Goal: Task Accomplishment & Management: Use online tool/utility

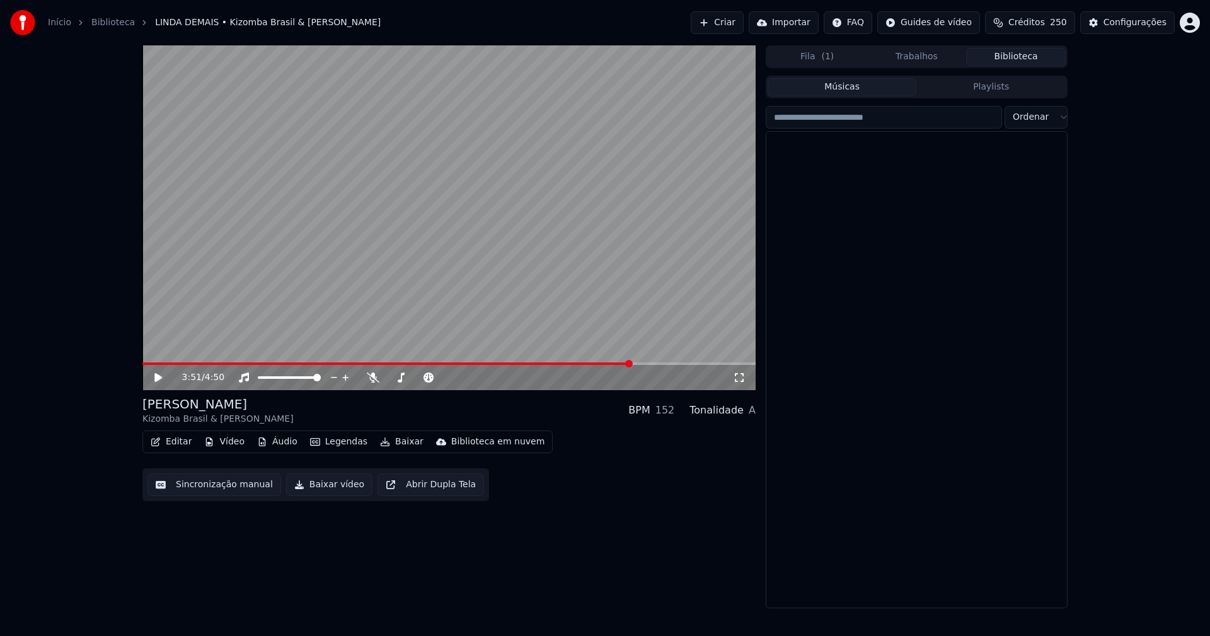
scroll to position [1827, 0]
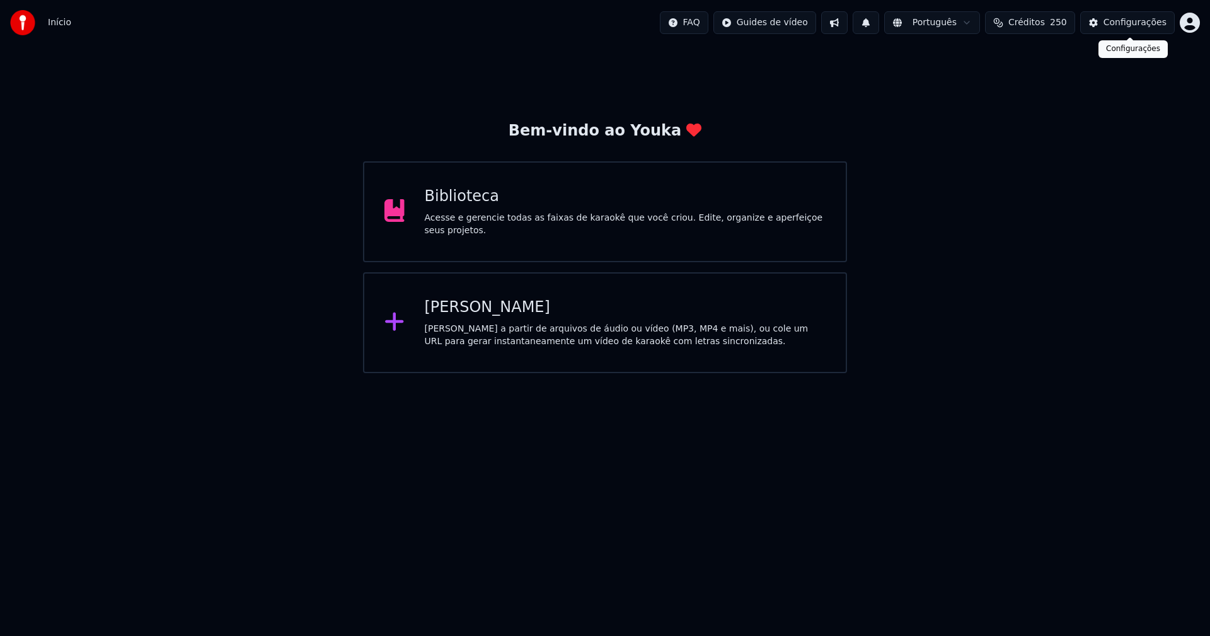
click at [1152, 22] on div "Configurações" at bounding box center [1134, 22] width 63 height 13
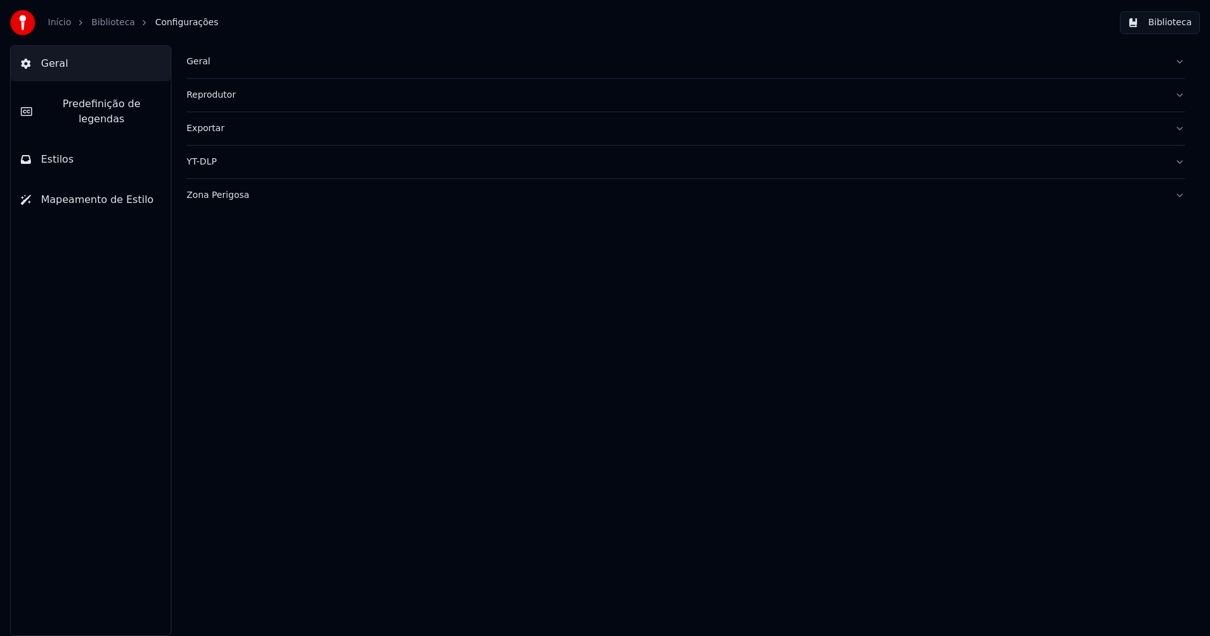
click at [200, 61] on div "Geral" at bounding box center [675, 61] width 978 height 13
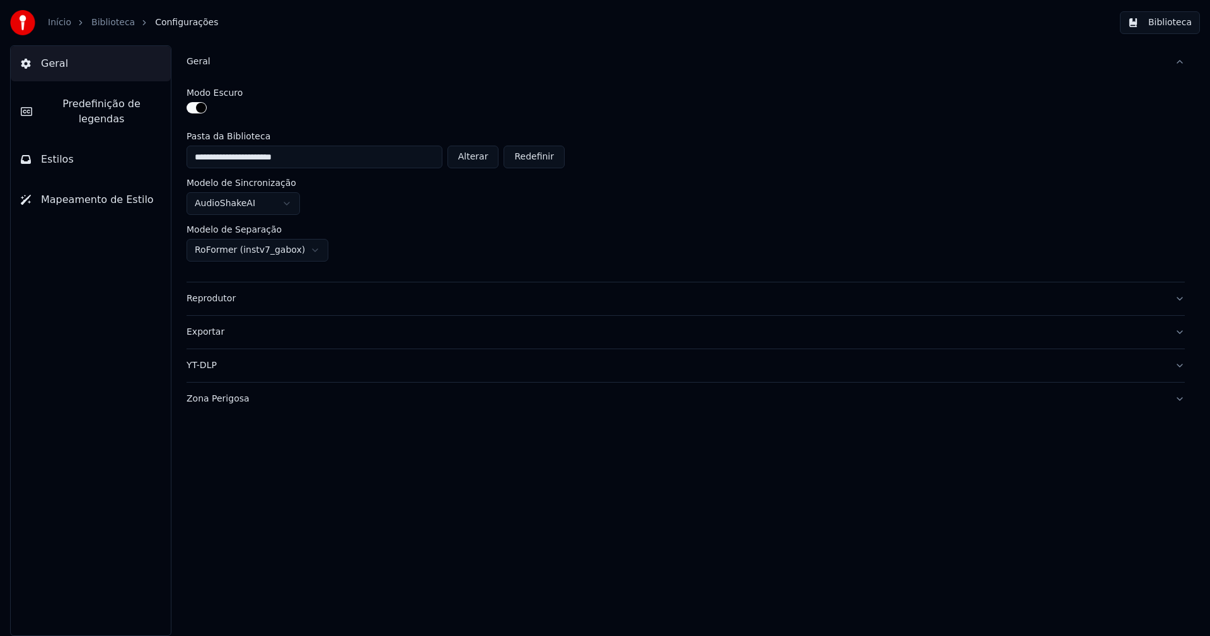
click at [487, 158] on button "Alterar" at bounding box center [473, 157] width 52 height 23
type input "**********"
click at [1169, 24] on button "Biblioteca" at bounding box center [1159, 22] width 80 height 23
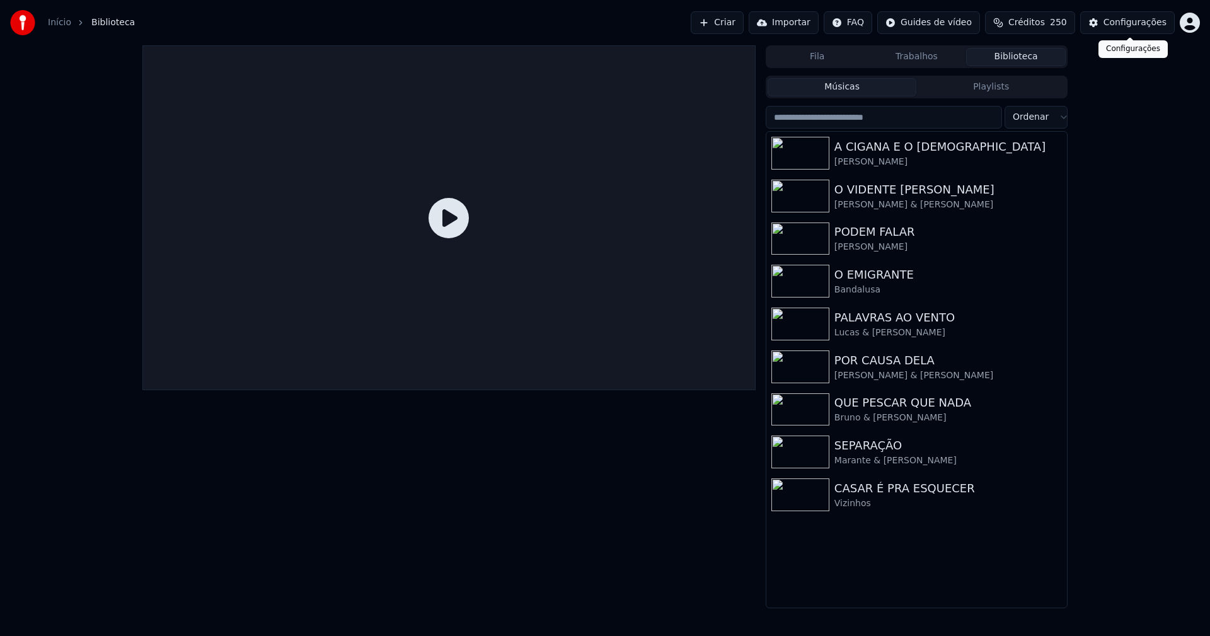
click at [1101, 25] on button "Configurações" at bounding box center [1127, 22] width 94 height 23
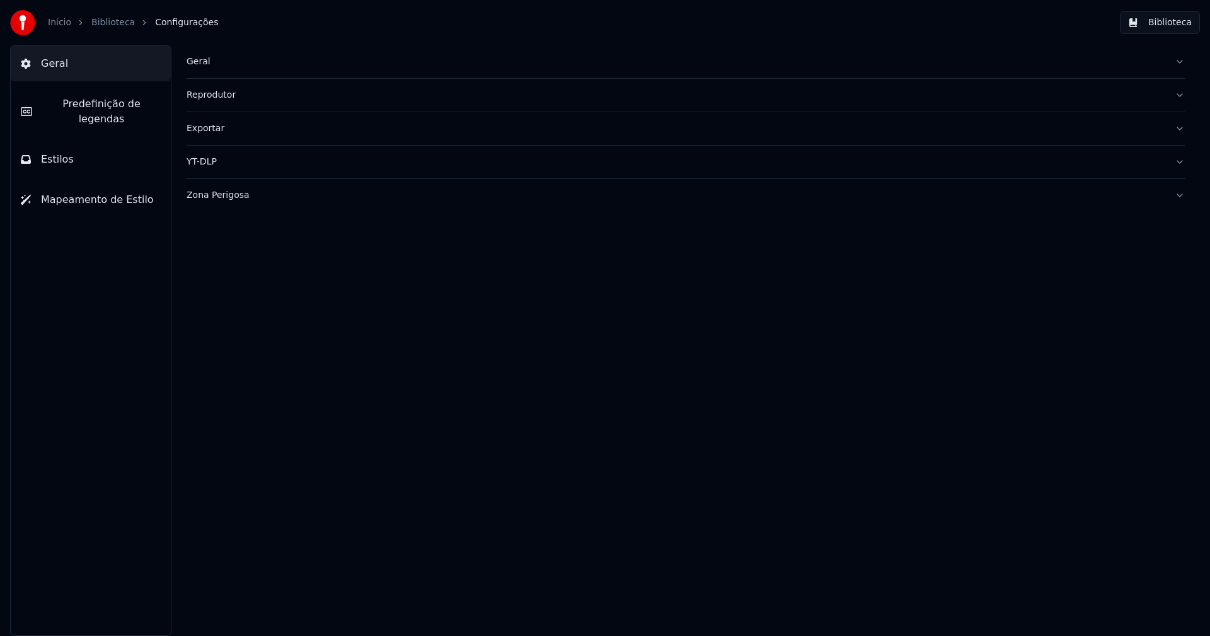
click at [239, 200] on div "Zona Perigosa" at bounding box center [675, 195] width 978 height 13
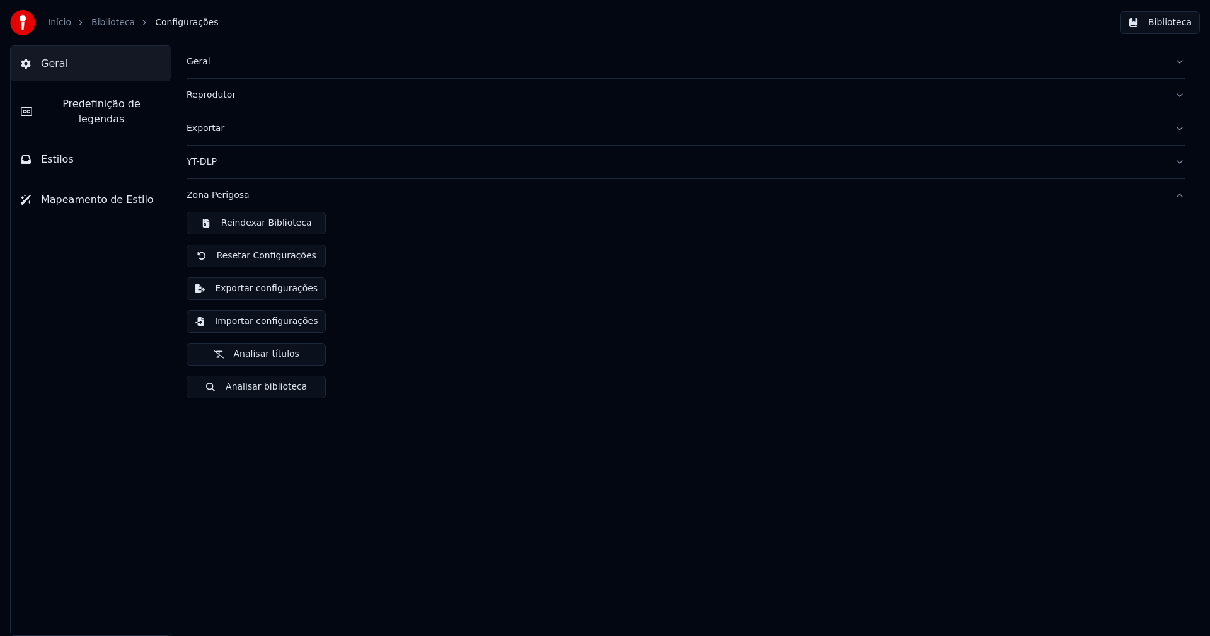
click at [273, 323] on button "Importar configurações" at bounding box center [255, 321] width 139 height 23
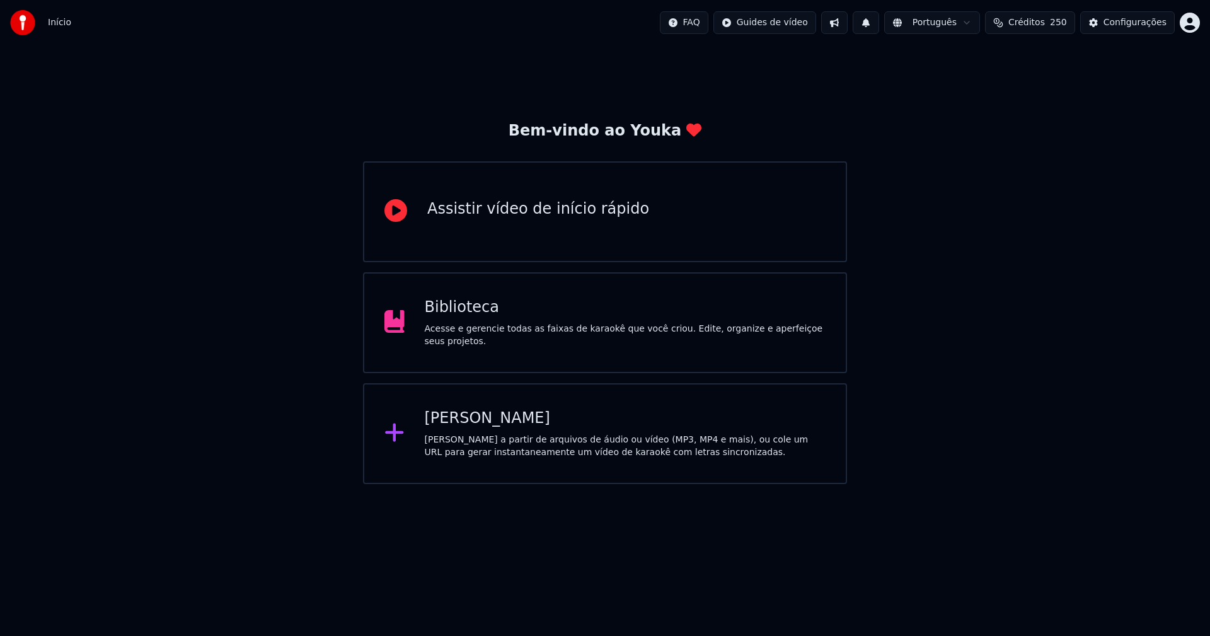
click at [489, 423] on div "[PERSON_NAME]" at bounding box center [625, 418] width 401 height 20
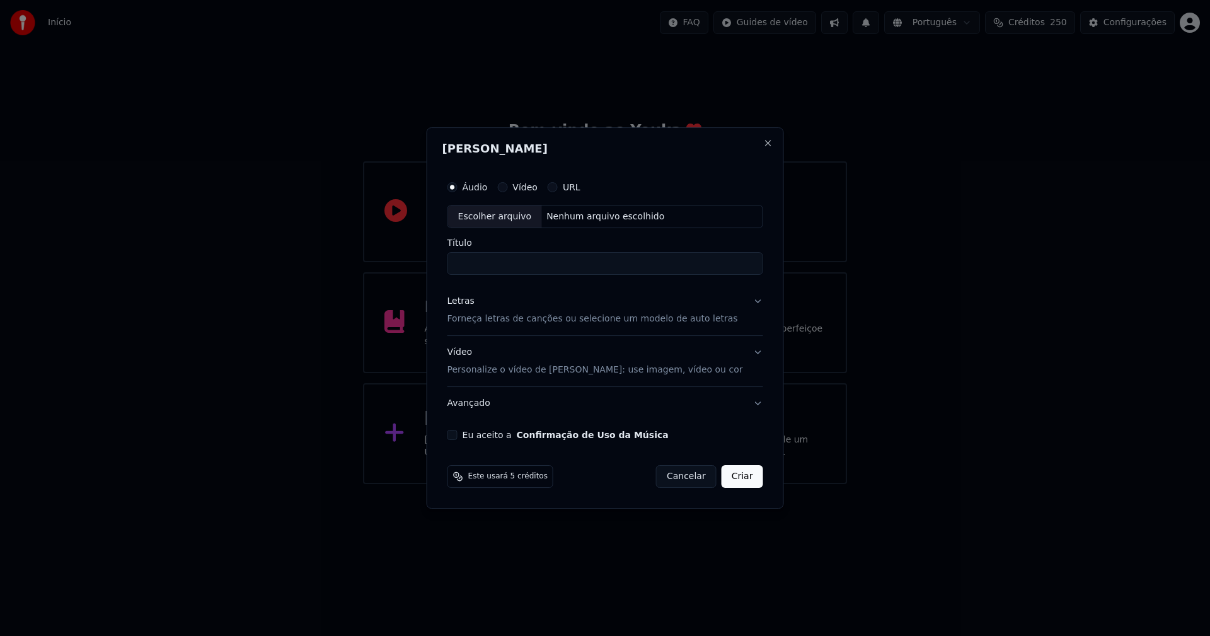
click at [506, 216] on div "Escolher arquivo" at bounding box center [495, 216] width 94 height 23
type input "**********"
click at [474, 297] on div "Letras" at bounding box center [460, 301] width 27 height 13
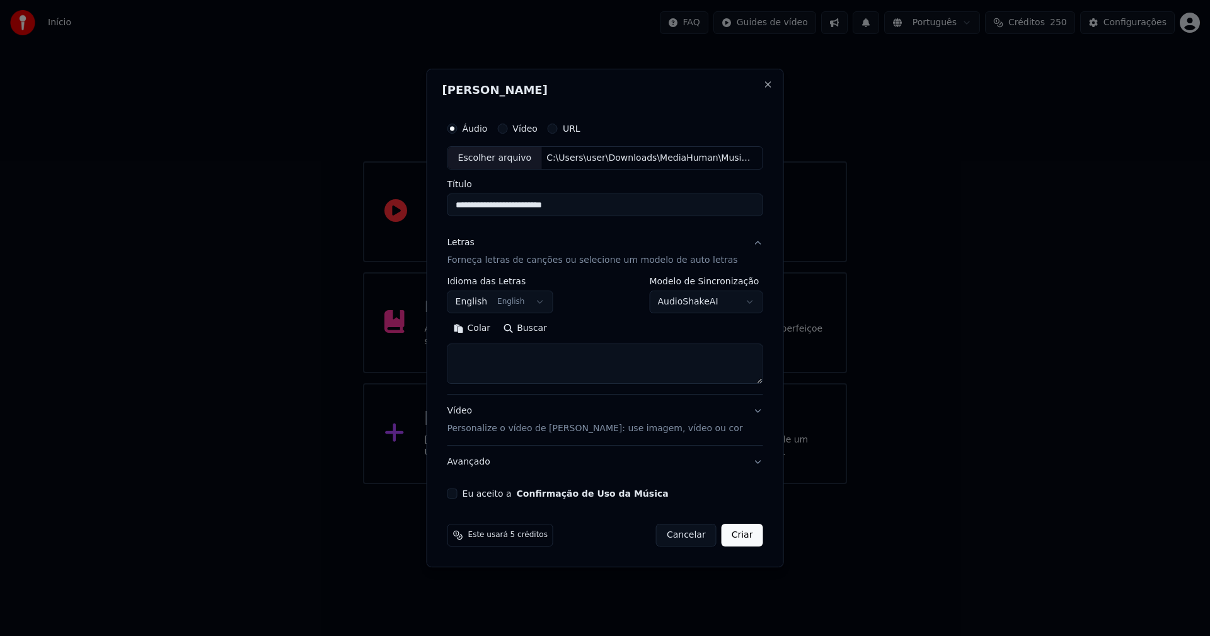
click at [484, 328] on button "Colar" at bounding box center [472, 329] width 50 height 20
type textarea "**********"
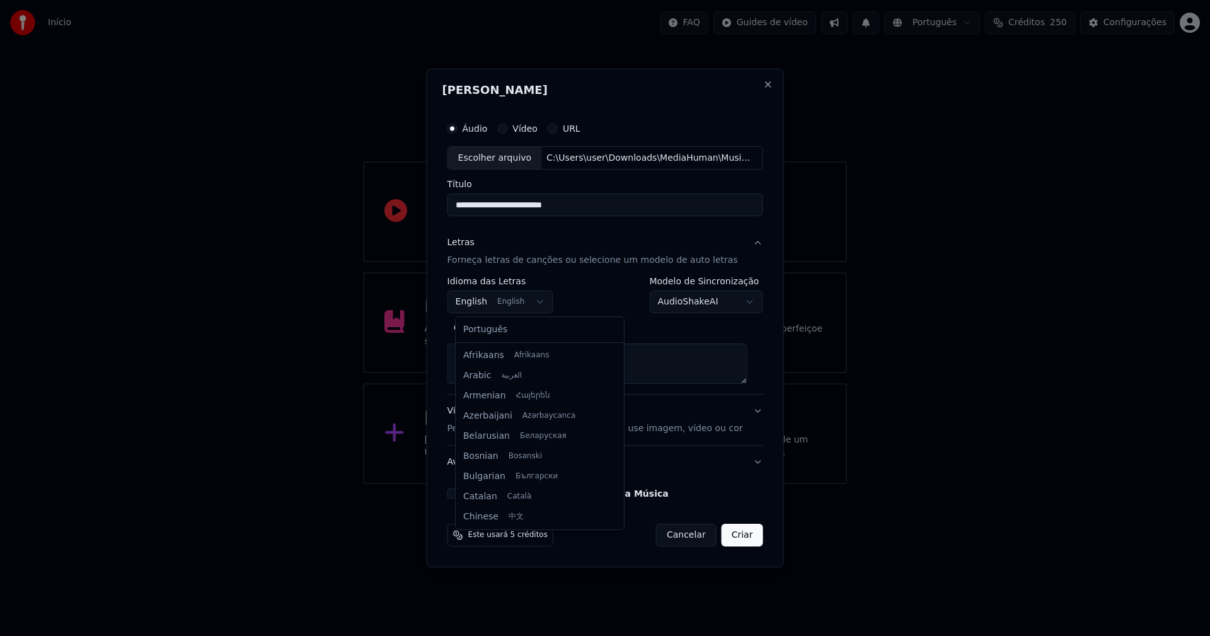
click at [520, 304] on body "**********" at bounding box center [605, 242] width 1210 height 484
select select "**"
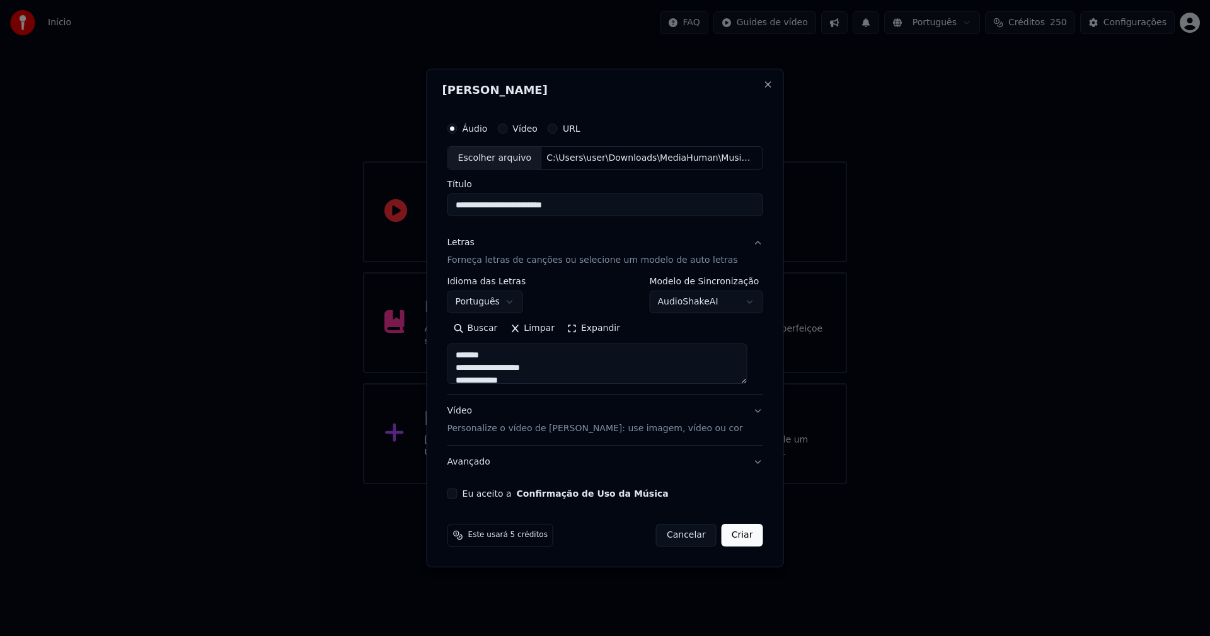
click at [457, 492] on button "Eu aceito a Confirmação de Uso da Música" at bounding box center [452, 493] width 10 height 10
click at [746, 535] on button "Criar" at bounding box center [742, 534] width 42 height 23
type textarea "**********"
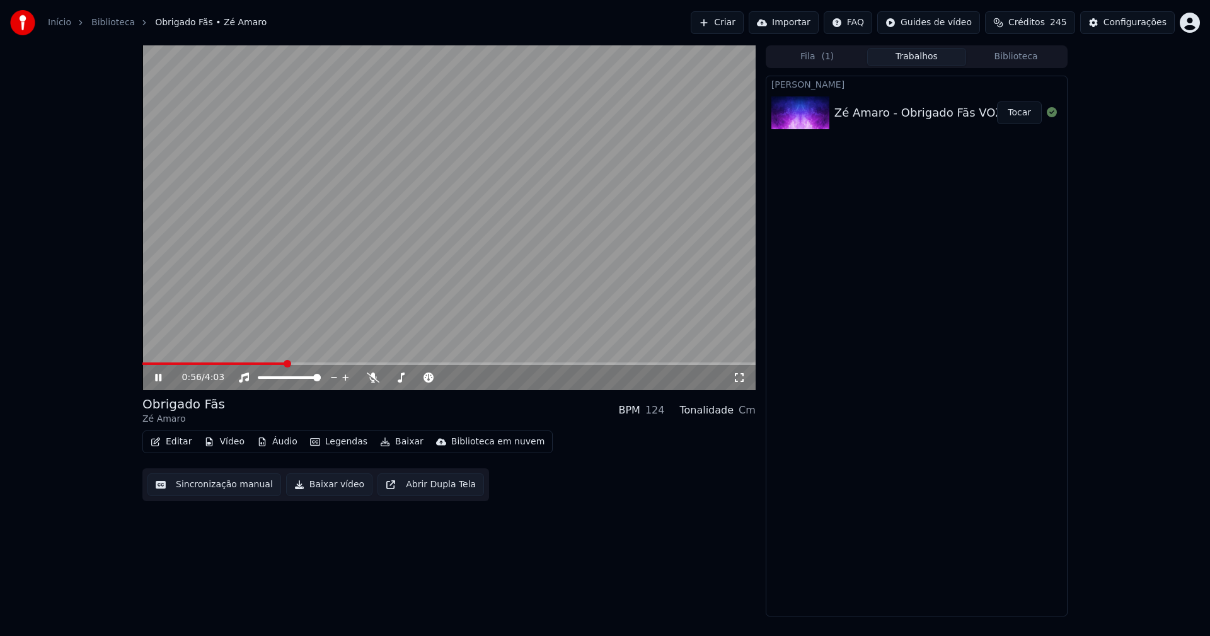
click at [282, 443] on button "Áudio" at bounding box center [277, 442] width 50 height 18
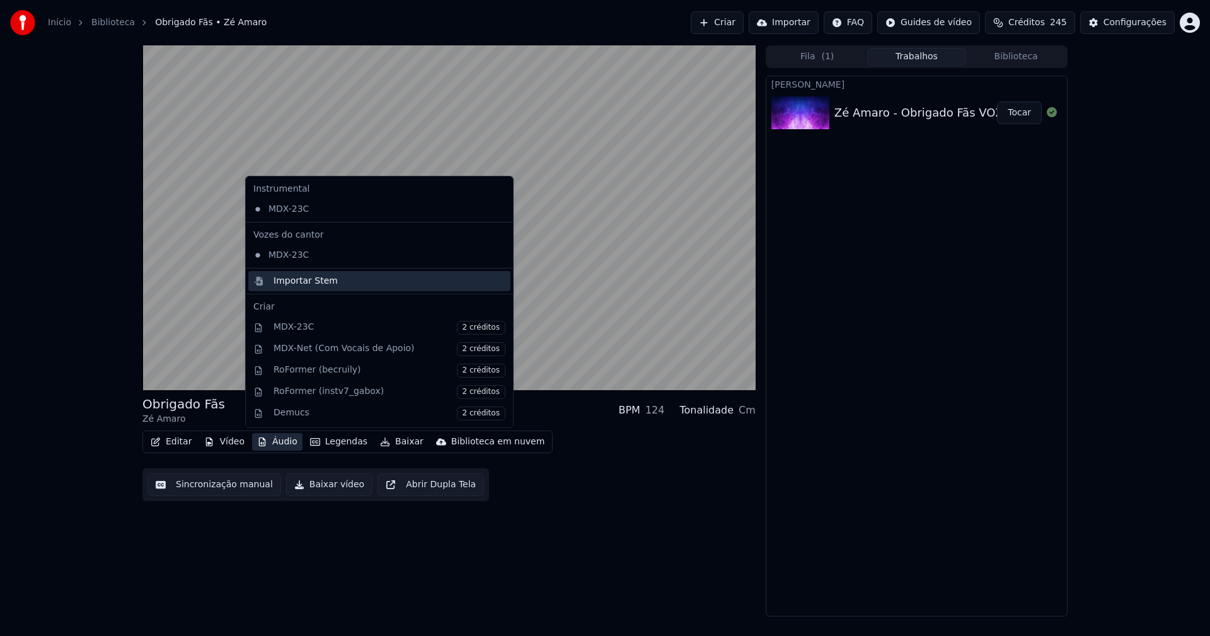
click at [295, 283] on div "Importar Stem" at bounding box center [305, 281] width 64 height 13
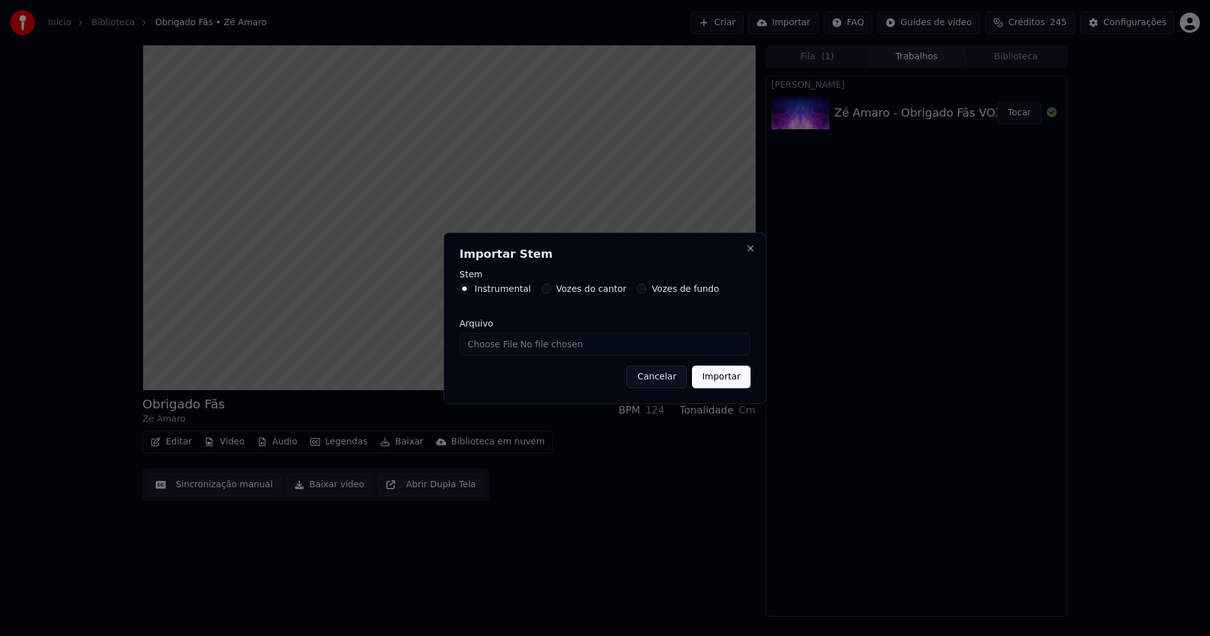
click at [498, 346] on input "Arquivo" at bounding box center [604, 344] width 291 height 23
type input "**********"
click at [719, 377] on button "Importar" at bounding box center [721, 376] width 59 height 23
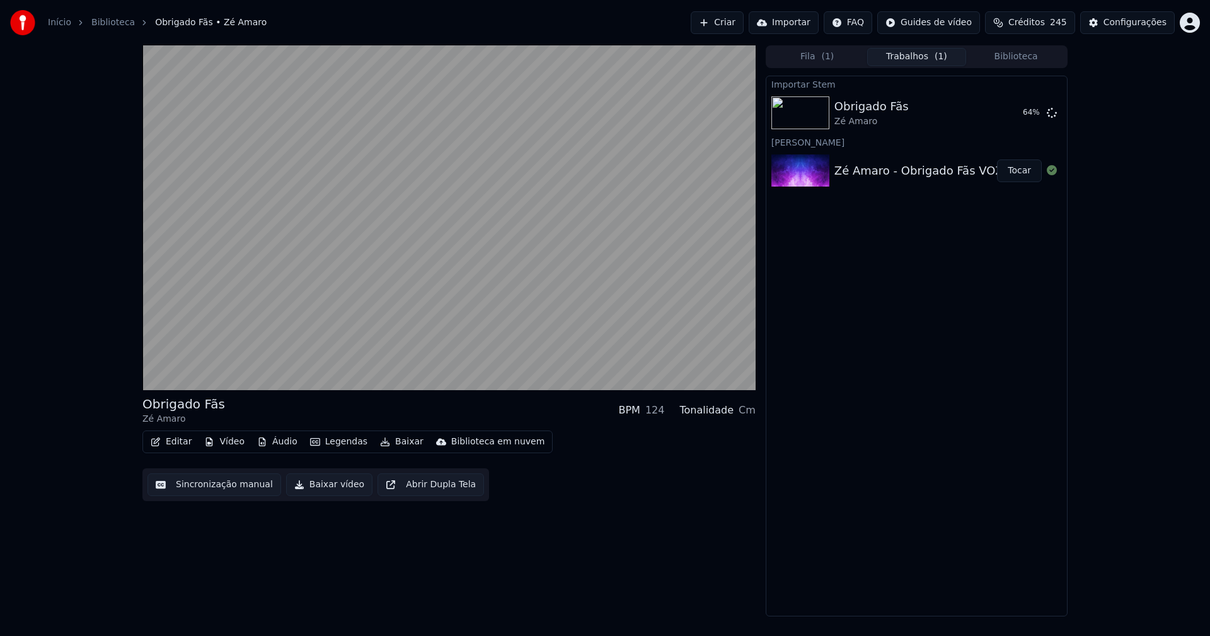
click at [227, 443] on button "Vídeo" at bounding box center [224, 442] width 50 height 18
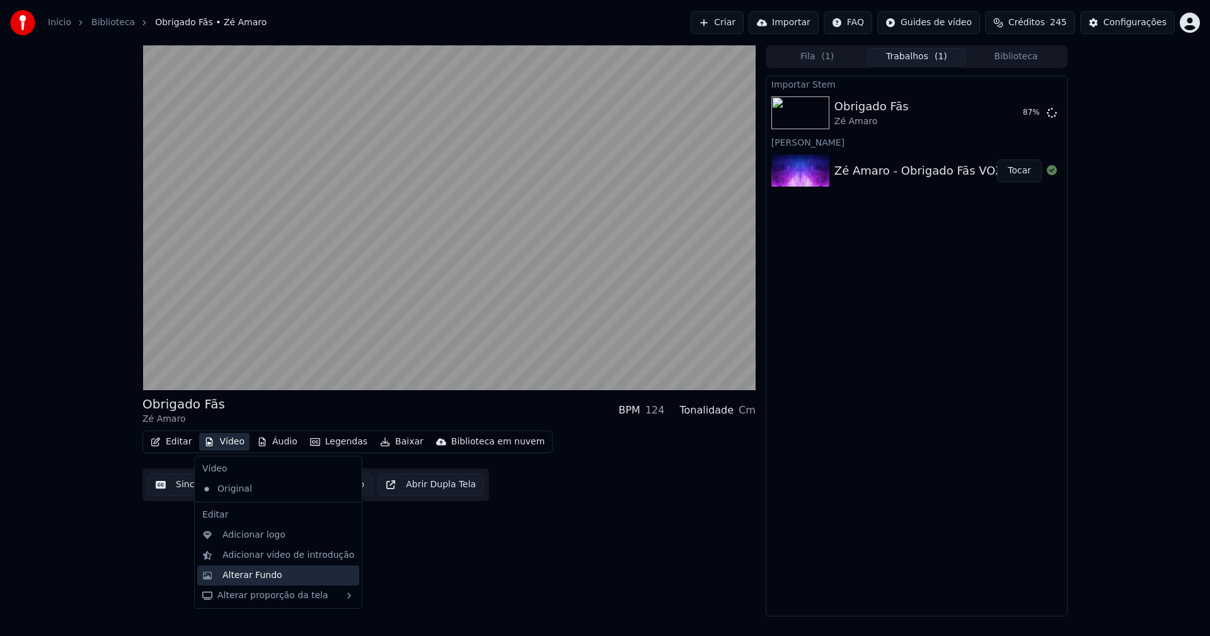
click at [271, 574] on div "Alterar Fundo" at bounding box center [252, 575] width 60 height 13
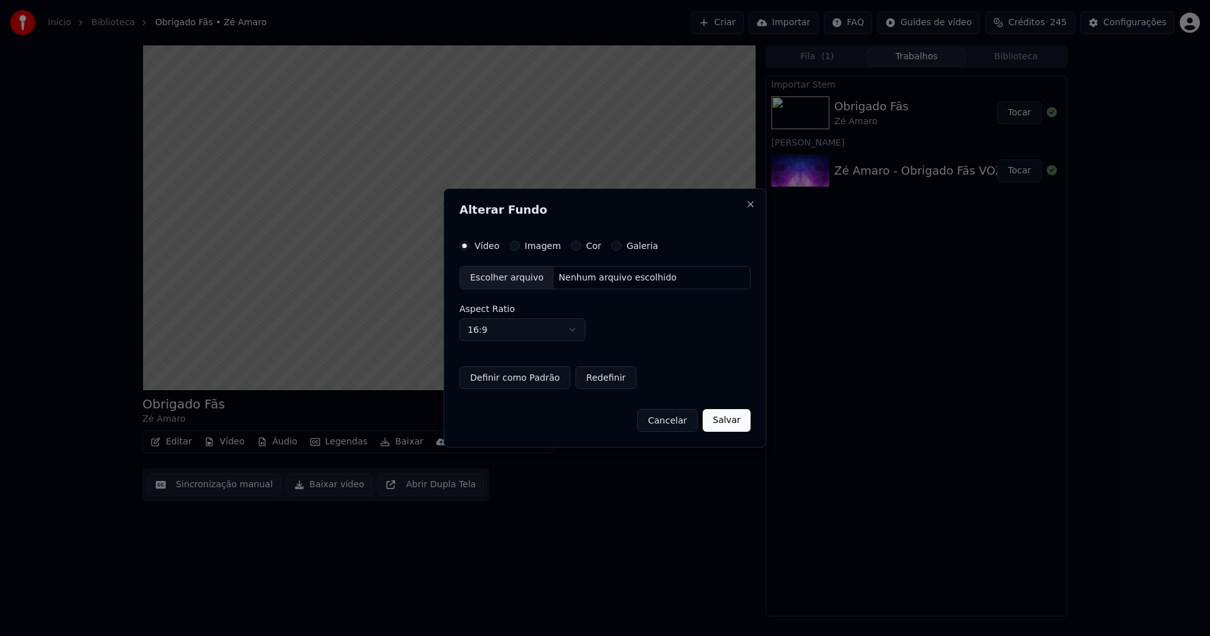
click at [512, 246] on button "Imagem" at bounding box center [515, 246] width 10 height 10
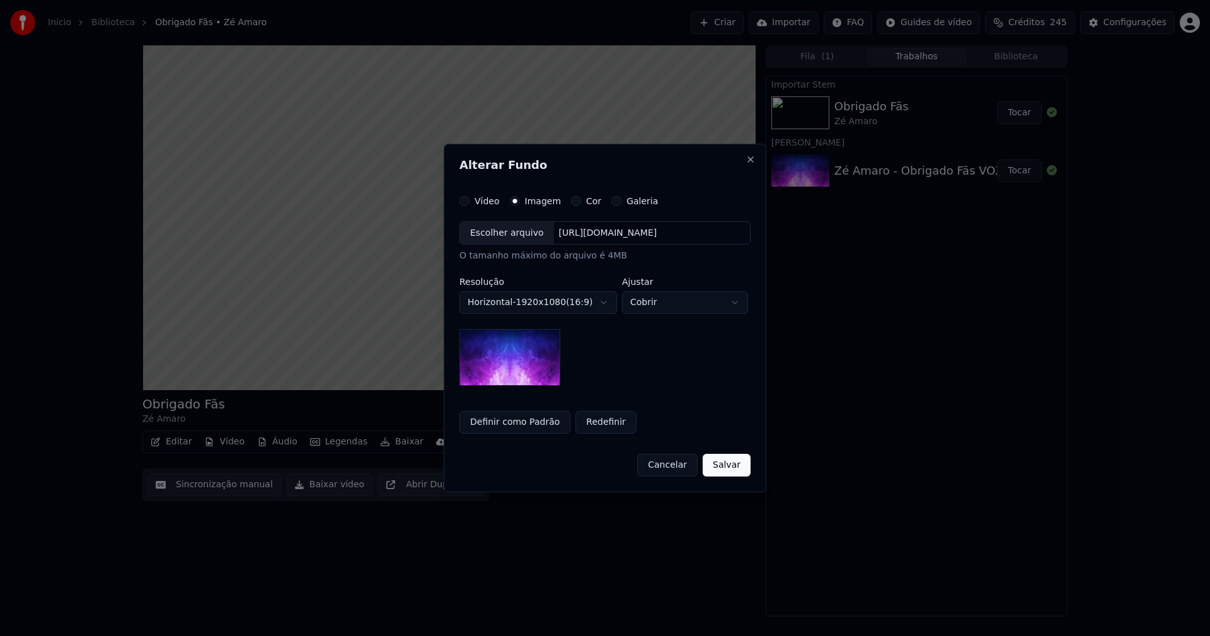
click at [506, 235] on div "Escolher arquivo" at bounding box center [507, 233] width 94 height 23
click at [732, 468] on button "Salvar" at bounding box center [726, 465] width 48 height 23
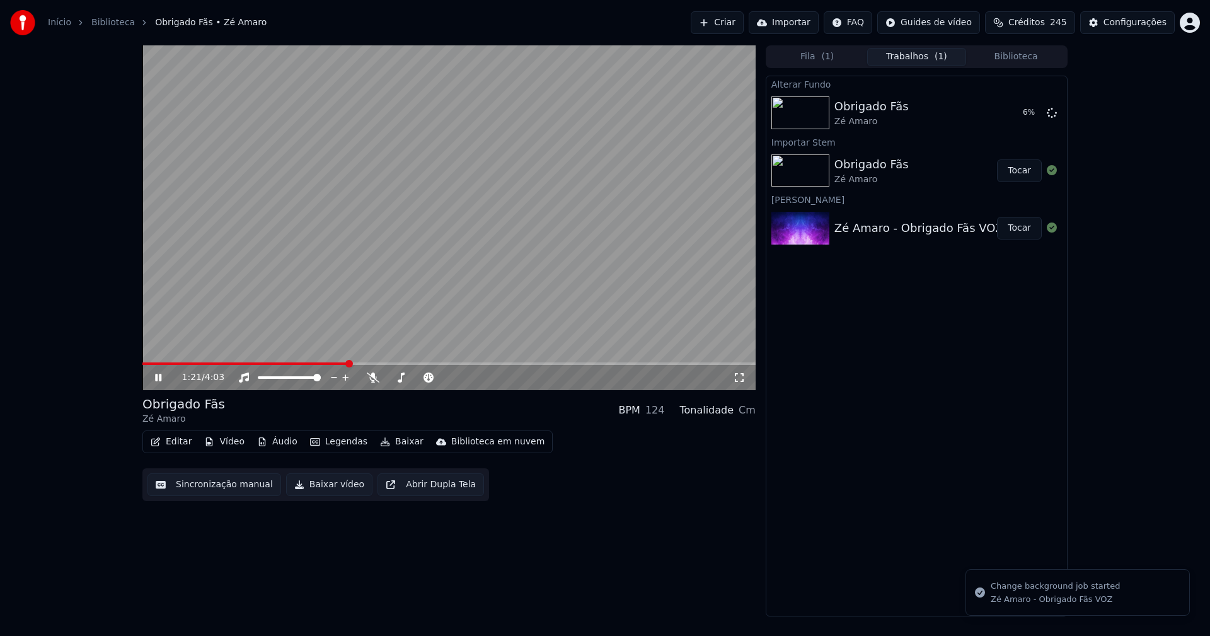
click at [277, 439] on button "Áudio" at bounding box center [277, 442] width 50 height 18
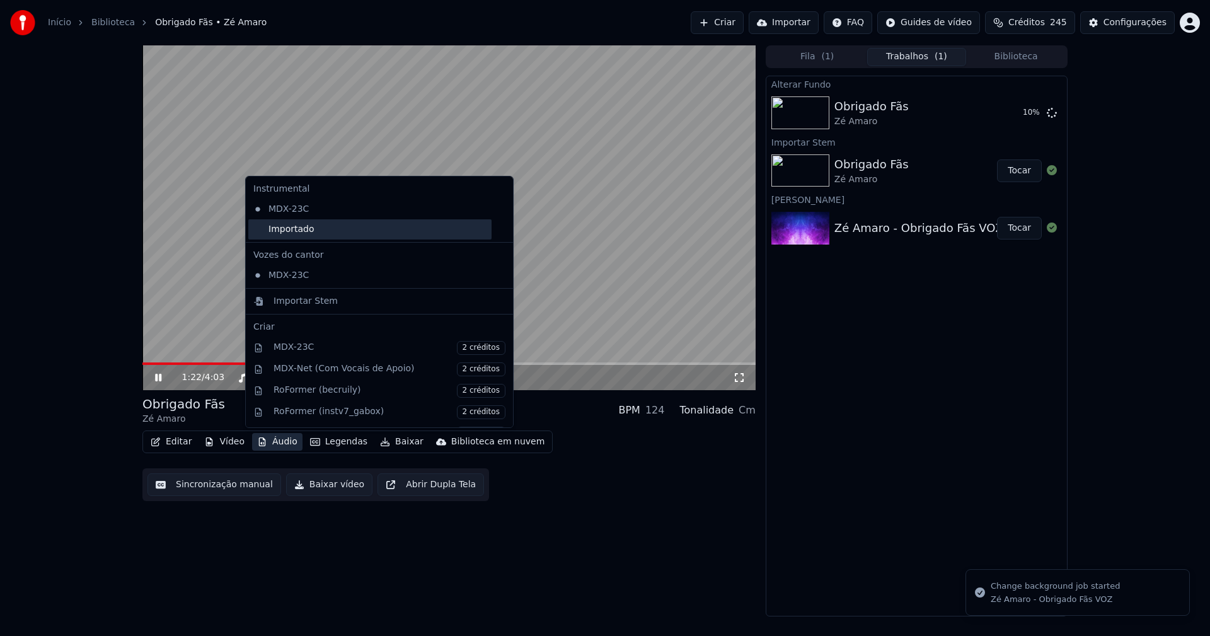
click at [295, 231] on div "Importado" at bounding box center [369, 229] width 243 height 20
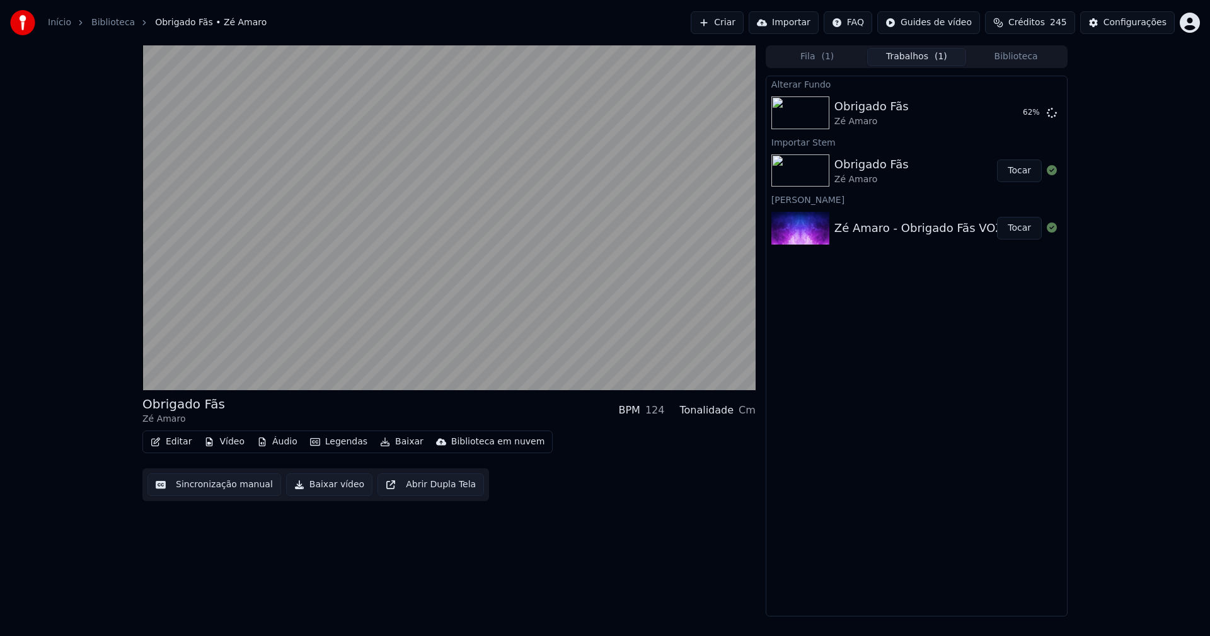
click at [277, 447] on button "Áudio" at bounding box center [277, 442] width 50 height 18
click at [663, 564] on div "Obrigado Fãs Zé Amaro BPM 124 Tonalidade Cm Editar Vídeo Áudio Legendas Baixar …" at bounding box center [448, 330] width 613 height 571
click at [1025, 113] on button "Tocar" at bounding box center [1019, 112] width 45 height 23
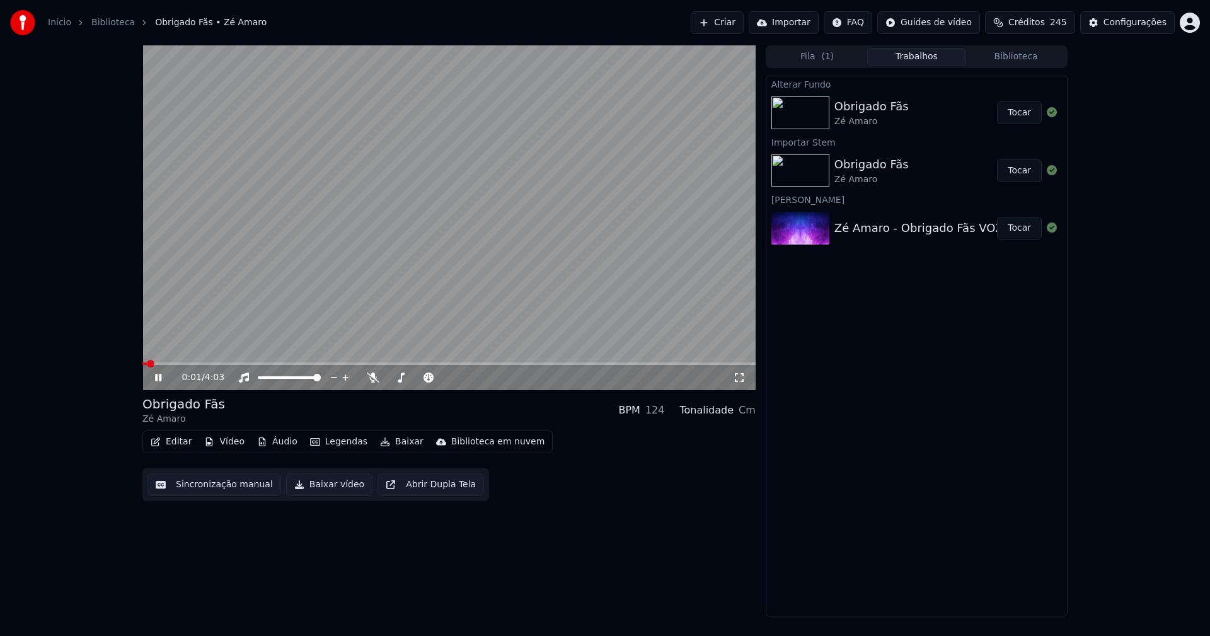
click at [229, 445] on button "Vídeo" at bounding box center [224, 442] width 50 height 18
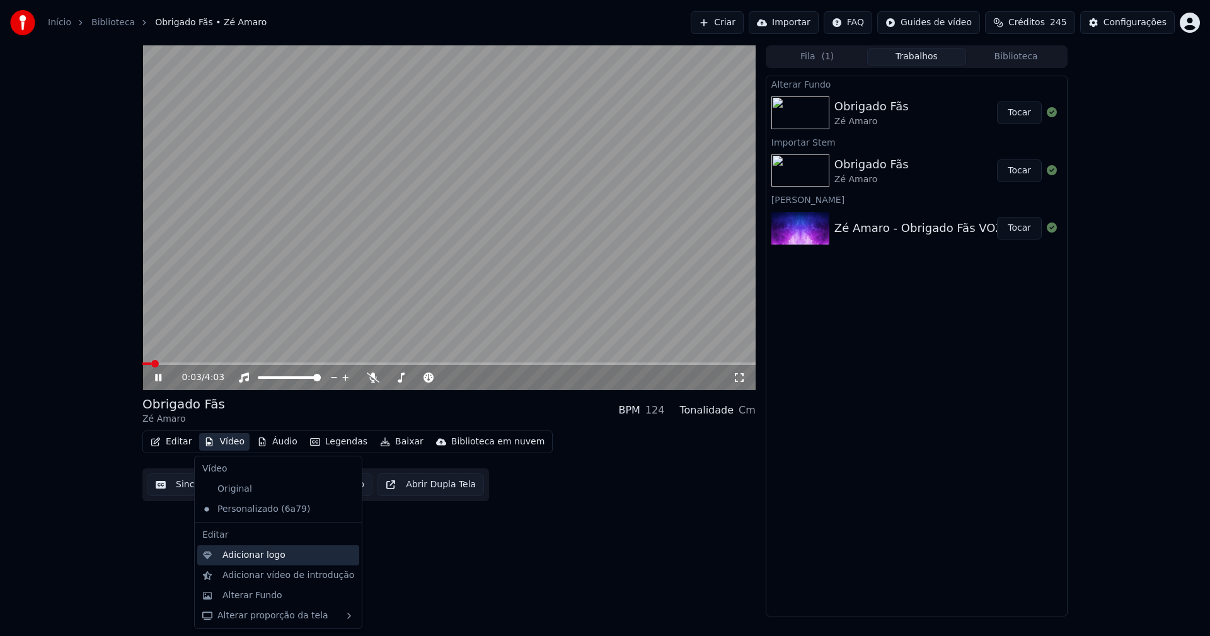
click at [255, 556] on div "Adicionar logo" at bounding box center [253, 555] width 63 height 13
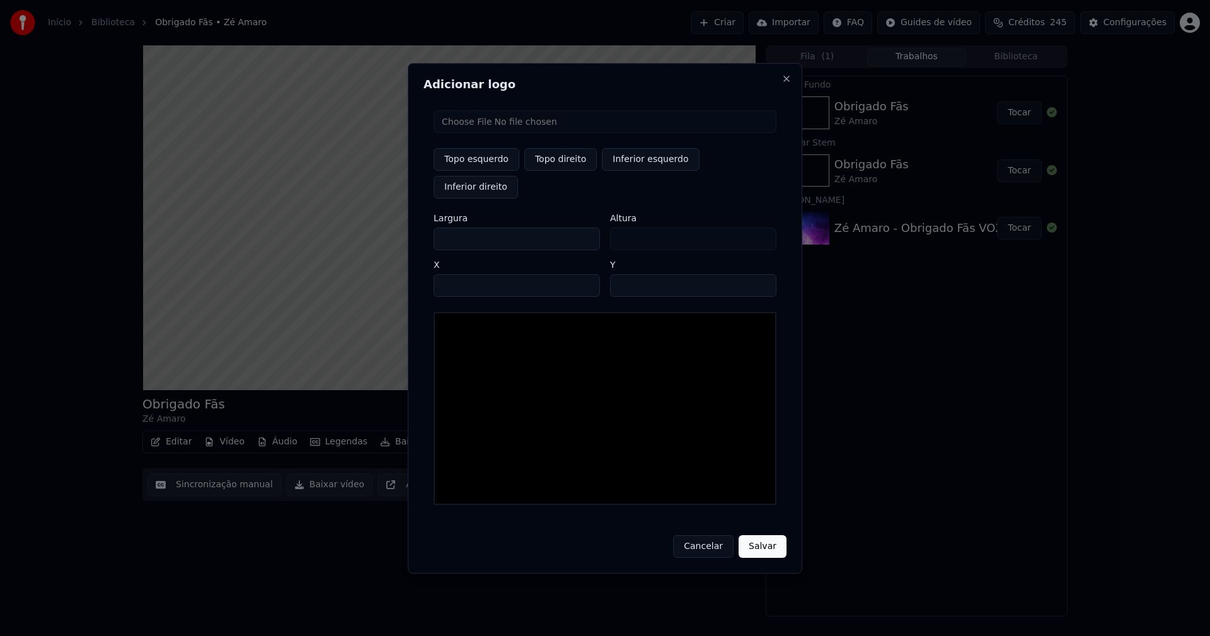
click at [476, 133] on input "file" at bounding box center [604, 121] width 343 height 23
type input "**********"
type input "***"
click at [561, 171] on button "Topo direito" at bounding box center [560, 159] width 72 height 23
type input "****"
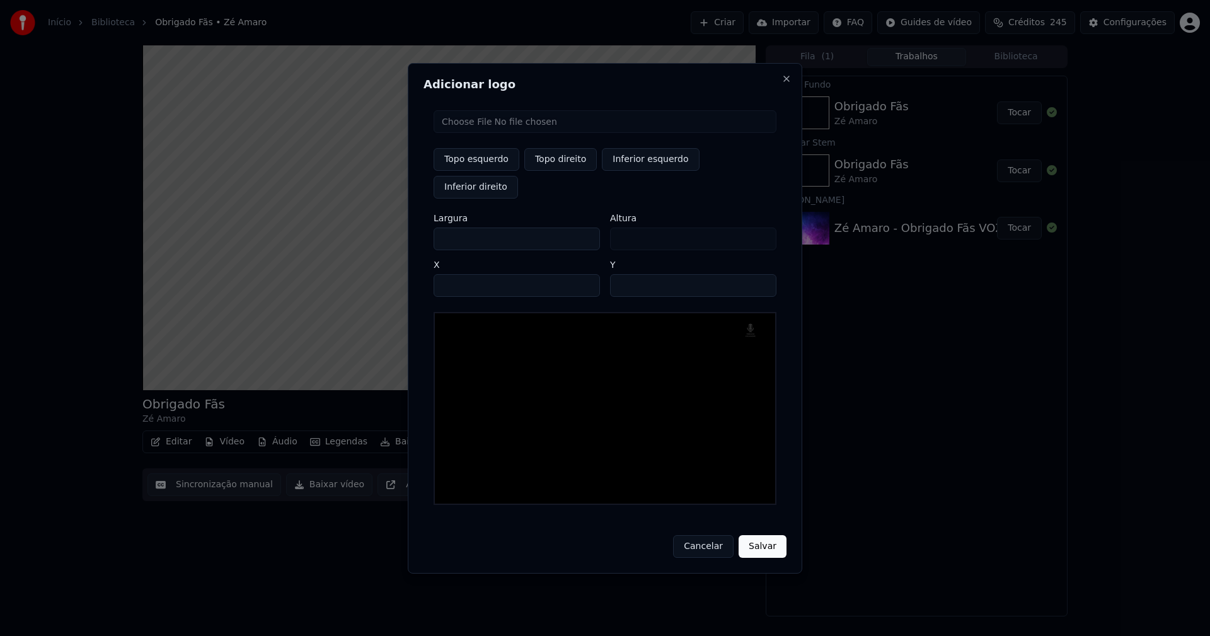
drag, startPoint x: 454, startPoint y: 224, endPoint x: 433, endPoint y: 226, distance: 21.6
click at [433, 226] on div "Topo esquerdo Topo direito Inferior esquerdo Inferior direito Largura *** Altur…" at bounding box center [604, 307] width 363 height 415
type input "**"
type input "***"
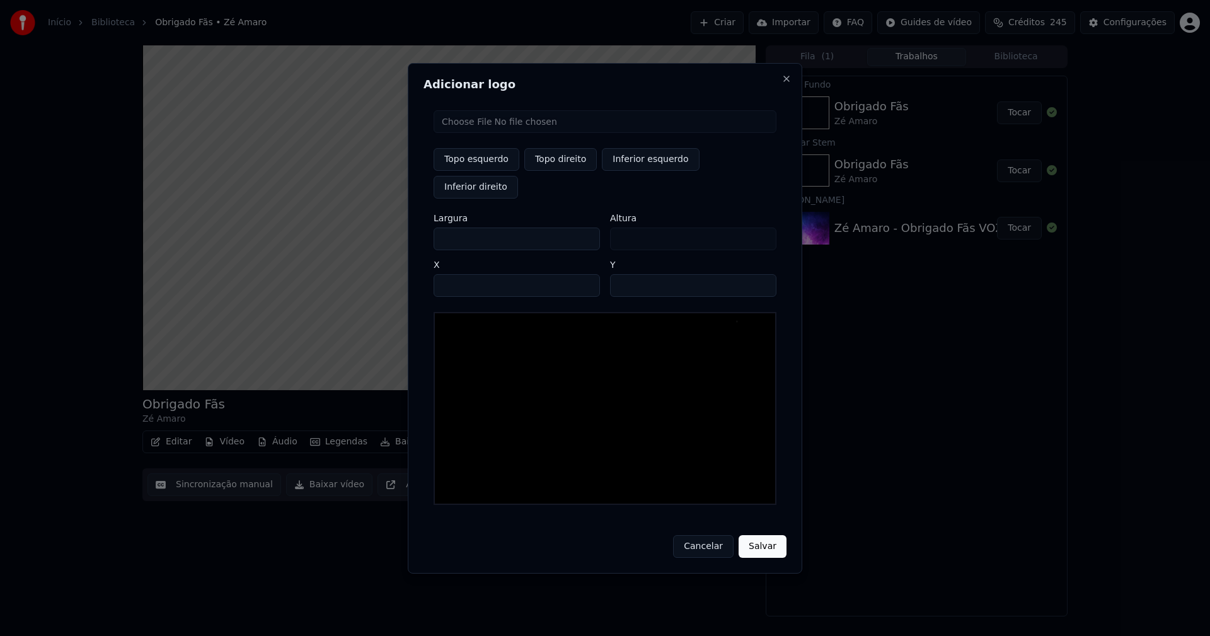
type input "***"
click at [459, 274] on input "****" at bounding box center [516, 285] width 166 height 23
type input "****"
click at [762, 274] on input "**" at bounding box center [693, 285] width 166 height 23
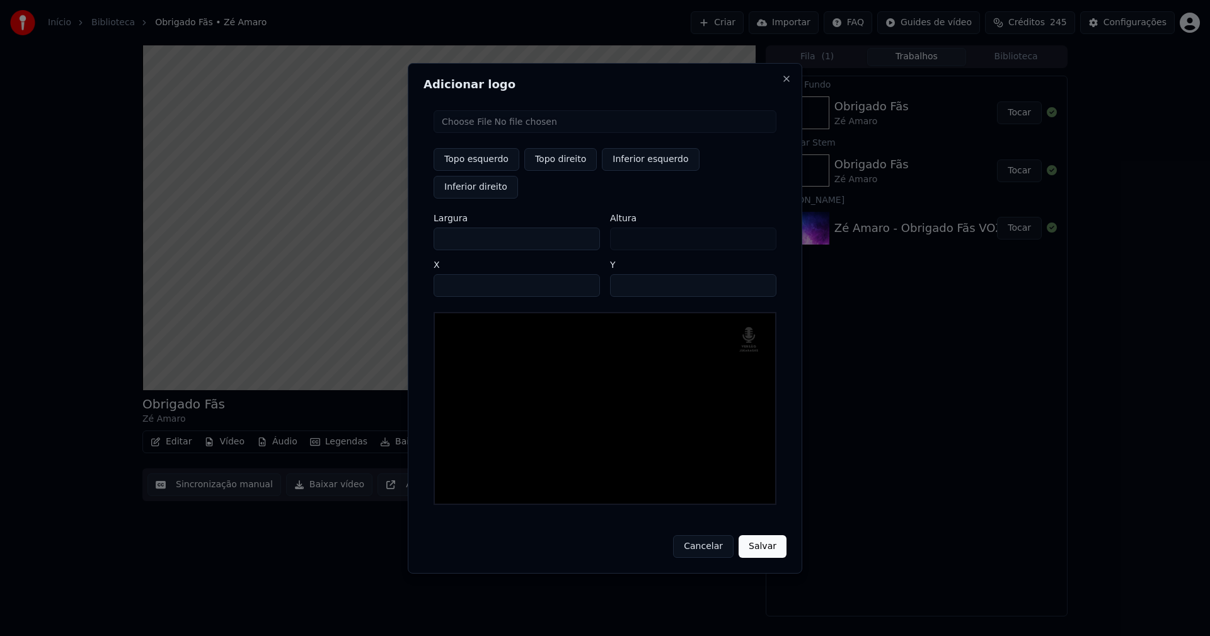
click at [762, 274] on input "**" at bounding box center [693, 285] width 166 height 23
type input "**"
click at [762, 274] on input "**" at bounding box center [693, 285] width 166 height 23
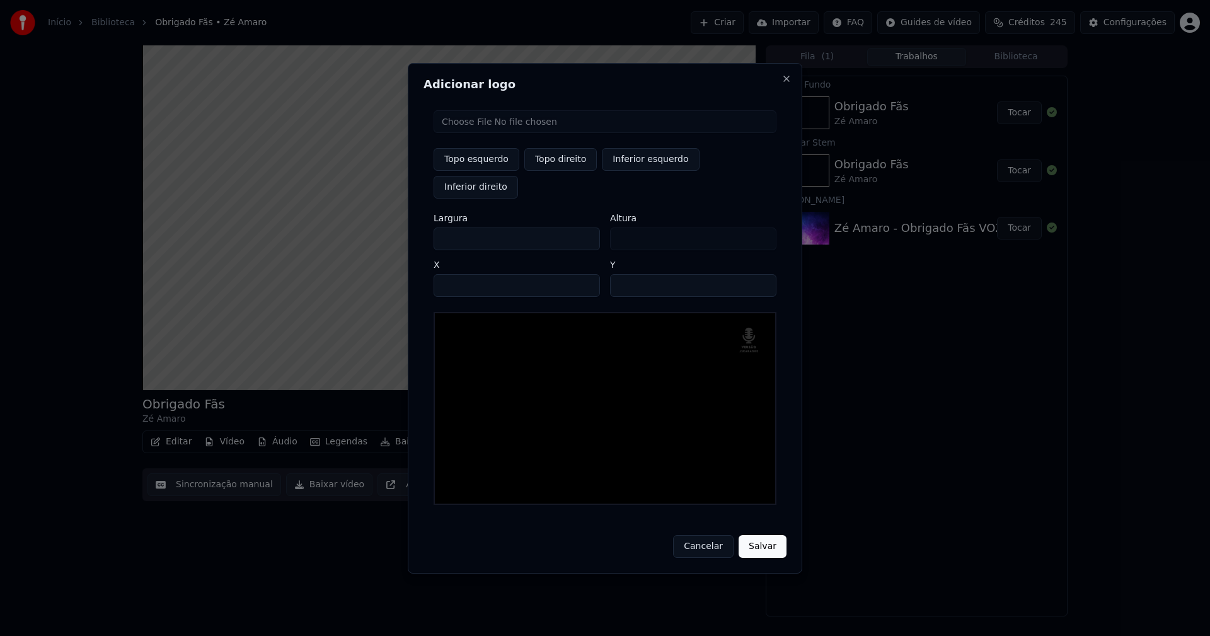
click at [764, 535] on button "Salvar" at bounding box center [762, 546] width 48 height 23
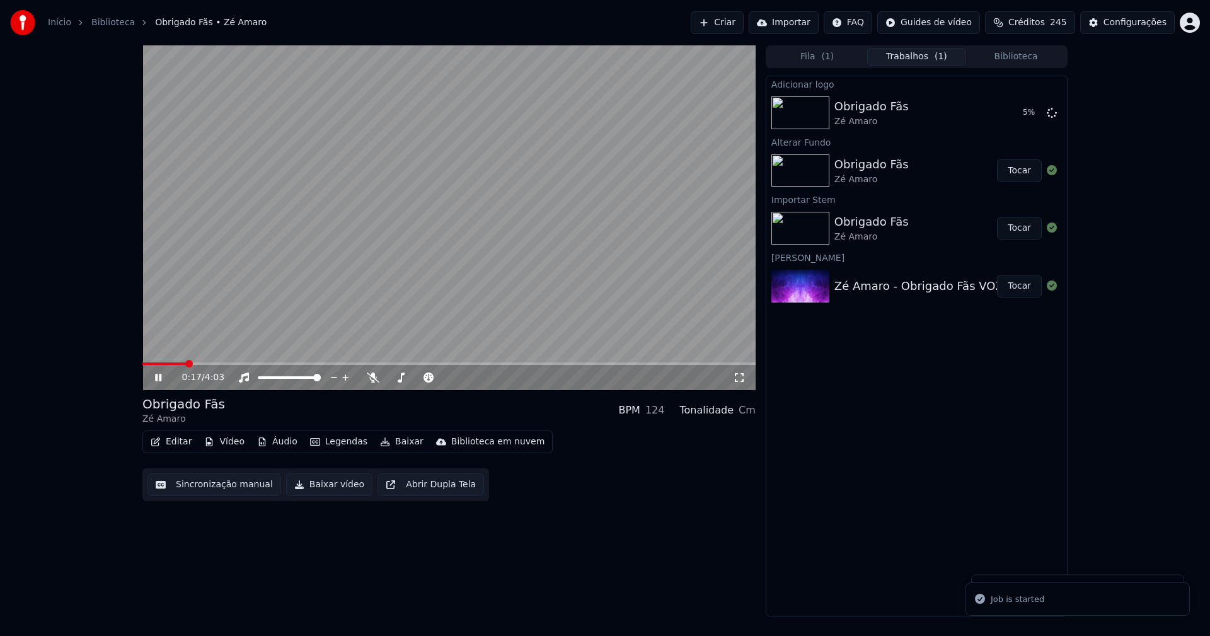
click at [159, 379] on icon at bounding box center [158, 378] width 6 height 8
click at [1022, 118] on button "Tocar" at bounding box center [1019, 112] width 45 height 23
click at [181, 443] on button "Editar" at bounding box center [171, 442] width 51 height 18
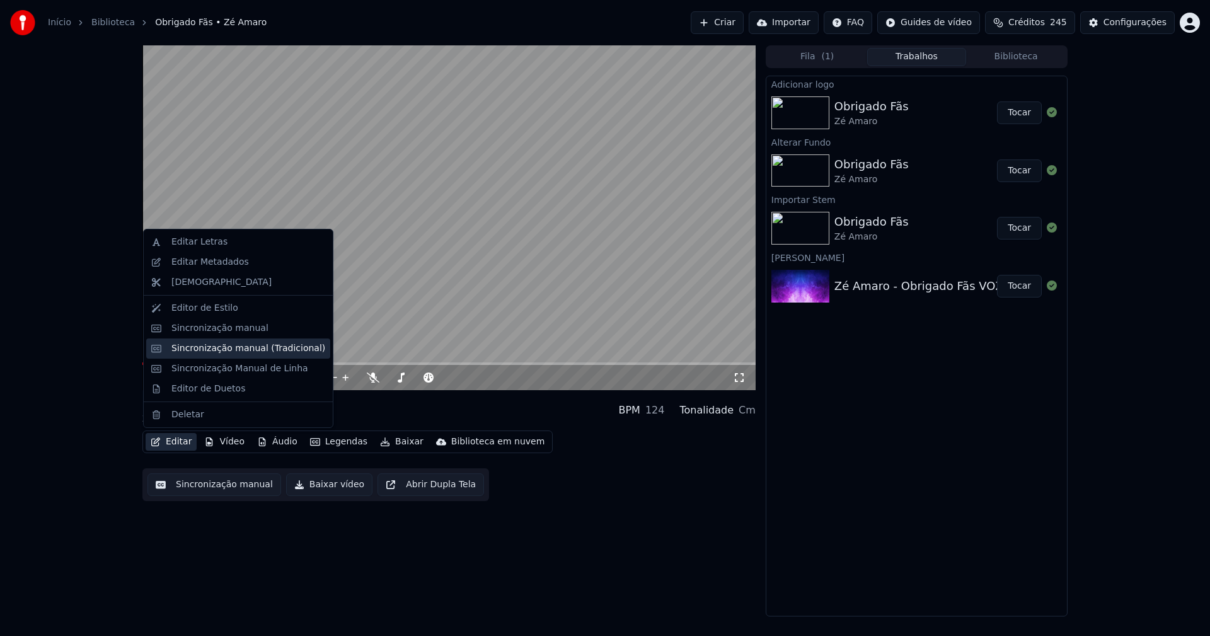
click at [205, 352] on div "Sincronização manual (Tradicional)" at bounding box center [248, 348] width 154 height 13
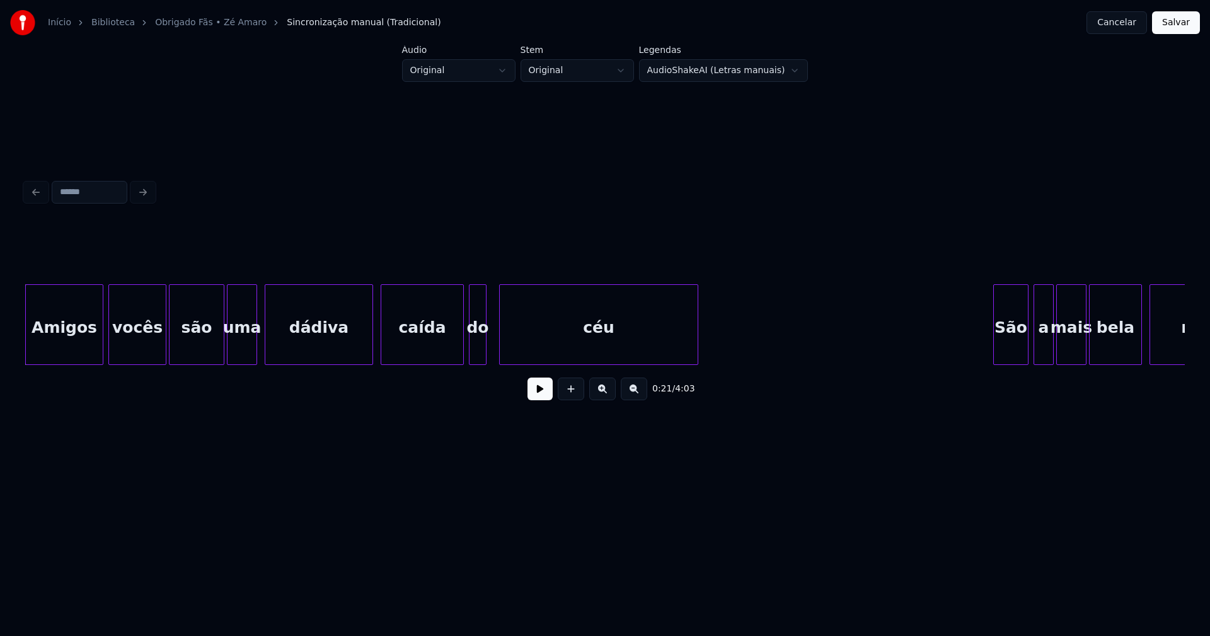
scroll to position [0, 2412]
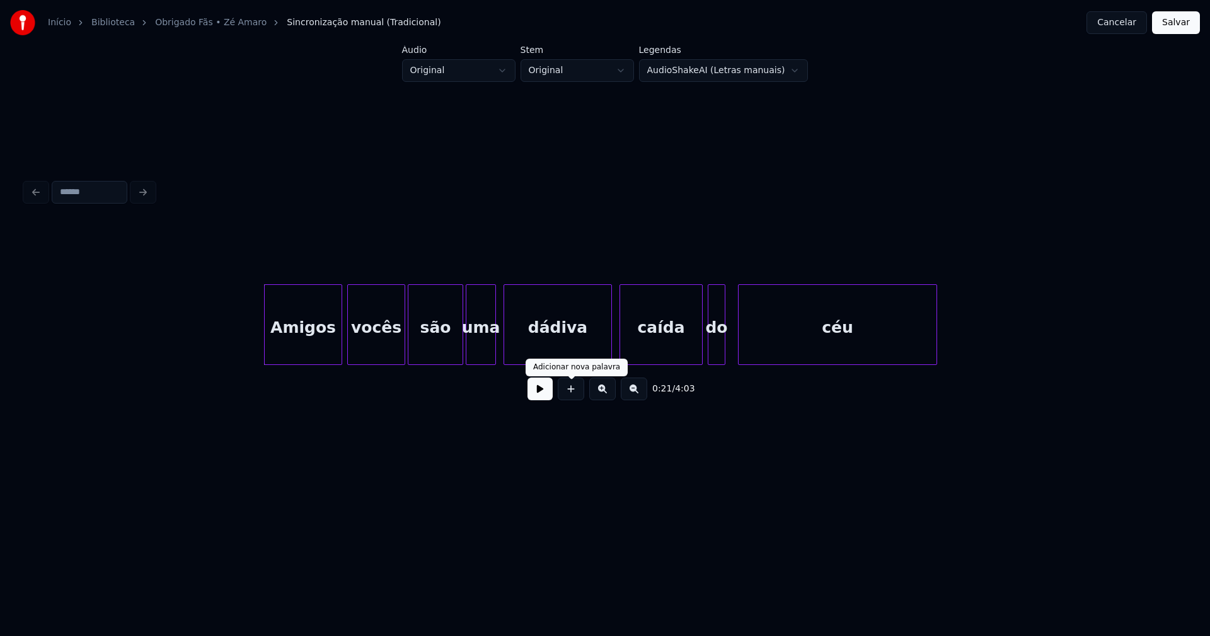
click at [541, 396] on button at bounding box center [539, 388] width 25 height 23
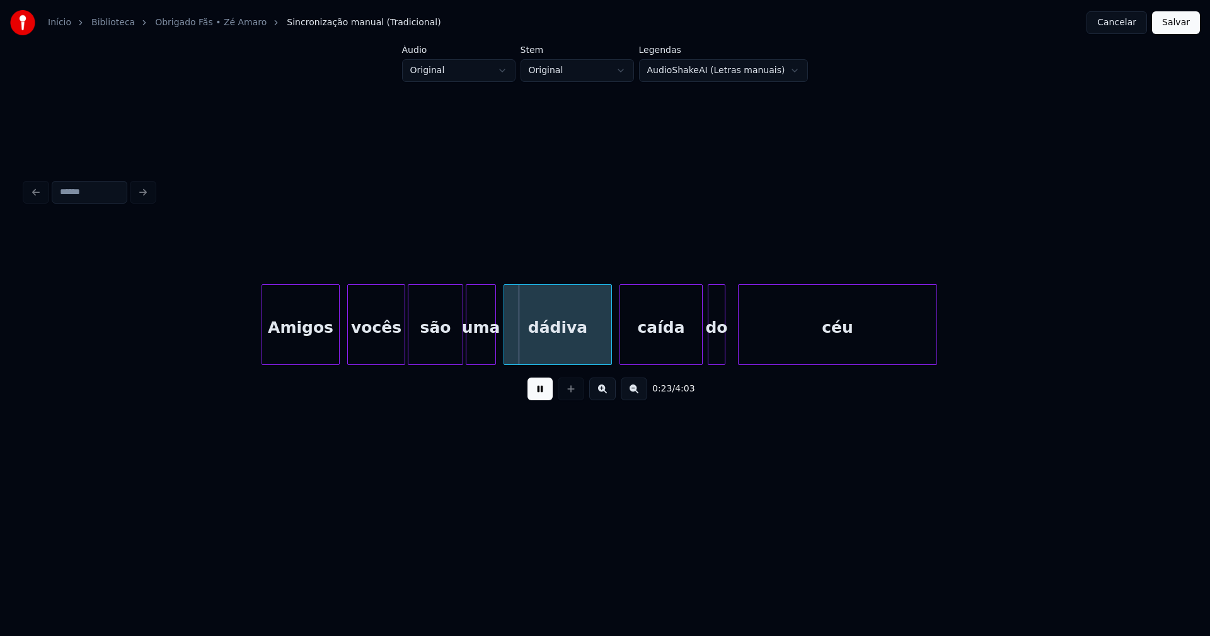
click at [311, 343] on div "Amigos" at bounding box center [300, 328] width 77 height 86
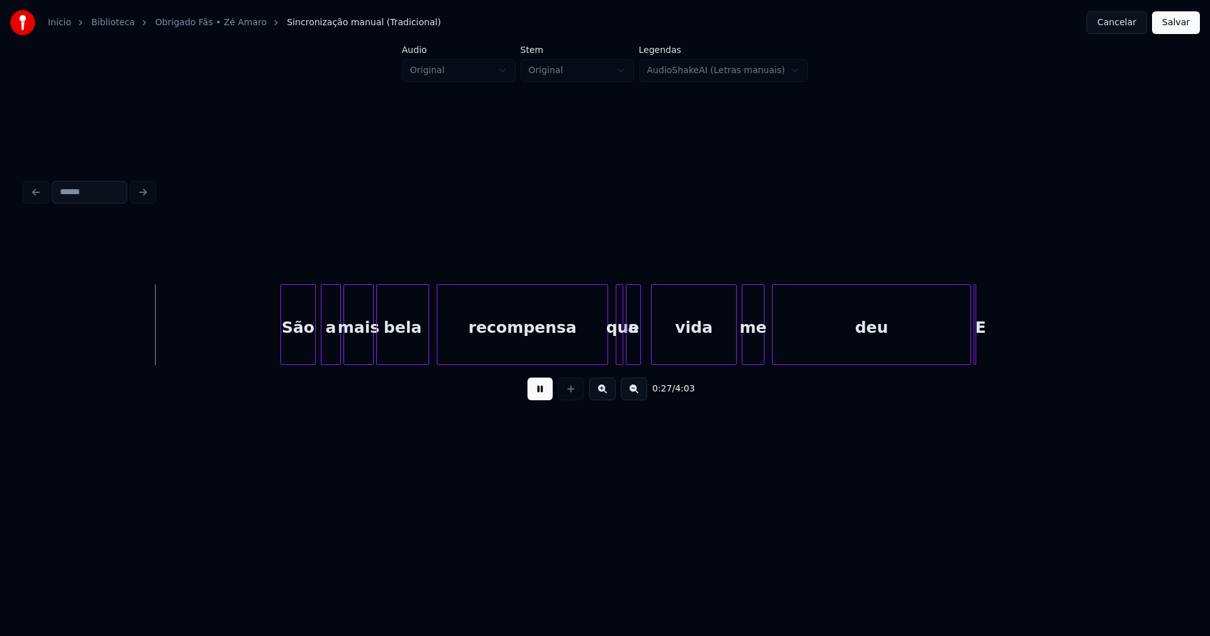
scroll to position [0, 3364]
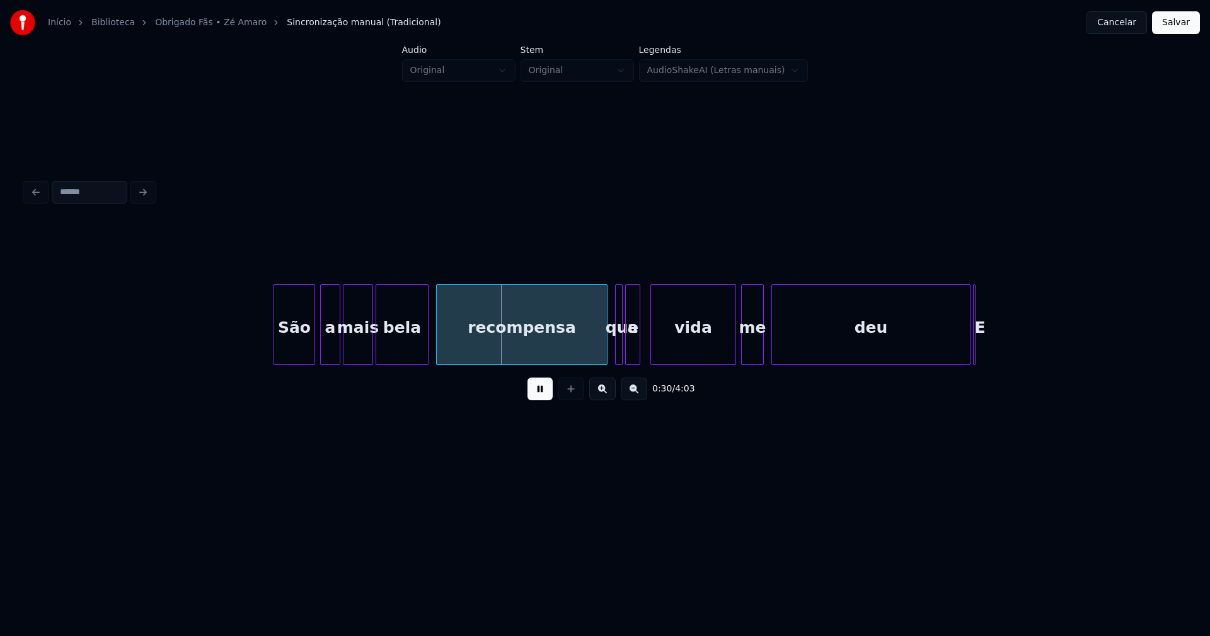
click at [277, 349] on div at bounding box center [276, 324] width 4 height 79
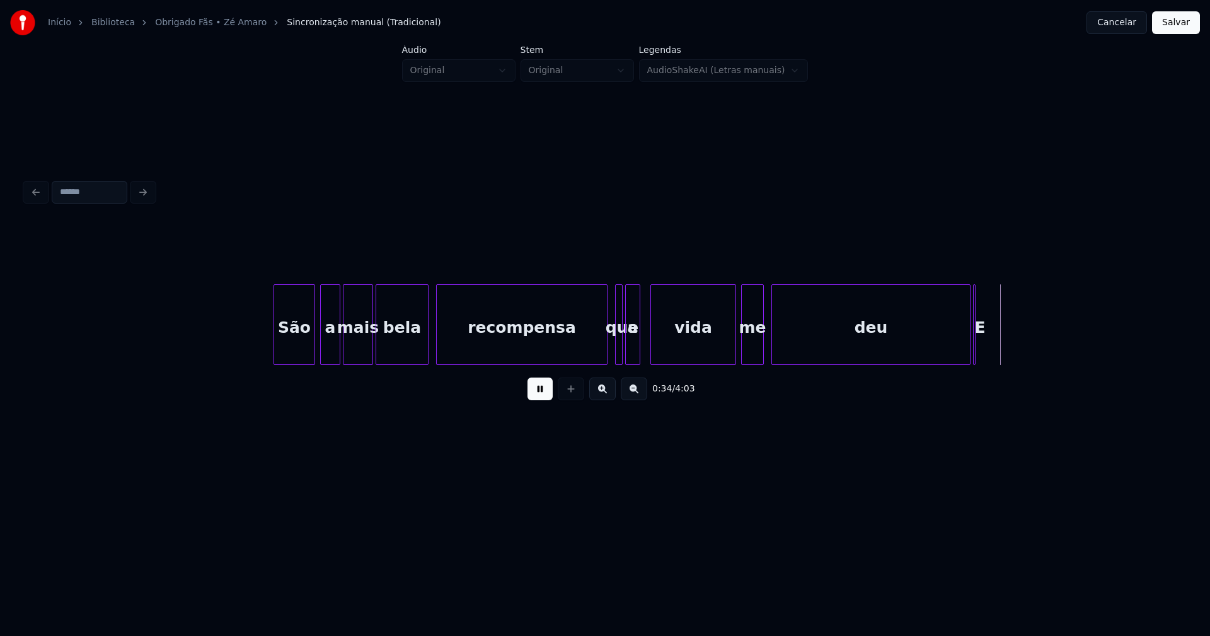
click at [643, 351] on div "a" at bounding box center [641, 328] width 14 height 86
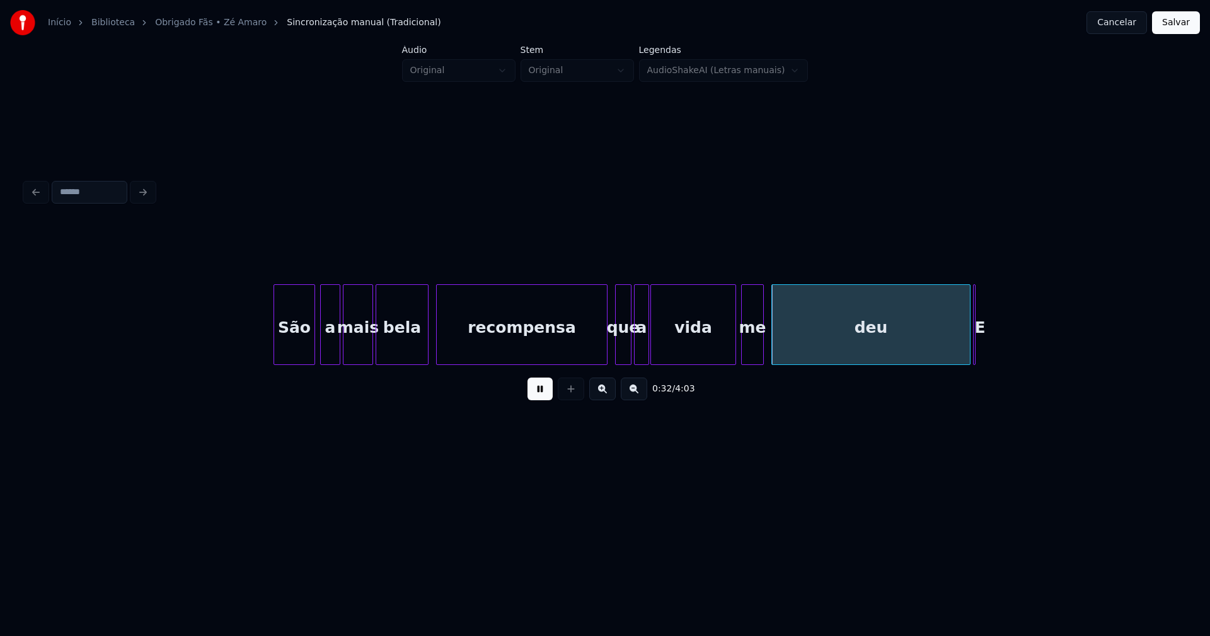
click at [628, 348] on div at bounding box center [629, 324] width 4 height 79
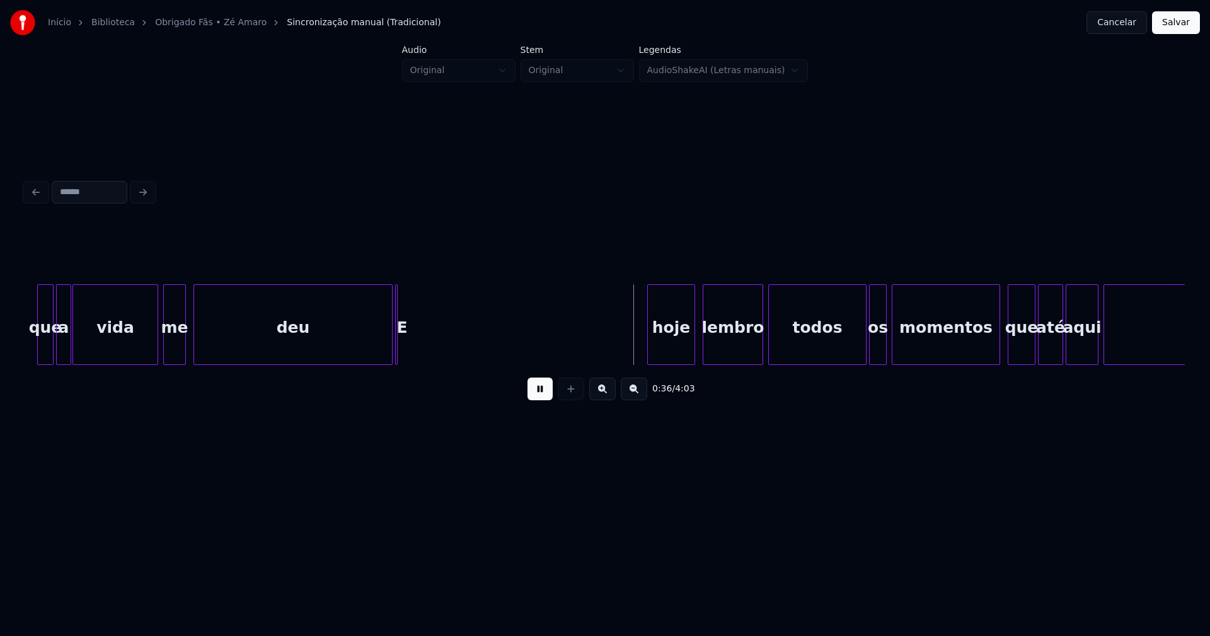
scroll to position [0, 3958]
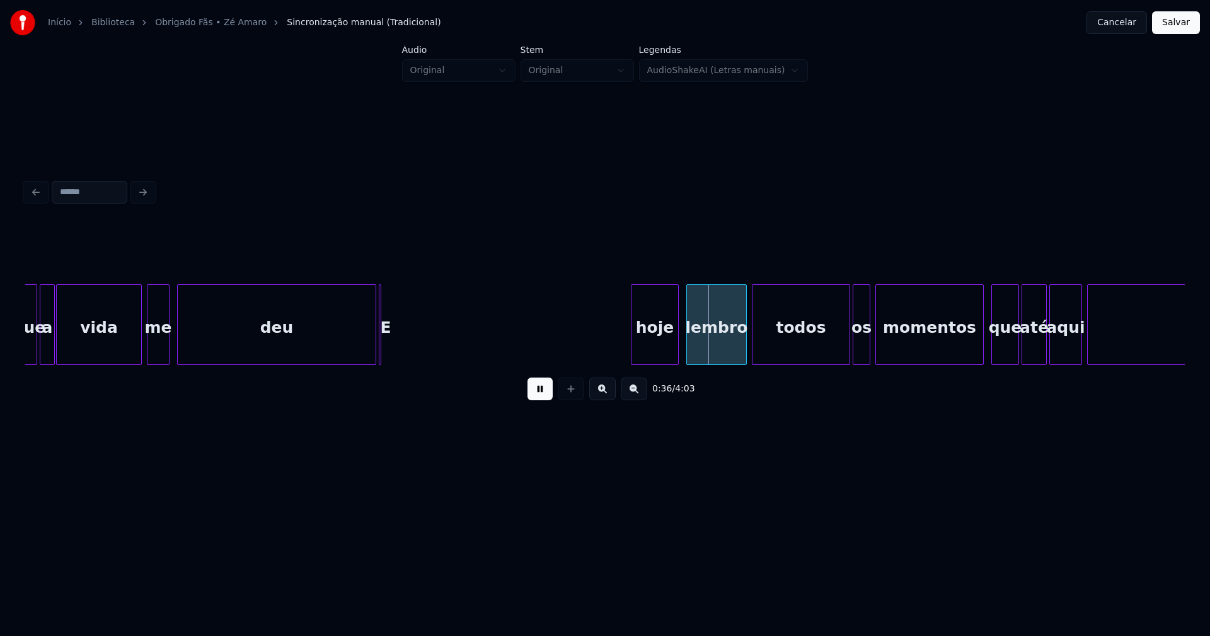
click at [540, 397] on button at bounding box center [539, 388] width 25 height 23
click at [638, 352] on div at bounding box center [639, 324] width 4 height 79
click at [385, 349] on div at bounding box center [386, 324] width 4 height 79
click at [634, 356] on div "E" at bounding box center [631, 328] width 13 height 86
click at [532, 396] on button at bounding box center [539, 388] width 25 height 23
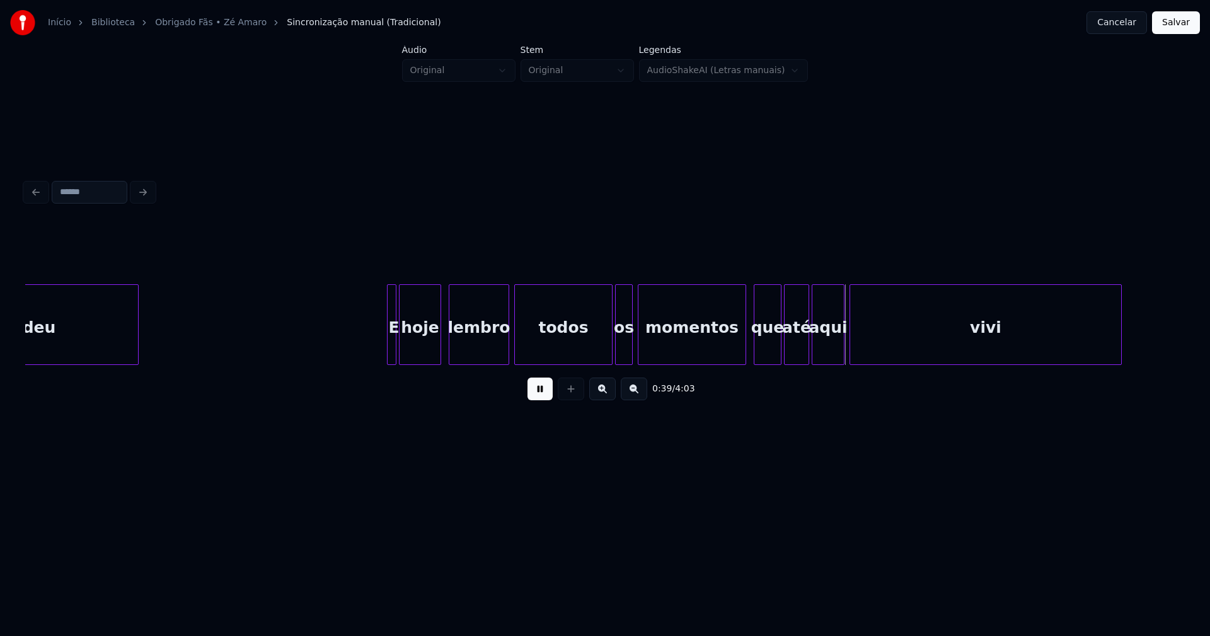
scroll to position [0, 4349]
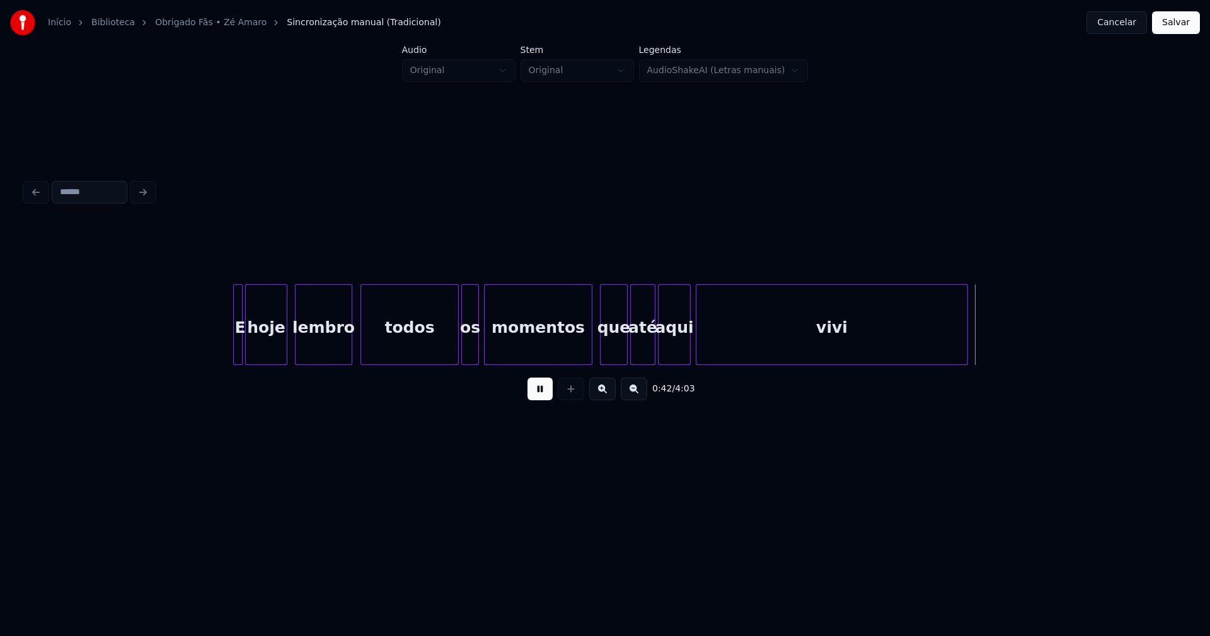
click at [350, 352] on div at bounding box center [350, 324] width 4 height 79
click at [580, 355] on div at bounding box center [581, 324] width 4 height 79
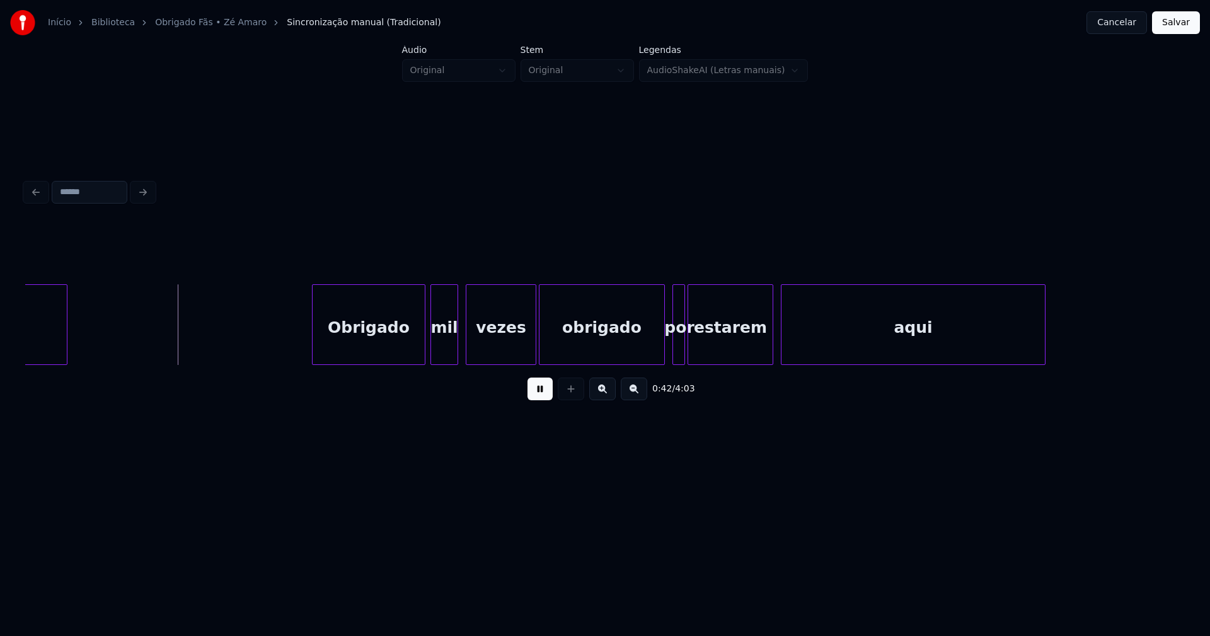
scroll to position [0, 5283]
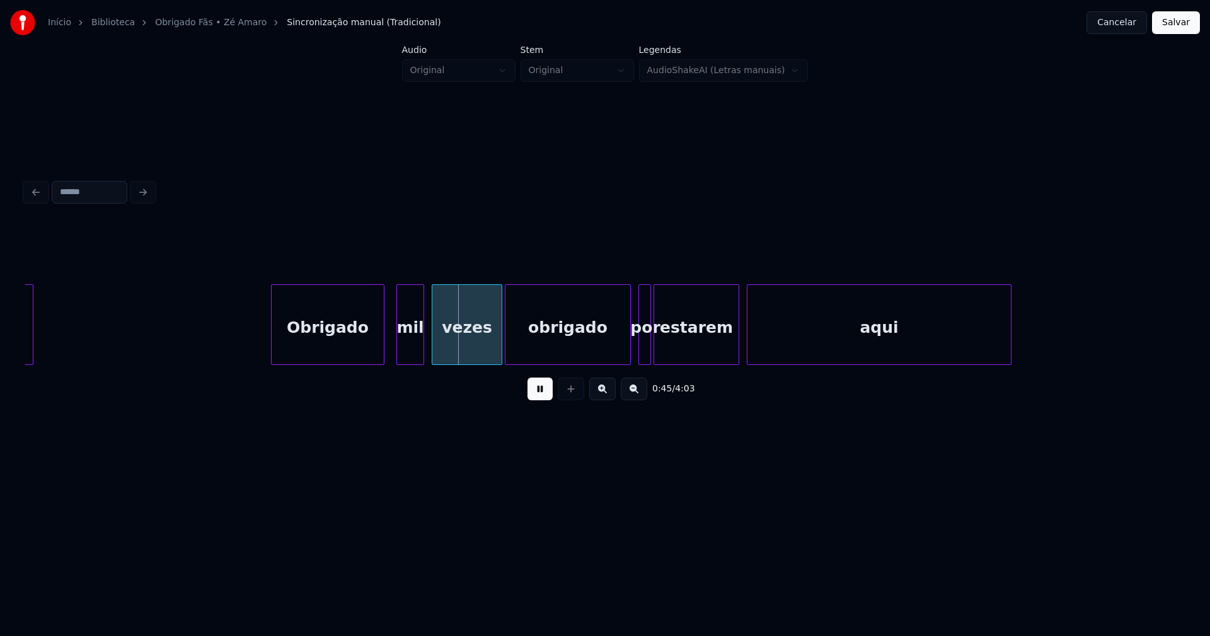
click at [335, 337] on div "Obrigado" at bounding box center [328, 328] width 112 height 86
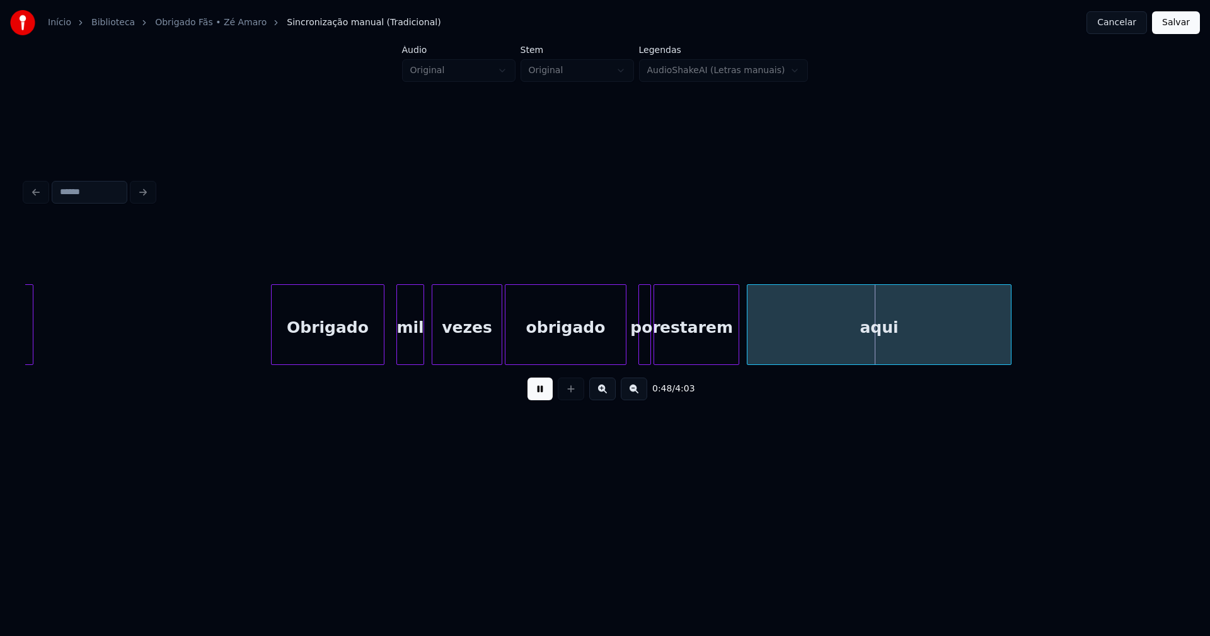
click at [623, 346] on div at bounding box center [624, 324] width 4 height 79
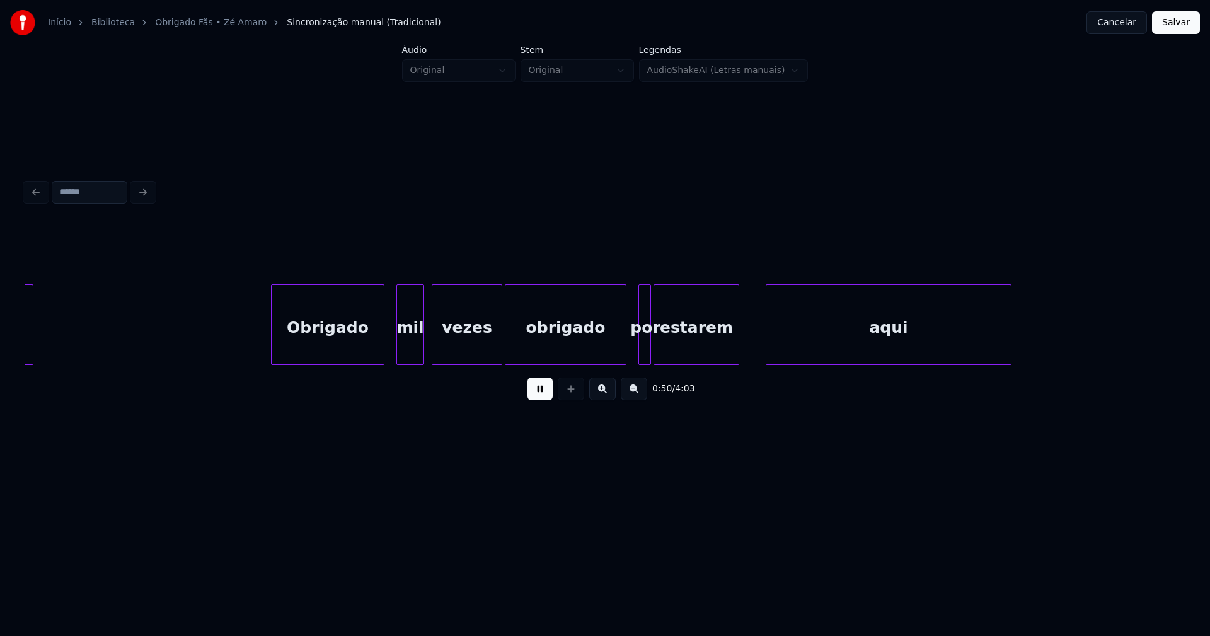
click at [768, 339] on div at bounding box center [768, 324] width 4 height 79
click at [706, 352] on div "estarem" at bounding box center [708, 328] width 84 height 86
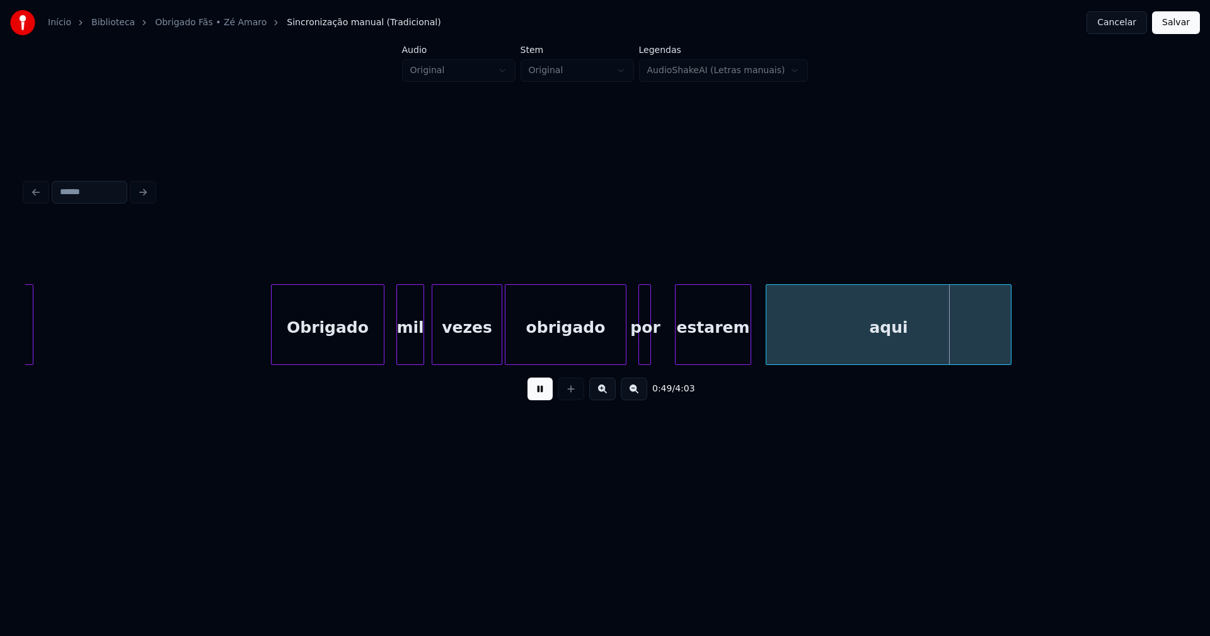
click at [676, 336] on div at bounding box center [677, 324] width 4 height 79
click at [668, 338] on div at bounding box center [668, 324] width 4 height 79
click at [539, 396] on button at bounding box center [539, 388] width 25 height 23
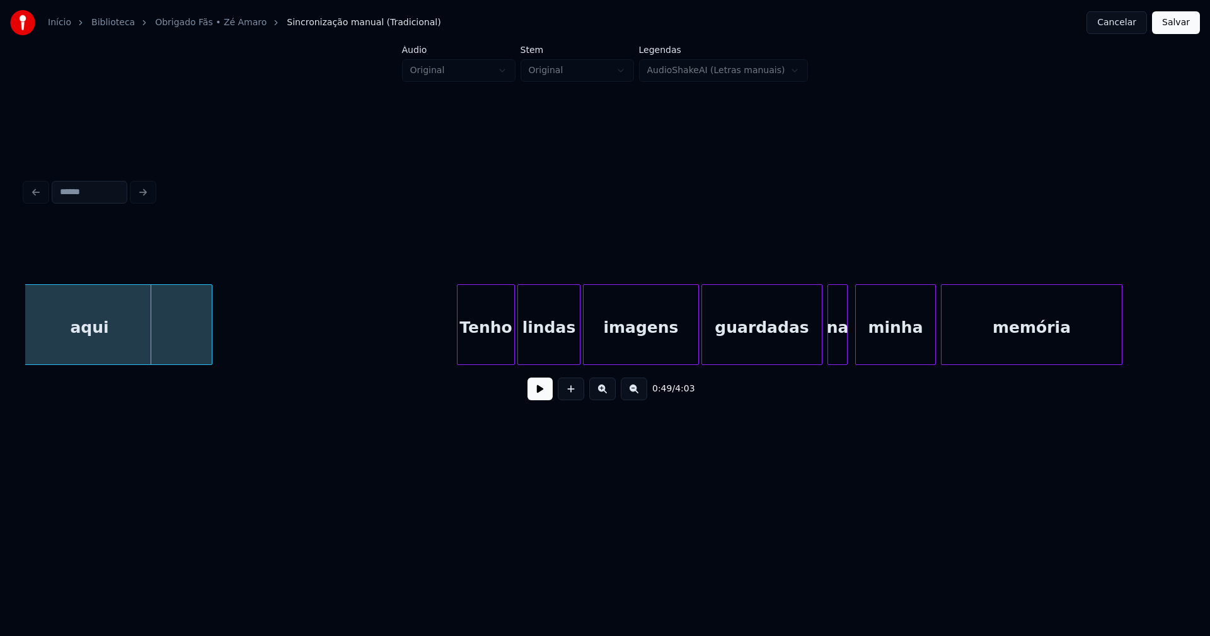
scroll to position [0, 6167]
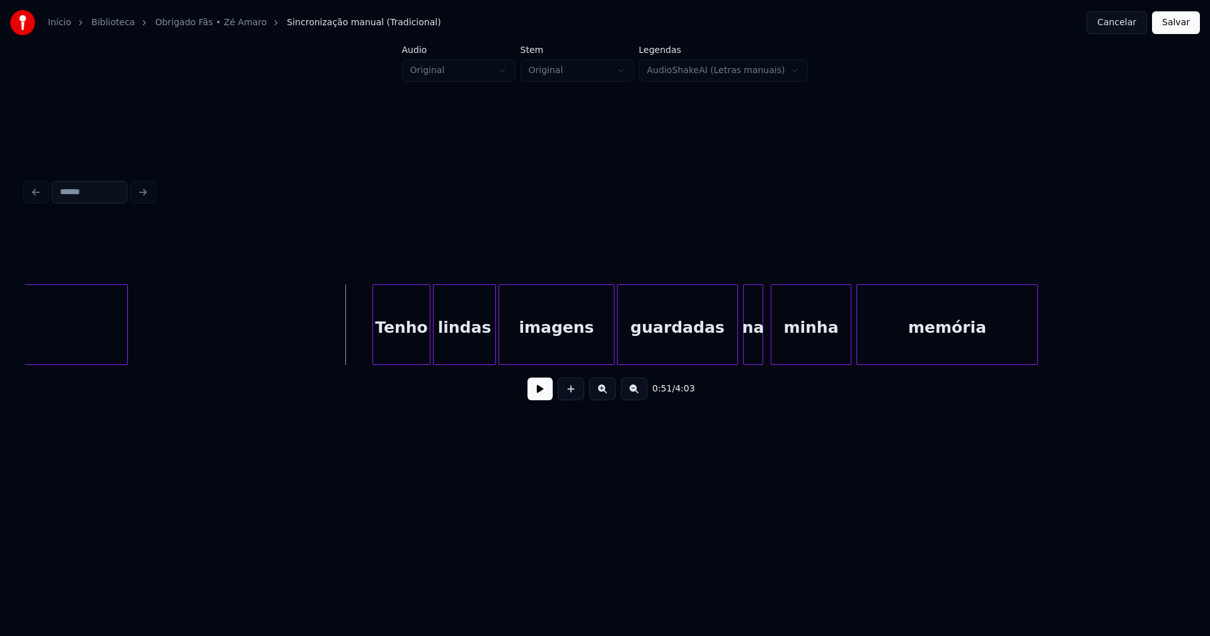
click at [537, 397] on button at bounding box center [539, 388] width 25 height 23
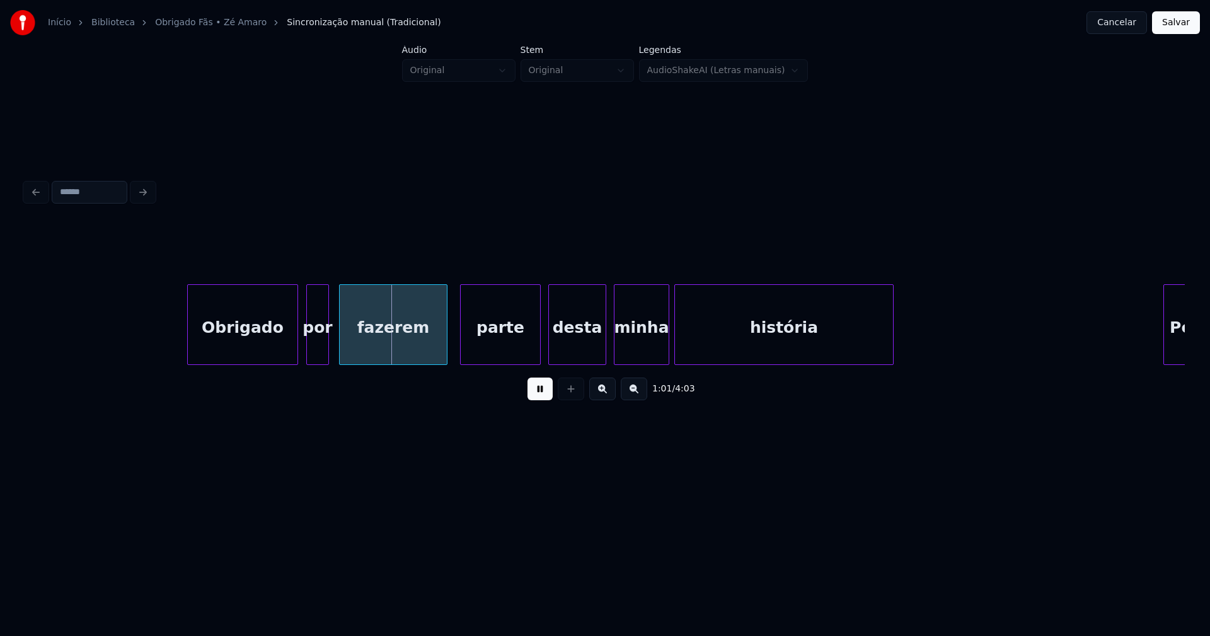
click at [261, 343] on div "Obrigado" at bounding box center [243, 328] width 110 height 86
click at [292, 345] on div at bounding box center [292, 324] width 4 height 79
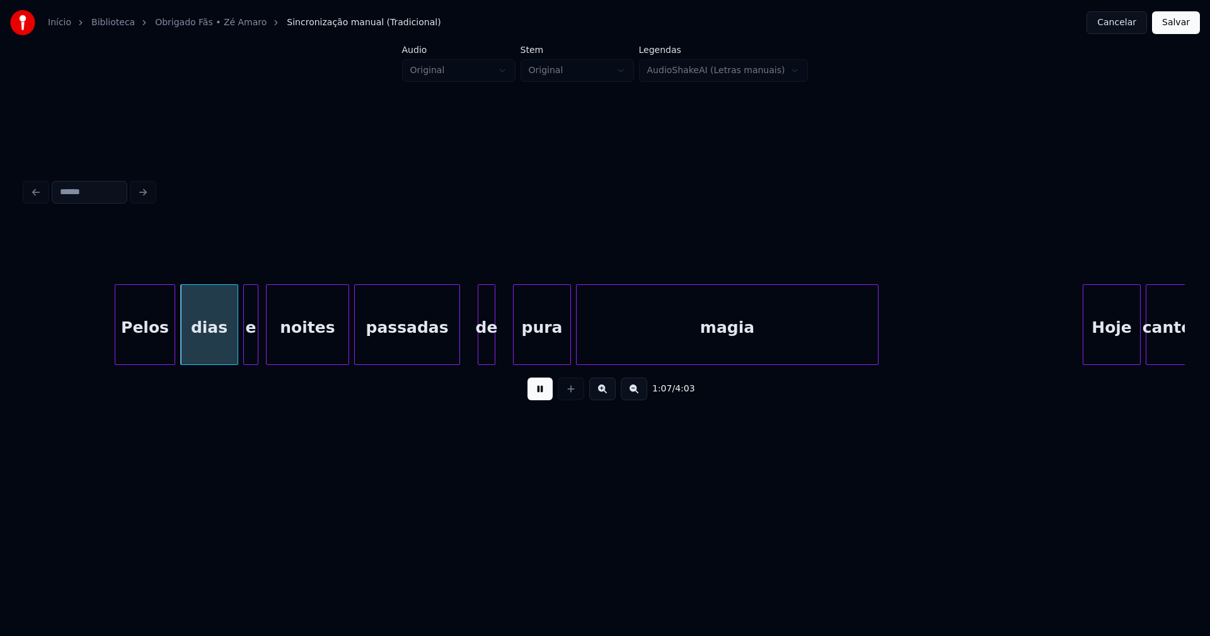
scroll to position [0, 8375]
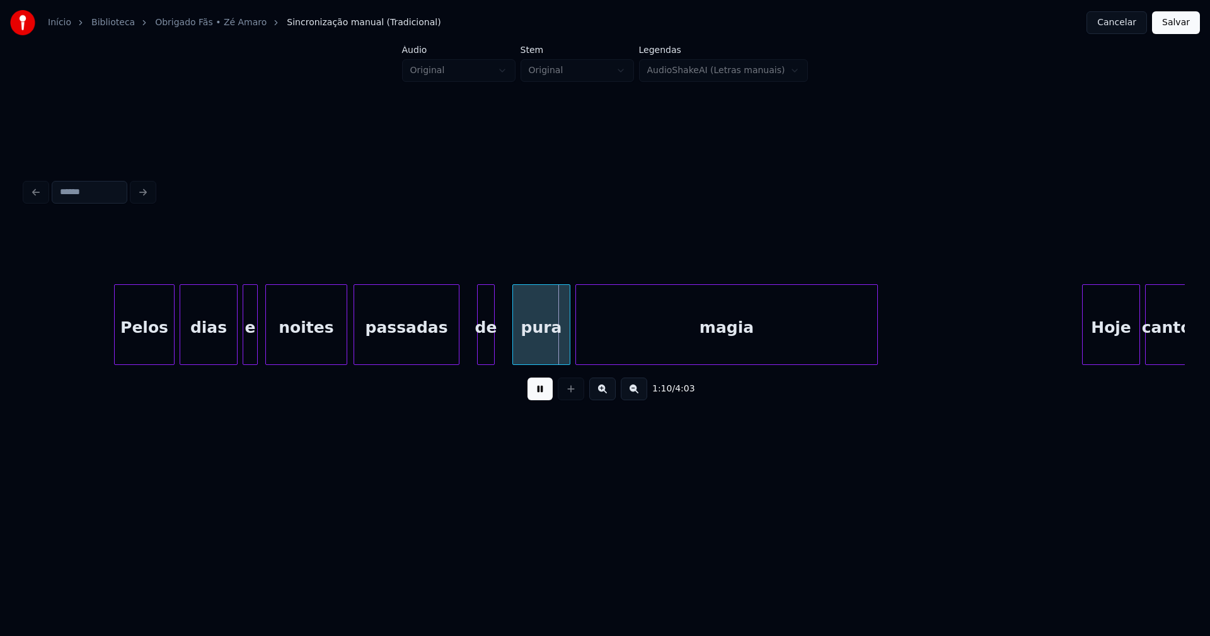
click at [346, 346] on div at bounding box center [345, 324] width 4 height 79
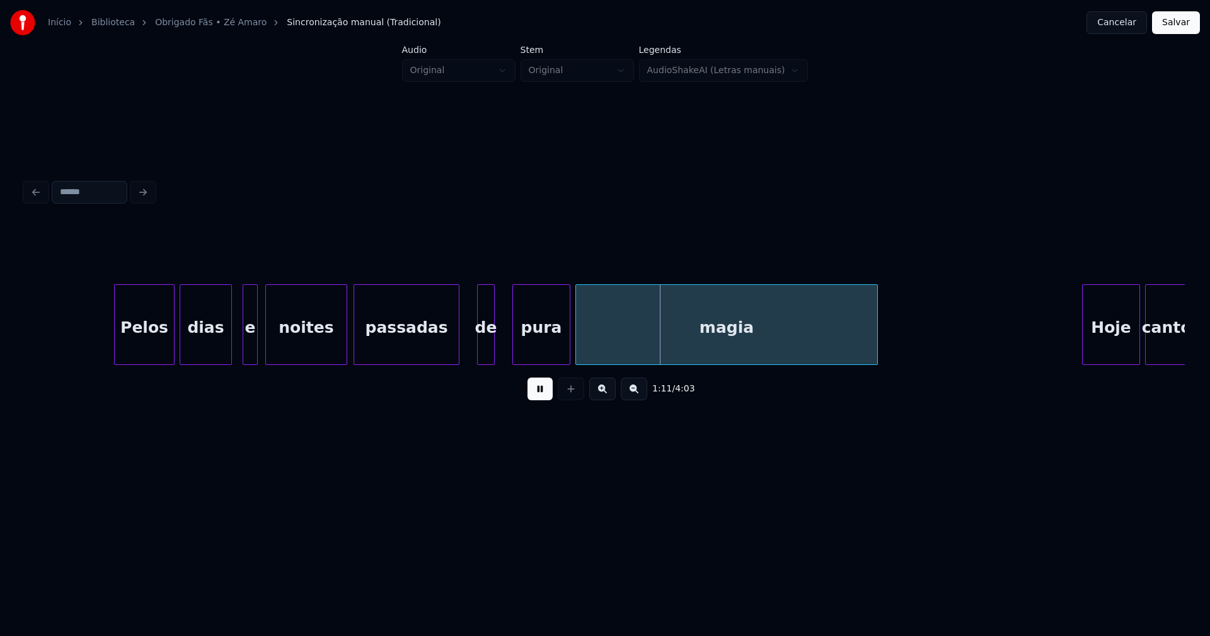
click at [231, 353] on div at bounding box center [229, 324] width 4 height 79
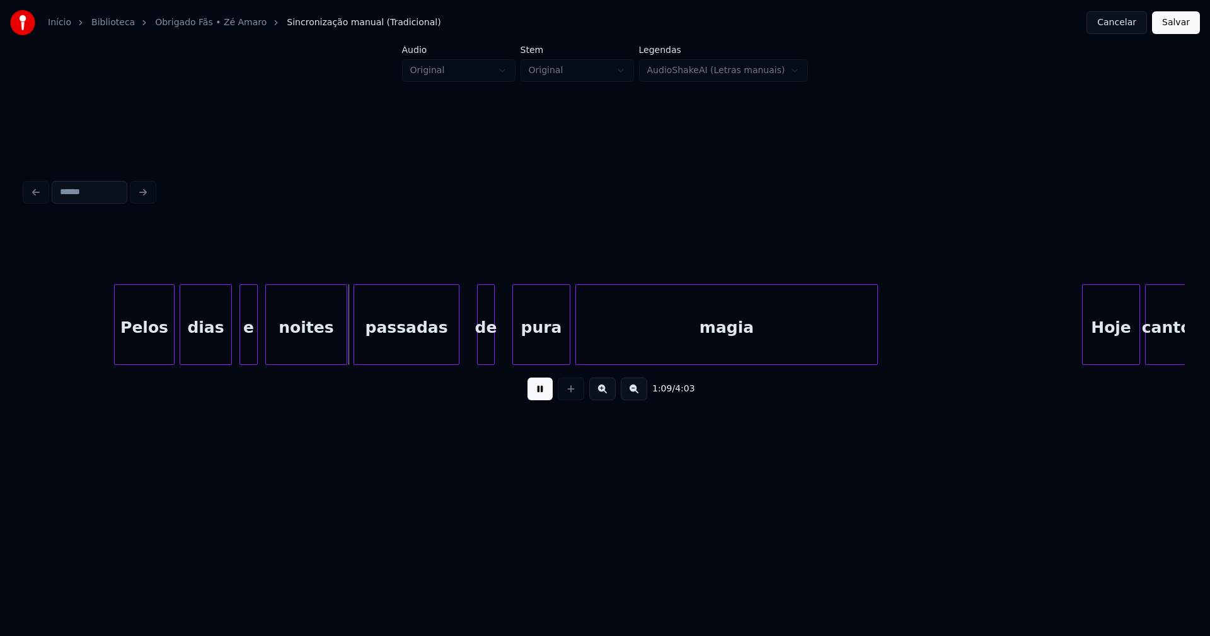
click at [240, 348] on div at bounding box center [242, 324] width 4 height 79
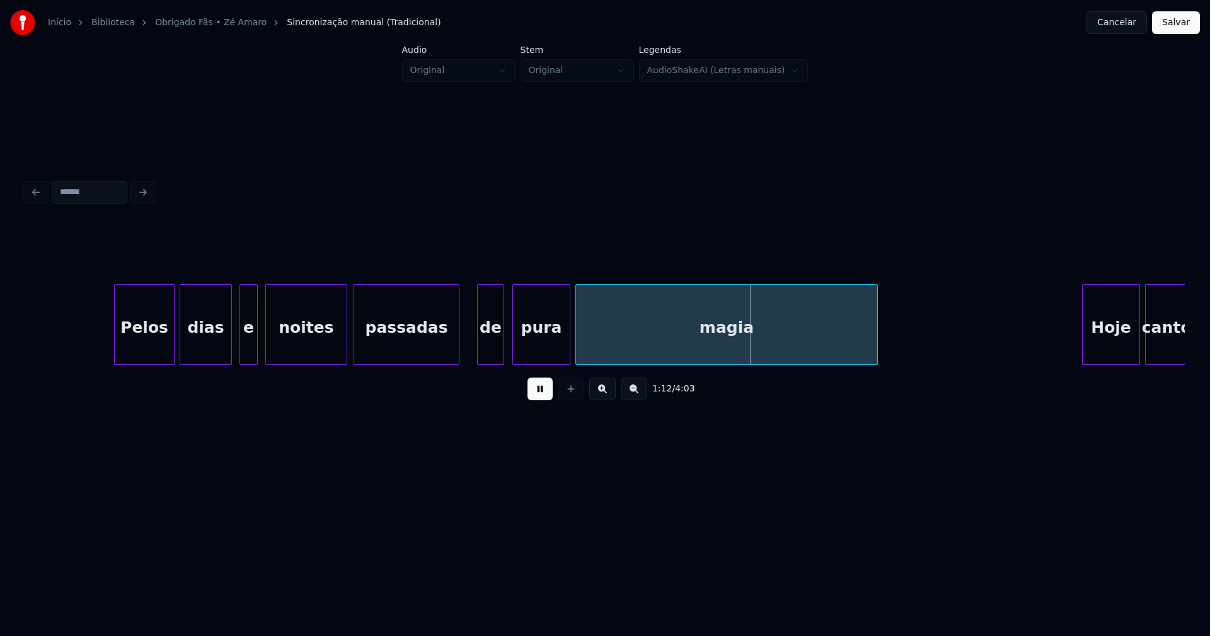
click at [501, 341] on div at bounding box center [502, 324] width 4 height 79
click at [478, 355] on div at bounding box center [477, 324] width 4 height 79
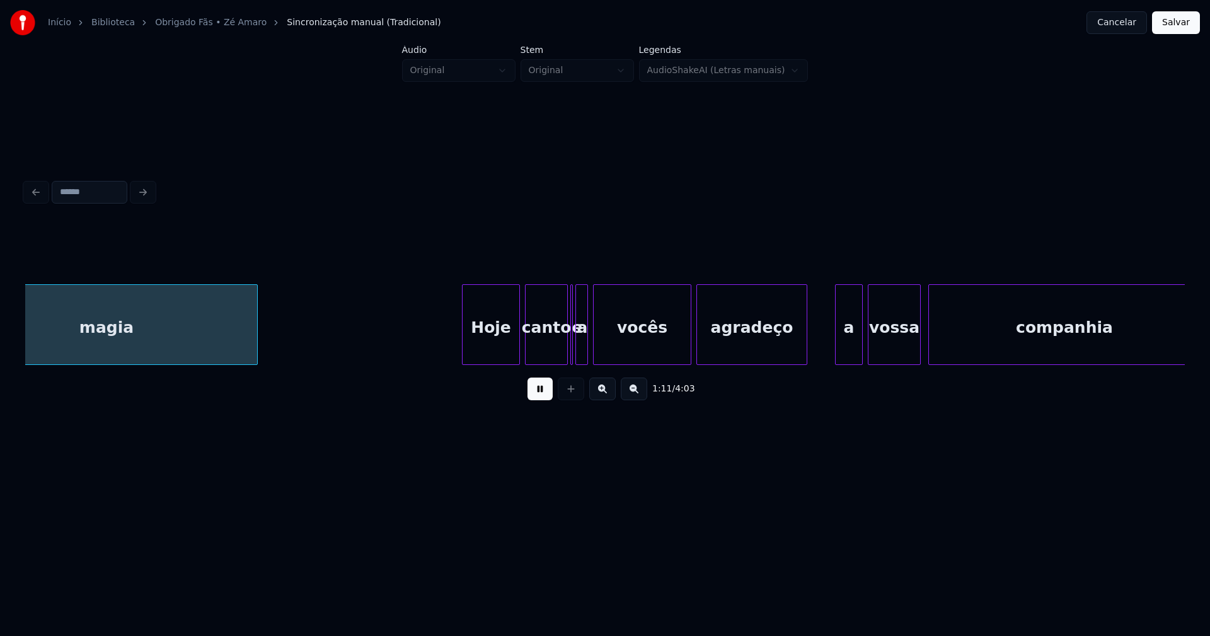
scroll to position [0, 9010]
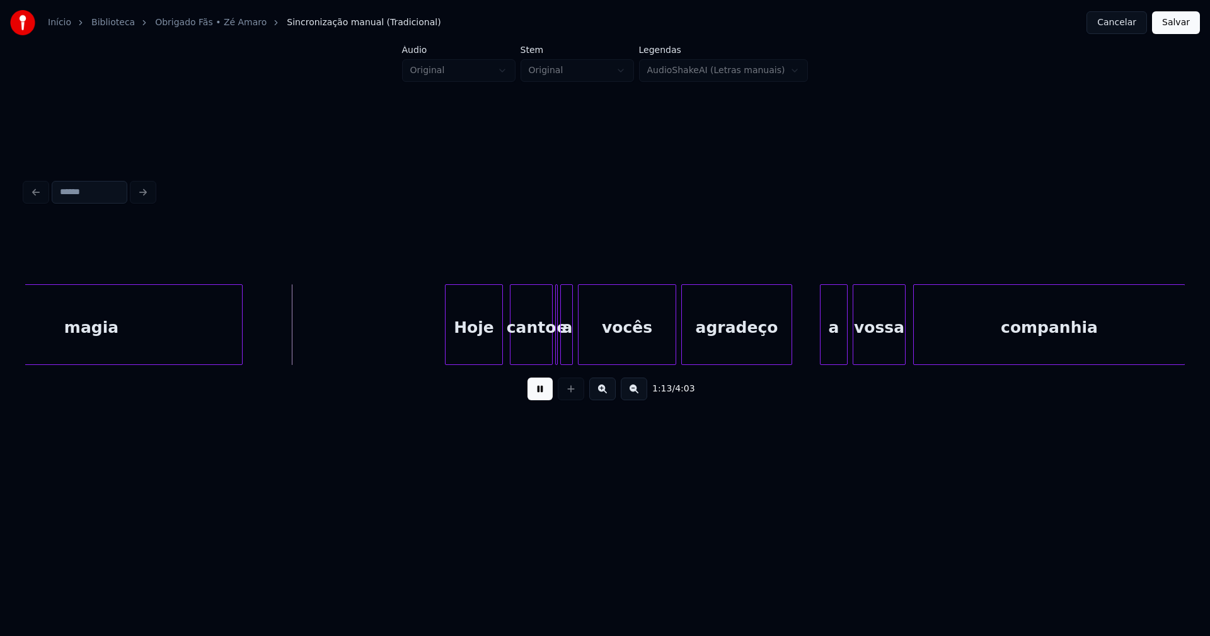
click at [476, 345] on div "Hoje" at bounding box center [473, 328] width 57 height 86
click at [537, 393] on button at bounding box center [539, 388] width 25 height 23
click at [539, 354] on div at bounding box center [541, 324] width 4 height 79
click at [571, 355] on div "a" at bounding box center [570, 328] width 13 height 86
click at [559, 358] on div at bounding box center [560, 324] width 4 height 79
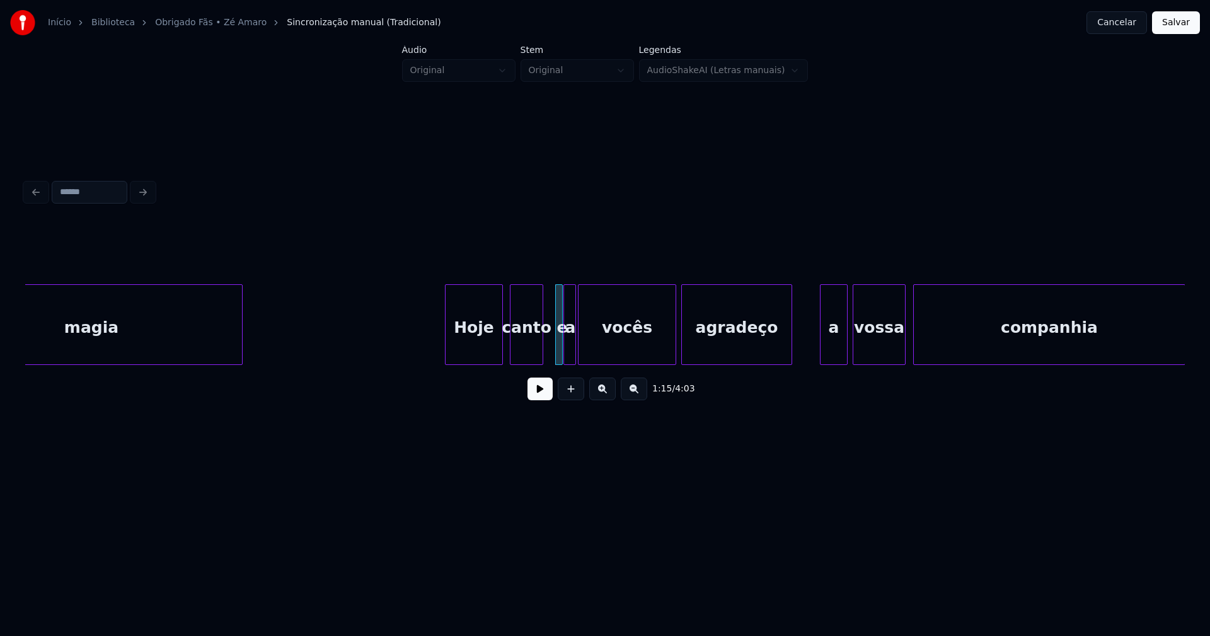
click at [546, 391] on button at bounding box center [539, 388] width 25 height 23
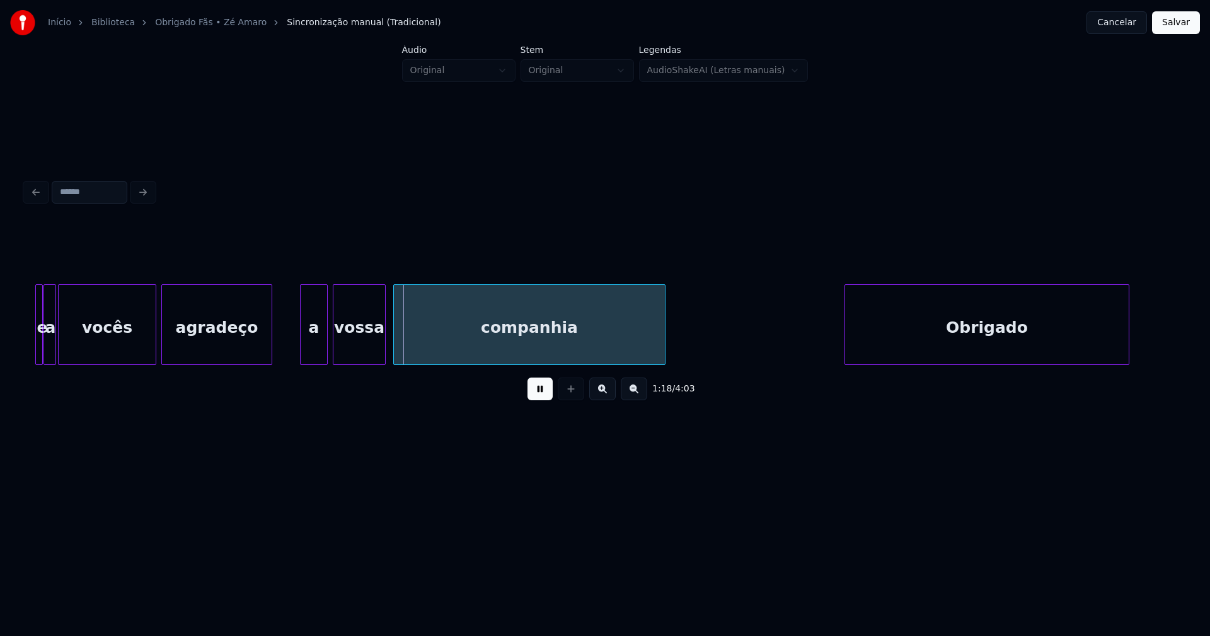
scroll to position [0, 9581]
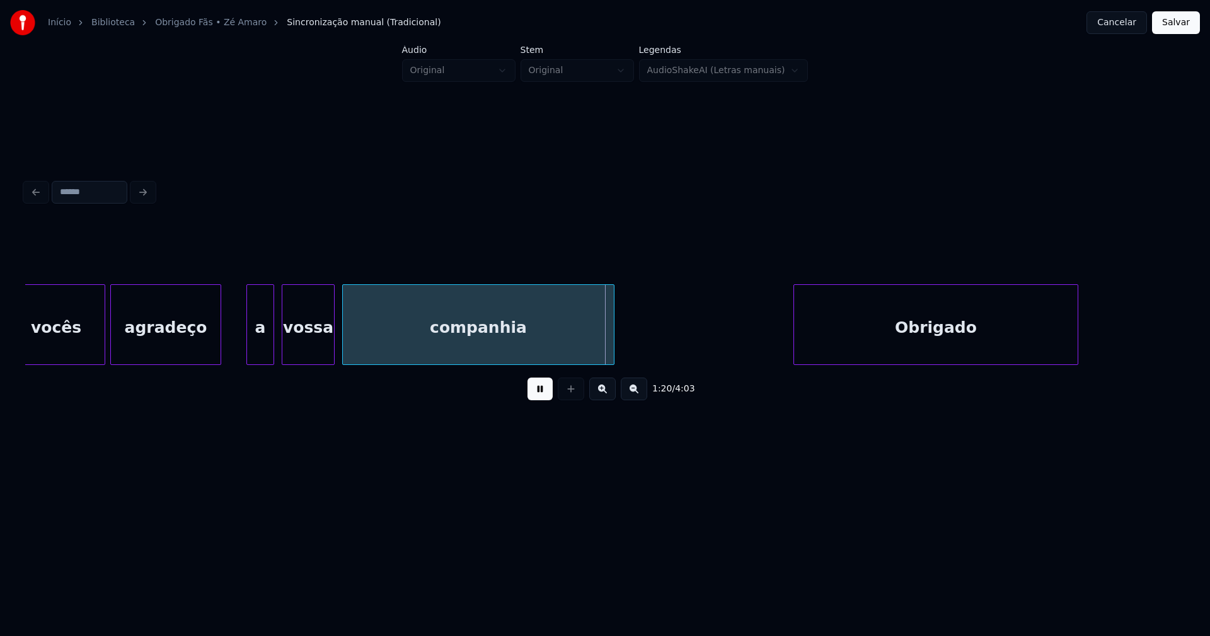
click at [260, 350] on div "a" at bounding box center [260, 328] width 26 height 86
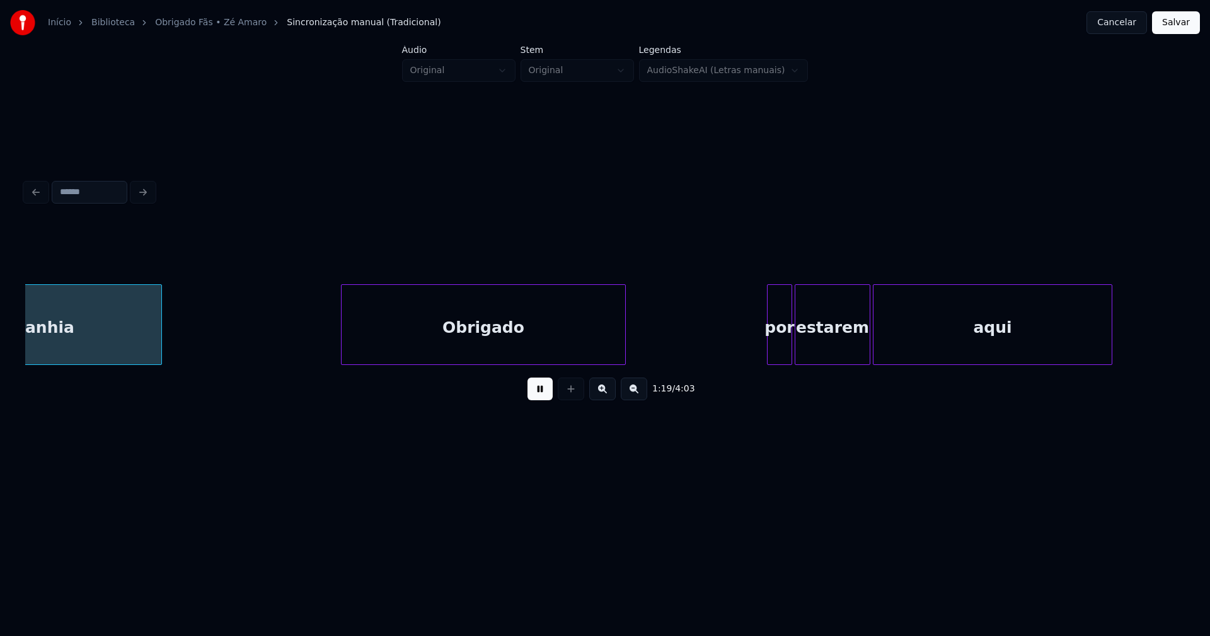
scroll to position [0, 10041]
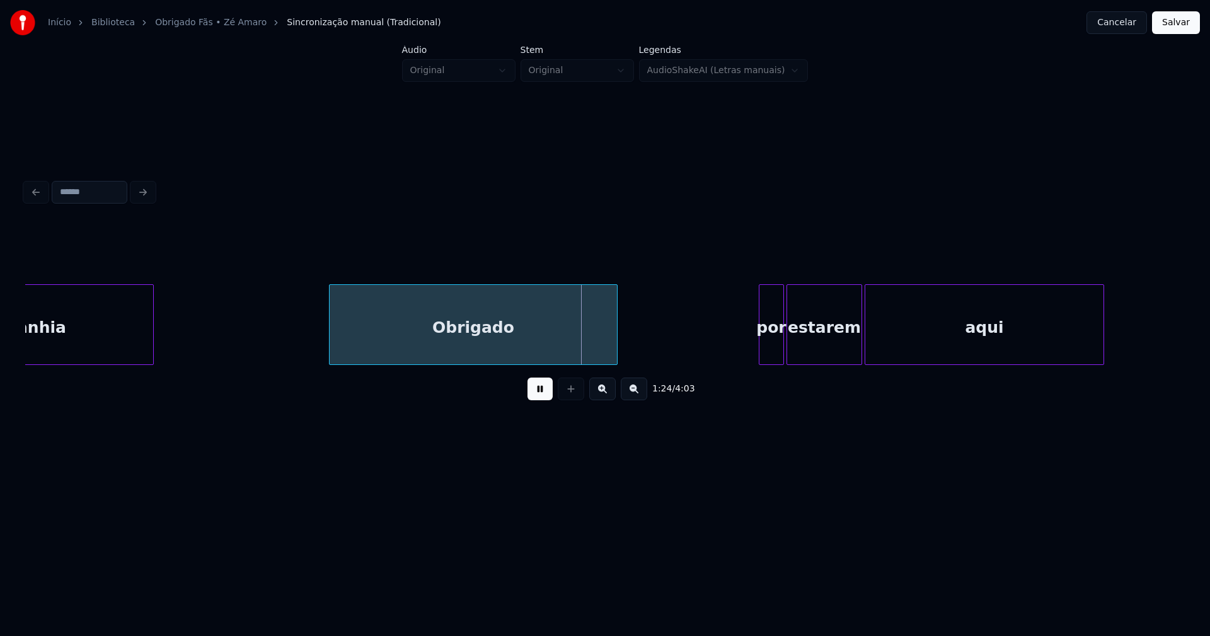
click at [332, 348] on div at bounding box center [331, 324] width 4 height 79
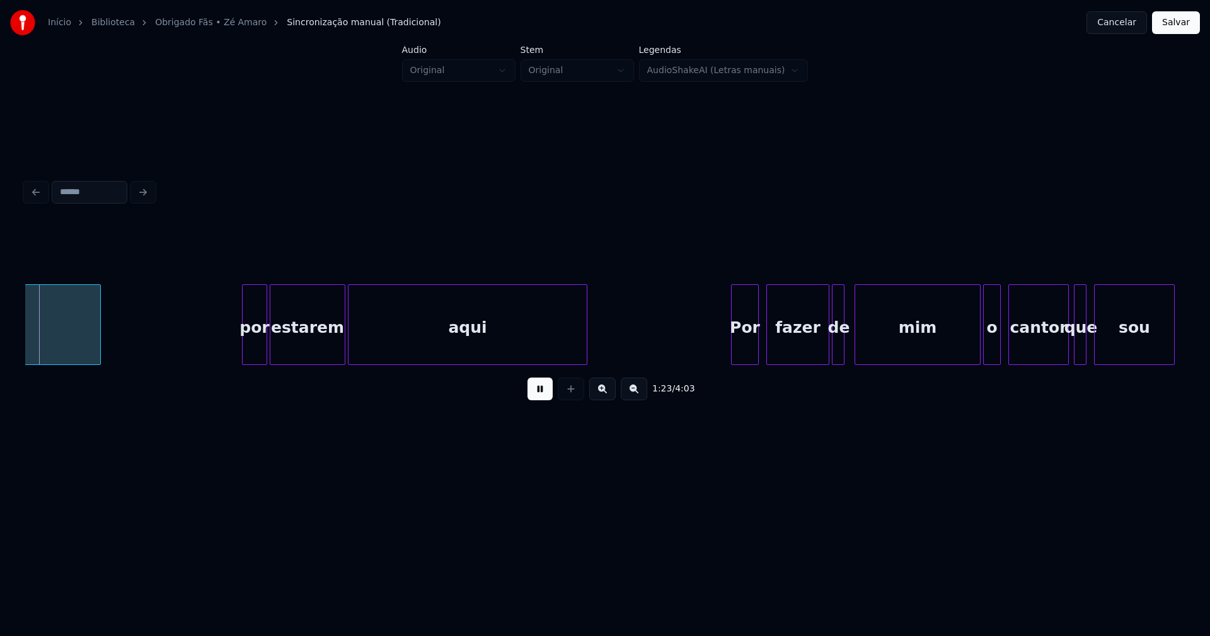
scroll to position [0, 10567]
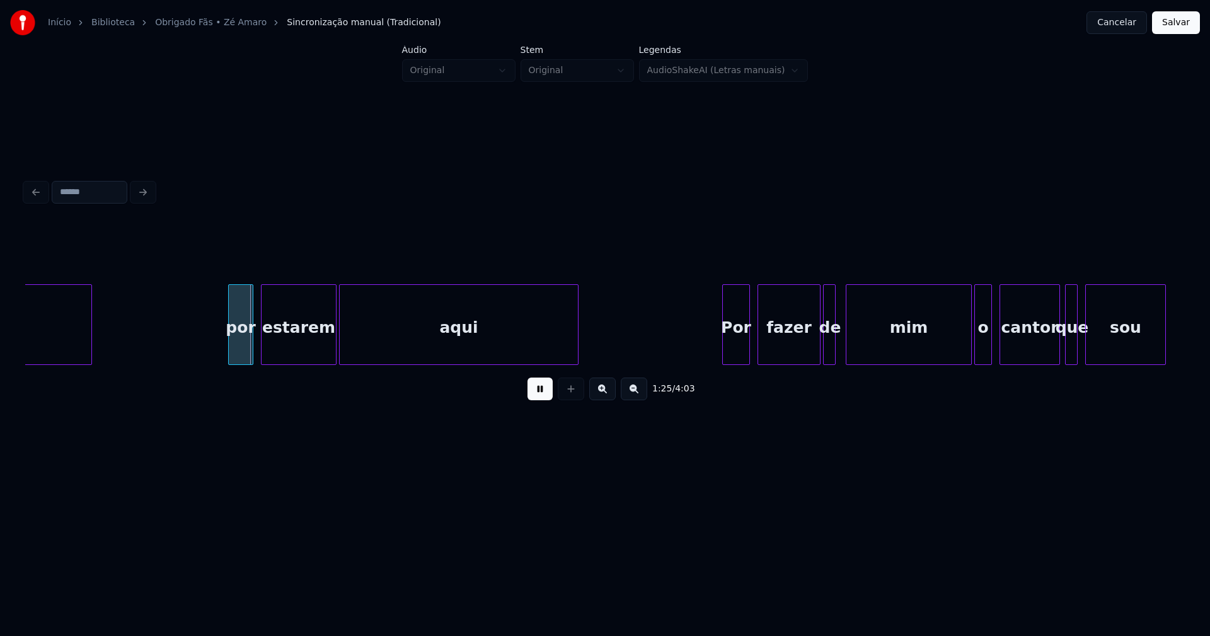
click at [241, 343] on div "por" at bounding box center [241, 328] width 24 height 86
click at [239, 345] on div "por" at bounding box center [241, 328] width 24 height 86
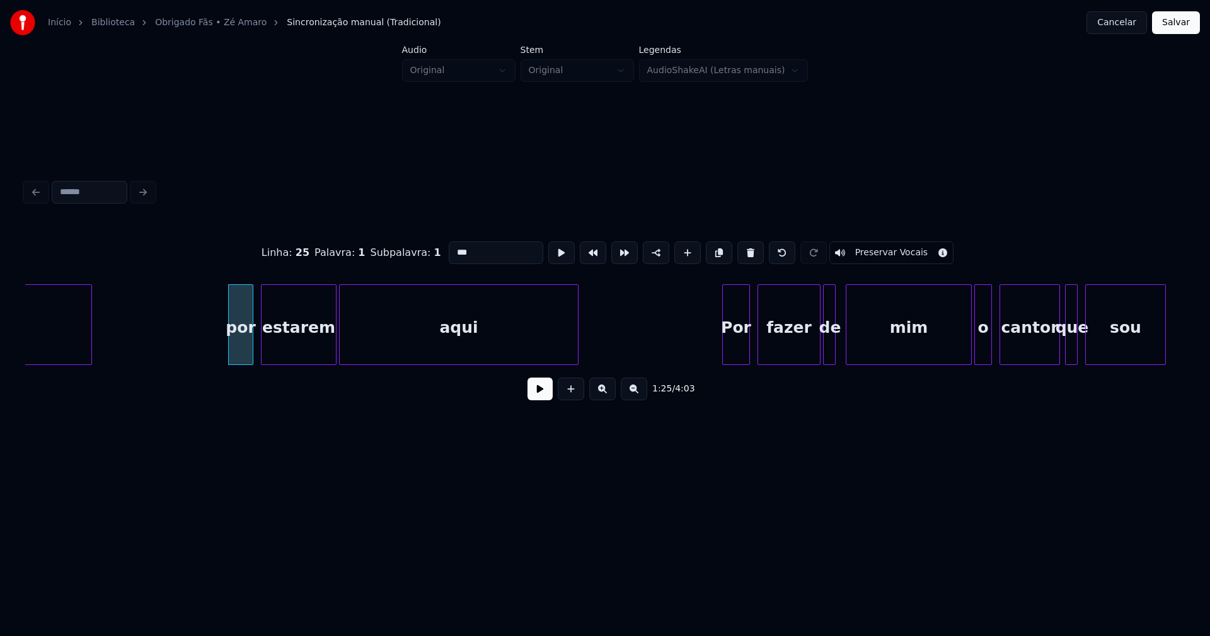
click at [453, 249] on input "***" at bounding box center [496, 252] width 94 height 23
type input "***"
click at [544, 391] on button at bounding box center [539, 388] width 25 height 23
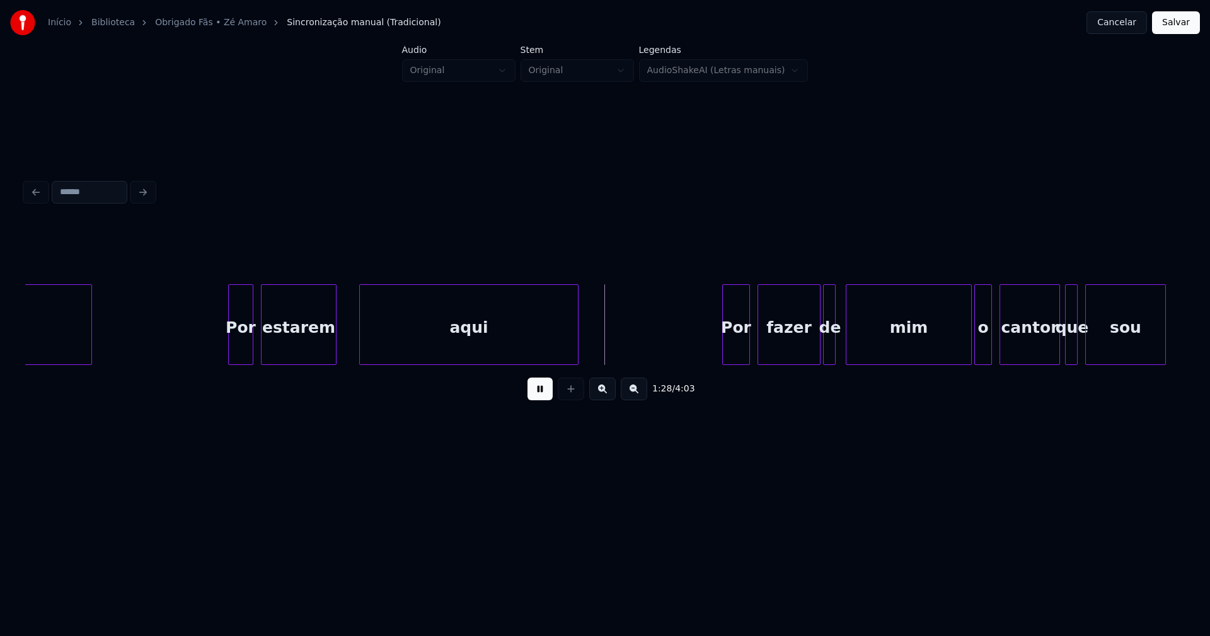
click at [362, 343] on div at bounding box center [362, 324] width 4 height 79
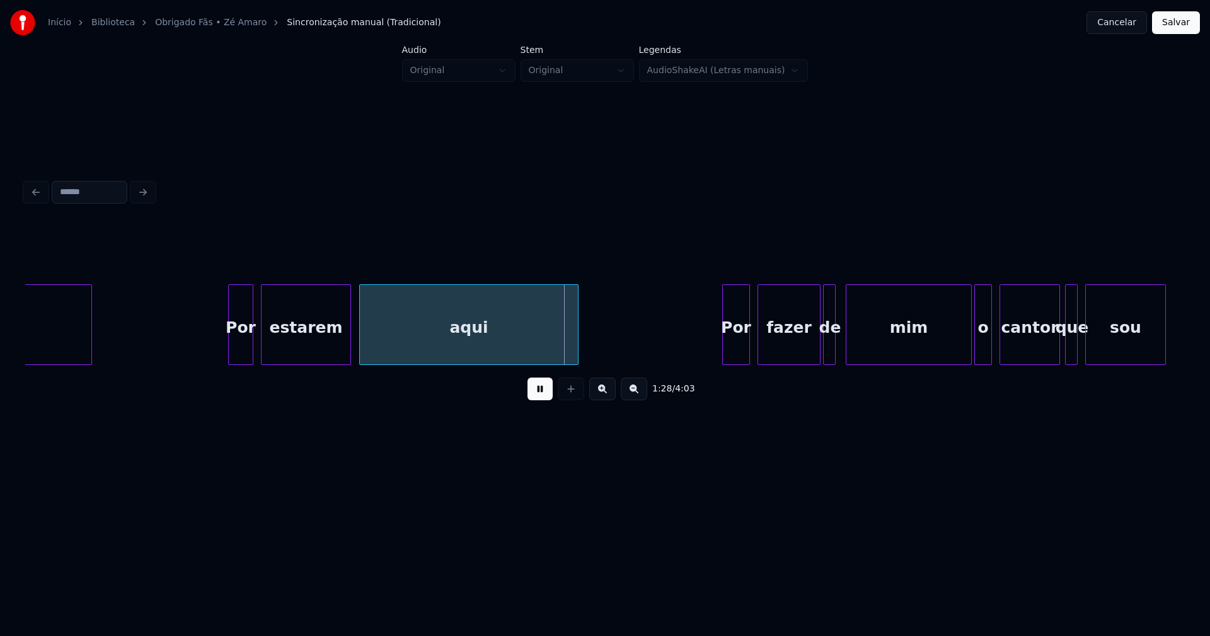
click at [350, 338] on div at bounding box center [348, 324] width 4 height 79
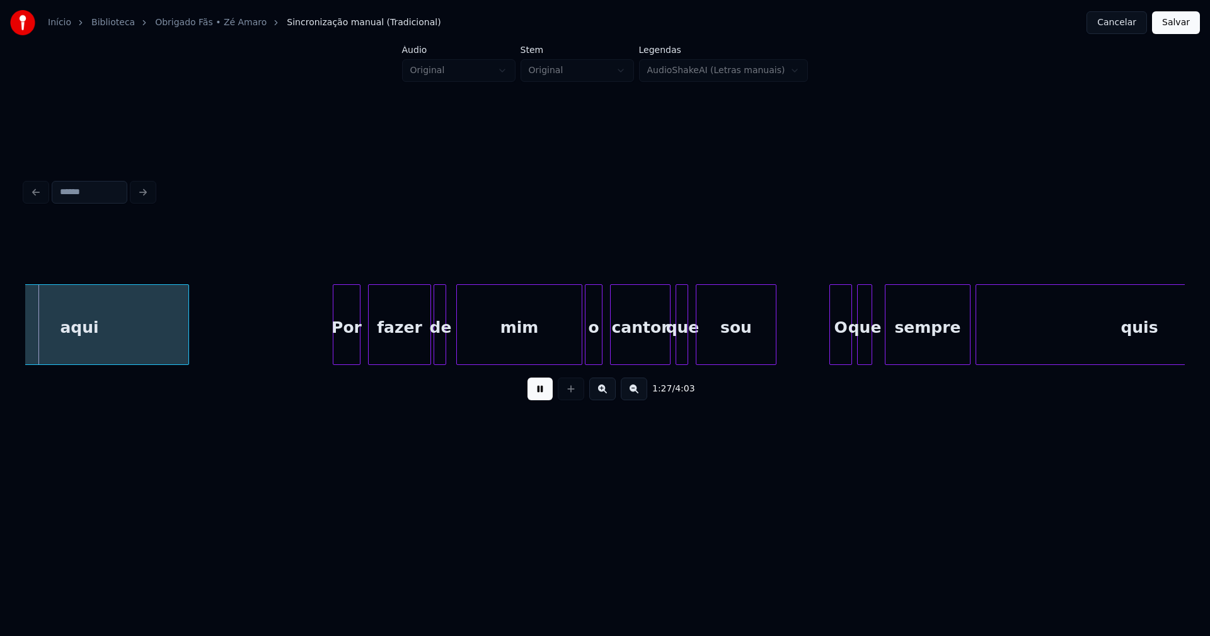
scroll to position [0, 10967]
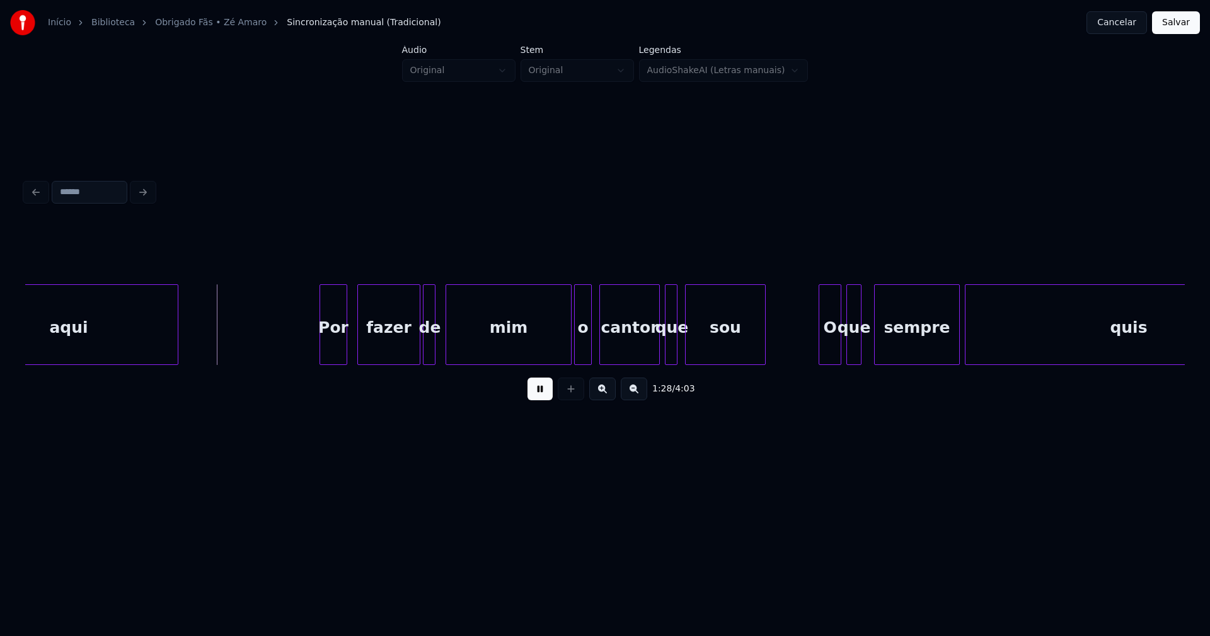
click at [336, 348] on div "Por" at bounding box center [333, 328] width 26 height 86
click at [562, 356] on div at bounding box center [564, 324] width 4 height 79
click at [552, 352] on div at bounding box center [553, 324] width 4 height 79
click at [576, 356] on div "o" at bounding box center [576, 328] width 16 height 86
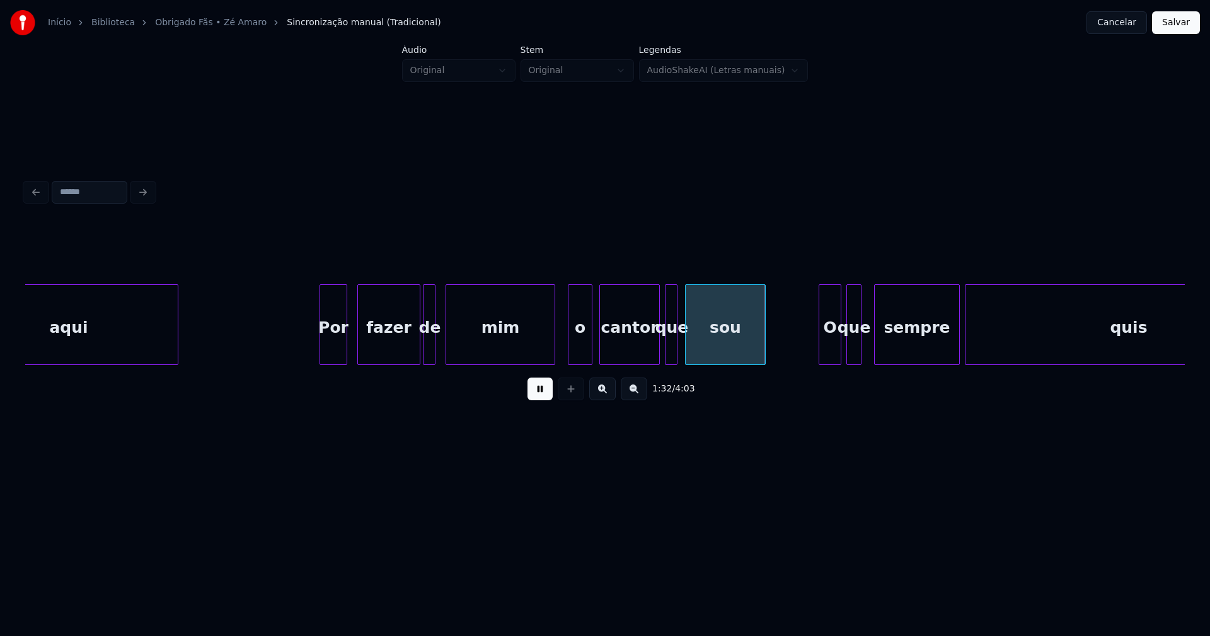
click at [590, 344] on div at bounding box center [590, 324] width 4 height 79
click at [693, 343] on div at bounding box center [694, 324] width 4 height 79
click at [685, 340] on div at bounding box center [686, 324] width 4 height 79
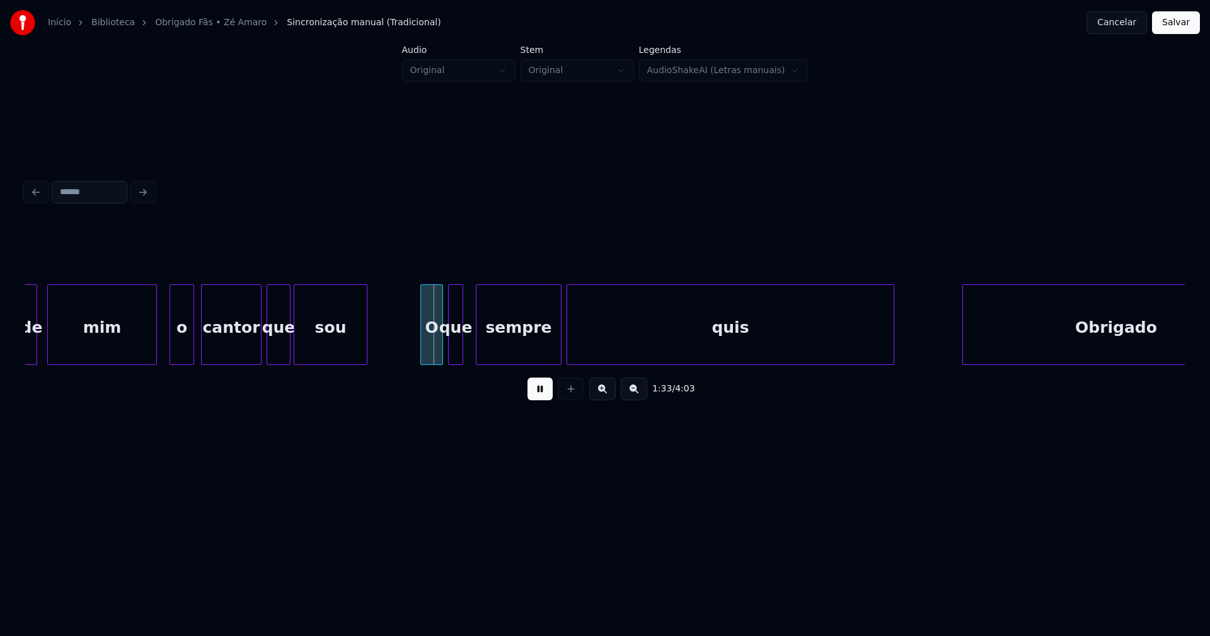
scroll to position [0, 11382]
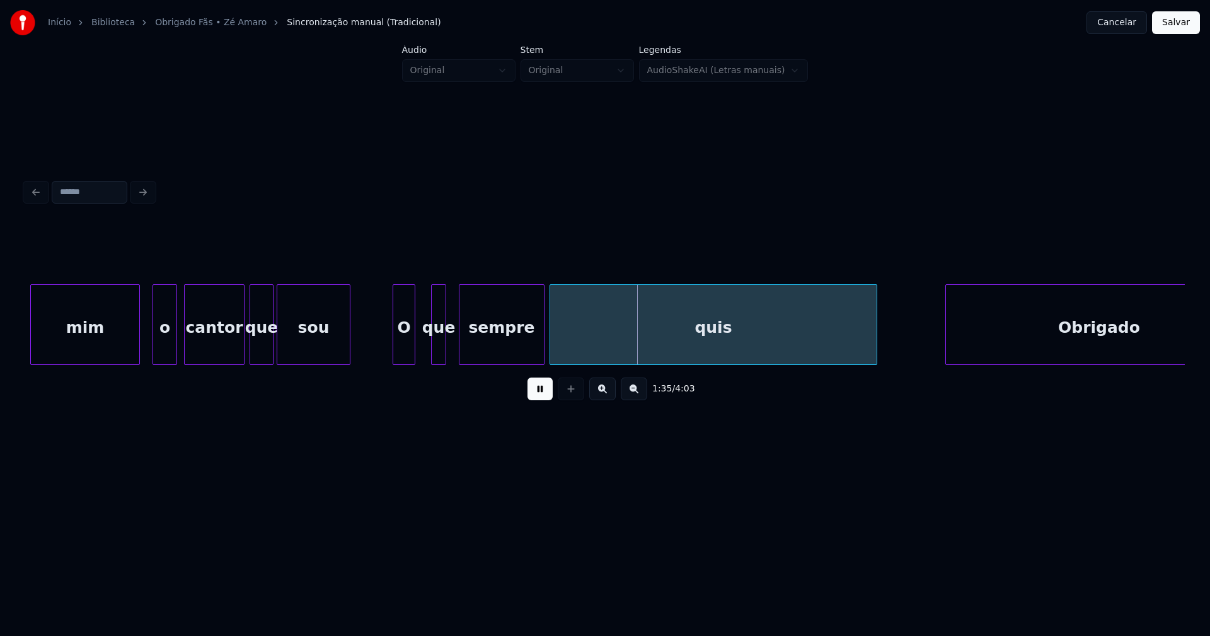
click at [408, 357] on div "O" at bounding box center [403, 328] width 21 height 86
click at [464, 343] on div at bounding box center [465, 324] width 4 height 79
click at [457, 343] on div at bounding box center [457, 324] width 4 height 79
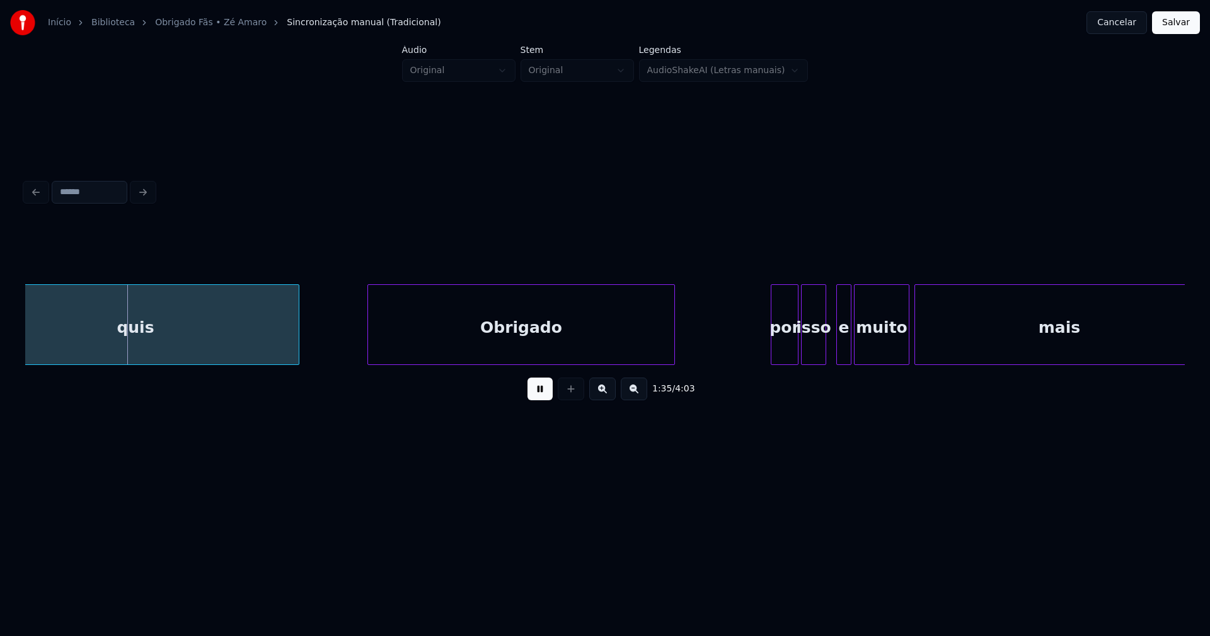
scroll to position [0, 11977]
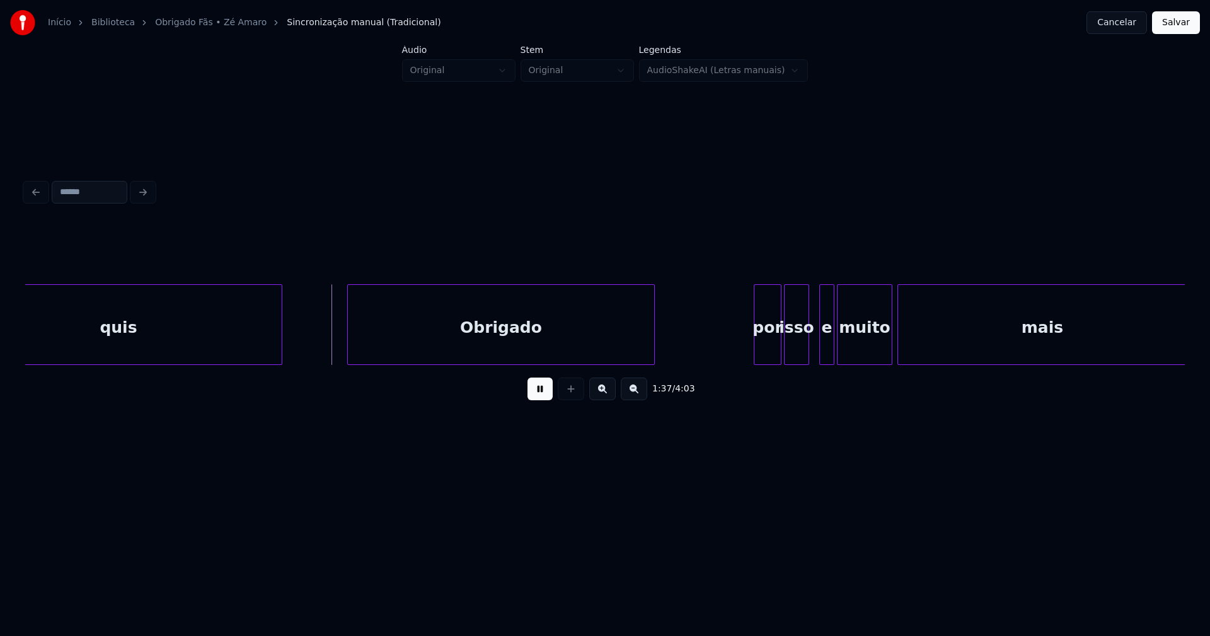
click at [464, 339] on div "Obrigado" at bounding box center [501, 328] width 306 height 86
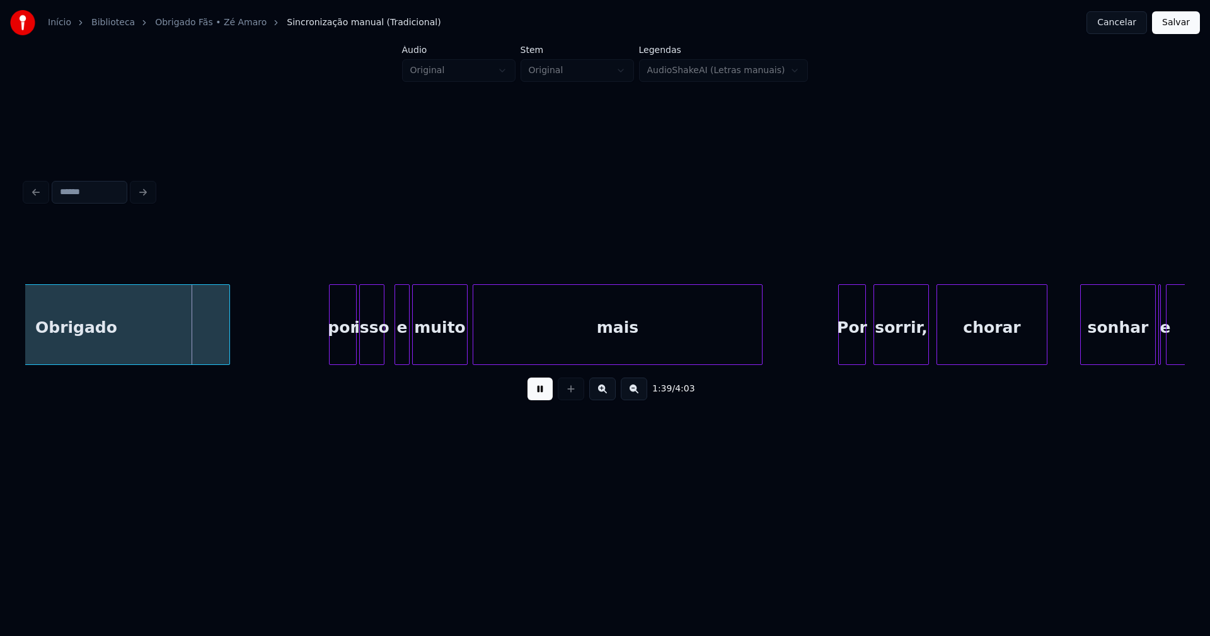
scroll to position [0, 12418]
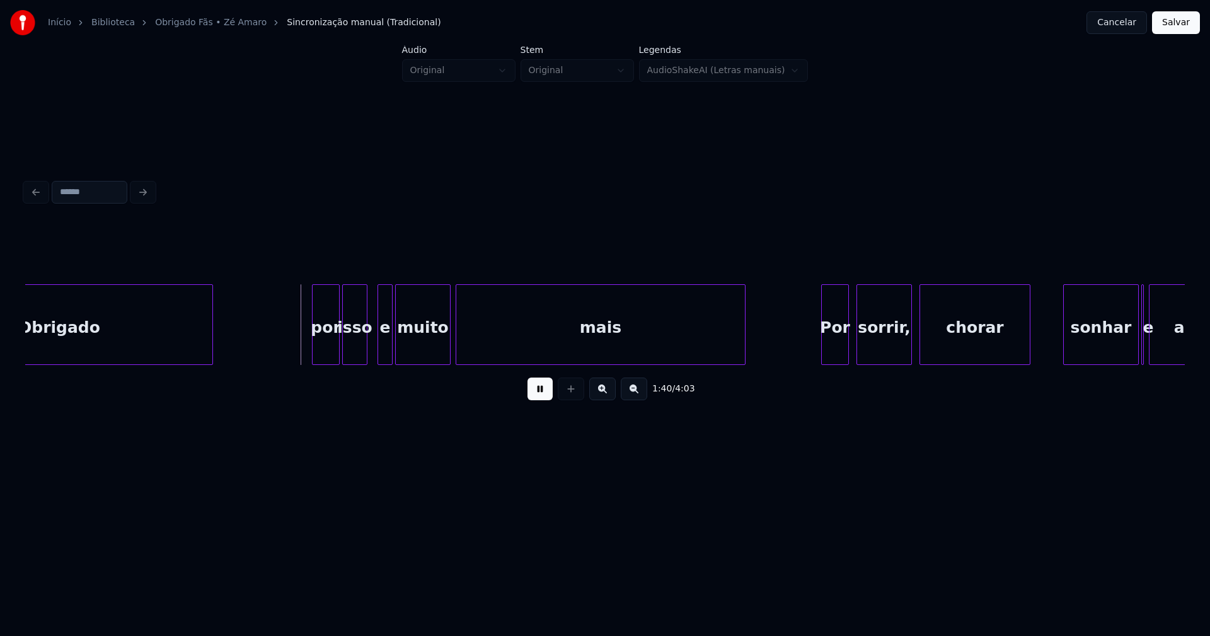
click at [544, 394] on button at bounding box center [539, 388] width 25 height 23
click at [375, 360] on div "Obrigado por isso e muito mais Por sorrir, chorar sonhar e acreditar" at bounding box center [604, 324] width 1159 height 81
click at [335, 350] on div at bounding box center [337, 324] width 4 height 79
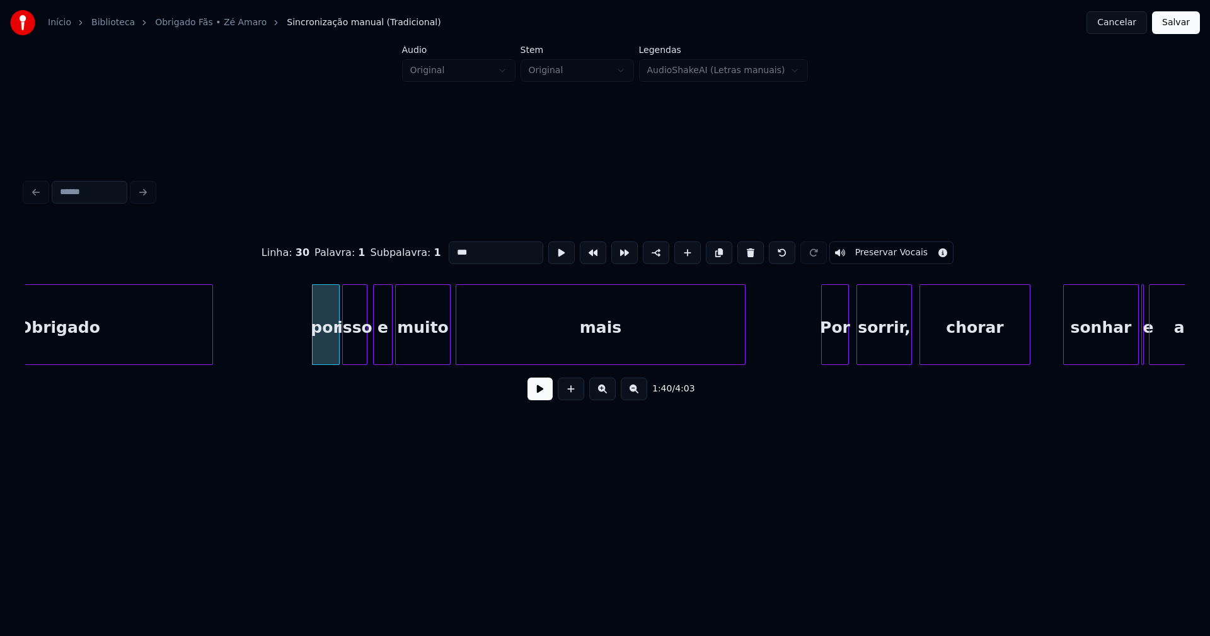
click at [451, 249] on input "***" at bounding box center [496, 252] width 94 height 23
type input "***"
drag, startPoint x: 539, startPoint y: 399, endPoint x: 551, endPoint y: 383, distance: 20.2
click at [541, 397] on button at bounding box center [539, 388] width 25 height 23
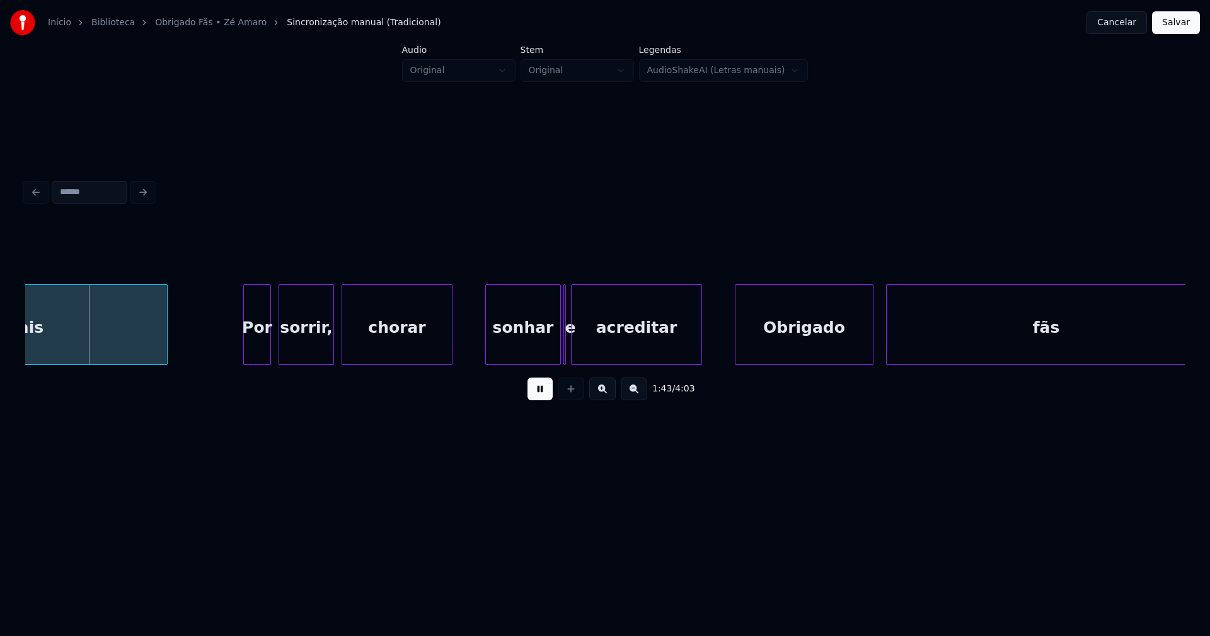
scroll to position [0, 13012]
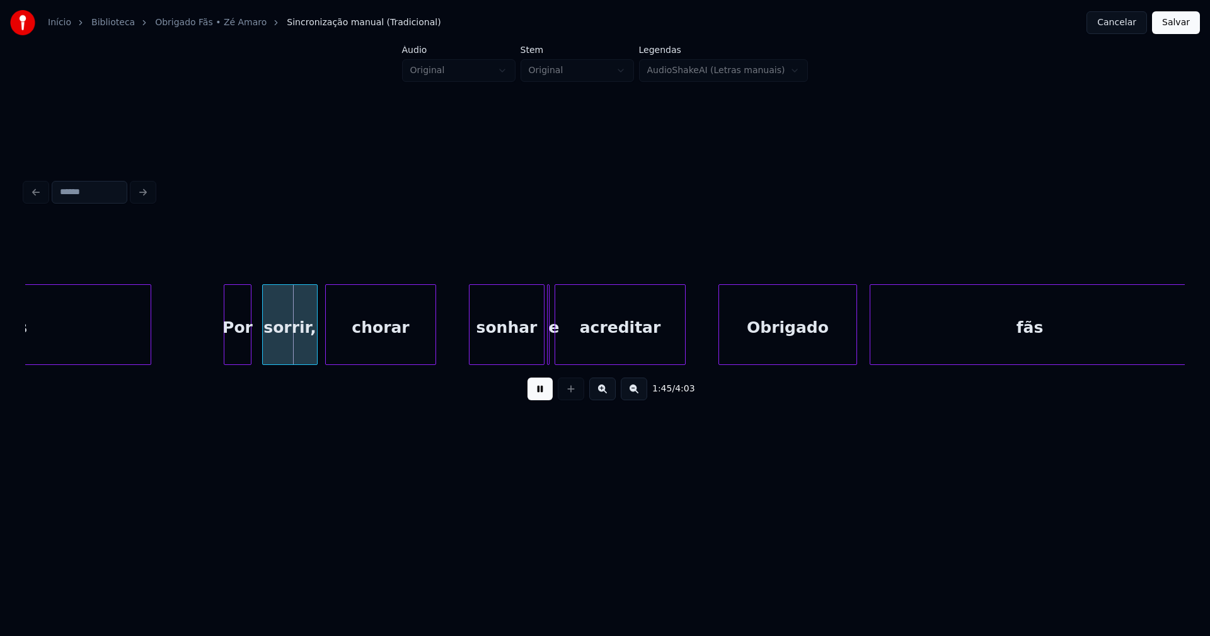
click at [240, 355] on div "Por" at bounding box center [237, 328] width 26 height 86
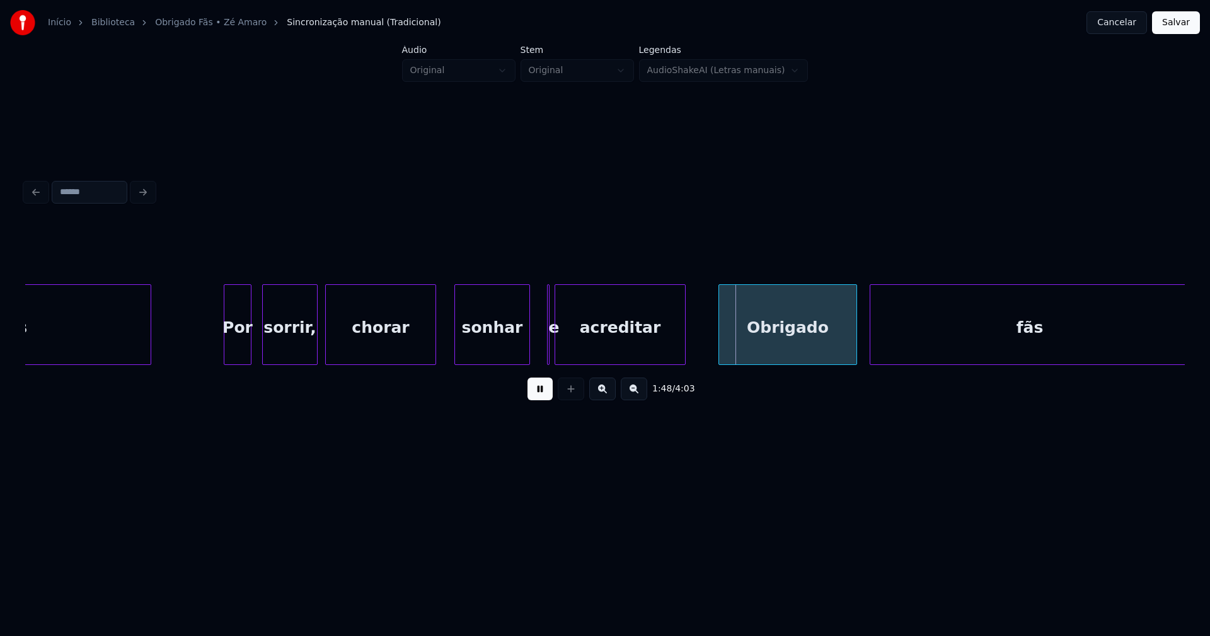
click at [493, 361] on div "mais Por sorrir, chorar sonhar e acreditar Obrigado fãs" at bounding box center [604, 324] width 1159 height 81
click at [571, 345] on div at bounding box center [571, 324] width 4 height 79
click at [560, 343] on div at bounding box center [560, 324] width 4 height 79
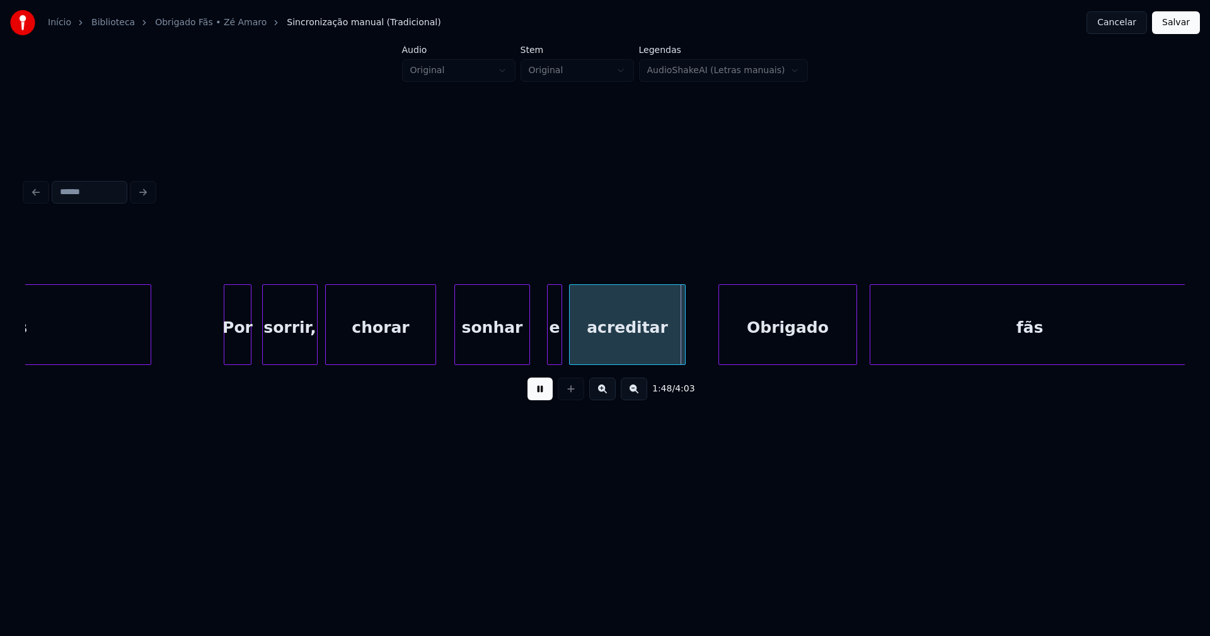
drag, startPoint x: 546, startPoint y: 346, endPoint x: 540, endPoint y: 350, distance: 7.3
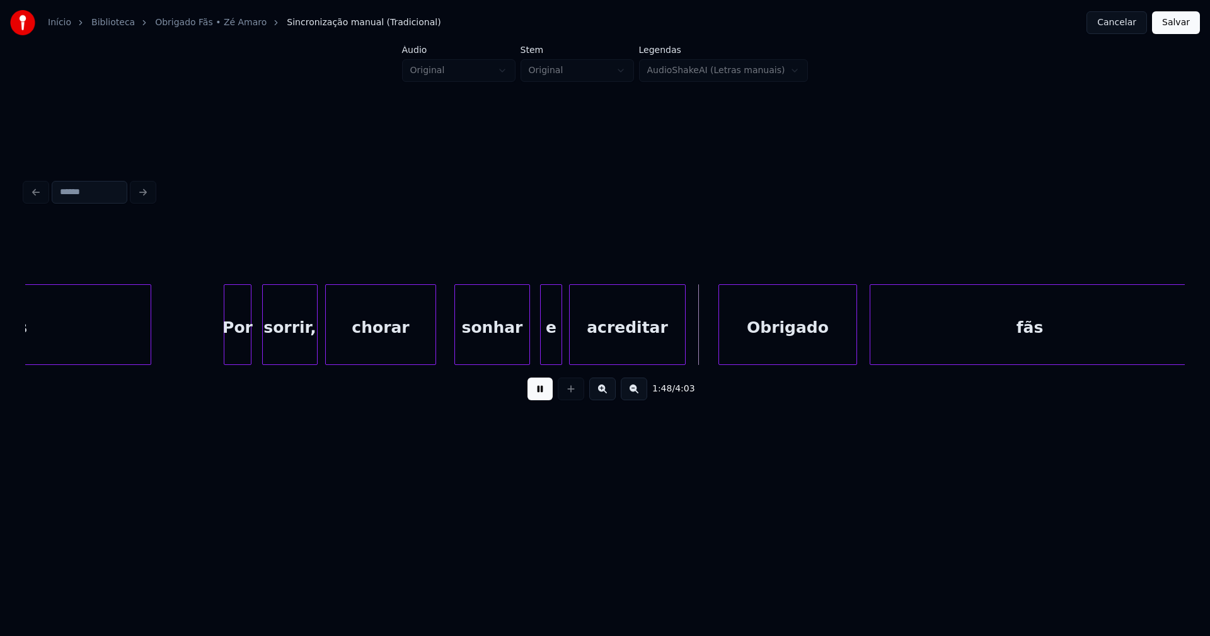
click at [542, 347] on div at bounding box center [542, 324] width 4 height 79
click at [534, 343] on div at bounding box center [535, 324] width 4 height 79
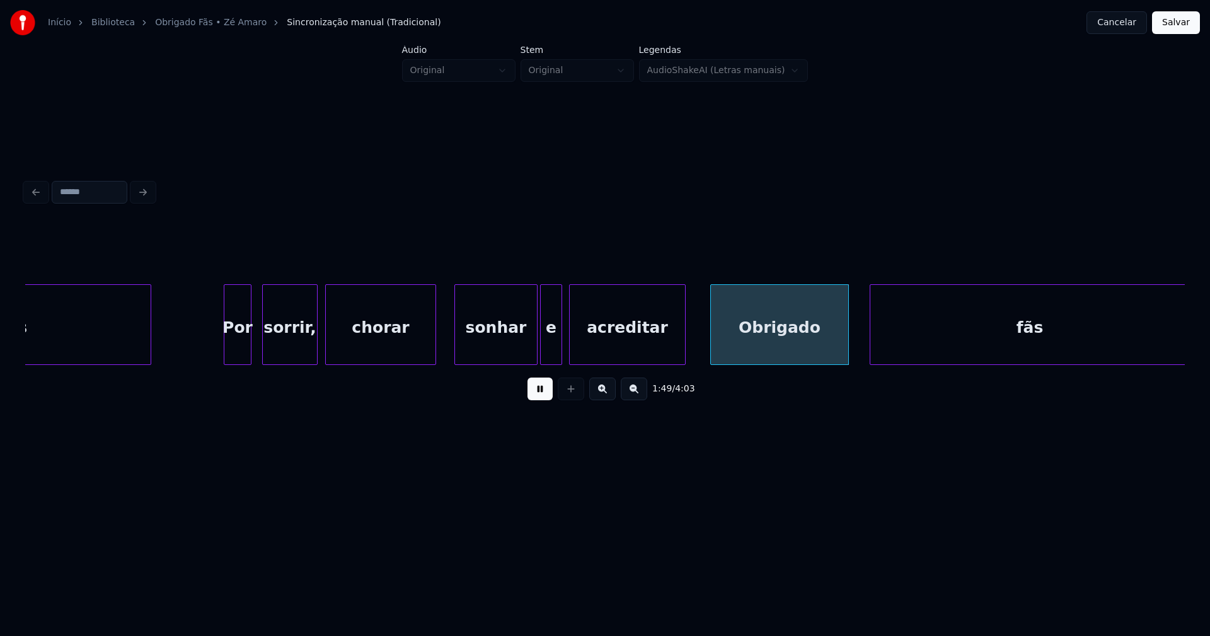
click at [741, 350] on div "Obrigado" at bounding box center [779, 328] width 137 height 86
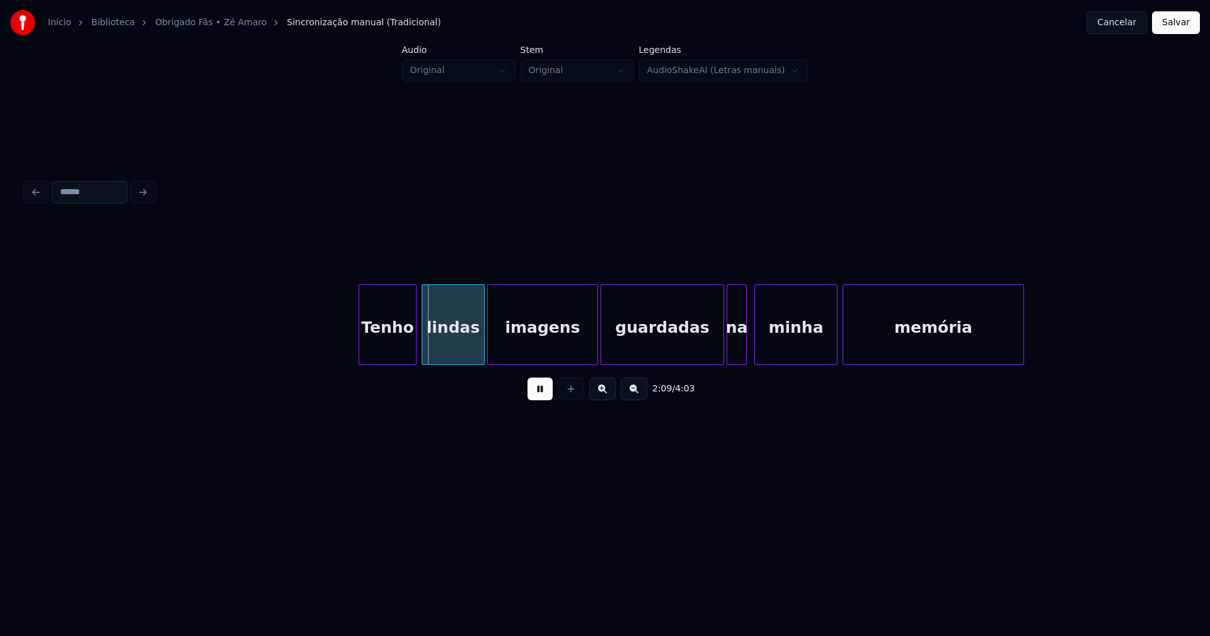
scroll to position [0, 16088]
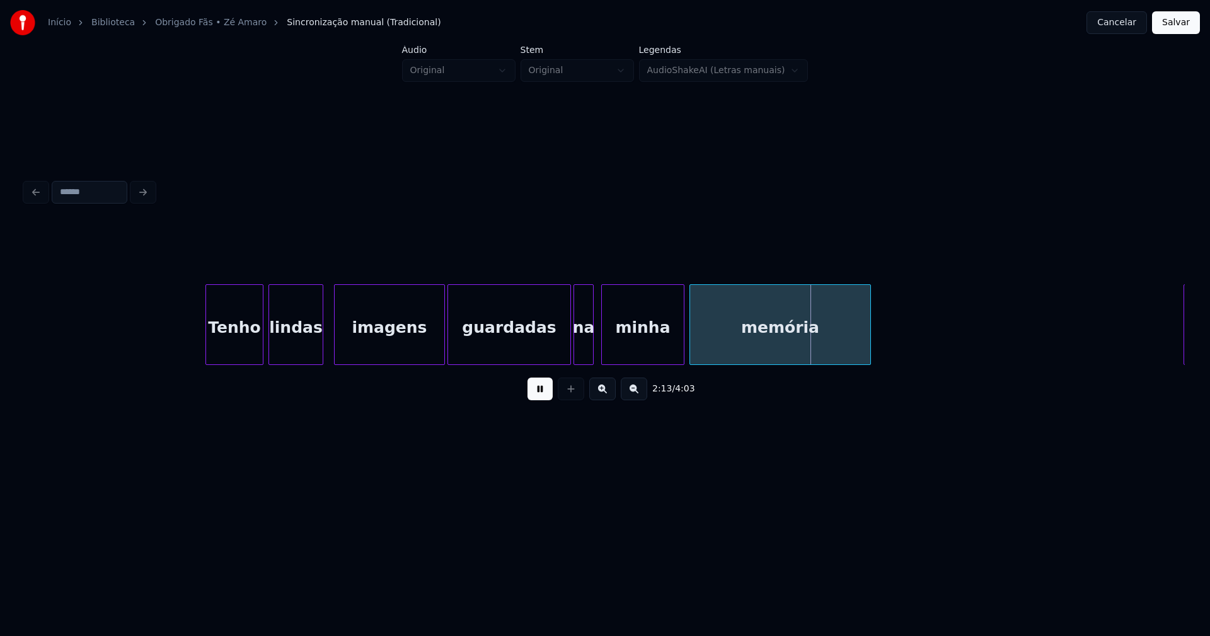
click at [319, 357] on div at bounding box center [321, 324] width 4 height 79
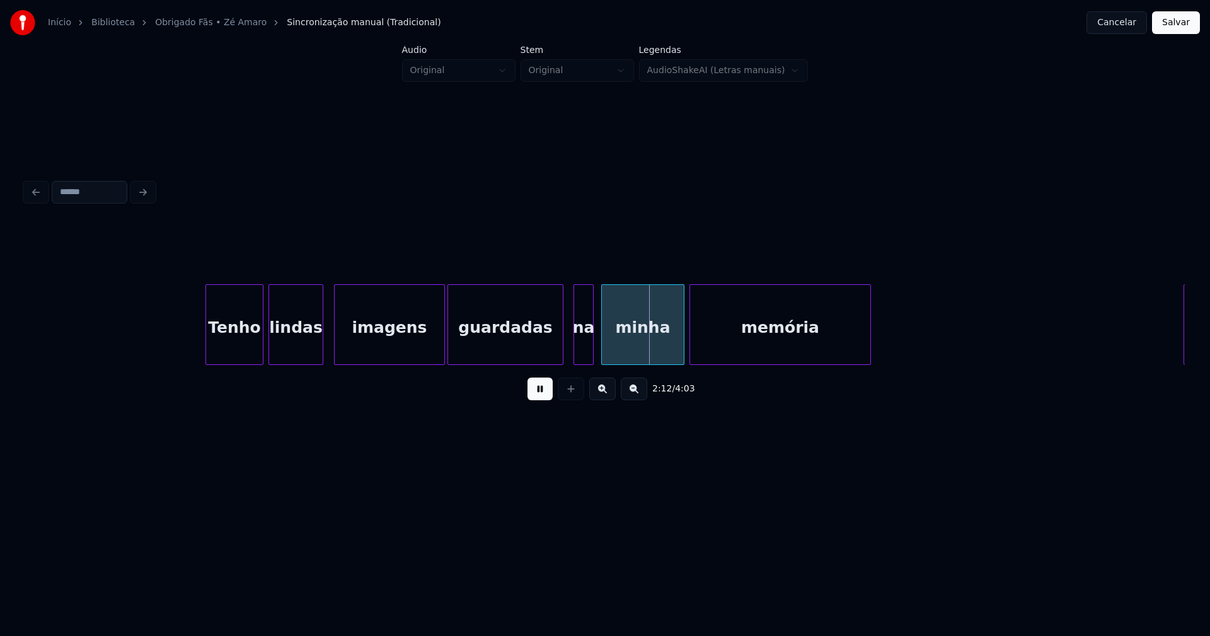
click at [561, 350] on div at bounding box center [561, 324] width 4 height 79
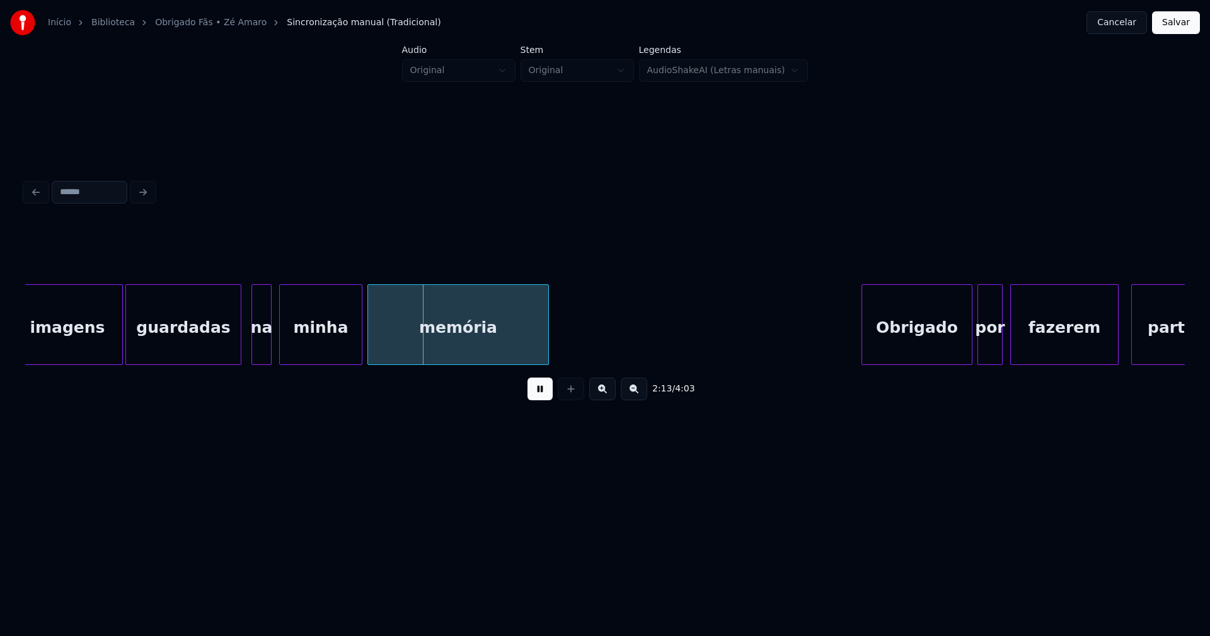
scroll to position [0, 16835]
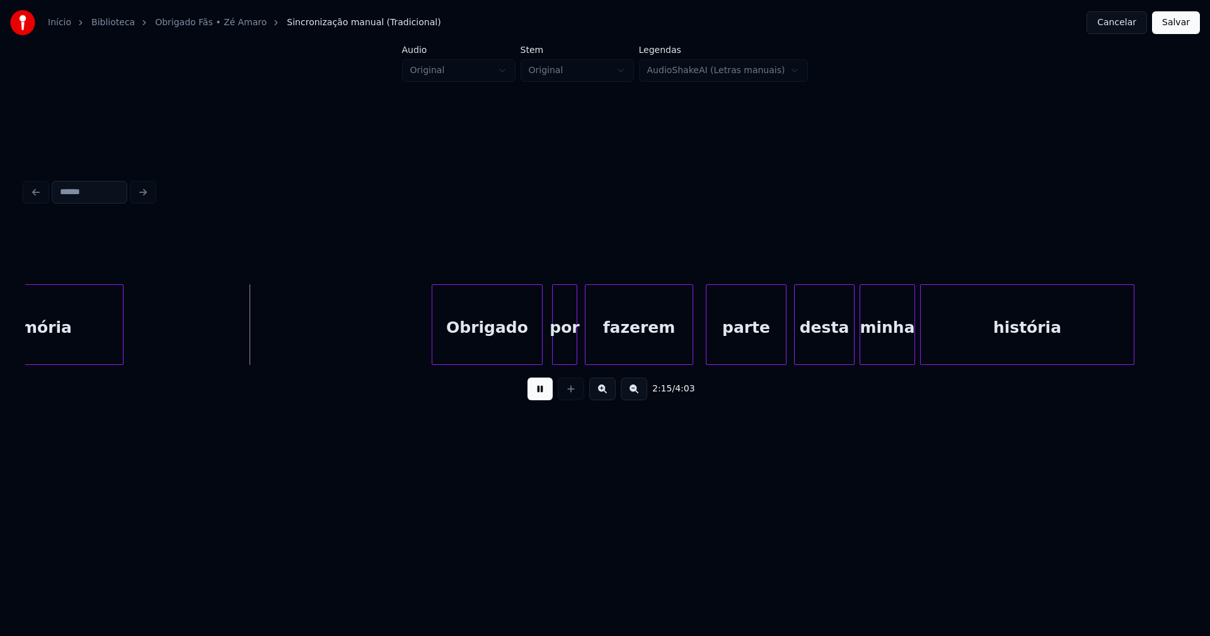
click at [479, 346] on div "Obrigado" at bounding box center [487, 328] width 110 height 86
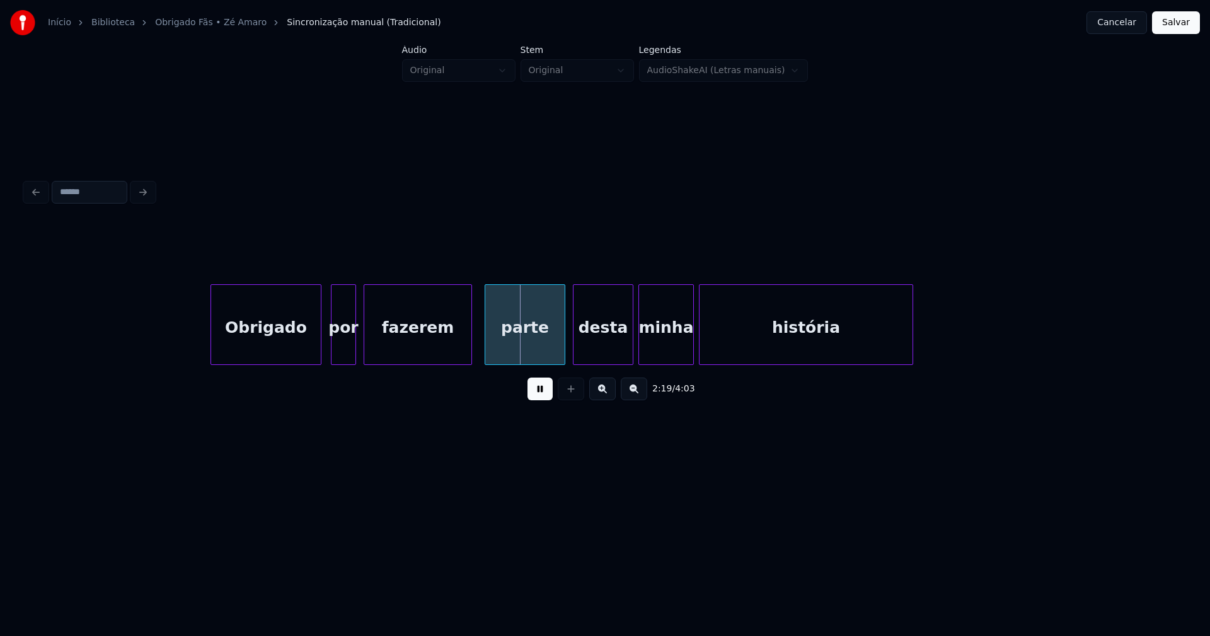
scroll to position [0, 17106]
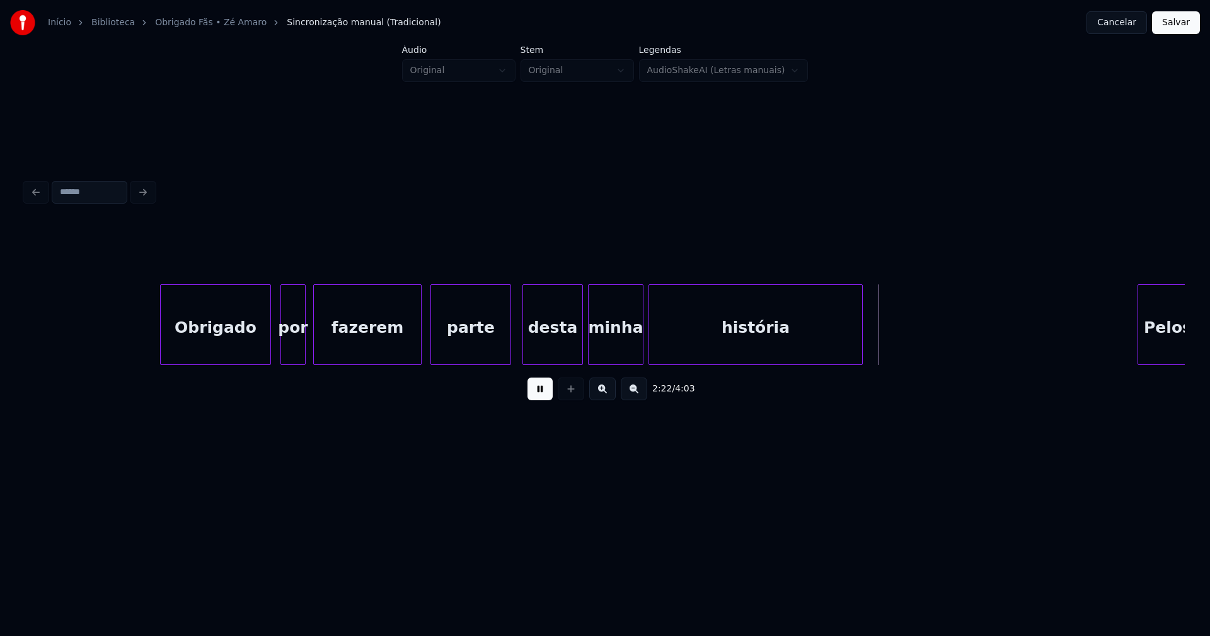
click at [489, 348] on div "parte" at bounding box center [470, 328] width 79 height 86
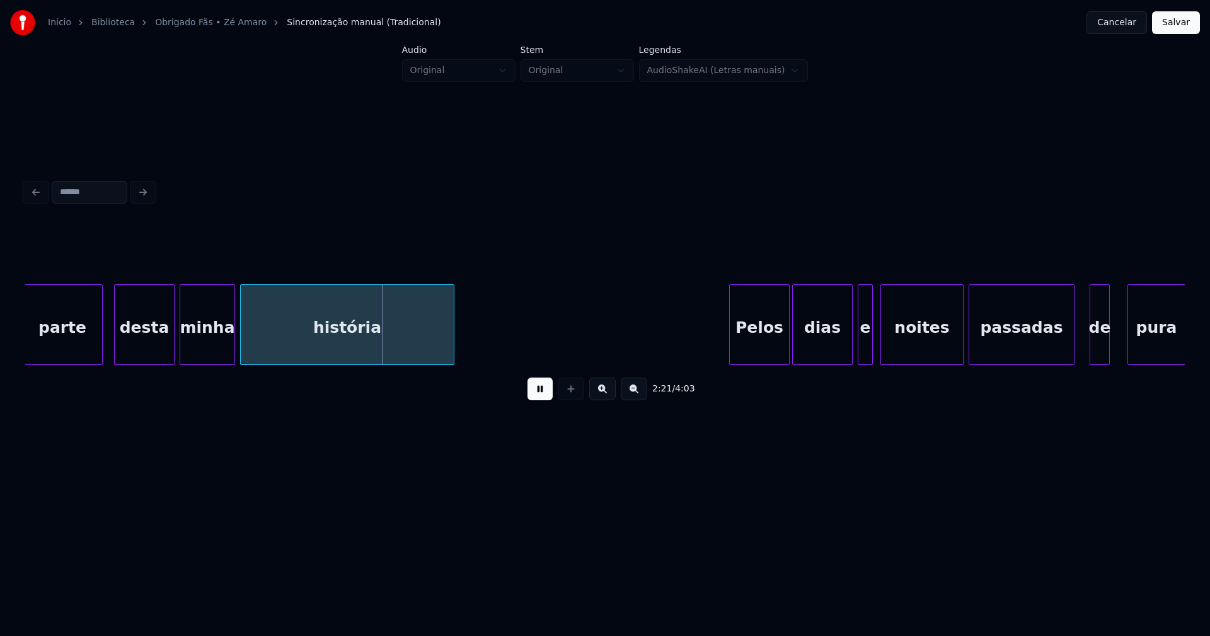
scroll to position [0, 17684]
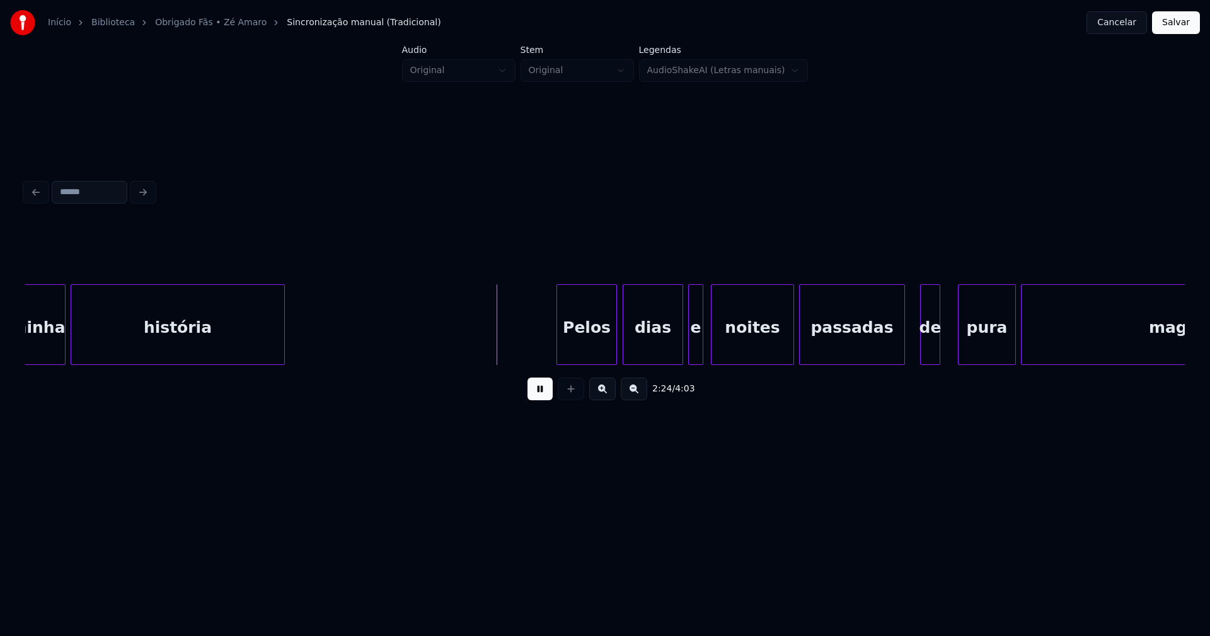
click at [590, 343] on div "Pelos" at bounding box center [586, 328] width 59 height 86
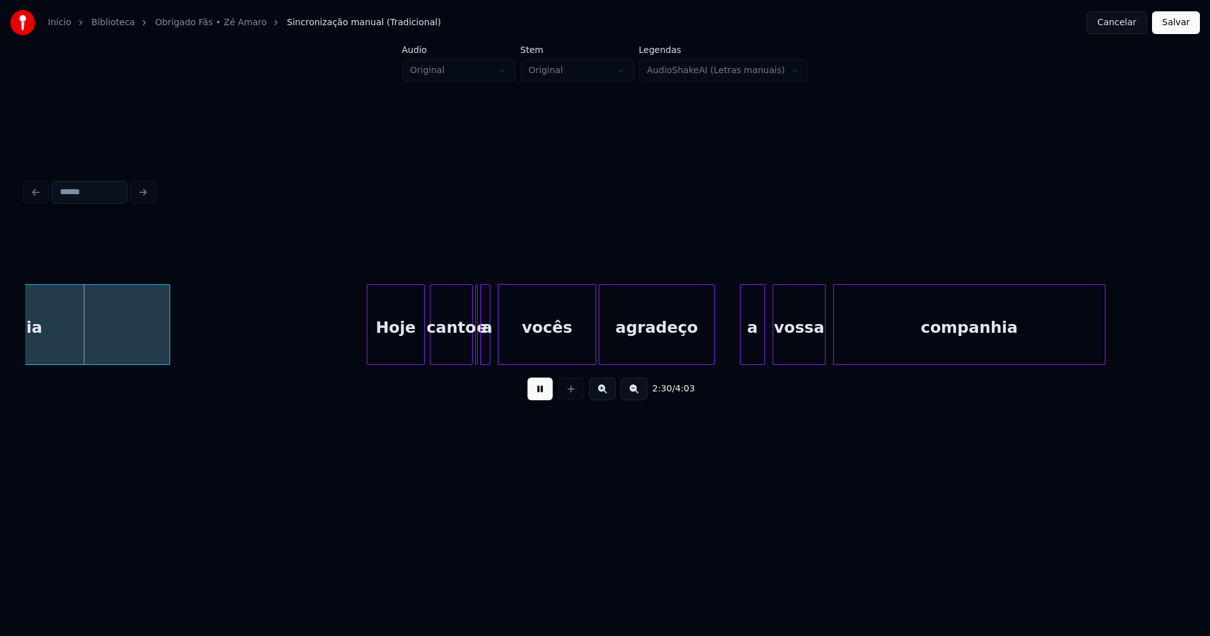
scroll to position [0, 18281]
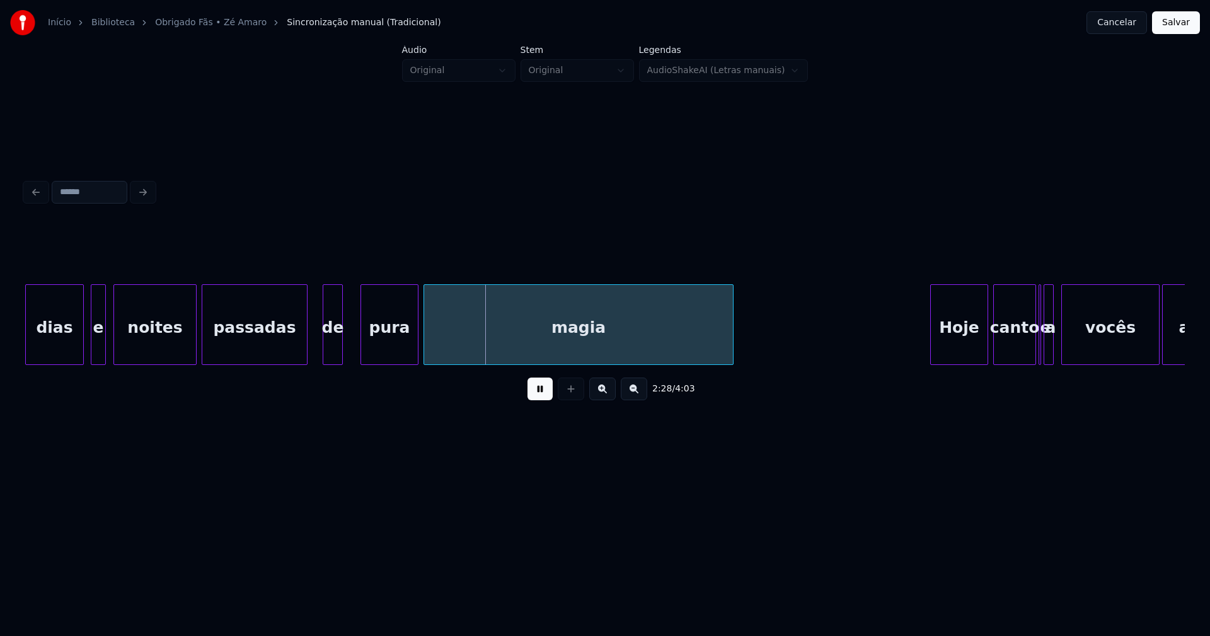
click at [545, 396] on button at bounding box center [539, 388] width 25 height 23
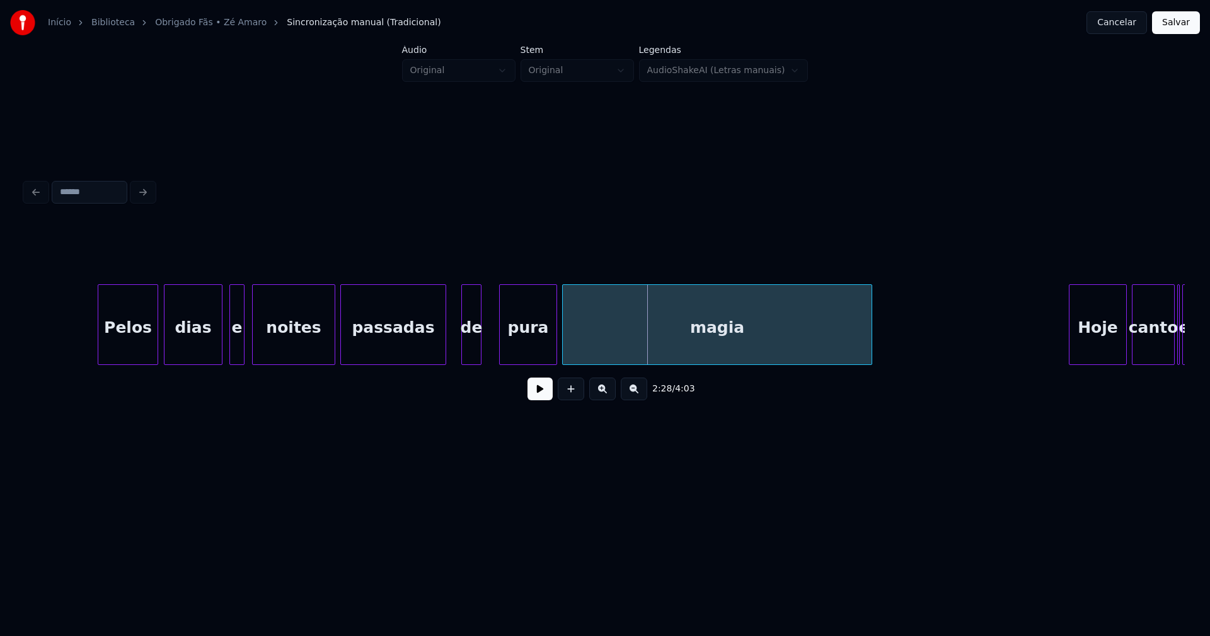
scroll to position [0, 18092]
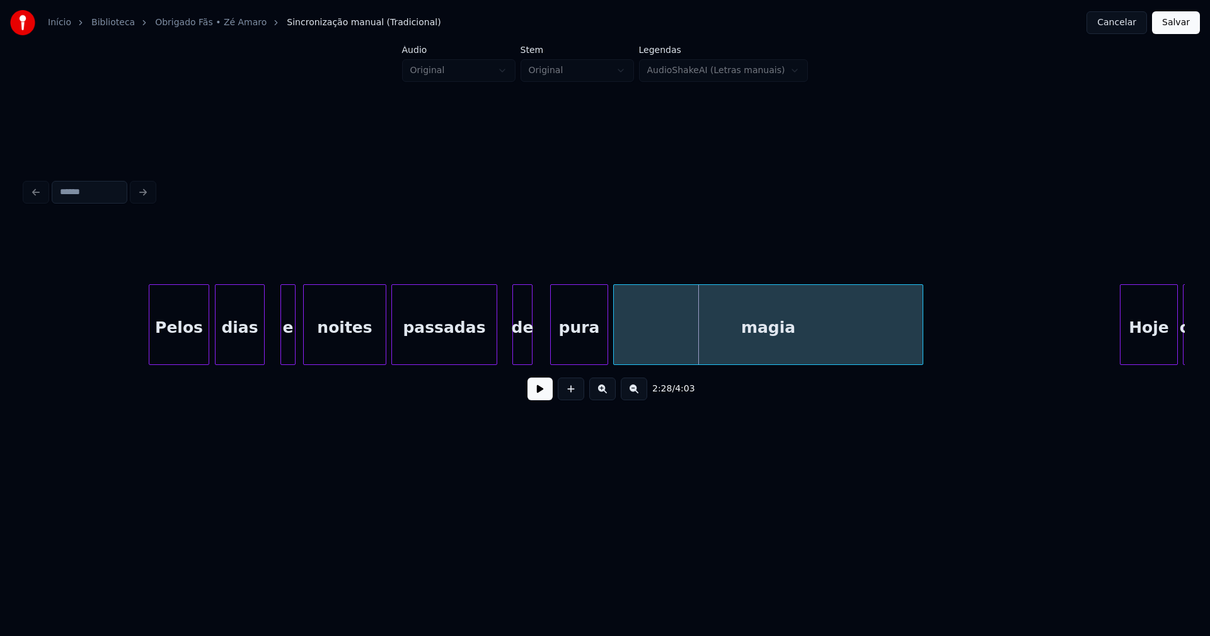
click at [261, 350] on div at bounding box center [262, 324] width 4 height 79
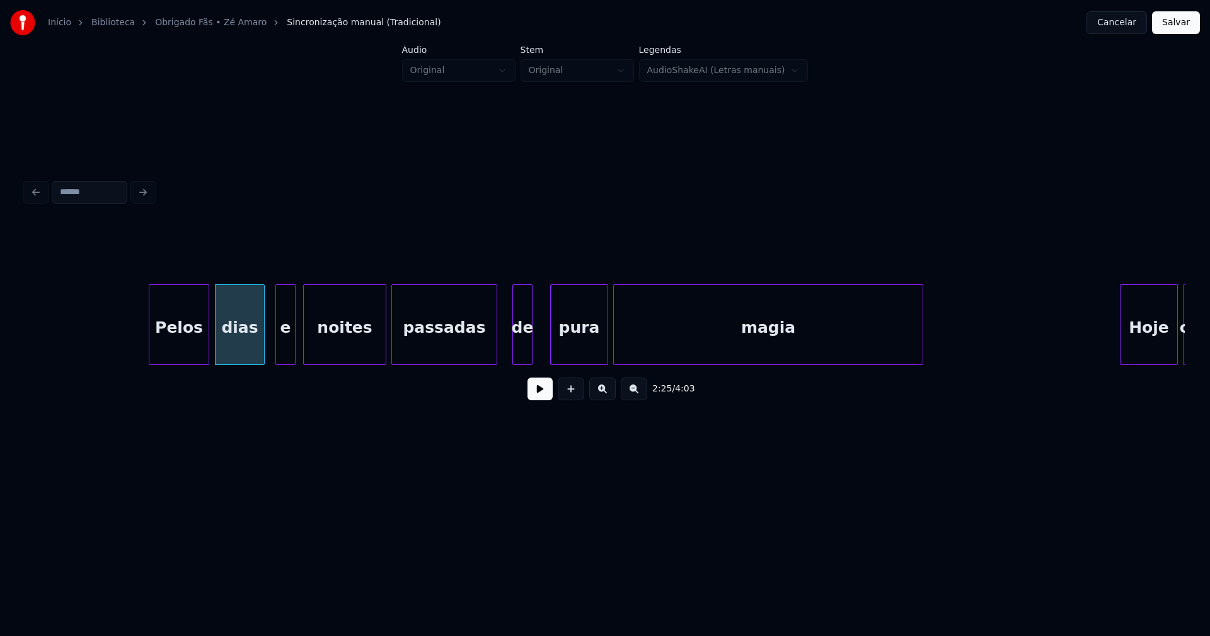
click at [278, 352] on div at bounding box center [278, 324] width 4 height 79
click at [537, 394] on button at bounding box center [539, 388] width 25 height 23
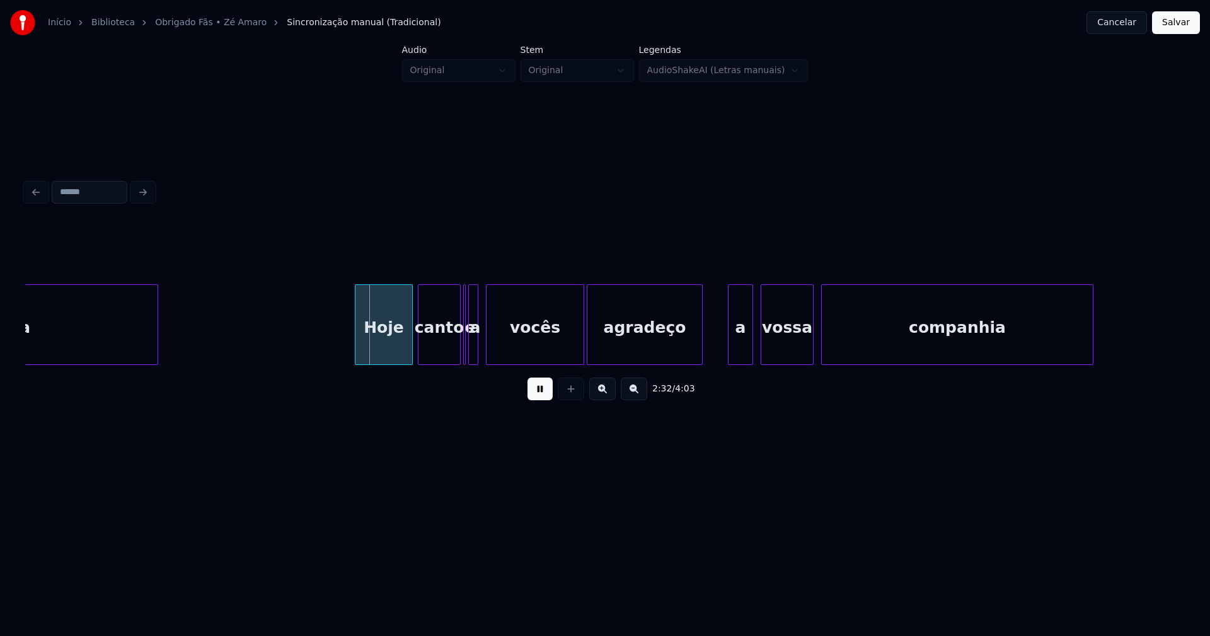
scroll to position [0, 18941]
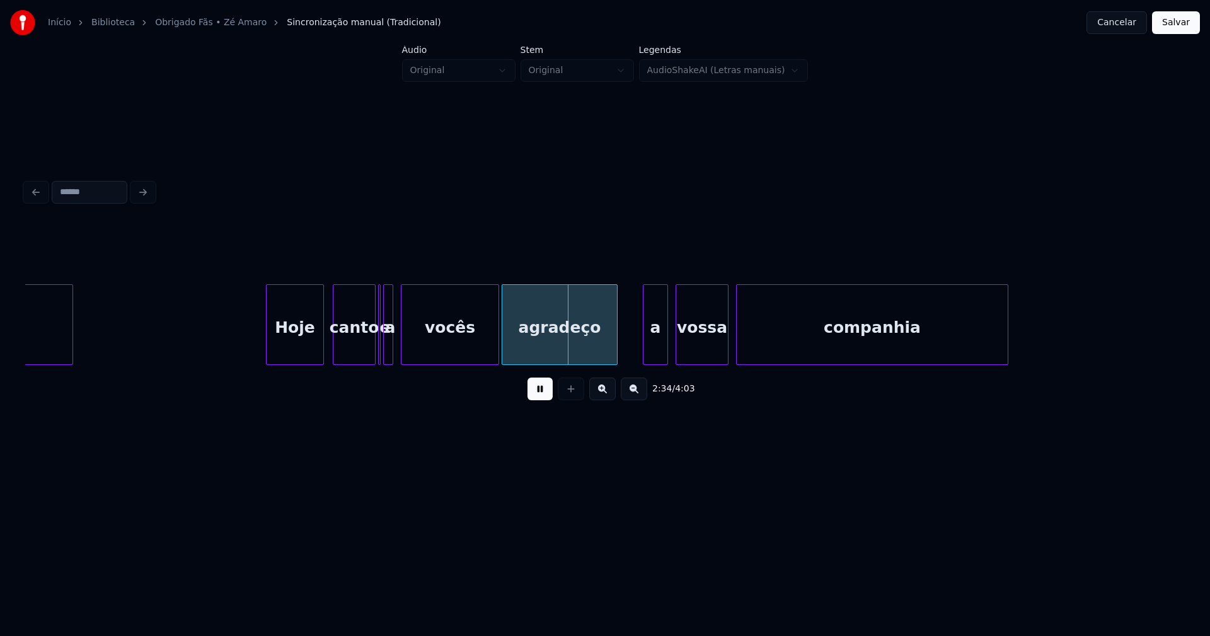
click at [296, 353] on div "Hoje" at bounding box center [294, 328] width 57 height 86
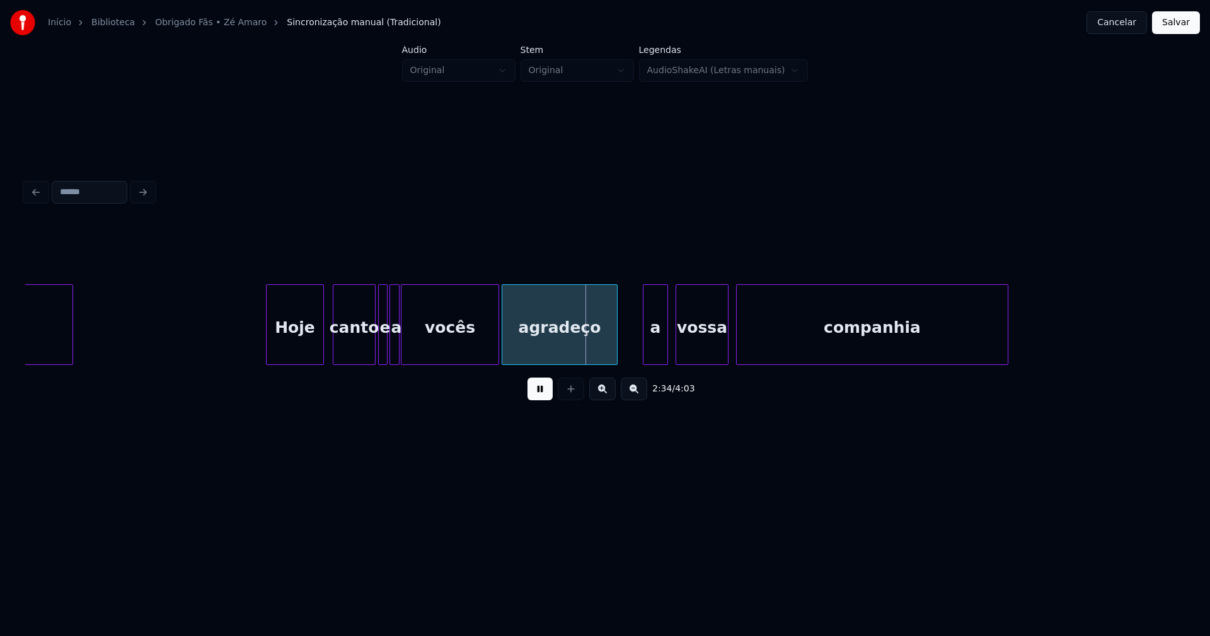
click at [385, 352] on div at bounding box center [385, 324] width 4 height 79
click at [363, 354] on div at bounding box center [364, 324] width 4 height 79
click at [377, 351] on div at bounding box center [378, 324] width 4 height 79
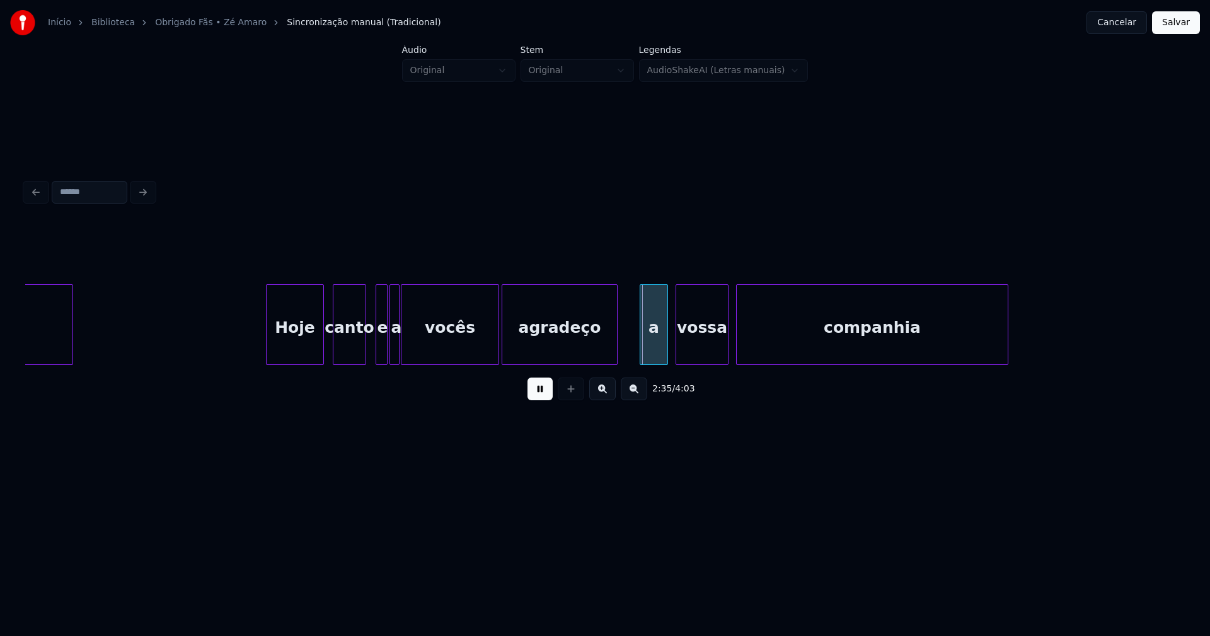
click at [641, 348] on div at bounding box center [642, 324] width 4 height 79
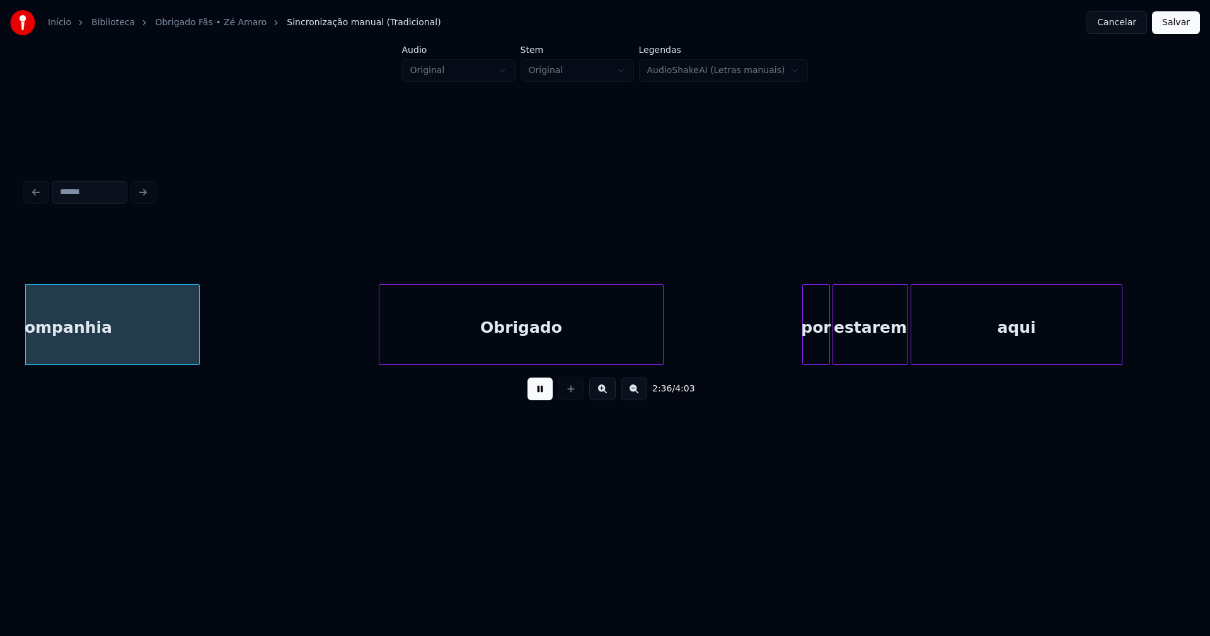
scroll to position [0, 19770]
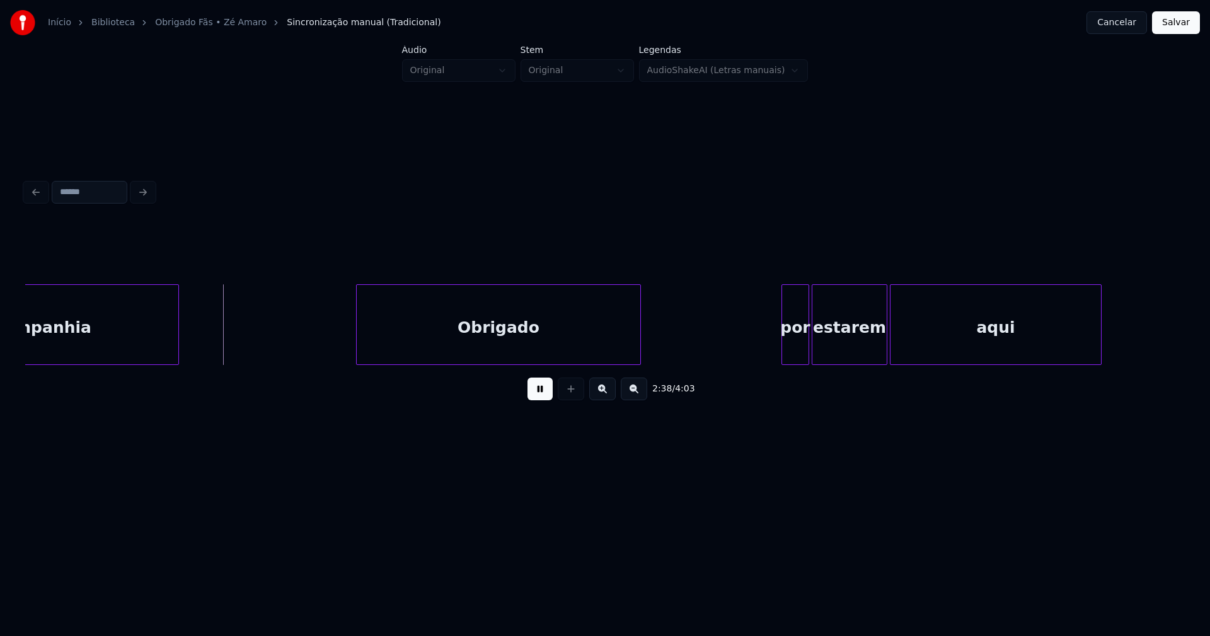
click at [503, 346] on div "Obrigado" at bounding box center [498, 328] width 283 height 86
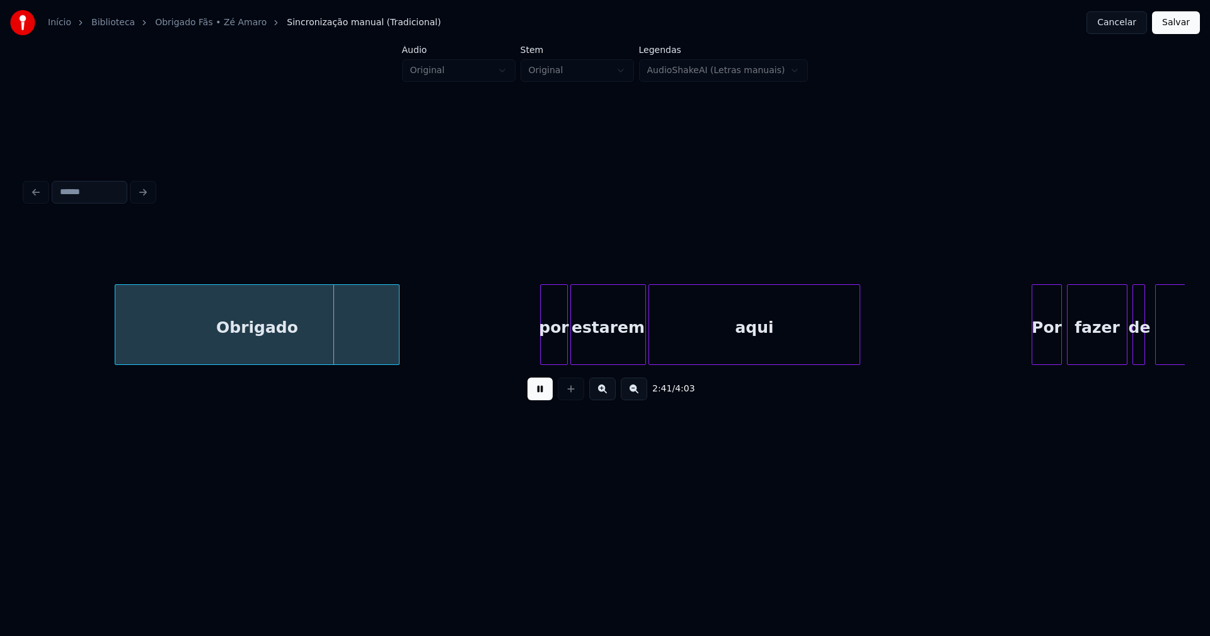
scroll to position [0, 20063]
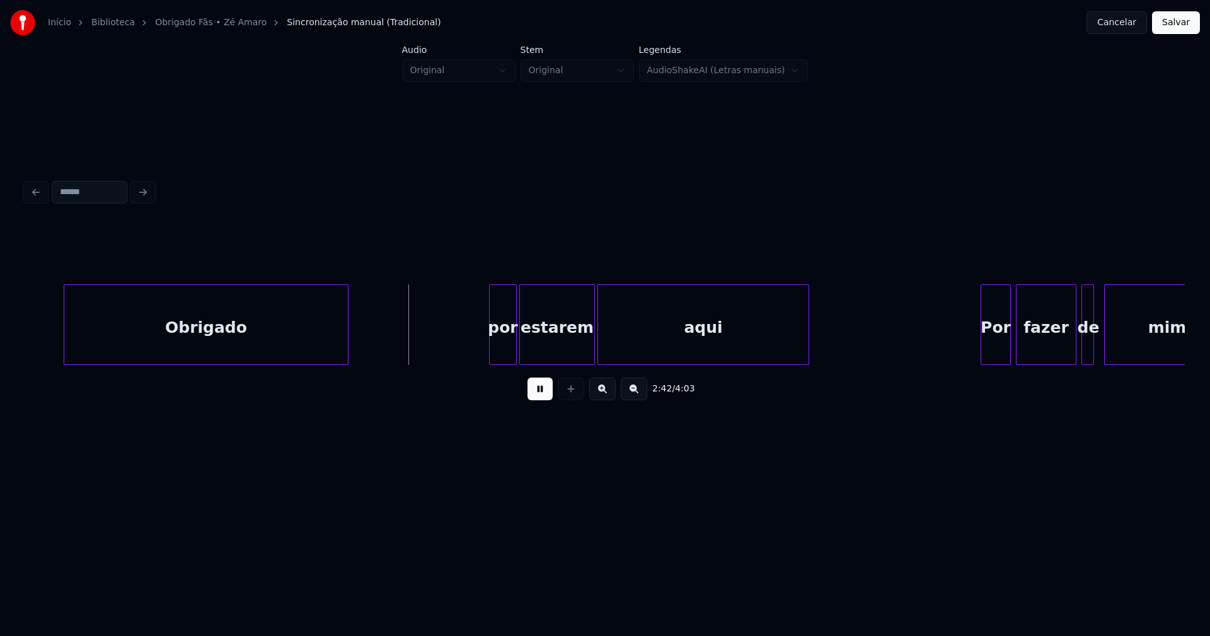
click at [503, 350] on div "por" at bounding box center [502, 328] width 26 height 86
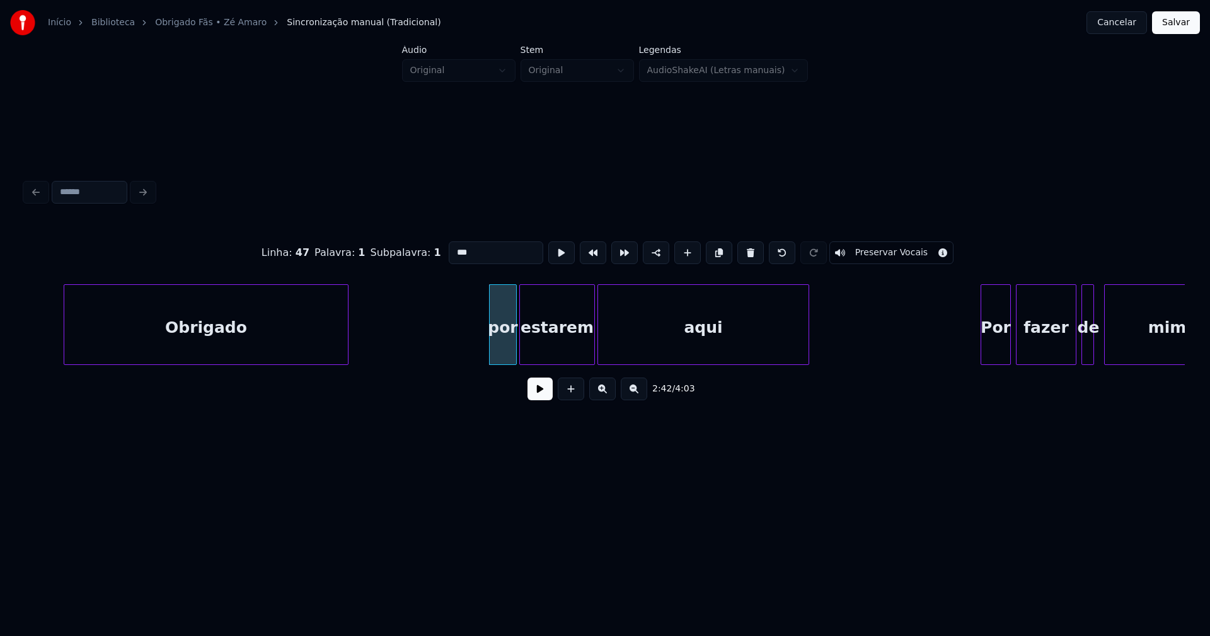
click at [452, 247] on input "***" at bounding box center [496, 252] width 94 height 23
click at [522, 345] on div at bounding box center [522, 324] width 4 height 79
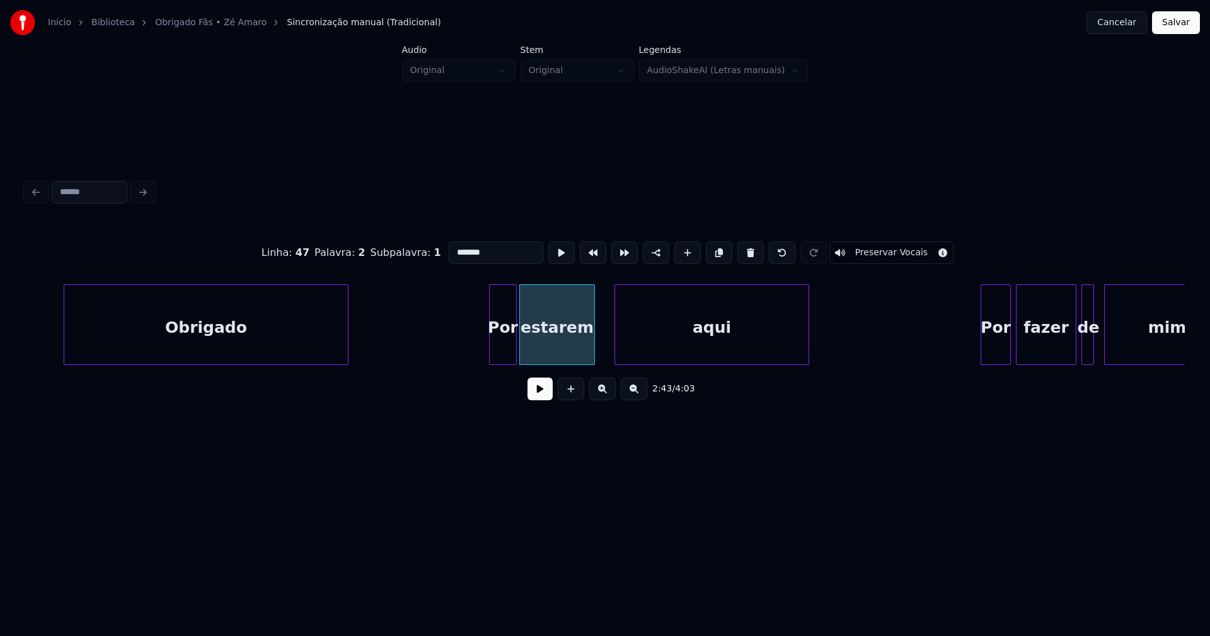
click at [615, 337] on div at bounding box center [617, 324] width 4 height 79
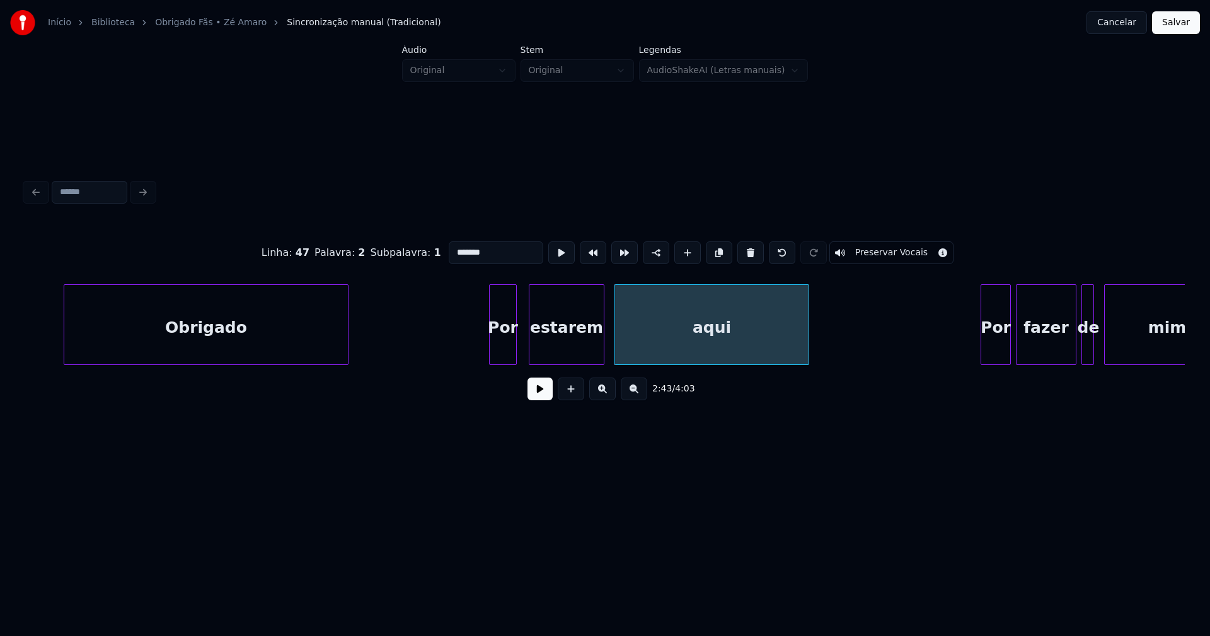
click at [577, 343] on div "estarem" at bounding box center [566, 328] width 74 height 86
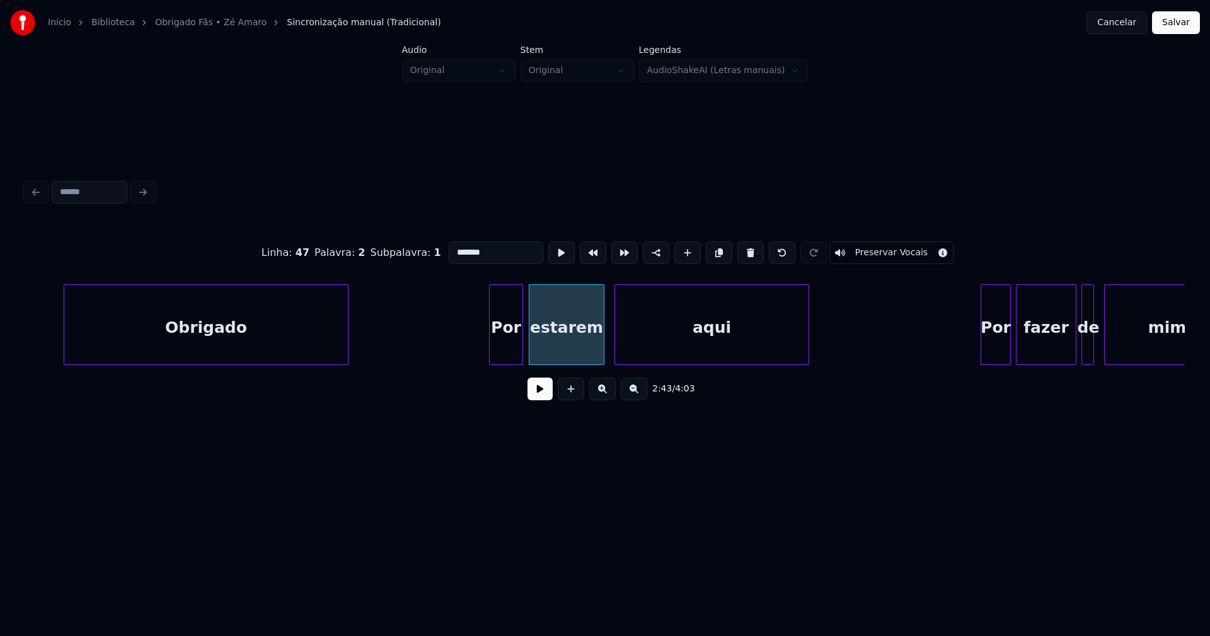
click at [521, 340] on div at bounding box center [520, 324] width 4 height 79
type input "*******"
click at [540, 394] on button at bounding box center [539, 388] width 25 height 23
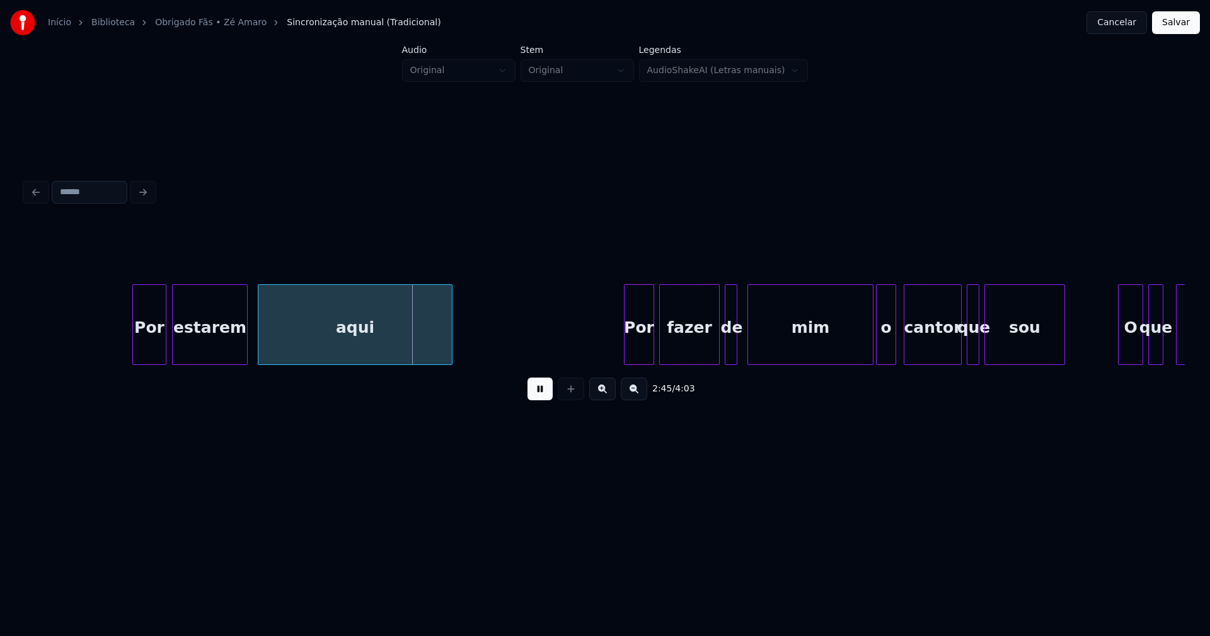
scroll to position [0, 20640]
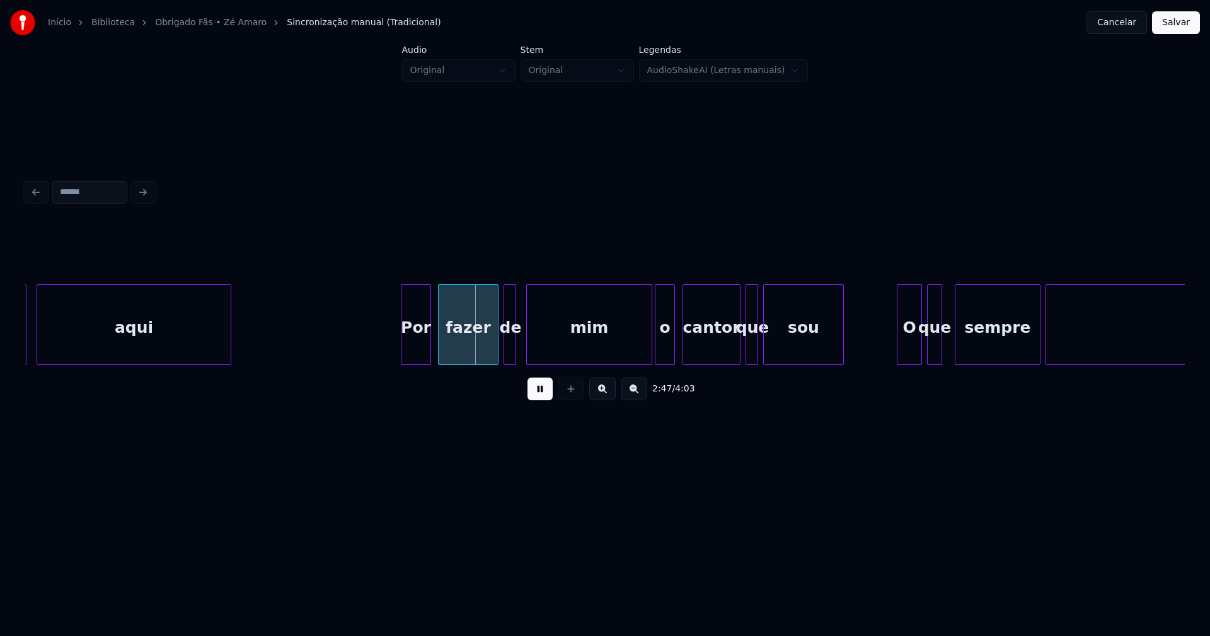
click at [419, 350] on div "Por" at bounding box center [415, 328] width 29 height 86
click at [521, 343] on div at bounding box center [522, 324] width 4 height 79
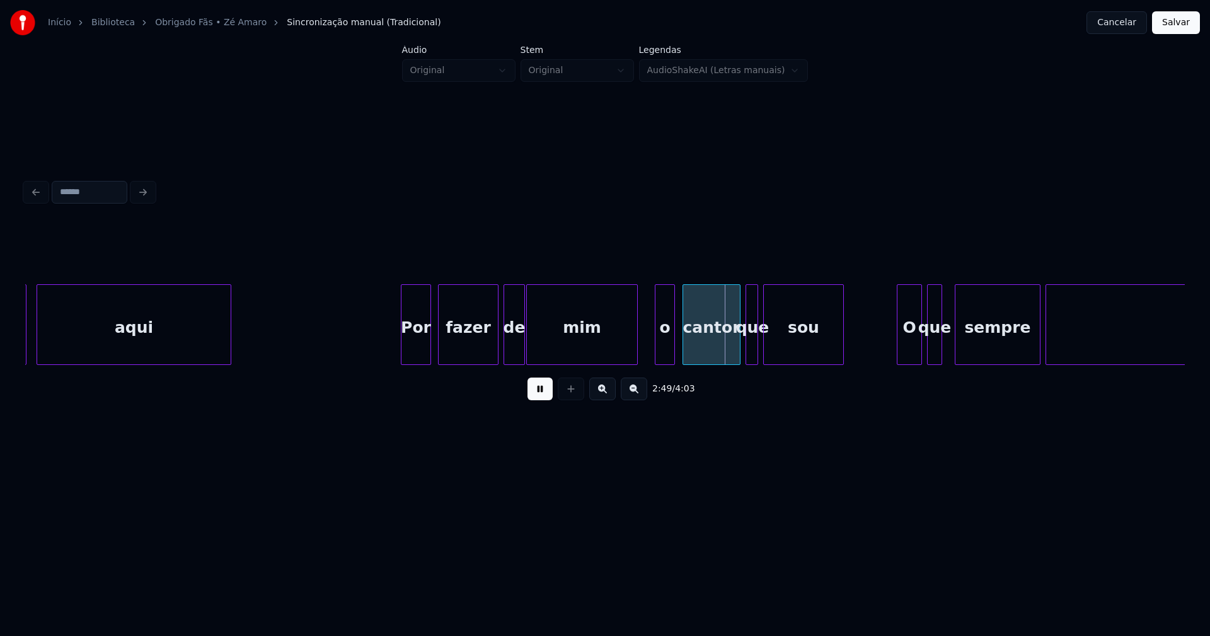
click at [634, 352] on div at bounding box center [635, 324] width 4 height 79
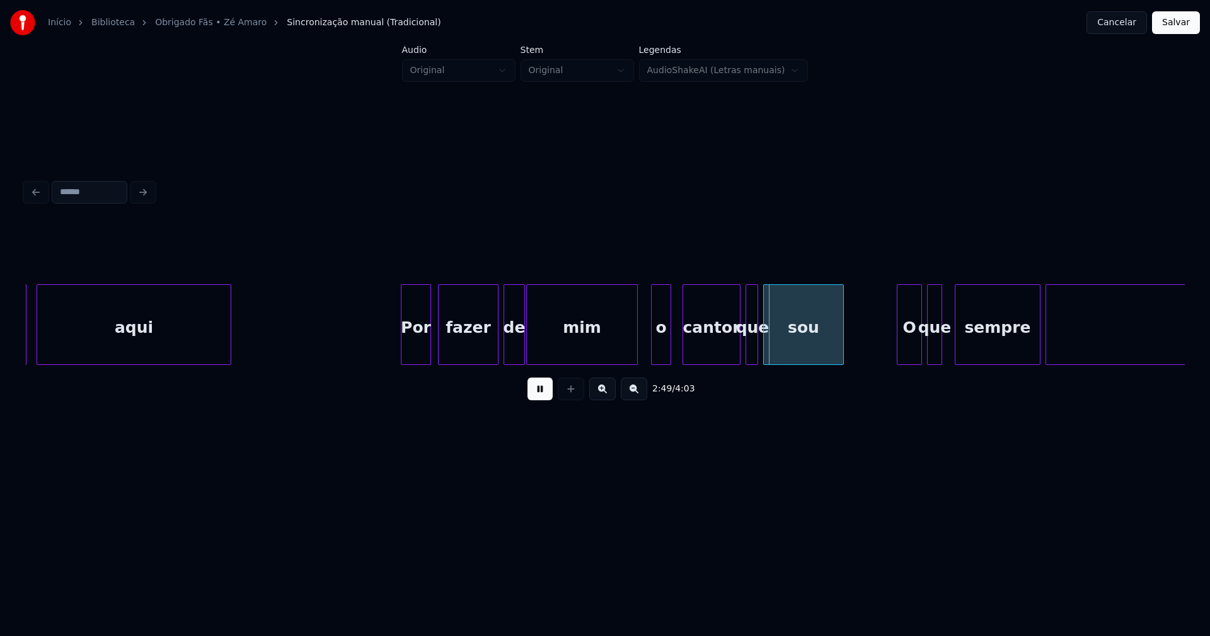
click at [661, 348] on div "o" at bounding box center [660, 328] width 19 height 86
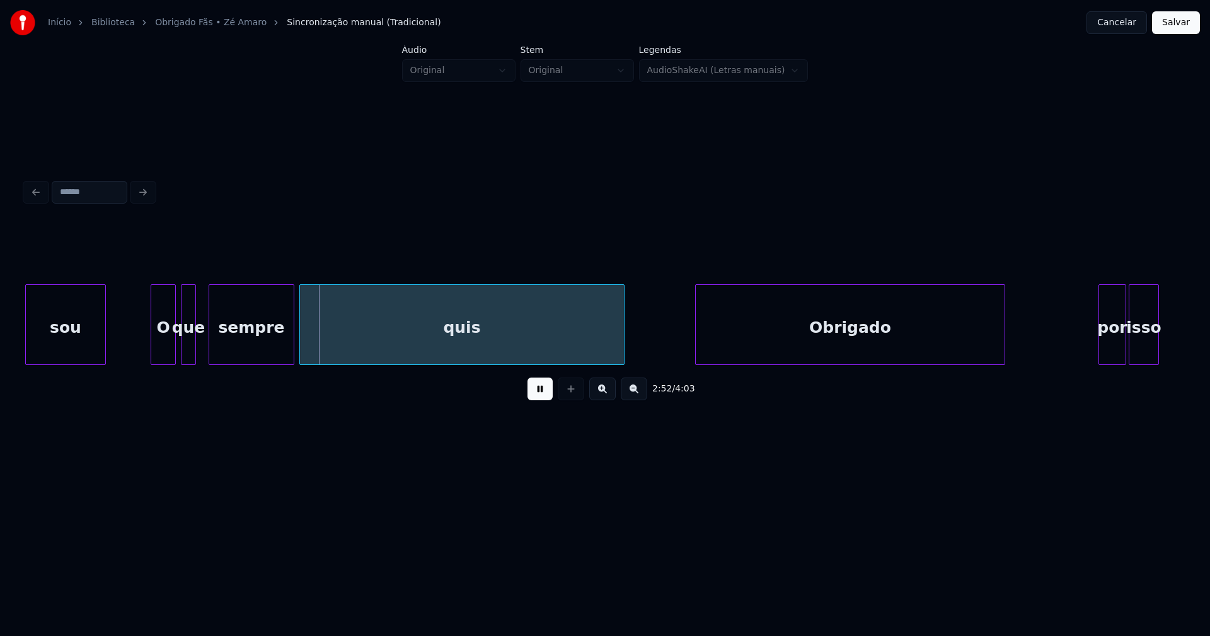
scroll to position [0, 21099]
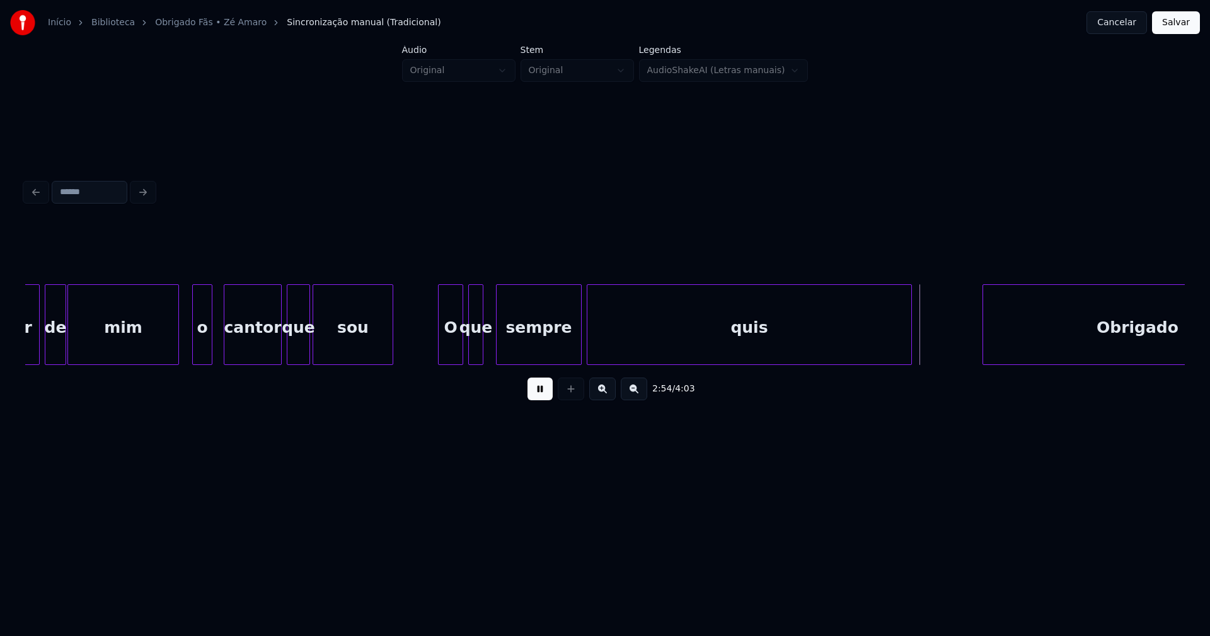
click at [307, 346] on div at bounding box center [308, 324] width 4 height 79
click at [443, 358] on div "O" at bounding box center [441, 328] width 24 height 86
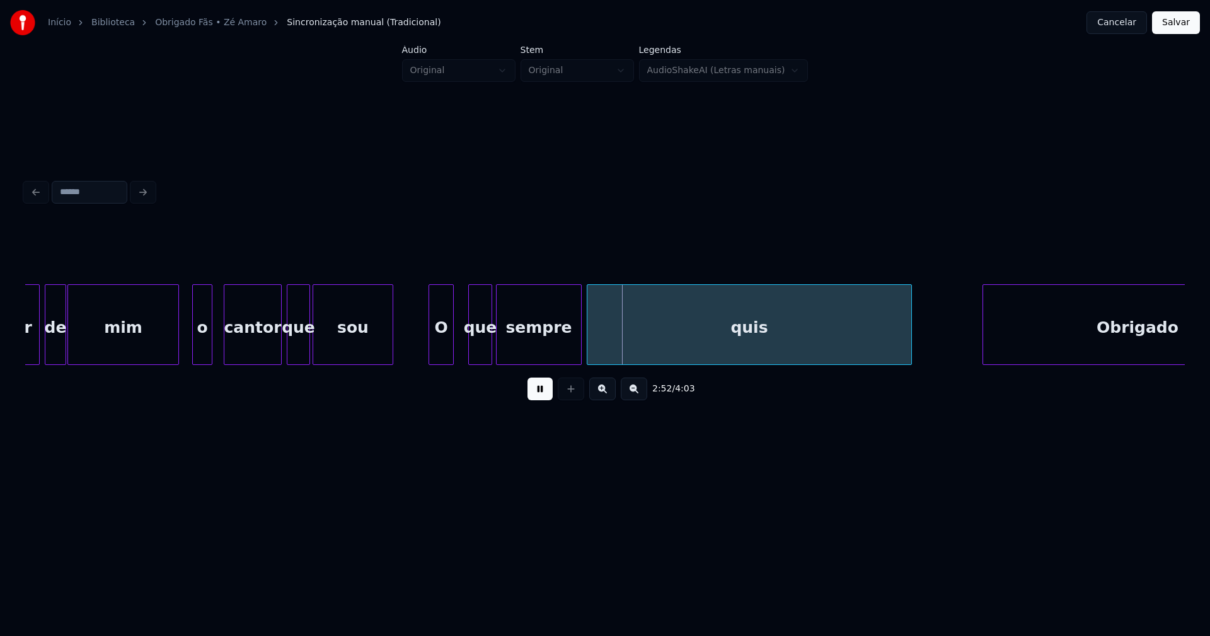
click at [491, 347] on div at bounding box center [490, 324] width 4 height 79
click at [835, 365] on div "quis Obrigado sou O que sempre cantor que mim o fazer de" at bounding box center [604, 324] width 1159 height 81
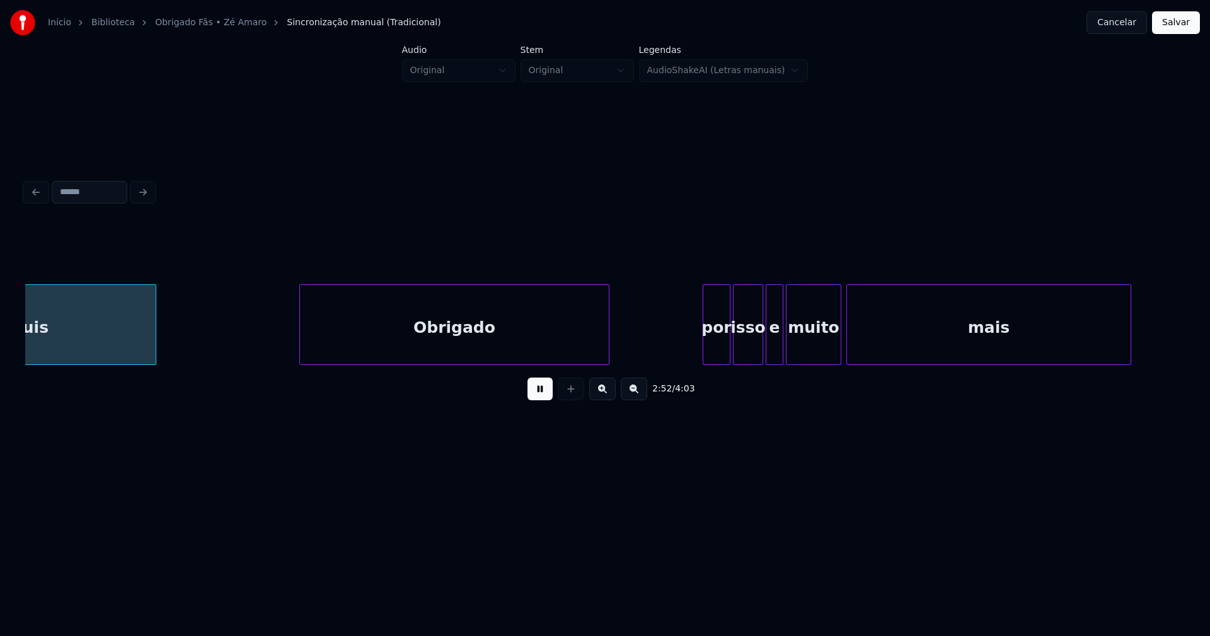
scroll to position [0, 21788]
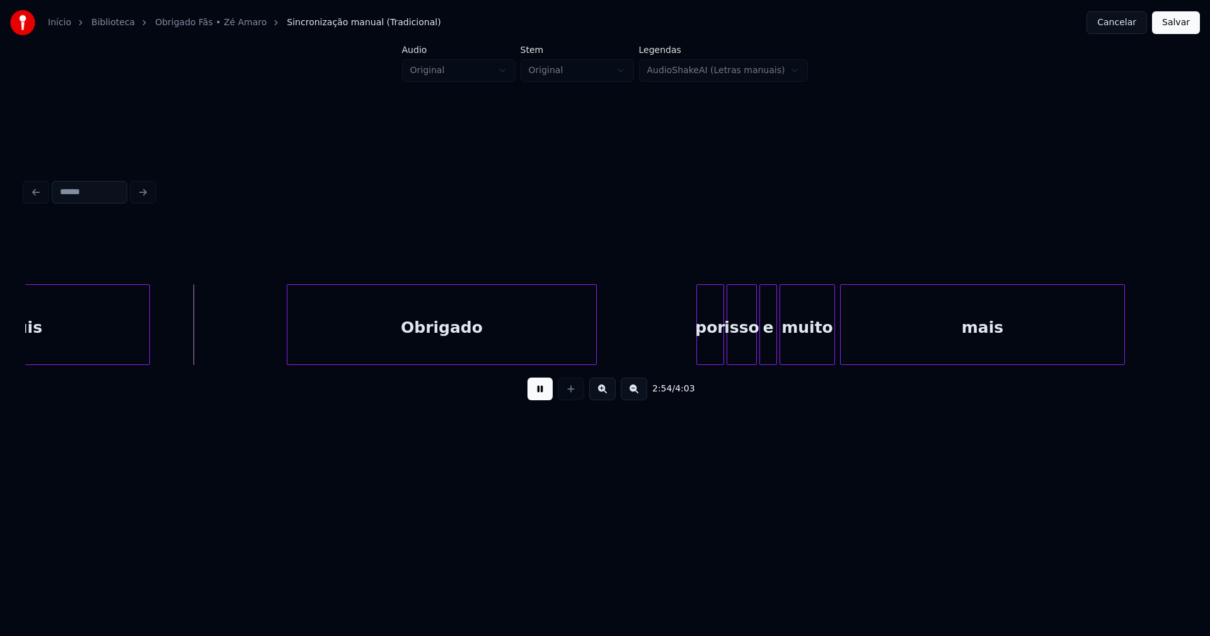
click at [484, 352] on div "Obrigado" at bounding box center [441, 328] width 309 height 86
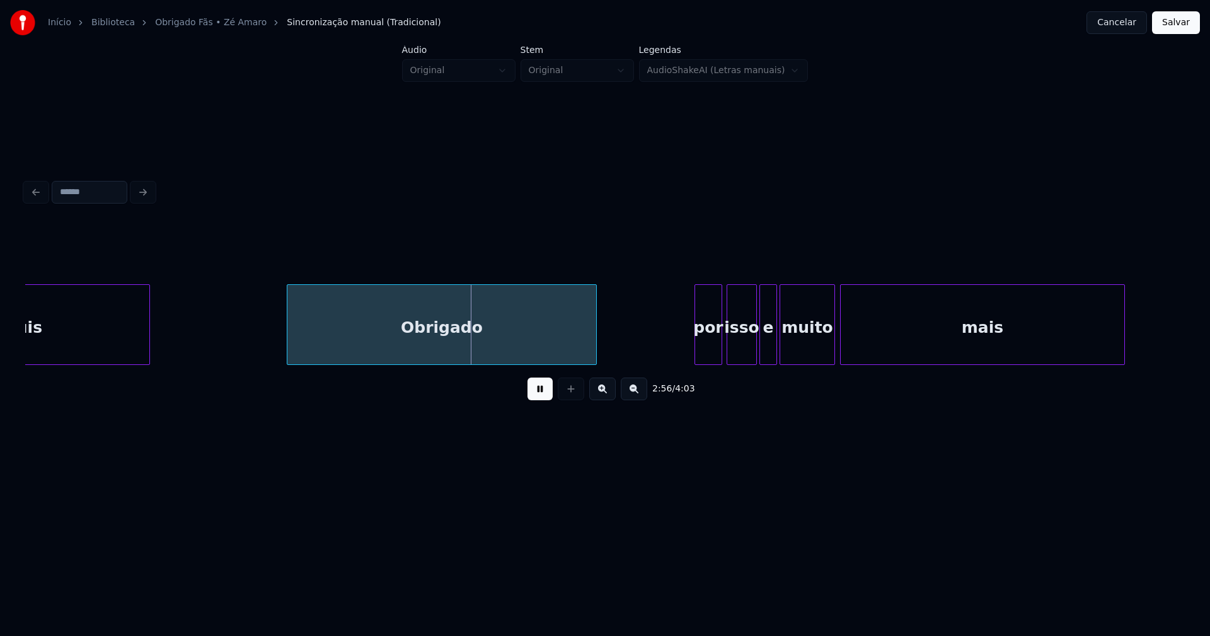
click at [714, 349] on div "por" at bounding box center [708, 328] width 26 height 86
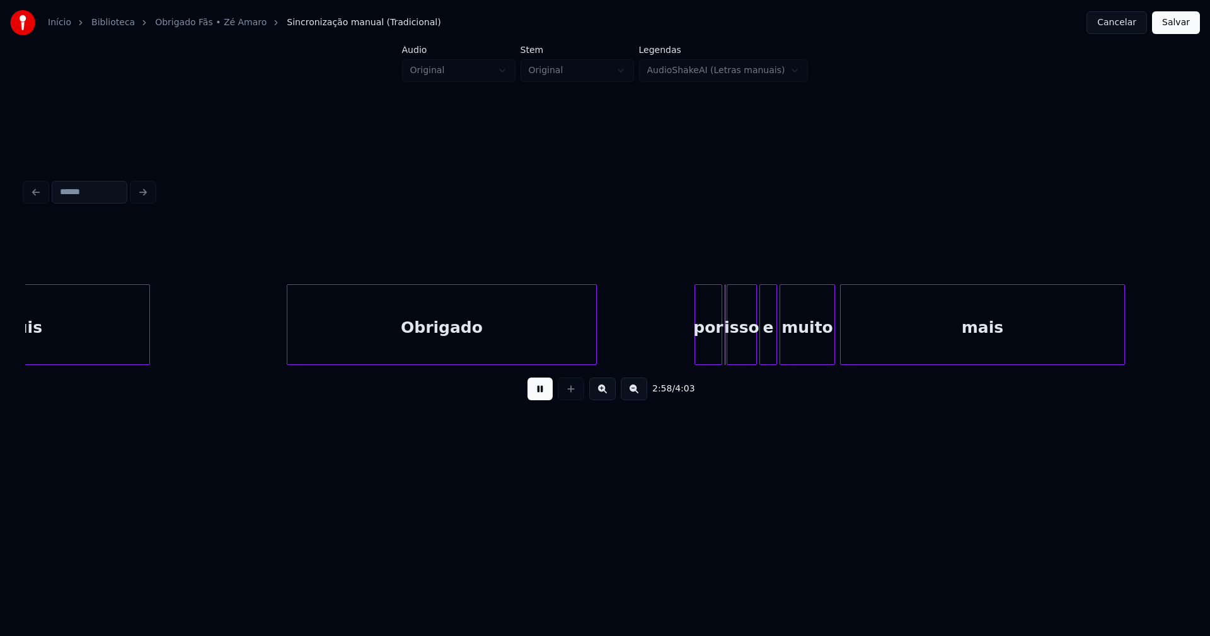
click at [705, 347] on div "por" at bounding box center [708, 328] width 26 height 86
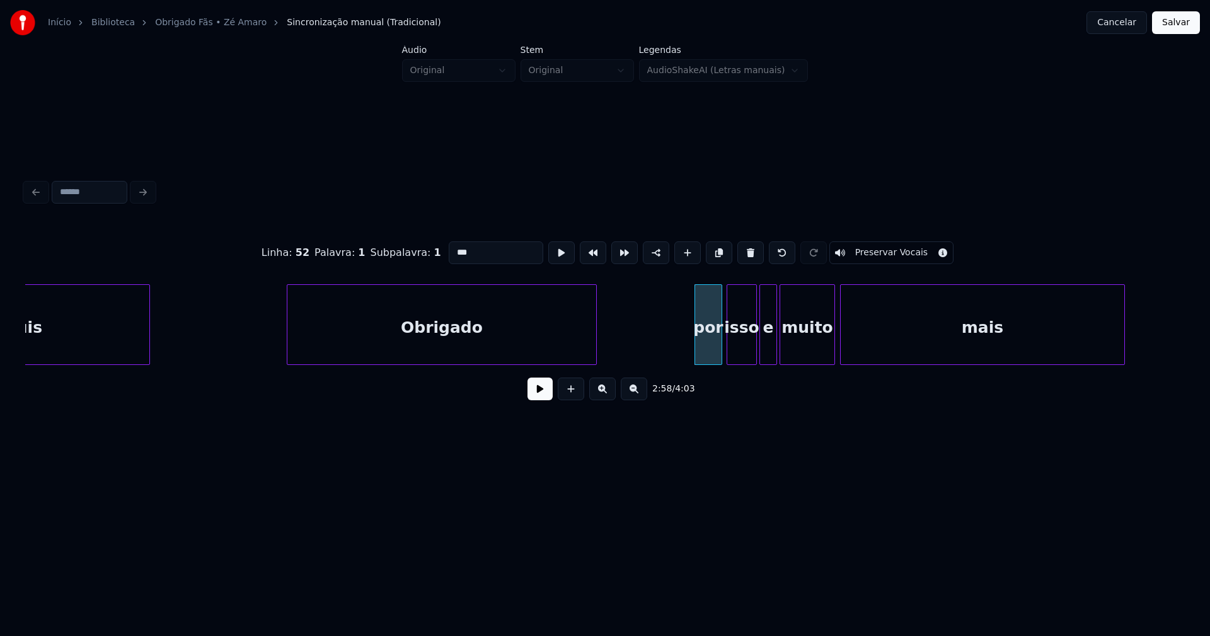
click at [452, 247] on input "***" at bounding box center [496, 252] width 94 height 23
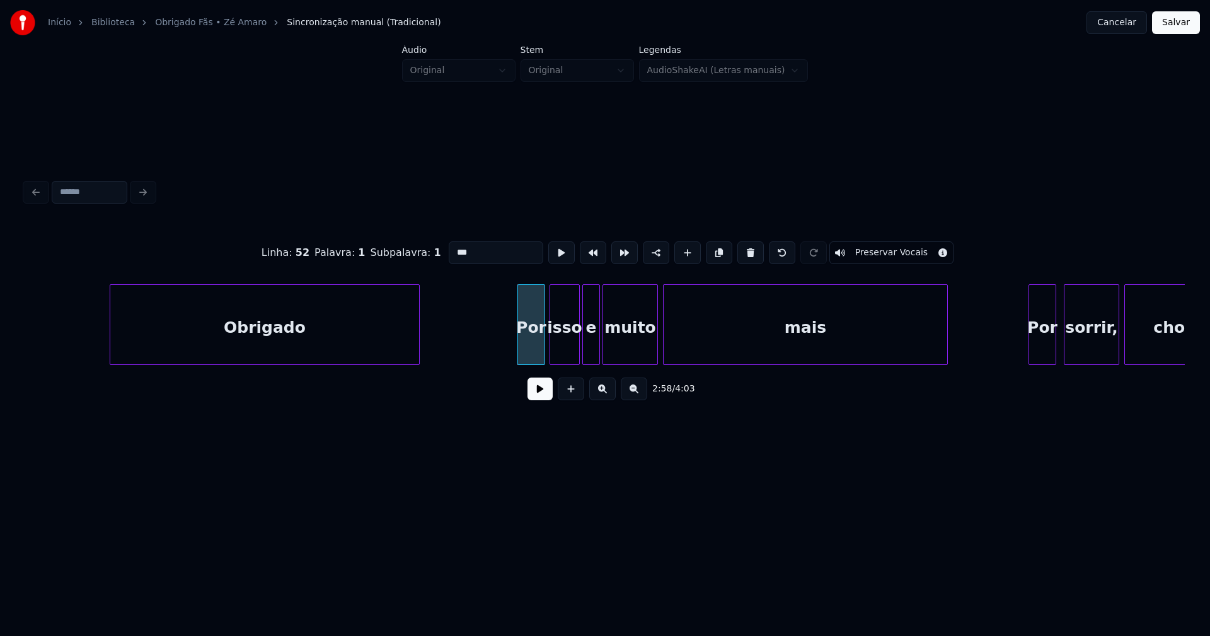
scroll to position [0, 22050]
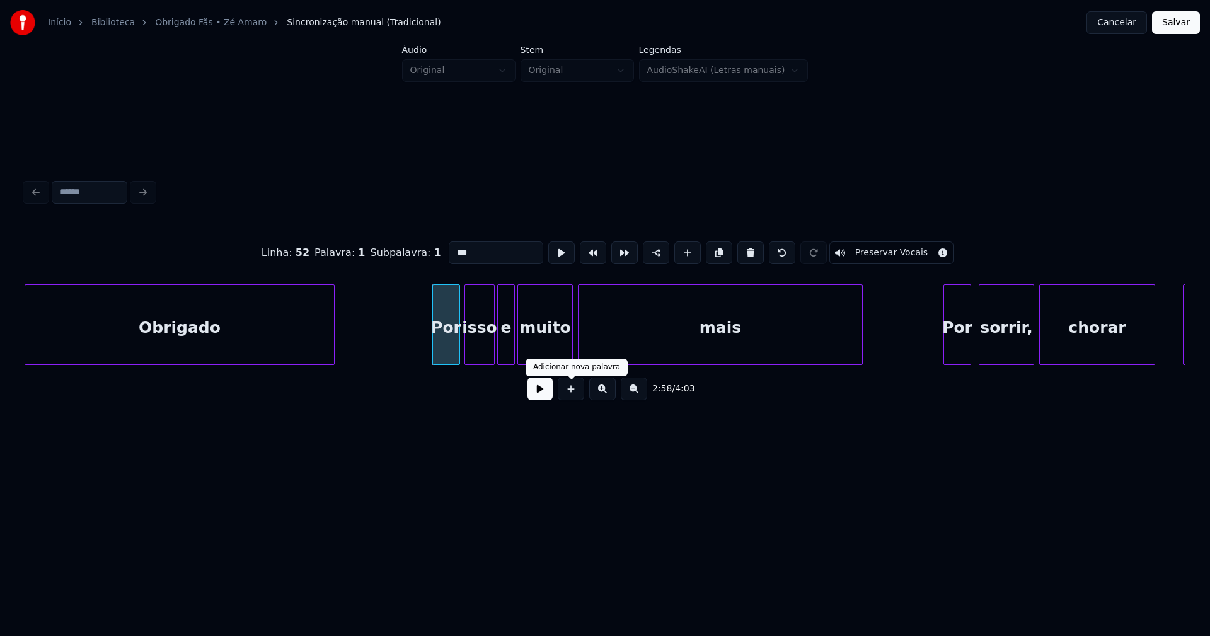
type input "***"
click at [542, 396] on button at bounding box center [539, 388] width 25 height 23
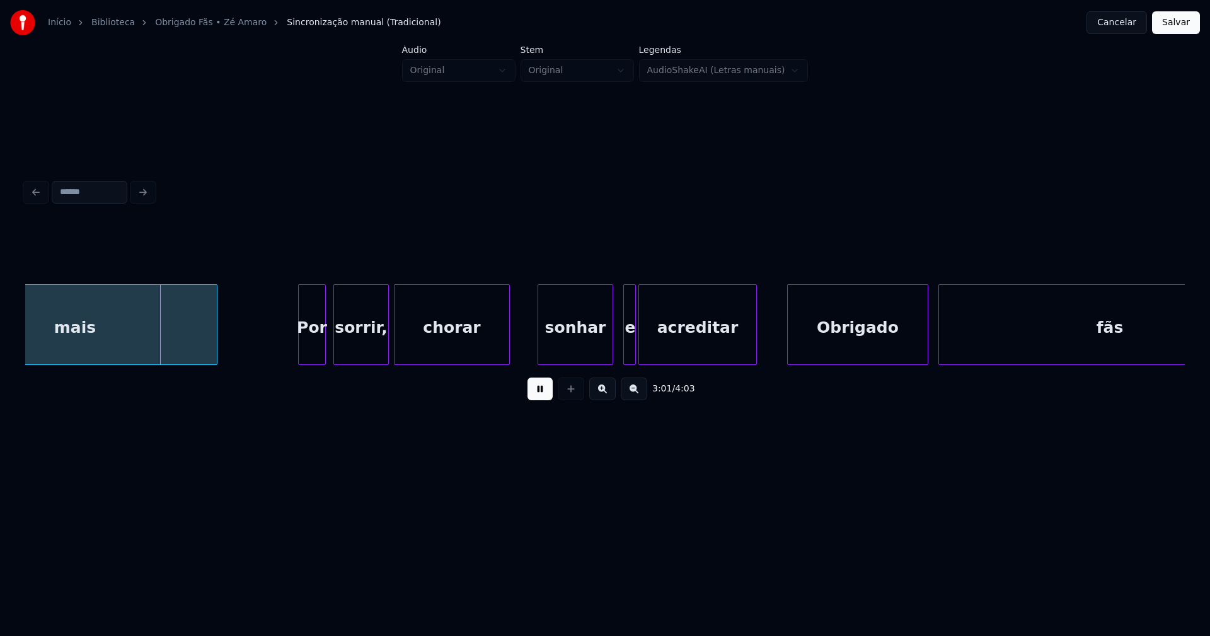
scroll to position [0, 22712]
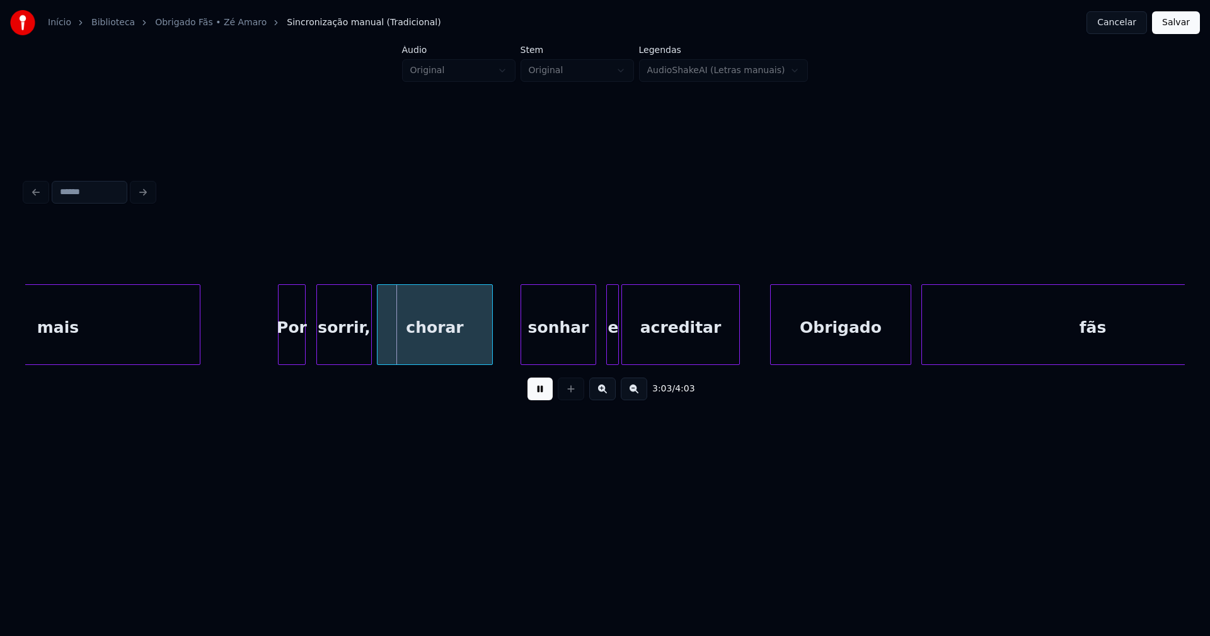
click at [290, 353] on div "Por" at bounding box center [291, 328] width 26 height 86
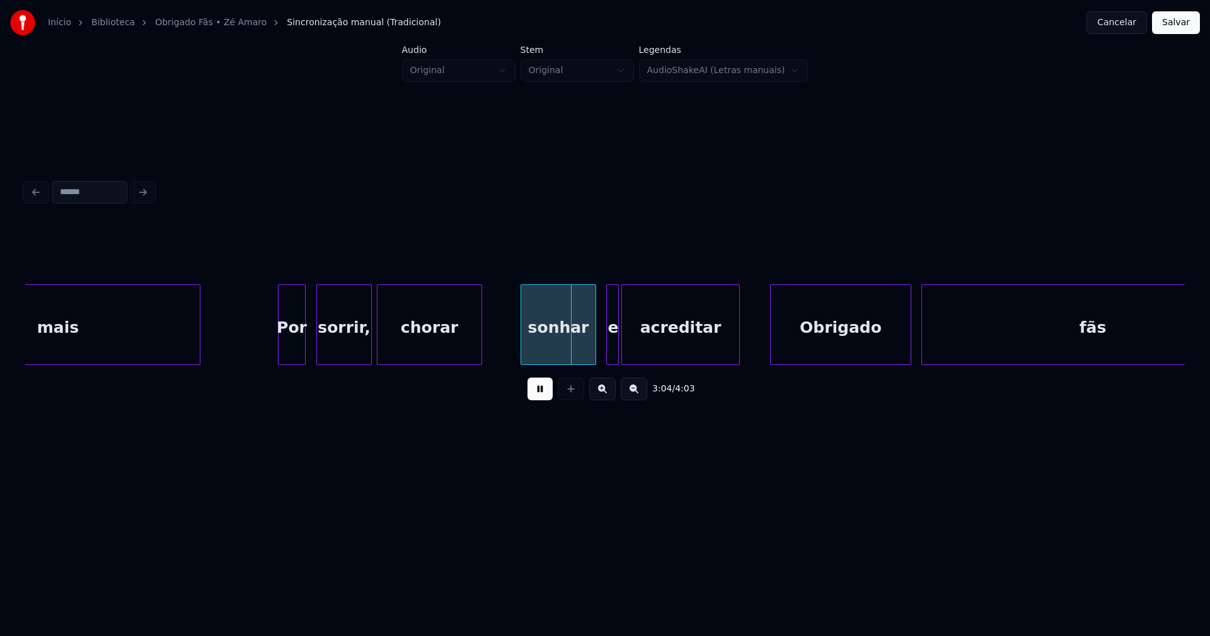
click at [478, 347] on div at bounding box center [480, 324] width 4 height 79
click at [556, 336] on div "sonhar" at bounding box center [546, 328] width 74 height 86
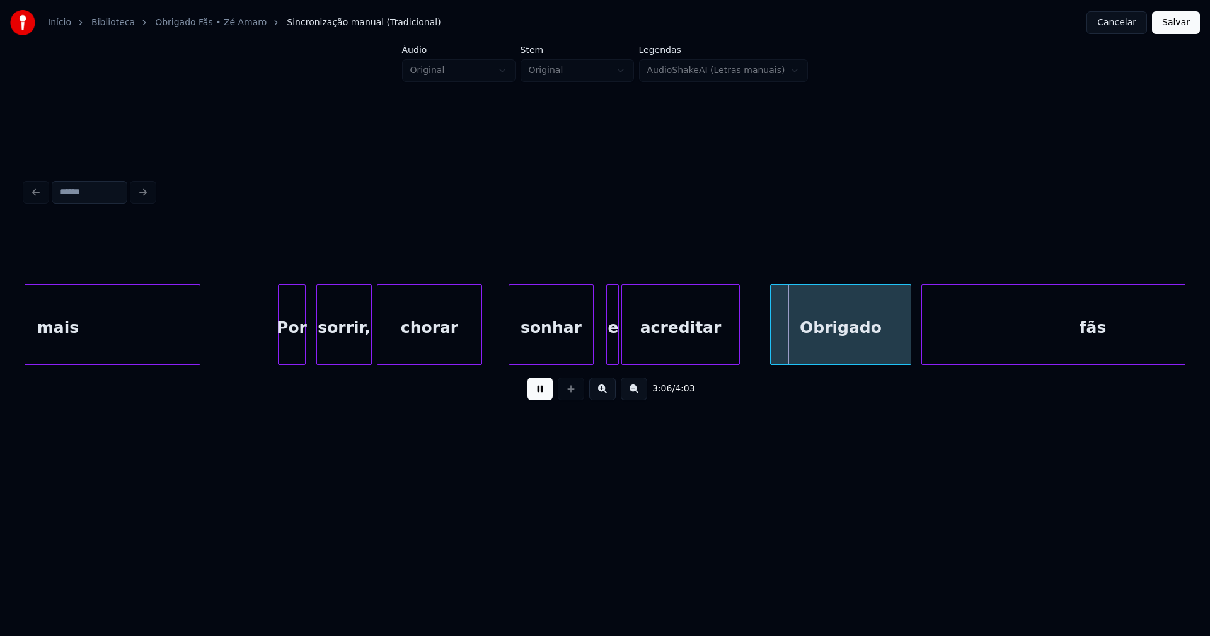
click at [590, 338] on div at bounding box center [591, 324] width 4 height 79
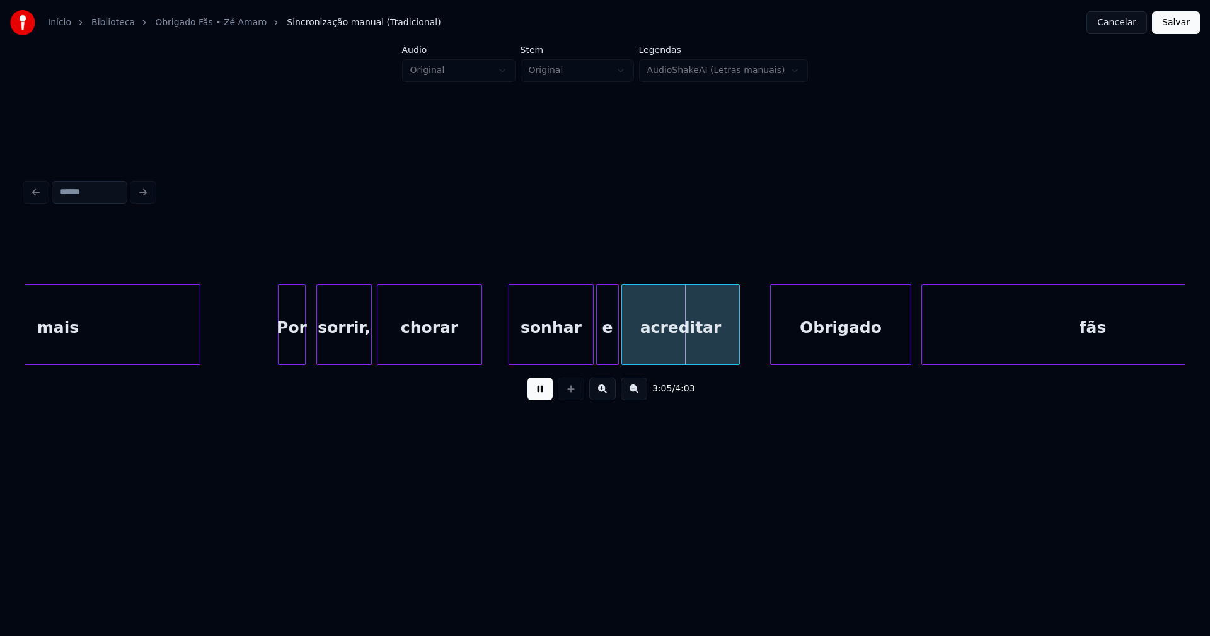
click at [597, 344] on div at bounding box center [599, 324] width 4 height 79
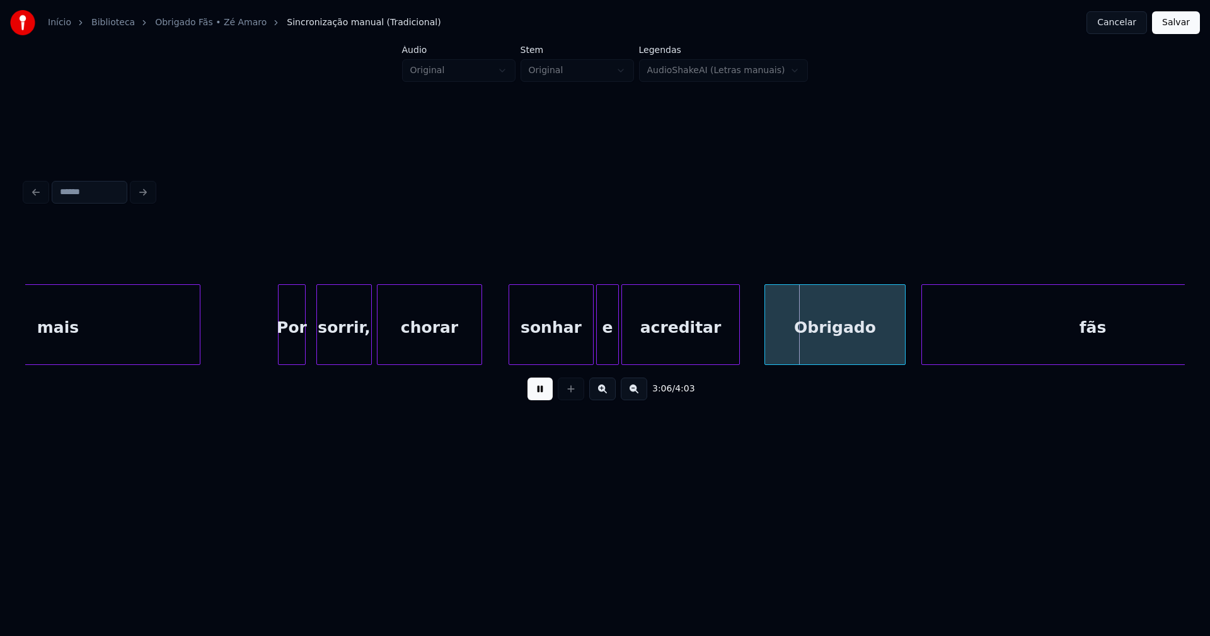
click at [816, 345] on div "Obrigado" at bounding box center [835, 328] width 140 height 86
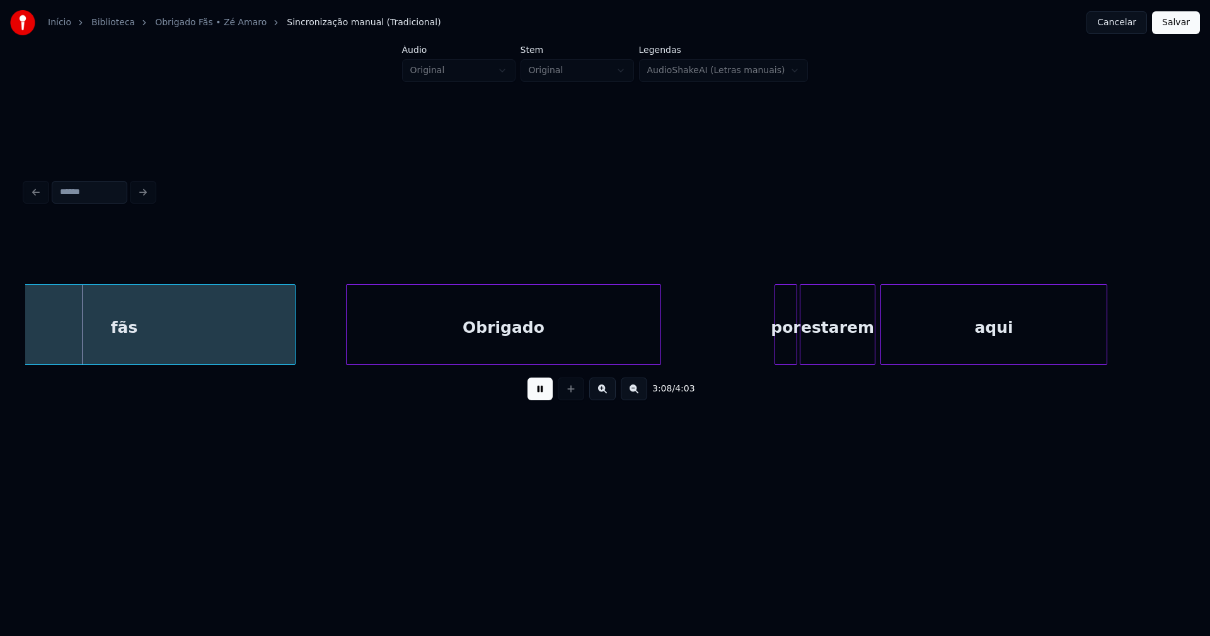
scroll to position [0, 23681]
click at [426, 339] on div "Obrigado" at bounding box center [498, 328] width 314 height 86
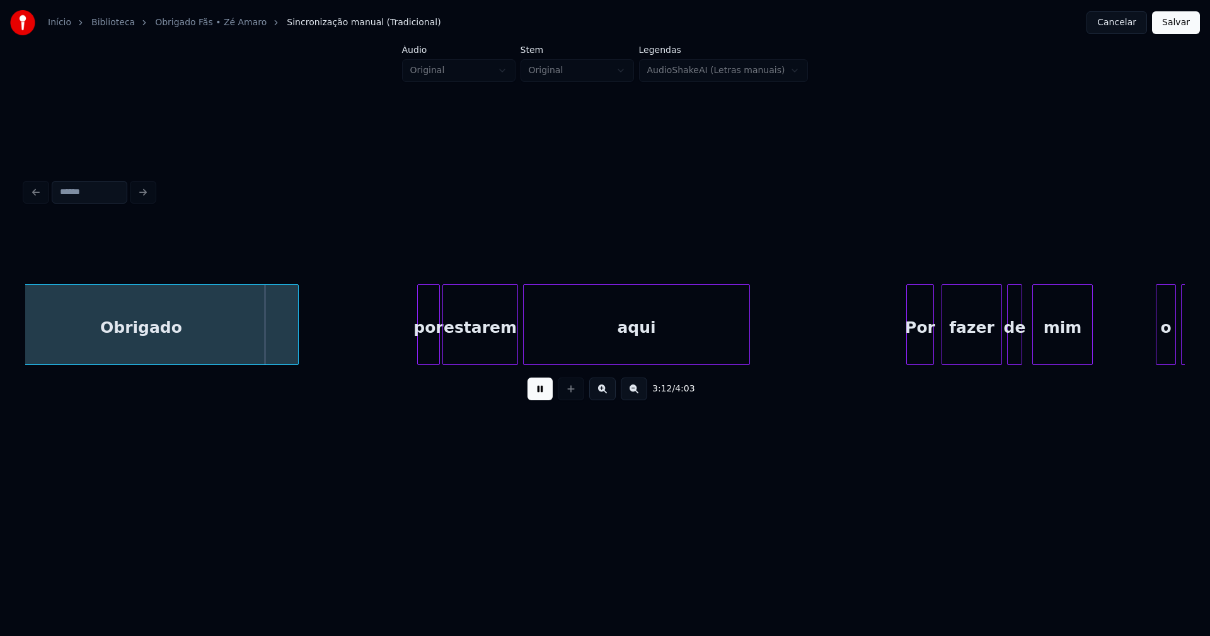
scroll to position [0, 24054]
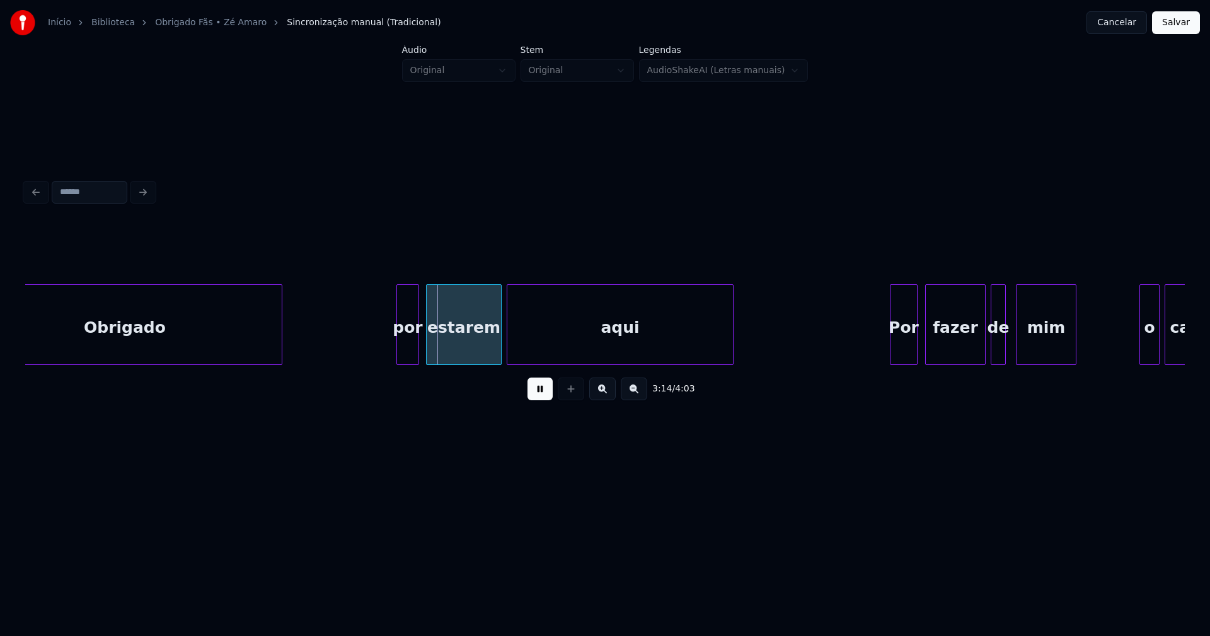
click at [404, 346] on div "por" at bounding box center [407, 328] width 21 height 86
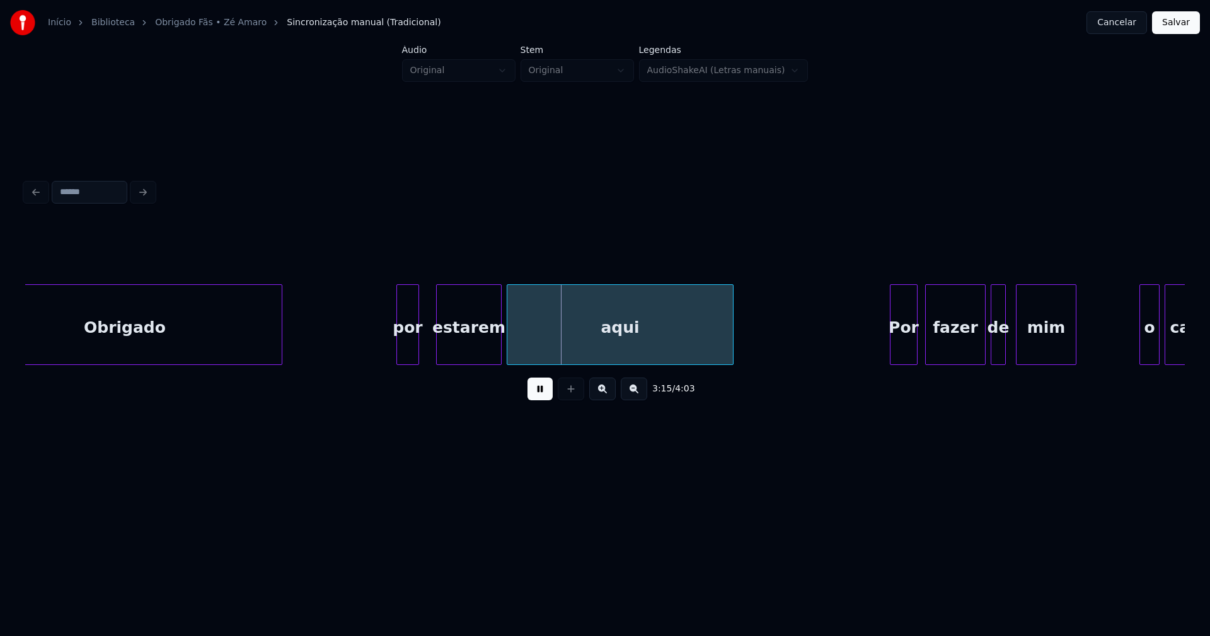
click at [438, 338] on div at bounding box center [439, 324] width 4 height 79
click at [429, 338] on div at bounding box center [428, 324] width 4 height 79
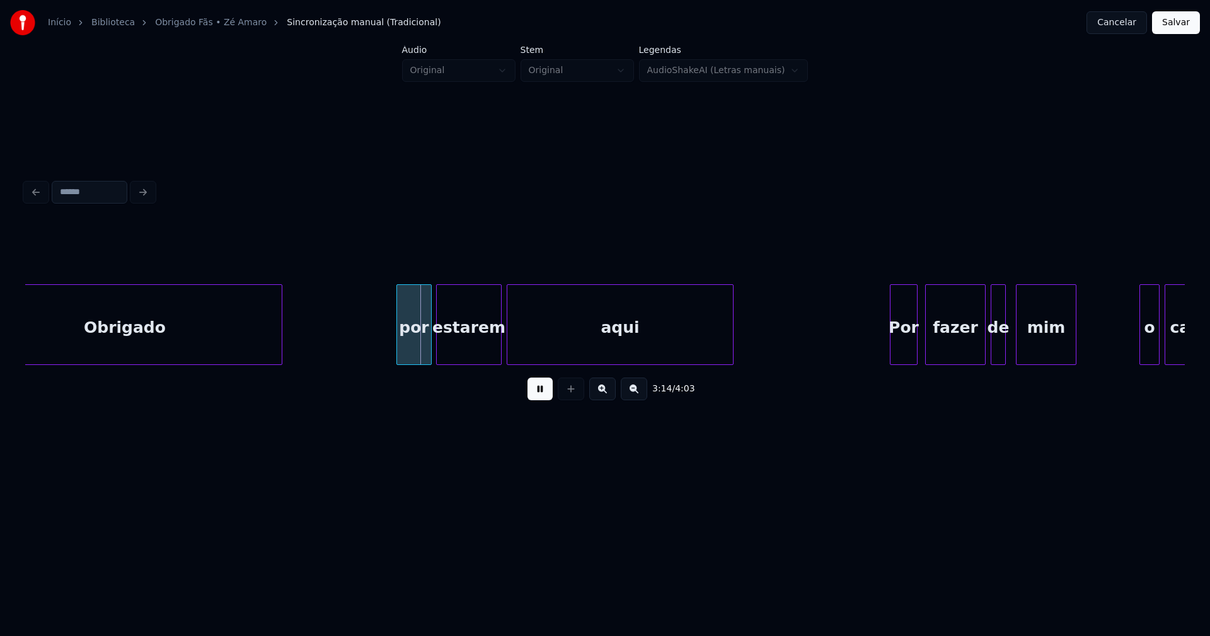
click at [416, 345] on div "por" at bounding box center [414, 328] width 34 height 86
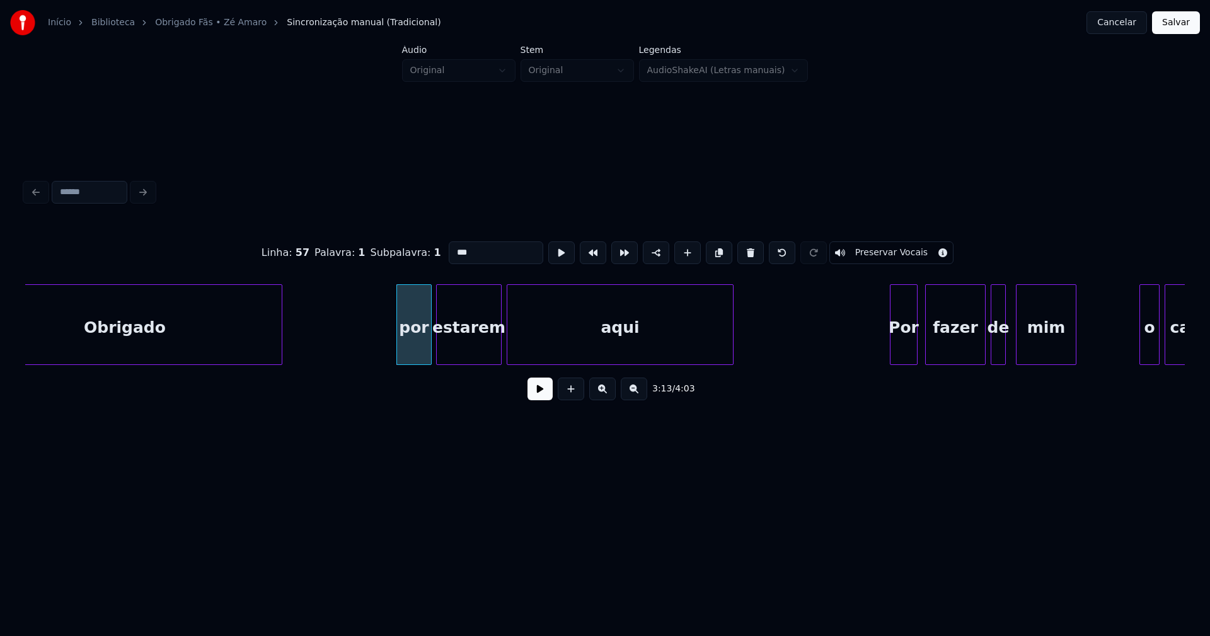
click at [452, 248] on input "***" at bounding box center [496, 252] width 94 height 23
click at [528, 337] on div at bounding box center [528, 324] width 4 height 79
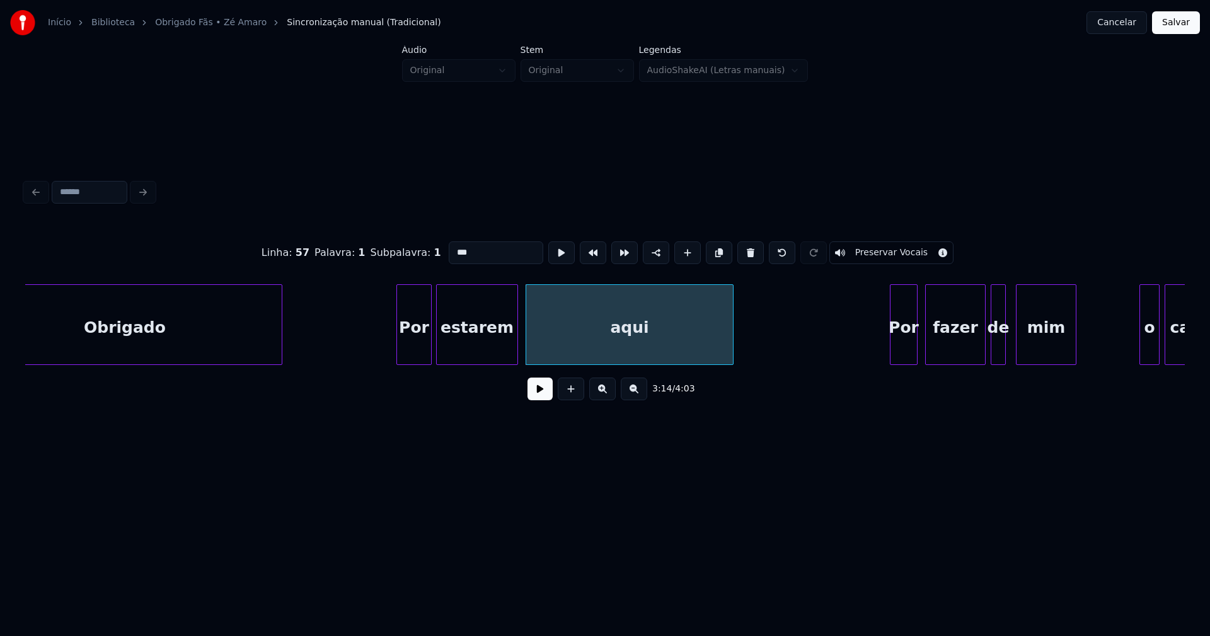
click at [517, 335] on div at bounding box center [515, 324] width 4 height 79
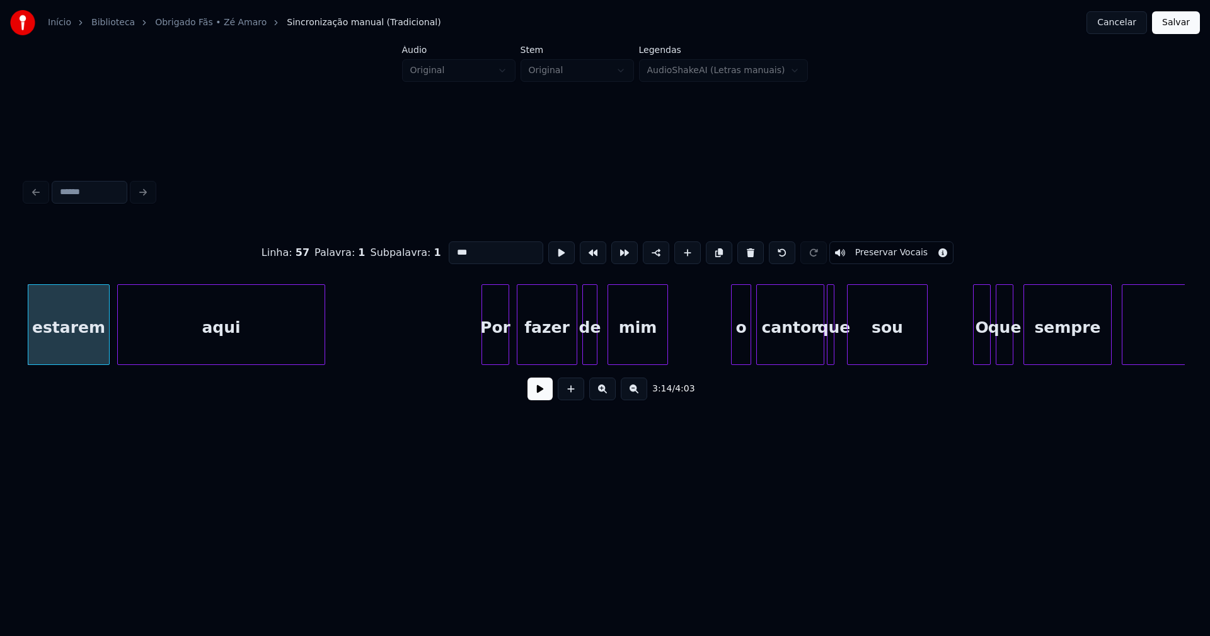
scroll to position [0, 24581]
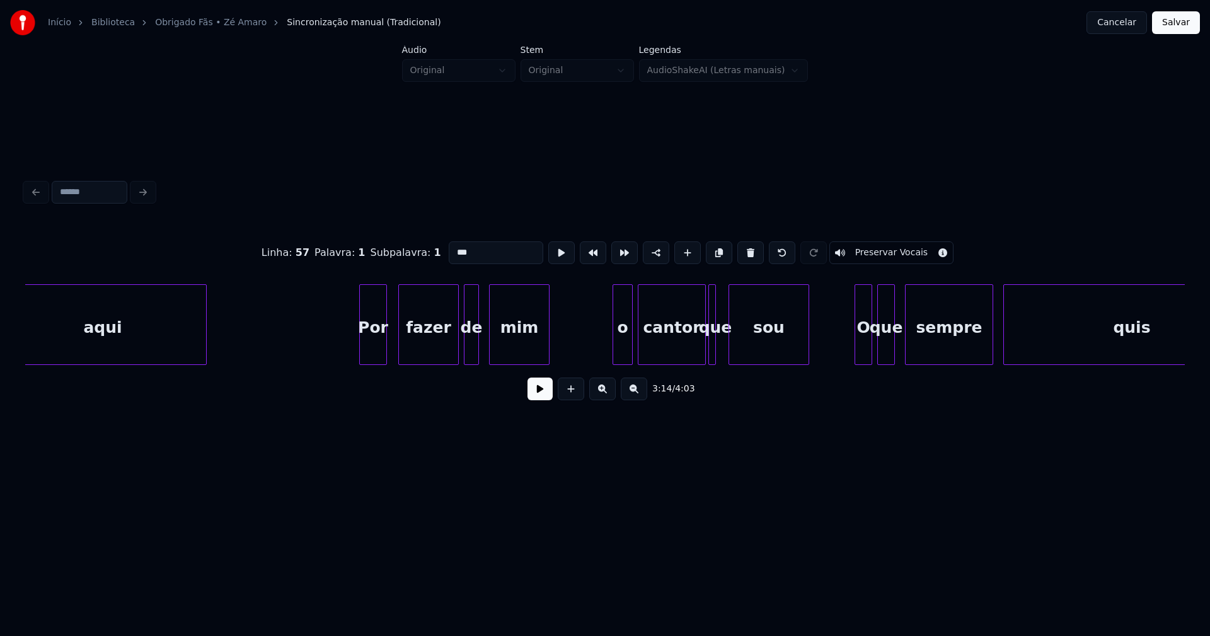
click at [370, 357] on div "Por" at bounding box center [373, 328] width 26 height 86
type input "***"
drag, startPoint x: 322, startPoint y: 341, endPoint x: 401, endPoint y: 363, distance: 82.5
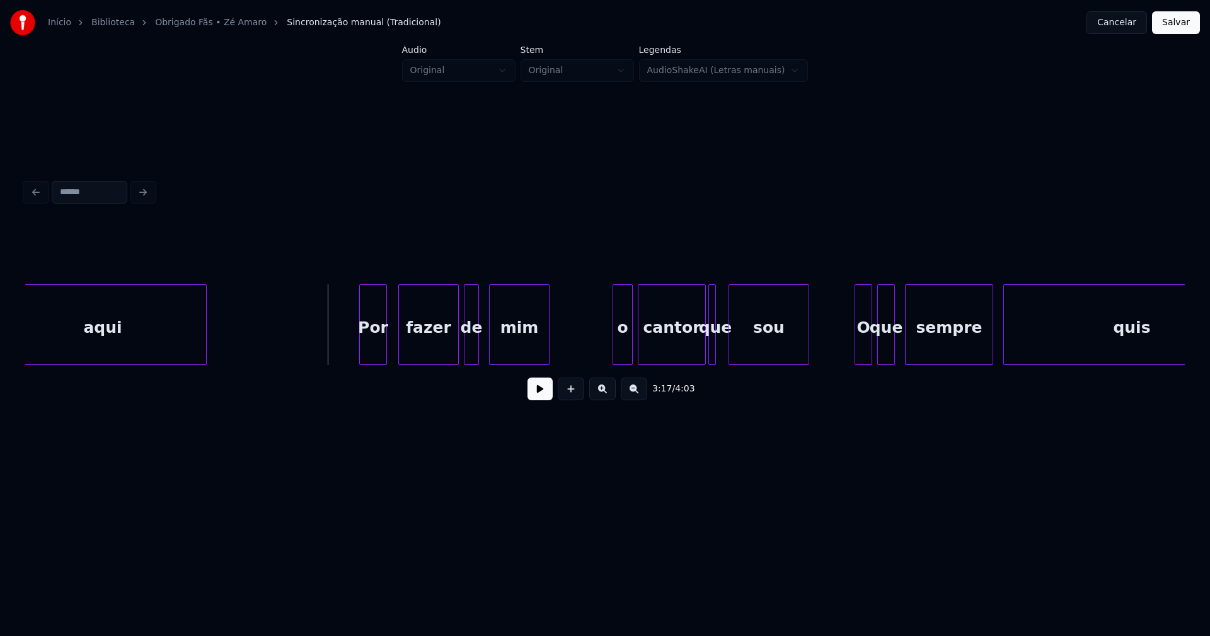
click at [540, 397] on button at bounding box center [539, 388] width 25 height 23
click at [544, 392] on button at bounding box center [539, 388] width 25 height 23
click at [617, 345] on div "o" at bounding box center [619, 328] width 19 height 86
click at [590, 332] on div at bounding box center [590, 324] width 4 height 79
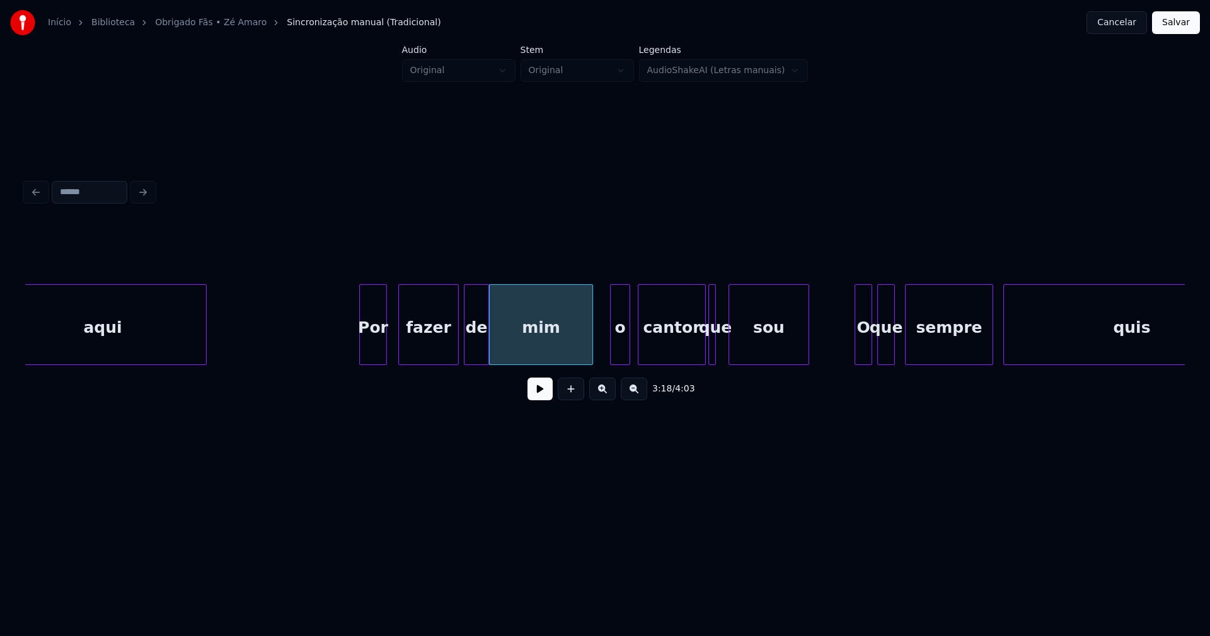
click at [486, 341] on div at bounding box center [486, 324] width 4 height 79
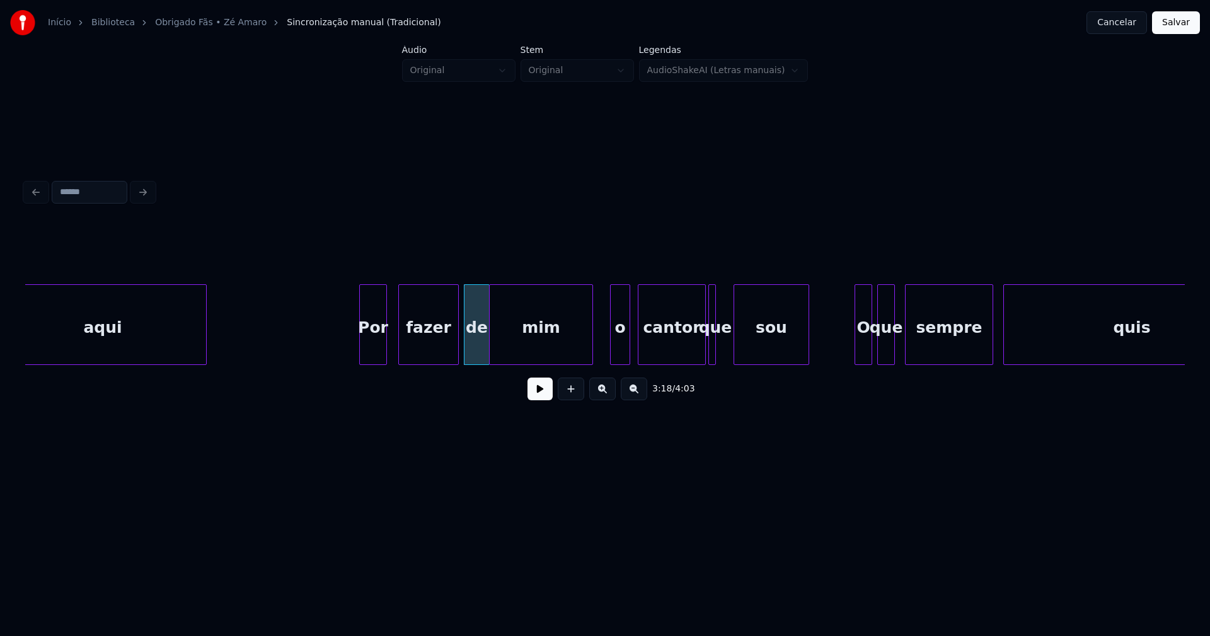
click at [735, 349] on div at bounding box center [736, 324] width 4 height 79
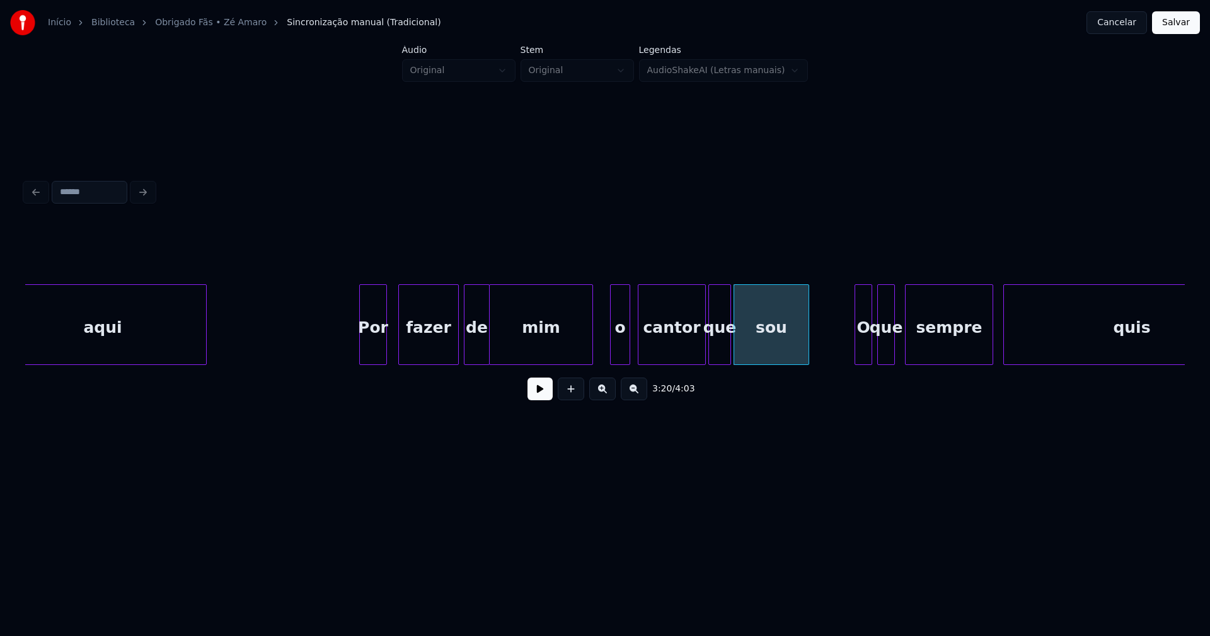
click at [728, 345] on div at bounding box center [728, 324] width 4 height 79
click at [537, 394] on button at bounding box center [539, 388] width 25 height 23
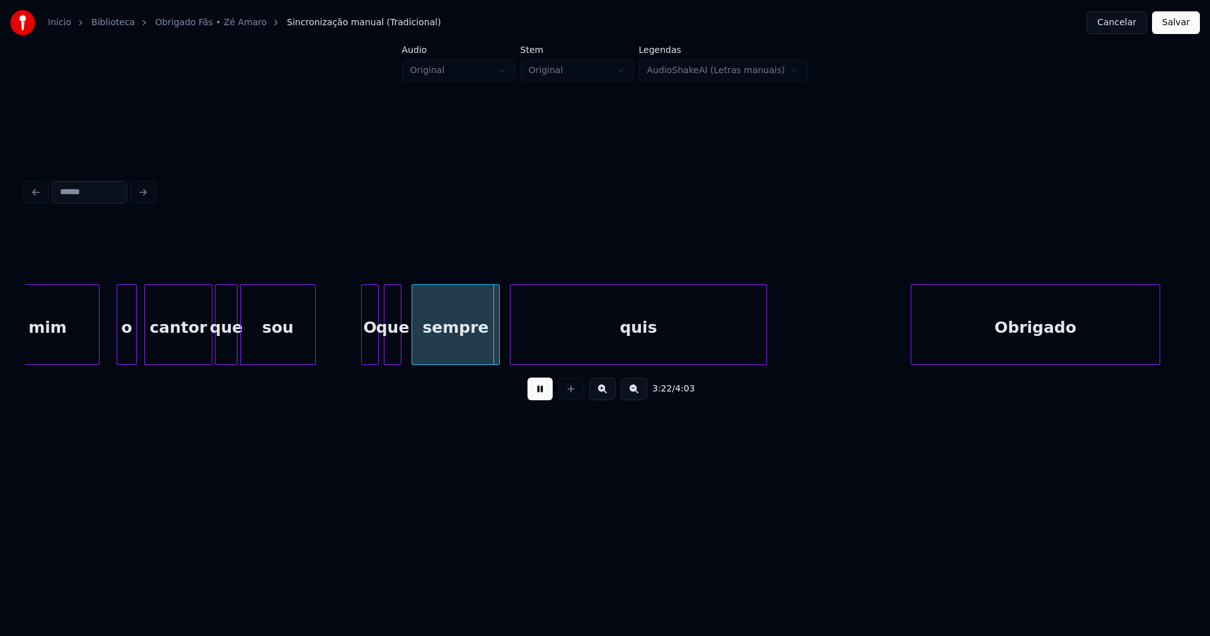
scroll to position [0, 25091]
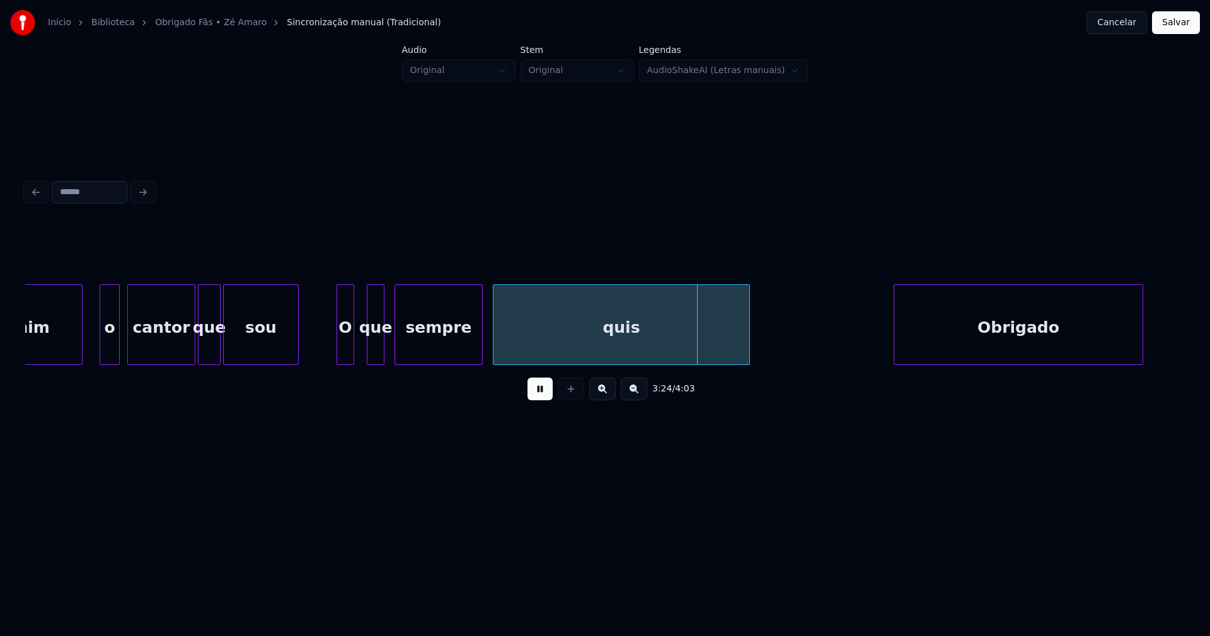
click at [343, 360] on div "mim o cantor que sou O que sempre quis Obrigado" at bounding box center [604, 324] width 1159 height 81
click at [401, 341] on div at bounding box center [403, 324] width 4 height 79
click at [394, 343] on div at bounding box center [394, 324] width 4 height 79
click at [951, 337] on div "Obrigado" at bounding box center [1012, 328] width 248 height 86
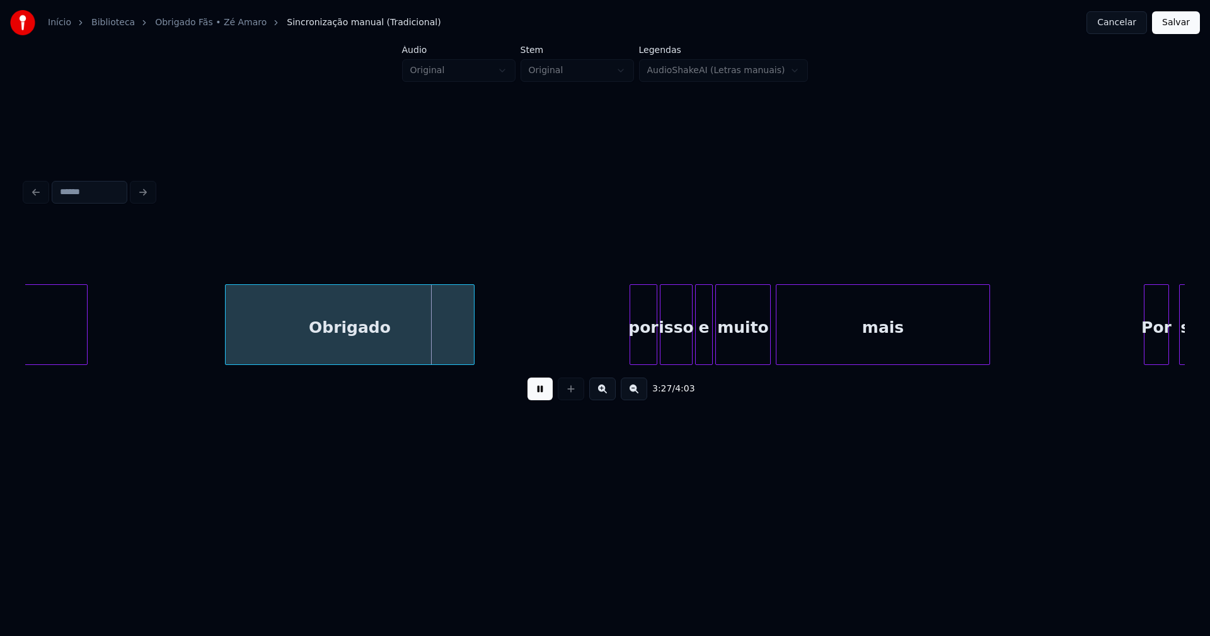
scroll to position [0, 25804]
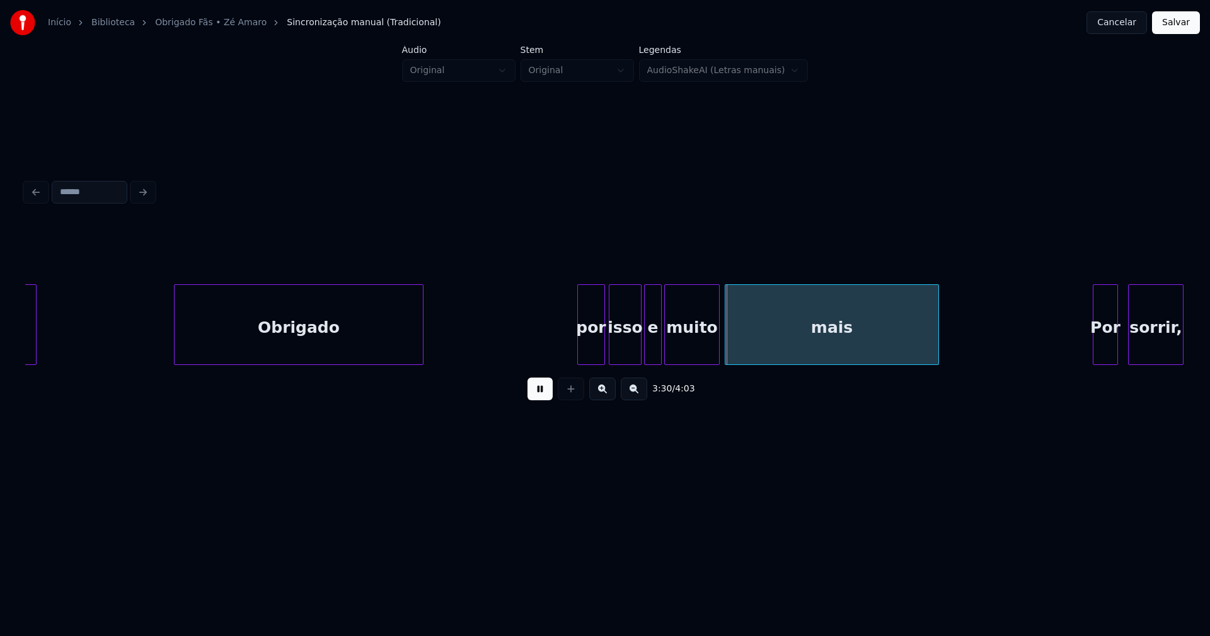
click at [585, 349] on div "por" at bounding box center [591, 328] width 26 height 86
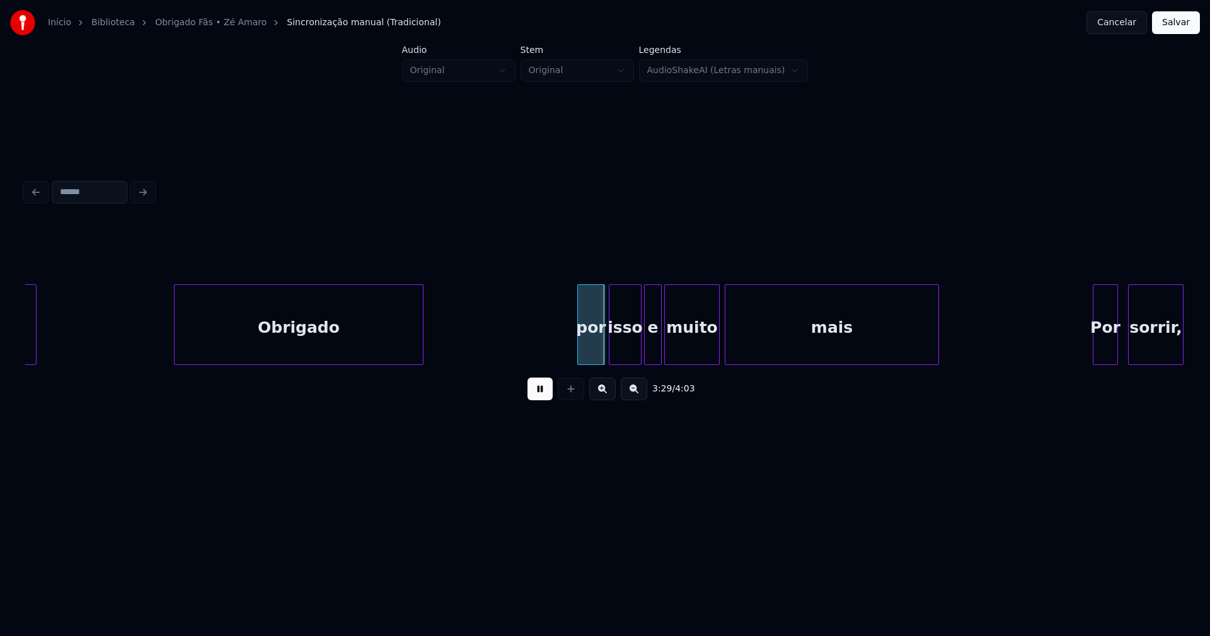
click at [587, 347] on div "por" at bounding box center [591, 328] width 26 height 86
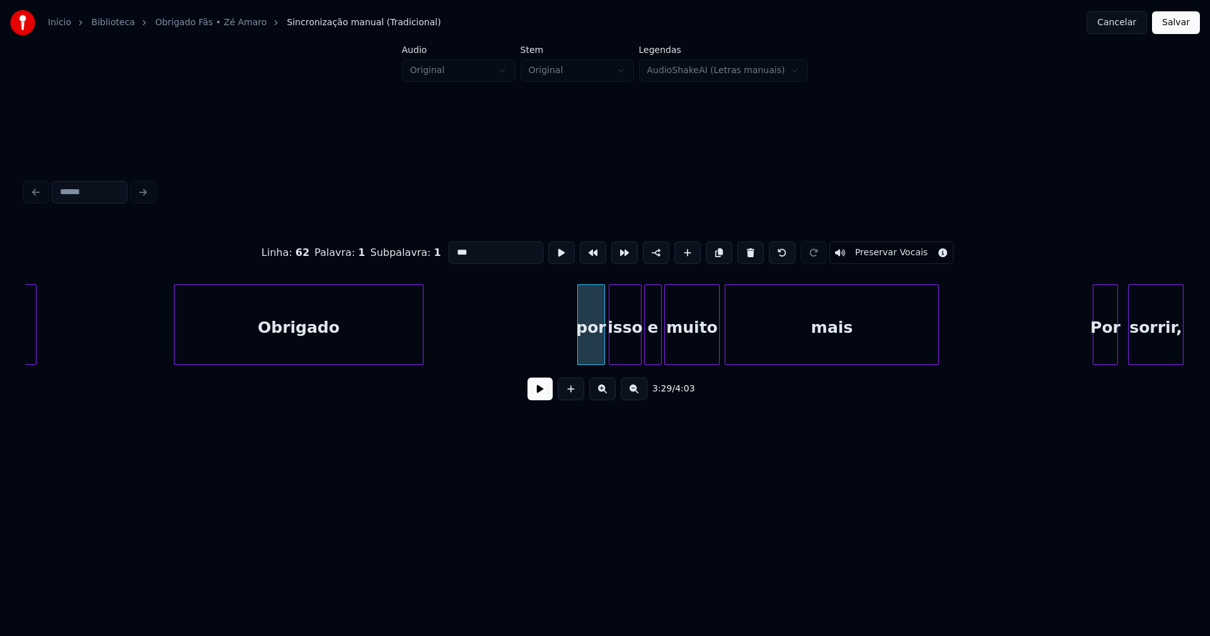
click at [451, 248] on input "***" at bounding box center [496, 252] width 94 height 23
type input "***"
click at [540, 399] on button at bounding box center [539, 388] width 25 height 23
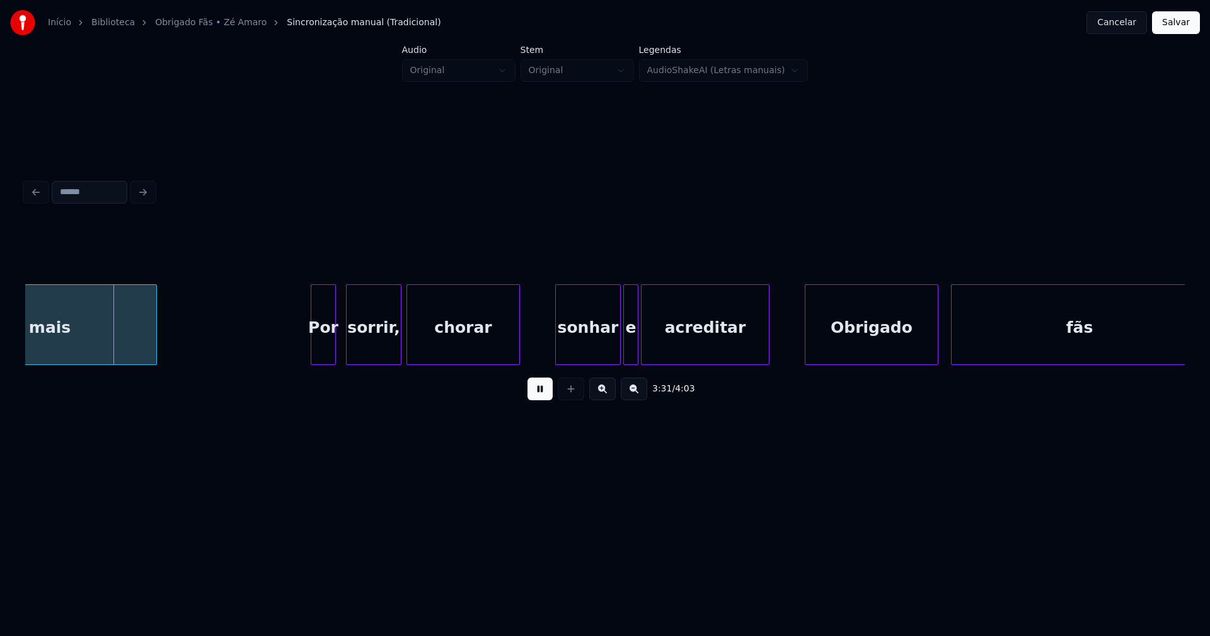
scroll to position [0, 26688]
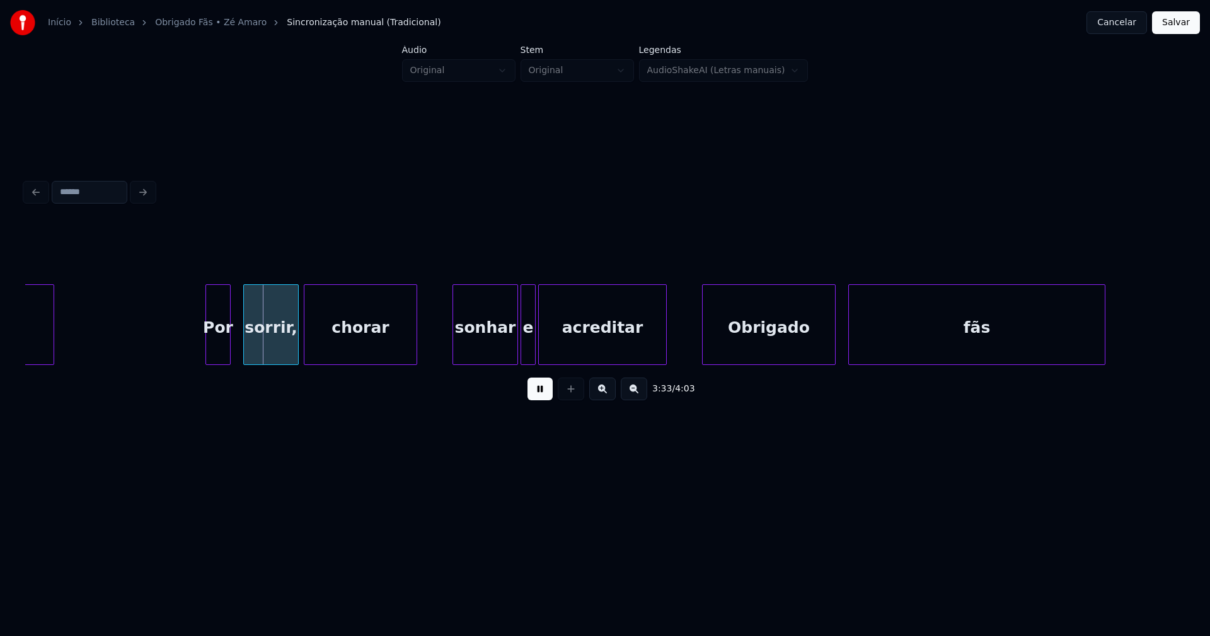
click at [216, 350] on div "Por" at bounding box center [218, 328] width 24 height 86
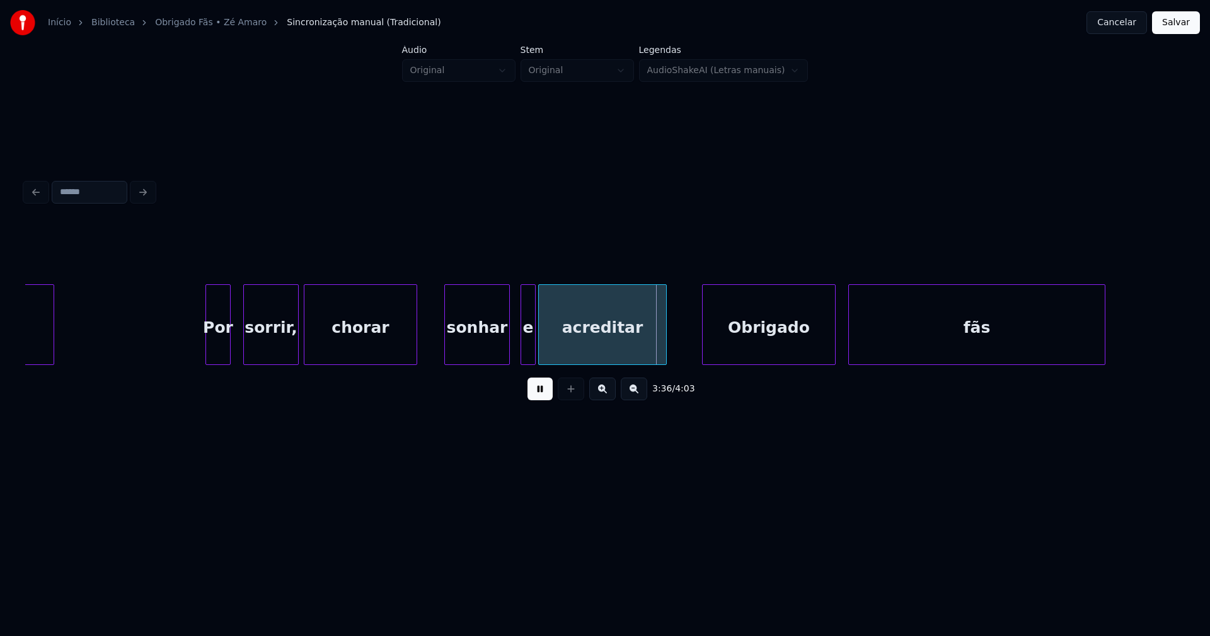
click at [472, 348] on div "sonhar" at bounding box center [477, 328] width 64 height 86
click at [518, 350] on div at bounding box center [517, 324] width 4 height 79
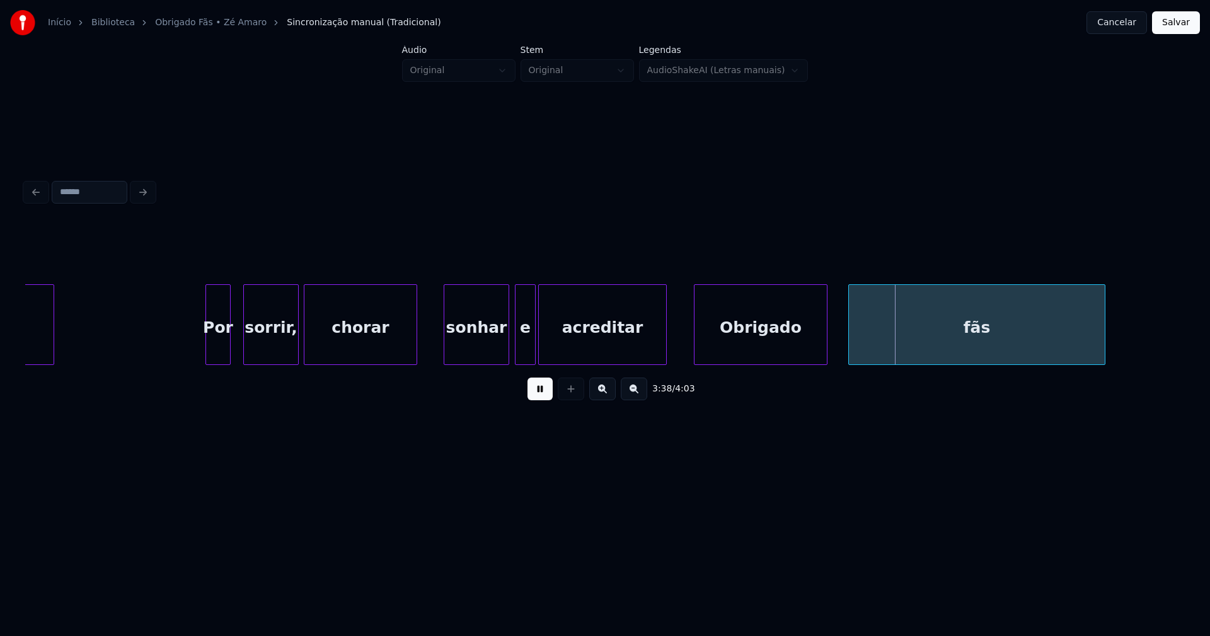
click at [751, 358] on div "Obrigado" at bounding box center [760, 328] width 132 height 86
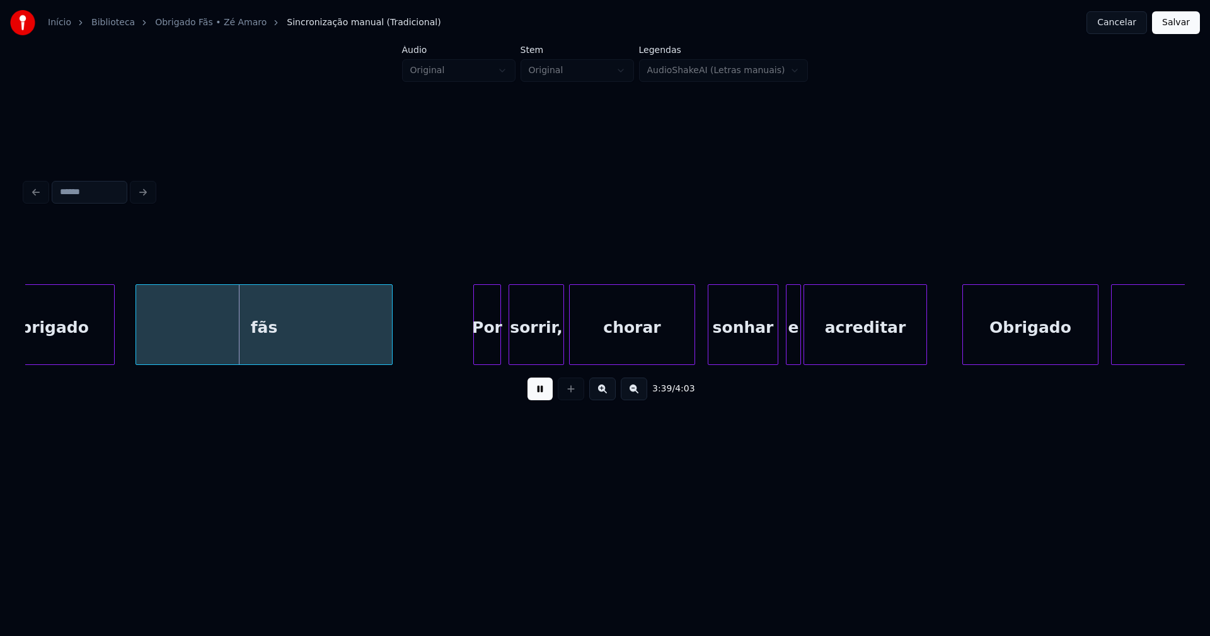
scroll to position [0, 27452]
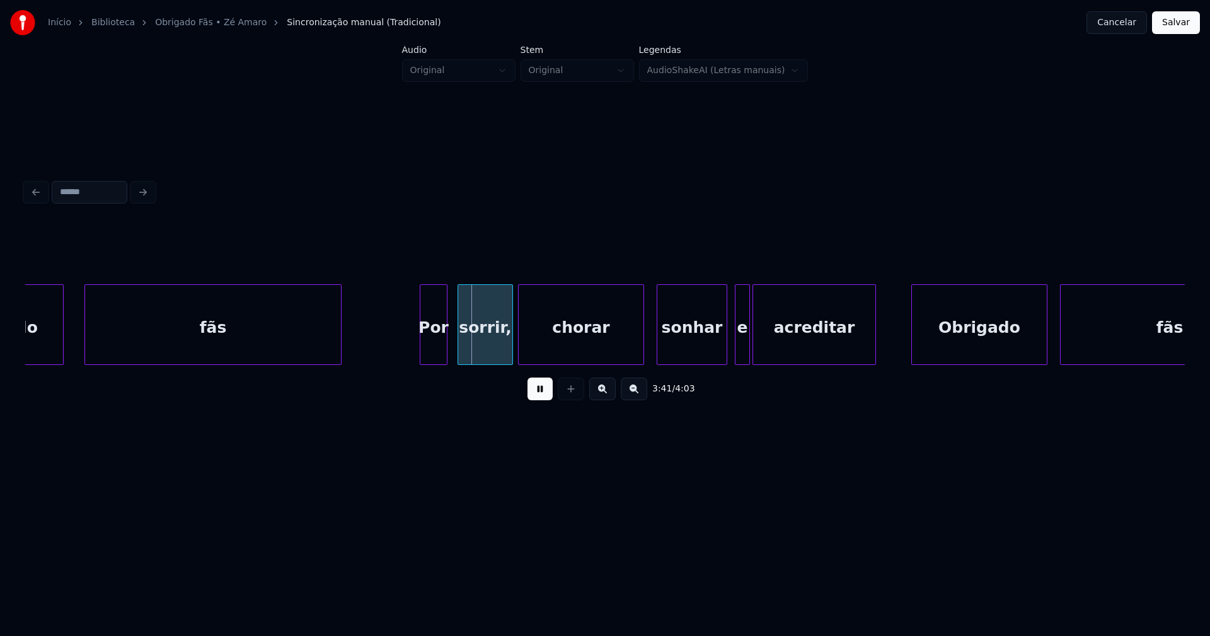
click at [435, 350] on div "Por" at bounding box center [433, 328] width 26 height 86
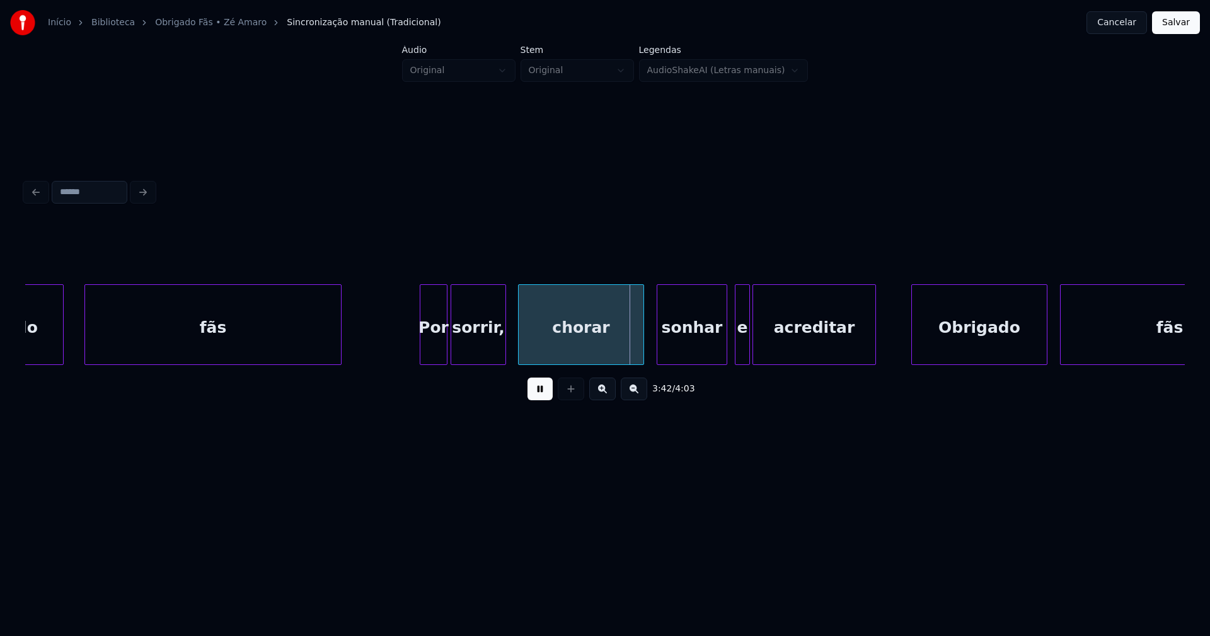
click at [485, 356] on div "sorrir," at bounding box center [478, 328] width 54 height 86
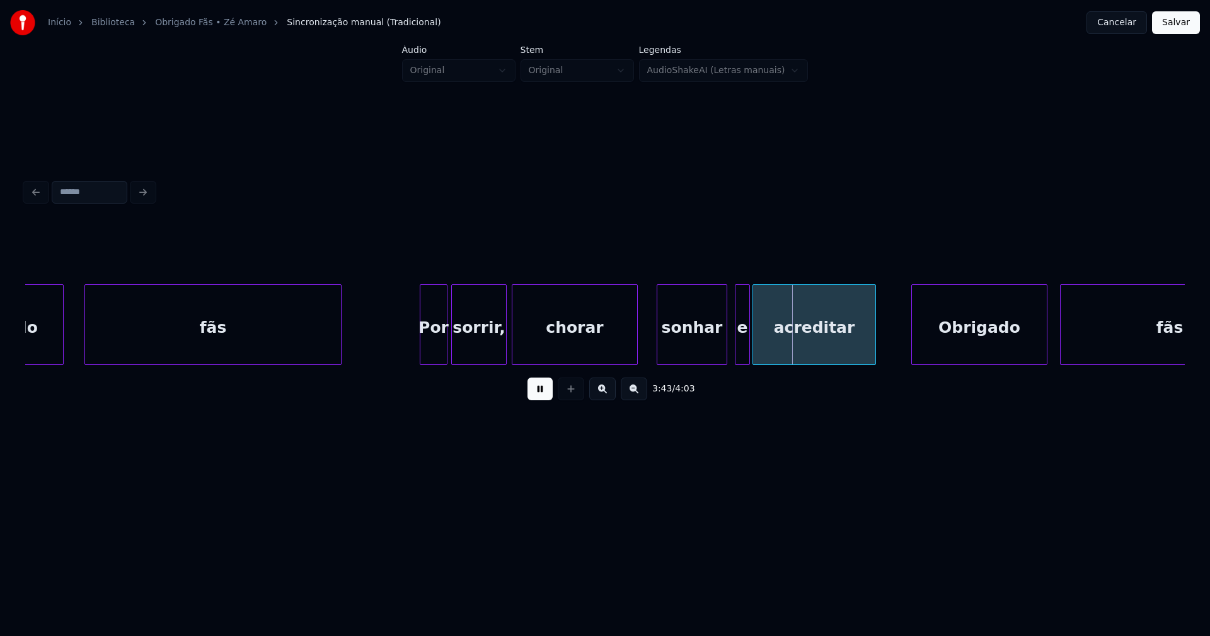
click at [547, 340] on div "chorar" at bounding box center [574, 328] width 125 height 86
click at [637, 342] on div "chorar" at bounding box center [575, 324] width 126 height 81
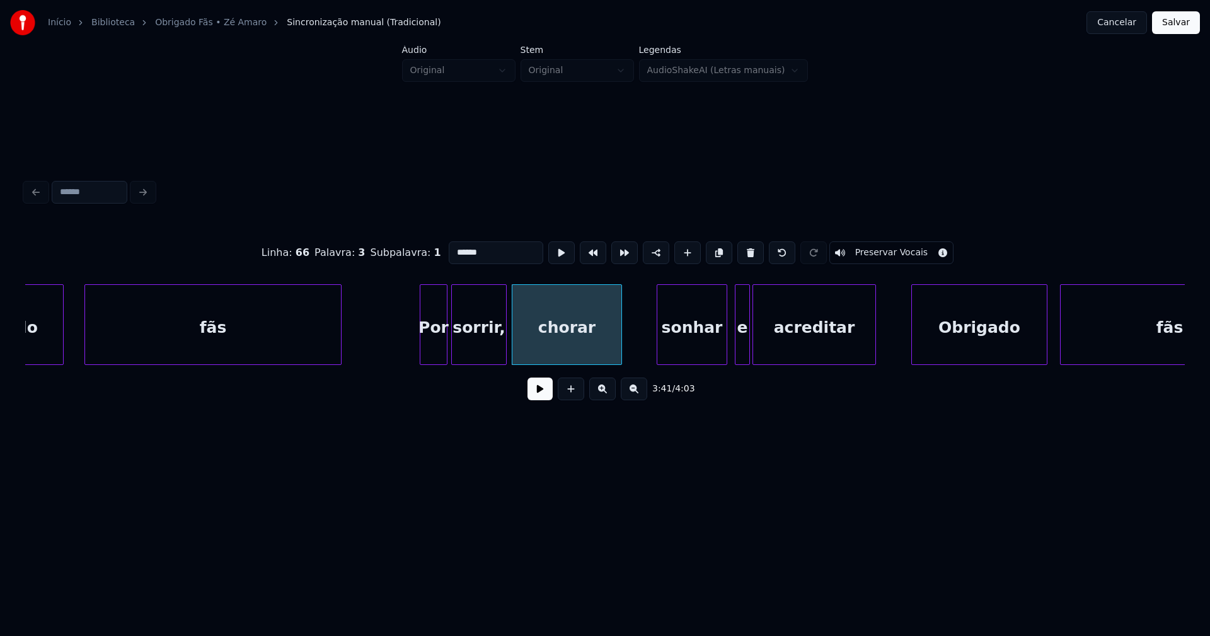
click at [620, 356] on div at bounding box center [619, 324] width 4 height 79
click at [680, 342] on div "sonhar" at bounding box center [680, 328] width 69 height 86
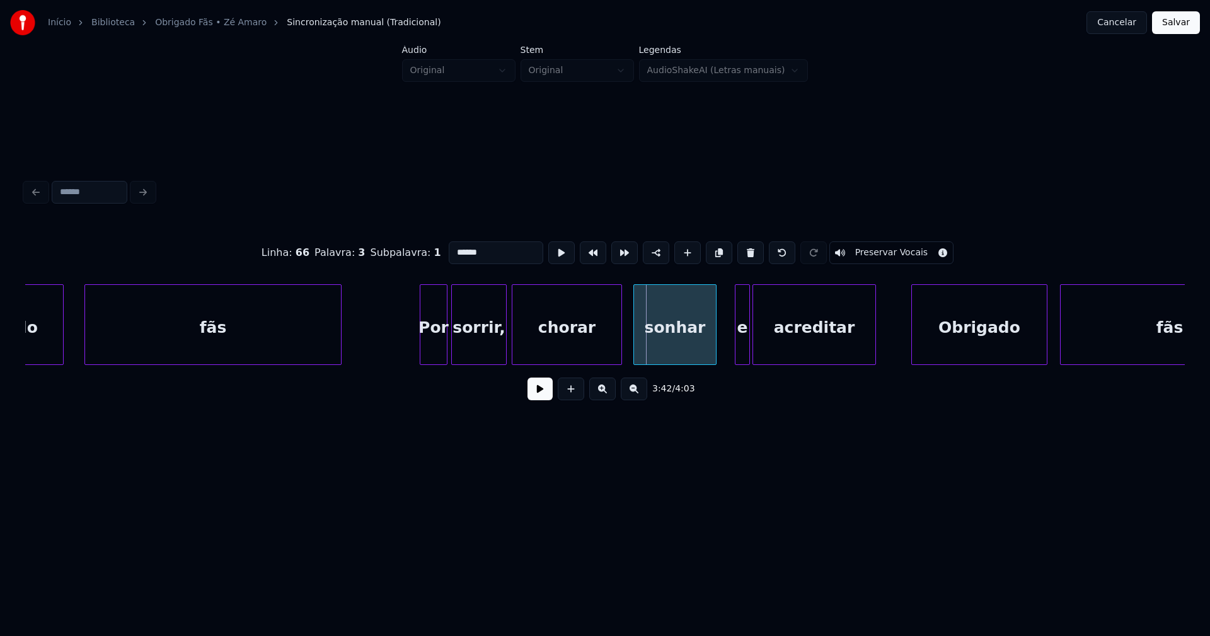
click at [635, 347] on div at bounding box center [636, 324] width 4 height 79
click at [541, 394] on button at bounding box center [539, 388] width 25 height 23
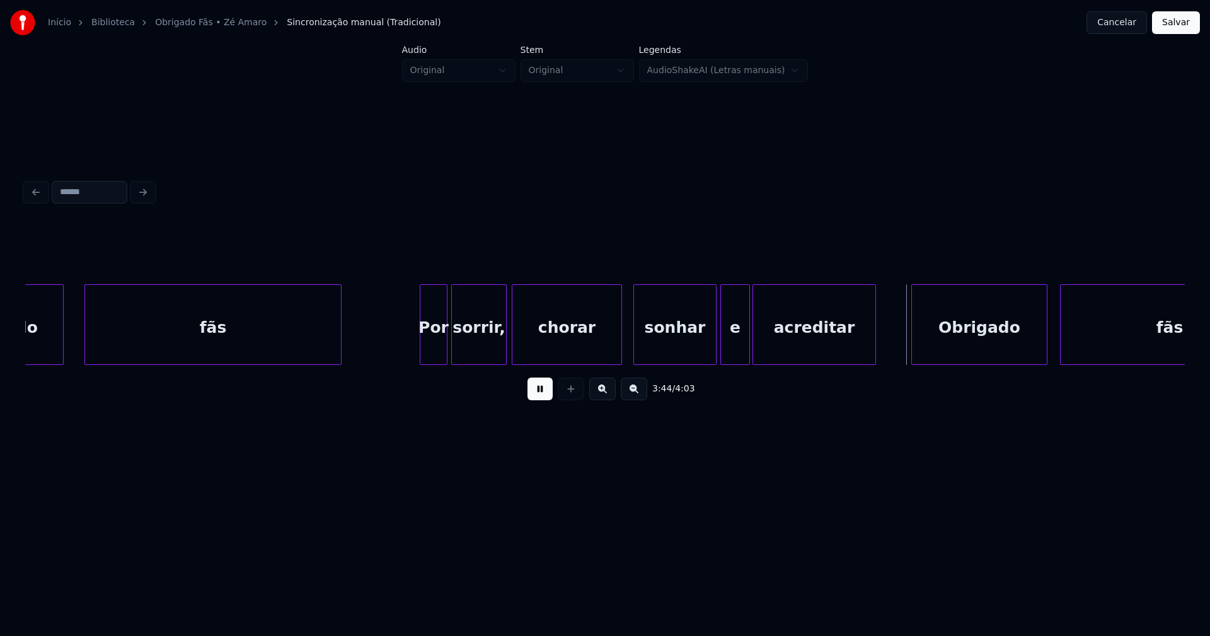
click at [723, 357] on div at bounding box center [723, 324] width 4 height 79
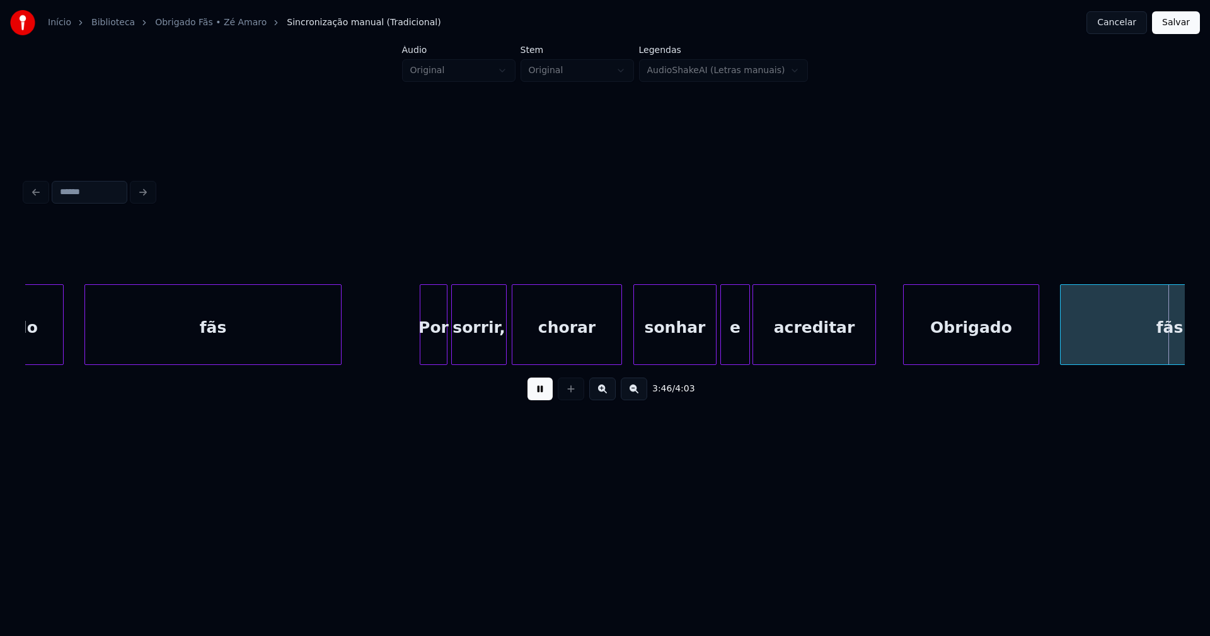
scroll to position [0, 28330]
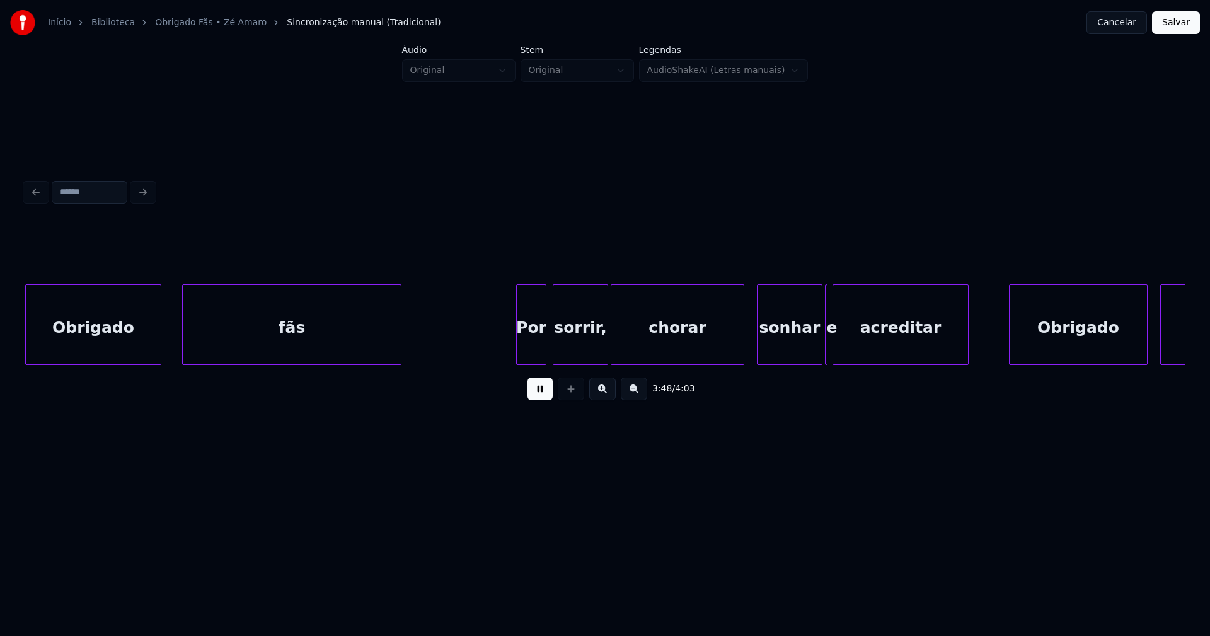
click at [534, 348] on div "Por" at bounding box center [531, 328] width 29 height 86
click at [733, 343] on div at bounding box center [735, 324] width 4 height 79
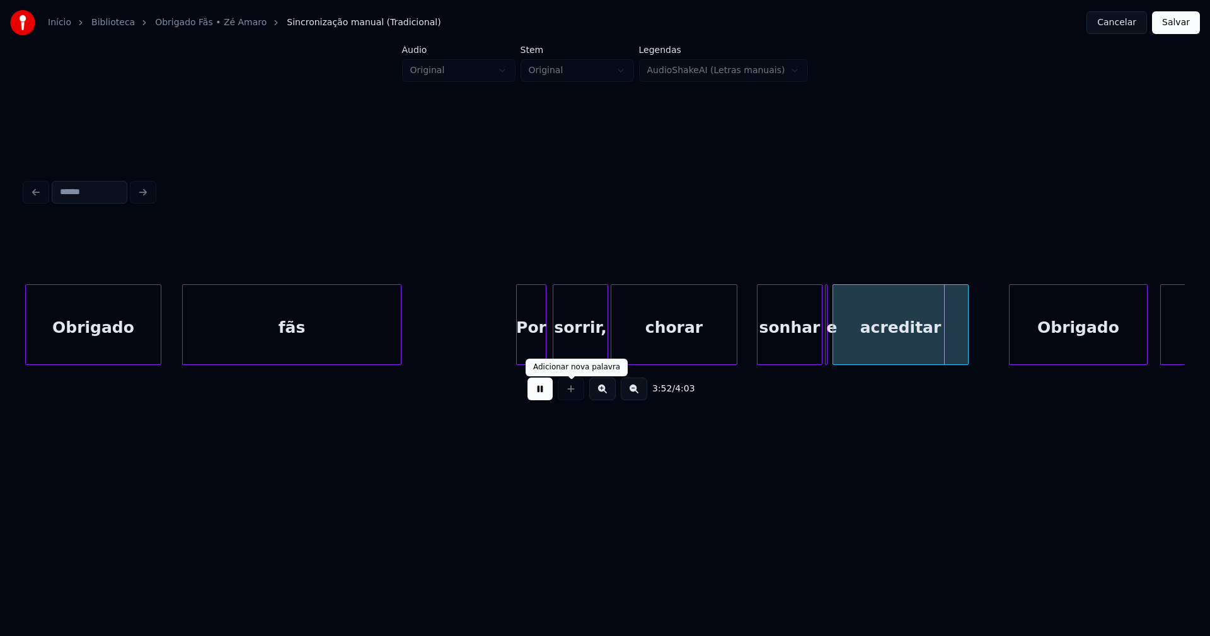
click at [547, 397] on button at bounding box center [539, 388] width 25 height 23
click at [851, 343] on div at bounding box center [852, 324] width 4 height 79
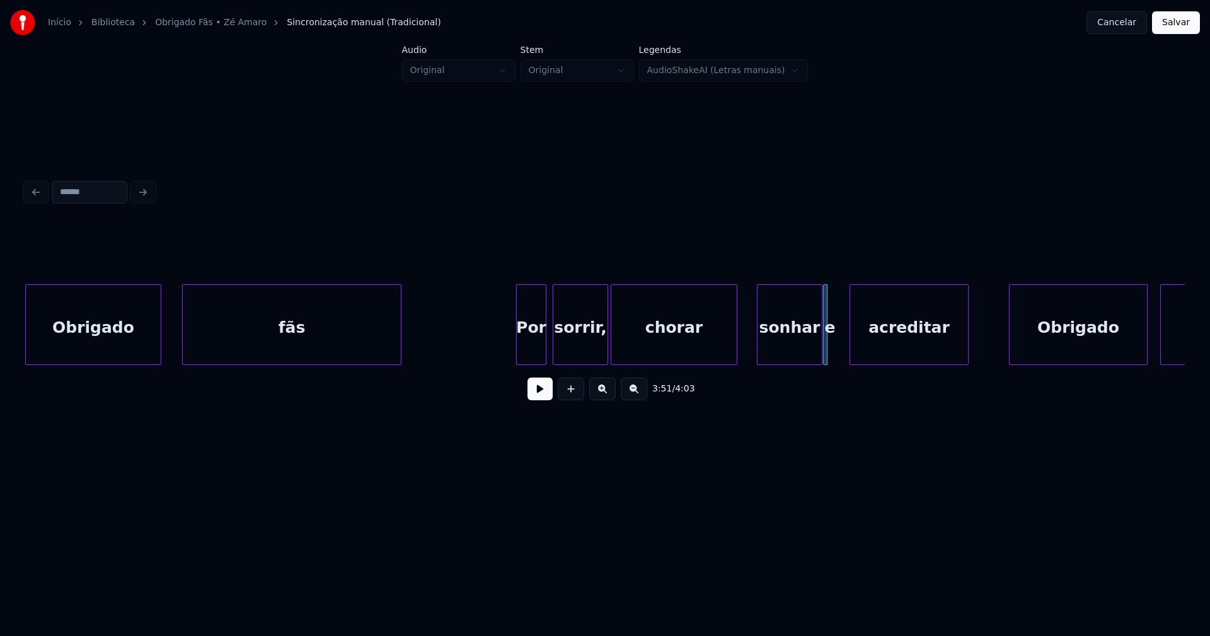
click at [825, 353] on div "e" at bounding box center [825, 324] width 4 height 81
click at [842, 291] on div "e" at bounding box center [834, 324] width 16 height 81
click at [534, 396] on button at bounding box center [539, 388] width 25 height 23
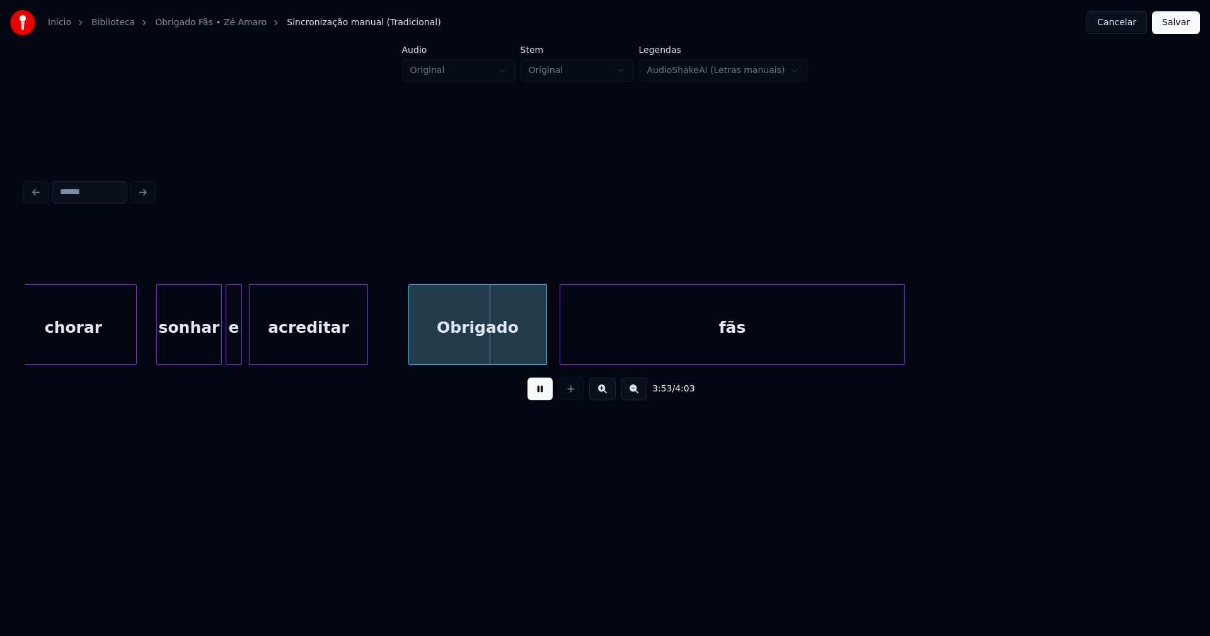
scroll to position [0, 28947]
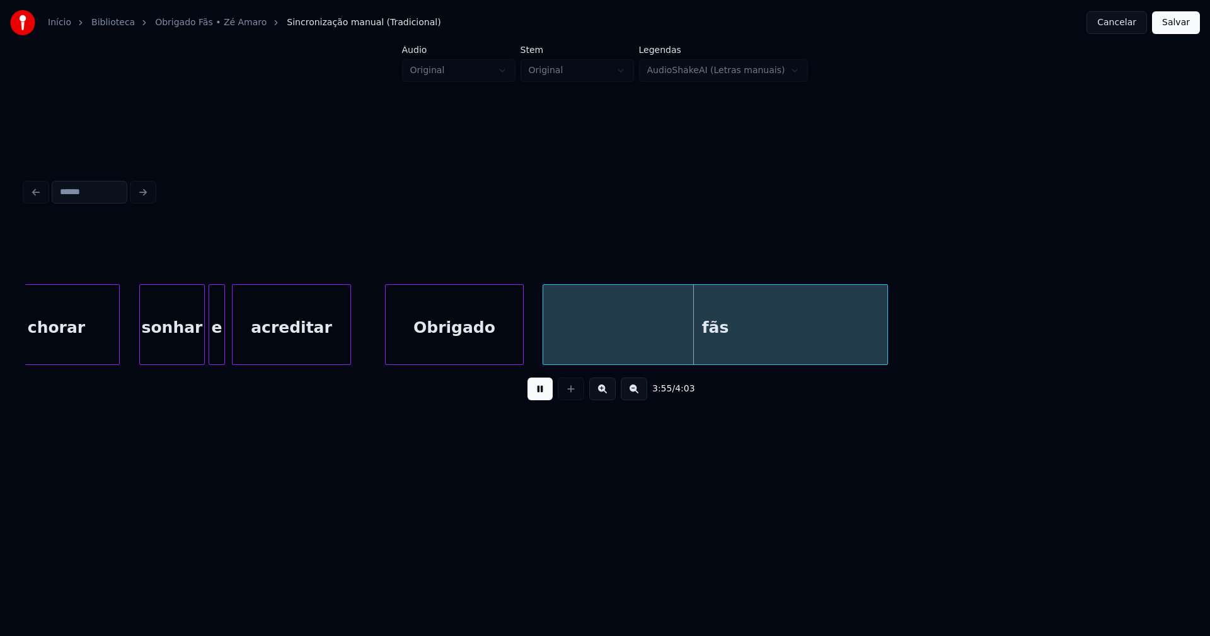
click at [456, 352] on div "Obrigado" at bounding box center [454, 328] width 137 height 86
click at [854, 352] on div at bounding box center [856, 324] width 4 height 79
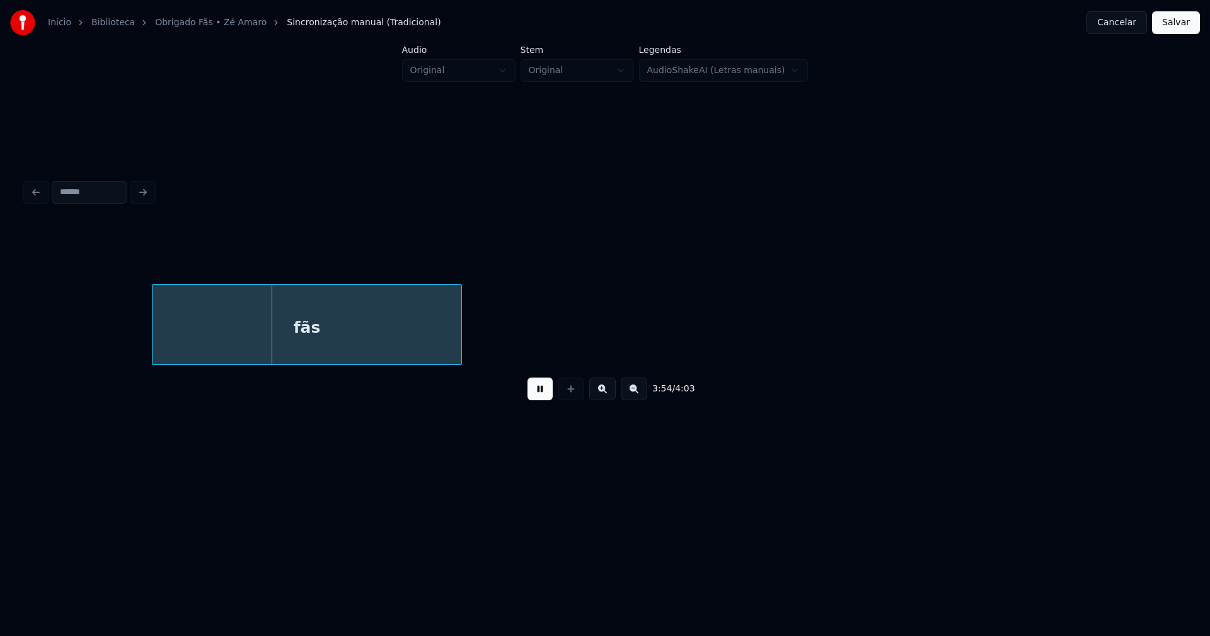
scroll to position [0, 29525]
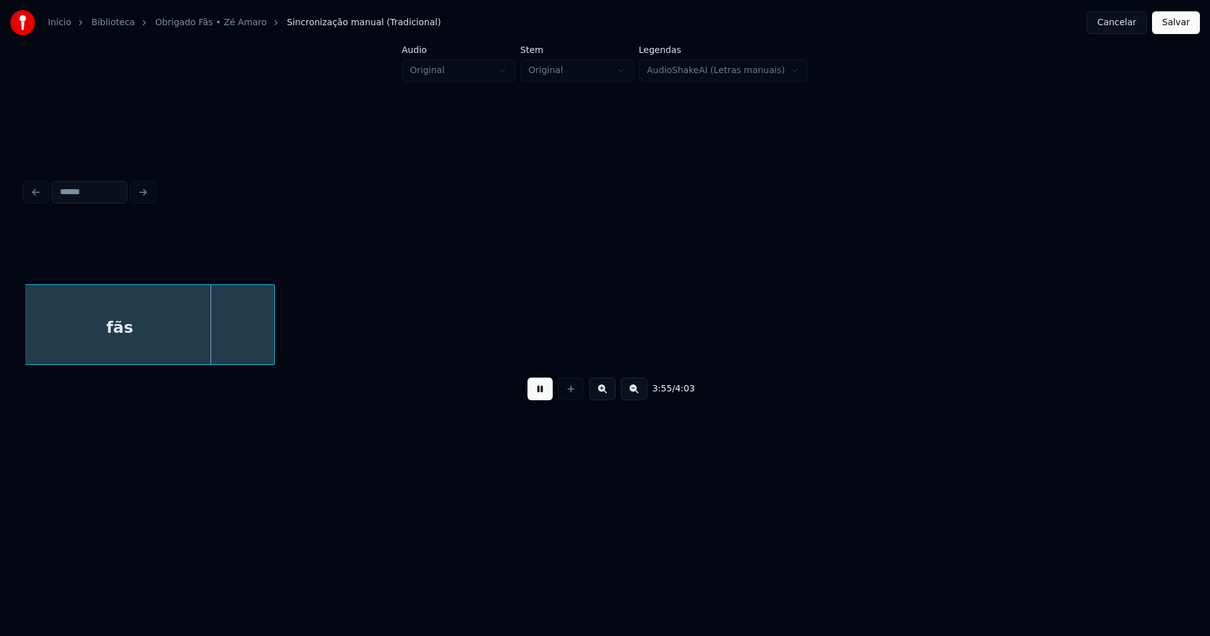
click at [1169, 24] on button "Salvar" at bounding box center [1176, 22] width 48 height 23
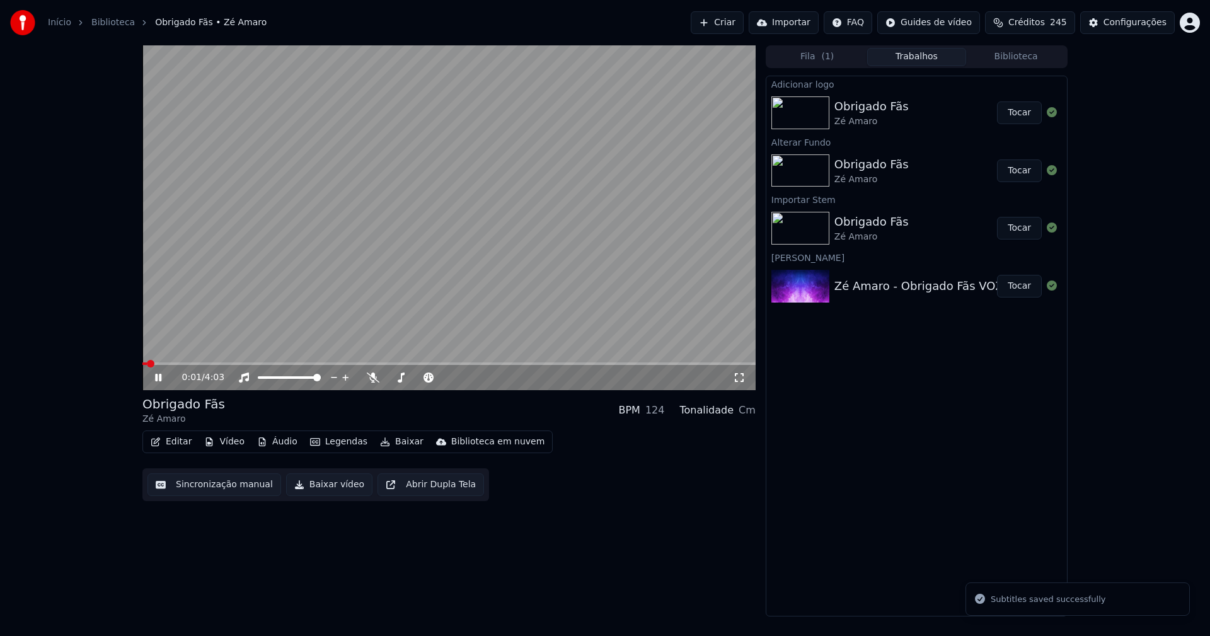
click at [156, 376] on icon at bounding box center [158, 378] width 6 height 8
click at [180, 441] on button "Editar" at bounding box center [171, 442] width 51 height 18
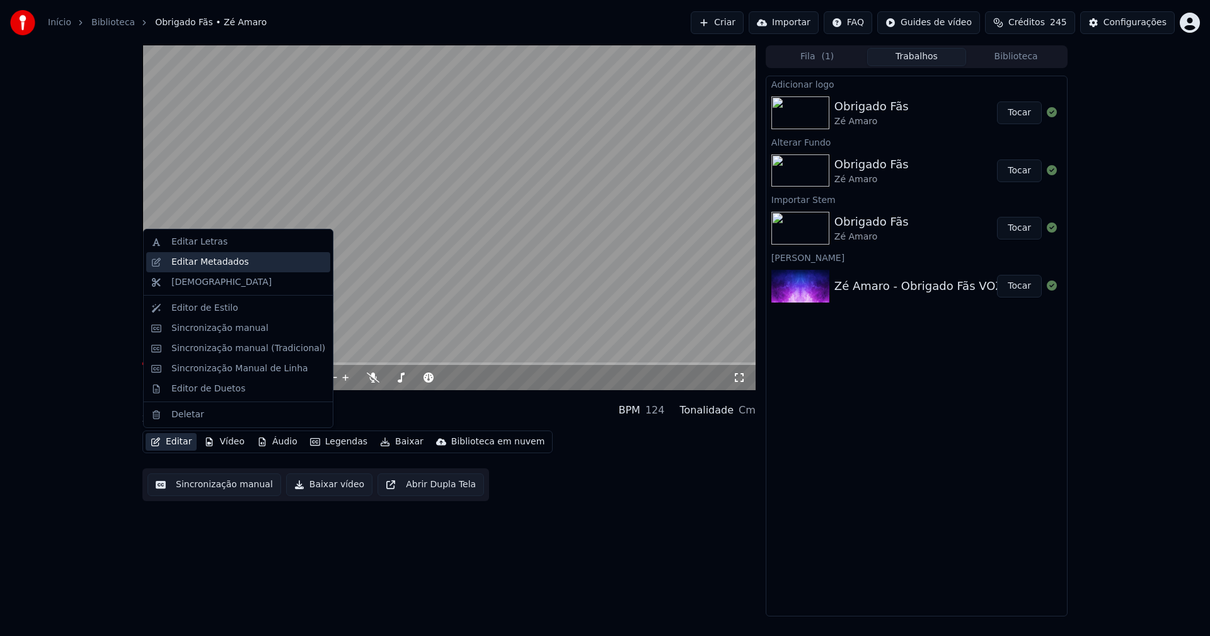
click at [232, 264] on div "Editar Metadados" at bounding box center [209, 262] width 77 height 13
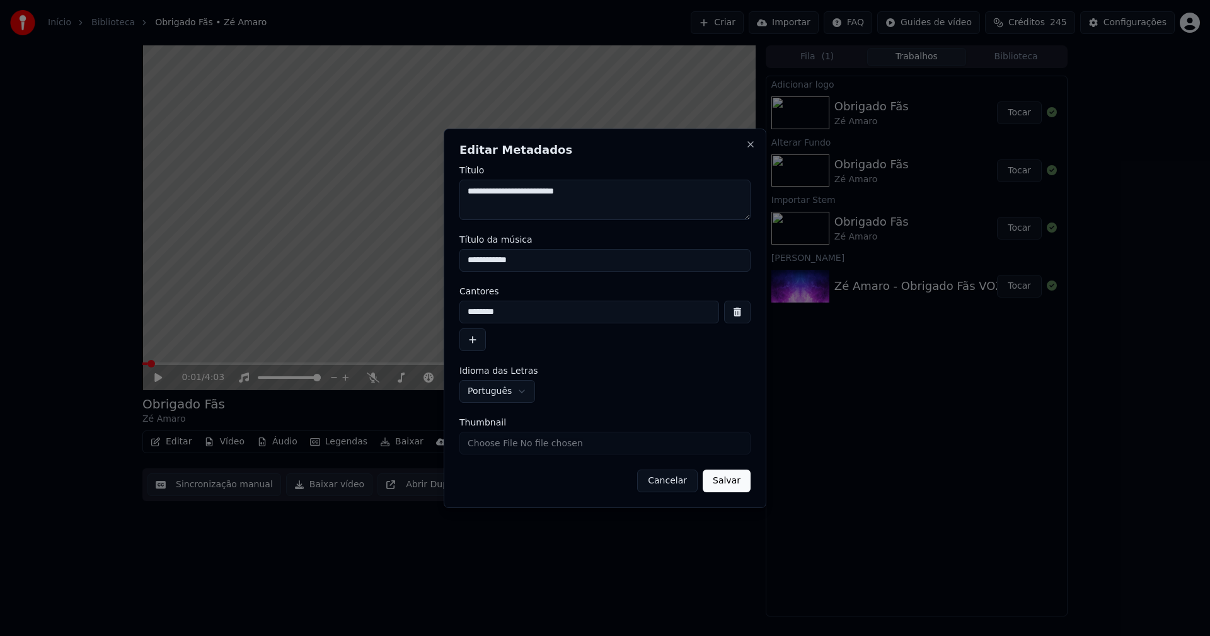
drag, startPoint x: 529, startPoint y: 256, endPoint x: 332, endPoint y: 265, distance: 197.4
click at [332, 265] on body "**********" at bounding box center [605, 318] width 1210 height 636
type input "**********"
click at [497, 447] on input "Thumbnail" at bounding box center [604, 443] width 291 height 23
type input "**********"
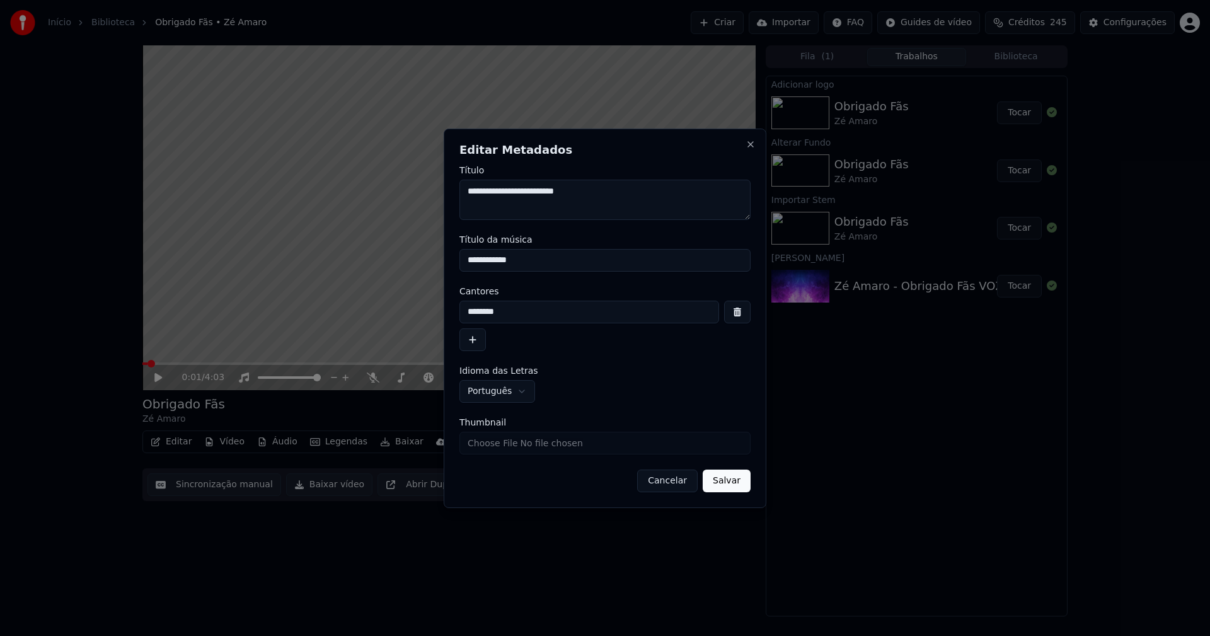
click at [726, 474] on button "Salvar" at bounding box center [726, 480] width 48 height 23
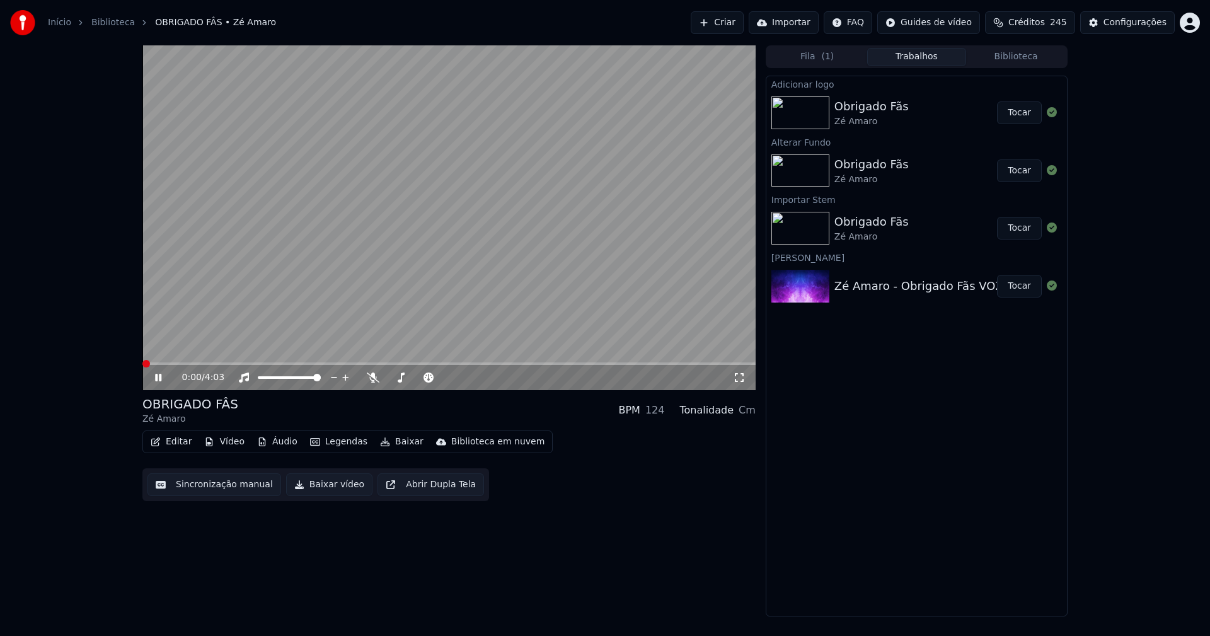
click at [142, 363] on span at bounding box center [142, 363] width 0 height 3
click at [159, 376] on icon at bounding box center [158, 378] width 6 height 8
click at [176, 440] on button "Editar" at bounding box center [171, 442] width 51 height 18
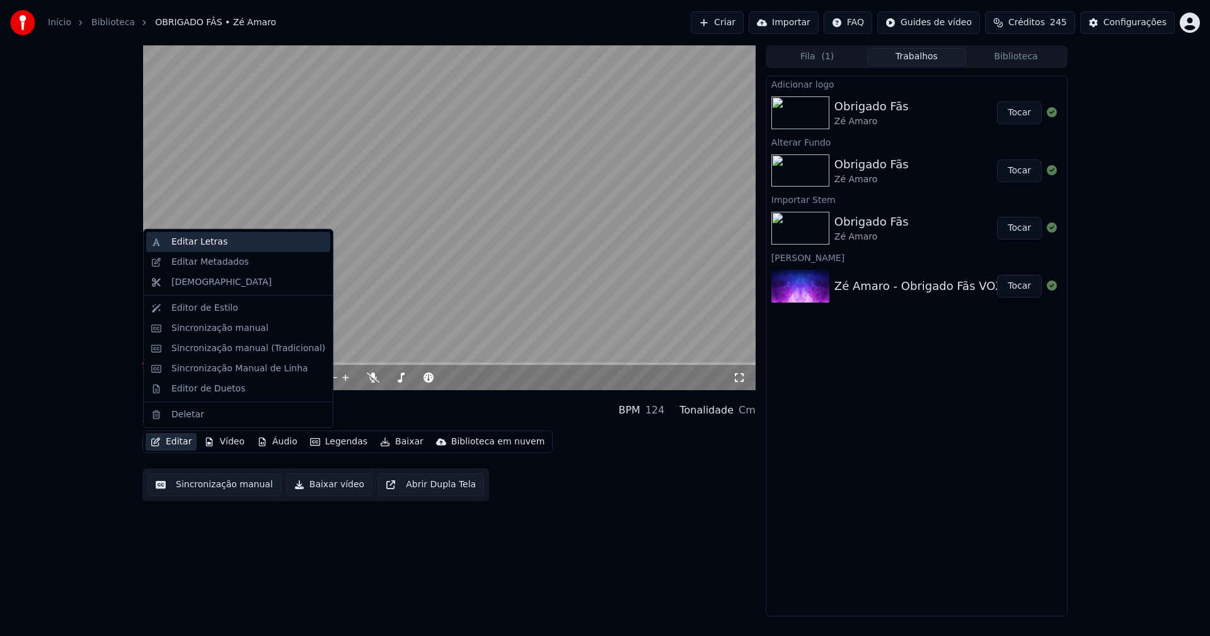
click at [200, 239] on div "Editar Letras" at bounding box center [199, 242] width 56 height 13
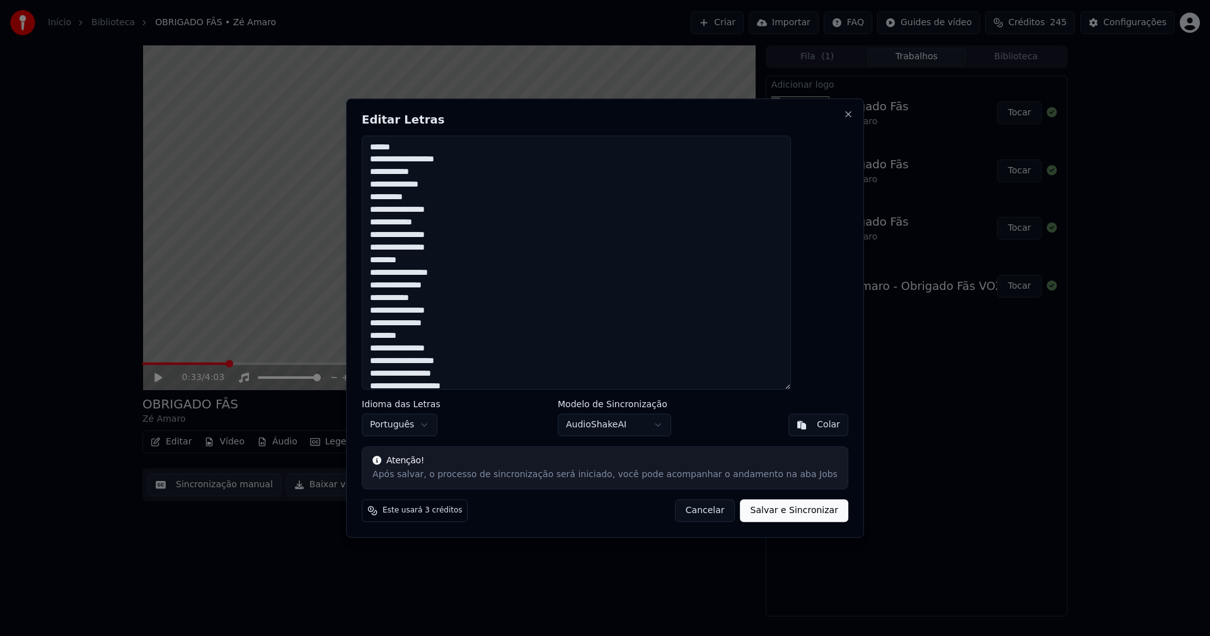
drag, startPoint x: 686, startPoint y: 513, endPoint x: 585, endPoint y: 527, distance: 102.4
click at [686, 512] on button "Cancelar" at bounding box center [705, 510] width 60 height 23
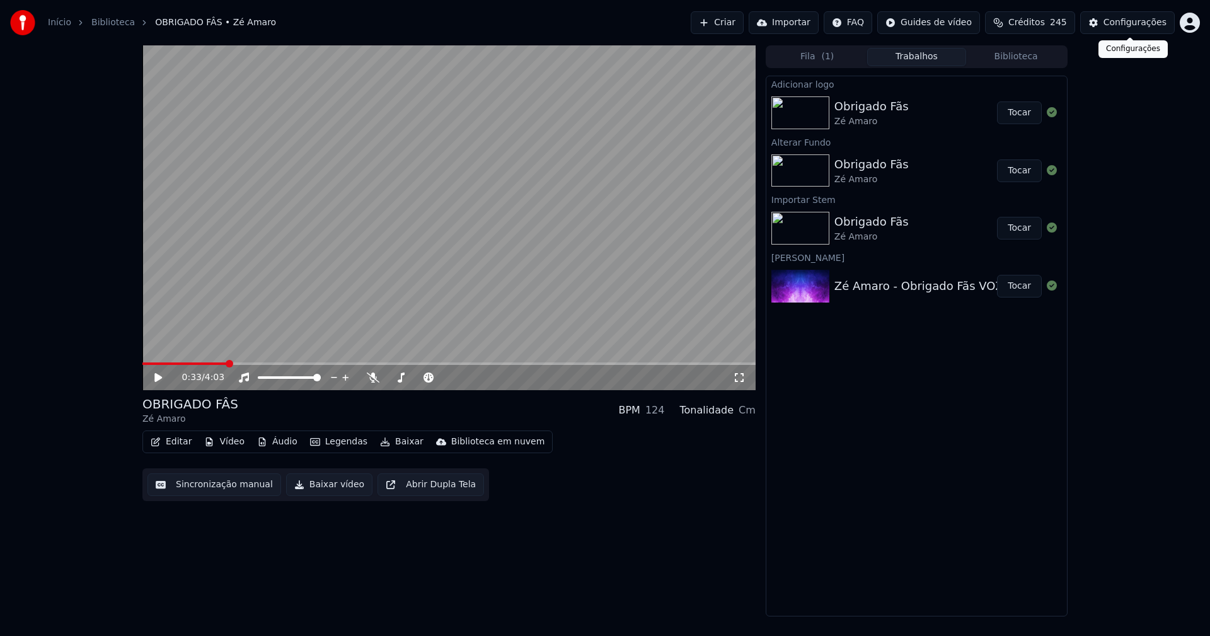
click at [1126, 24] on div "Configurações" at bounding box center [1134, 22] width 63 height 13
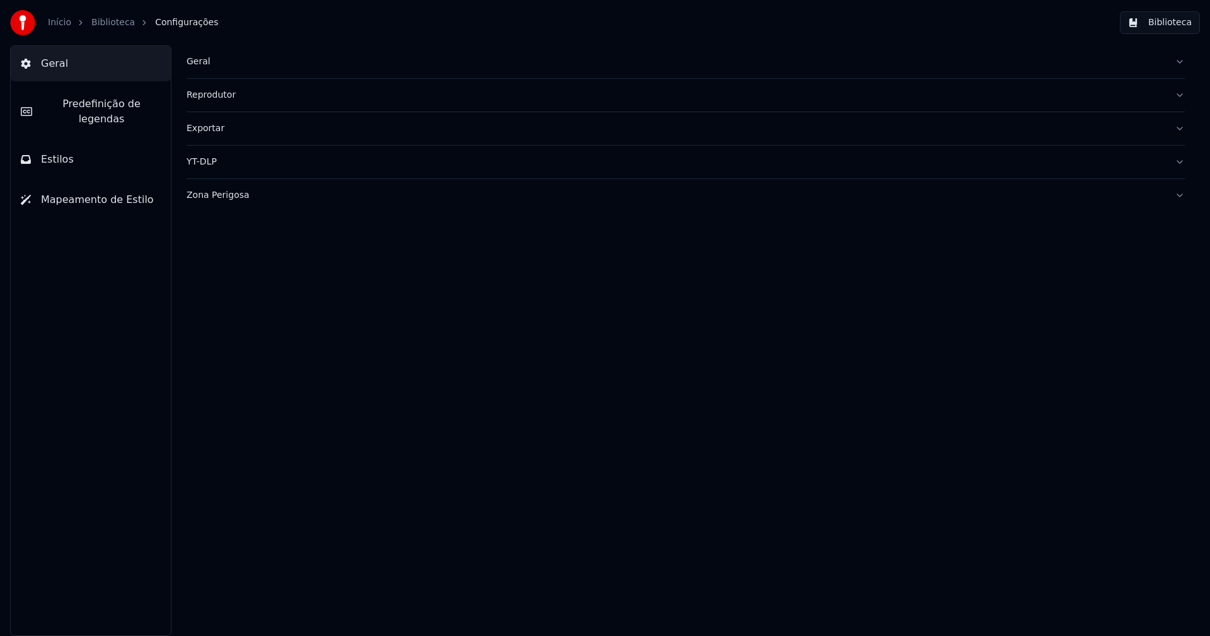
click at [135, 108] on span "Predefinição de legendas" at bounding box center [101, 111] width 118 height 30
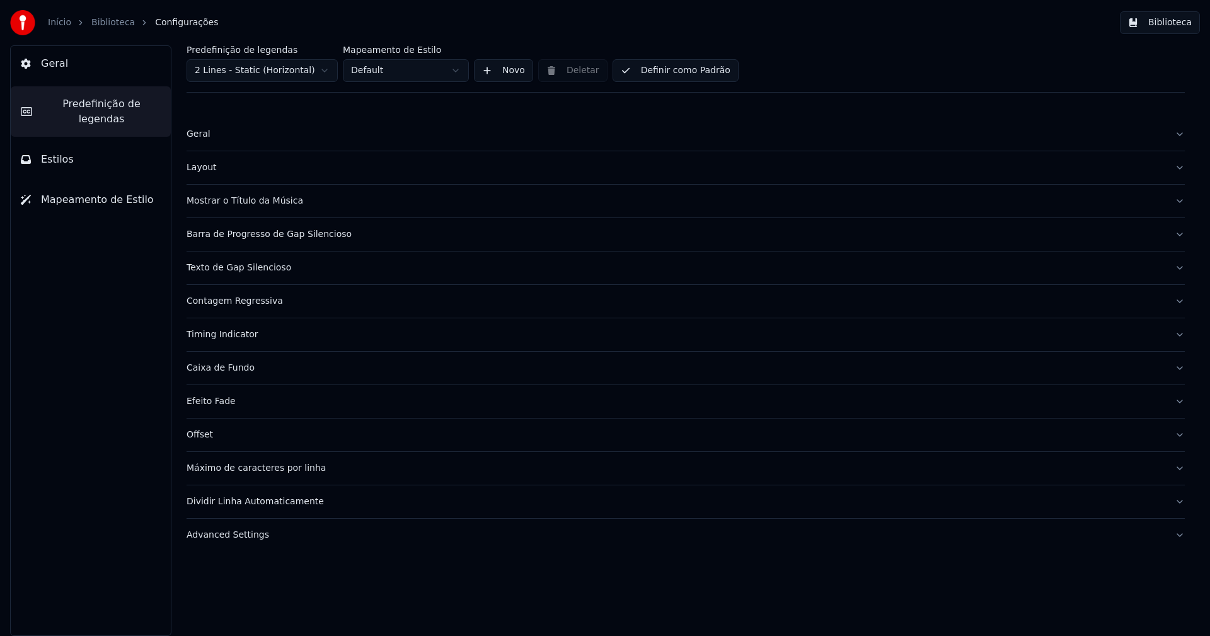
click at [259, 474] on div "Máximo de caracteres por linha" at bounding box center [675, 468] width 978 height 13
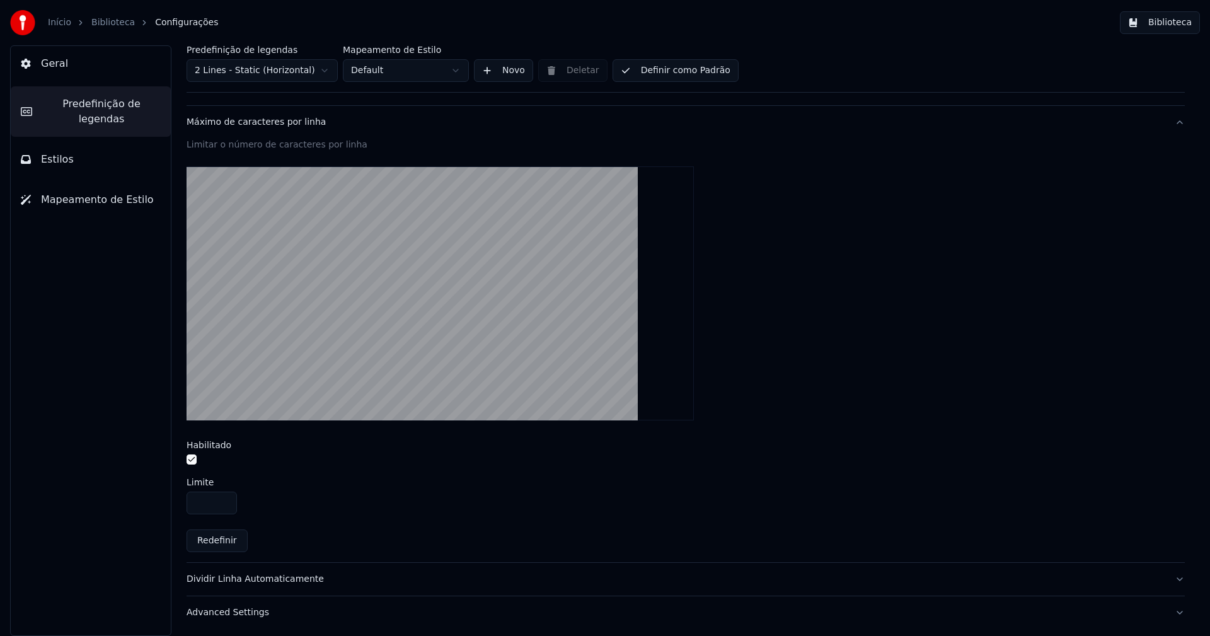
scroll to position [348, 0]
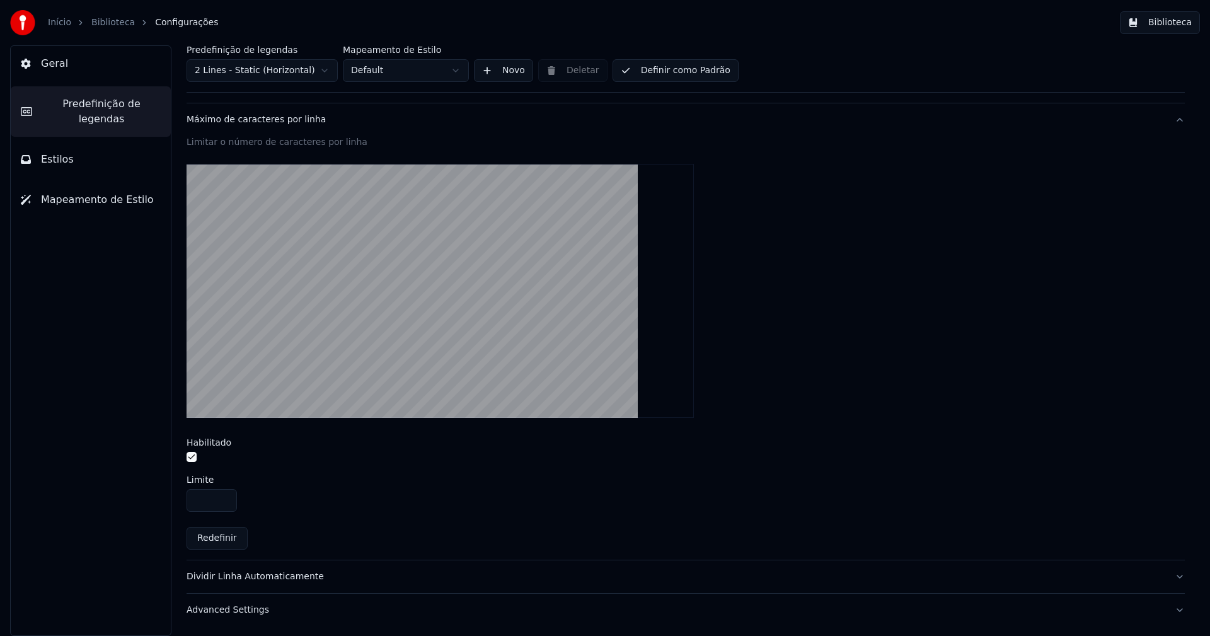
click at [188, 458] on button "button" at bounding box center [191, 457] width 10 height 10
click at [1163, 25] on button "Biblioteca" at bounding box center [1159, 22] width 80 height 23
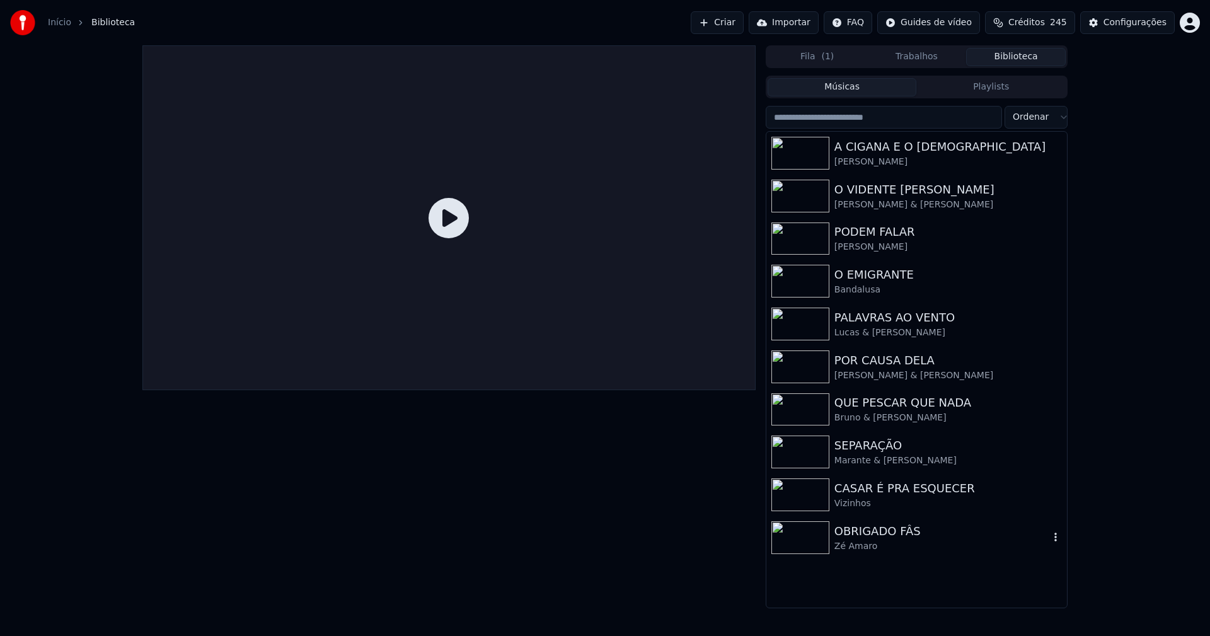
click at [893, 534] on div "OBRIGADO FÂS" at bounding box center [941, 531] width 215 height 18
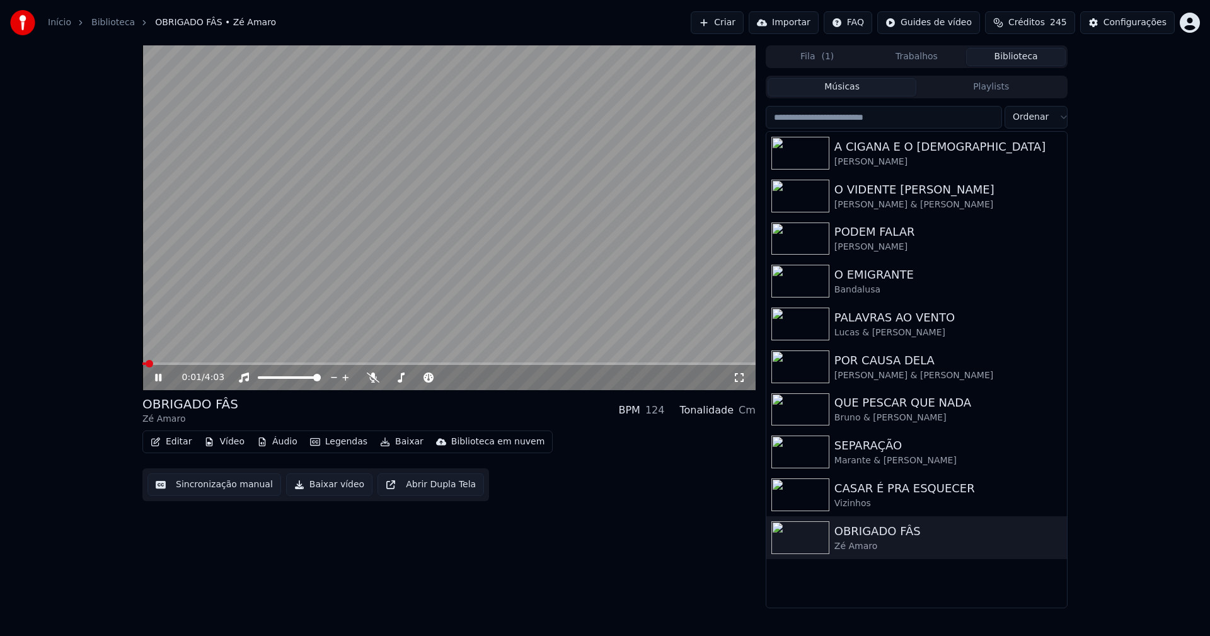
click at [179, 363] on span at bounding box center [448, 363] width 613 height 3
click at [734, 378] on icon at bounding box center [739, 377] width 13 height 10
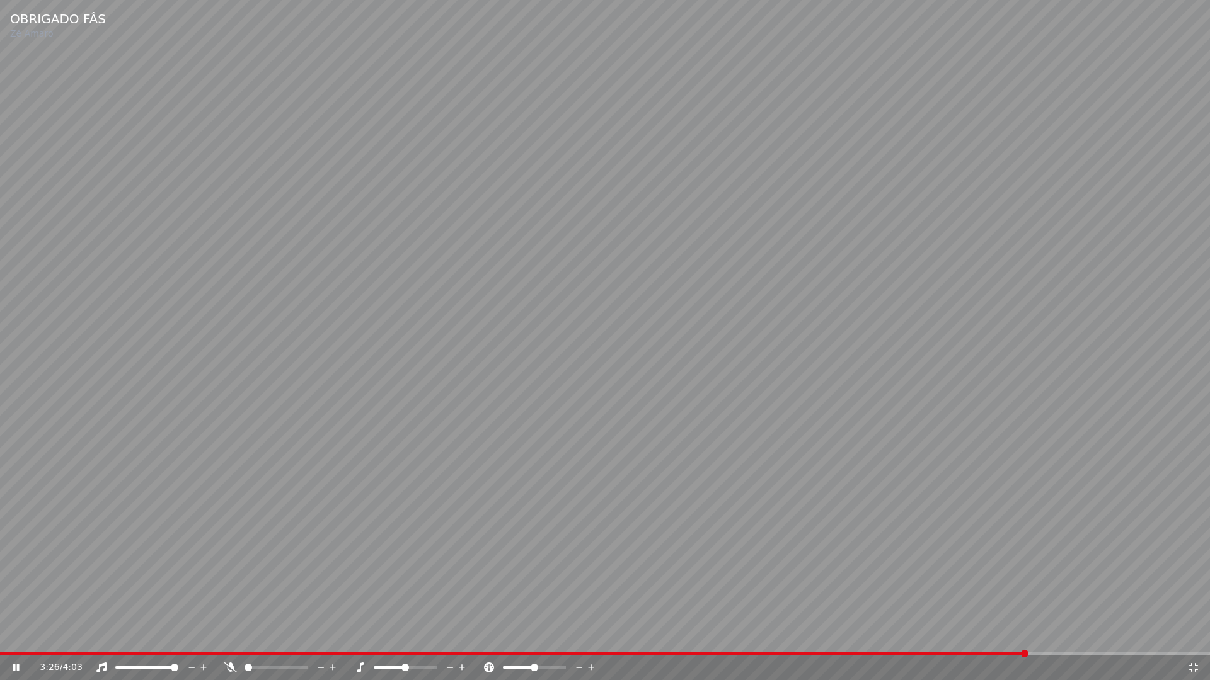
click at [1191, 635] on icon at bounding box center [1193, 667] width 9 height 9
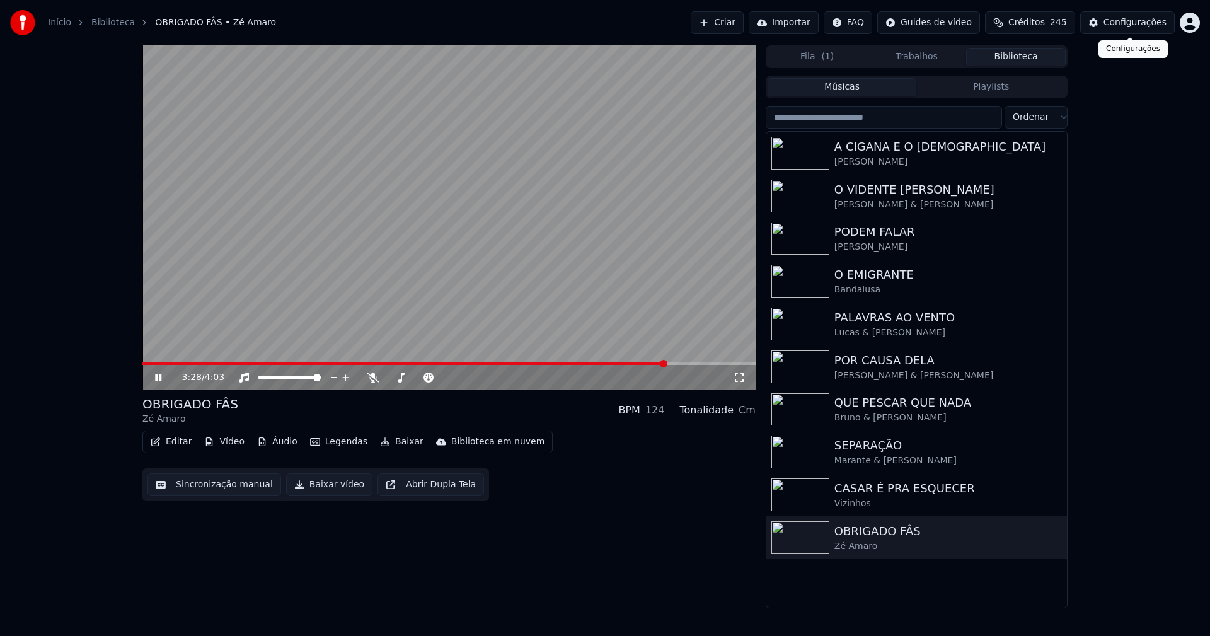
click at [1121, 23] on div "Configurações" at bounding box center [1134, 22] width 63 height 13
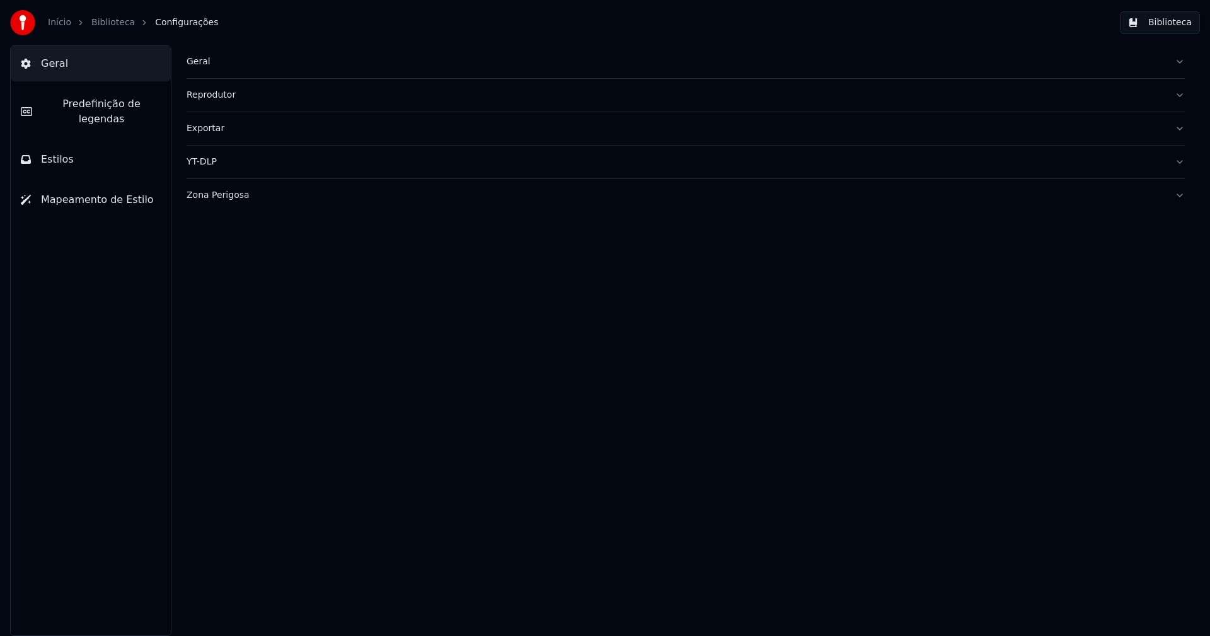
click at [205, 64] on div "Geral" at bounding box center [675, 61] width 978 height 13
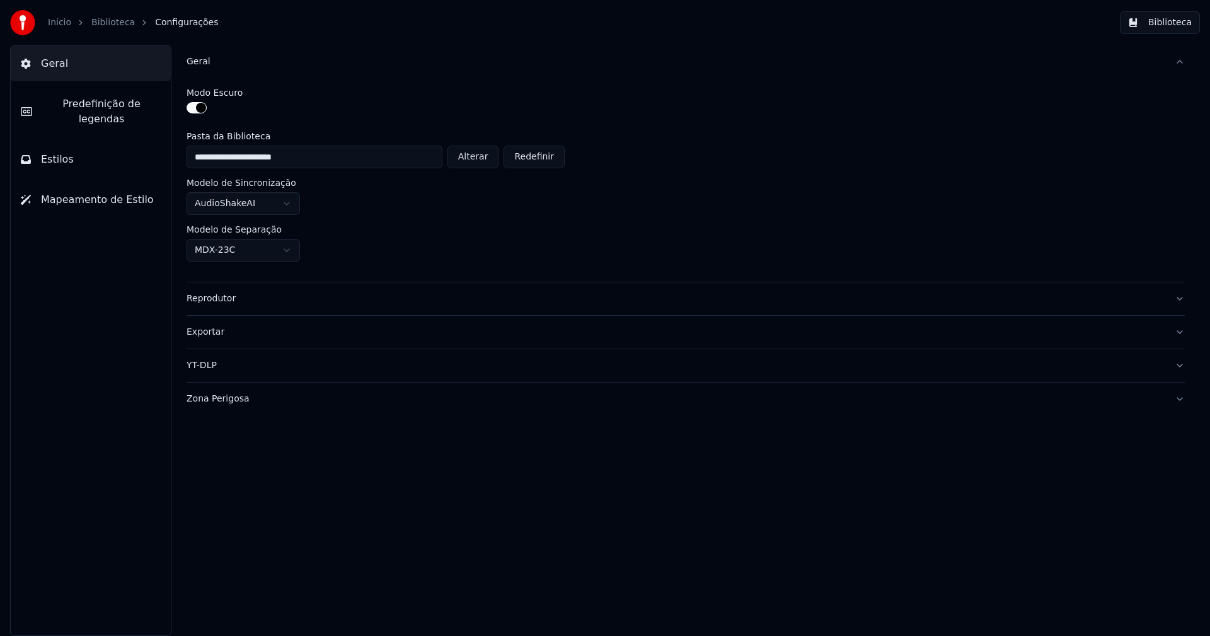
click at [228, 403] on div "Zona Perigosa" at bounding box center [675, 398] width 978 height 13
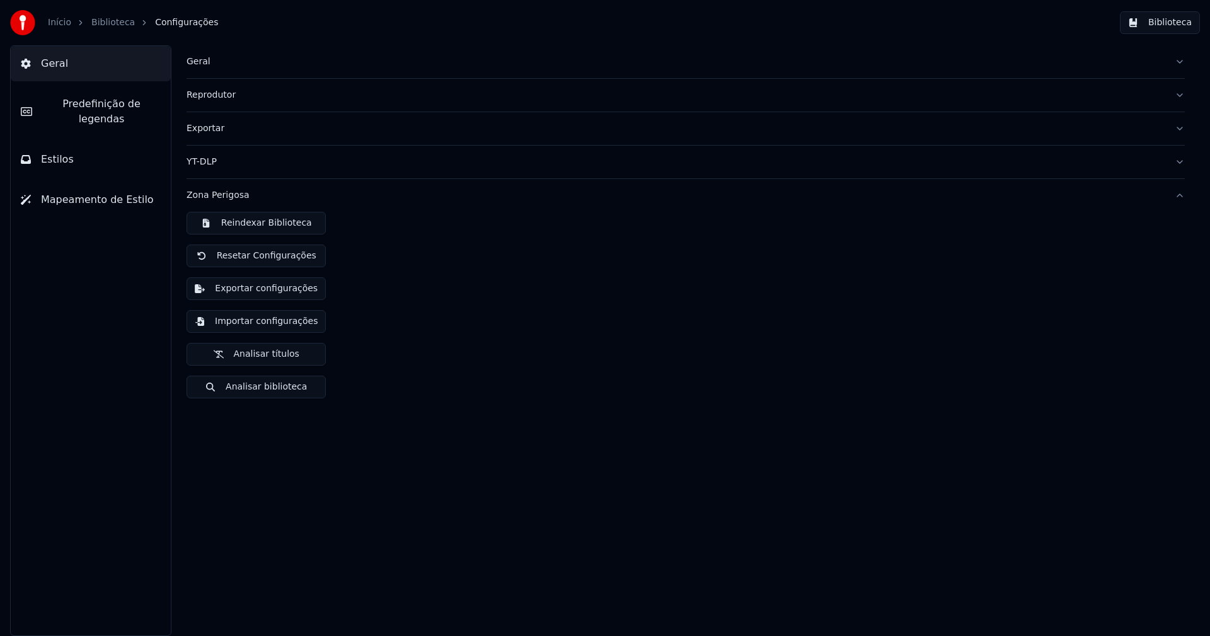
click at [254, 320] on button "Importar configurações" at bounding box center [255, 321] width 139 height 23
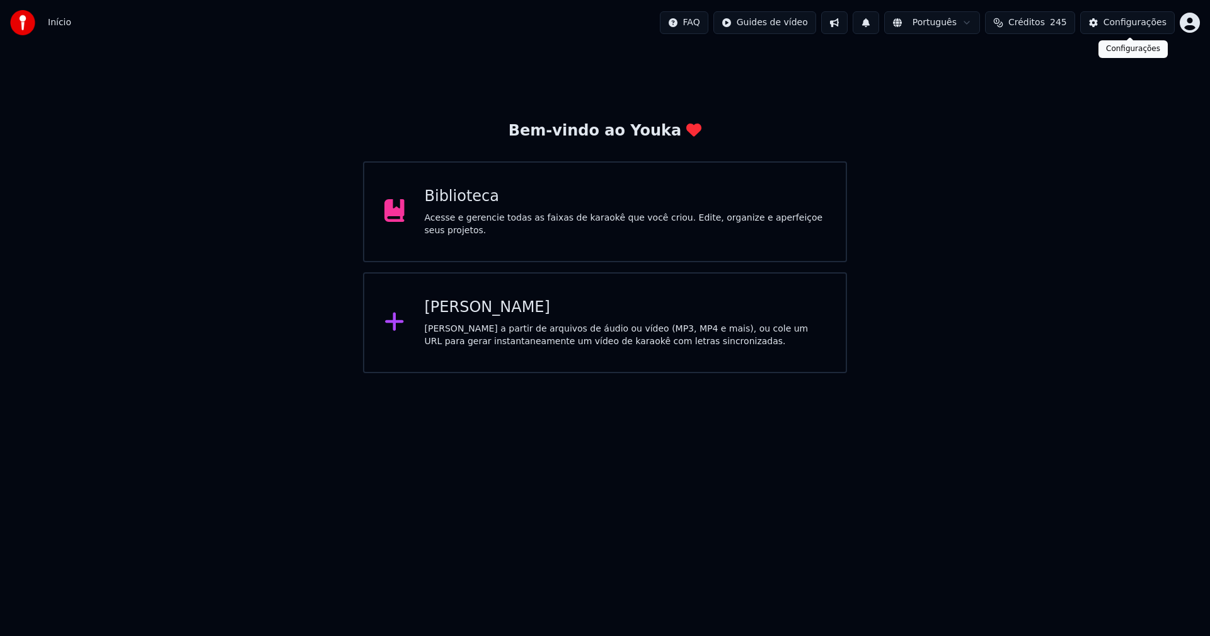
click at [1133, 25] on div "Configurações" at bounding box center [1134, 22] width 63 height 13
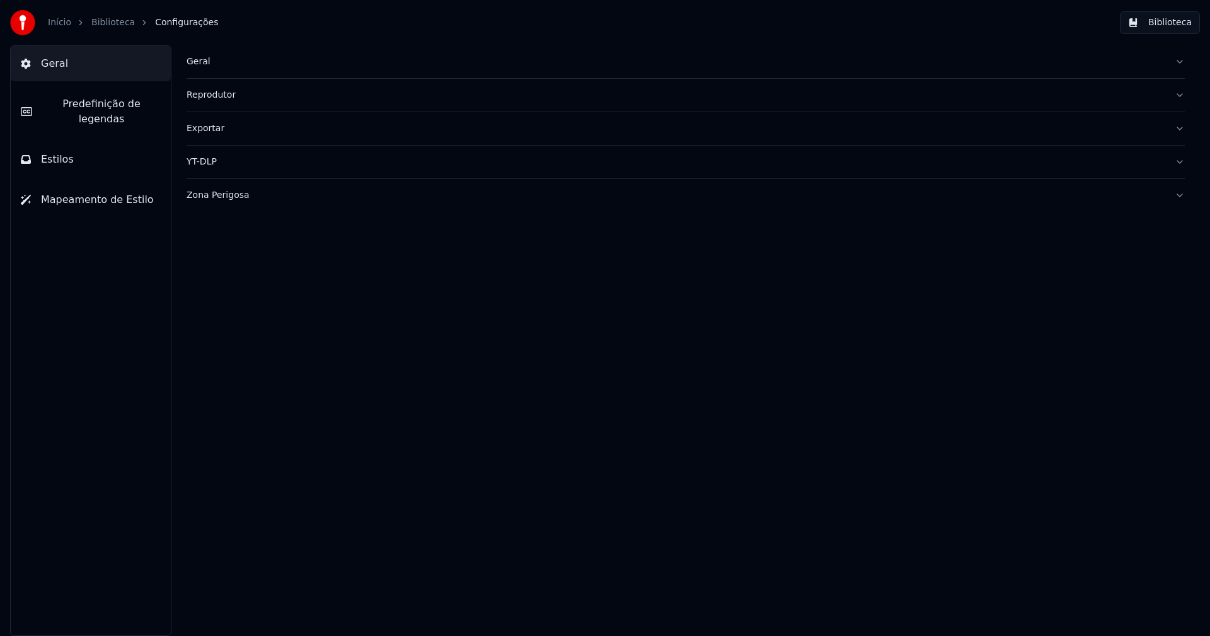
click at [117, 106] on span "Predefinição de legendas" at bounding box center [101, 111] width 118 height 30
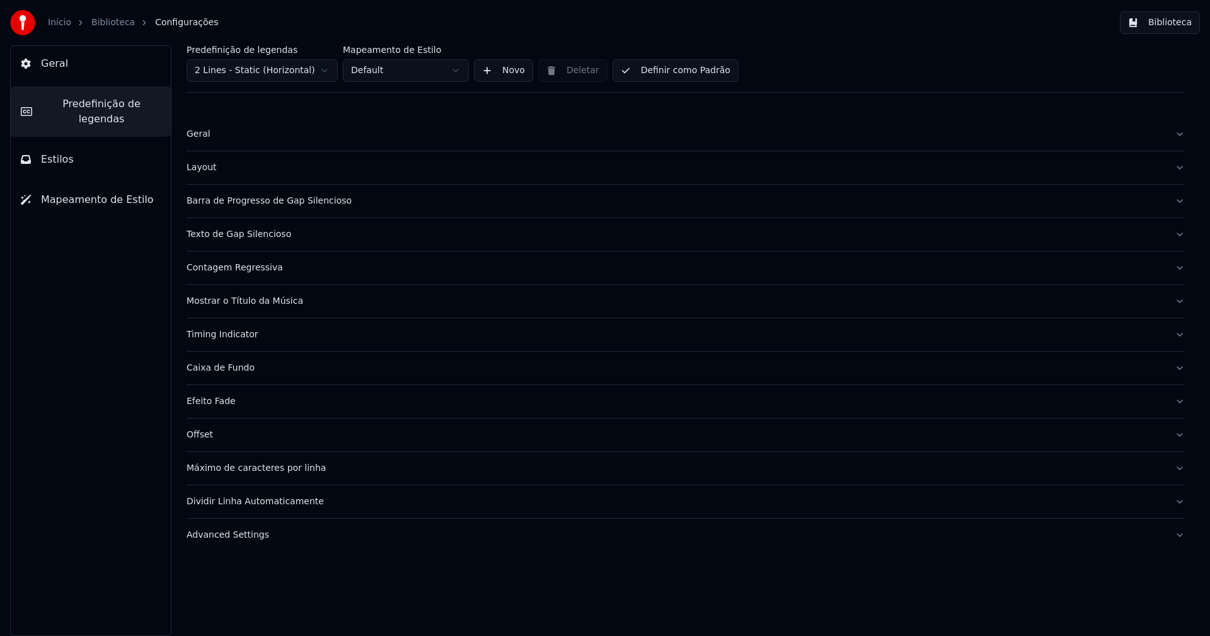
click at [281, 468] on div "Máximo de caracteres por linha" at bounding box center [675, 468] width 978 height 13
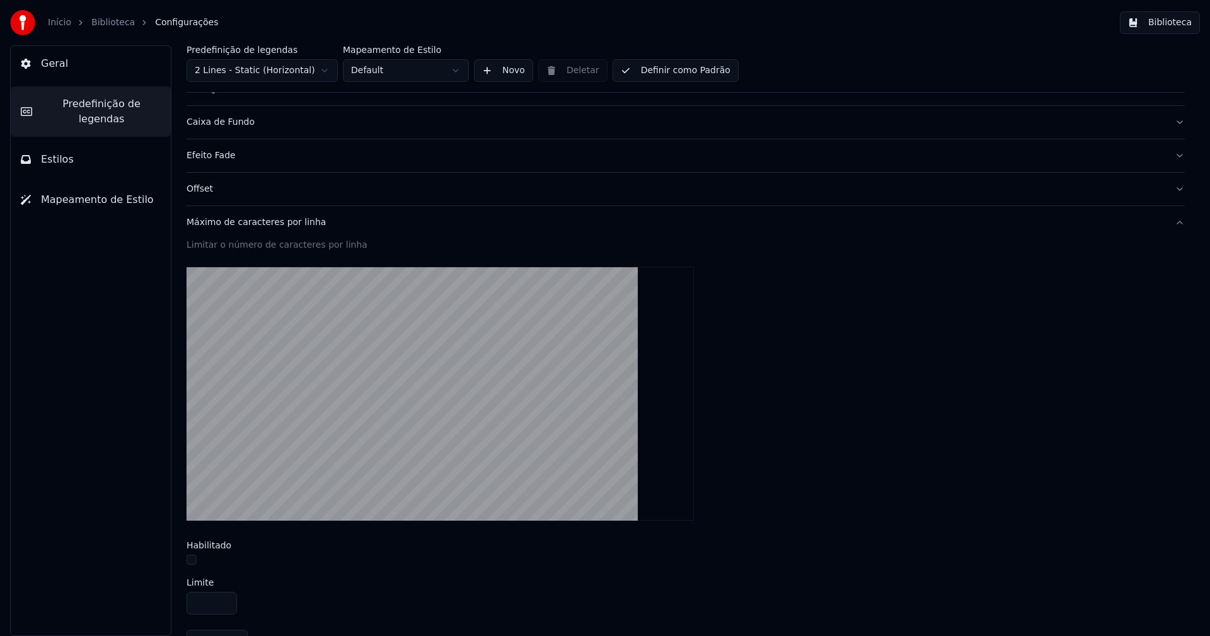
scroll to position [348, 0]
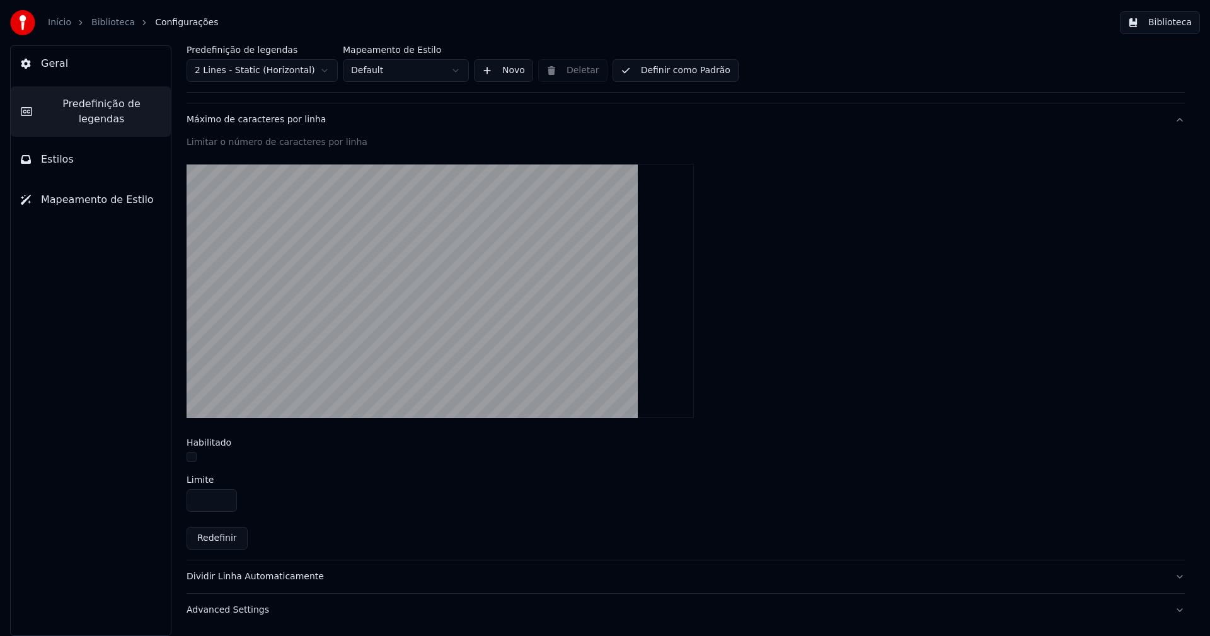
click at [1167, 18] on button "Biblioteca" at bounding box center [1159, 22] width 80 height 23
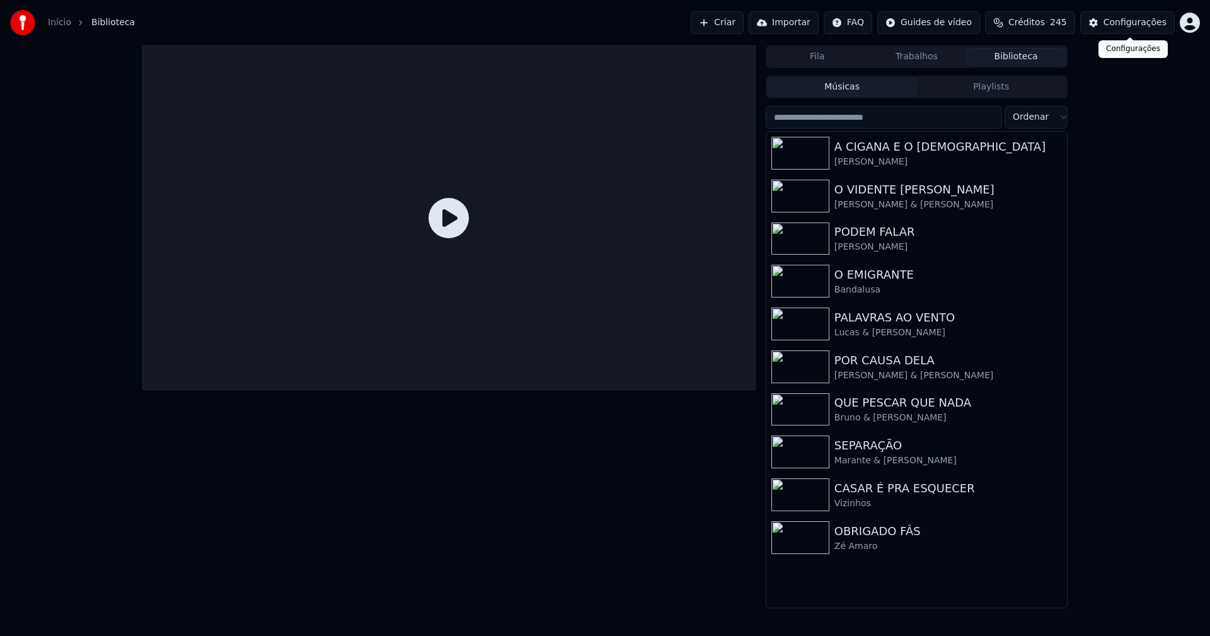
click at [1140, 21] on div "Configurações" at bounding box center [1134, 22] width 63 height 13
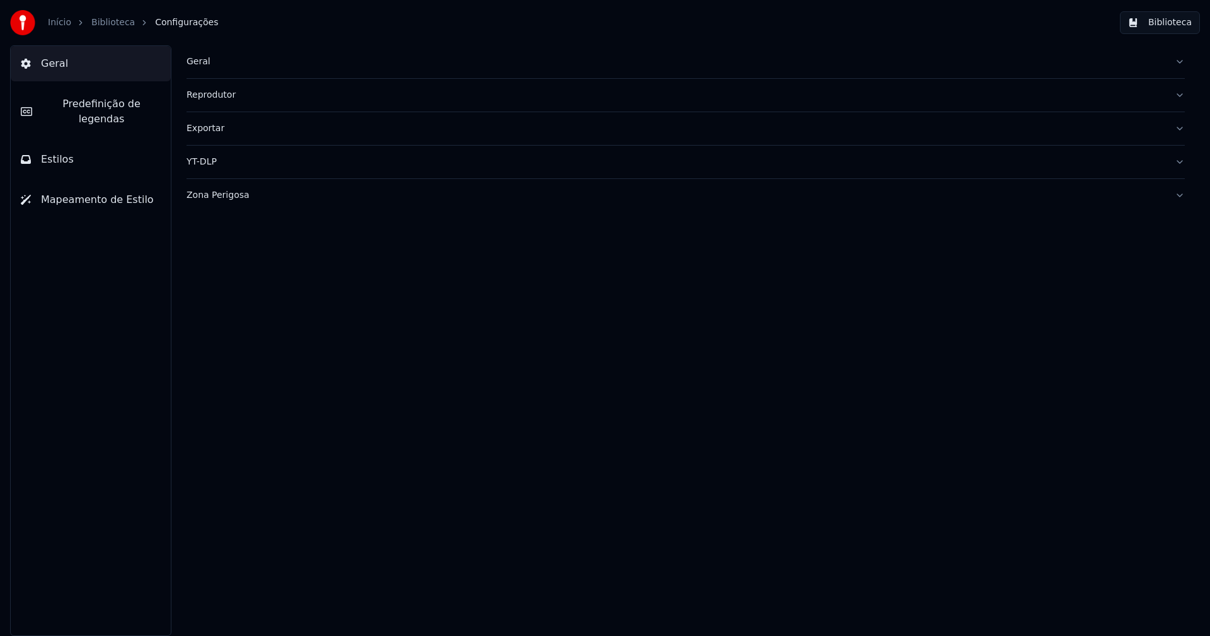
click at [197, 58] on div "Geral" at bounding box center [675, 61] width 978 height 13
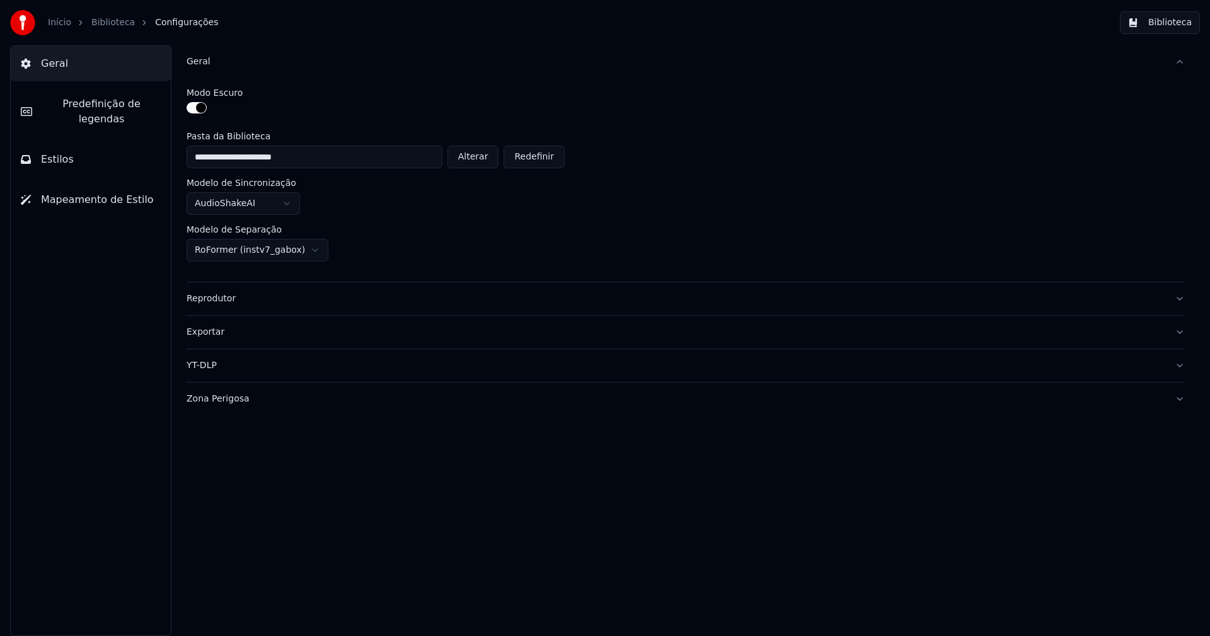
click at [219, 402] on div "Zona Perigosa" at bounding box center [675, 398] width 978 height 13
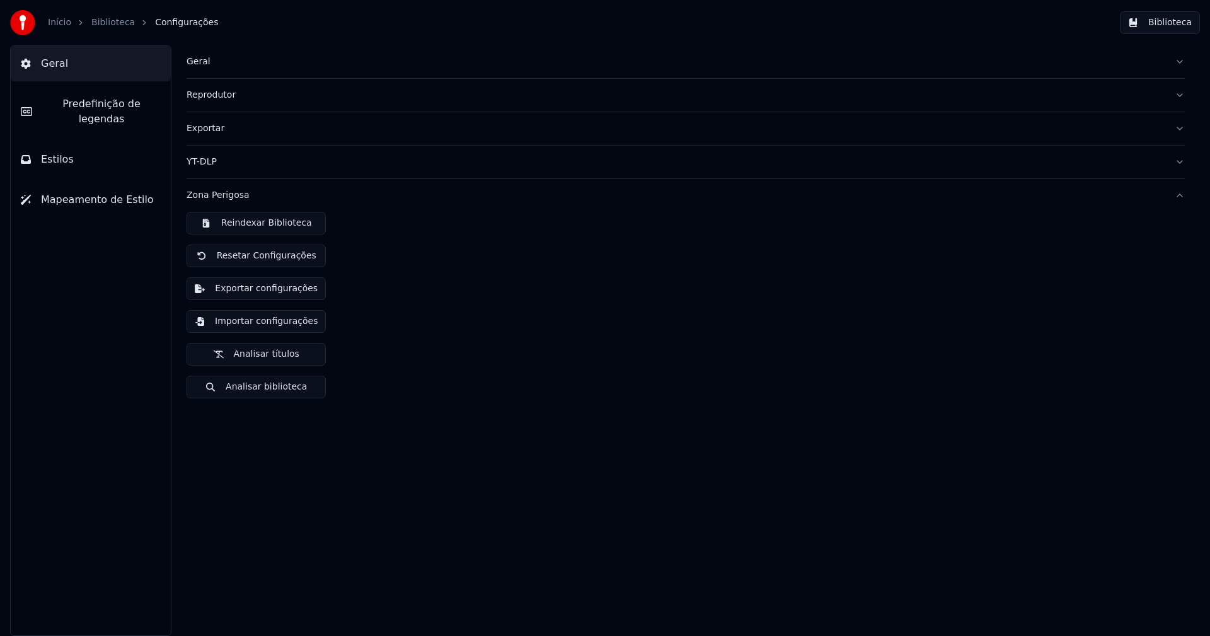
click at [270, 323] on button "Importar configurações" at bounding box center [255, 321] width 139 height 23
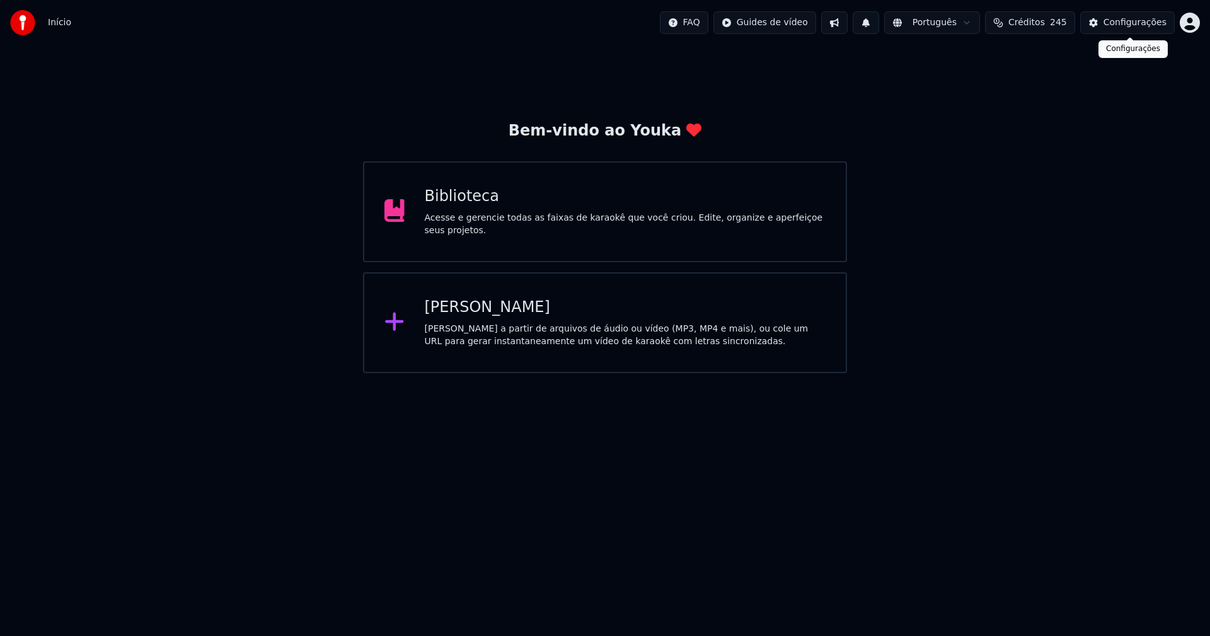
click at [1155, 24] on div "Configurações" at bounding box center [1134, 22] width 63 height 13
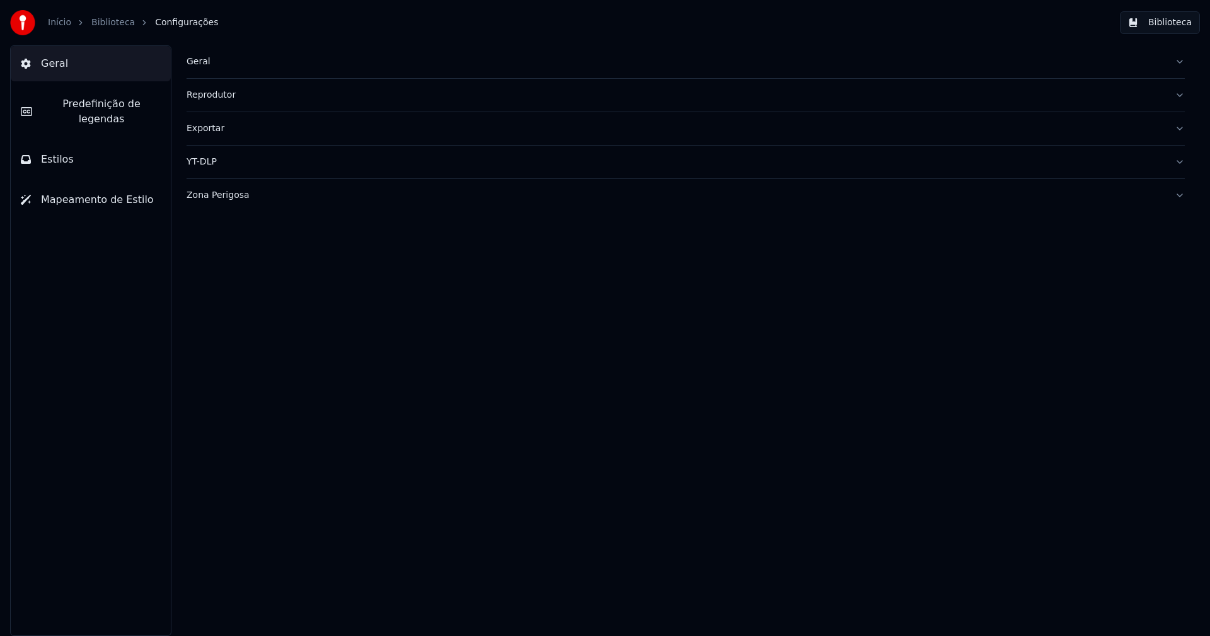
click at [118, 103] on span "Predefinição de legendas" at bounding box center [101, 111] width 118 height 30
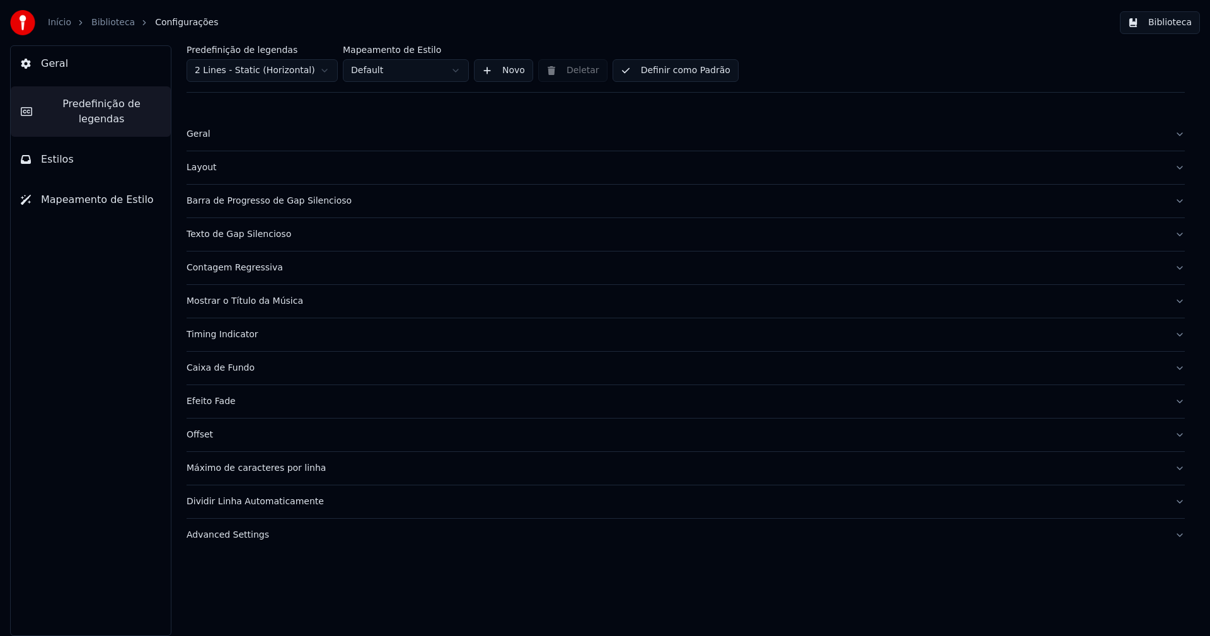
click at [269, 472] on div "Máximo de caracteres por linha" at bounding box center [675, 468] width 978 height 13
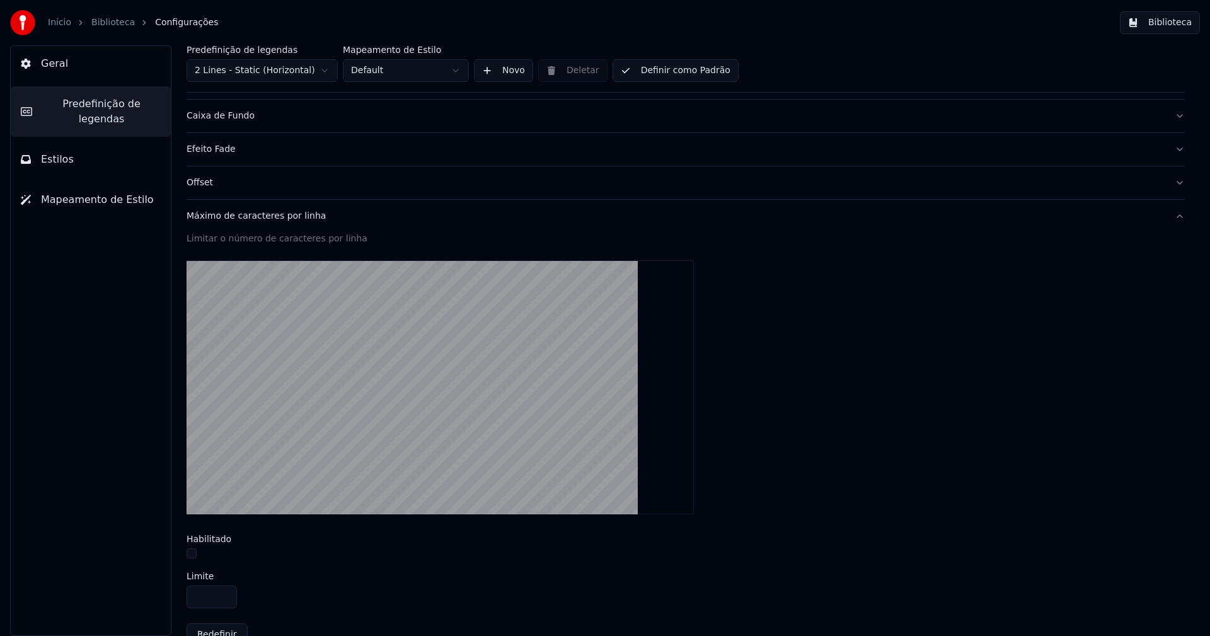
scroll to position [348, 0]
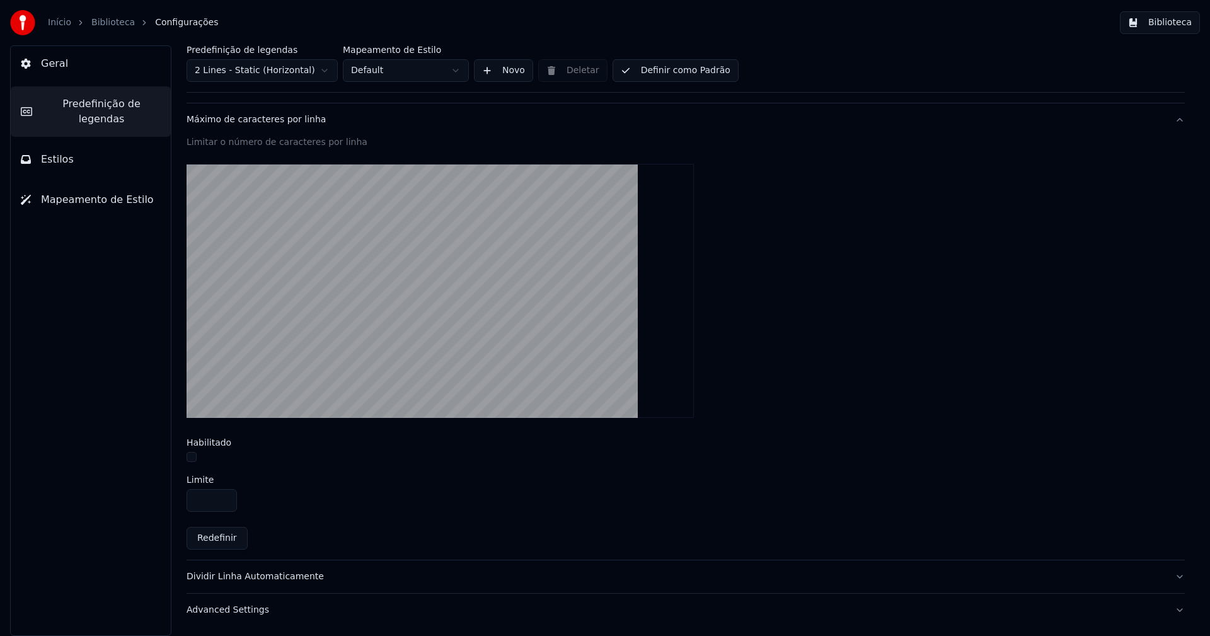
click at [227, 571] on div "Dividir Linha Automaticamente" at bounding box center [675, 576] width 978 height 13
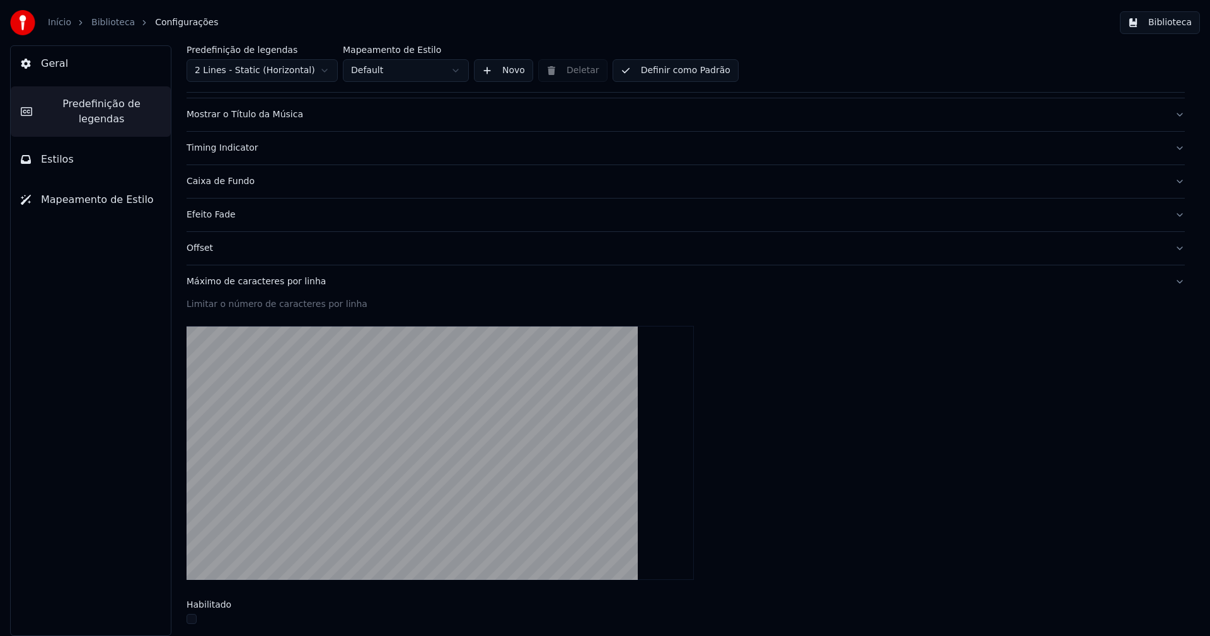
scroll to position [74, 0]
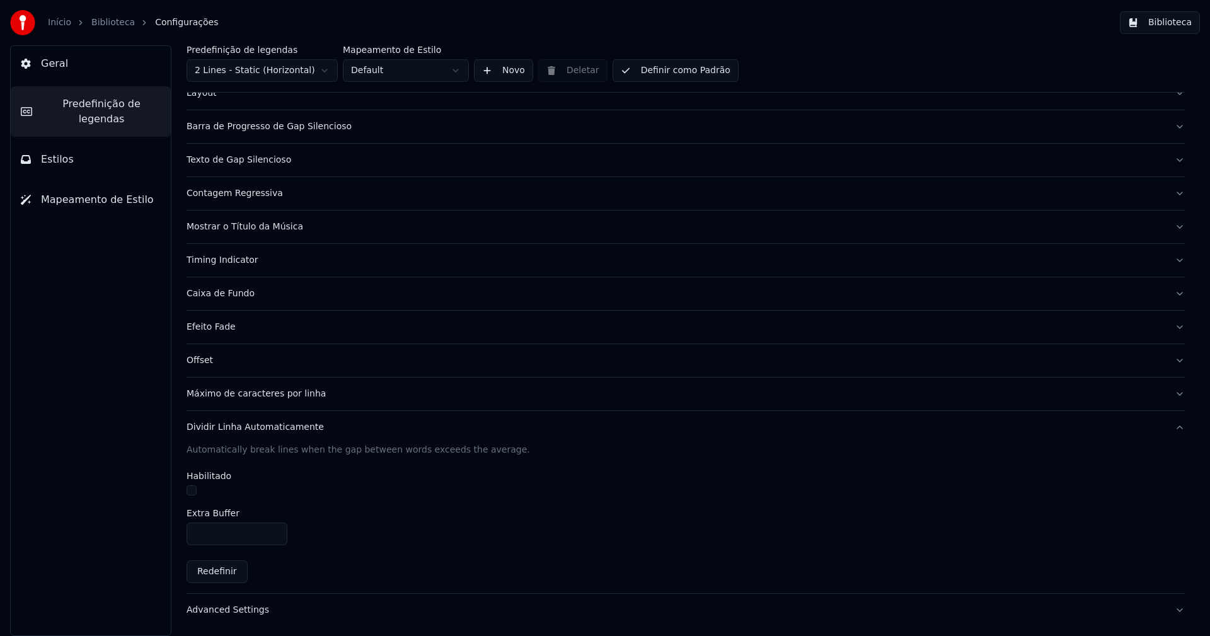
click at [1174, 25] on button "Biblioteca" at bounding box center [1159, 22] width 80 height 23
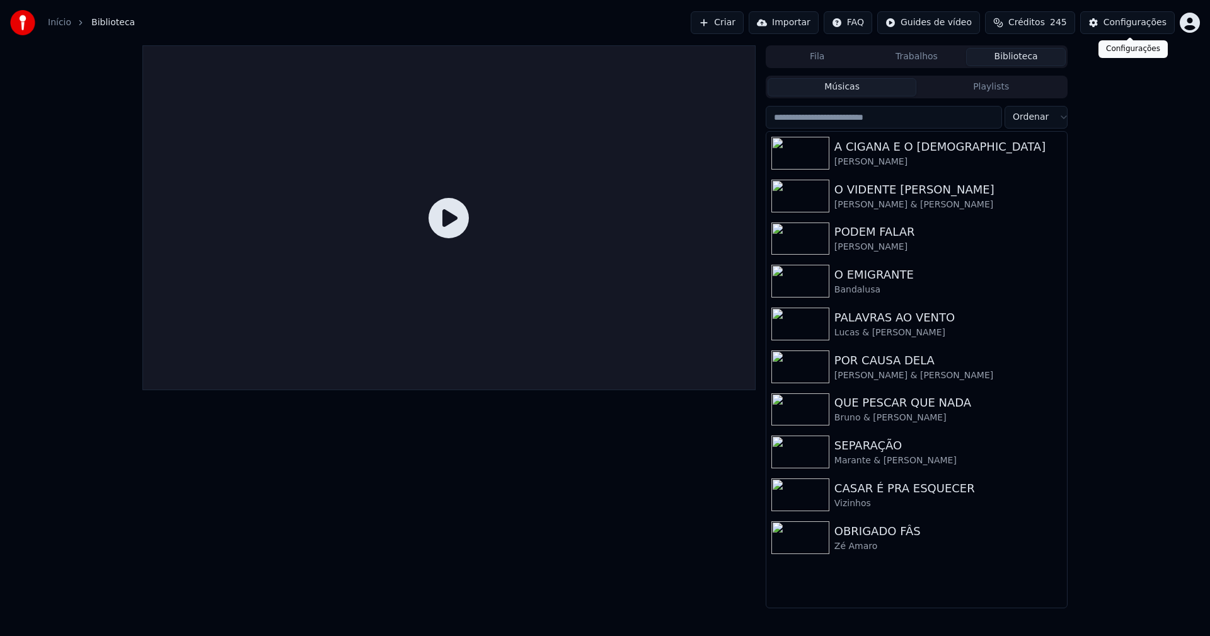
click at [1133, 27] on div "Configurações" at bounding box center [1134, 22] width 63 height 13
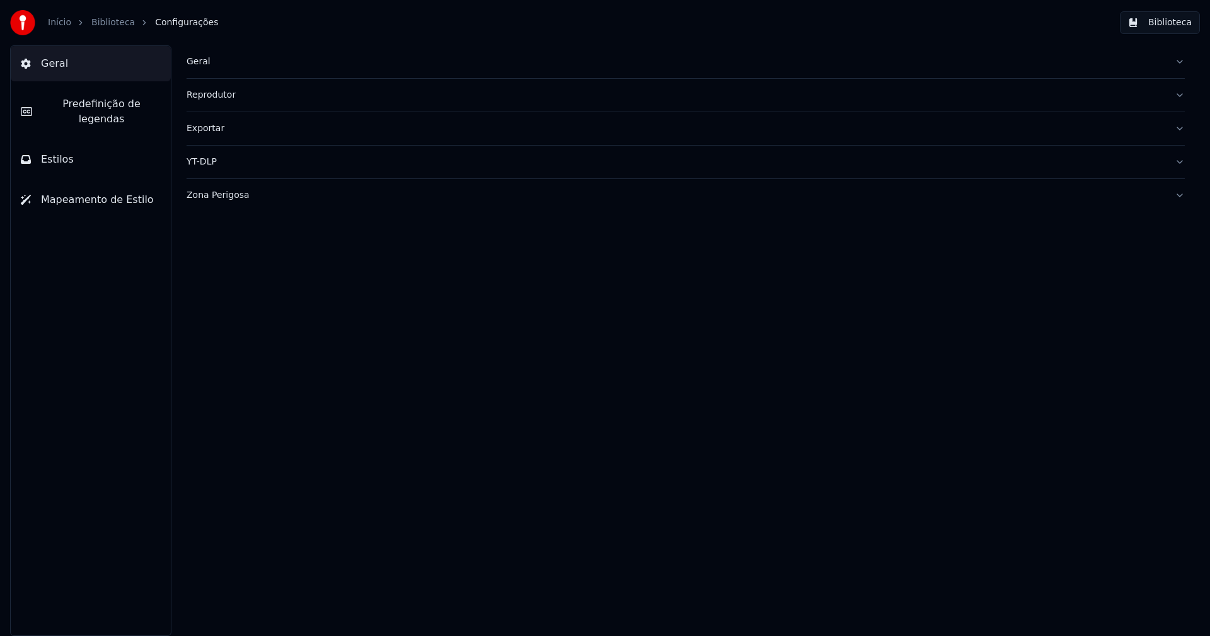
click at [200, 64] on div "Geral" at bounding box center [675, 61] width 978 height 13
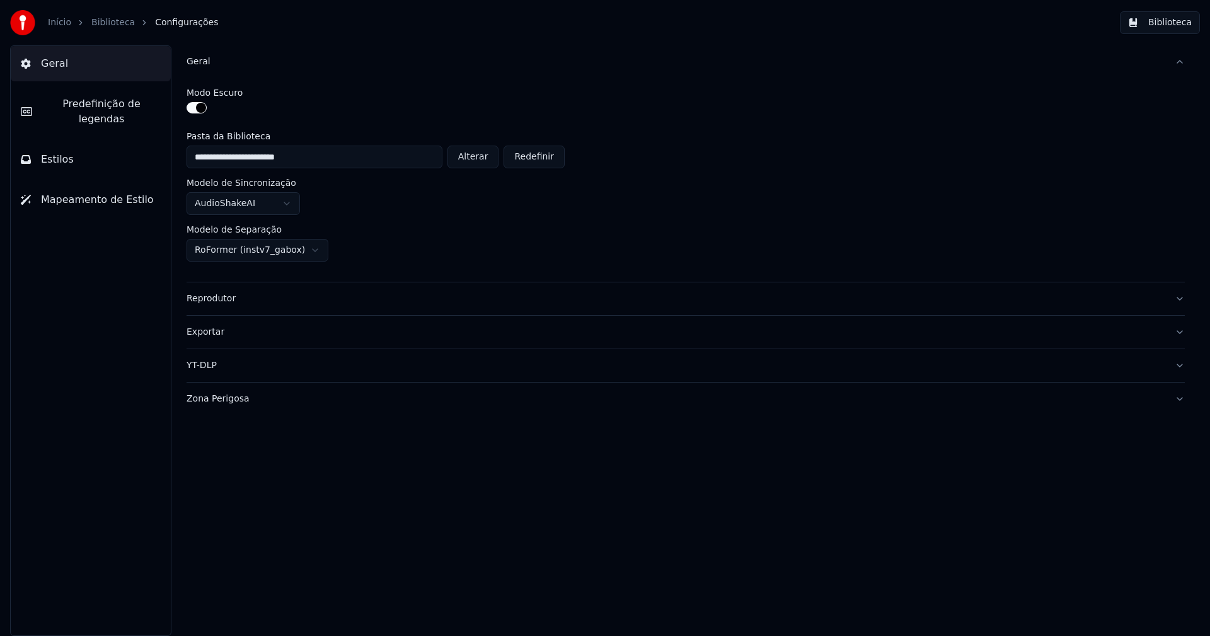
click at [218, 397] on div "Zona Perigosa" at bounding box center [675, 398] width 978 height 13
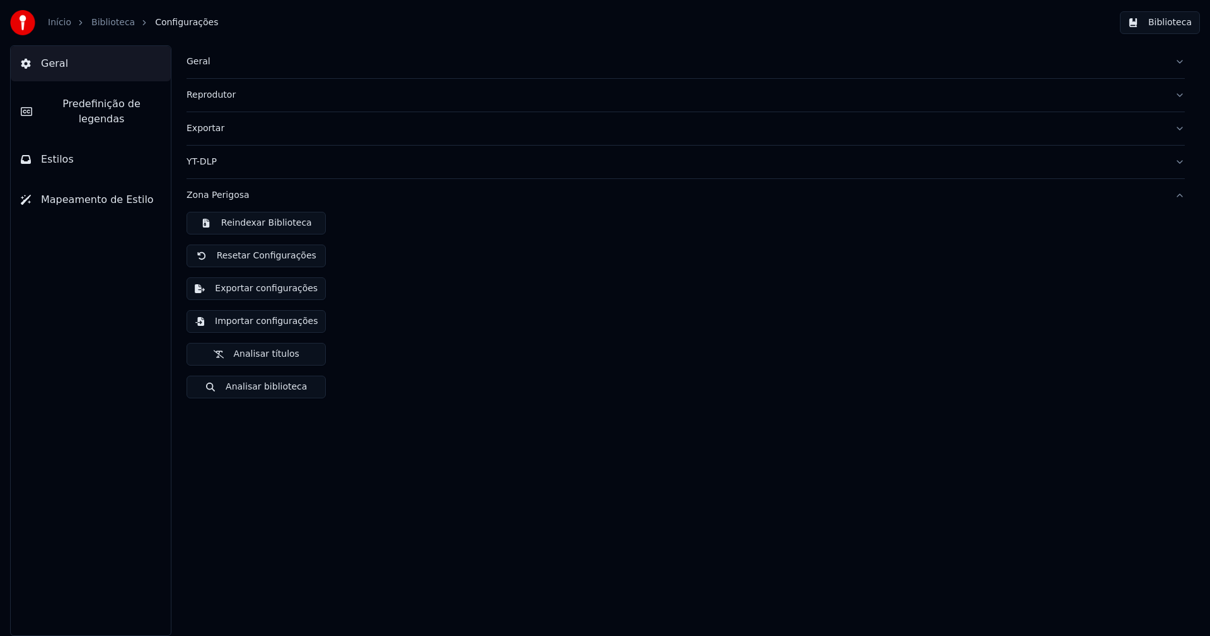
click at [256, 325] on button "Importar configurações" at bounding box center [255, 321] width 139 height 23
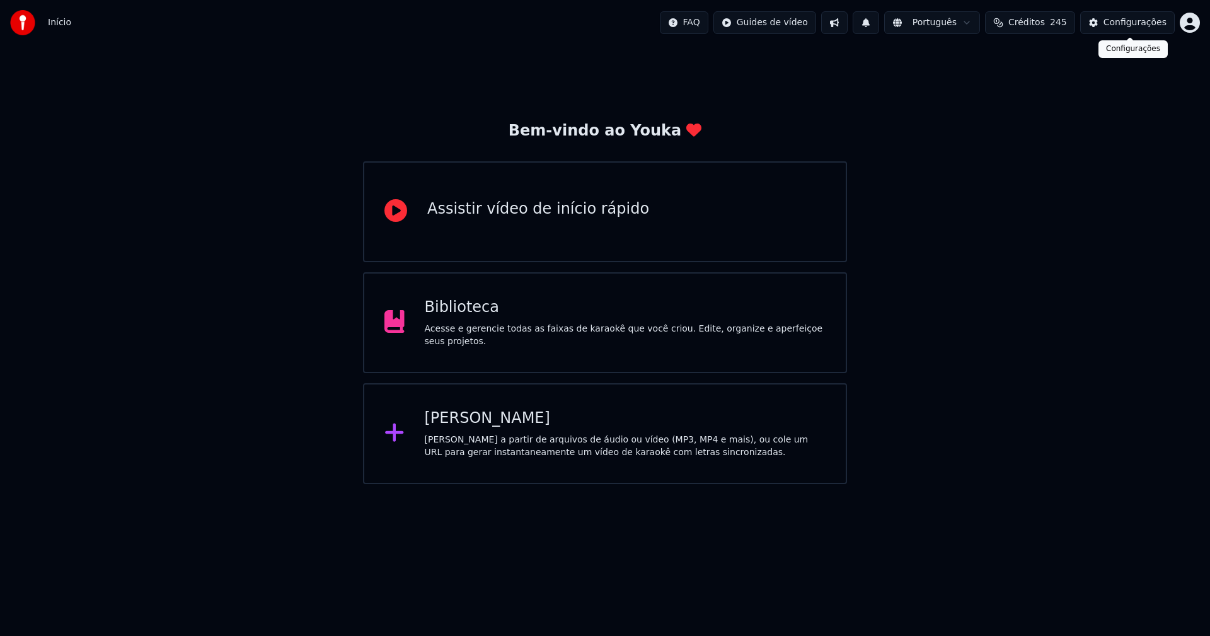
click at [1147, 26] on div "Configurações" at bounding box center [1134, 22] width 63 height 13
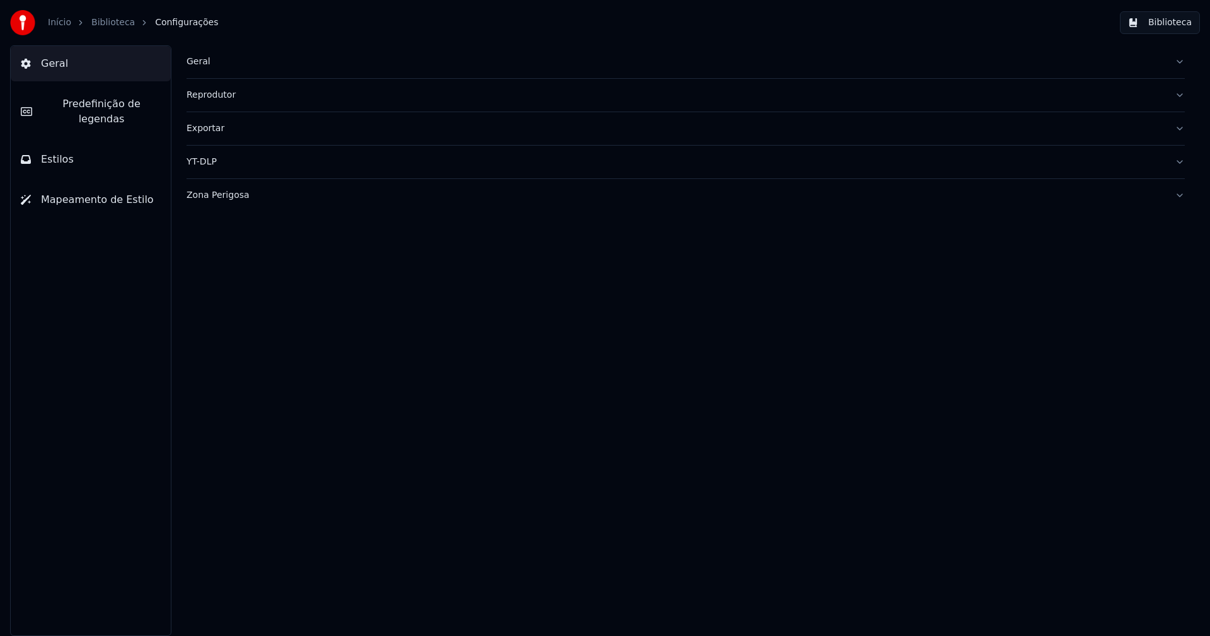
click at [1184, 22] on button "Biblioteca" at bounding box center [1159, 22] width 80 height 23
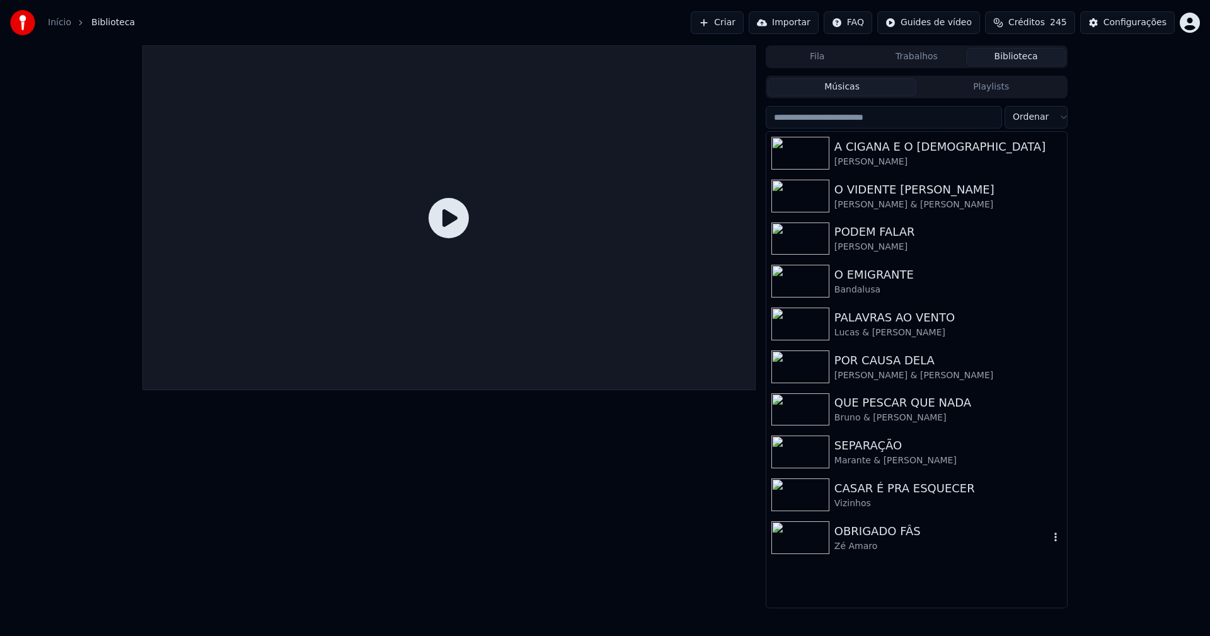
click at [875, 547] on div "Zé Amaro" at bounding box center [941, 546] width 215 height 13
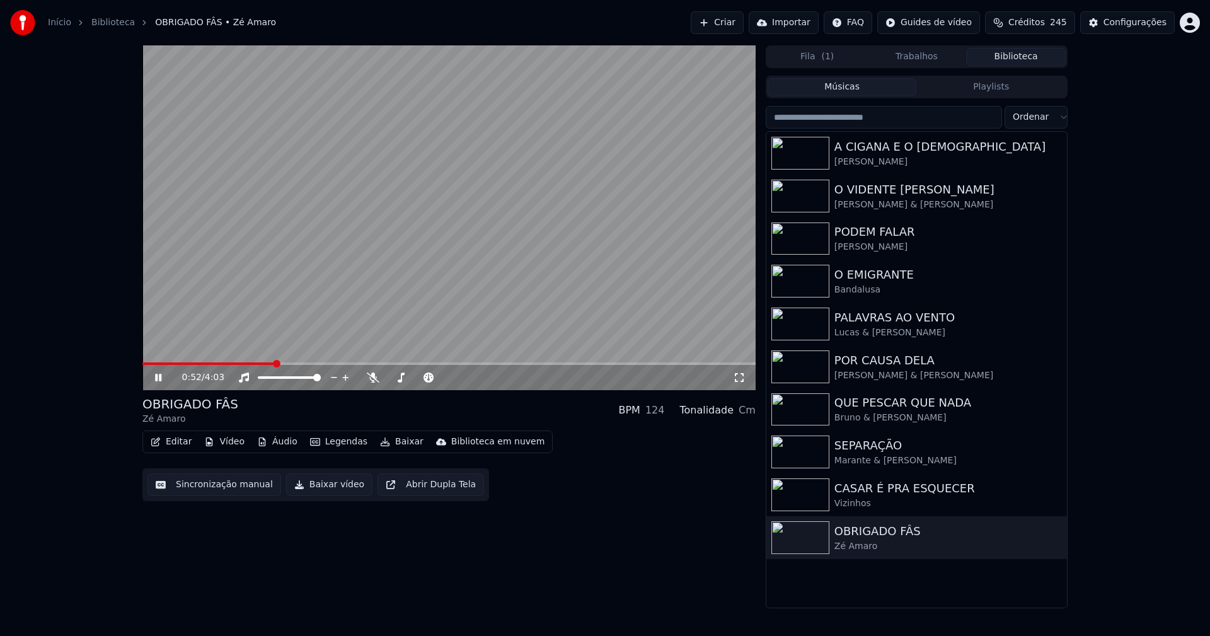
click at [169, 441] on button "Editar" at bounding box center [171, 442] width 51 height 18
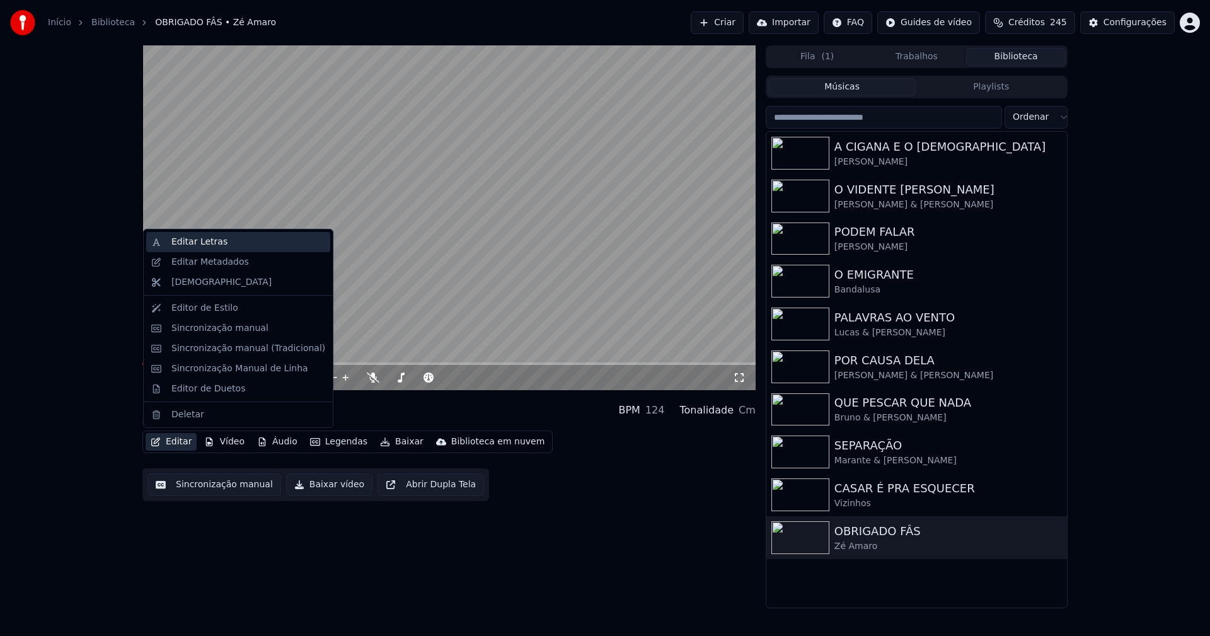
click at [193, 241] on div "Editar Letras" at bounding box center [199, 242] width 56 height 13
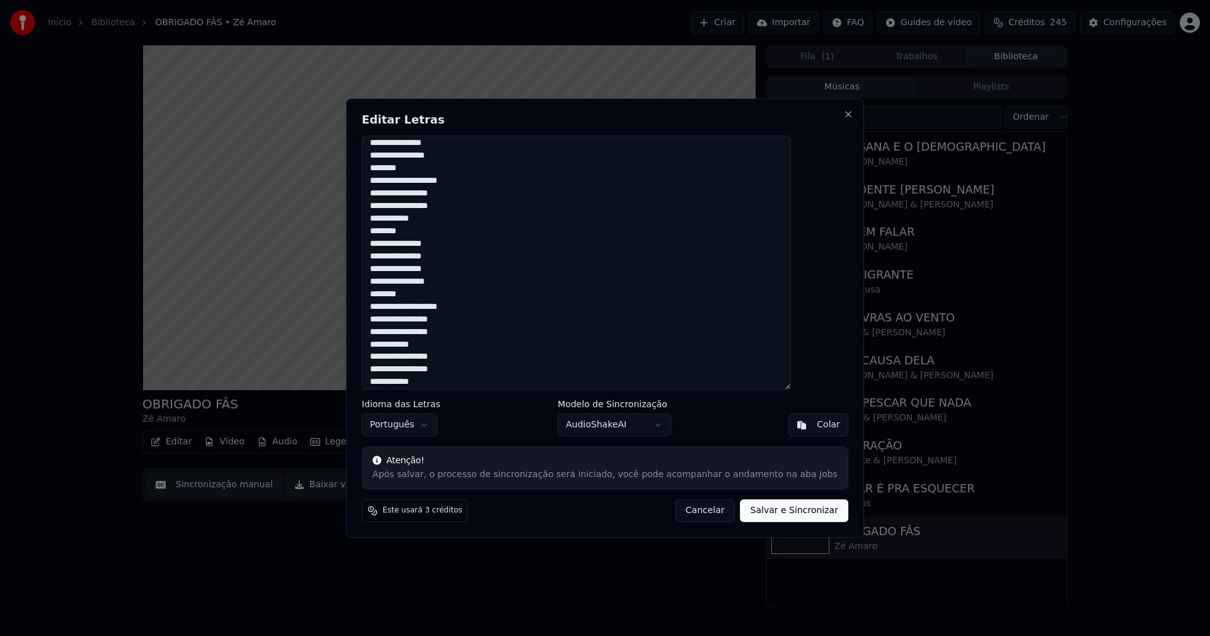
scroll to position [651, 0]
click at [757, 513] on button "Salvar e Sincronizar" at bounding box center [794, 510] width 108 height 23
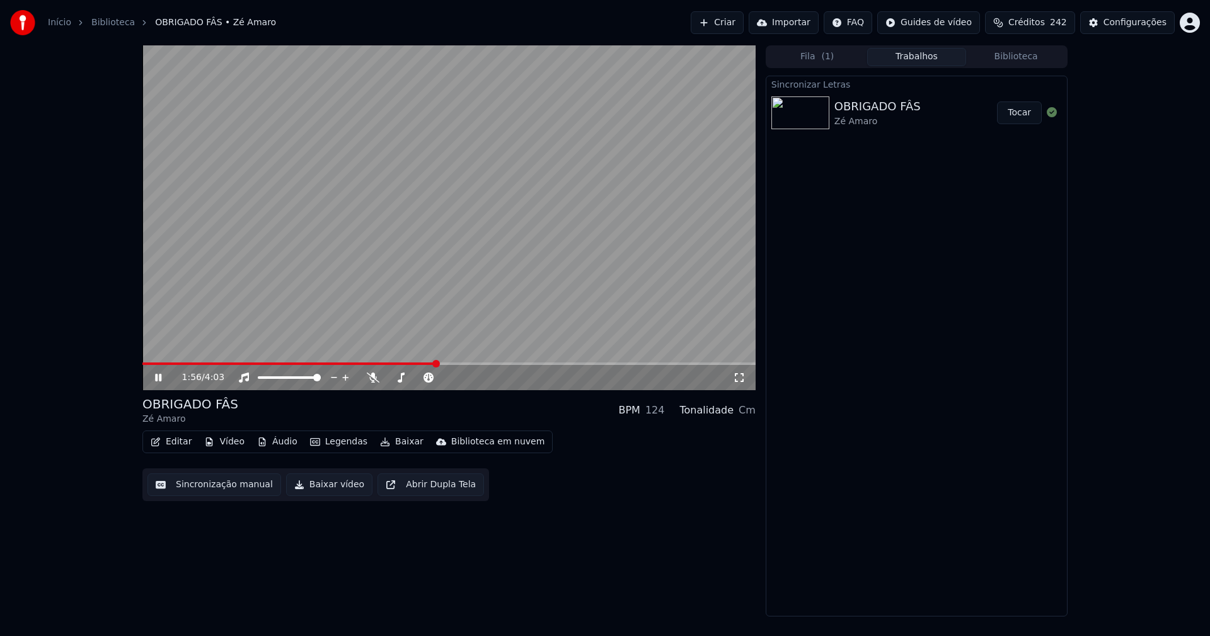
click at [176, 363] on span at bounding box center [289, 363] width 294 height 3
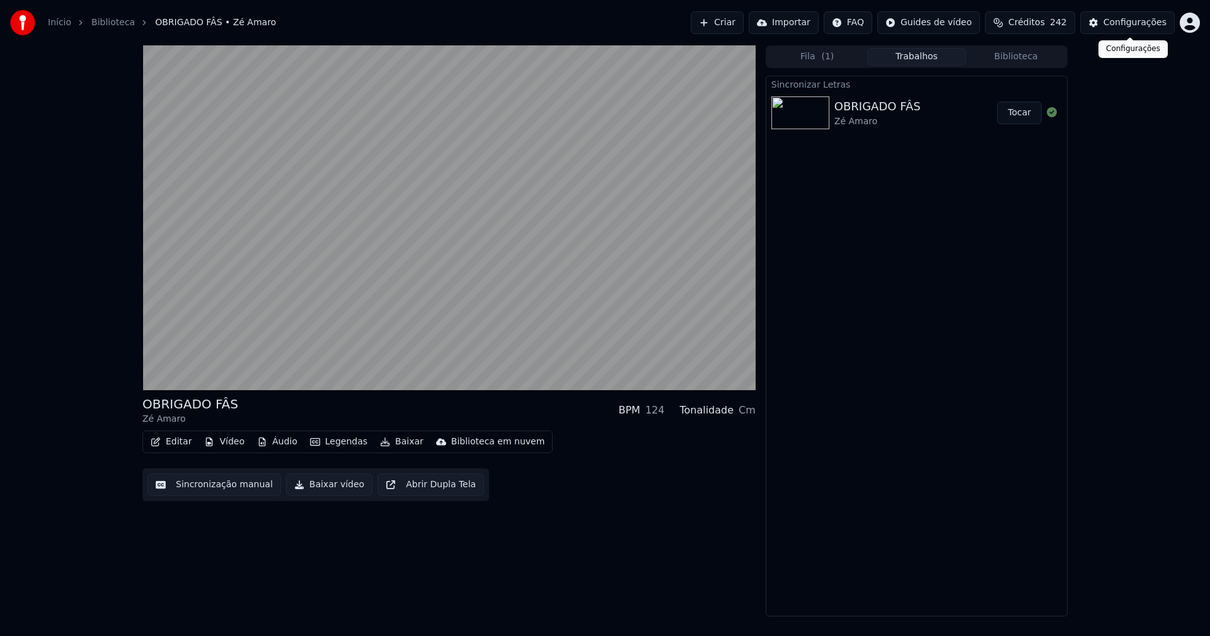
click at [1130, 25] on div "Configurações" at bounding box center [1134, 22] width 63 height 13
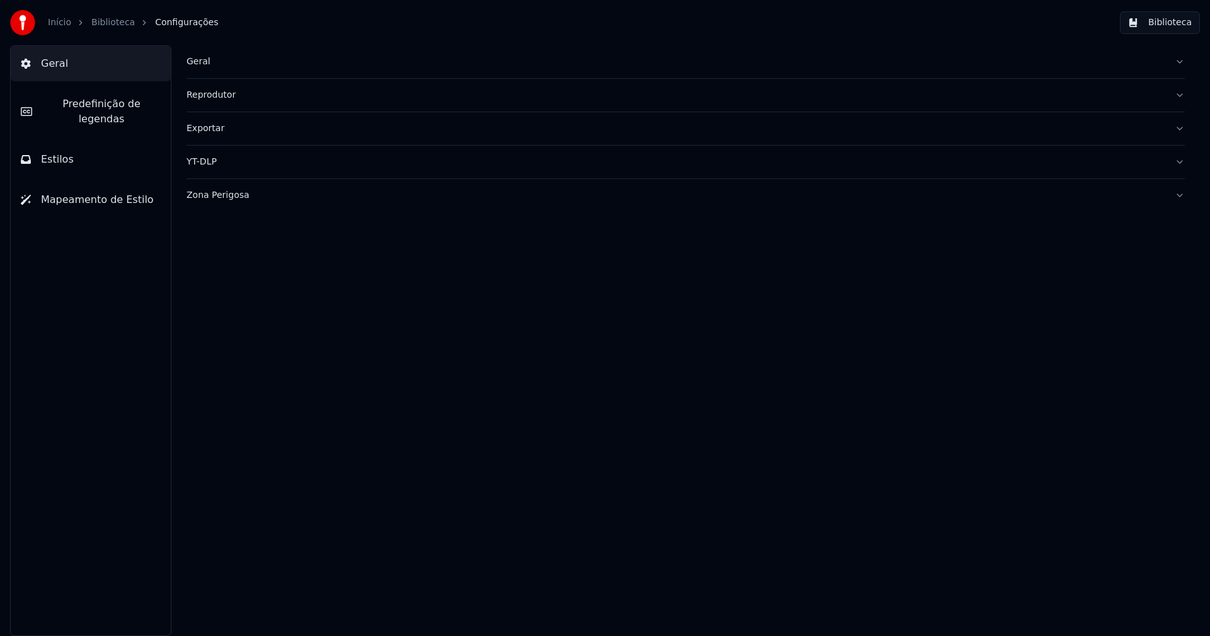
click at [138, 110] on span "Predefinição de legendas" at bounding box center [101, 111] width 118 height 30
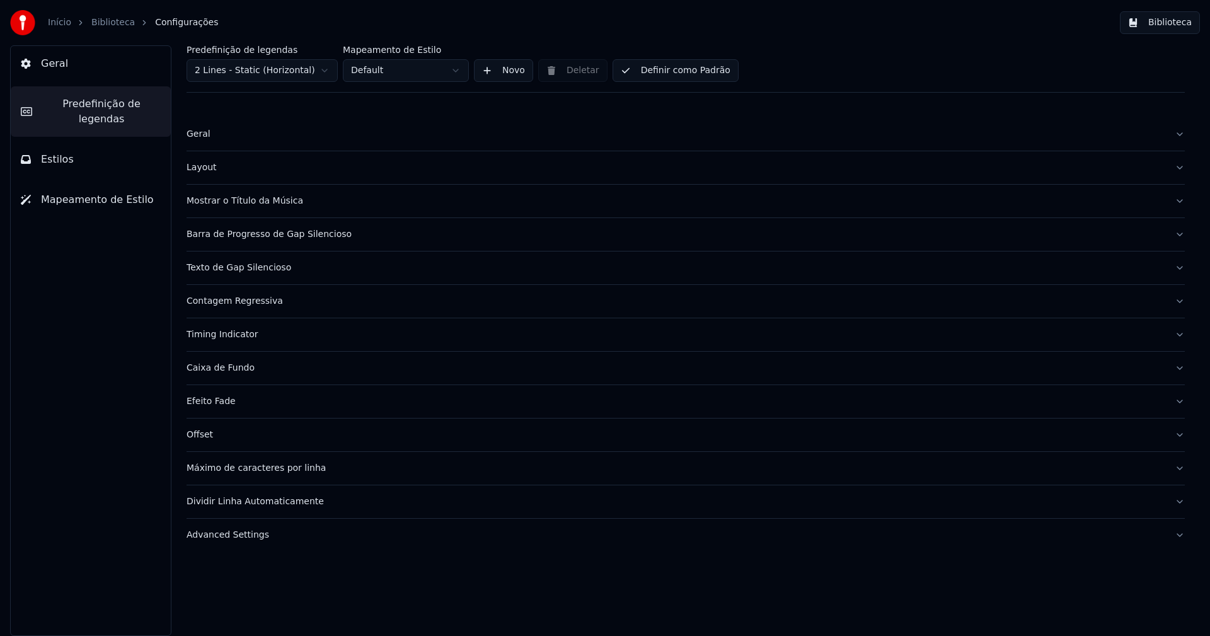
click at [271, 468] on div "Máximo de caracteres por linha" at bounding box center [675, 468] width 978 height 13
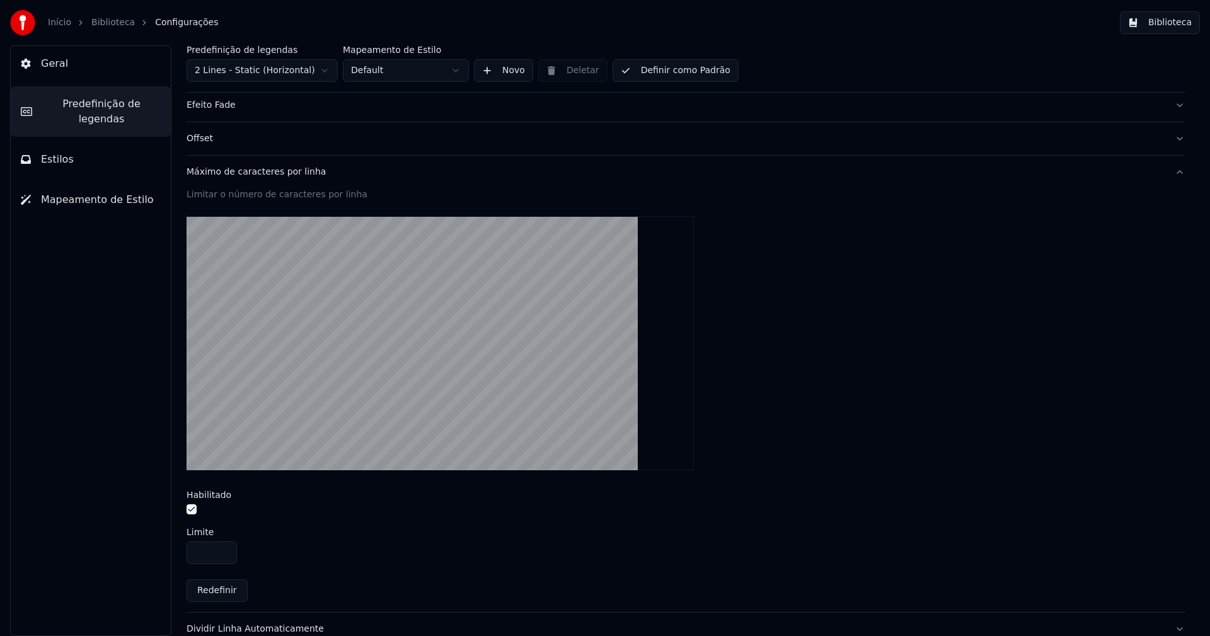
scroll to position [348, 0]
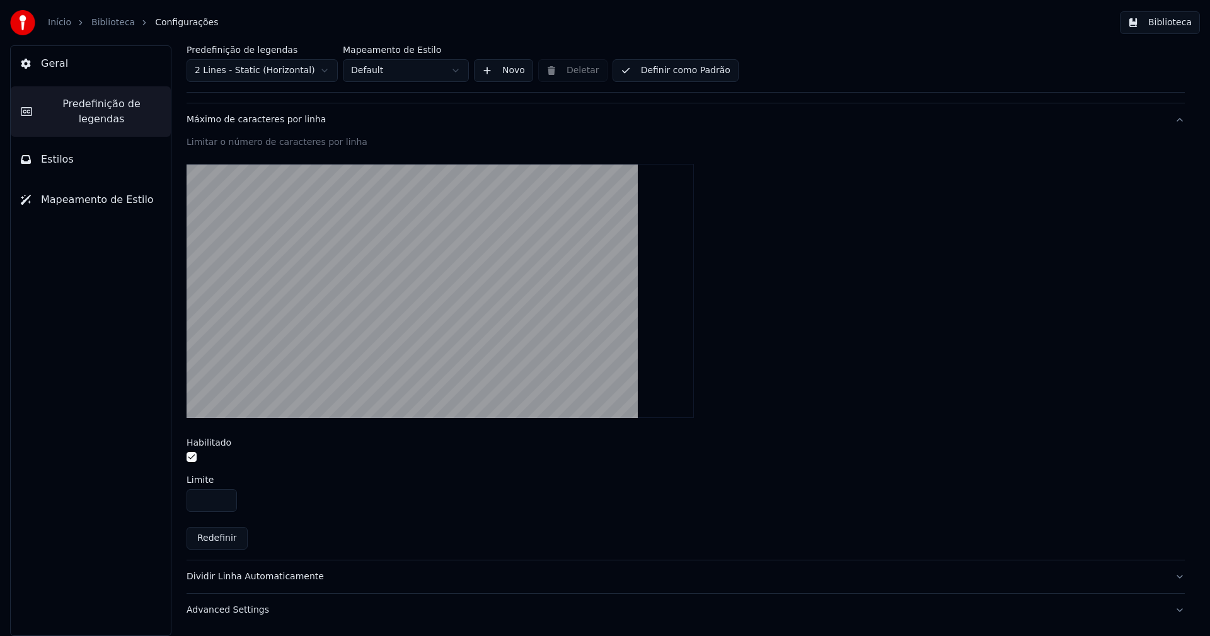
click at [225, 503] on input "**" at bounding box center [211, 500] width 50 height 23
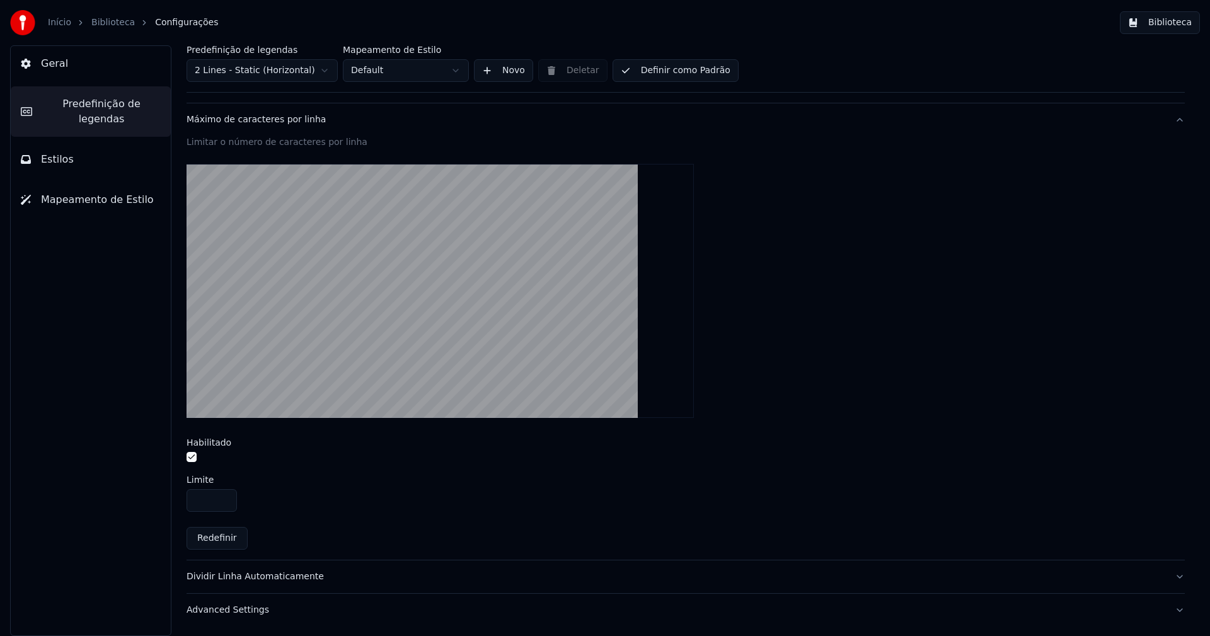
click at [225, 503] on input "**" at bounding box center [211, 500] width 50 height 23
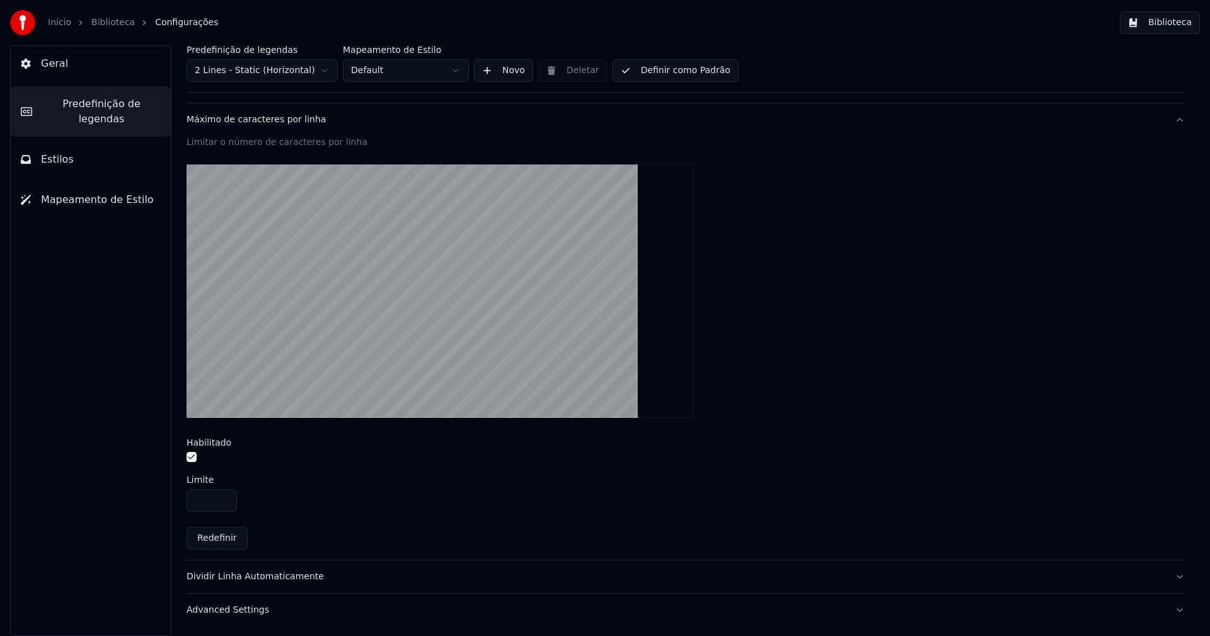
click at [225, 503] on input "**" at bounding box center [211, 500] width 50 height 23
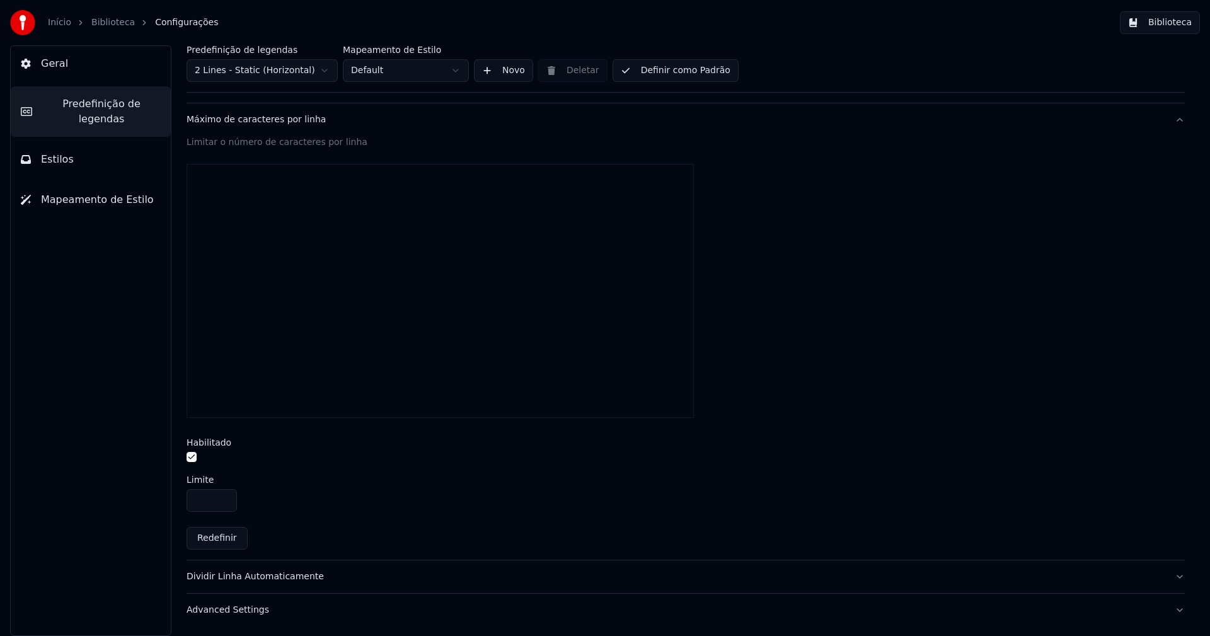
click at [225, 503] on input "**" at bounding box center [211, 500] width 50 height 23
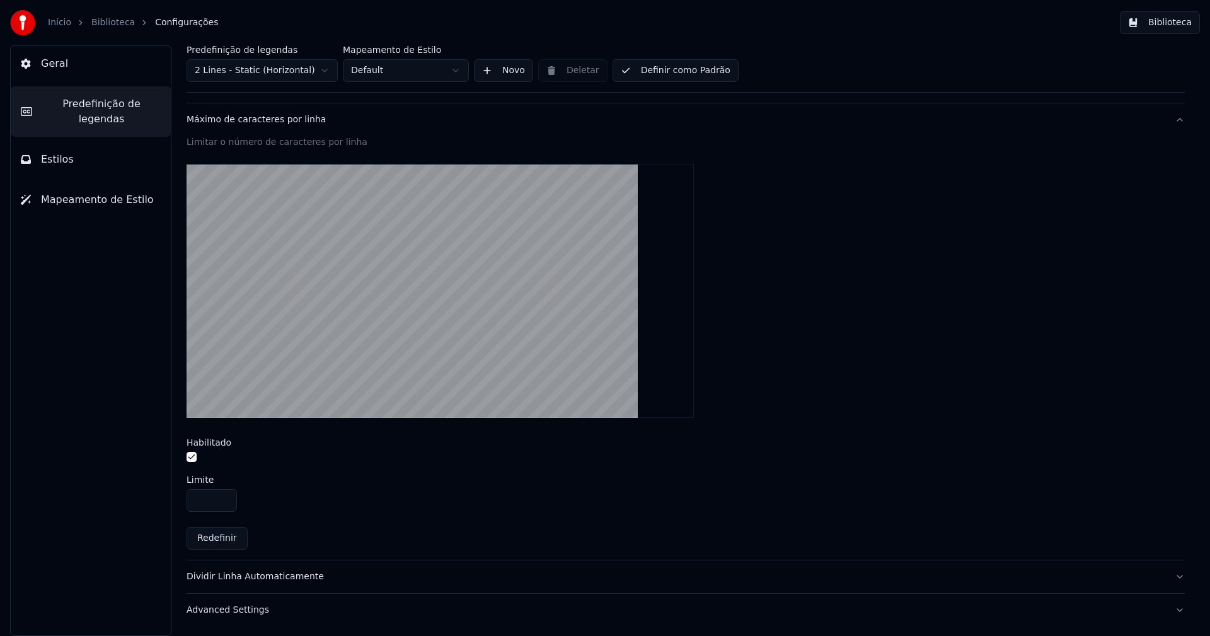
click at [225, 503] on input "**" at bounding box center [211, 500] width 50 height 23
click at [225, 503] on input "*" at bounding box center [211, 500] width 50 height 23
type input "**"
click at [227, 495] on input "**" at bounding box center [211, 500] width 50 height 23
click at [481, 459] on div at bounding box center [685, 458] width 998 height 13
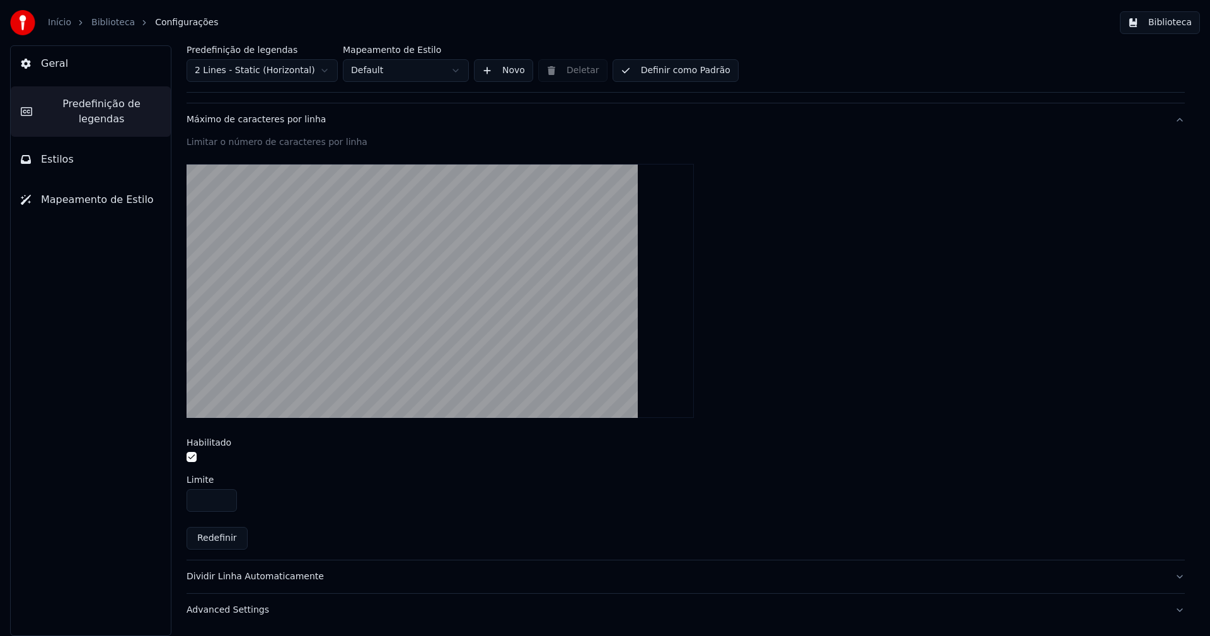
drag, startPoint x: 190, startPoint y: 459, endPoint x: 426, endPoint y: 496, distance: 238.5
click at [191, 459] on button "button" at bounding box center [191, 457] width 10 height 10
click at [670, 442] on div "Habilitado" at bounding box center [685, 442] width 998 height 9
click at [1189, 23] on button "Biblioteca" at bounding box center [1159, 22] width 80 height 23
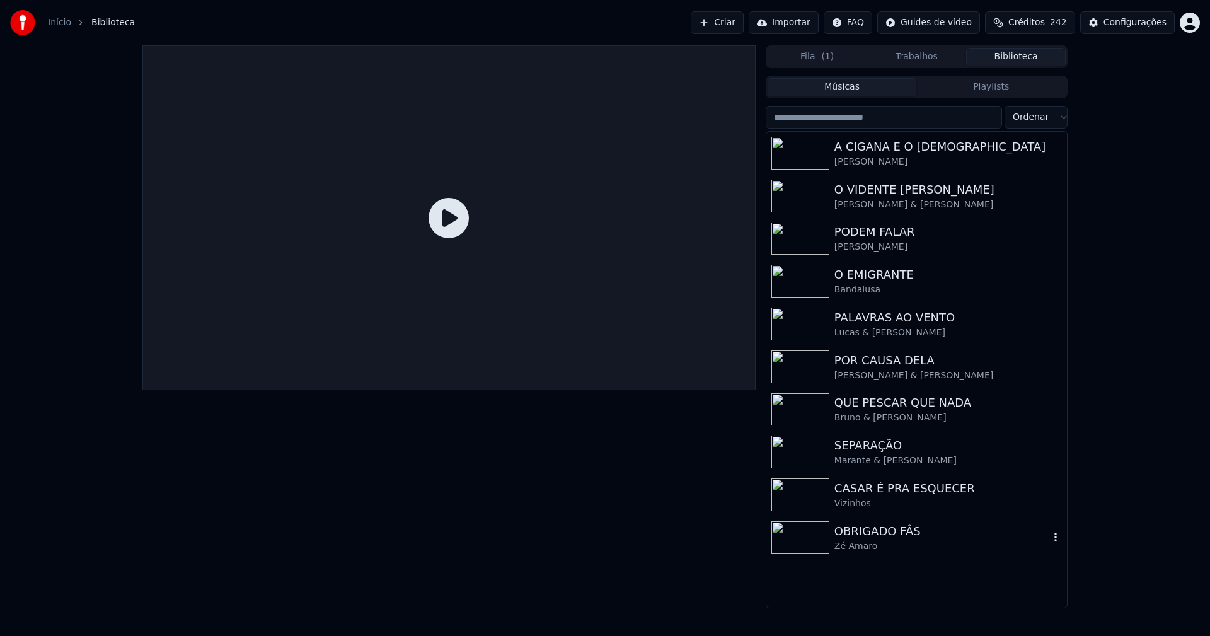
drag, startPoint x: 896, startPoint y: 538, endPoint x: 939, endPoint y: 442, distance: 105.7
click at [896, 537] on div "OBRIGADO FÂS" at bounding box center [941, 531] width 215 height 18
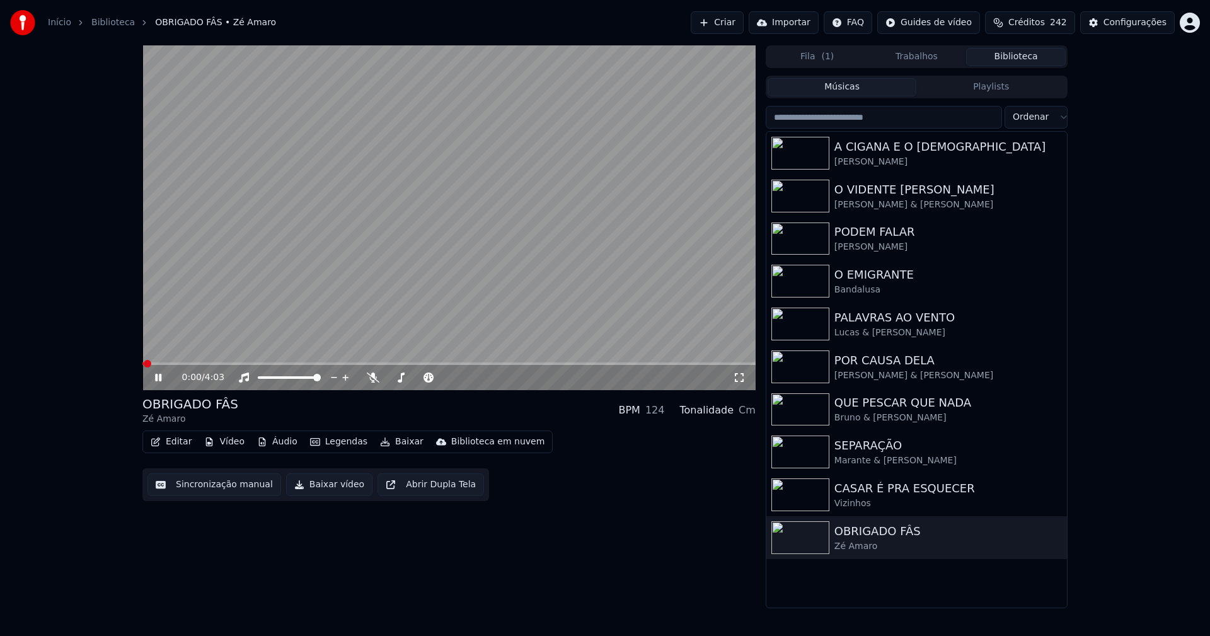
click at [159, 378] on icon at bounding box center [167, 377] width 30 height 10
click at [180, 449] on button "Editar" at bounding box center [171, 442] width 51 height 18
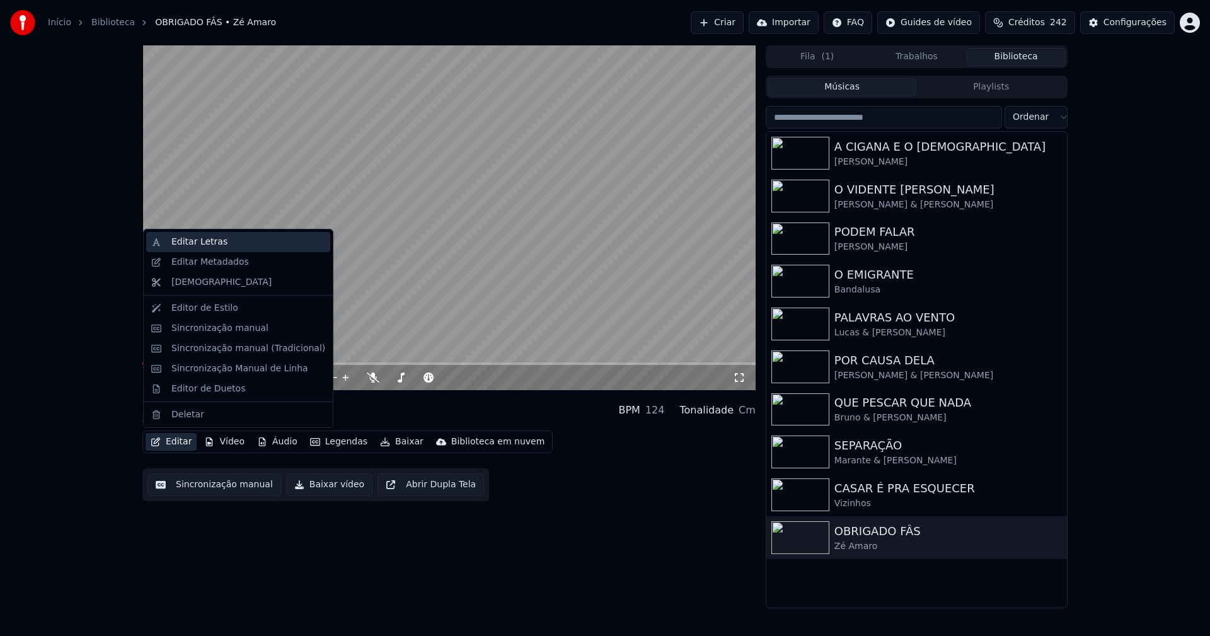
click at [190, 246] on div "Editar Letras" at bounding box center [199, 242] width 56 height 13
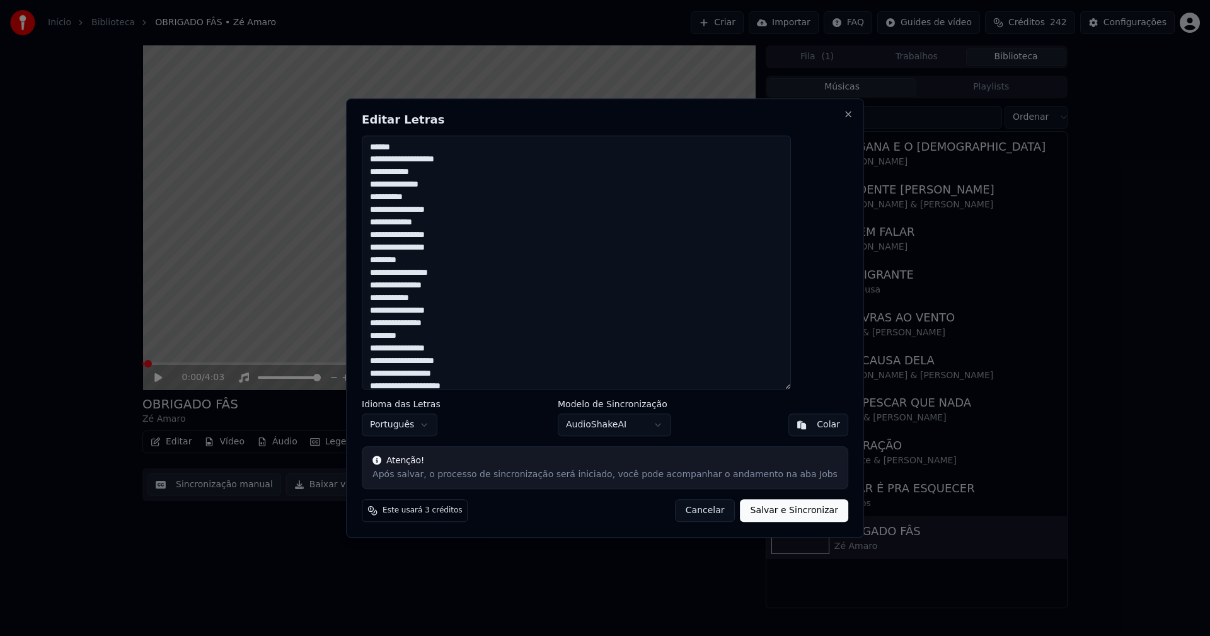
click at [765, 513] on button "Salvar e Sincronizar" at bounding box center [794, 510] width 108 height 23
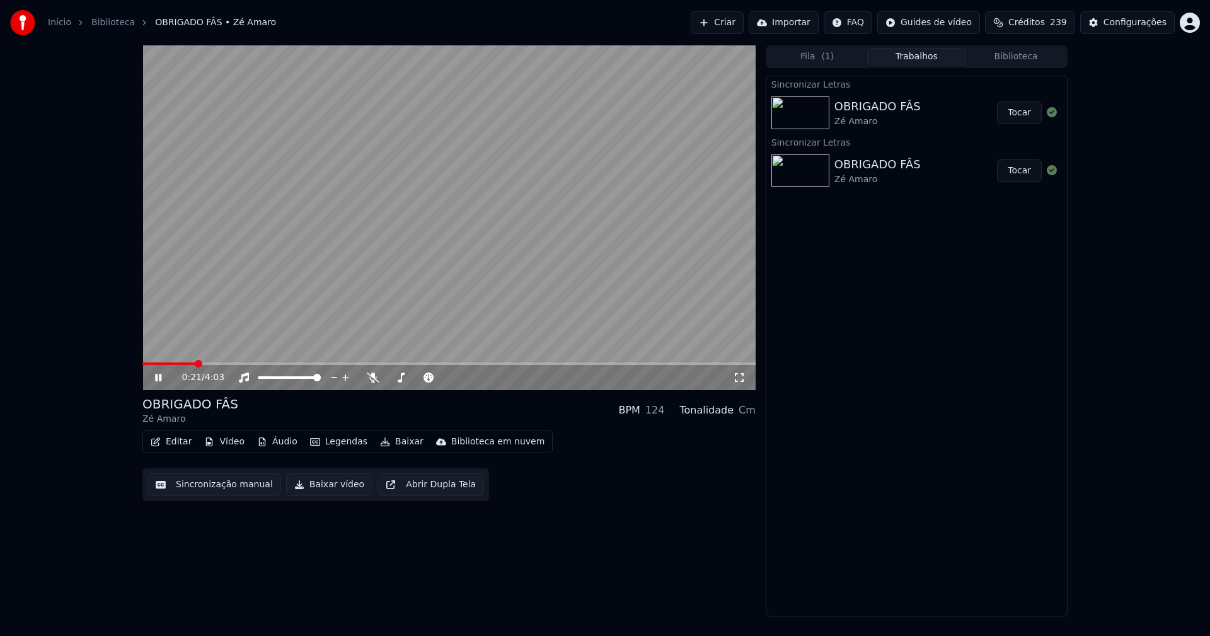
click at [195, 363] on span at bounding box center [448, 363] width 613 height 3
click at [179, 443] on button "Editar" at bounding box center [171, 442] width 51 height 18
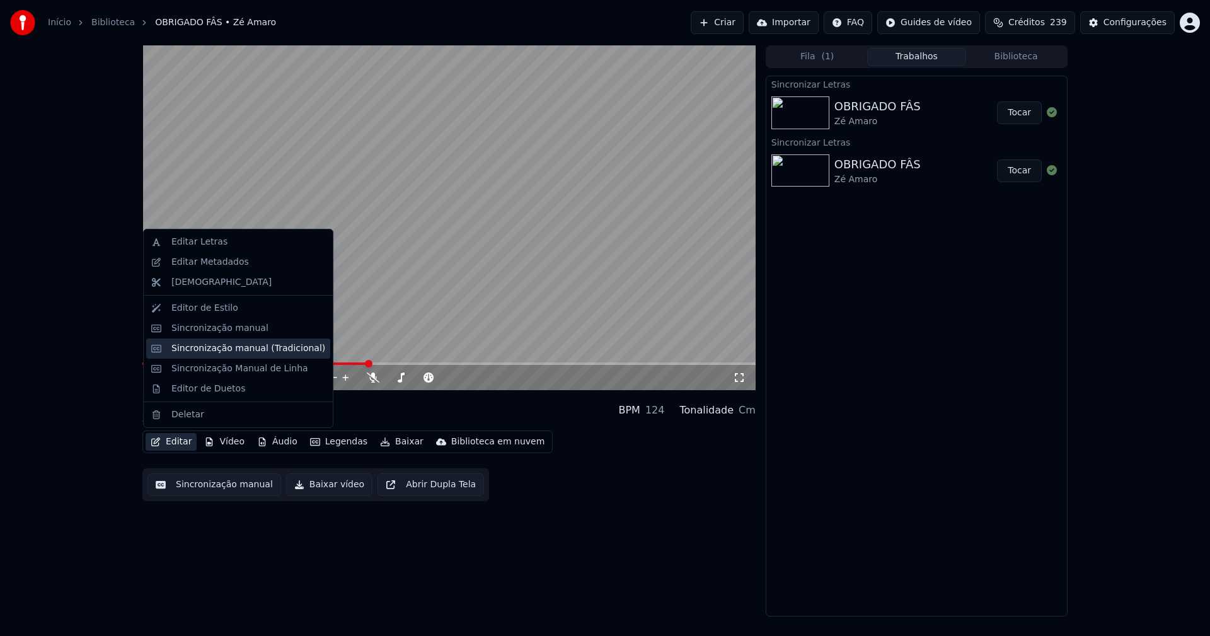
click at [239, 344] on div "Sincronização manual (Tradicional)" at bounding box center [248, 348] width 154 height 13
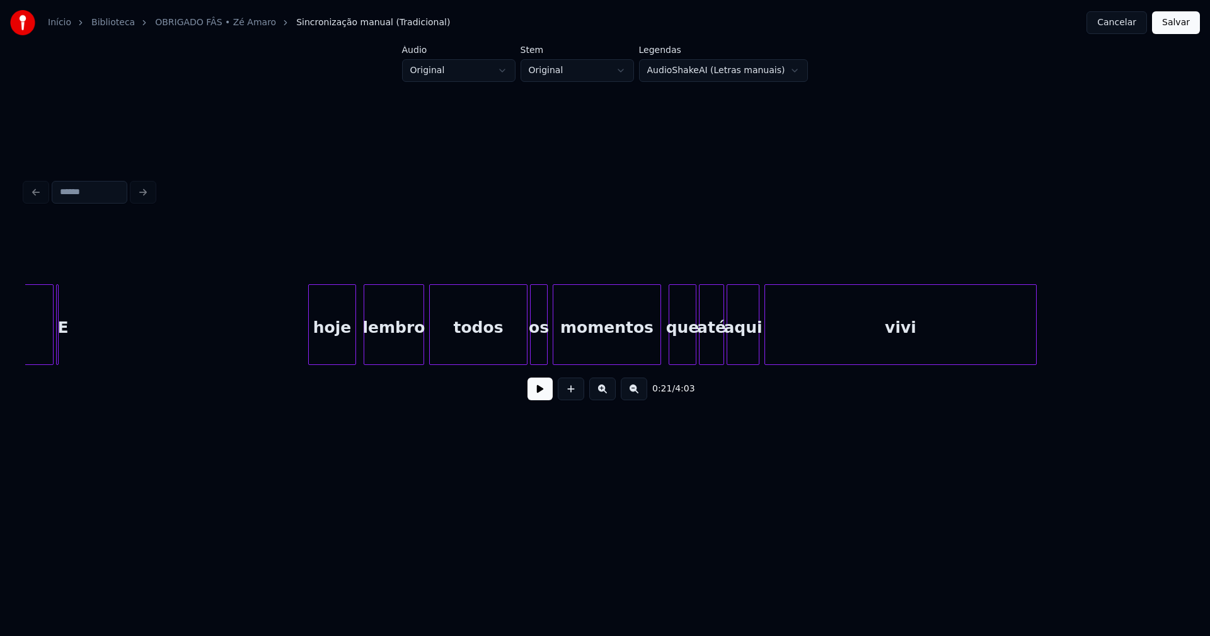
scroll to position [0, 4332]
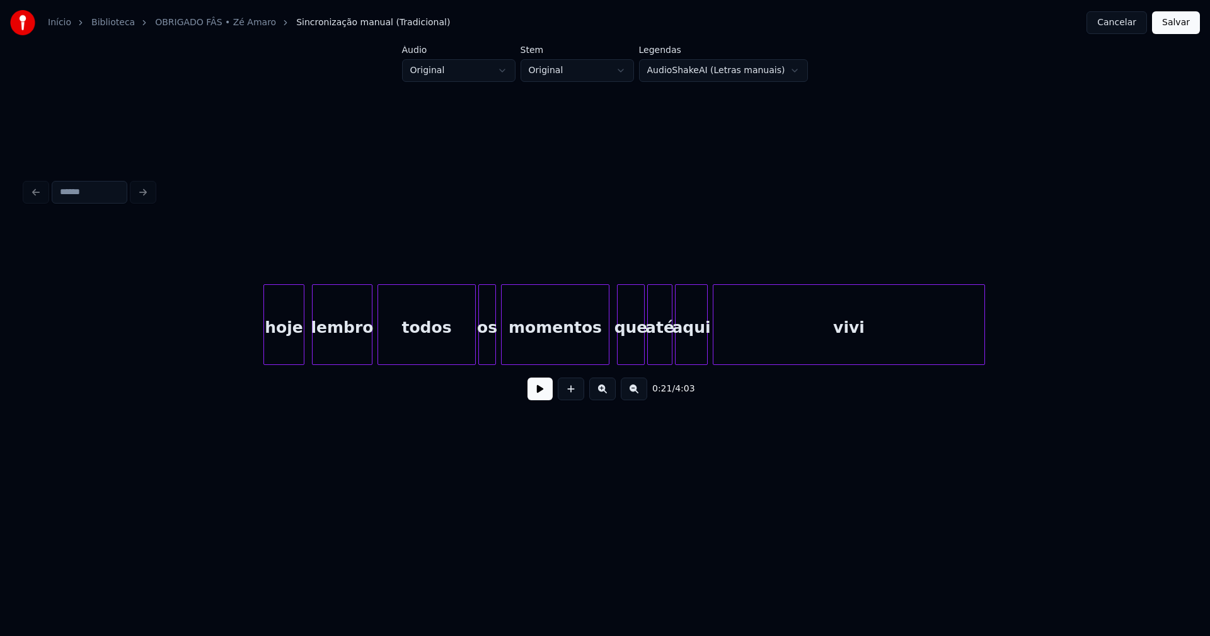
click at [266, 350] on div at bounding box center [266, 324] width 4 height 79
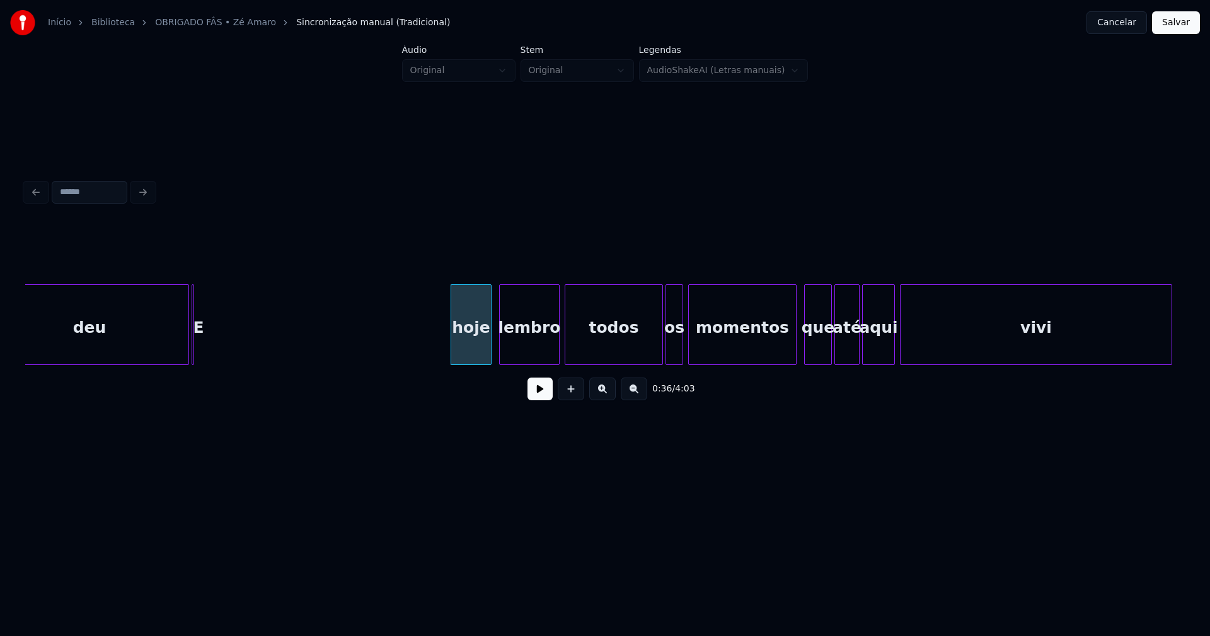
scroll to position [0, 4094]
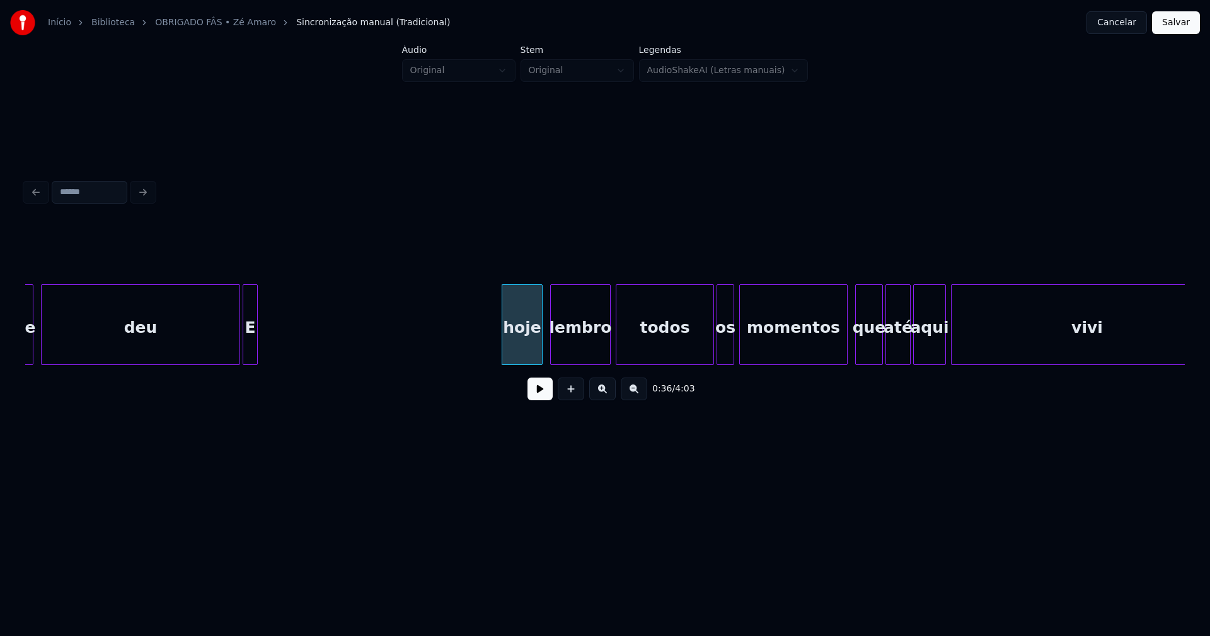
click at [256, 349] on div at bounding box center [255, 324] width 4 height 79
click at [493, 353] on div "E" at bounding box center [493, 328] width 14 height 86
click at [486, 345] on div "E" at bounding box center [493, 324] width 15 height 81
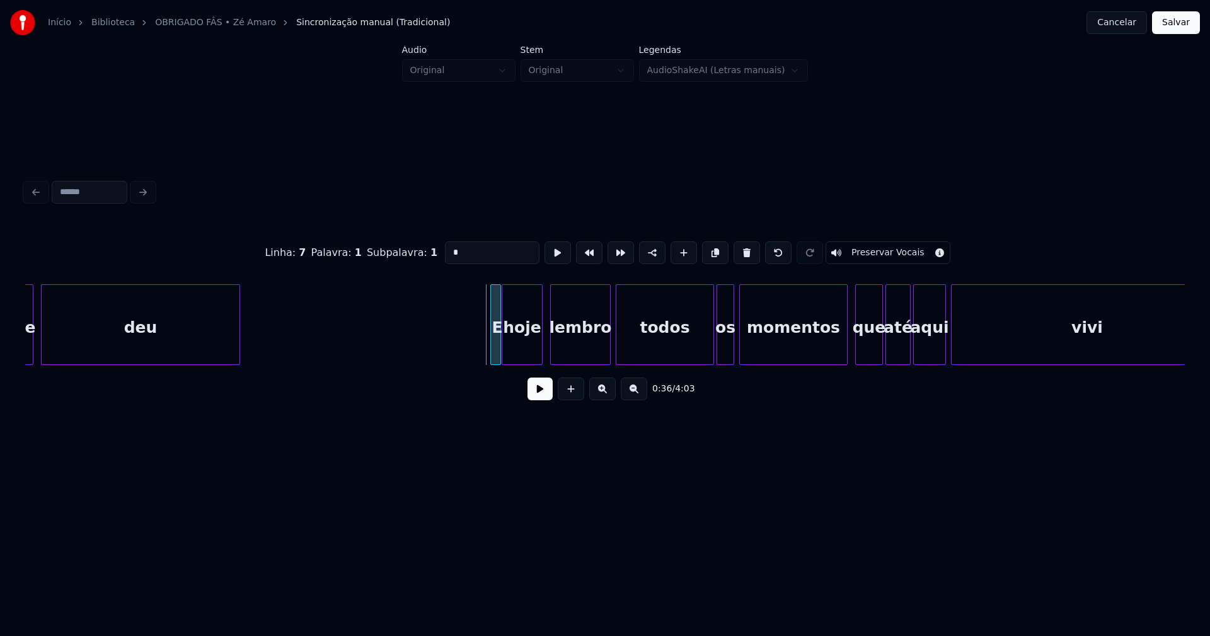
click at [491, 345] on div at bounding box center [493, 324] width 4 height 79
click at [1189, 21] on button "Salvar" at bounding box center [1176, 22] width 48 height 23
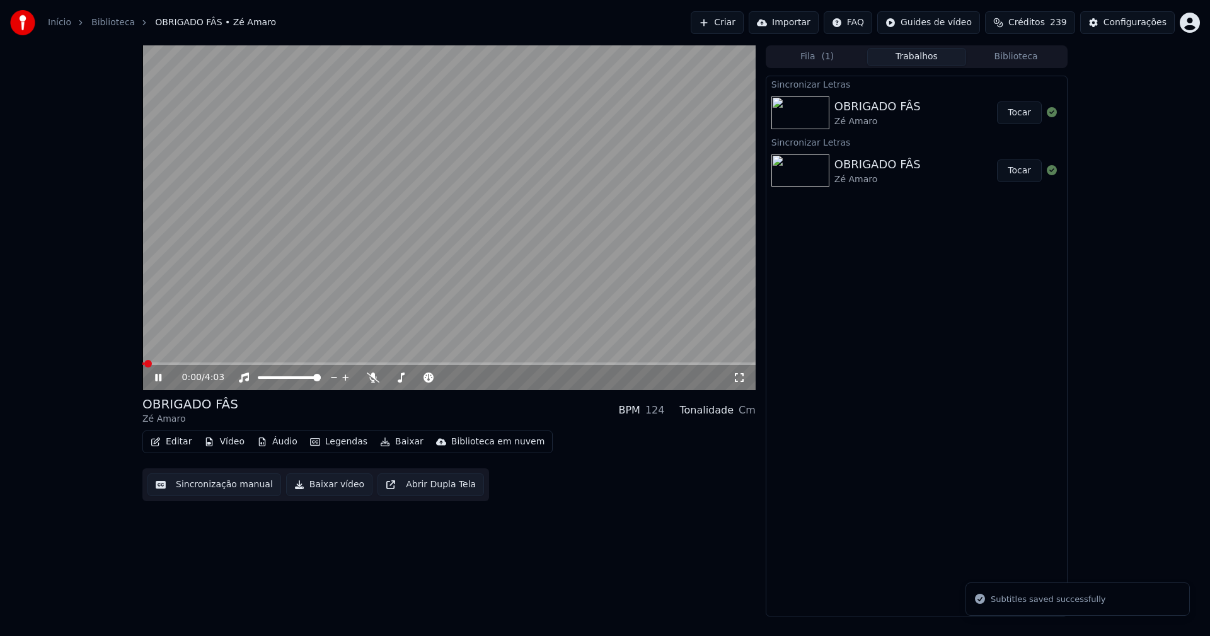
click at [257, 362] on span at bounding box center [448, 363] width 613 height 3
click at [207, 364] on span at bounding box center [259, 363] width 234 height 3
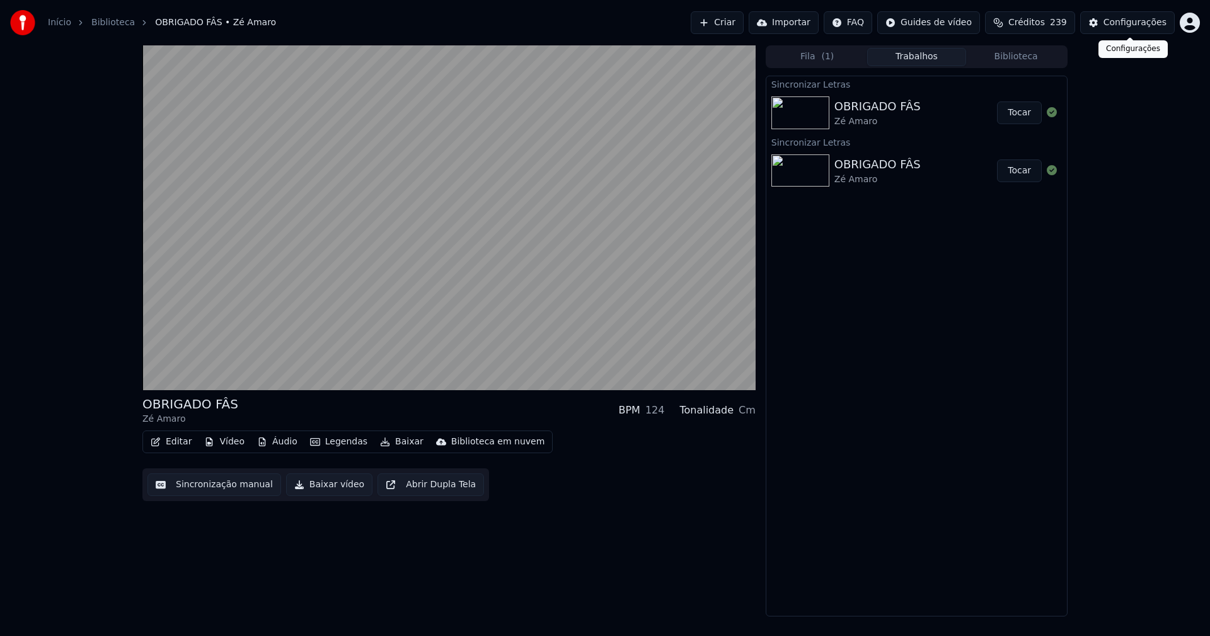
click at [1138, 21] on div "Configurações" at bounding box center [1134, 22] width 63 height 13
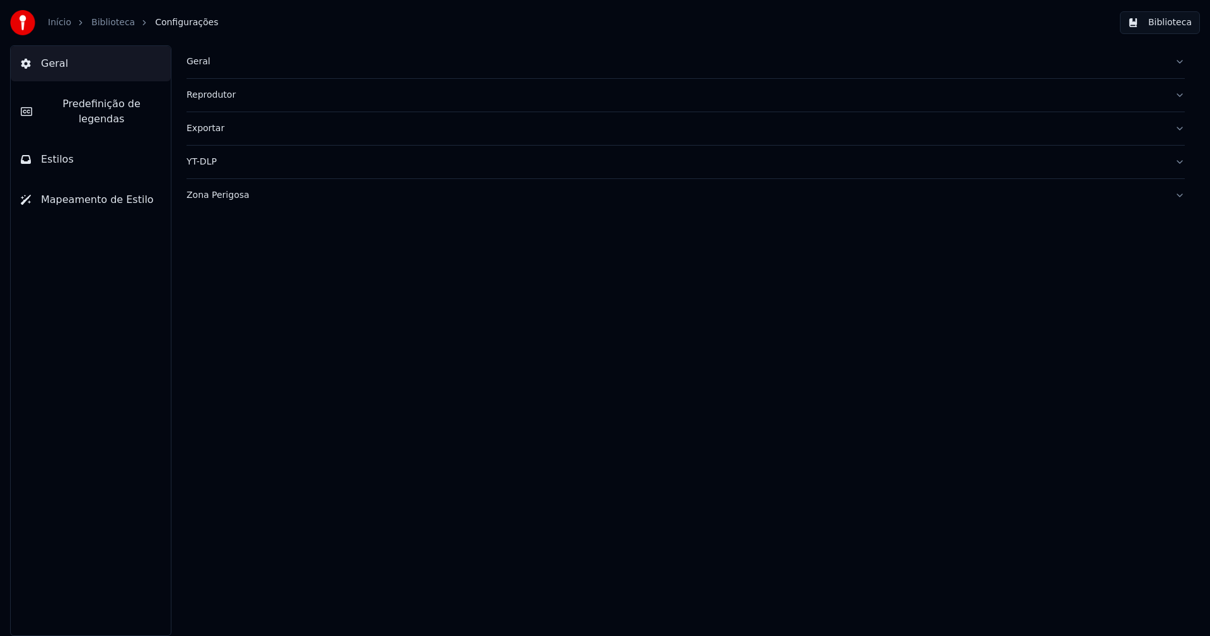
click at [108, 104] on span "Predefinição de legendas" at bounding box center [101, 111] width 118 height 30
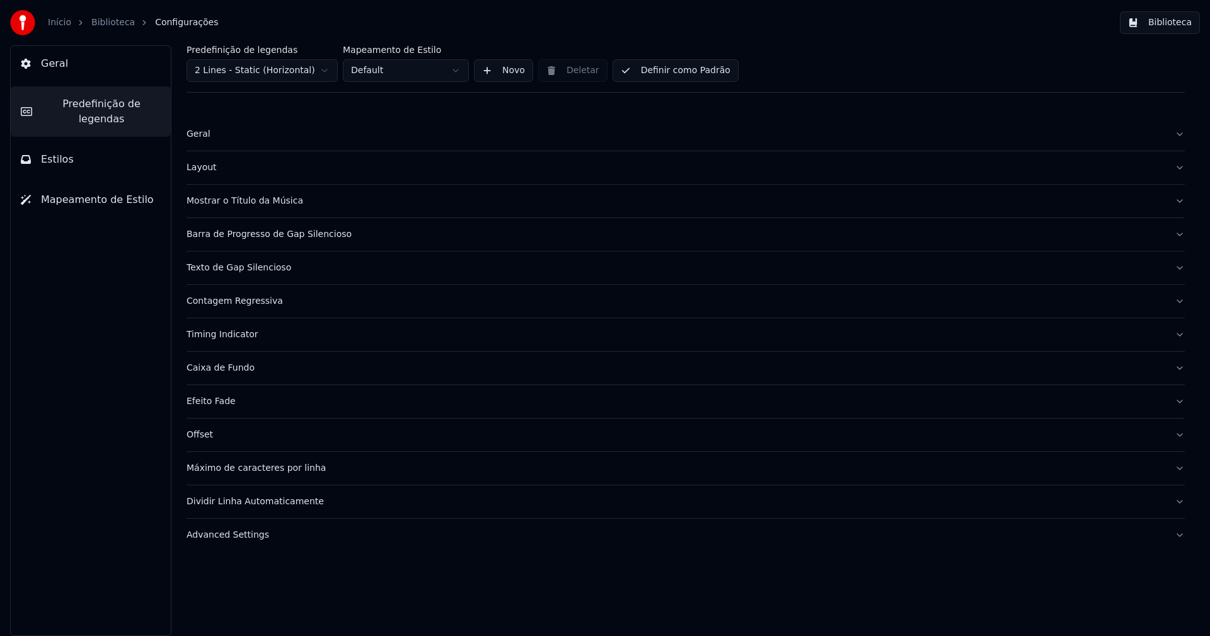
click at [264, 470] on div "Máximo de caracteres por linha" at bounding box center [675, 468] width 978 height 13
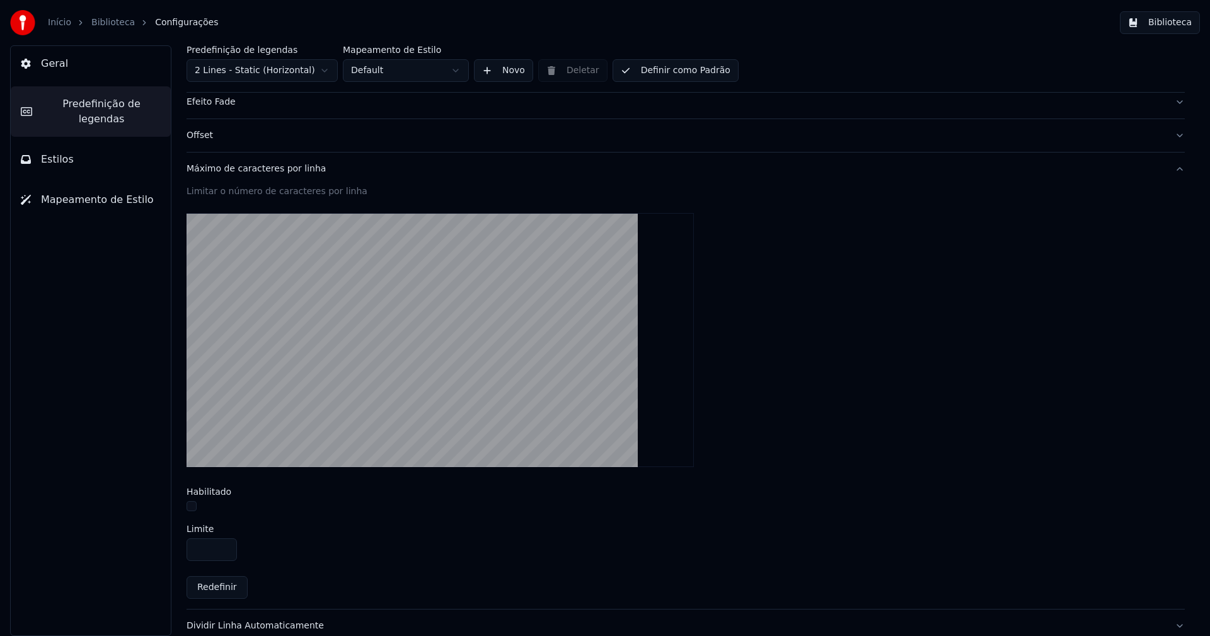
scroll to position [348, 0]
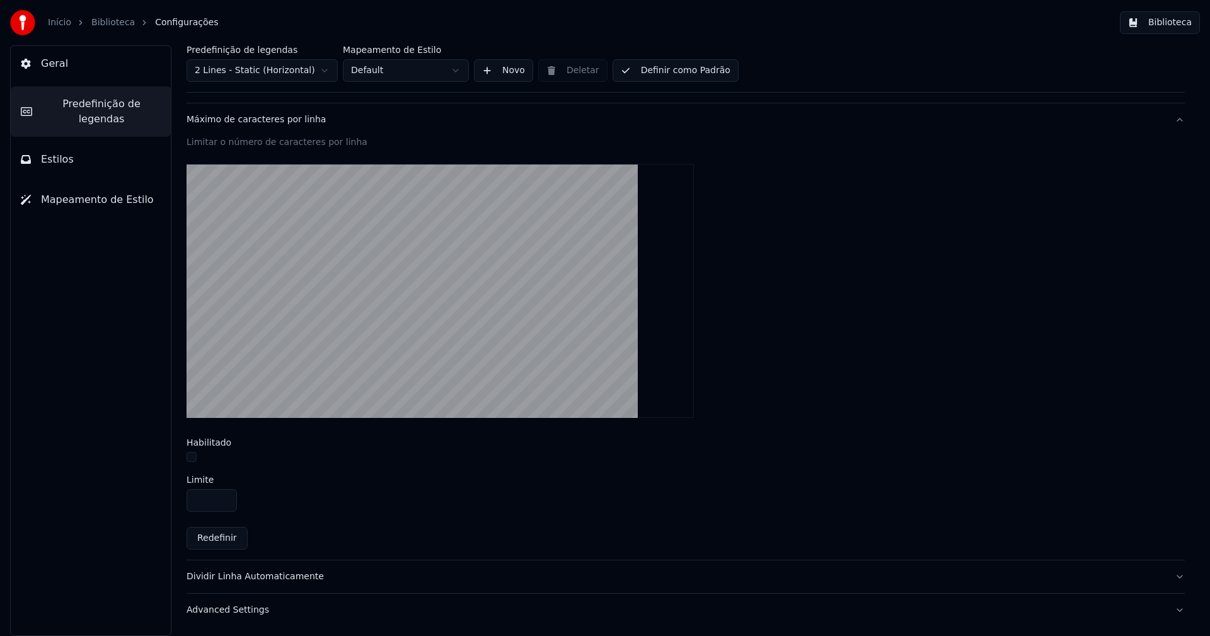
click at [224, 496] on input "**" at bounding box center [211, 500] width 50 height 23
click at [226, 496] on input "**" at bounding box center [211, 500] width 50 height 23
type input "**"
click at [226, 496] on input "**" at bounding box center [211, 500] width 50 height 23
click at [190, 459] on button "button" at bounding box center [191, 457] width 10 height 10
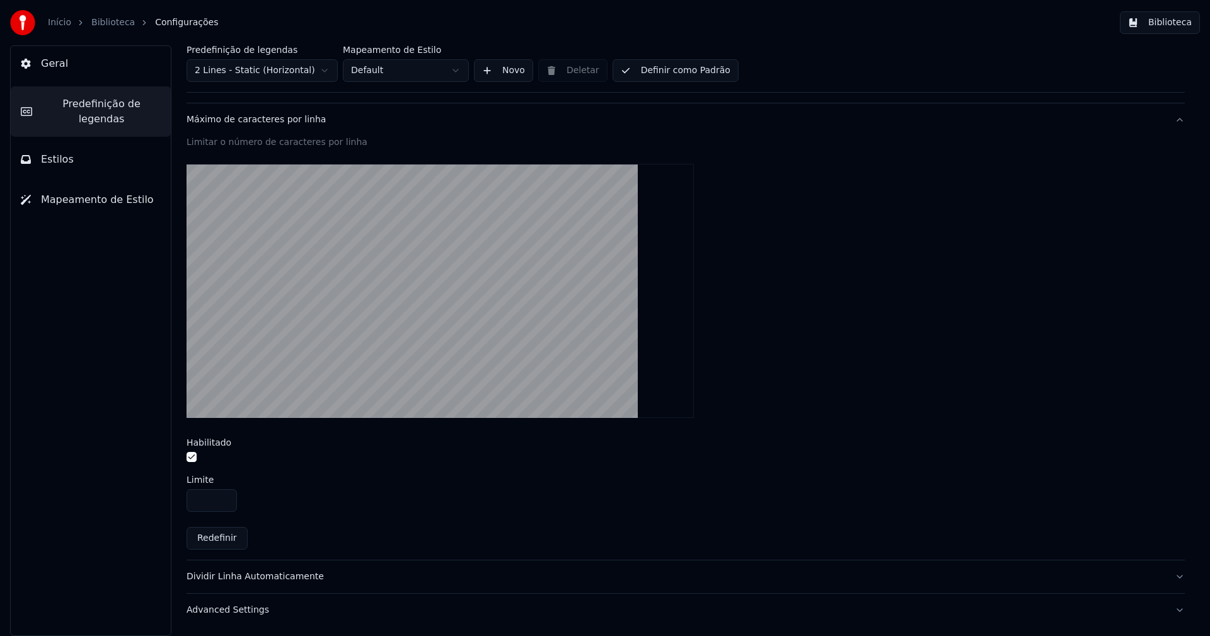
click at [248, 610] on div "Advanced Settings" at bounding box center [675, 609] width 978 height 13
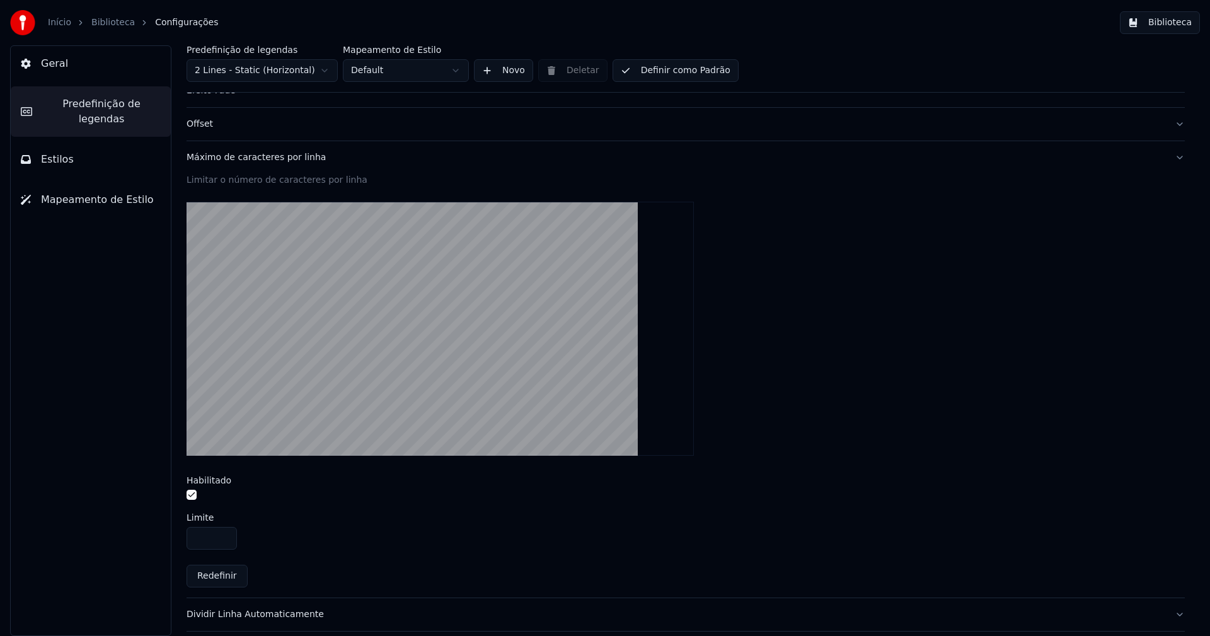
scroll to position [294, 0]
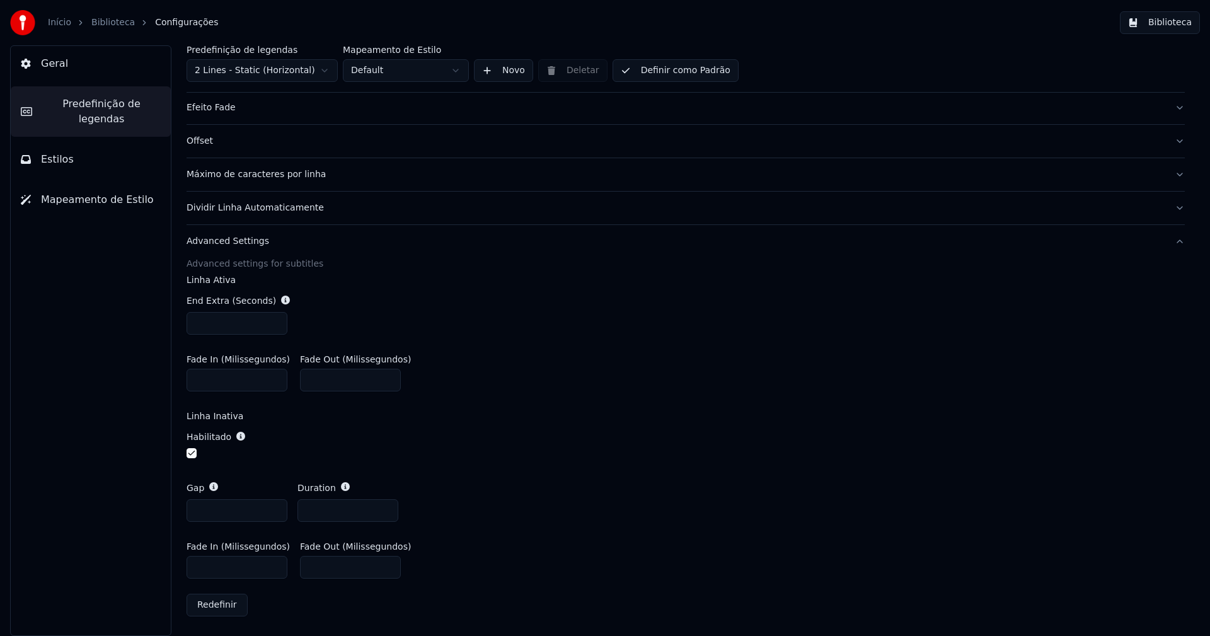
click at [1172, 20] on button "Biblioteca" at bounding box center [1159, 22] width 80 height 23
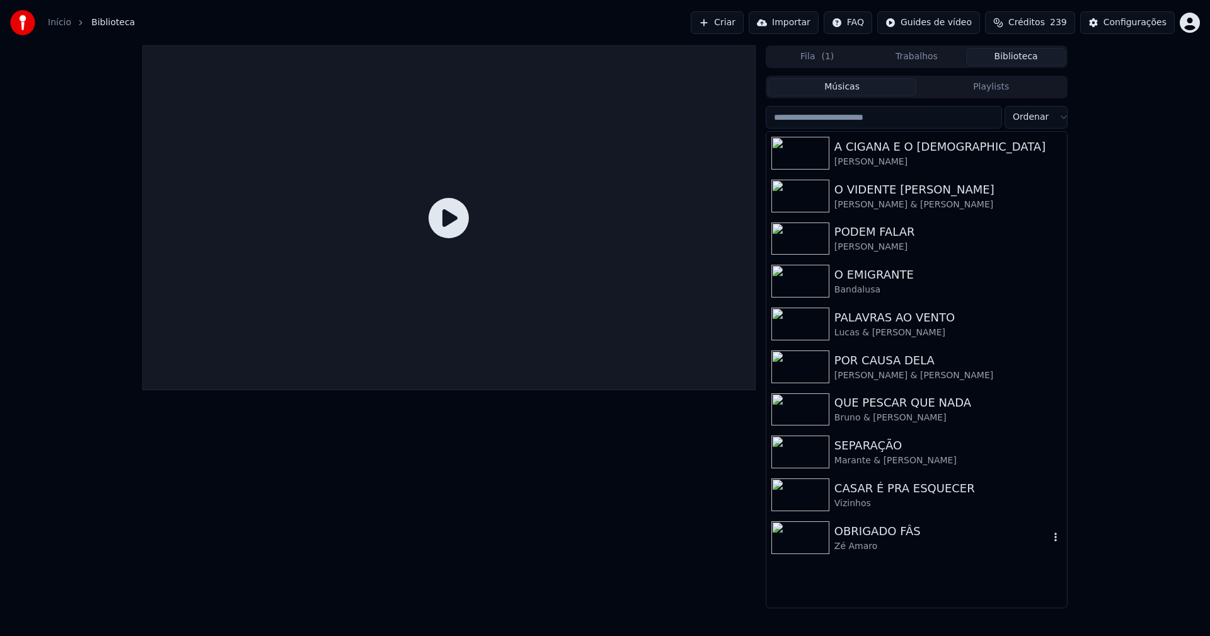
click at [872, 532] on div "OBRIGADO FÂS" at bounding box center [941, 531] width 215 height 18
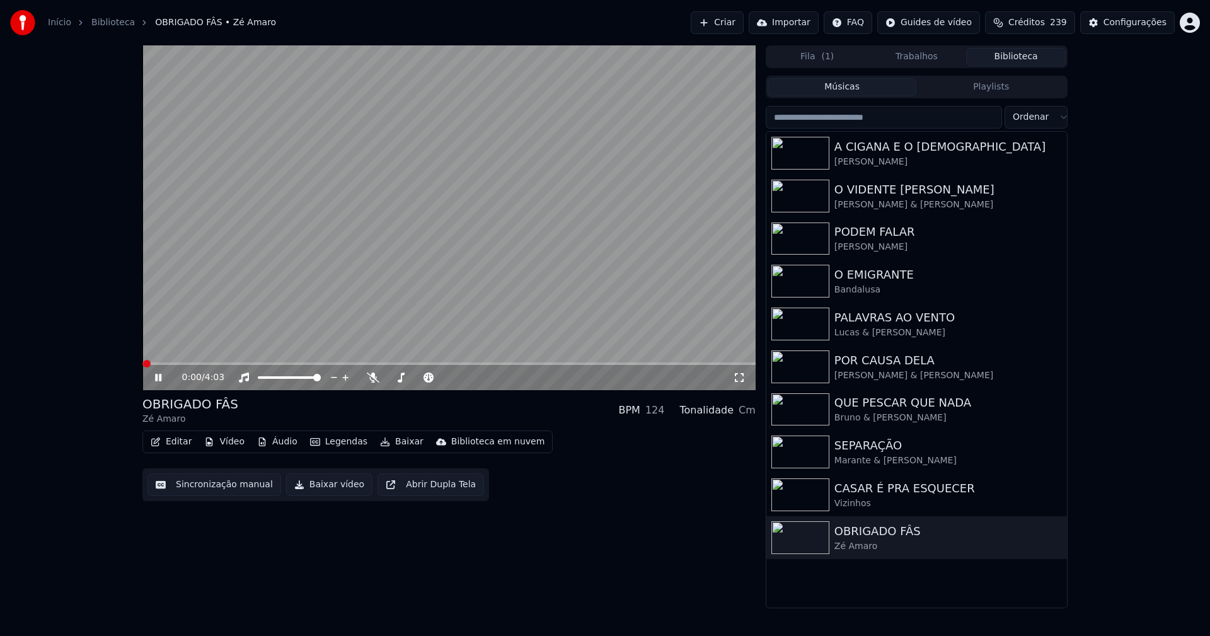
click at [178, 443] on button "Editar" at bounding box center [171, 442] width 51 height 18
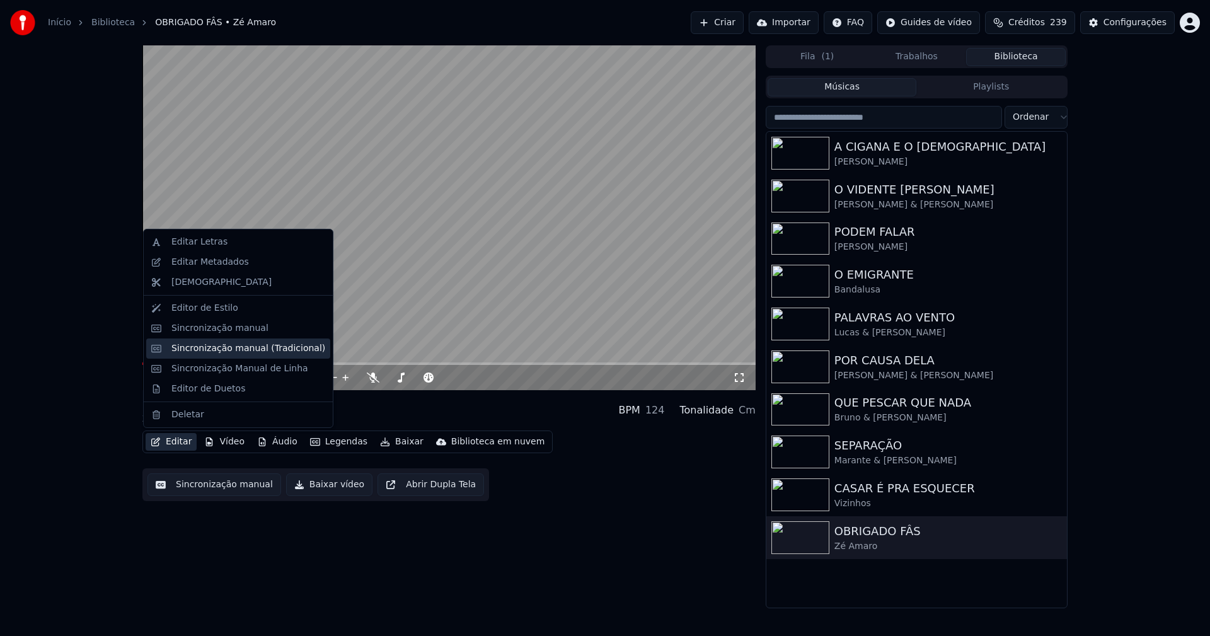
click at [204, 350] on div "Sincronização manual (Tradicional)" at bounding box center [248, 348] width 154 height 13
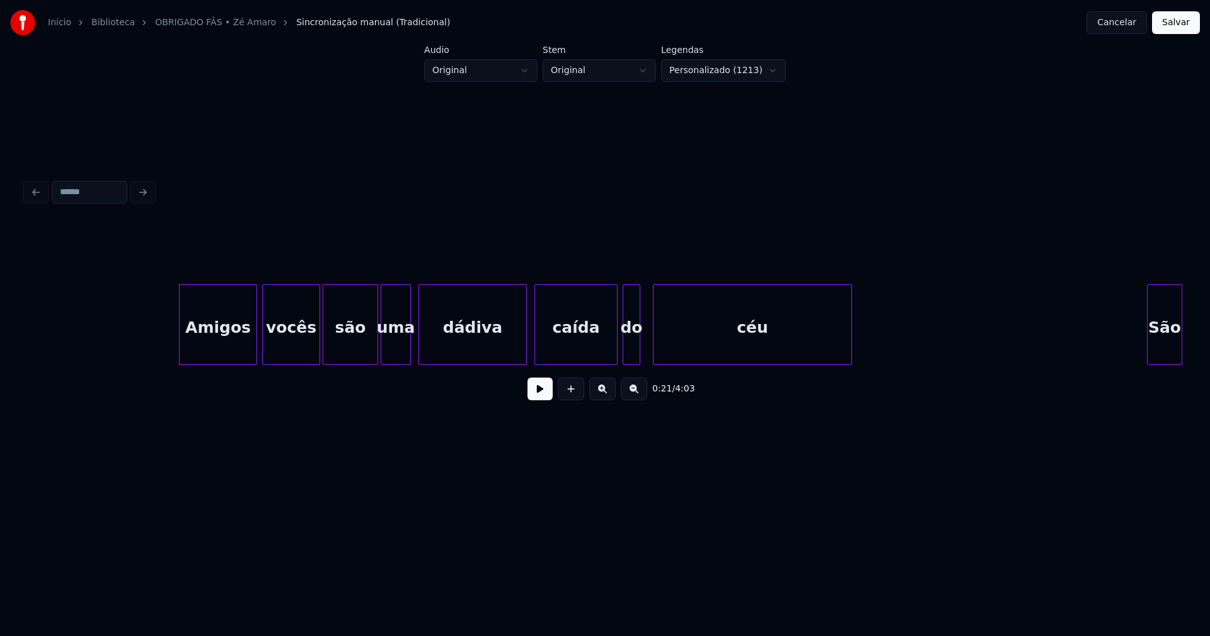
scroll to position [0, 2463]
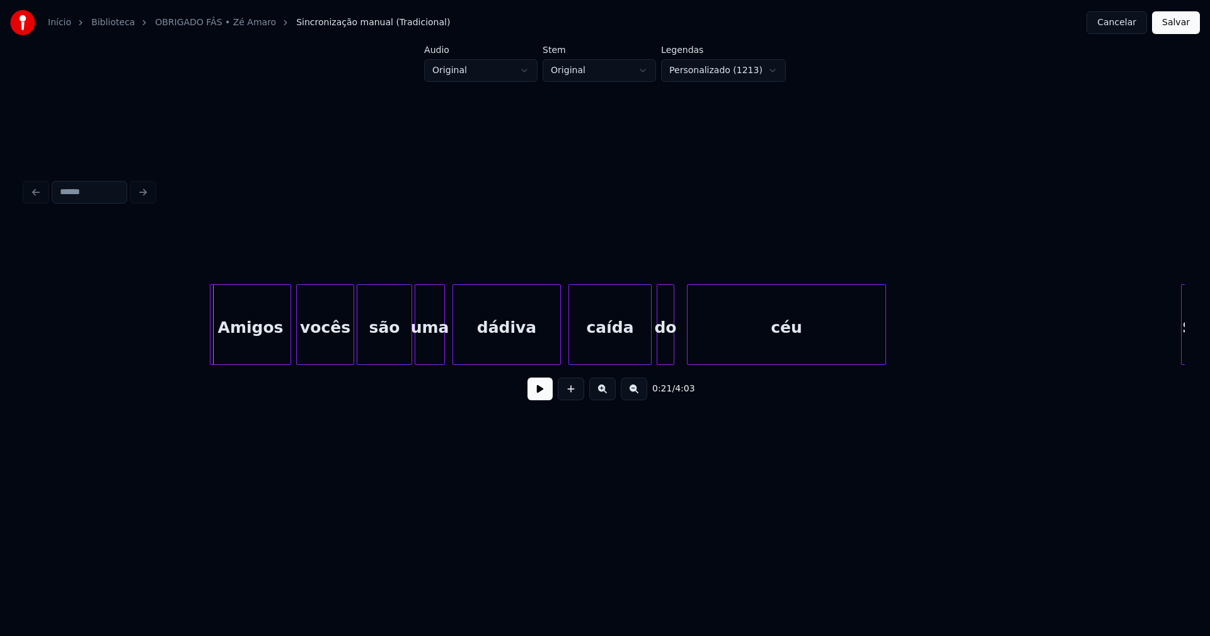
click at [212, 339] on div at bounding box center [212, 324] width 4 height 79
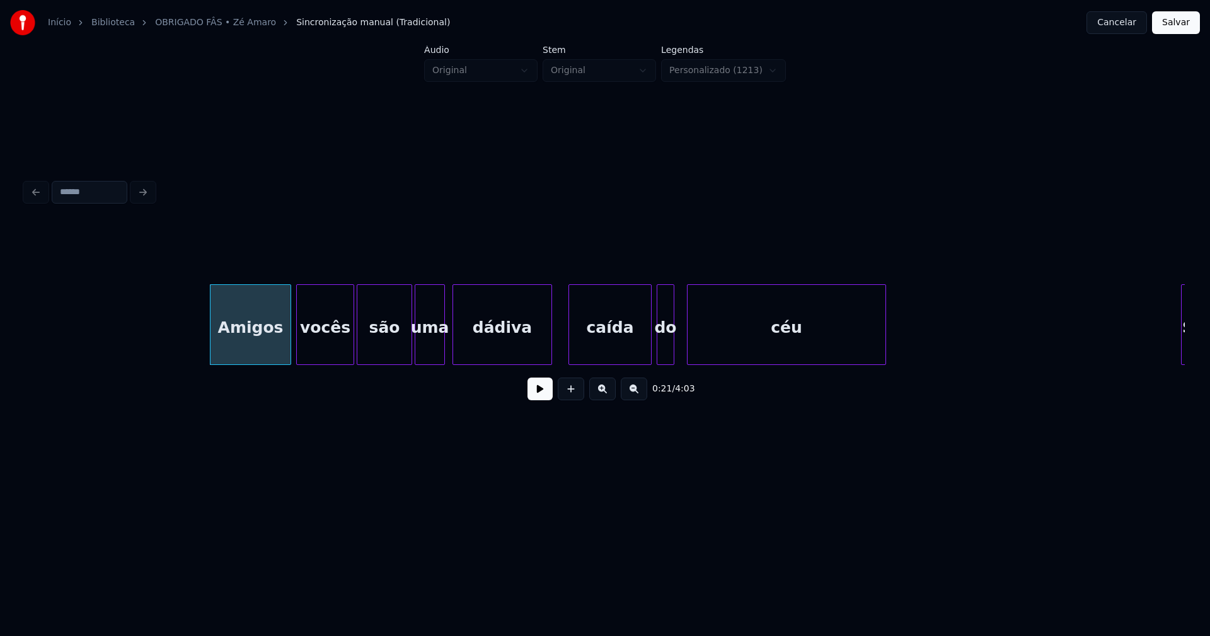
click at [550, 358] on div at bounding box center [549, 324] width 4 height 79
click at [542, 394] on button at bounding box center [539, 388] width 25 height 23
click at [697, 346] on div at bounding box center [697, 324] width 4 height 79
click at [689, 340] on div at bounding box center [689, 324] width 4 height 79
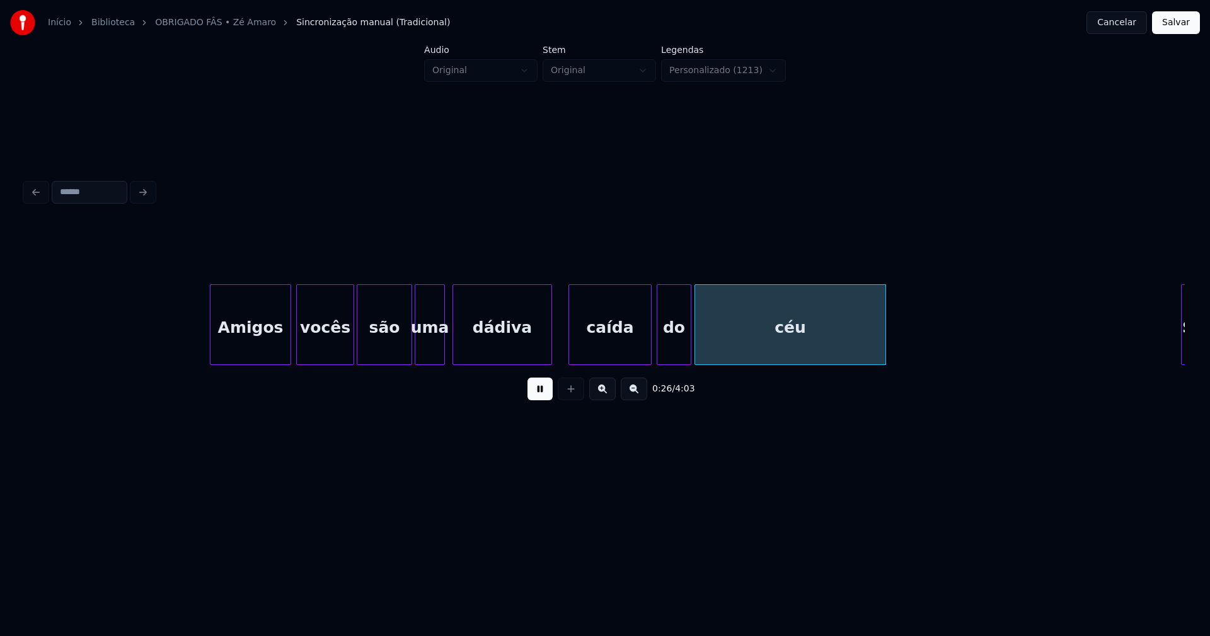
click at [546, 397] on button at bounding box center [539, 388] width 25 height 23
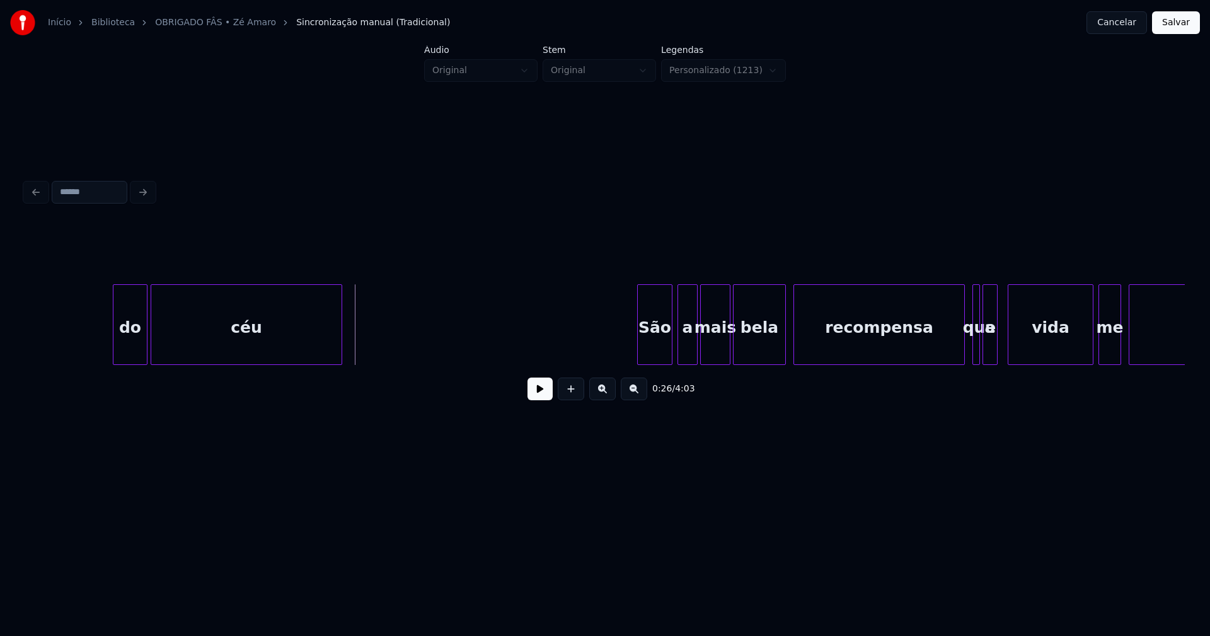
scroll to position [0, 3279]
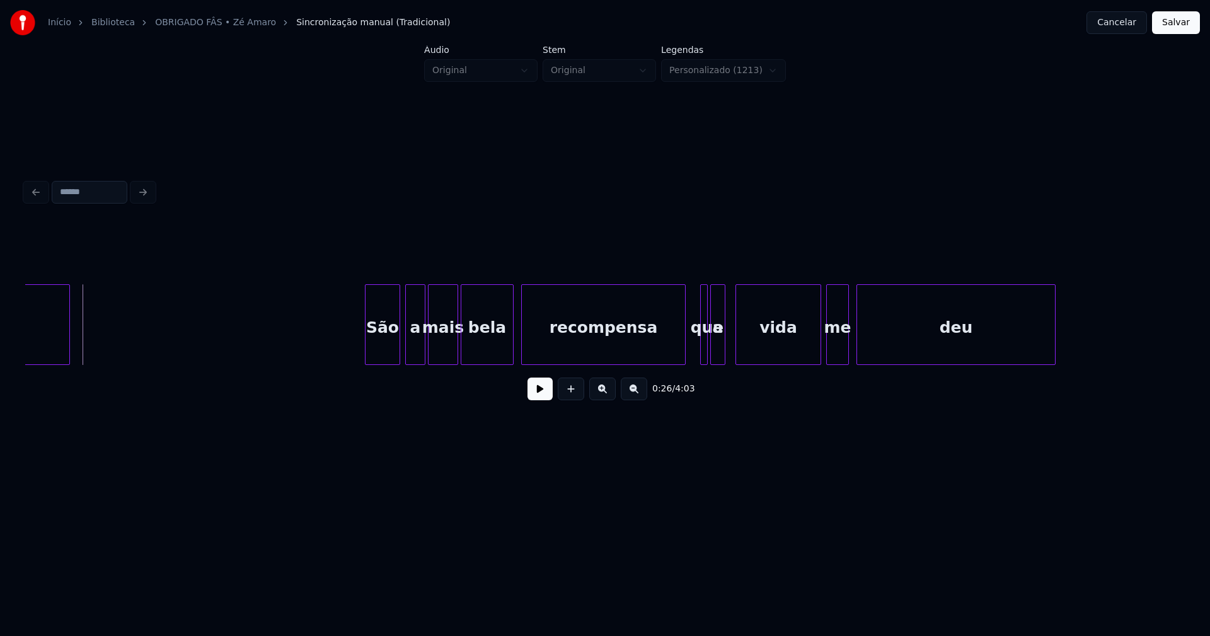
click at [681, 350] on div at bounding box center [683, 324] width 4 height 79
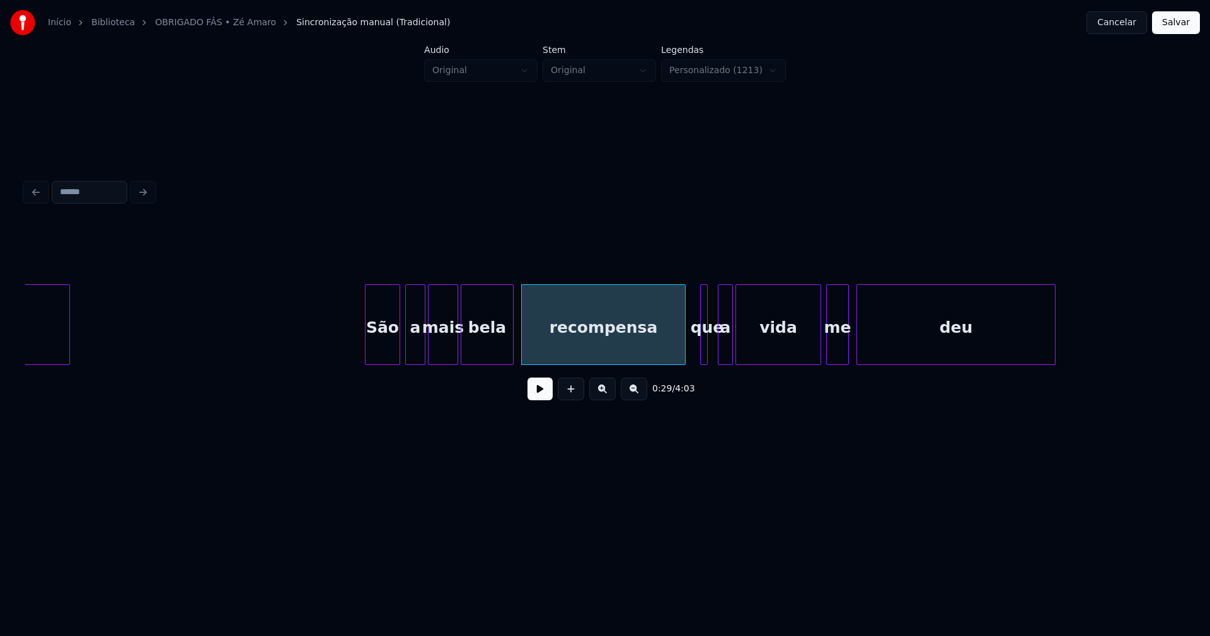
click at [724, 352] on div "a" at bounding box center [725, 328] width 14 height 86
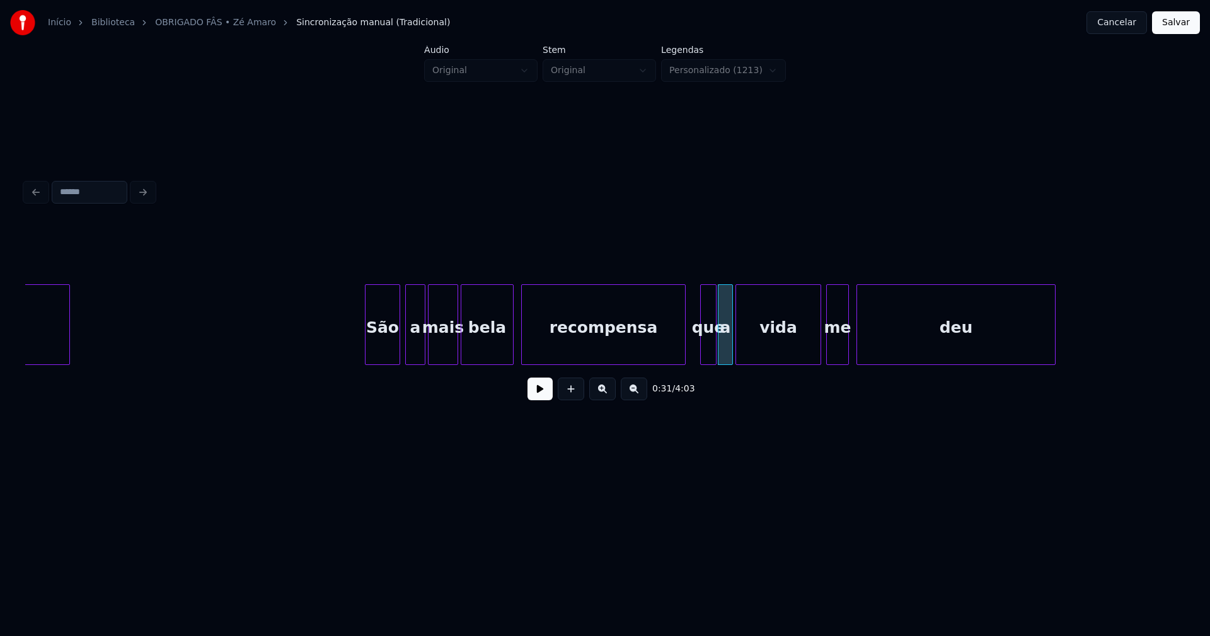
click at [713, 354] on div at bounding box center [714, 324] width 4 height 79
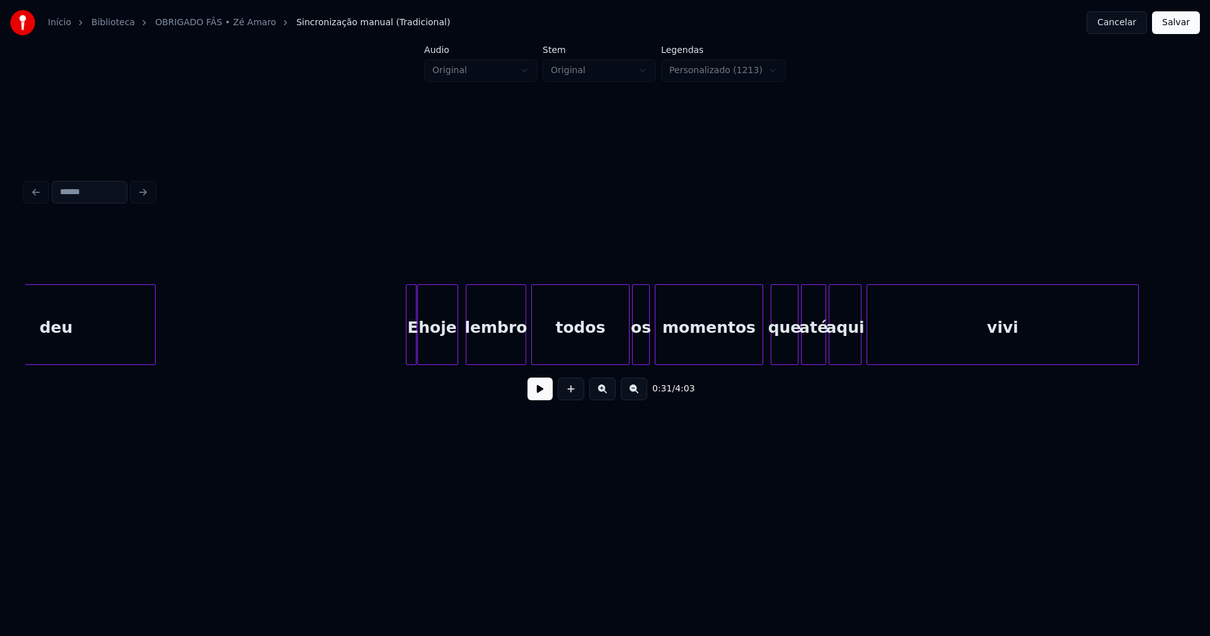
scroll to position [0, 4230]
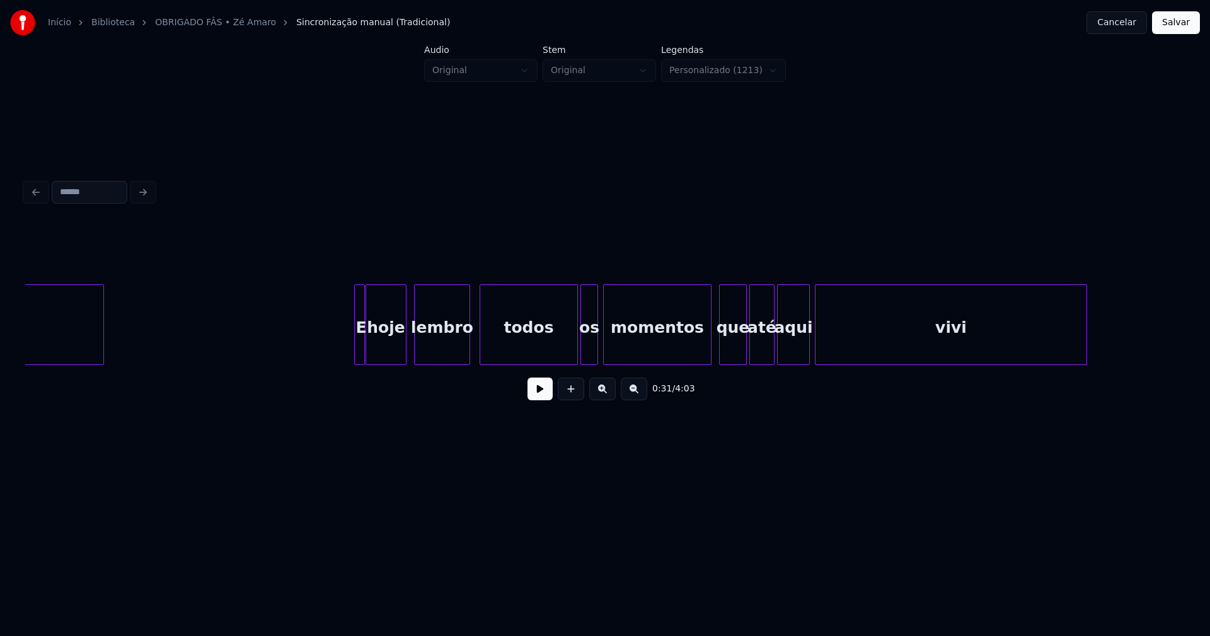
click at [467, 352] on div at bounding box center [468, 324] width 4 height 79
click at [700, 350] on div at bounding box center [701, 324] width 4 height 79
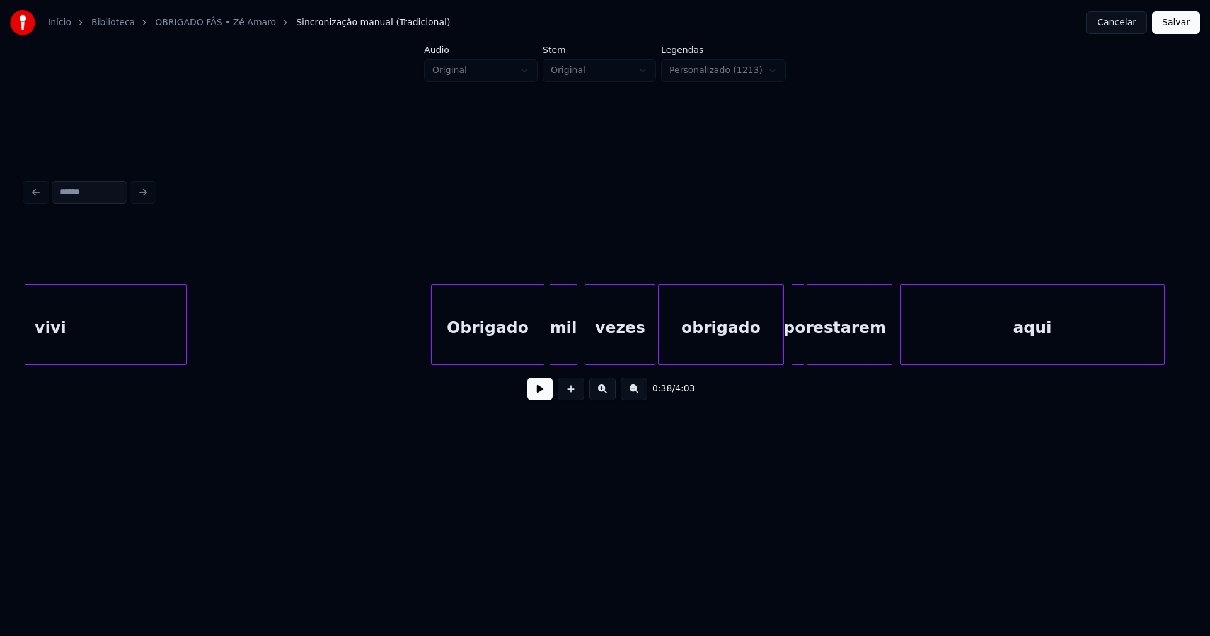
scroll to position [0, 5232]
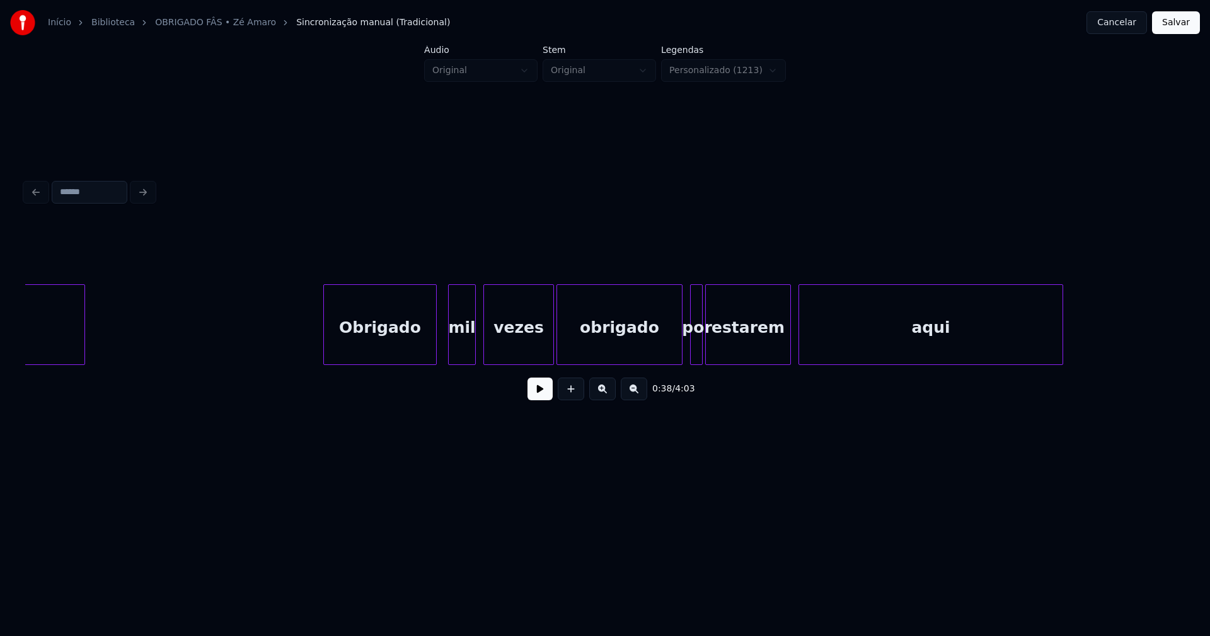
click at [386, 343] on div "Obrigado" at bounding box center [380, 328] width 112 height 86
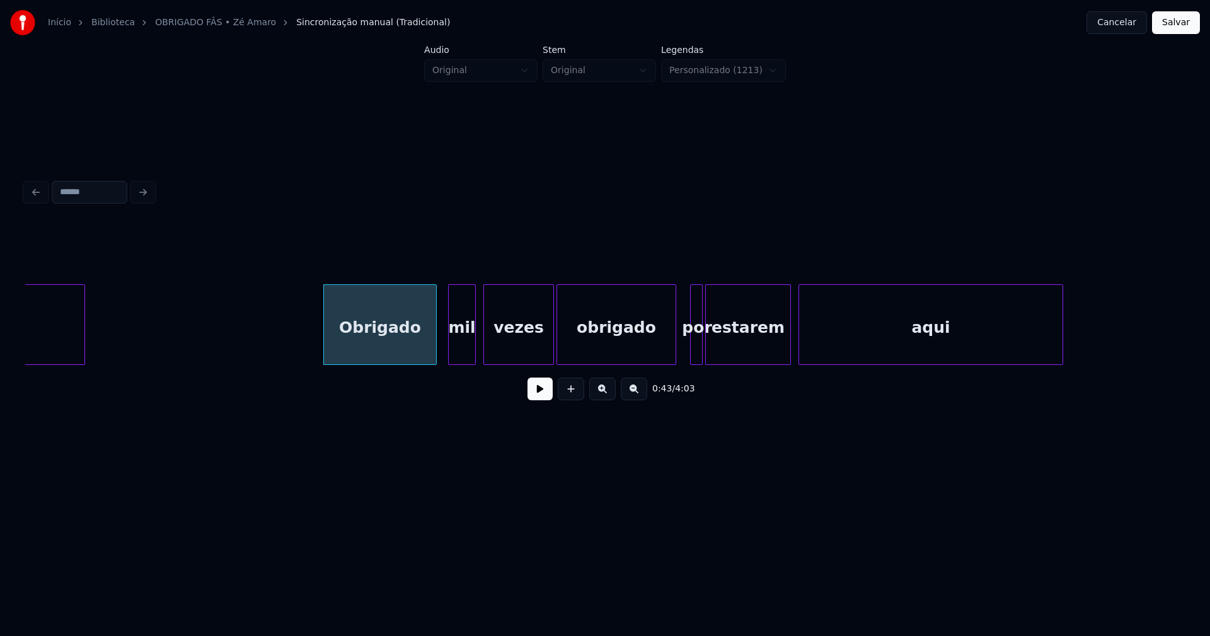
click at [674, 348] on div at bounding box center [674, 324] width 4 height 79
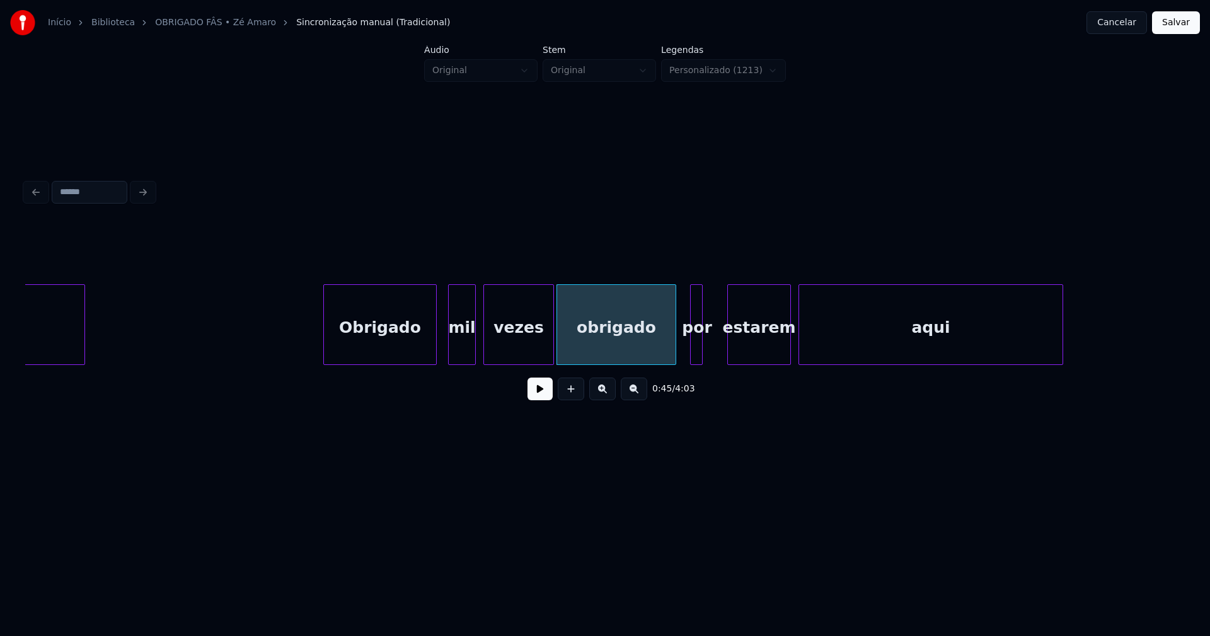
click at [729, 343] on div at bounding box center [730, 324] width 4 height 79
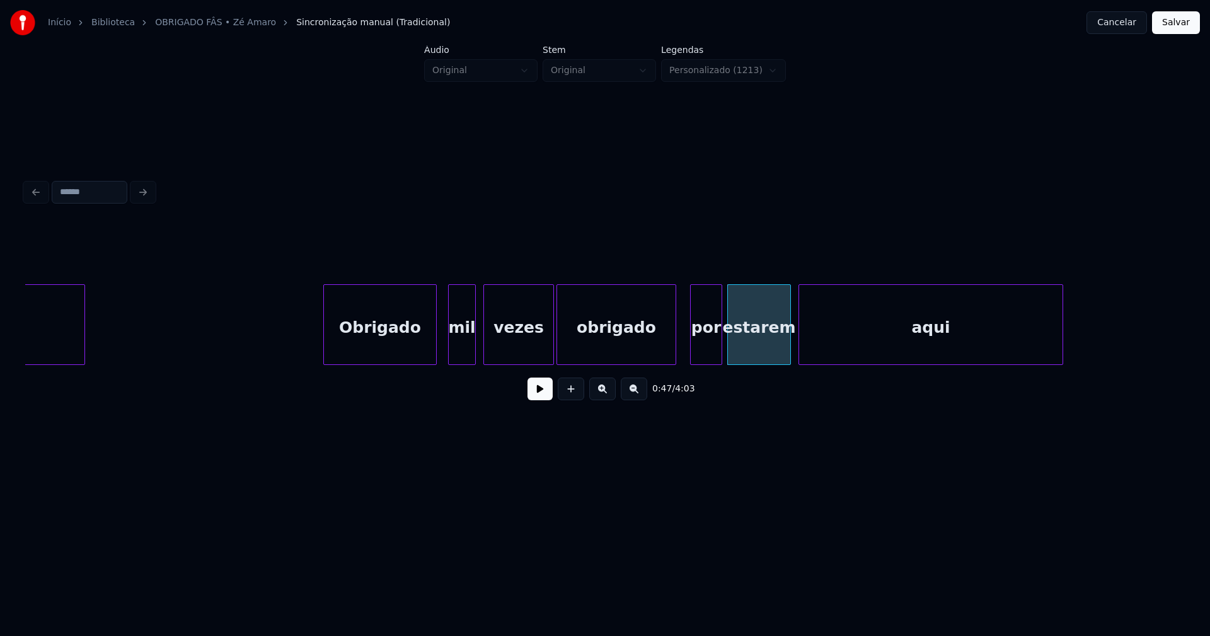
click at [719, 344] on div at bounding box center [720, 324] width 4 height 79
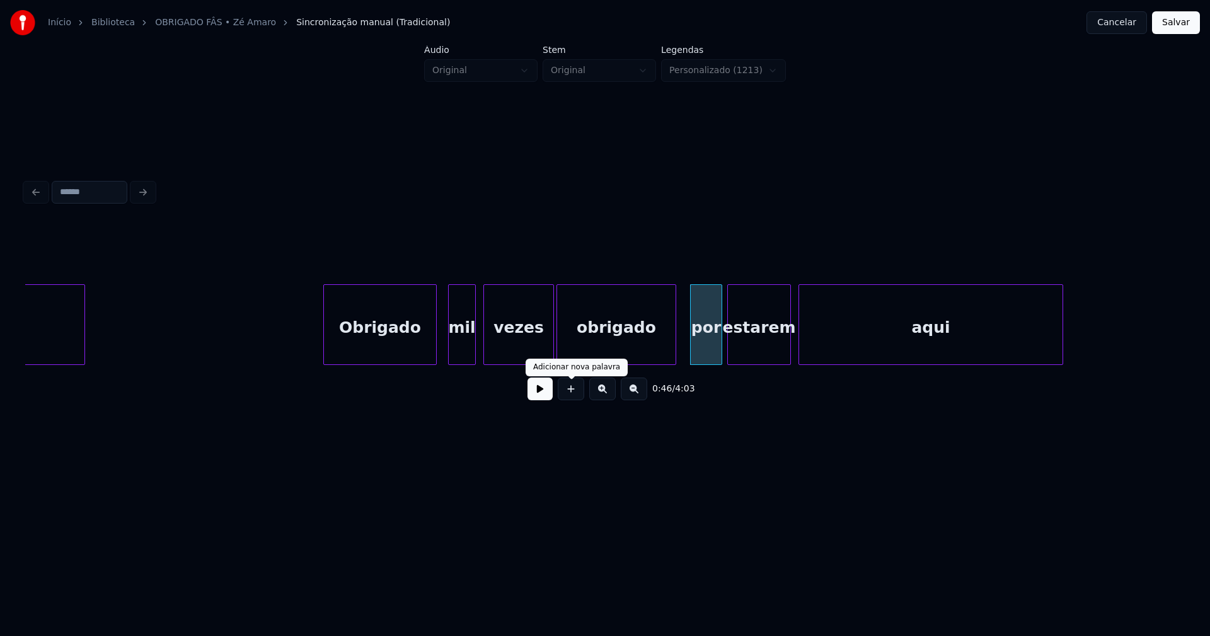
click at [545, 399] on button at bounding box center [539, 388] width 25 height 23
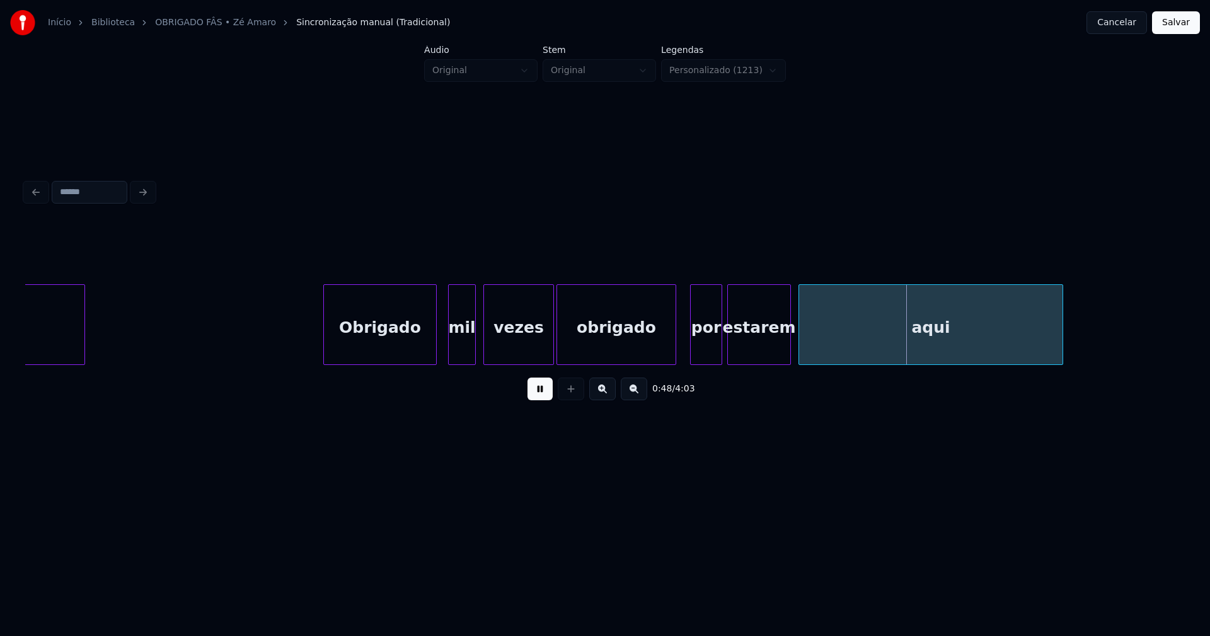
drag, startPoint x: 546, startPoint y: 396, endPoint x: 826, endPoint y: 317, distance: 291.0
click at [551, 394] on button at bounding box center [539, 388] width 25 height 23
click at [820, 336] on div at bounding box center [822, 324] width 4 height 79
click at [813, 330] on div at bounding box center [811, 324] width 4 height 79
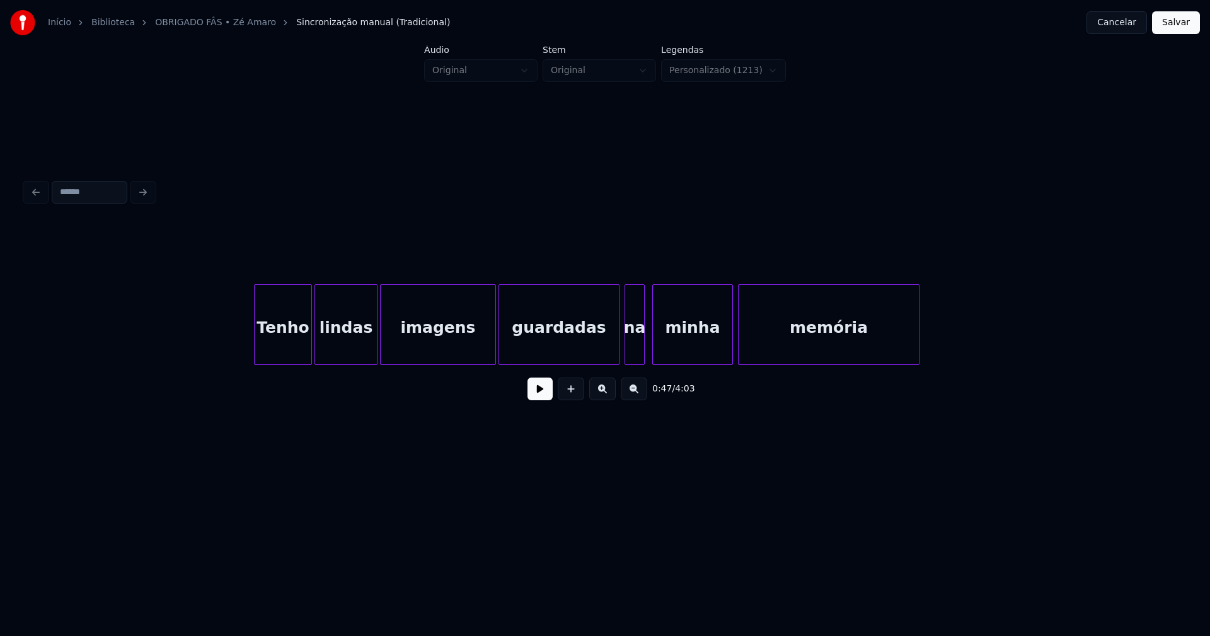
scroll to position [0, 6354]
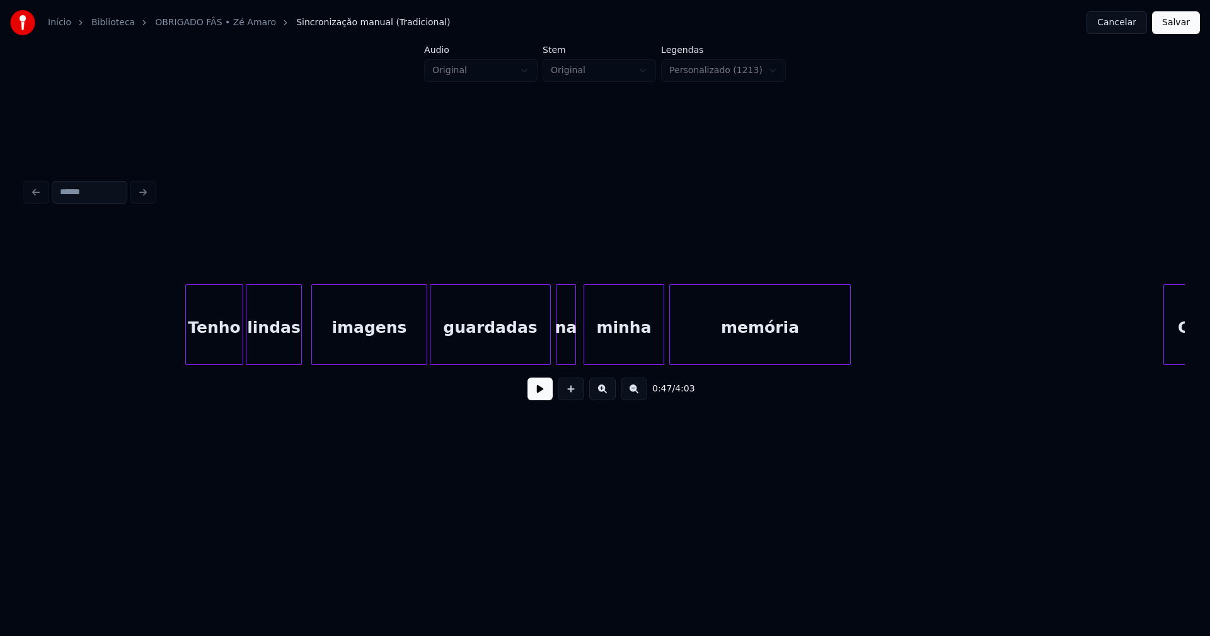
click at [298, 351] on div at bounding box center [299, 324] width 4 height 79
click at [538, 356] on div at bounding box center [539, 324] width 4 height 79
click at [561, 349] on div "na" at bounding box center [562, 328] width 19 height 86
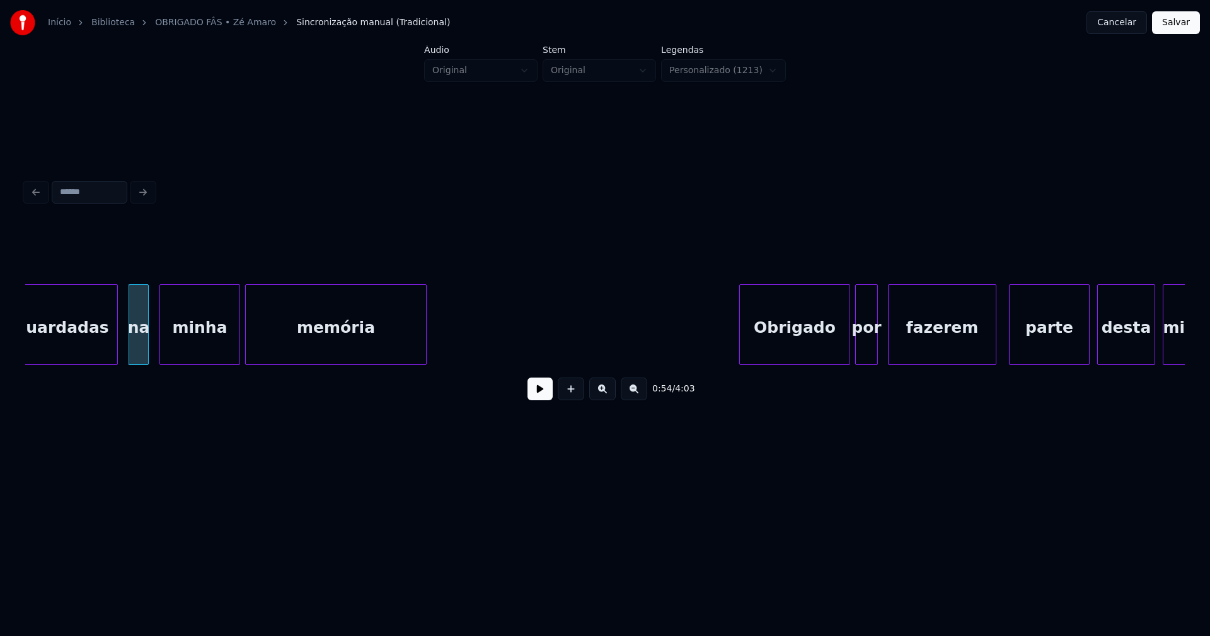
scroll to position [0, 7101]
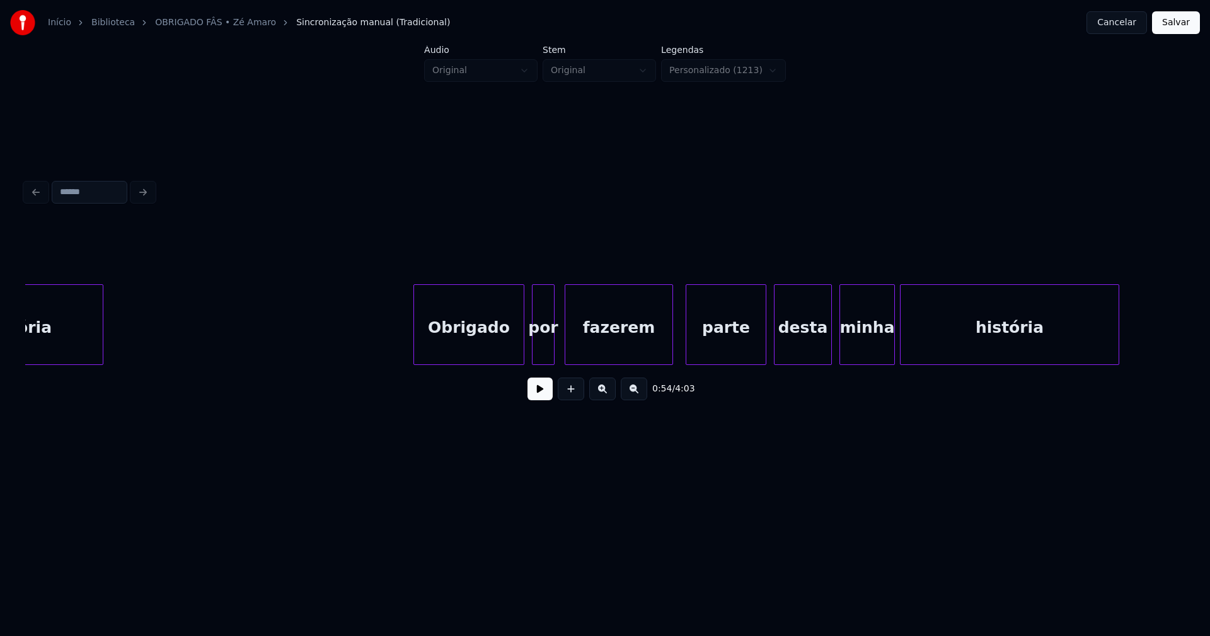
click at [478, 341] on div "Obrigado" at bounding box center [469, 328] width 110 height 86
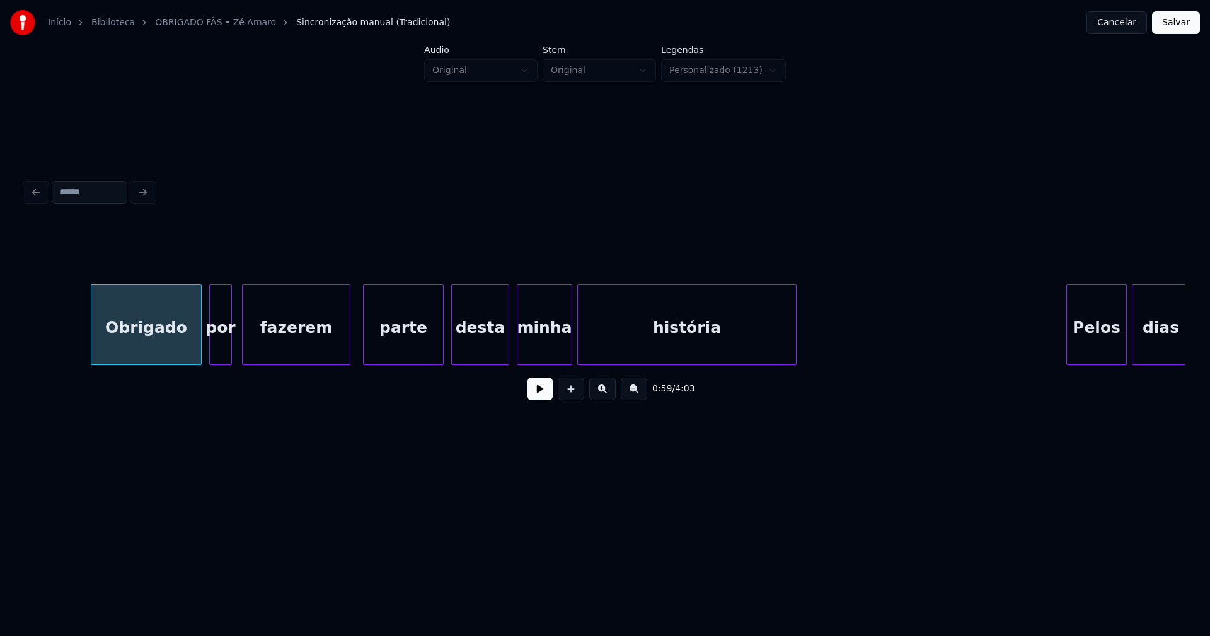
scroll to position [0, 7441]
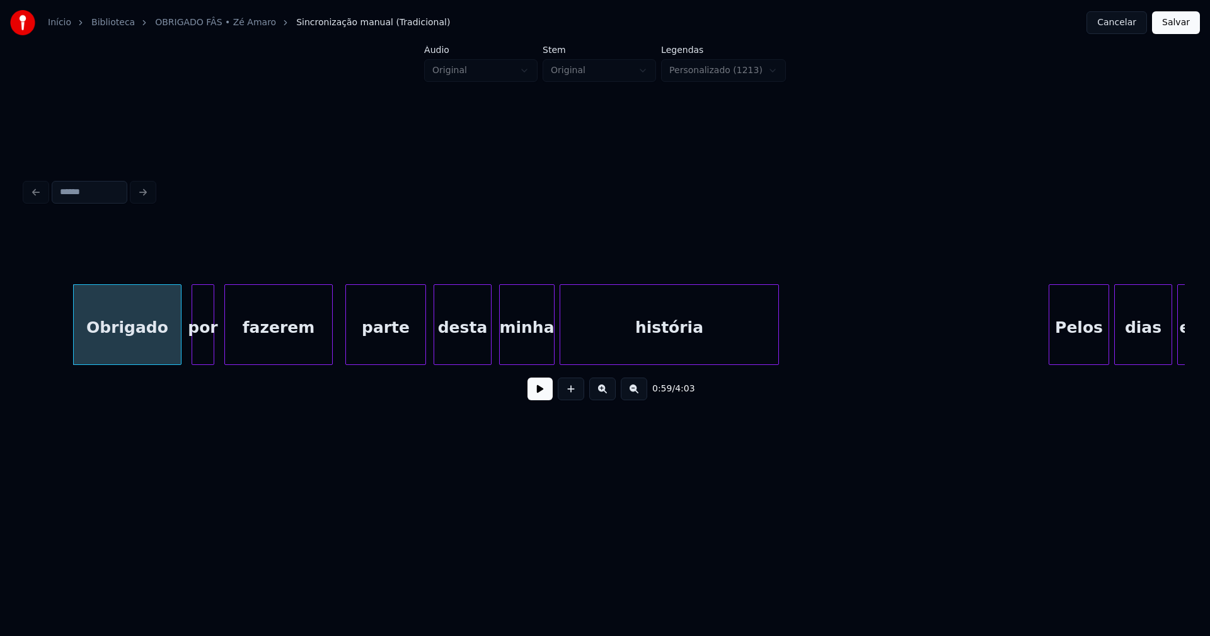
click at [179, 340] on div at bounding box center [179, 324] width 4 height 79
click at [393, 358] on div "parte" at bounding box center [382, 328] width 79 height 86
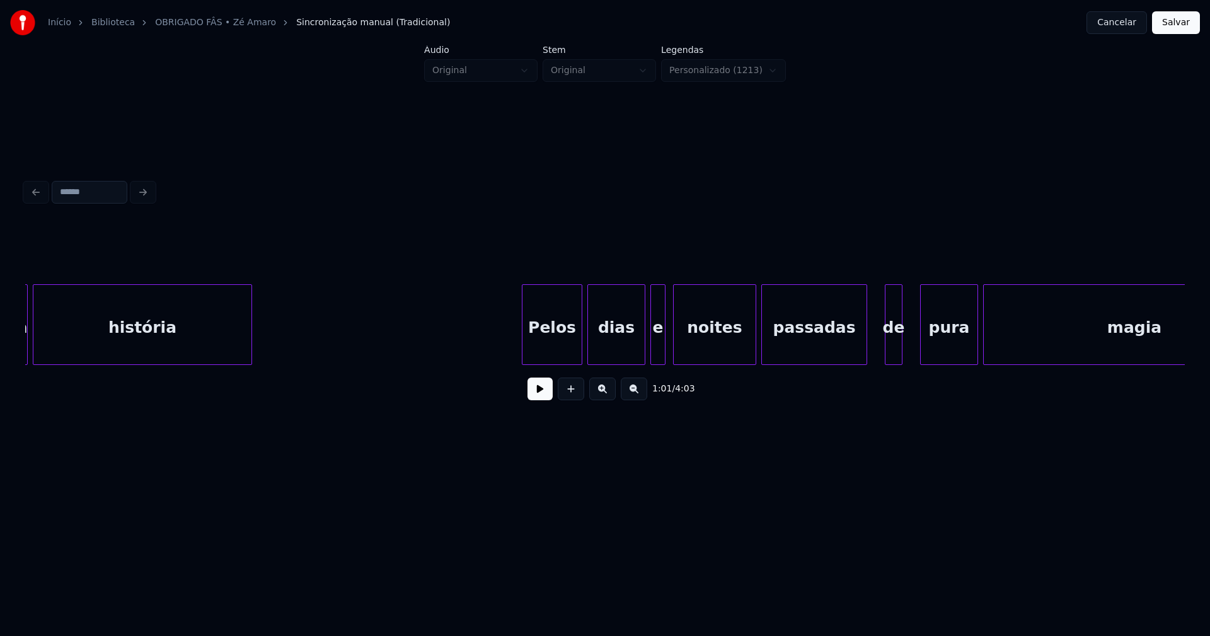
scroll to position [0, 8187]
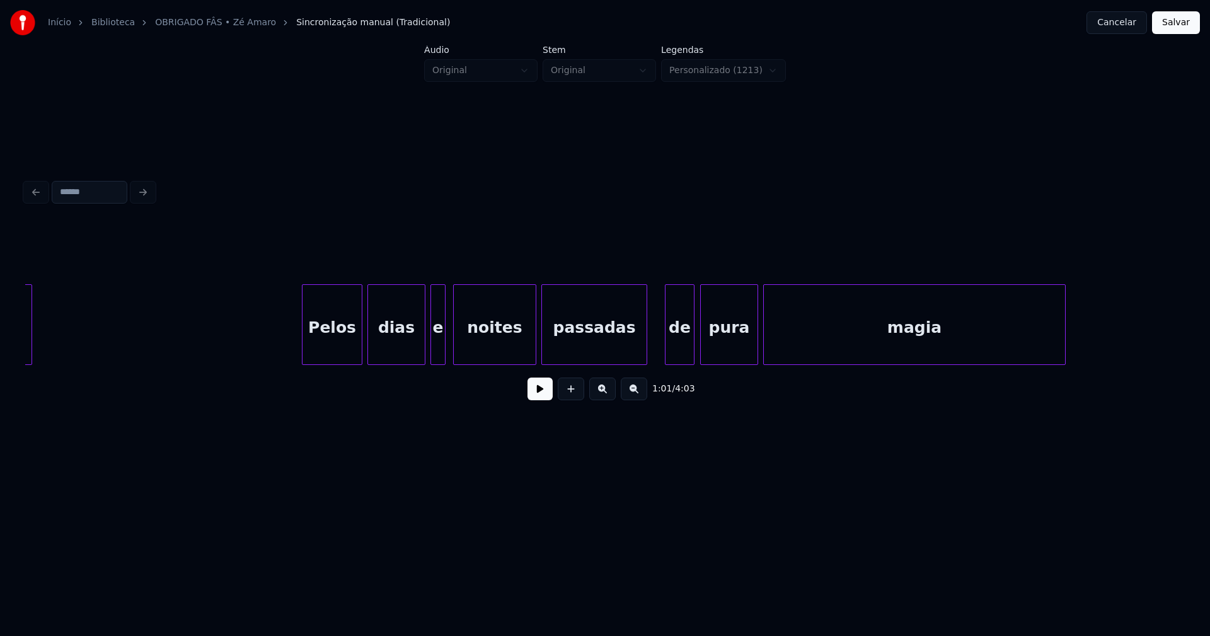
click at [692, 342] on div at bounding box center [692, 324] width 4 height 79
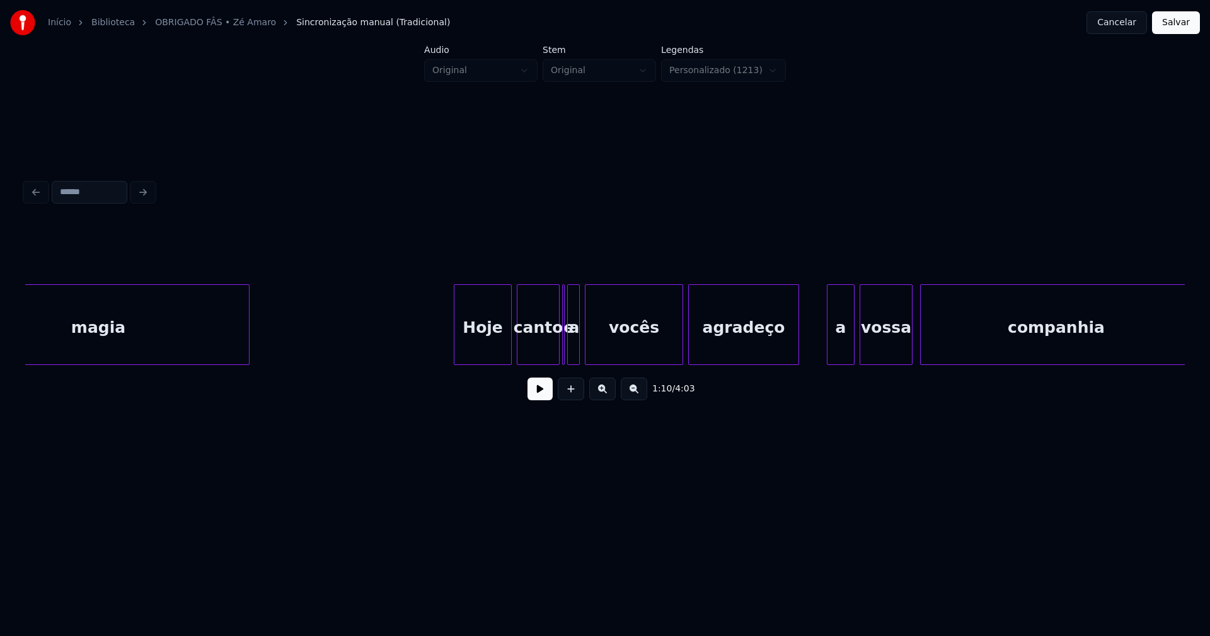
scroll to position [0, 9038]
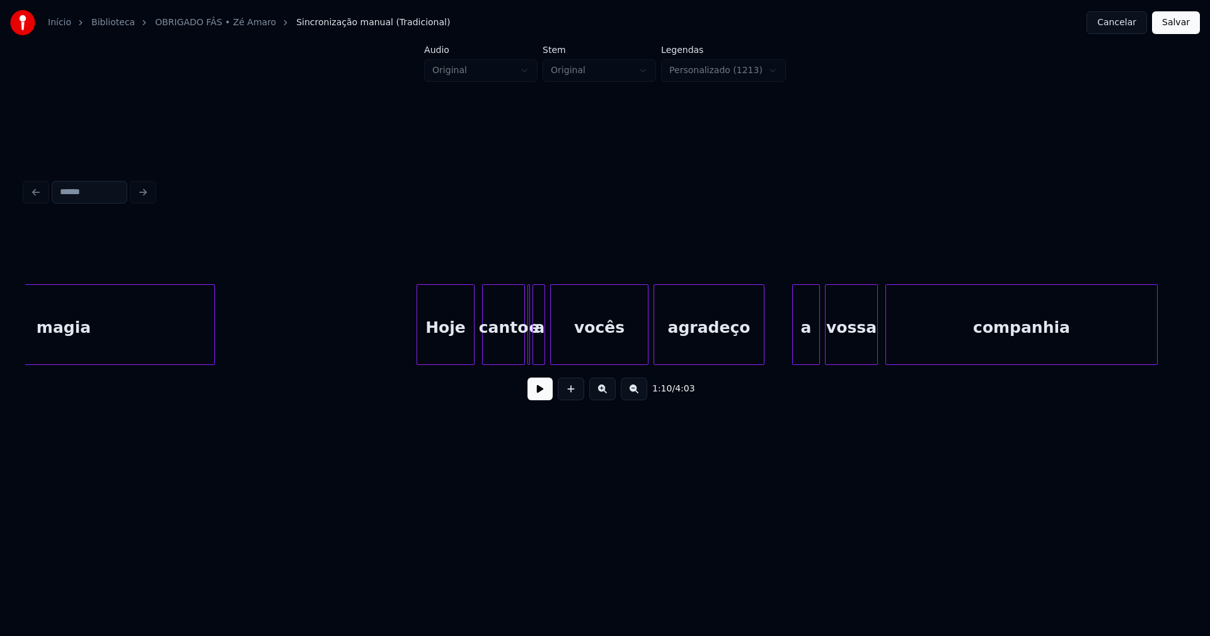
click at [459, 343] on div "Hoje" at bounding box center [445, 328] width 57 height 86
click at [515, 355] on div at bounding box center [517, 324] width 4 height 79
click at [544, 351] on div "a" at bounding box center [543, 328] width 13 height 86
click at [531, 356] on div at bounding box center [532, 324] width 4 height 79
click at [522, 347] on div "e" at bounding box center [525, 324] width 7 height 81
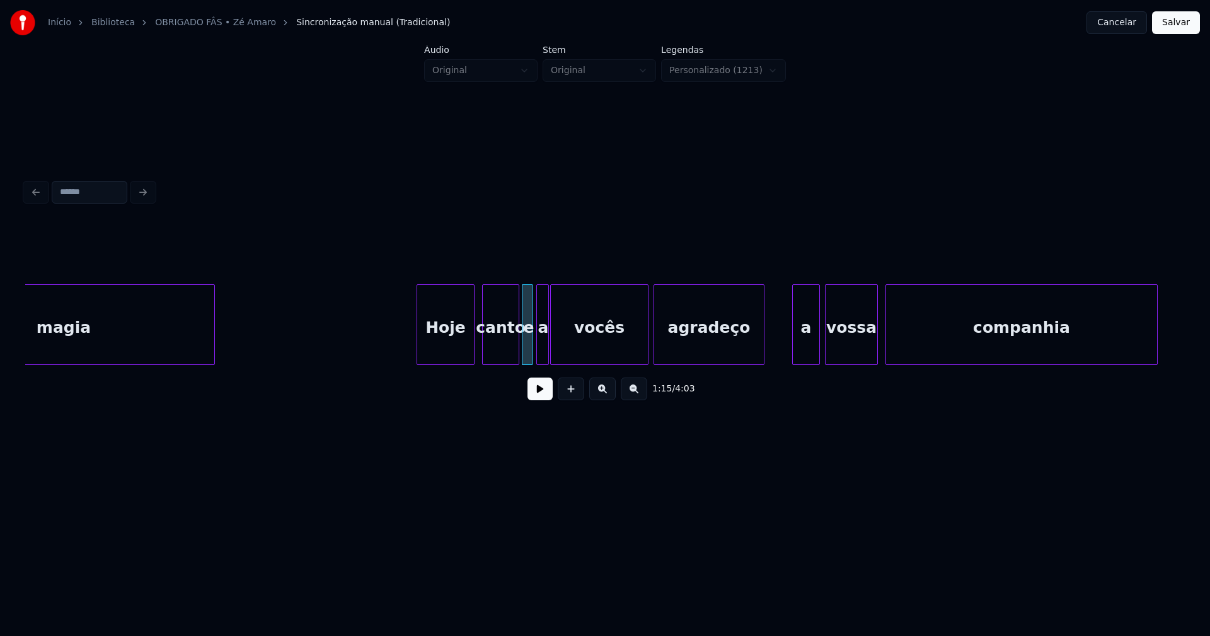
click at [530, 351] on div at bounding box center [531, 324] width 4 height 79
click at [511, 349] on div at bounding box center [510, 324] width 4 height 79
click at [802, 348] on div "a" at bounding box center [802, 328] width 26 height 86
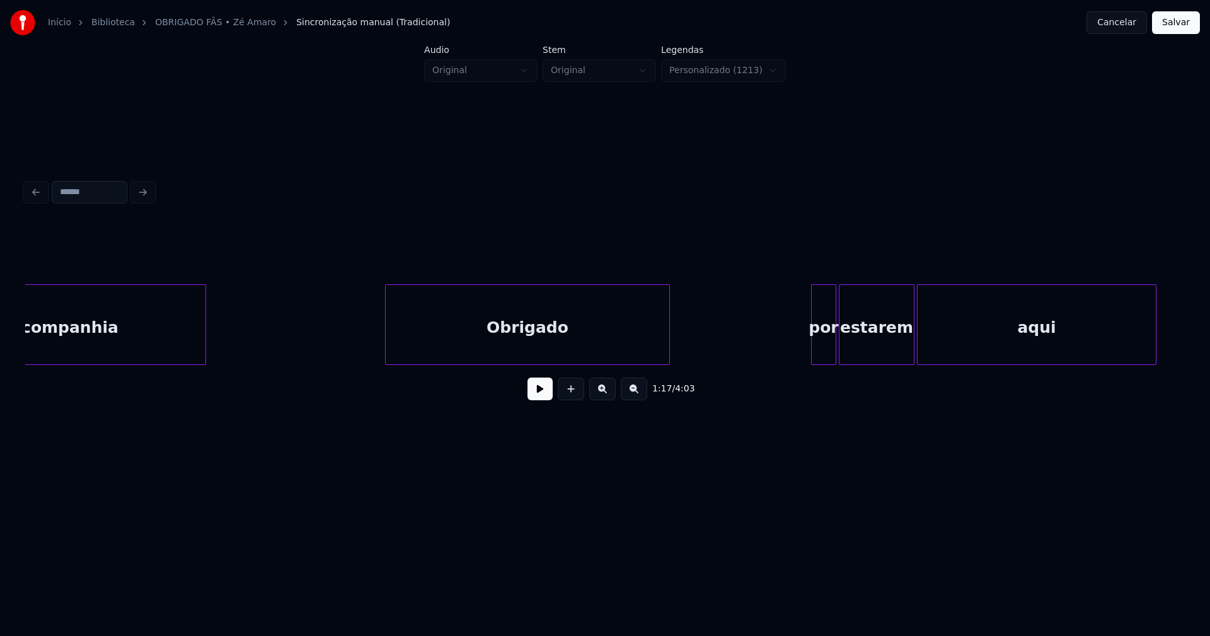
scroll to position [0, 10023]
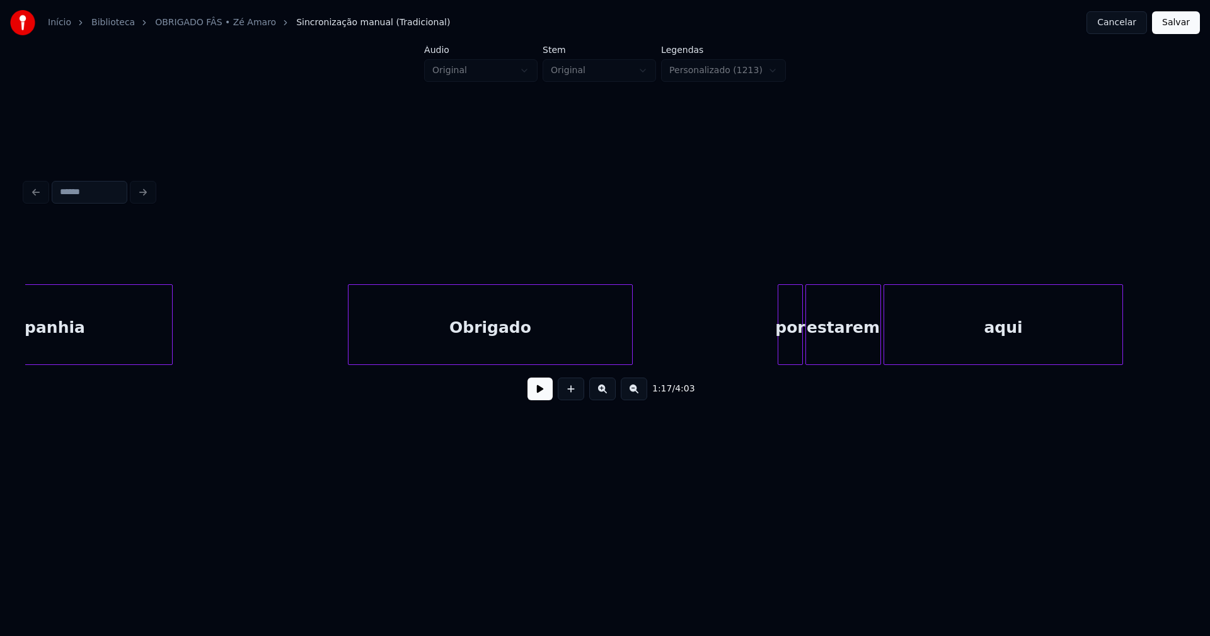
click at [590, 340] on div "Obrigado" at bounding box center [489, 328] width 283 height 86
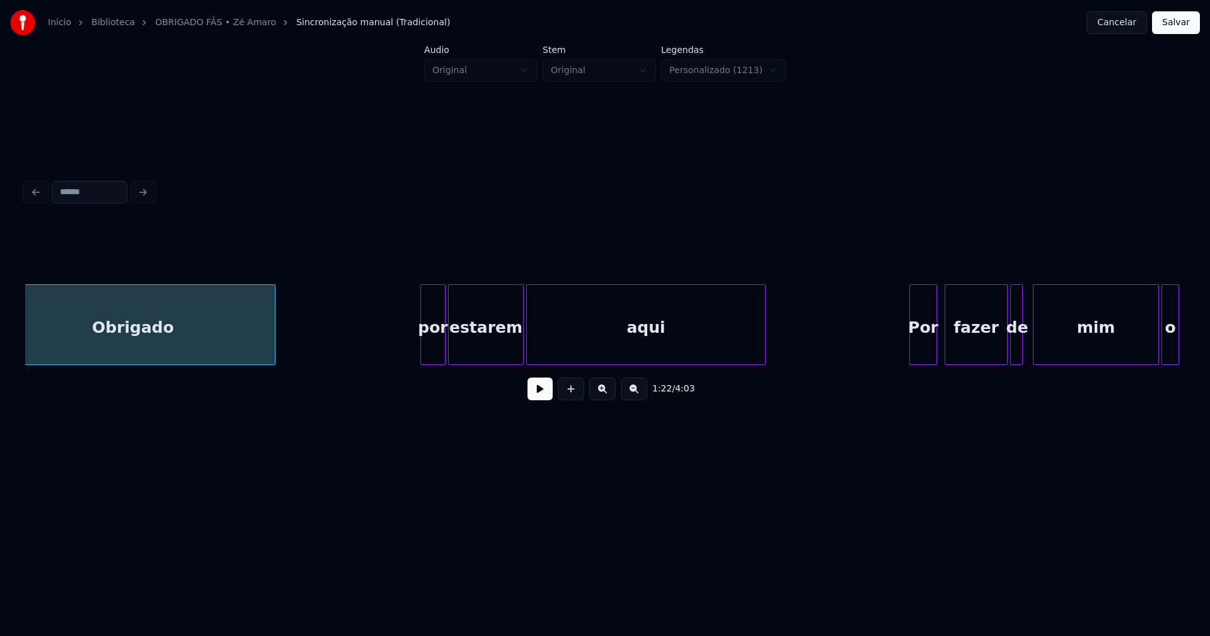
scroll to position [0, 10414]
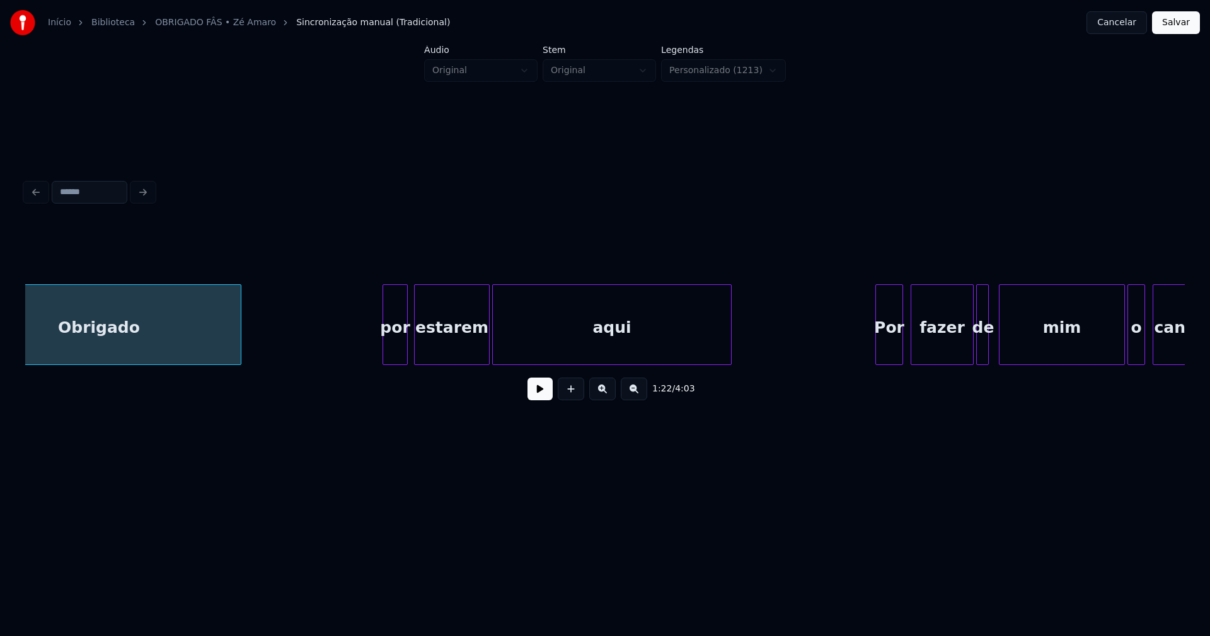
click at [396, 350] on div "por" at bounding box center [395, 328] width 24 height 86
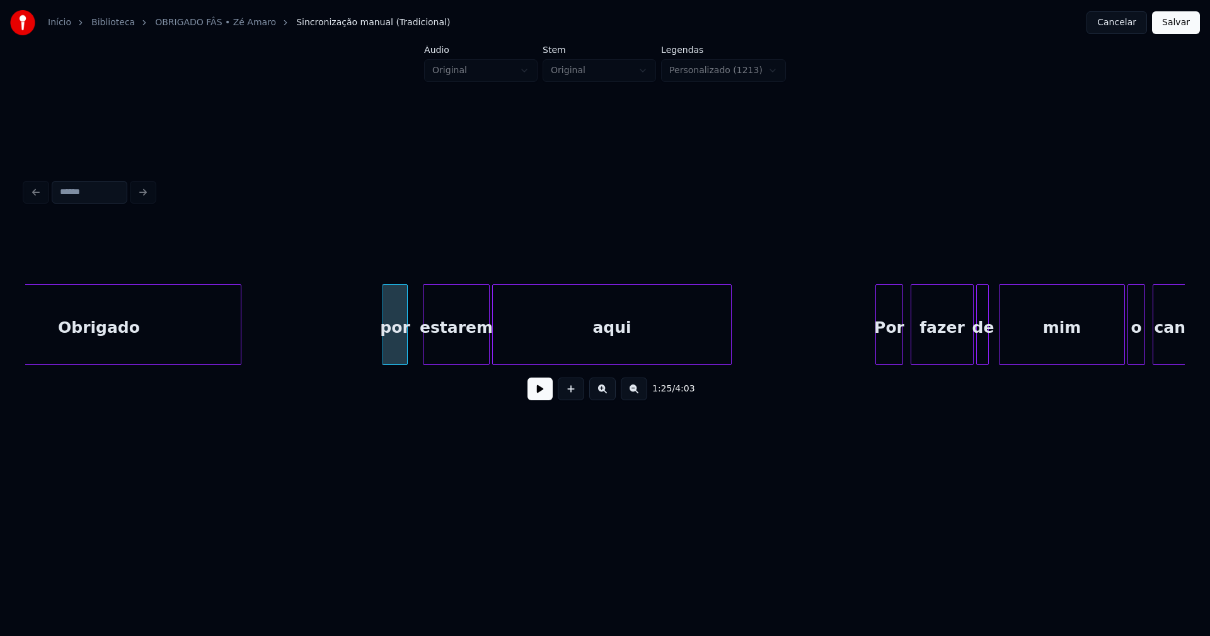
click at [423, 340] on div at bounding box center [425, 324] width 4 height 79
click at [417, 338] on div at bounding box center [417, 324] width 4 height 79
click at [404, 344] on div "por" at bounding box center [400, 328] width 35 height 86
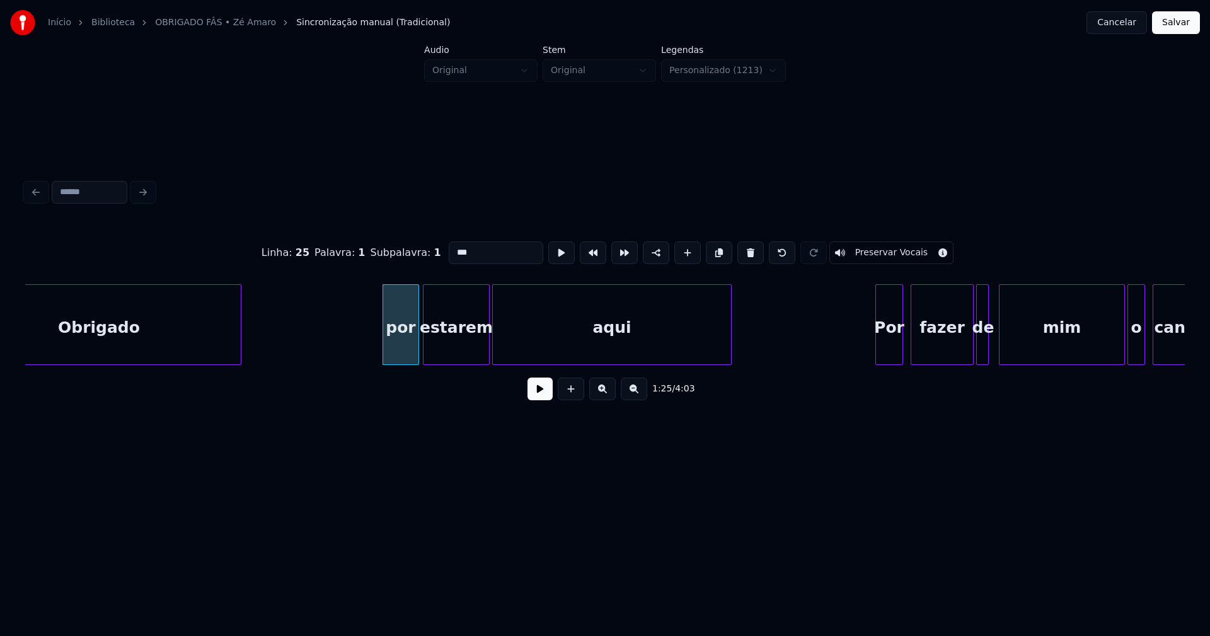
click at [451, 248] on input "***" at bounding box center [496, 252] width 94 height 23
click at [513, 341] on div at bounding box center [512, 324] width 4 height 79
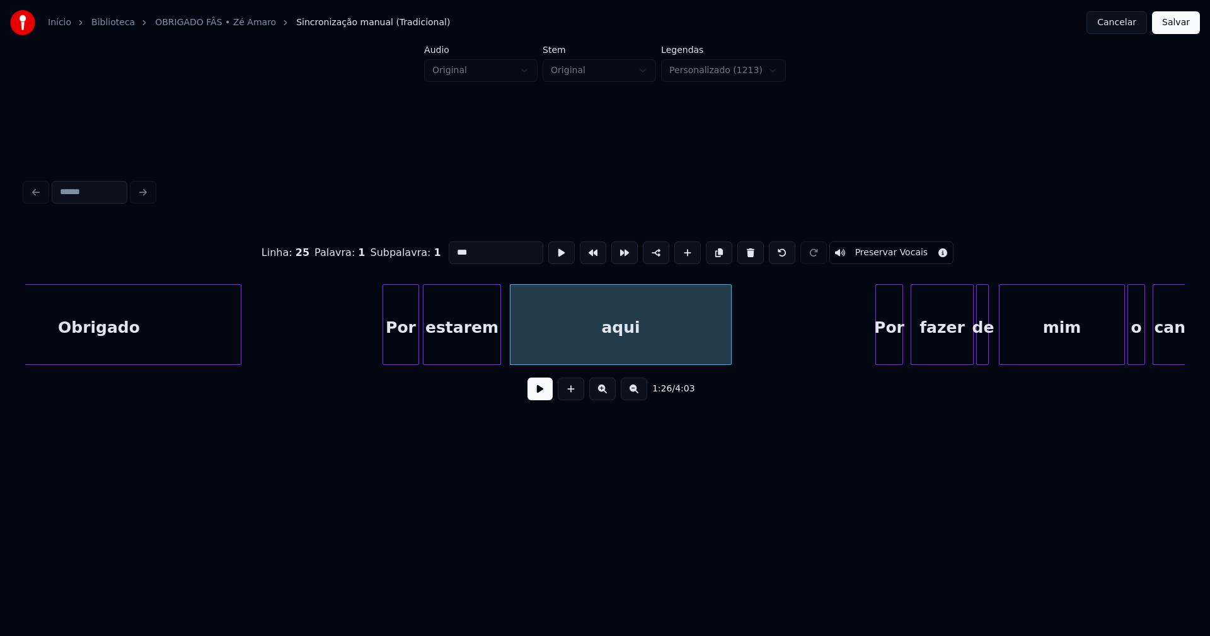
click at [498, 335] on div at bounding box center [498, 324] width 4 height 79
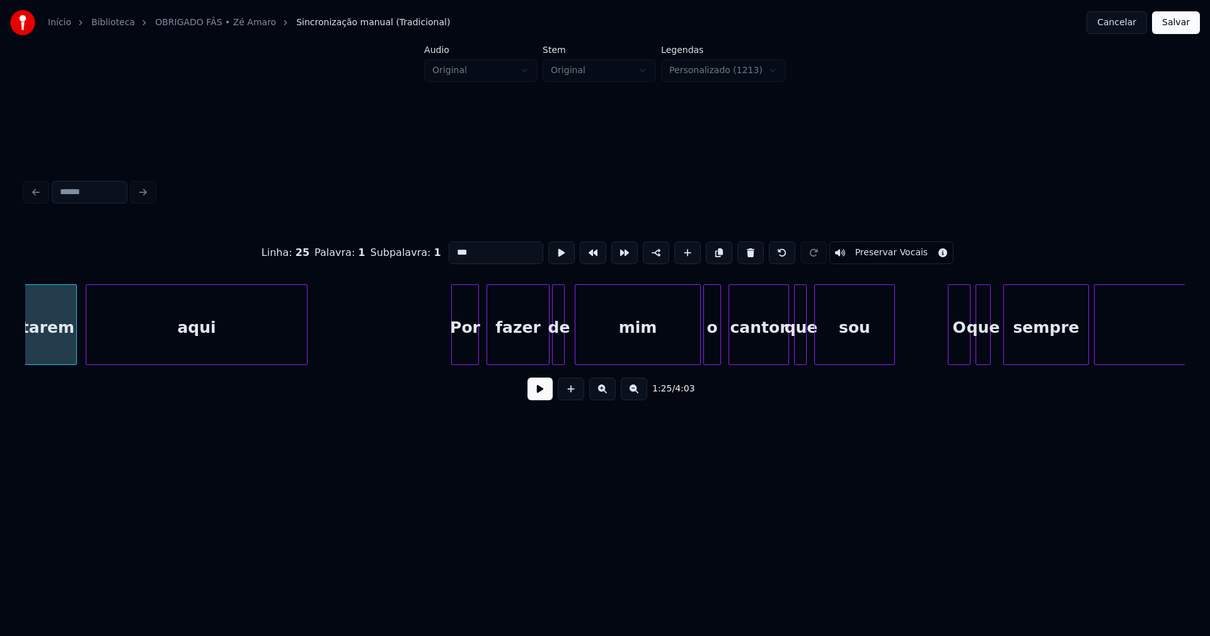
scroll to position [0, 10906]
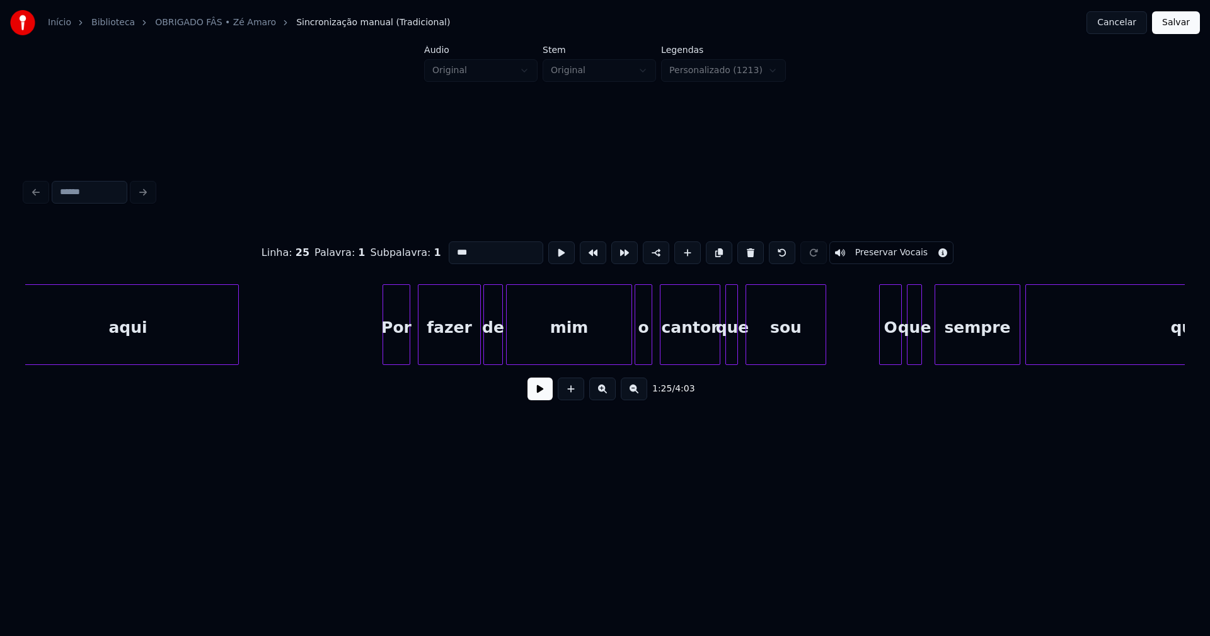
click at [498, 344] on div at bounding box center [500, 324] width 4 height 79
click at [613, 352] on div at bounding box center [614, 324] width 4 height 79
click at [637, 348] on div "o" at bounding box center [639, 328] width 16 height 86
click at [752, 340] on div at bounding box center [754, 324] width 4 height 79
click at [745, 340] on div at bounding box center [746, 324] width 4 height 79
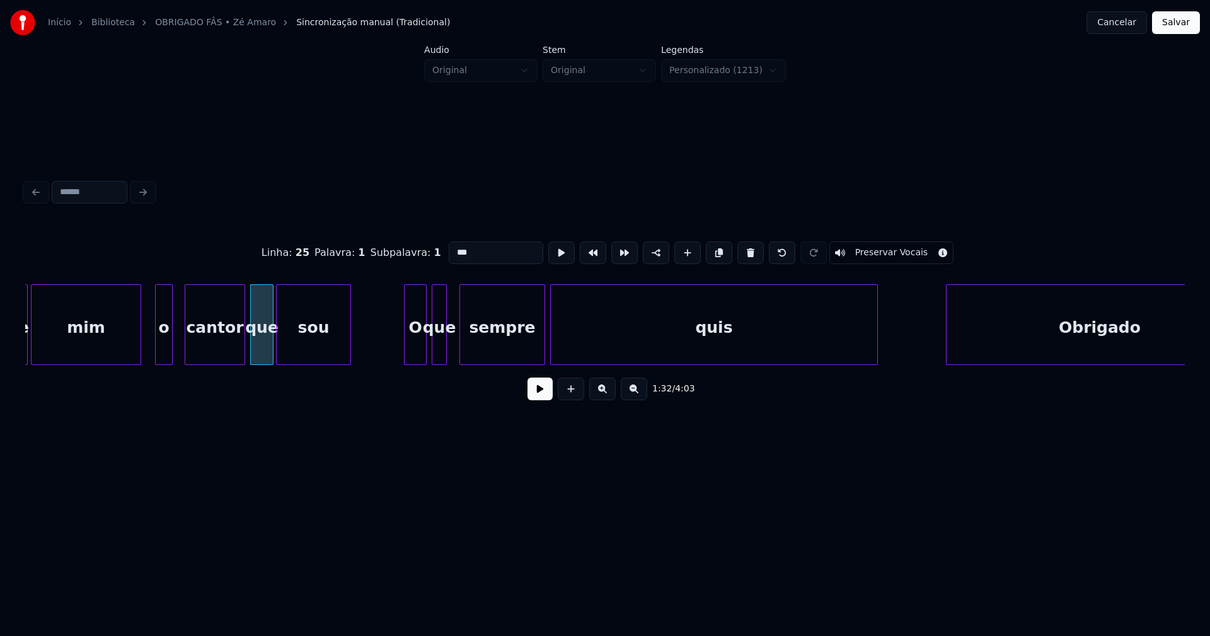
scroll to position [0, 11415]
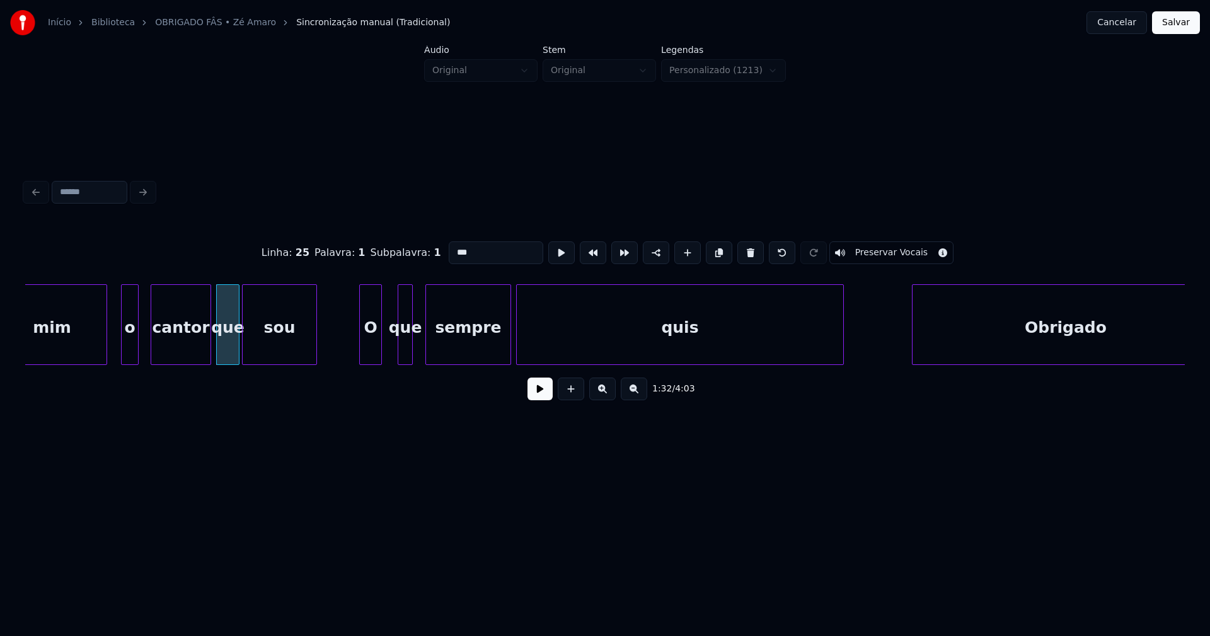
click at [374, 353] on div "O" at bounding box center [370, 328] width 21 height 86
click at [430, 342] on div at bounding box center [432, 324] width 4 height 79
click at [408, 345] on div "que" at bounding box center [405, 328] width 14 height 86
click at [424, 341] on div at bounding box center [424, 324] width 4 height 79
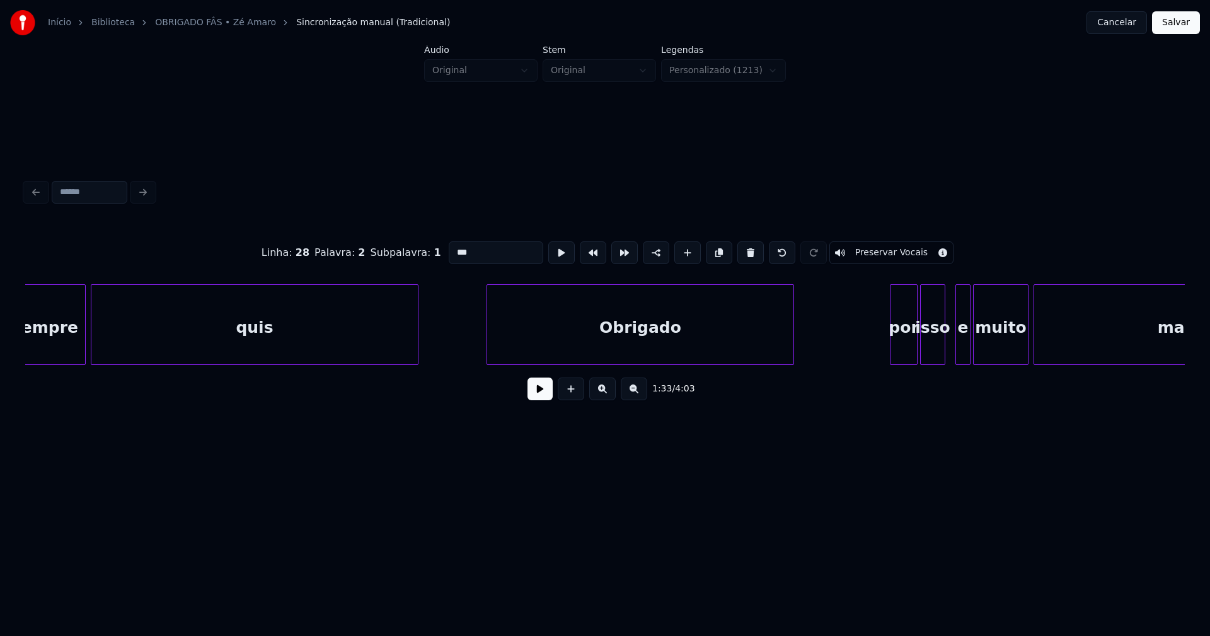
scroll to position [0, 11874]
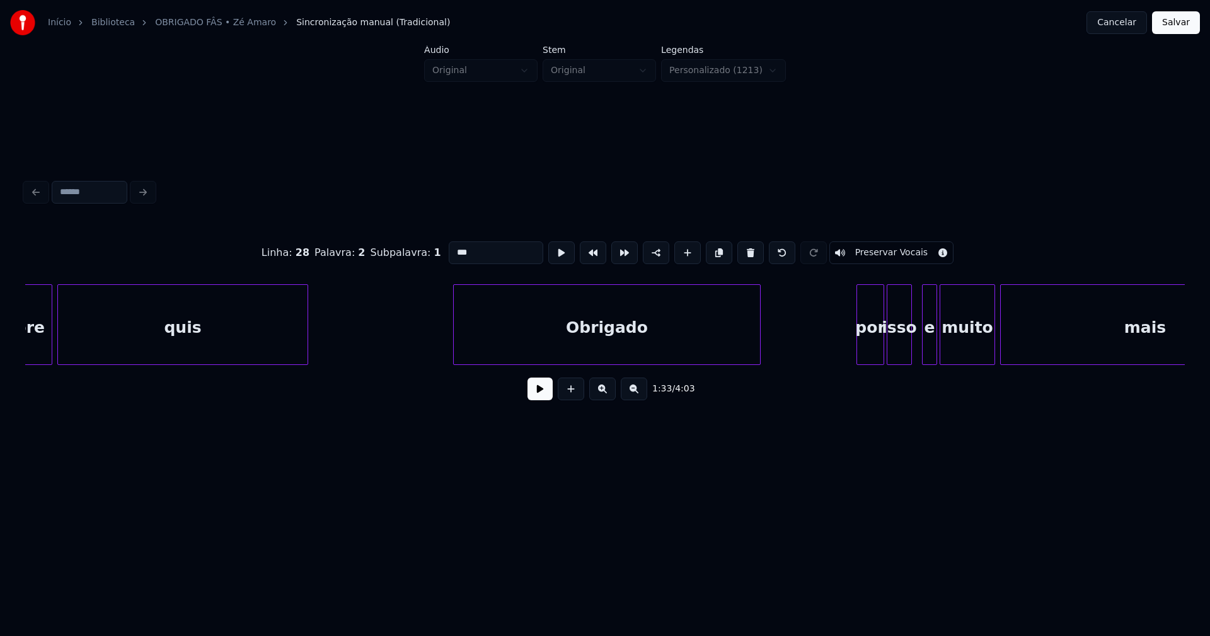
click at [305, 364] on div "sempre quis Obrigado por isso e muito mais" at bounding box center [604, 324] width 1159 height 81
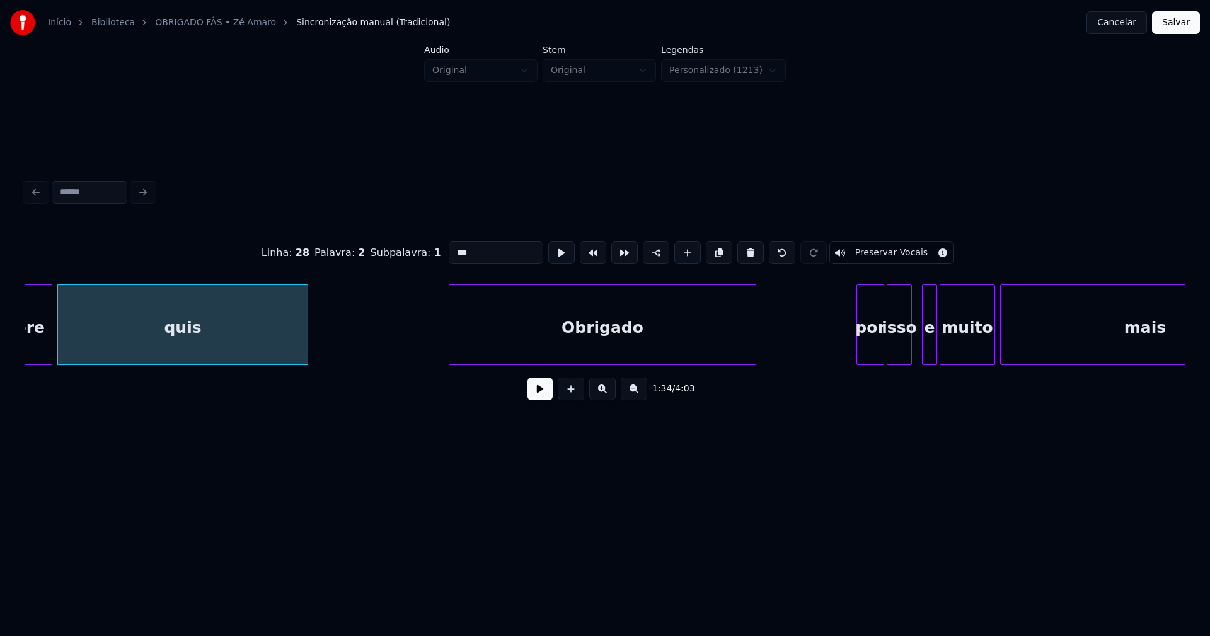
click at [559, 333] on div "Obrigado" at bounding box center [602, 328] width 306 height 86
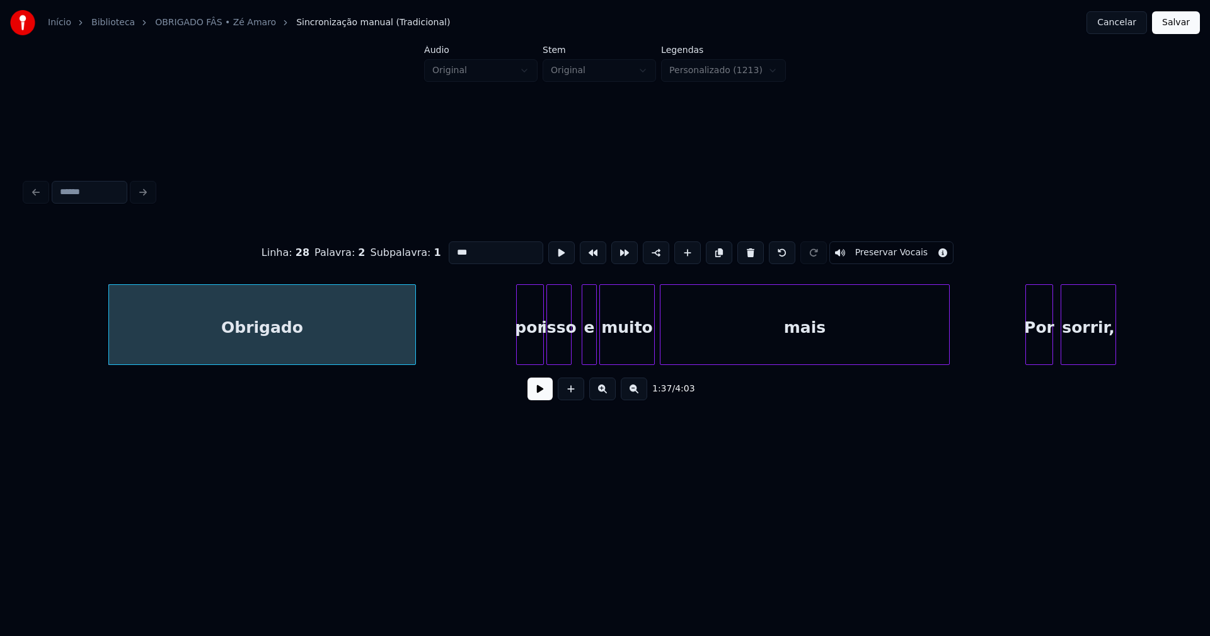
scroll to position [0, 12282]
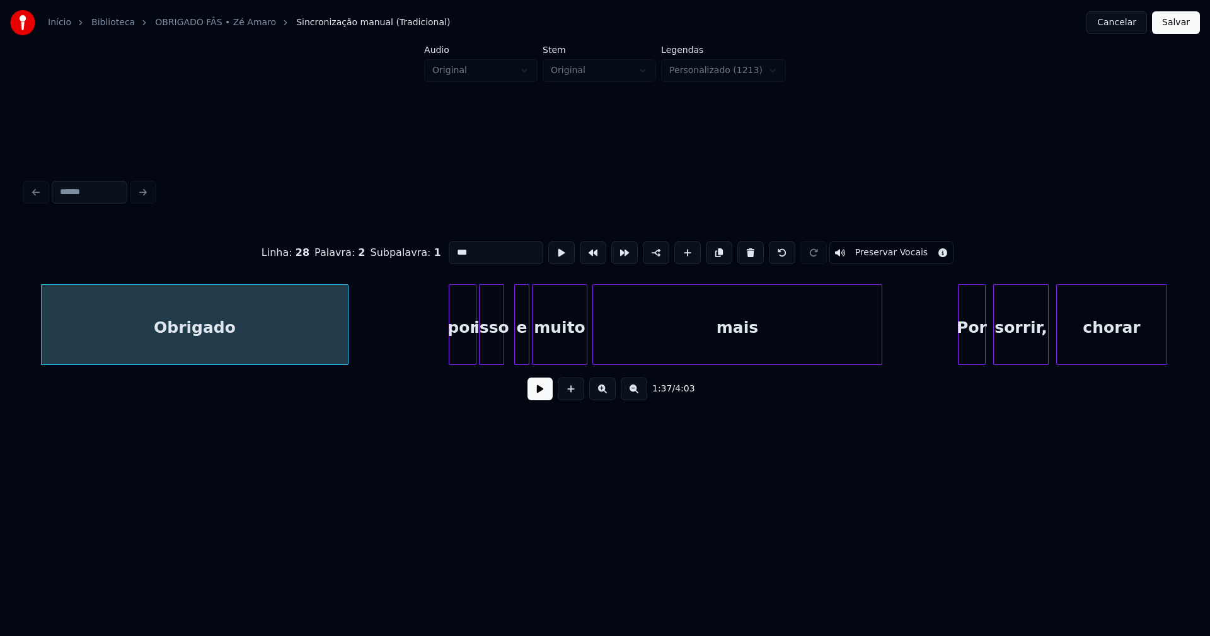
click at [464, 343] on div "por" at bounding box center [462, 328] width 26 height 86
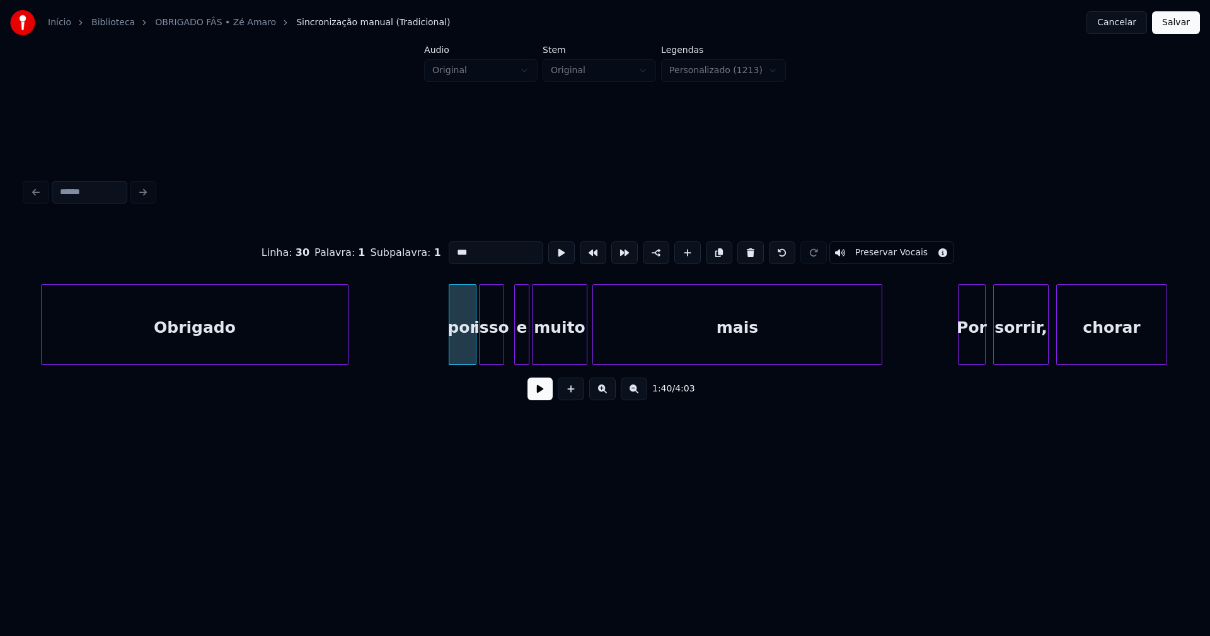
click at [451, 249] on input "***" at bounding box center [496, 252] width 94 height 23
click at [511, 357] on div at bounding box center [510, 324] width 4 height 79
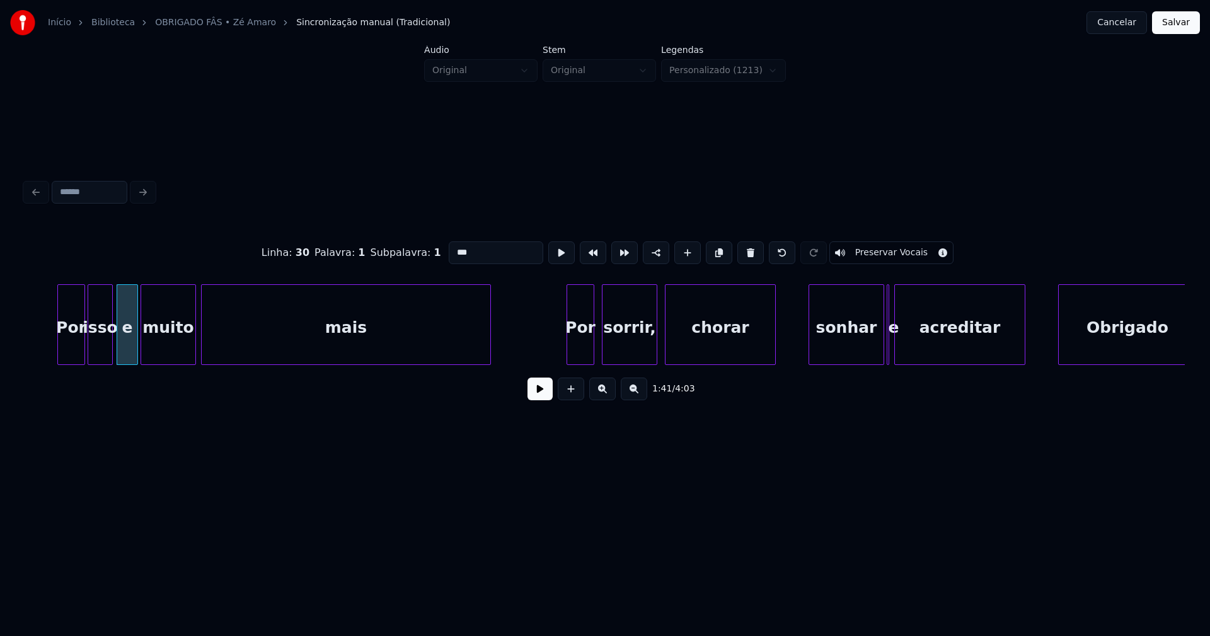
scroll to position [0, 12775]
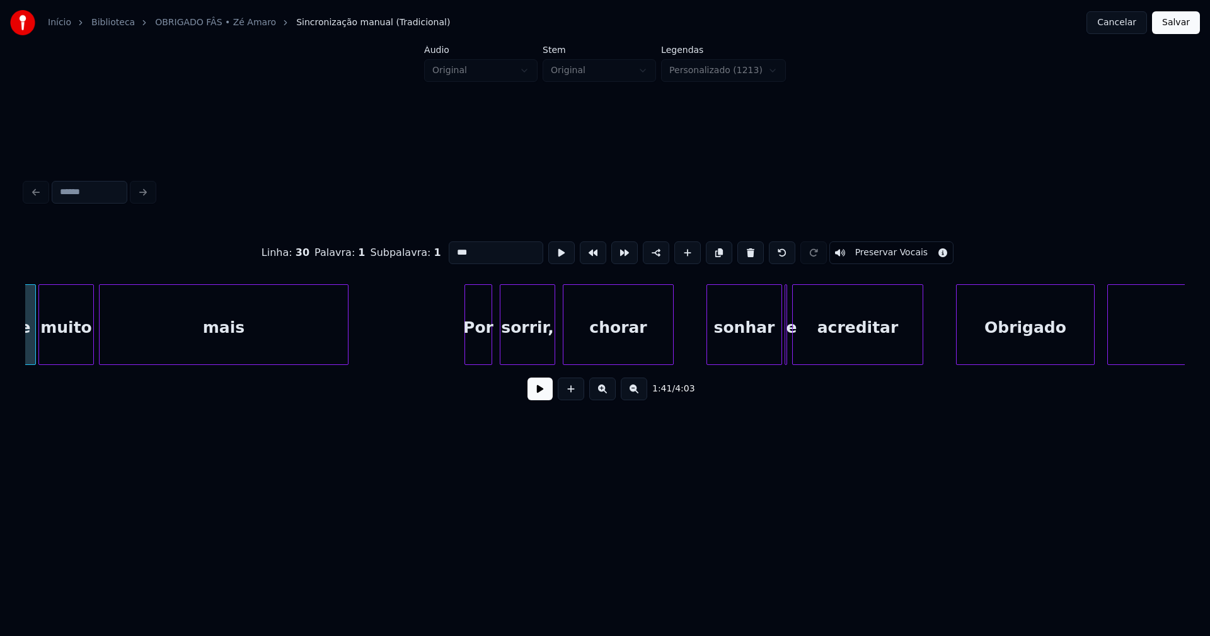
click at [346, 355] on div at bounding box center [346, 324] width 4 height 79
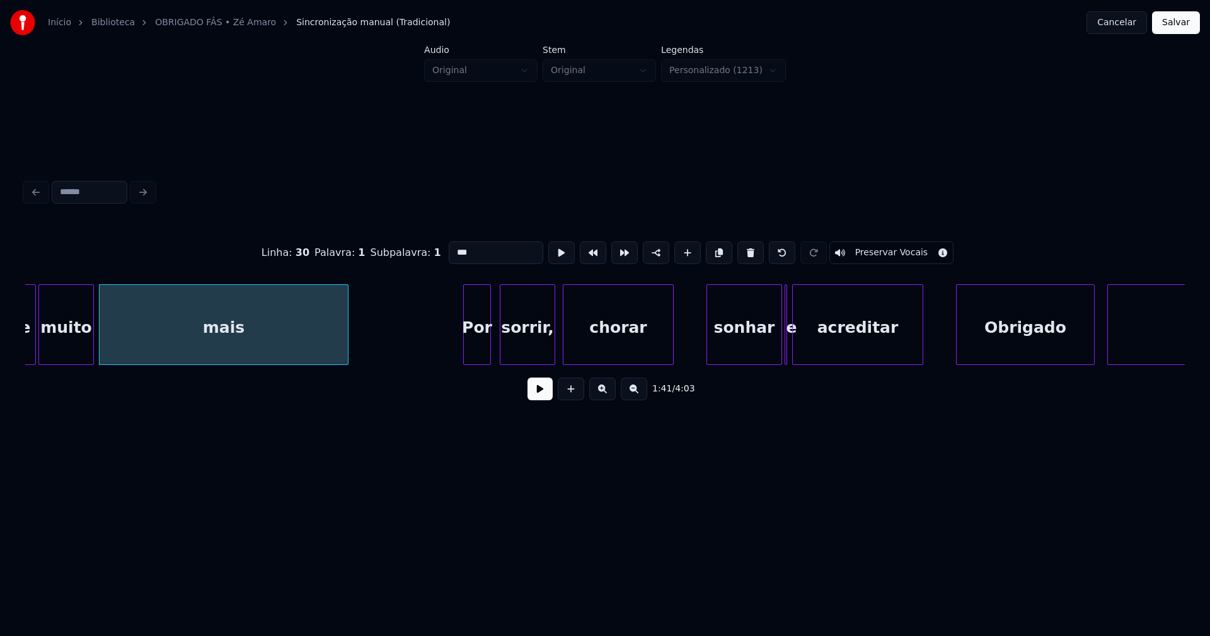
click at [476, 344] on div "Por" at bounding box center [477, 328] width 26 height 86
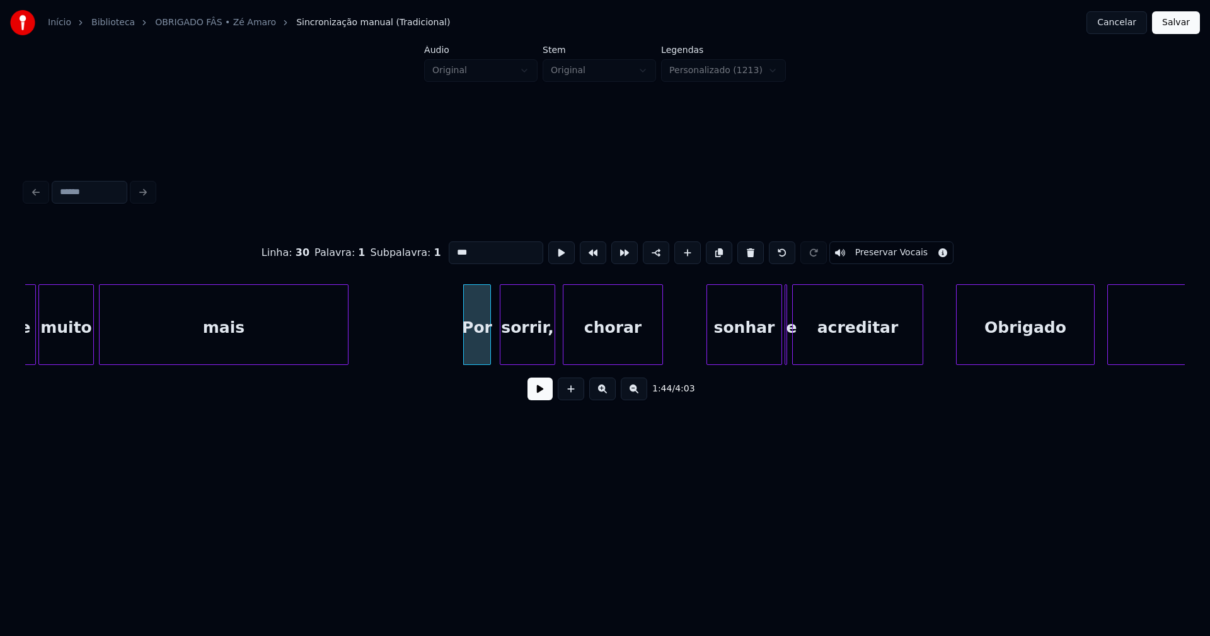
click at [661, 359] on div "chorar" at bounding box center [613, 324] width 100 height 81
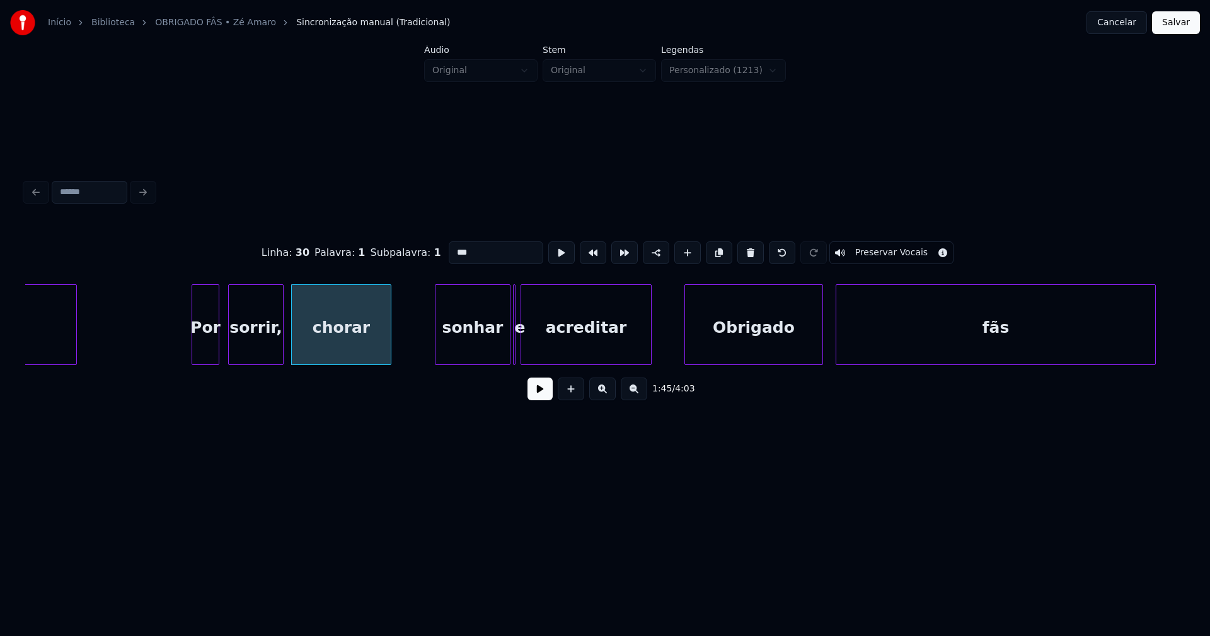
scroll to position [0, 13064]
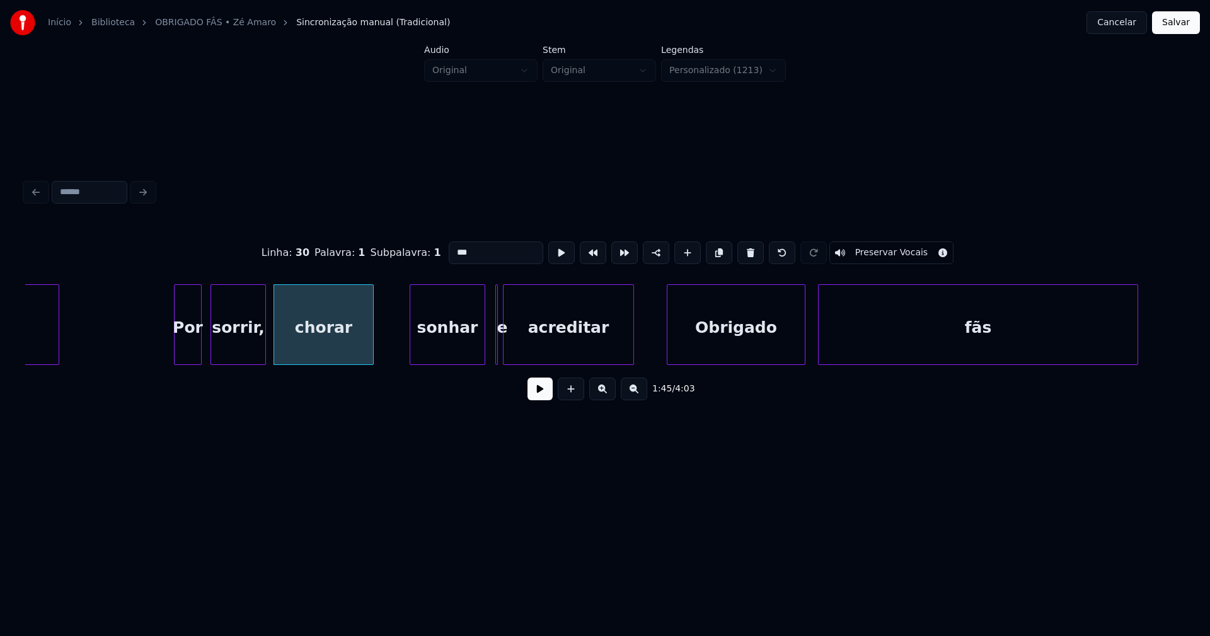
click at [443, 350] on div "sonhar" at bounding box center [447, 328] width 74 height 86
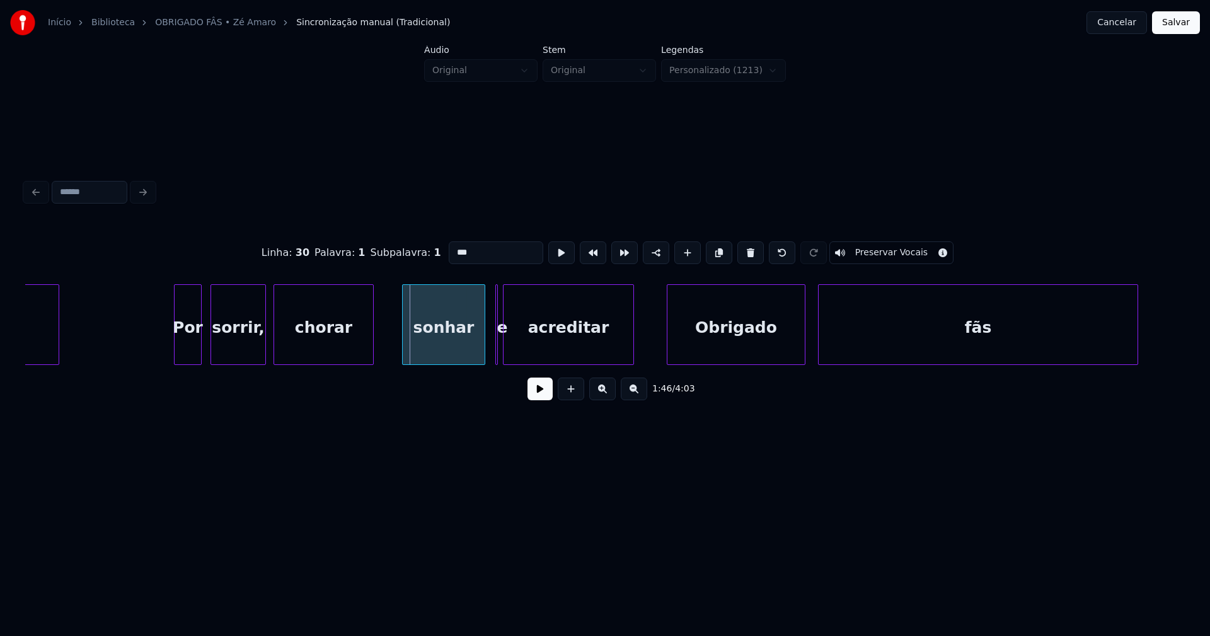
click at [404, 346] on div at bounding box center [405, 324] width 4 height 79
click at [522, 343] on div at bounding box center [520, 324] width 4 height 79
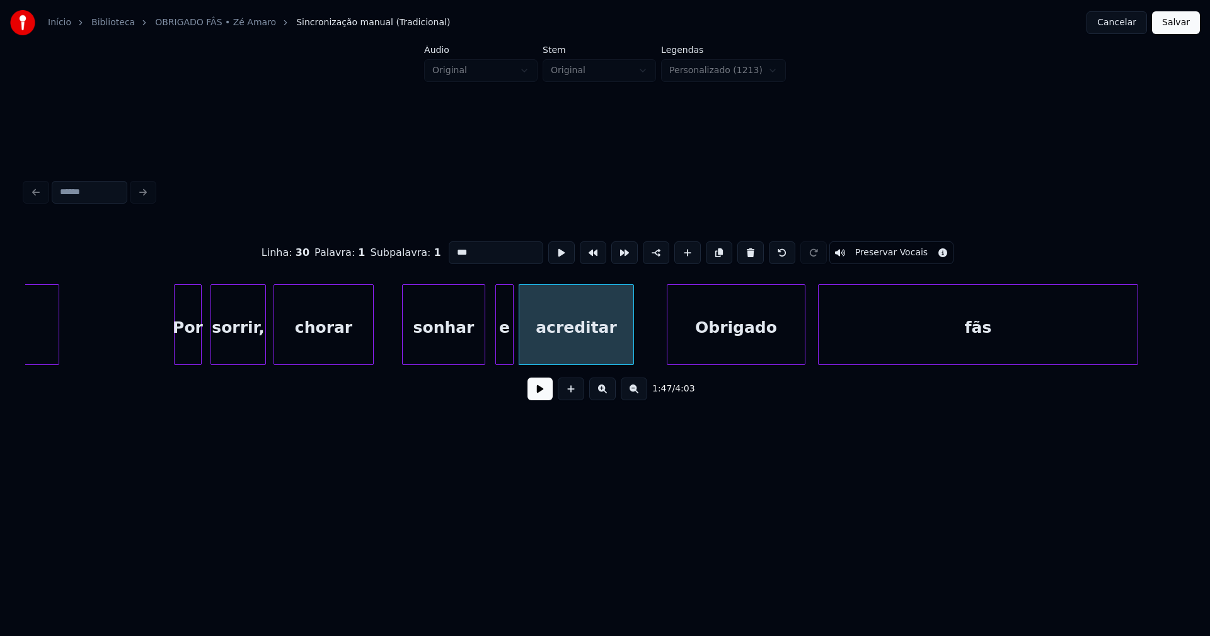
click at [512, 343] on div at bounding box center [511, 324] width 4 height 79
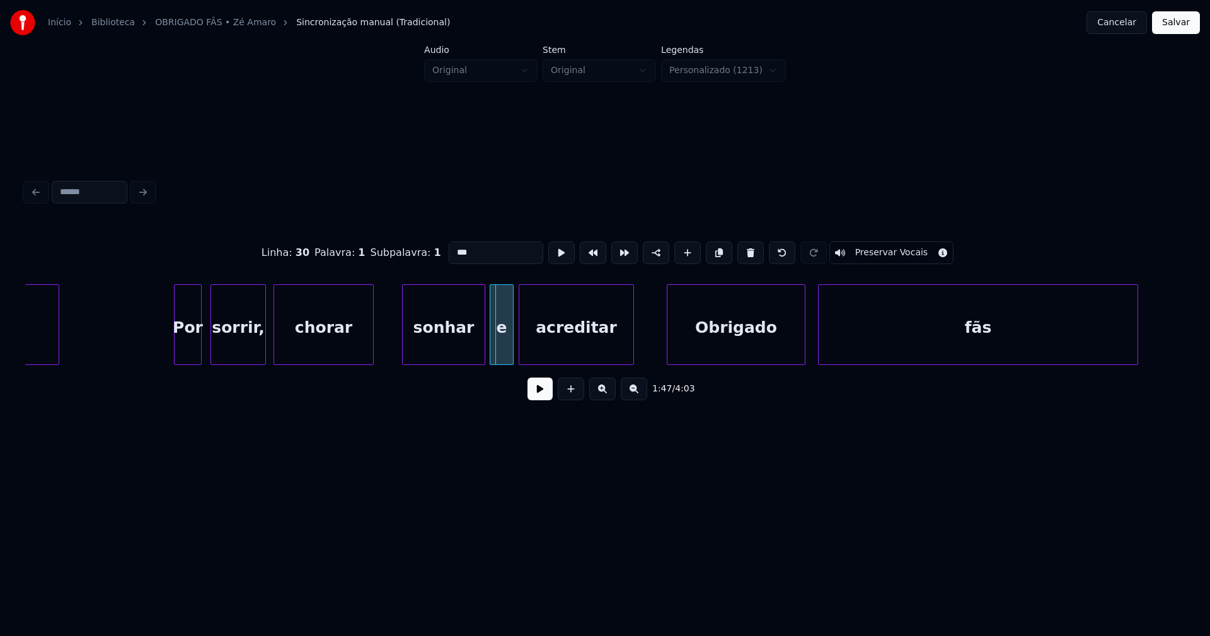
click at [491, 349] on div at bounding box center [492, 324] width 4 height 79
click at [723, 343] on div "Obrigado" at bounding box center [729, 328] width 137 height 86
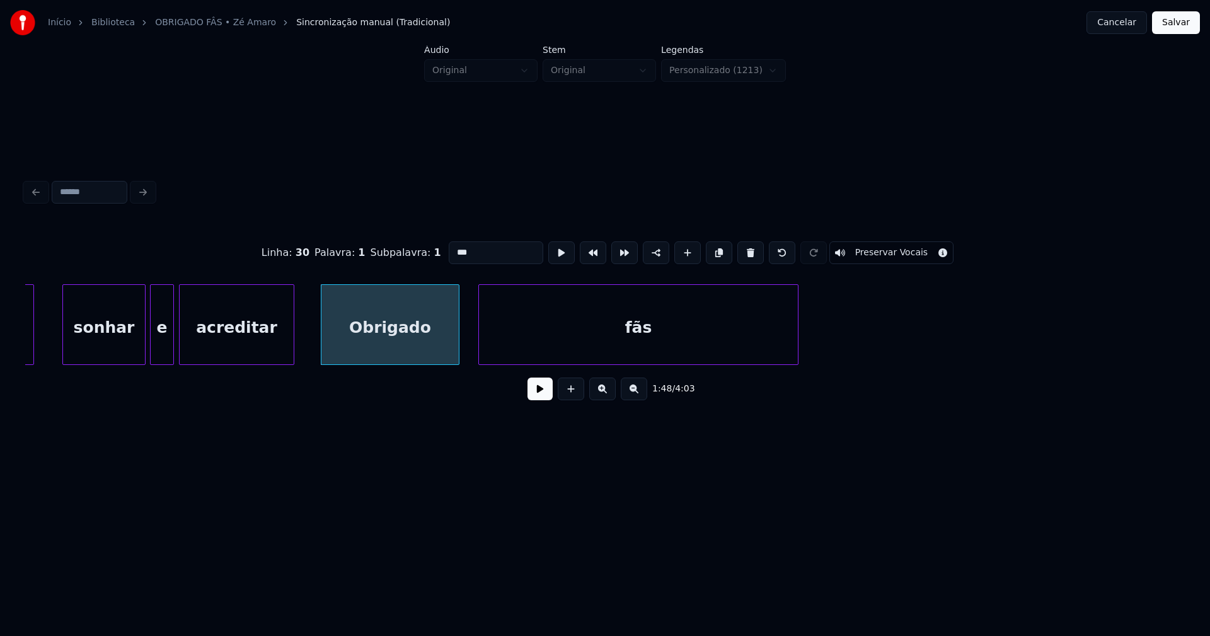
scroll to position [0, 13386]
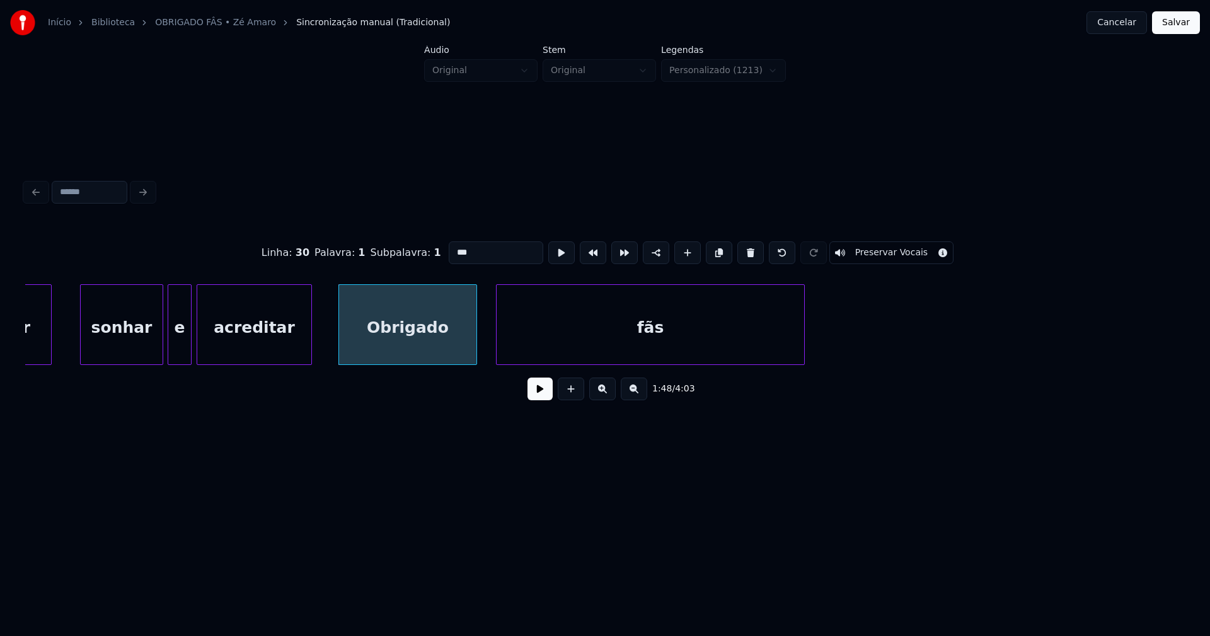
click at [802, 344] on div at bounding box center [802, 324] width 4 height 79
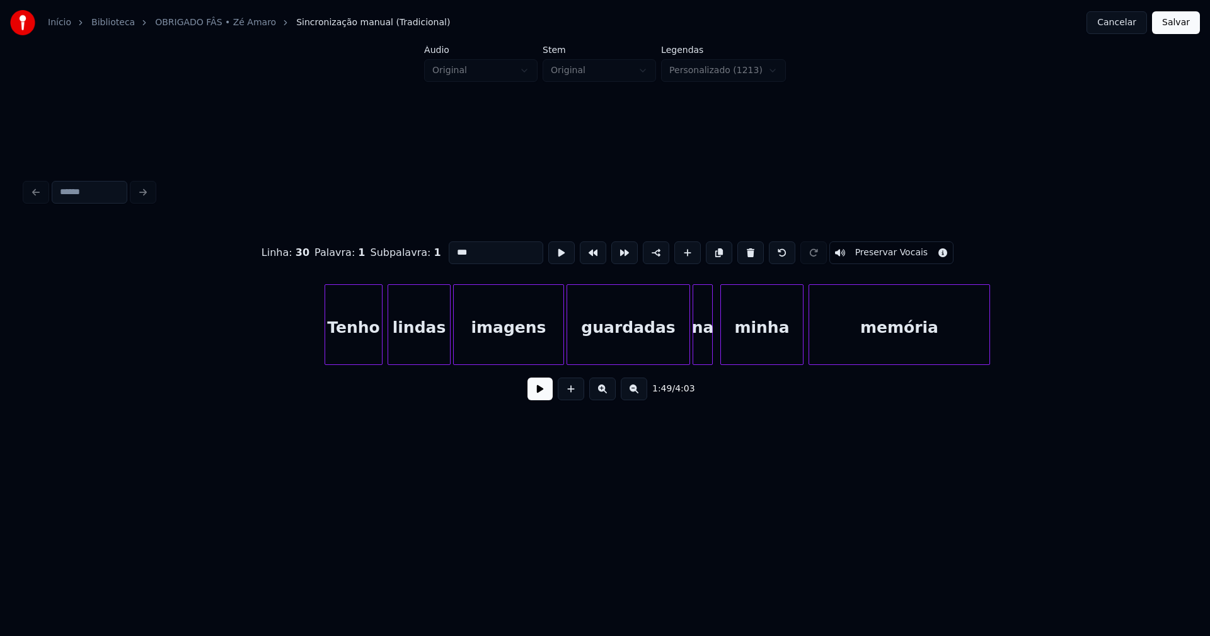
scroll to position [0, 16003]
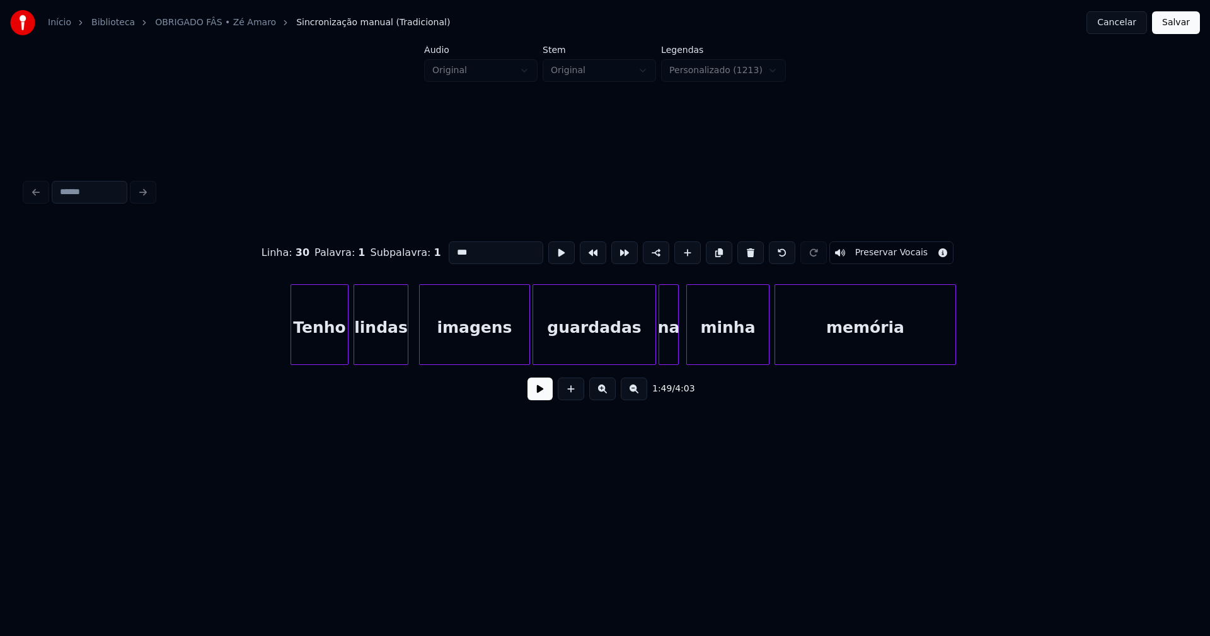
click at [405, 353] on div at bounding box center [406, 324] width 4 height 79
click at [644, 350] on div at bounding box center [645, 324] width 4 height 79
type input "***"
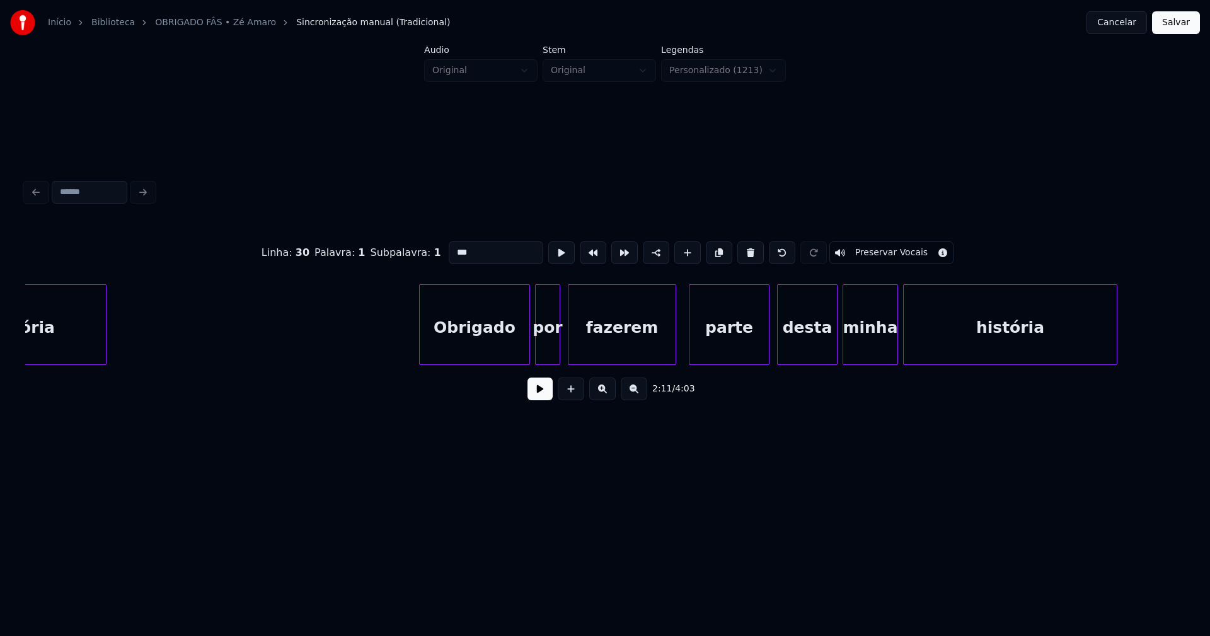
scroll to position [0, 16869]
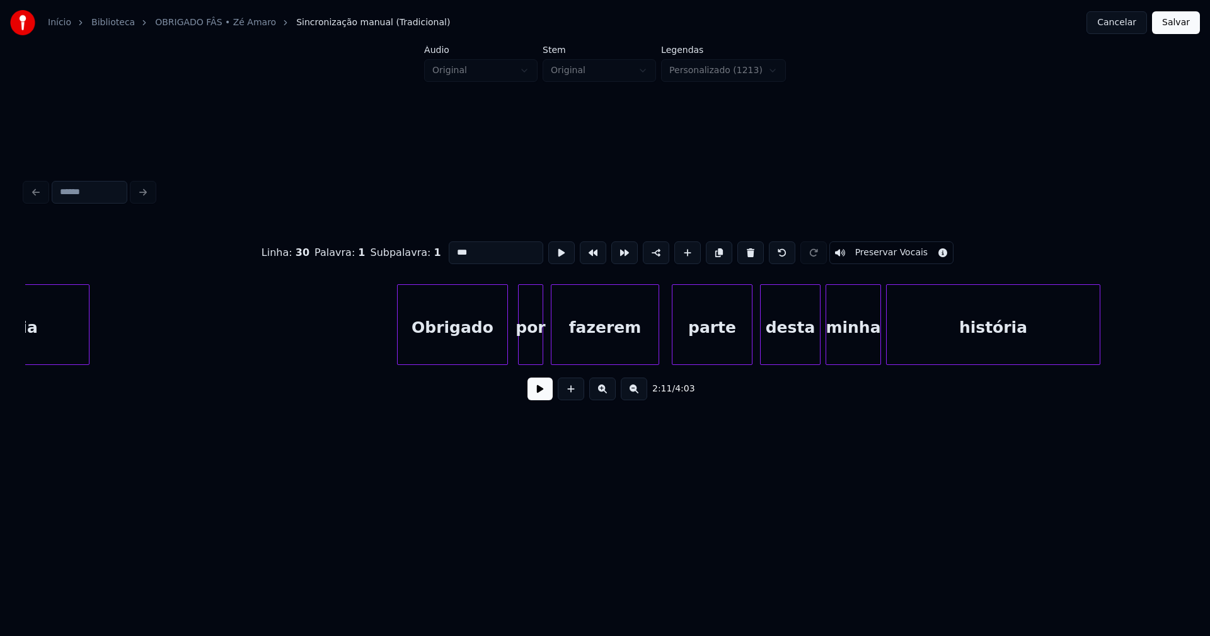
click at [484, 359] on div "Obrigado" at bounding box center [452, 328] width 110 height 86
click at [532, 353] on div "por" at bounding box center [528, 328] width 24 height 86
click at [745, 347] on div at bounding box center [744, 324] width 4 height 79
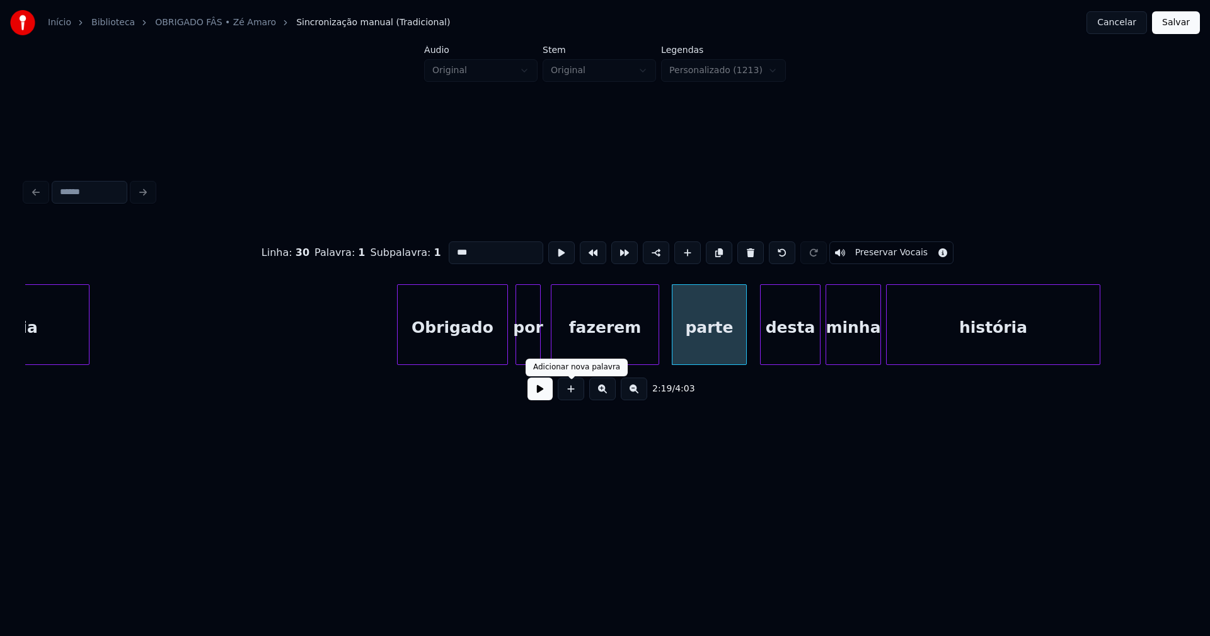
click at [541, 394] on button at bounding box center [539, 388] width 25 height 23
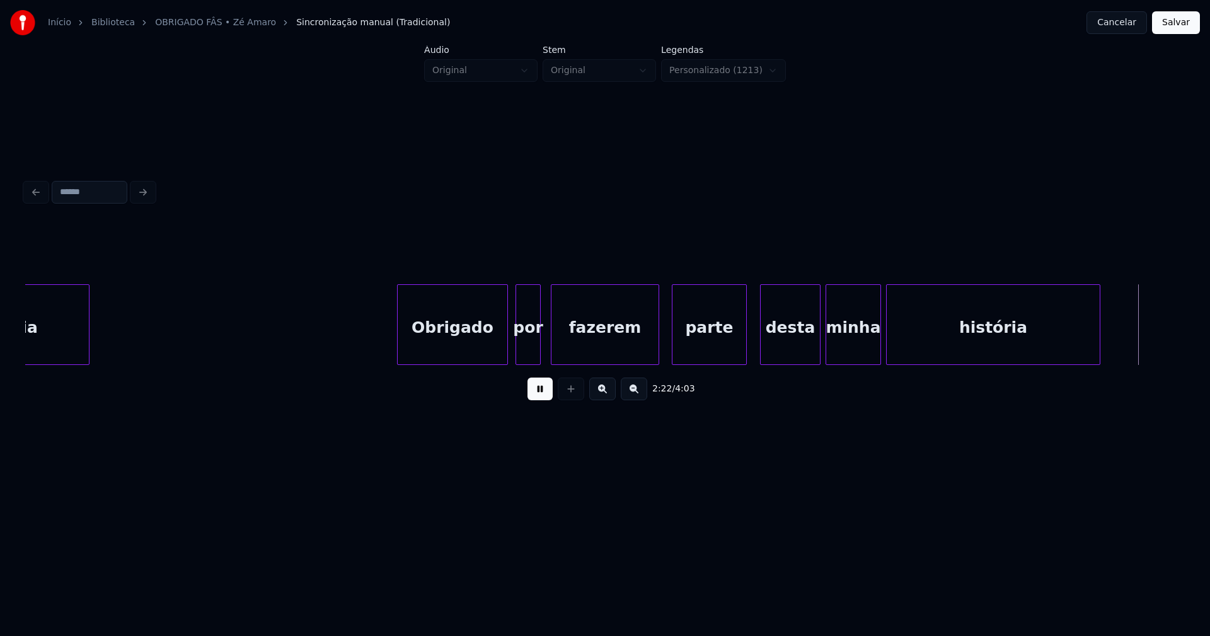
drag, startPoint x: 546, startPoint y: 400, endPoint x: 648, endPoint y: 370, distance: 106.9
click at [547, 399] on button at bounding box center [539, 388] width 25 height 23
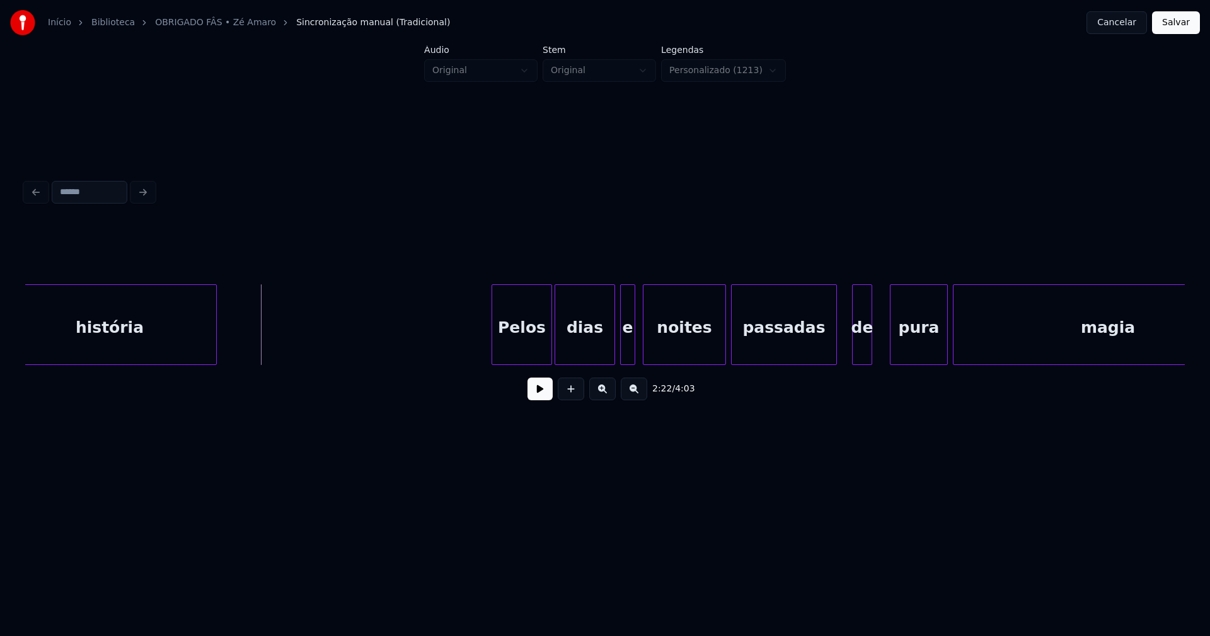
scroll to position [0, 17803]
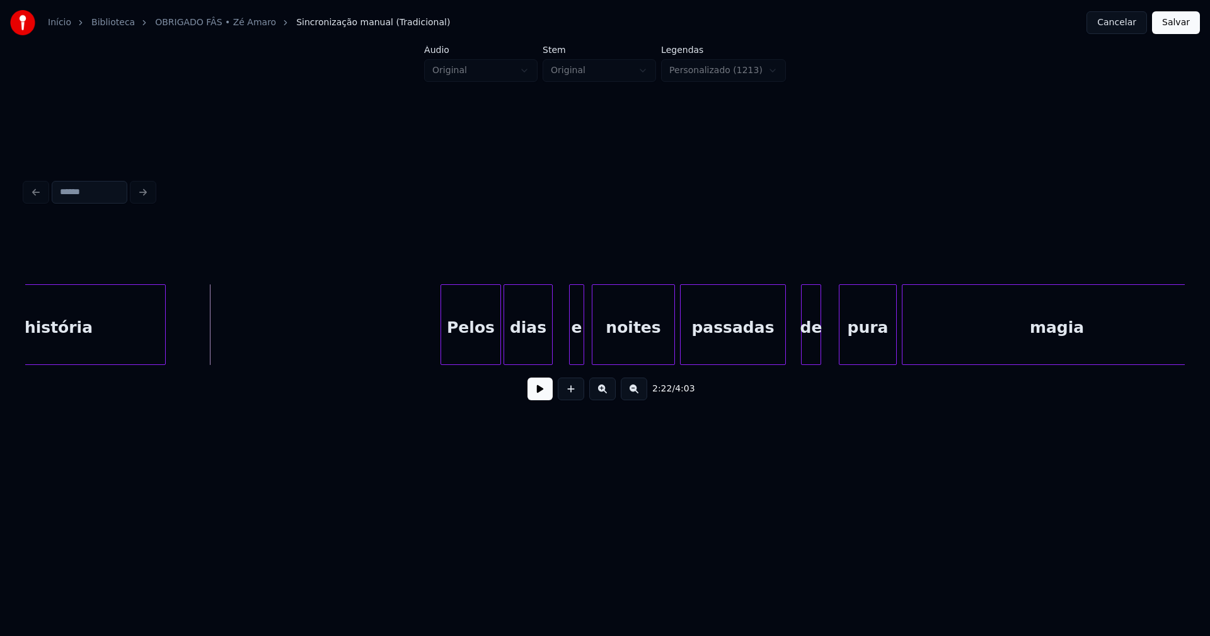
click at [551, 360] on div "história Pelos dias e noites passadas de pura magia" at bounding box center [604, 324] width 1159 height 81
click at [568, 352] on div at bounding box center [568, 324] width 4 height 79
click at [781, 344] on div at bounding box center [781, 324] width 4 height 79
click at [815, 346] on div "de" at bounding box center [810, 328] width 19 height 86
click at [831, 340] on div at bounding box center [830, 324] width 4 height 79
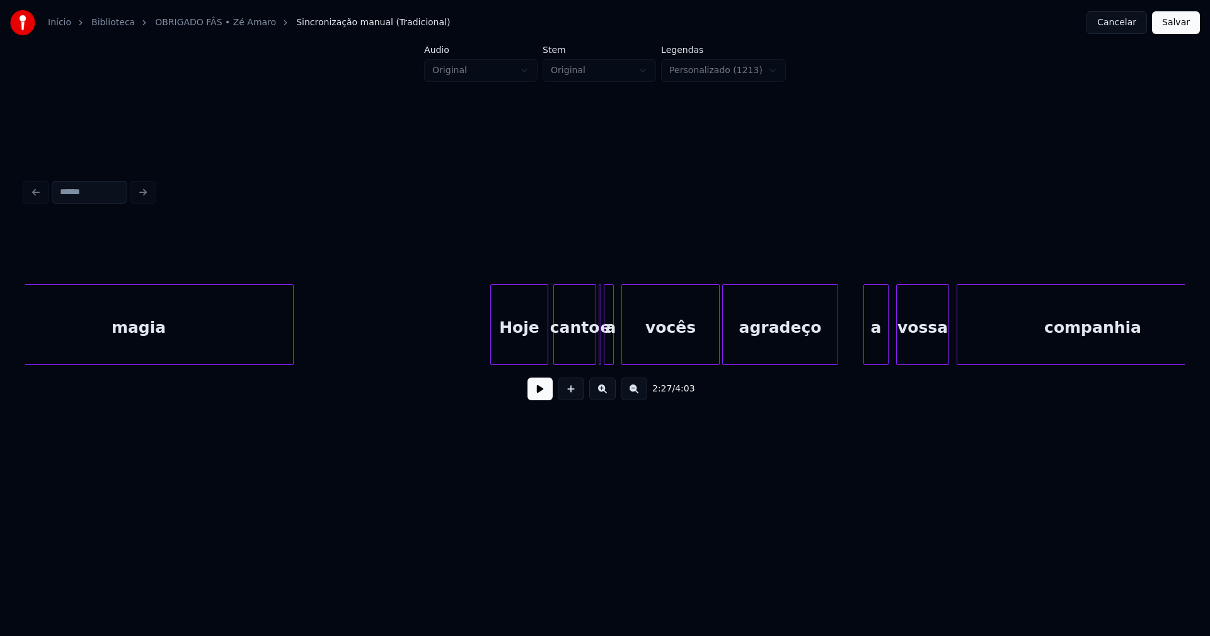
scroll to position [0, 18737]
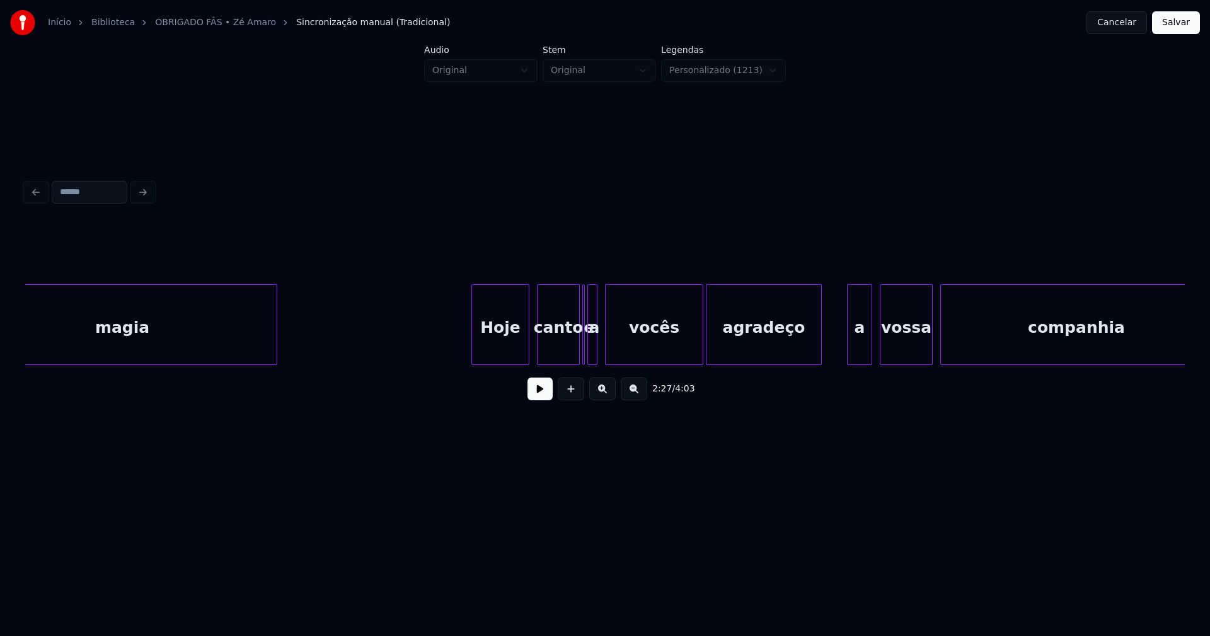
click at [508, 354] on div "Hoje" at bounding box center [500, 328] width 57 height 86
click at [566, 363] on div "magia Hoje canto e a vocês agradeço a vossa companhia" at bounding box center [604, 324] width 1159 height 81
click at [597, 352] on div "a" at bounding box center [598, 328] width 13 height 86
click at [587, 354] on div at bounding box center [588, 324] width 4 height 79
click at [576, 355] on div at bounding box center [578, 324] width 4 height 79
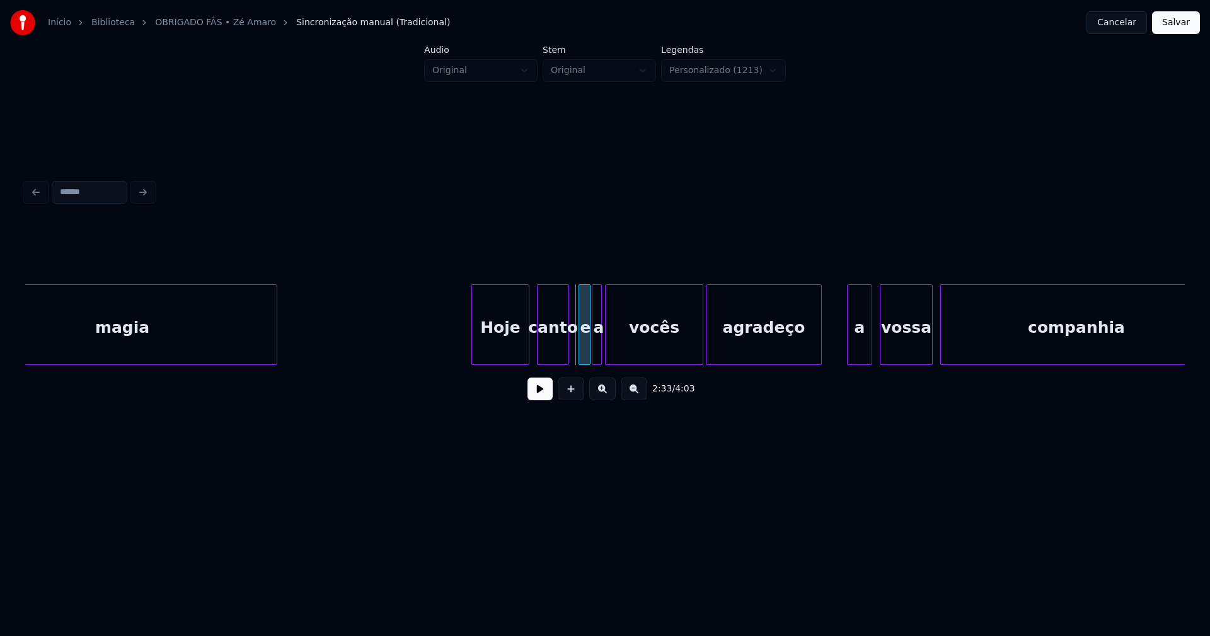
click at [580, 353] on div at bounding box center [581, 324] width 4 height 79
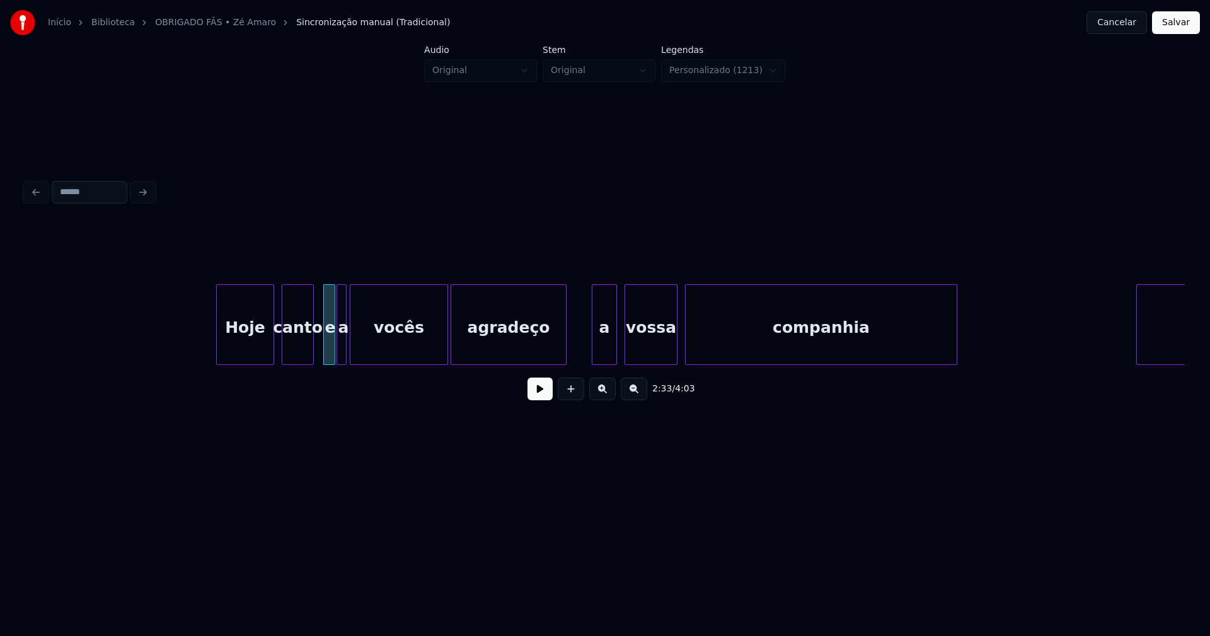
scroll to position [0, 19060]
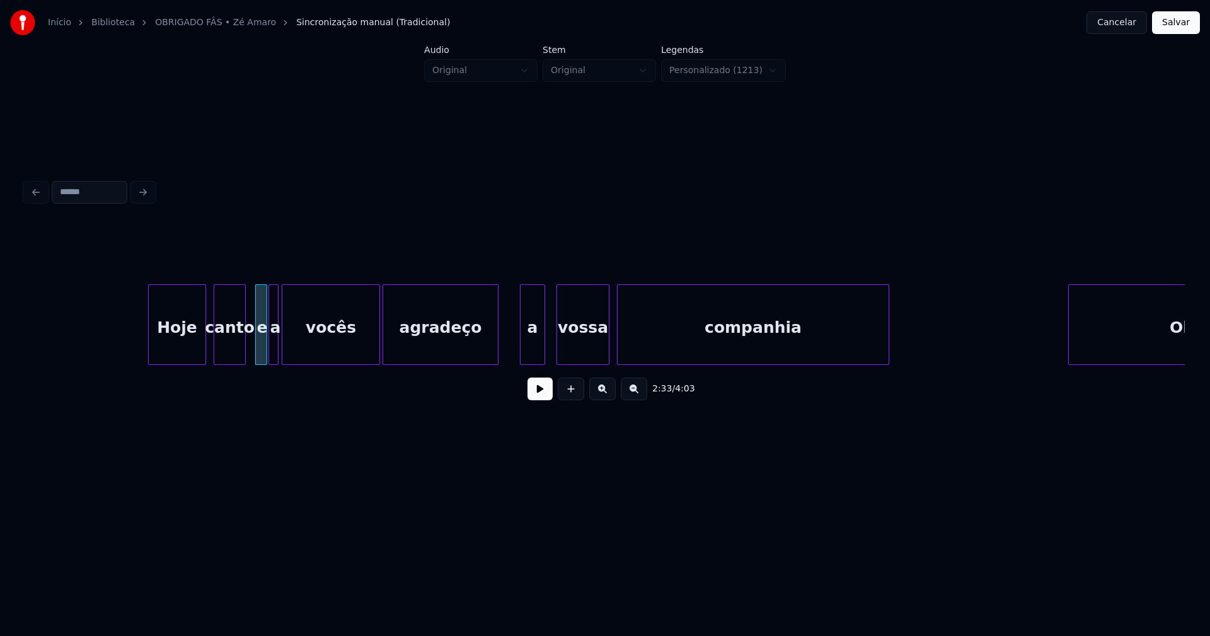
click at [535, 356] on div "a" at bounding box center [532, 328] width 24 height 86
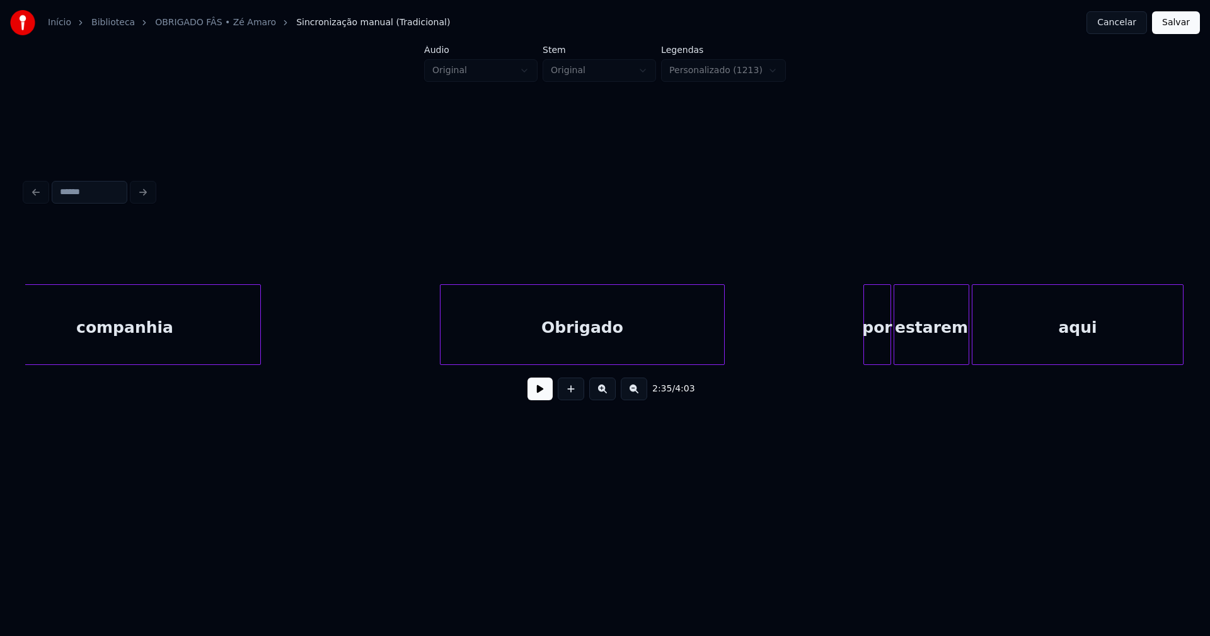
scroll to position [0, 19723]
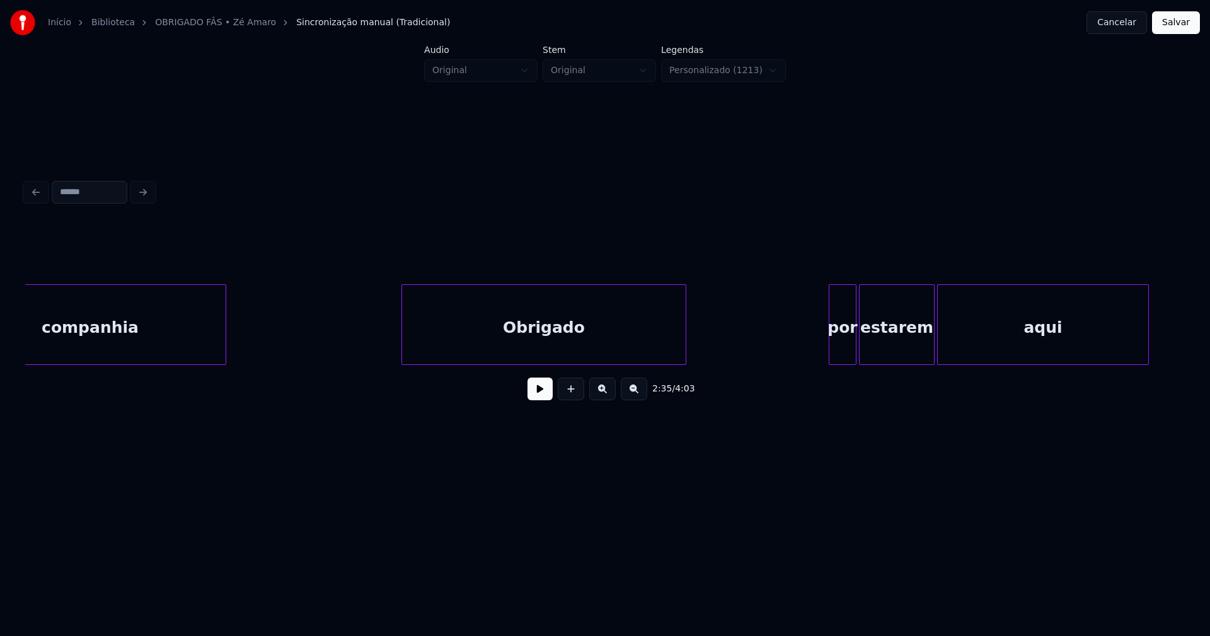
click at [526, 355] on div "Obrigado" at bounding box center [543, 328] width 283 height 86
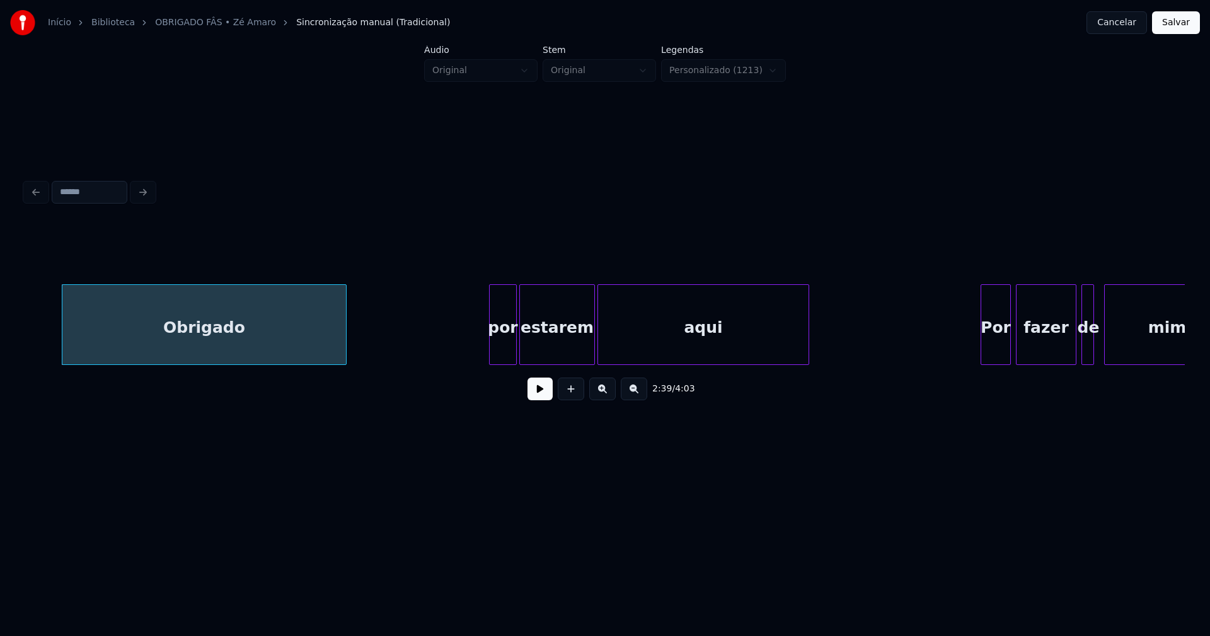
scroll to position [0, 20131]
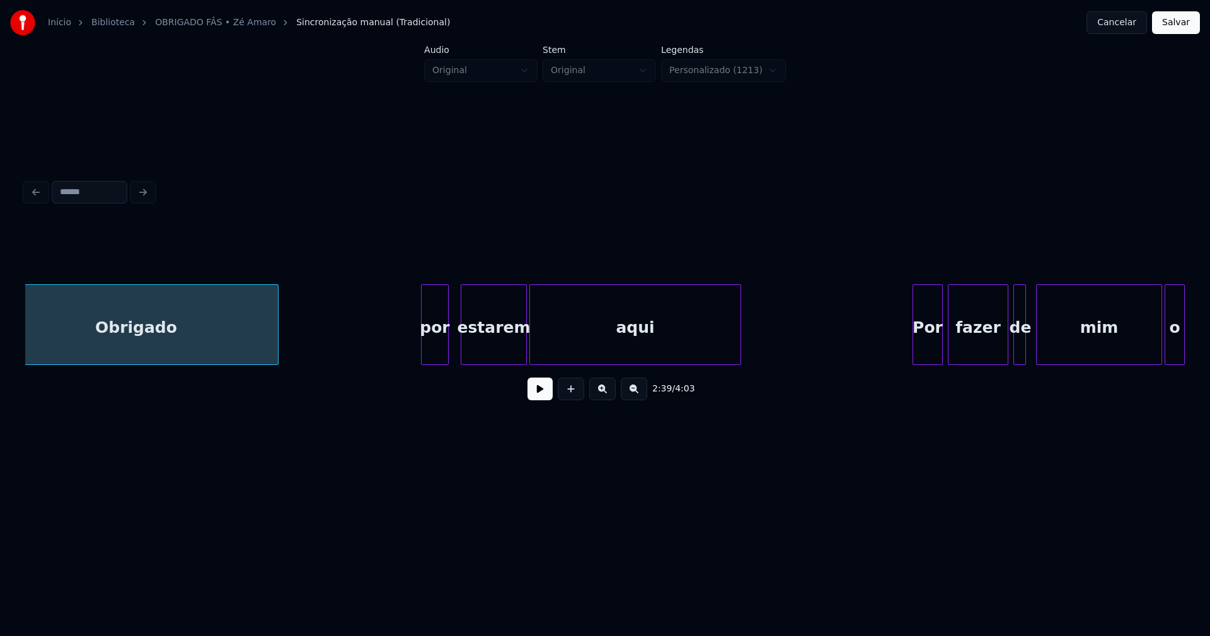
click at [462, 348] on div at bounding box center [463, 324] width 4 height 79
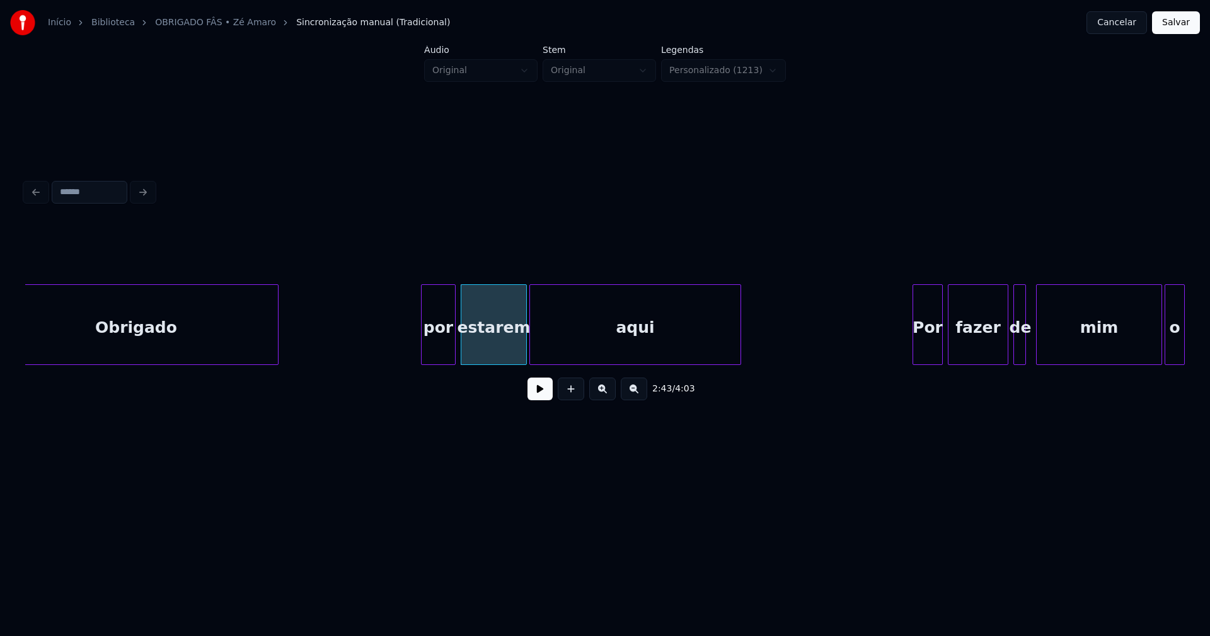
click at [454, 346] on div at bounding box center [453, 324] width 4 height 79
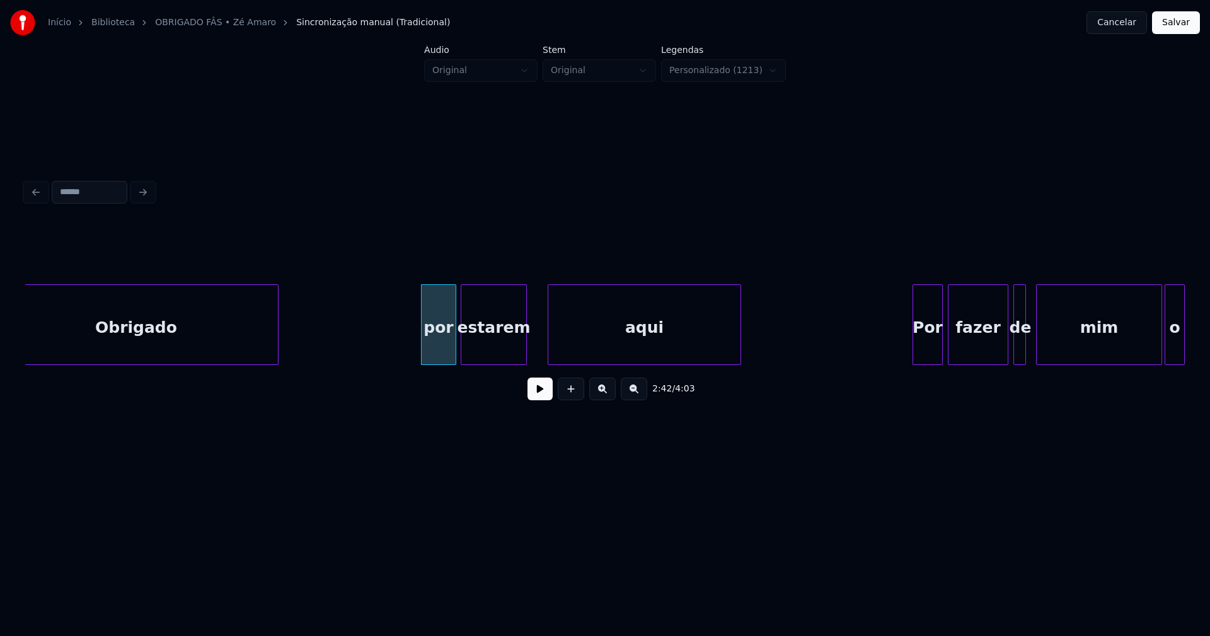
click at [549, 342] on div at bounding box center [550, 324] width 4 height 79
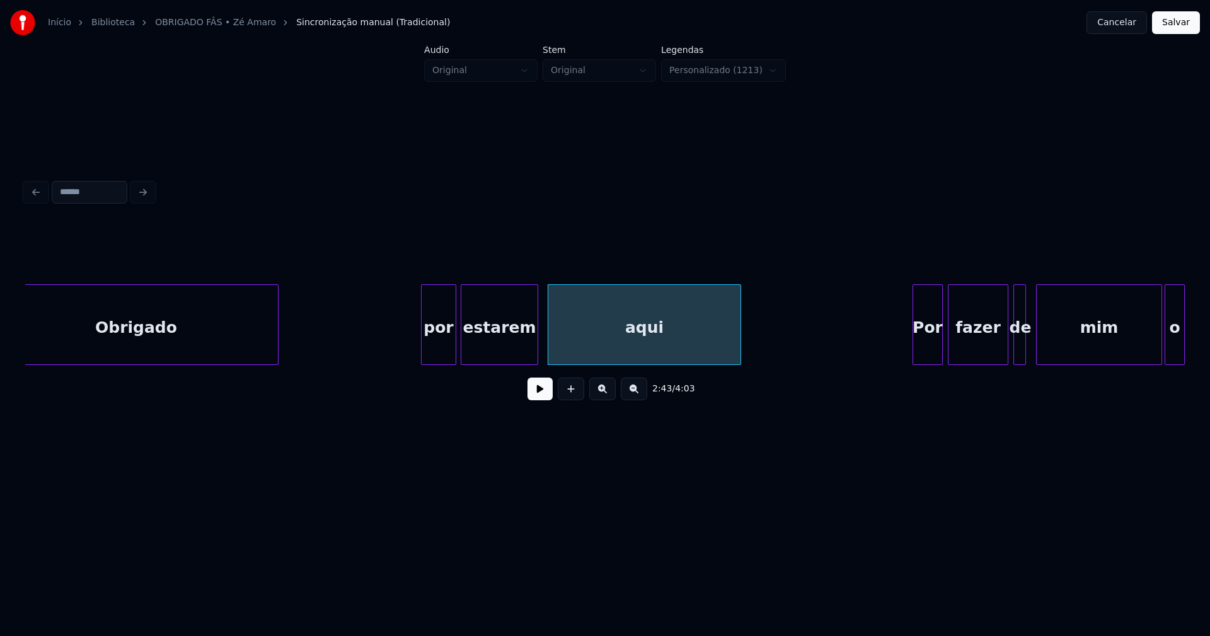
click at [536, 342] on div at bounding box center [536, 324] width 4 height 79
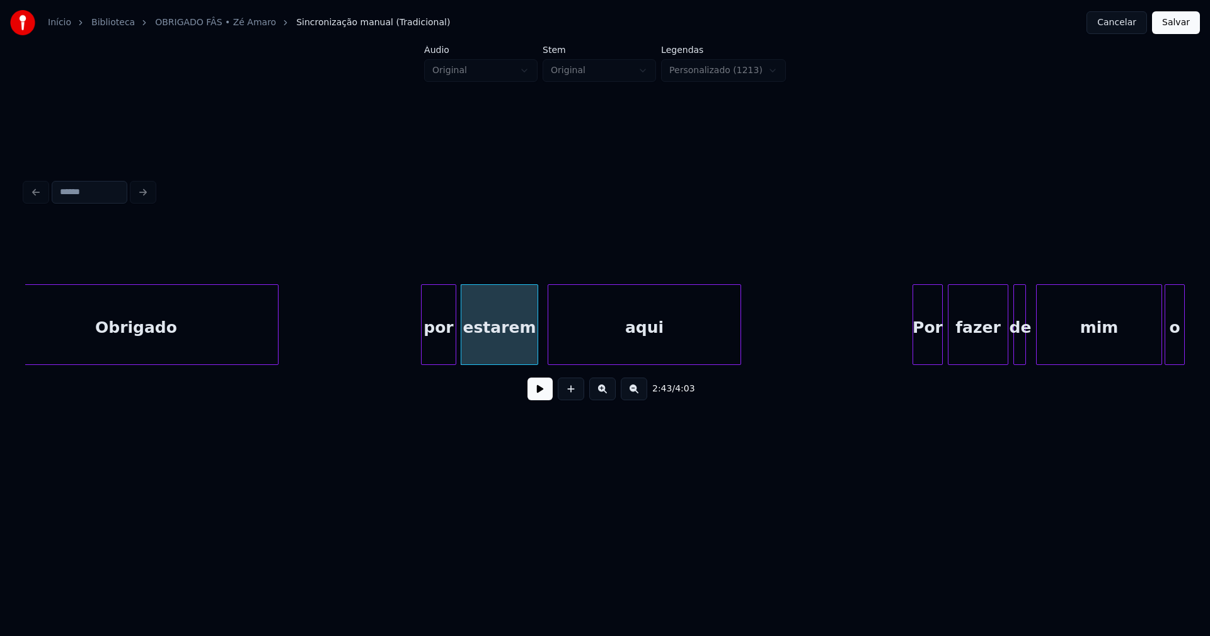
click at [438, 341] on div "por" at bounding box center [438, 328] width 34 height 86
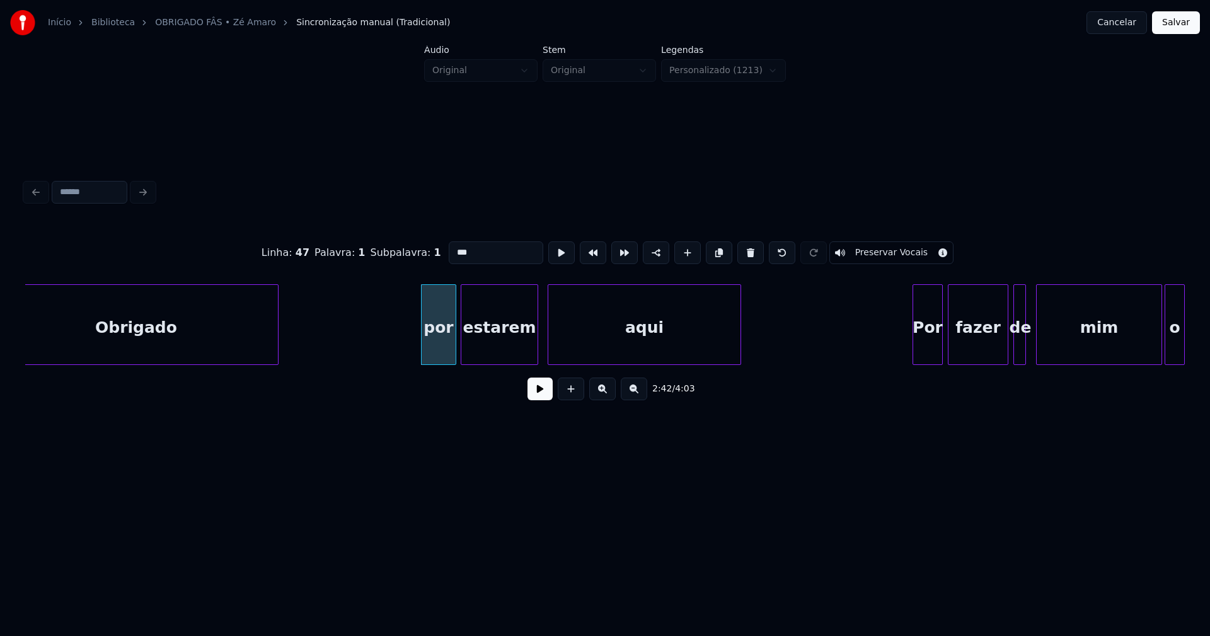
click at [450, 248] on input "***" at bounding box center [496, 252] width 94 height 23
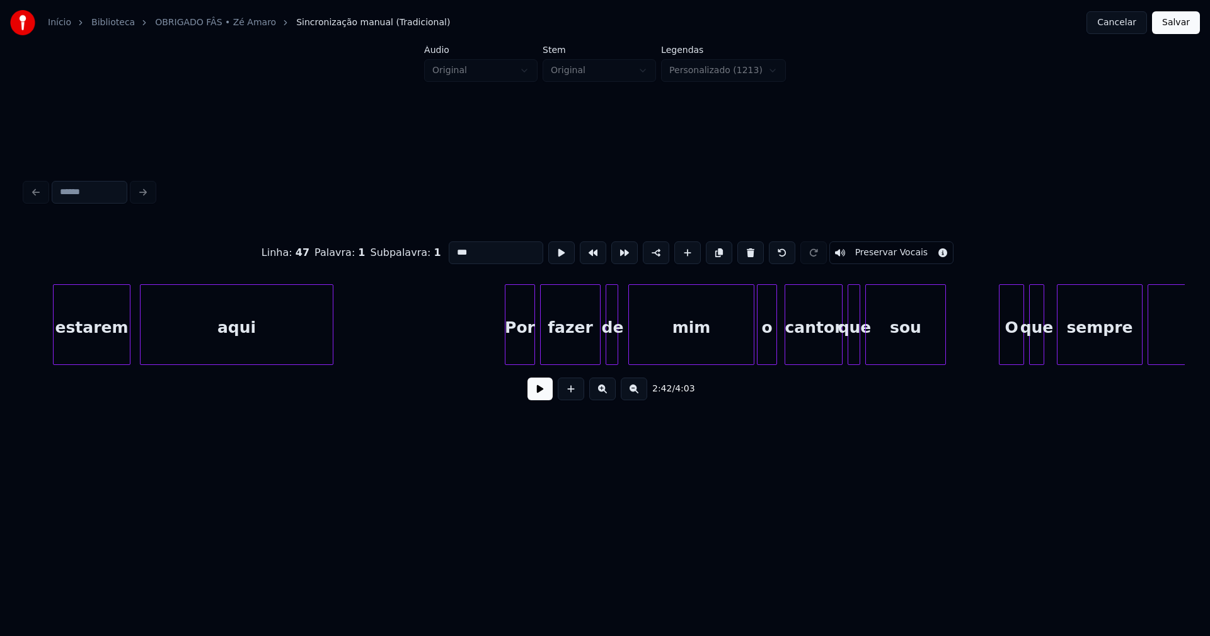
scroll to position [0, 20606]
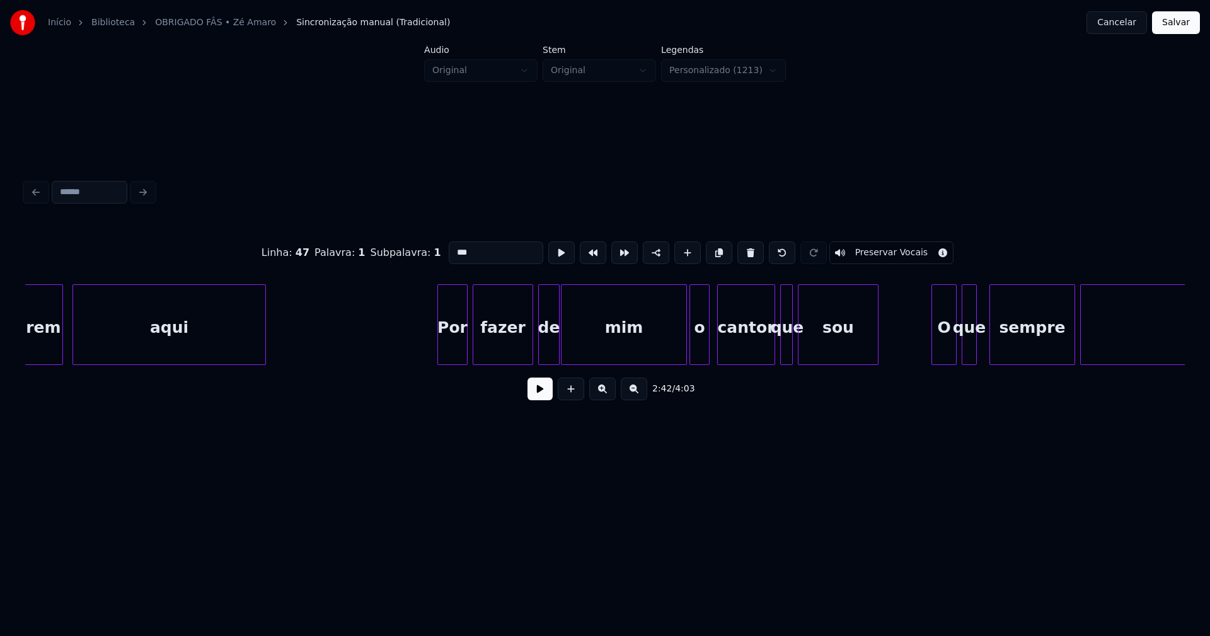
click at [556, 348] on div at bounding box center [557, 324] width 4 height 79
click at [673, 360] on div "estarem aqui Por fazer de mim o cantor que sou O que sempre quis" at bounding box center [604, 324] width 1159 height 81
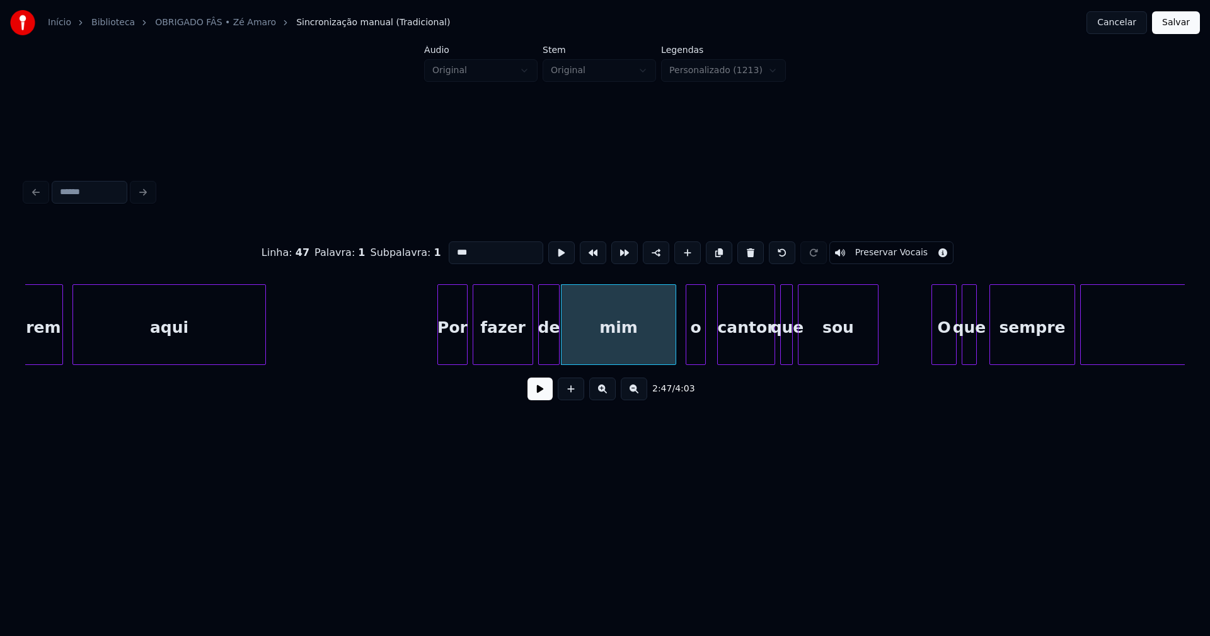
click at [693, 353] on div "o" at bounding box center [695, 328] width 19 height 86
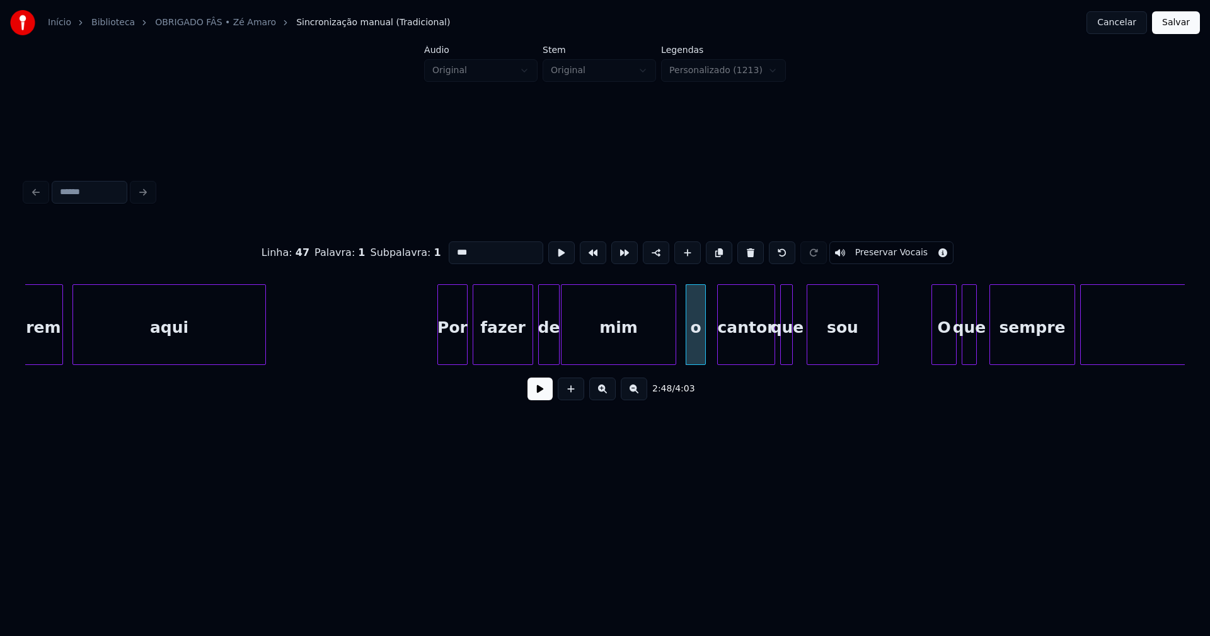
click at [809, 343] on div at bounding box center [809, 324] width 4 height 79
click at [801, 344] on div at bounding box center [802, 324] width 4 height 79
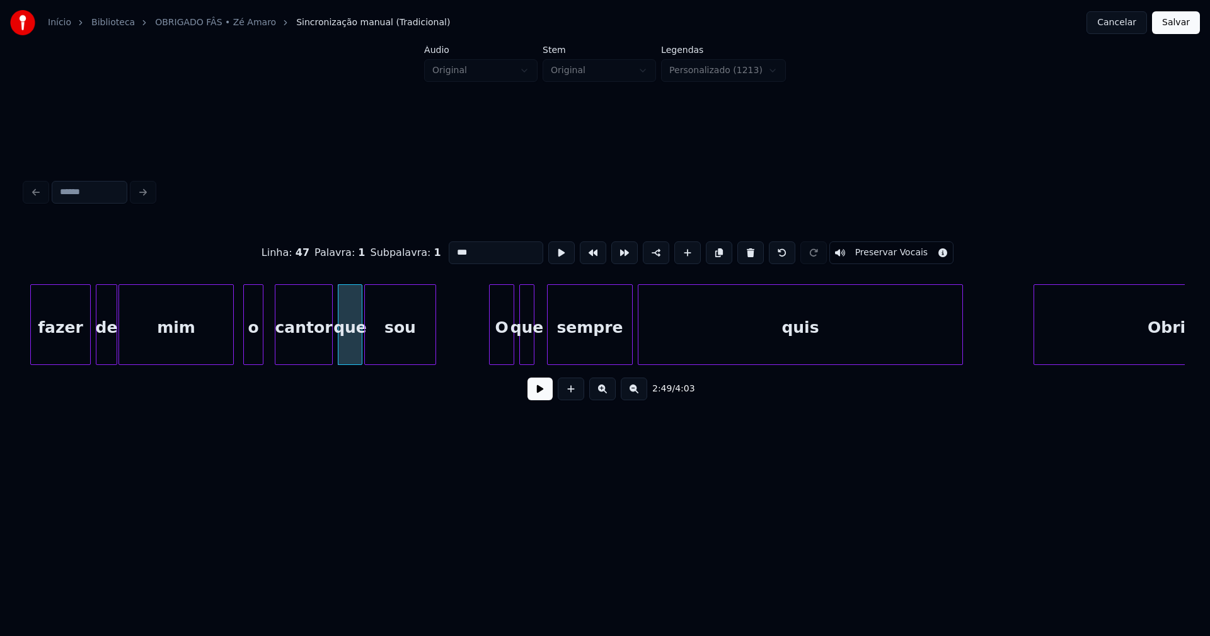
scroll to position [0, 21116]
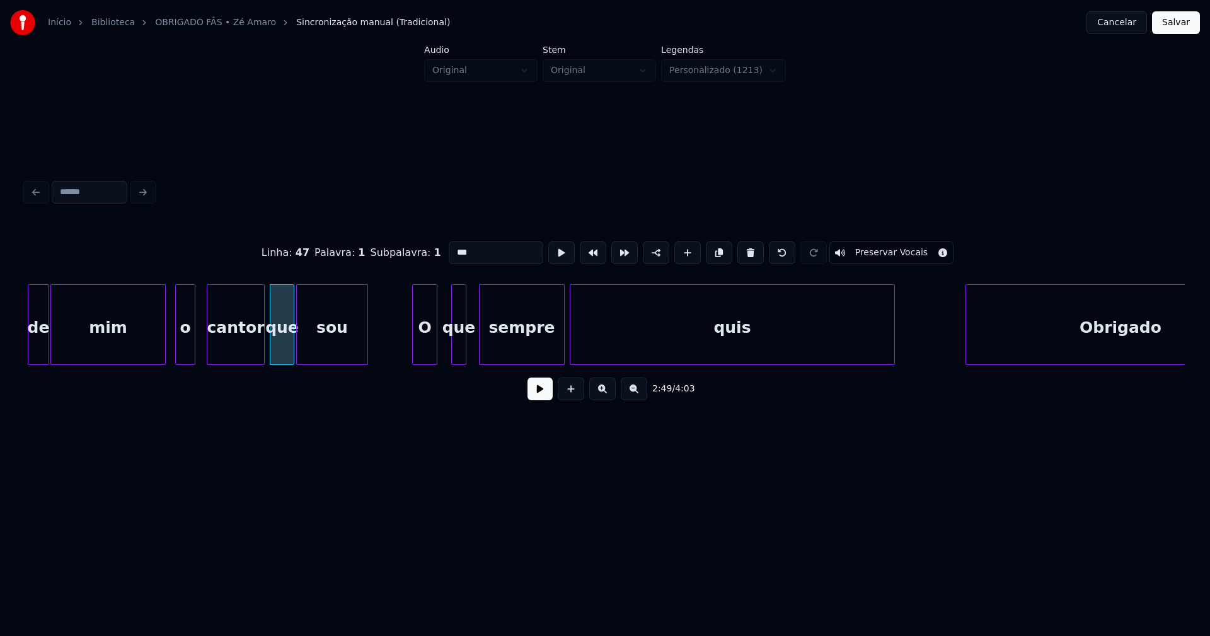
click at [426, 365] on div "de mim o cantor que sou O que sempre quis Obrigado" at bounding box center [604, 324] width 1159 height 81
click at [475, 342] on div at bounding box center [474, 324] width 4 height 79
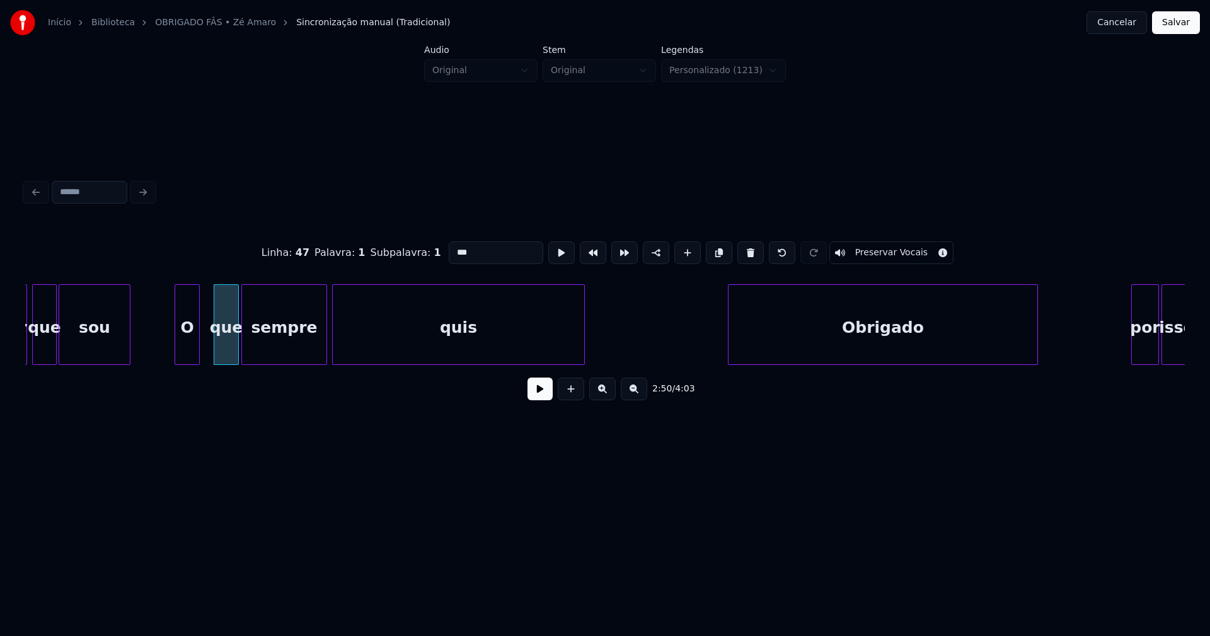
click at [582, 354] on div at bounding box center [582, 324] width 4 height 79
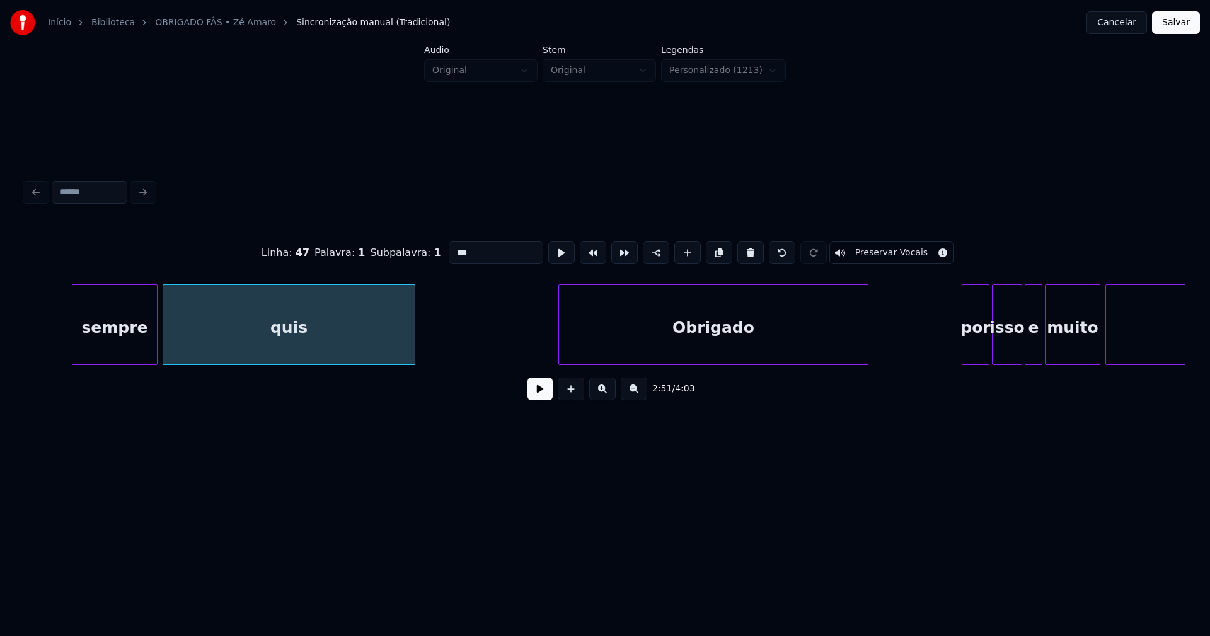
scroll to position [0, 21762]
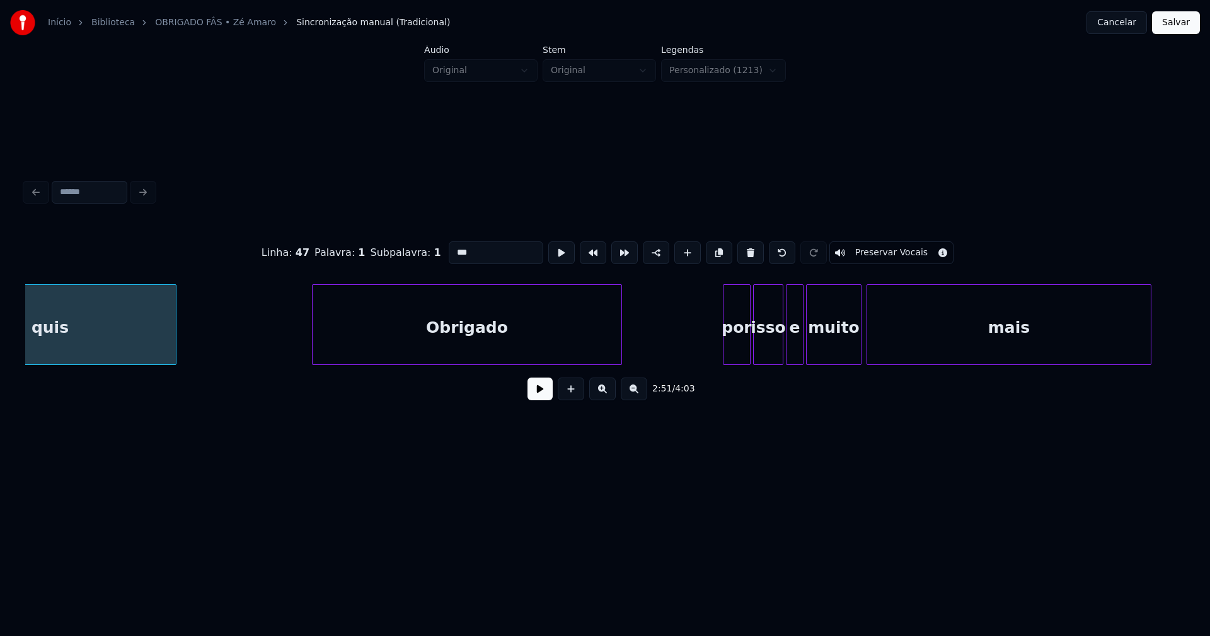
click at [434, 352] on div "Obrigado" at bounding box center [466, 328] width 309 height 86
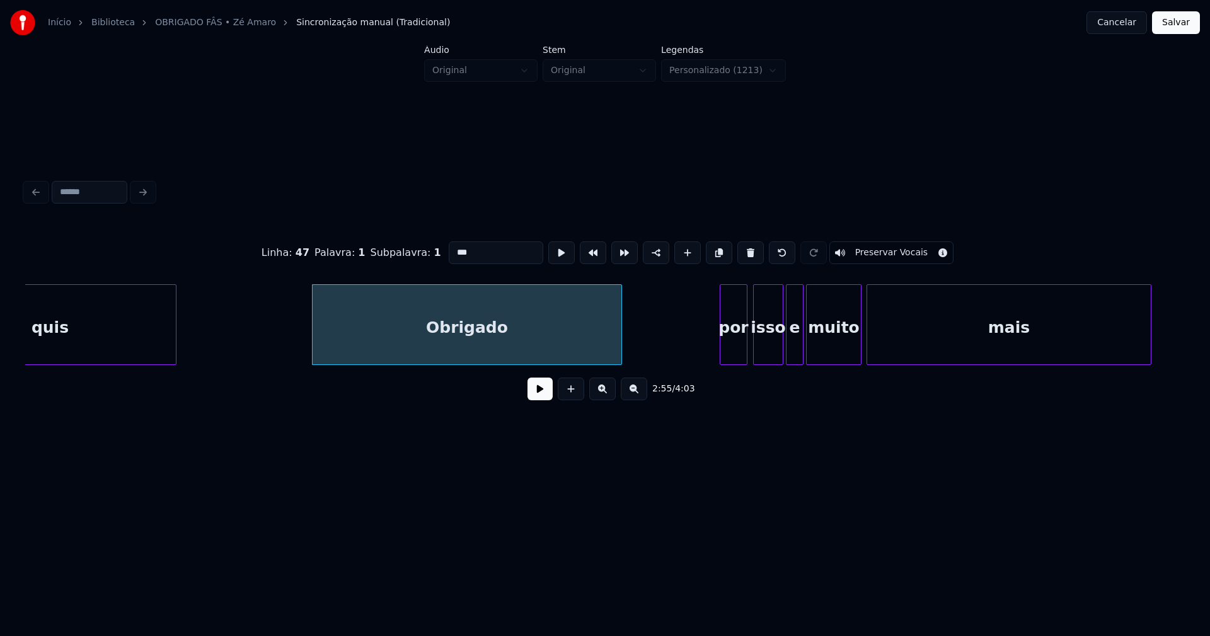
click at [738, 353] on div "por" at bounding box center [733, 328] width 26 height 86
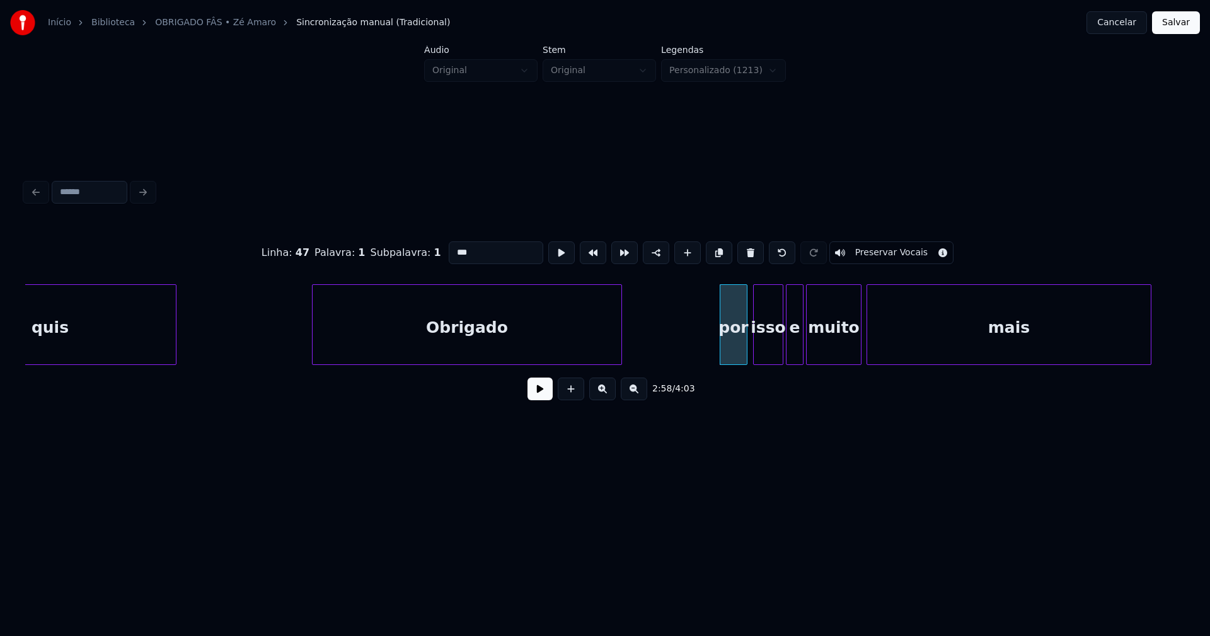
click at [736, 353] on div "por" at bounding box center [733, 328] width 26 height 86
click at [452, 247] on input "***" at bounding box center [496, 252] width 94 height 23
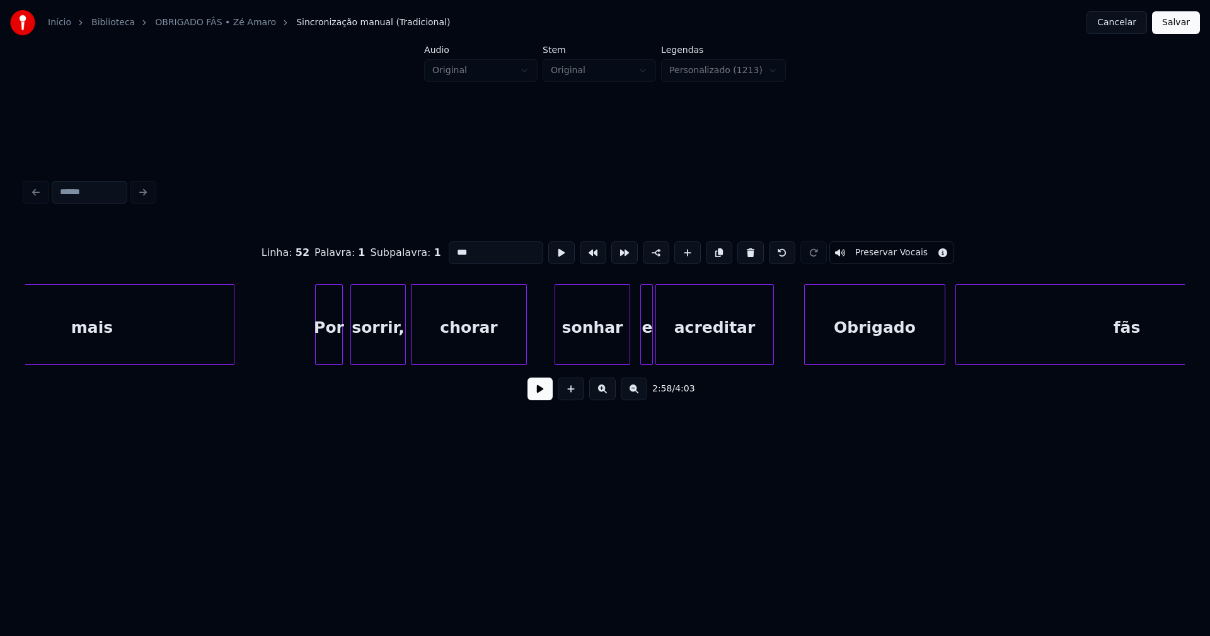
scroll to position [0, 22764]
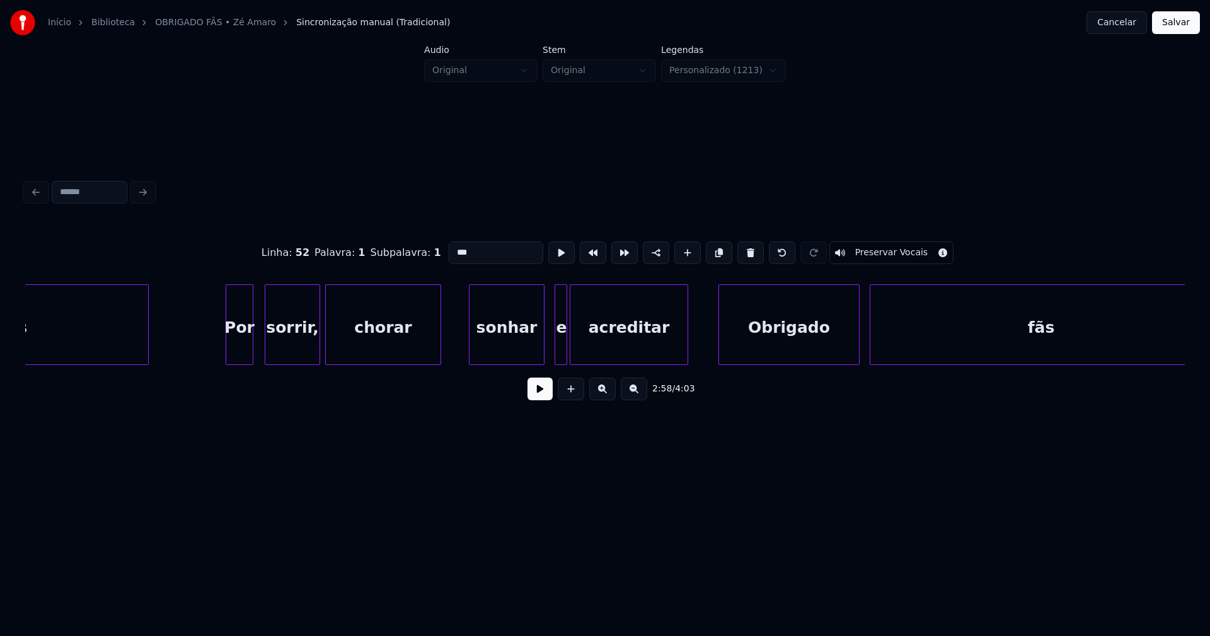
click at [246, 357] on div "Por" at bounding box center [239, 328] width 26 height 86
click at [300, 350] on div "sorrir," at bounding box center [290, 328] width 54 height 86
click at [307, 351] on div at bounding box center [308, 324] width 4 height 79
click at [340, 344] on div "chorar" at bounding box center [376, 328] width 115 height 86
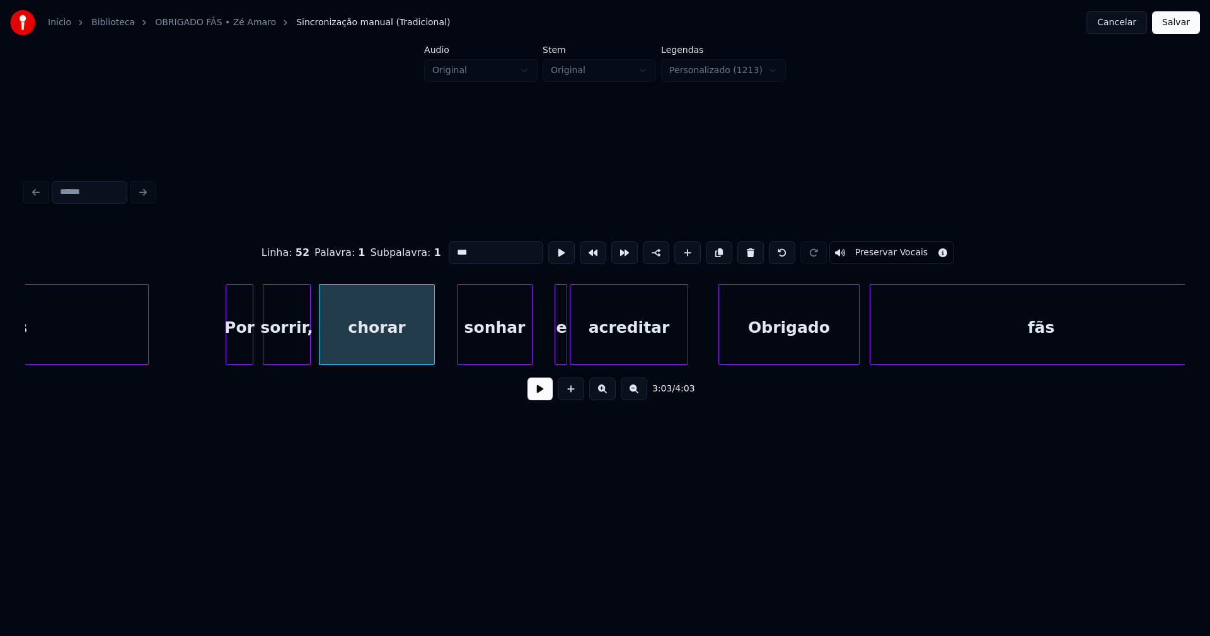
click at [505, 347] on div "sonhar" at bounding box center [494, 328] width 74 height 86
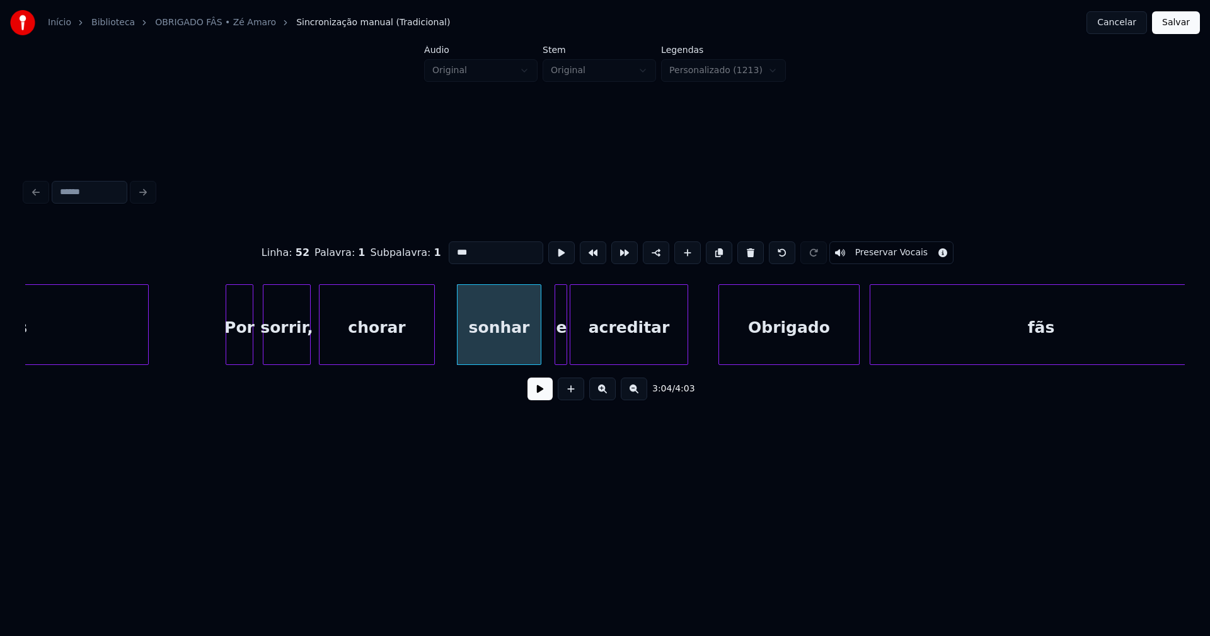
click at [540, 333] on div at bounding box center [539, 324] width 4 height 79
click at [548, 342] on div at bounding box center [548, 324] width 4 height 79
click at [762, 351] on div "Obrigado" at bounding box center [784, 328] width 140 height 86
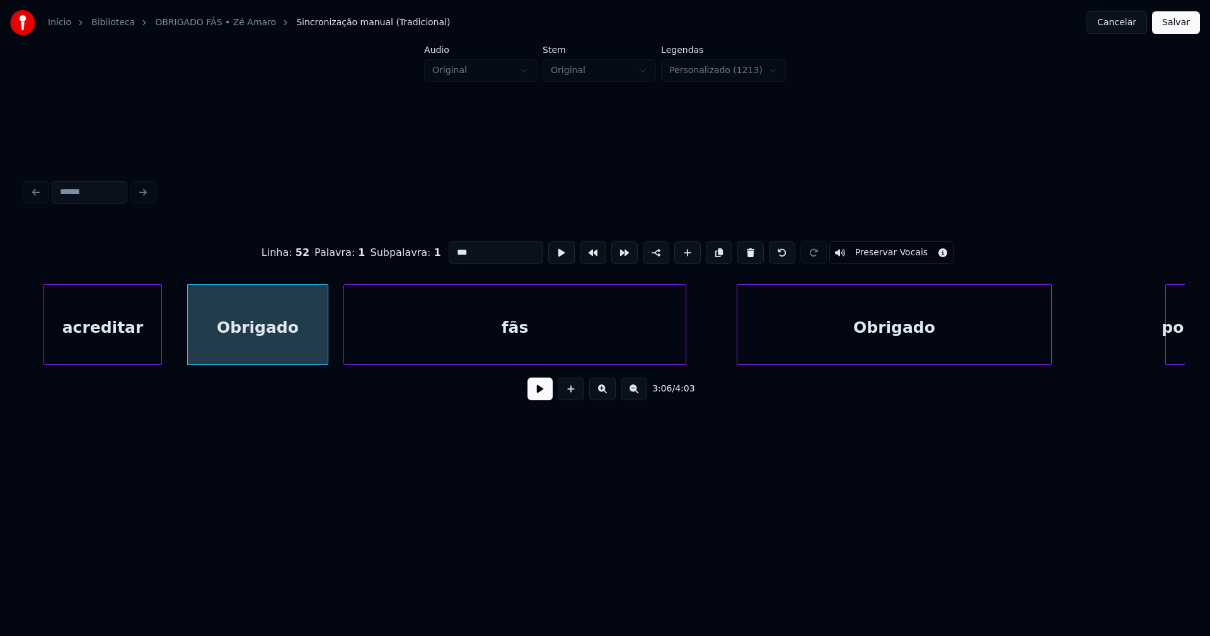
scroll to position [0, 23425]
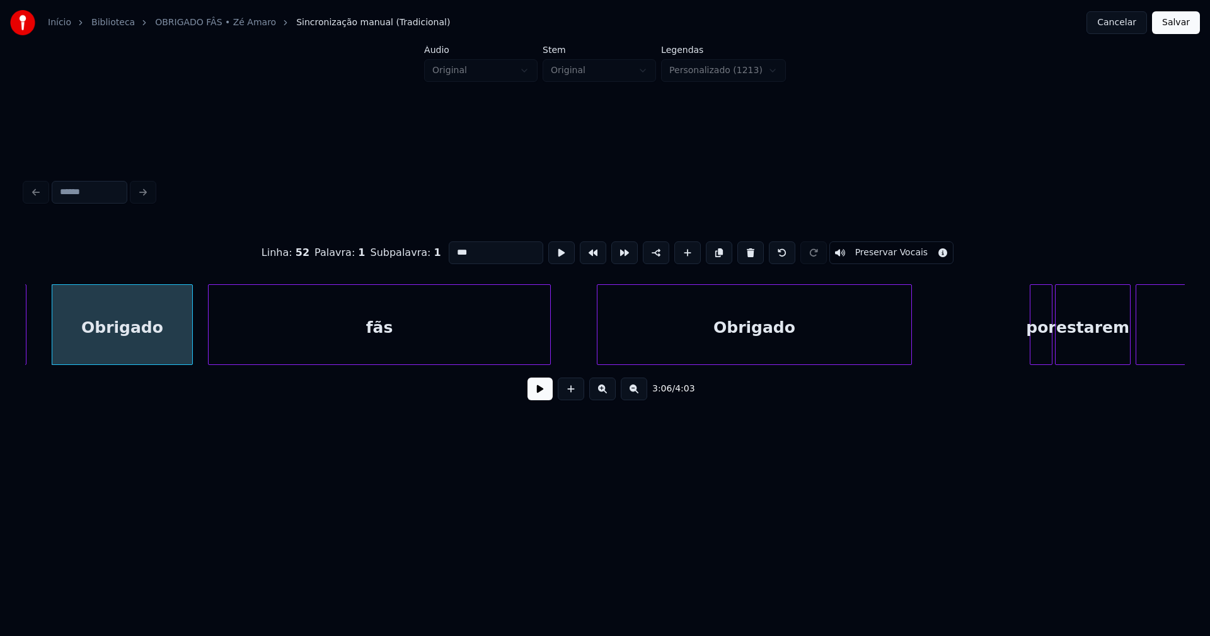
click at [638, 343] on div "Obrigado" at bounding box center [754, 328] width 314 height 86
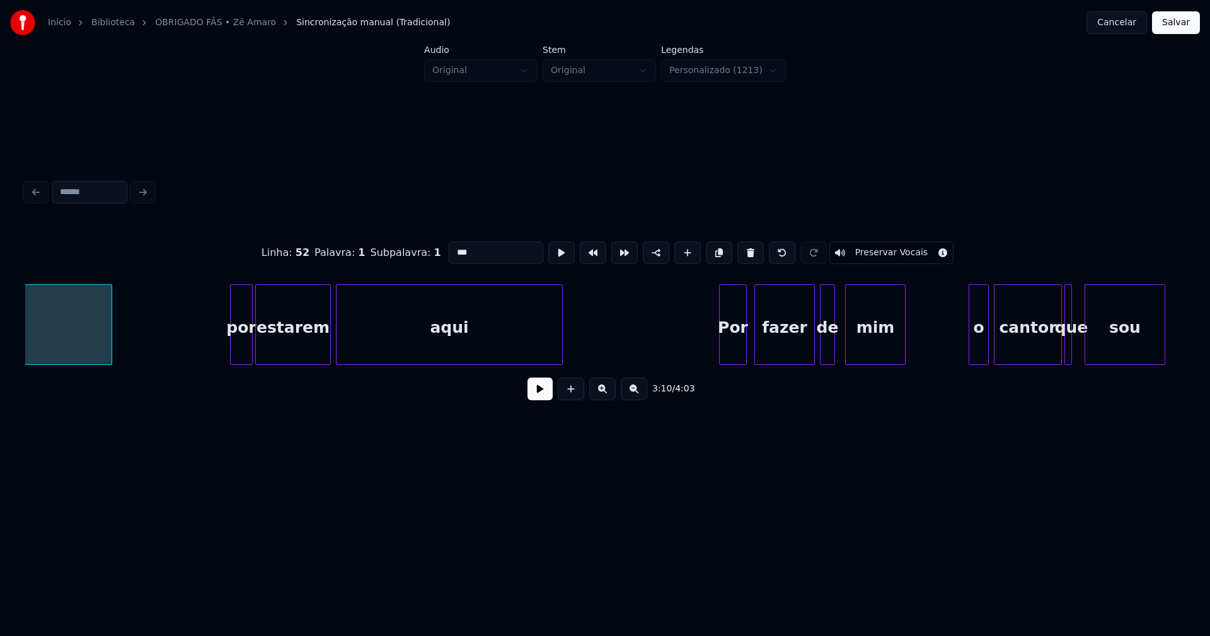
scroll to position [0, 24241]
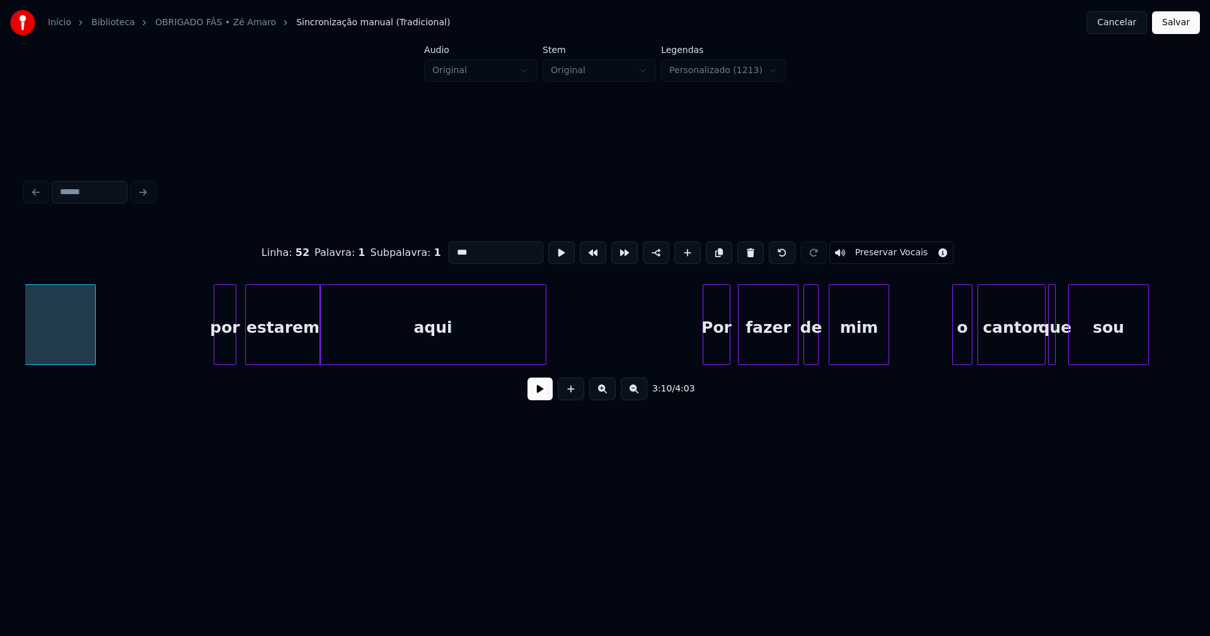
click at [245, 343] on div "estarem" at bounding box center [283, 324] width 76 height 81
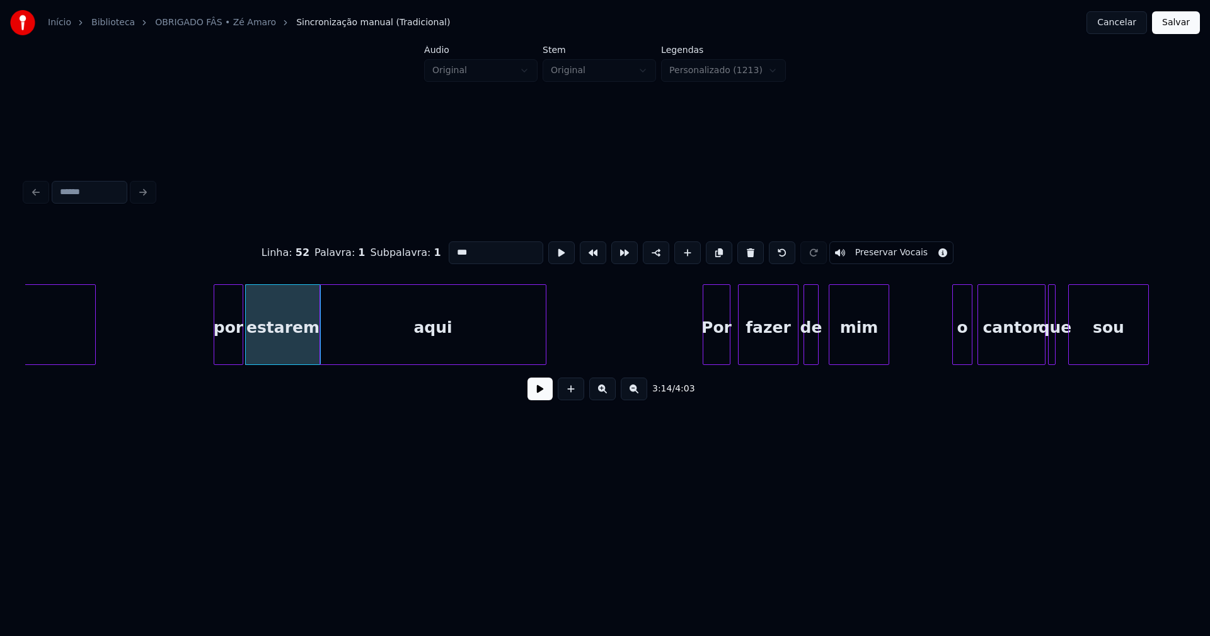
click at [240, 340] on div at bounding box center [241, 324] width 4 height 79
click at [209, 343] on div at bounding box center [209, 324] width 4 height 79
click at [226, 343] on div "por" at bounding box center [224, 328] width 37 height 86
click at [450, 247] on input "***" at bounding box center [496, 252] width 94 height 23
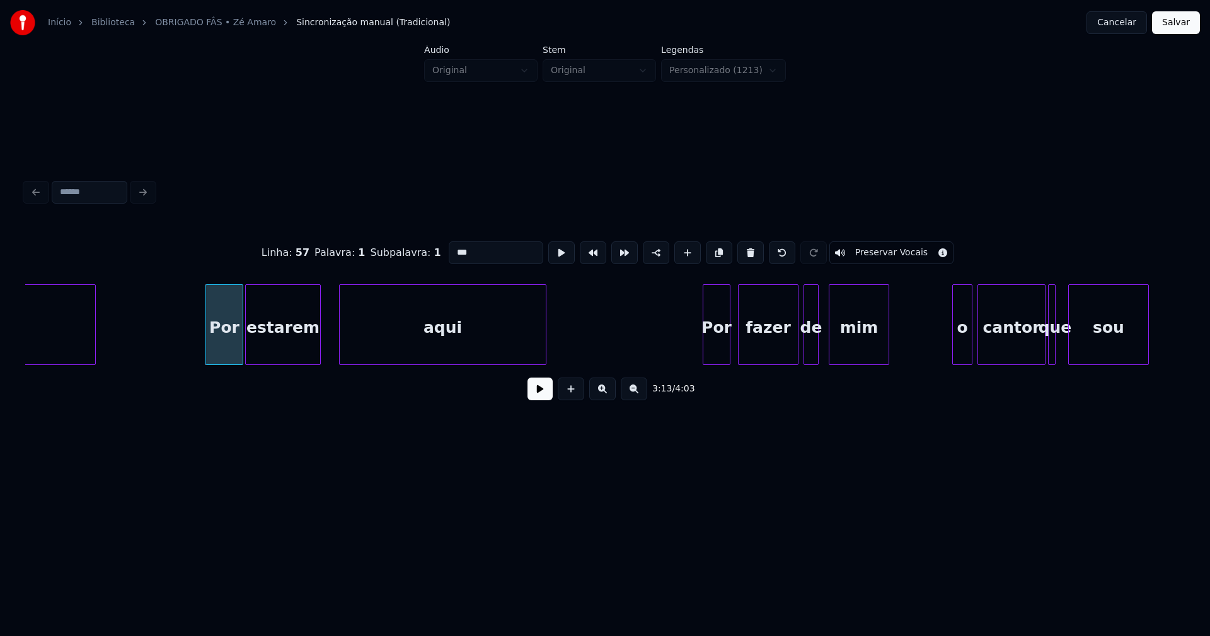
click at [343, 343] on div at bounding box center [342, 324] width 4 height 79
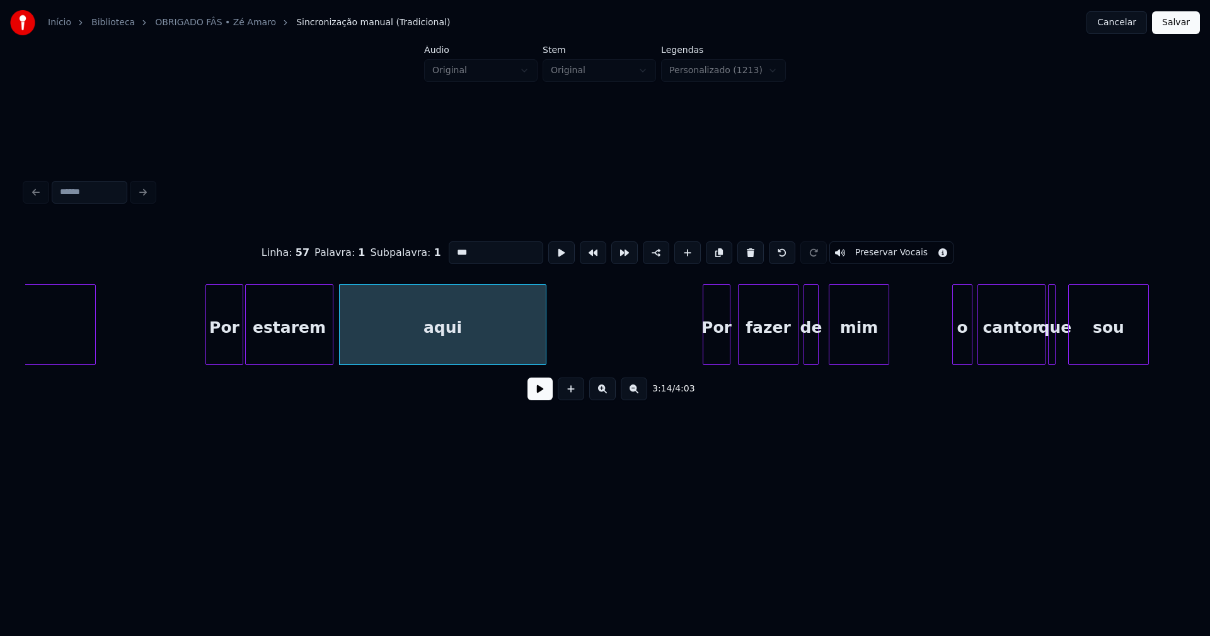
click at [331, 339] on div at bounding box center [331, 324] width 4 height 79
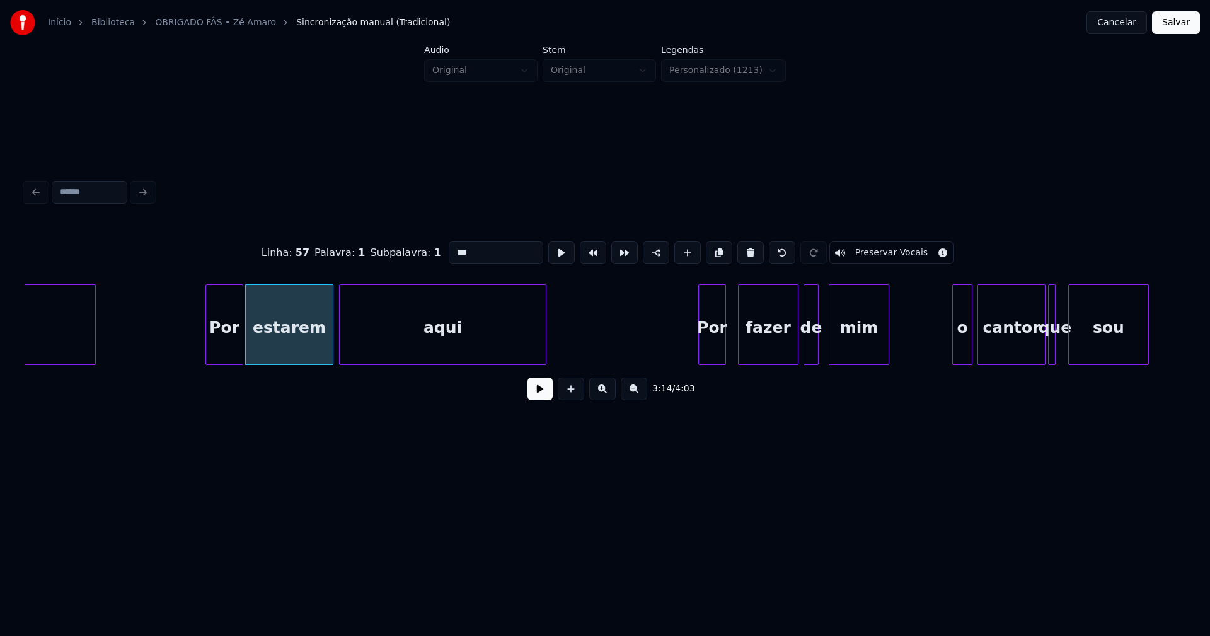
click at [718, 348] on div "Por" at bounding box center [712, 328] width 26 height 86
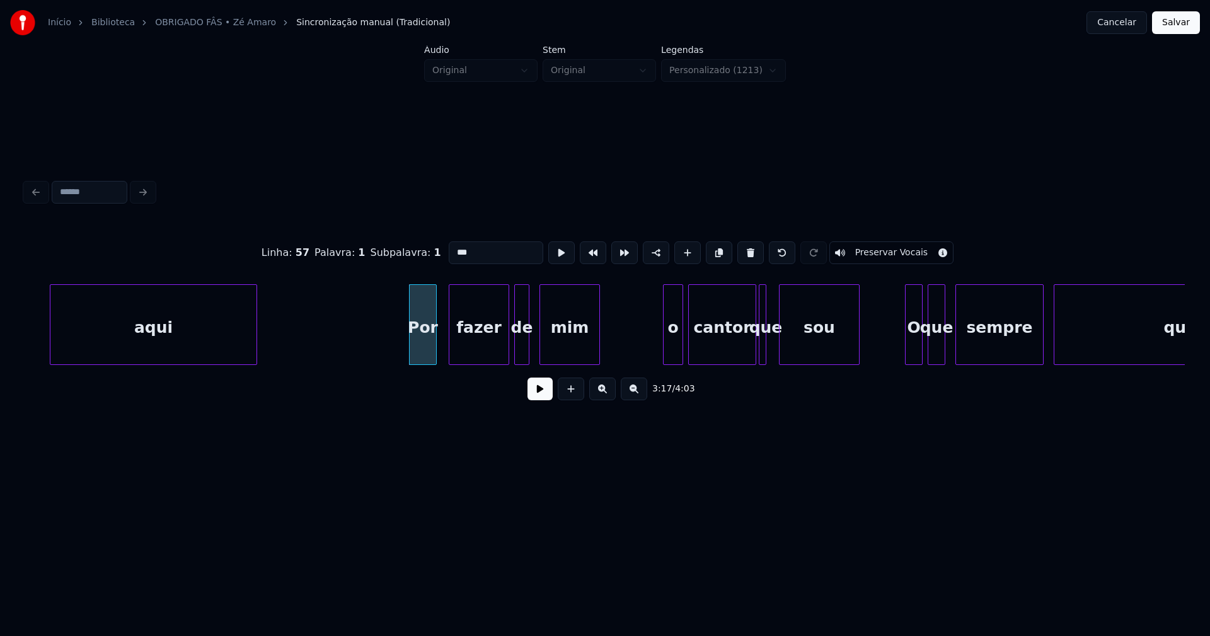
scroll to position [0, 24649]
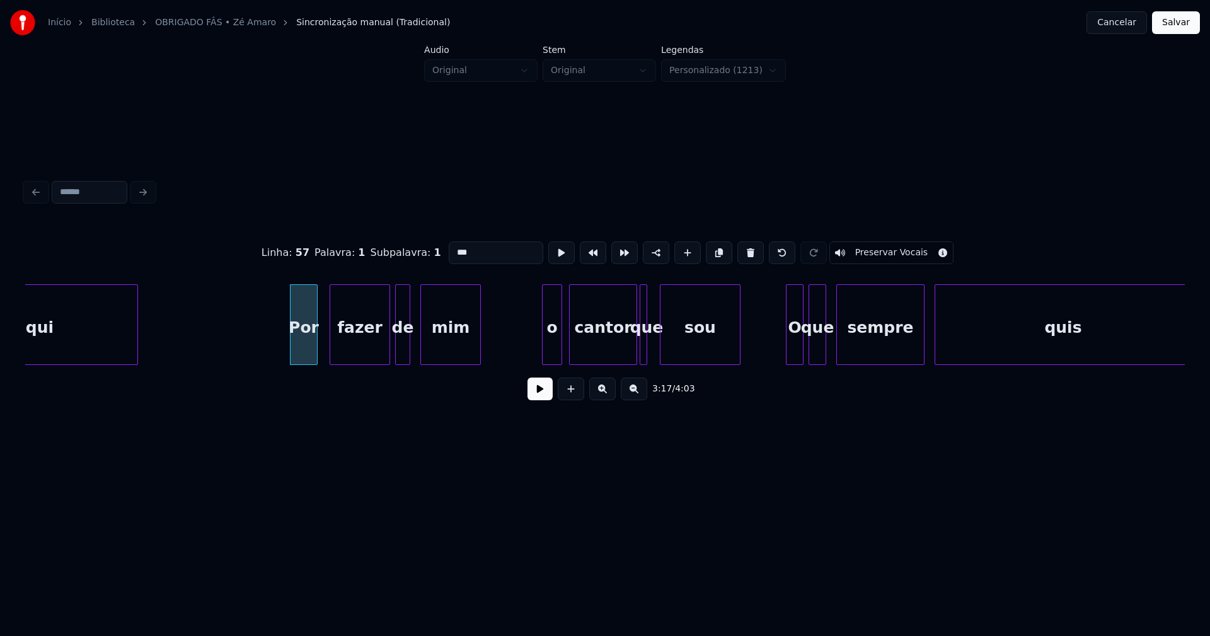
click at [554, 350] on div "o" at bounding box center [551, 328] width 19 height 86
type input "***"
drag, startPoint x: 490, startPoint y: 343, endPoint x: 519, endPoint y: 340, distance: 29.2
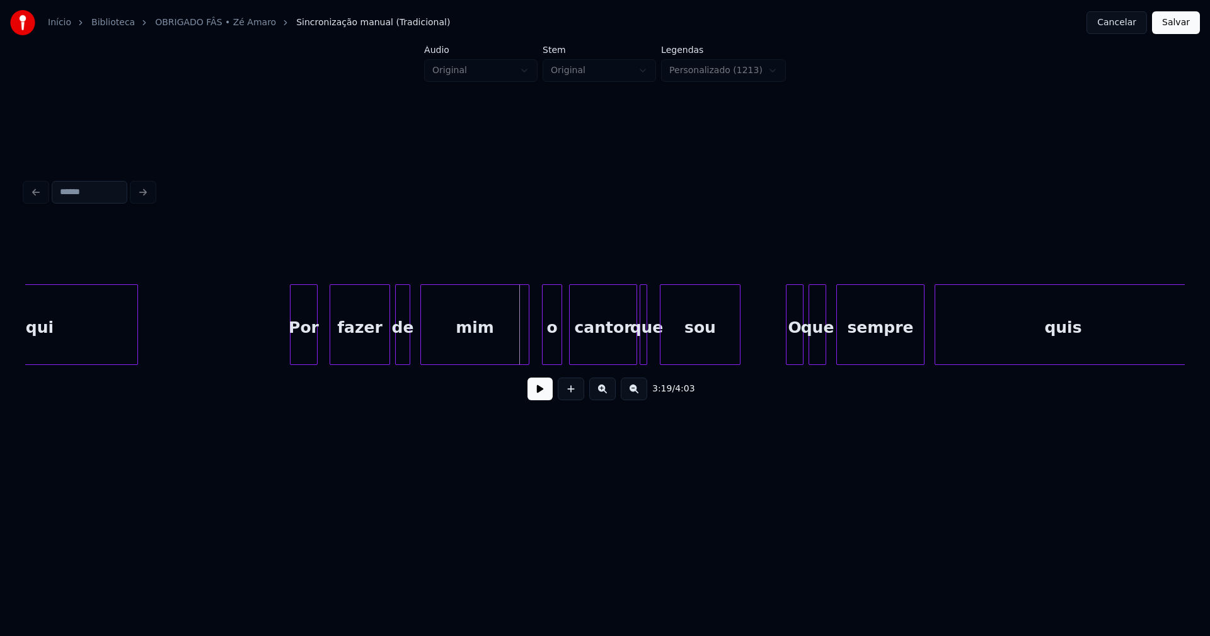
click at [526, 329] on div at bounding box center [527, 324] width 4 height 79
click at [416, 341] on div at bounding box center [415, 324] width 4 height 79
click at [656, 345] on div at bounding box center [656, 324] width 4 height 79
click at [666, 348] on div at bounding box center [667, 324] width 4 height 79
click at [659, 347] on div at bounding box center [660, 324] width 4 height 79
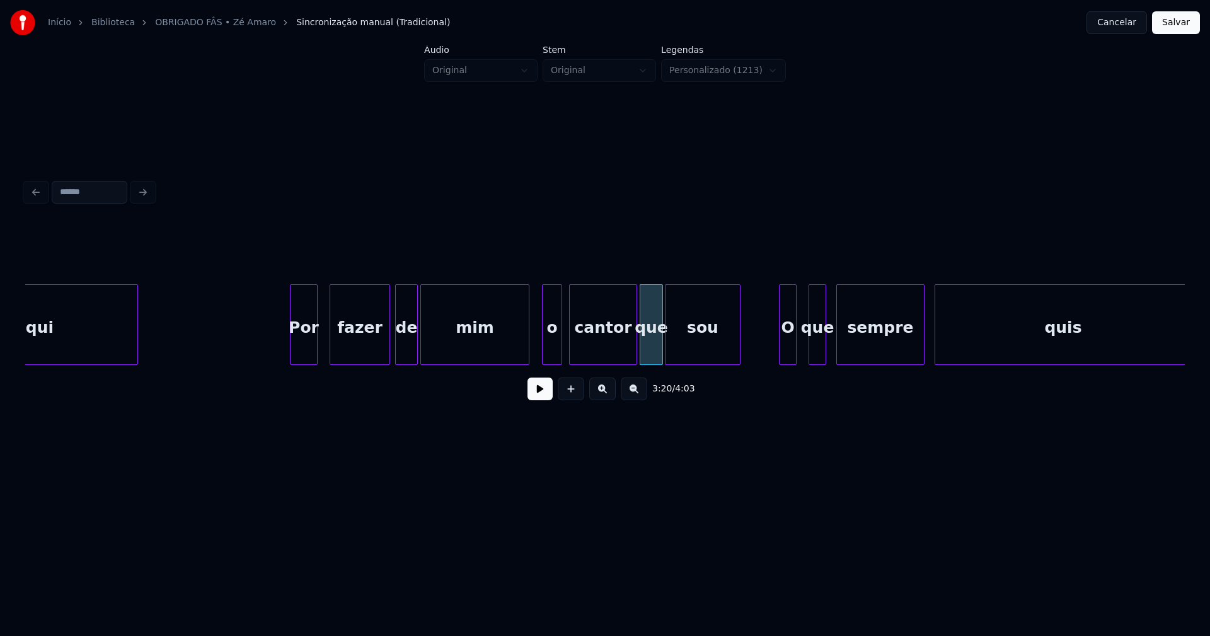
click at [786, 348] on div "O" at bounding box center [787, 328] width 16 height 86
click at [843, 341] on div at bounding box center [845, 324] width 4 height 79
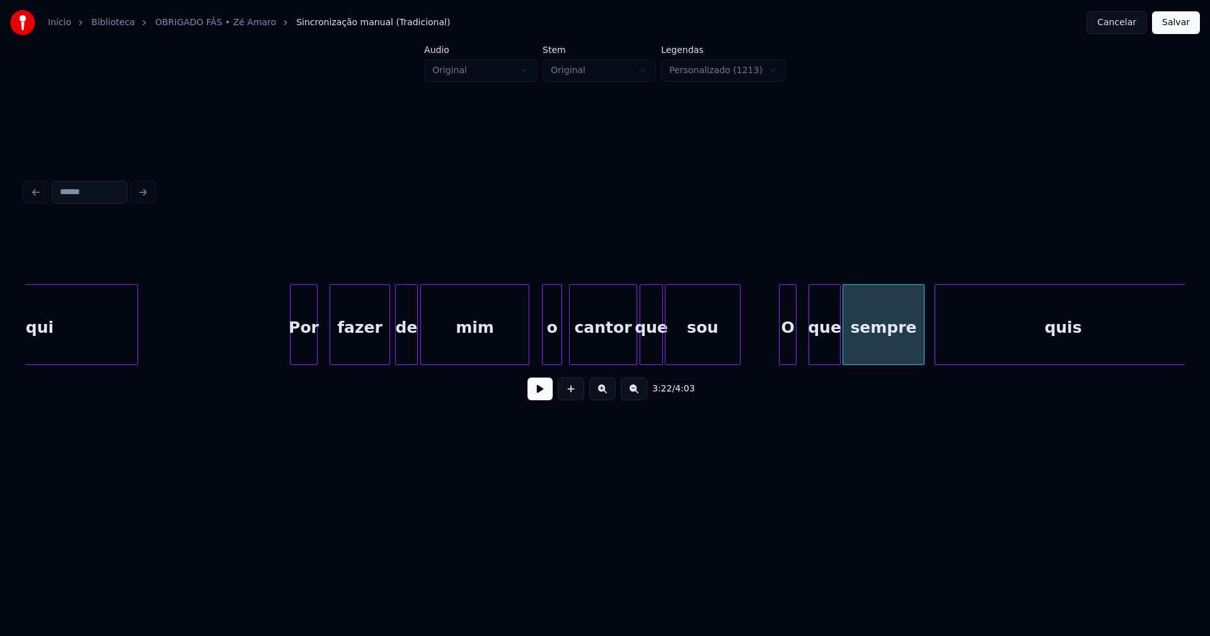
click at [838, 342] on div at bounding box center [838, 324] width 4 height 79
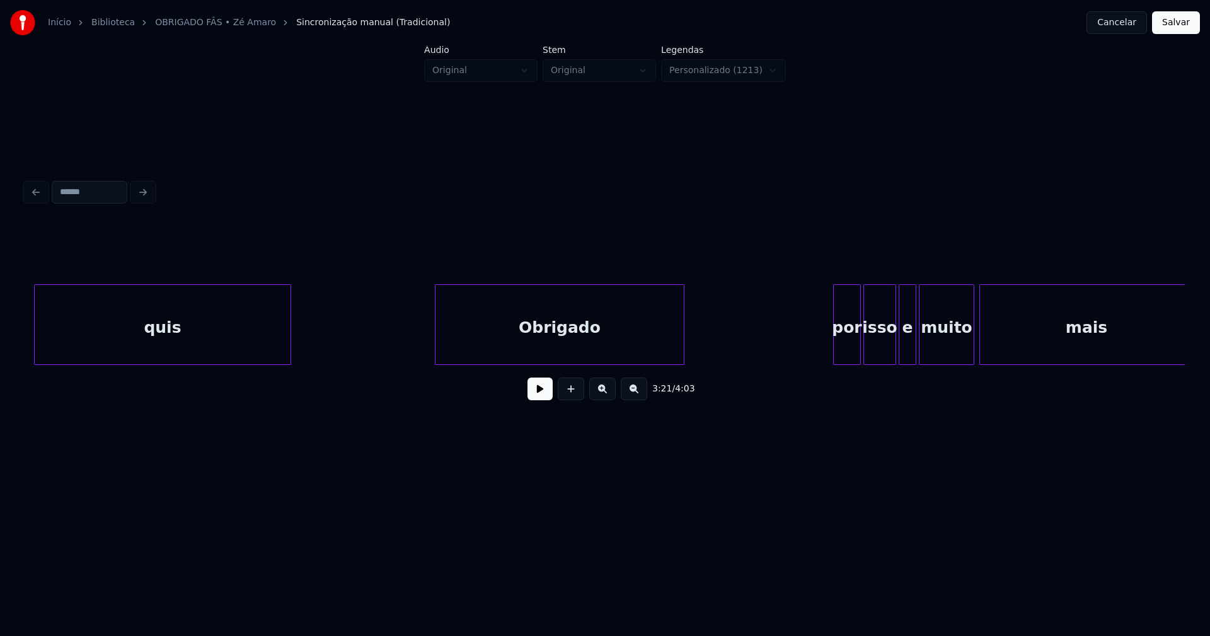
scroll to position [0, 25567]
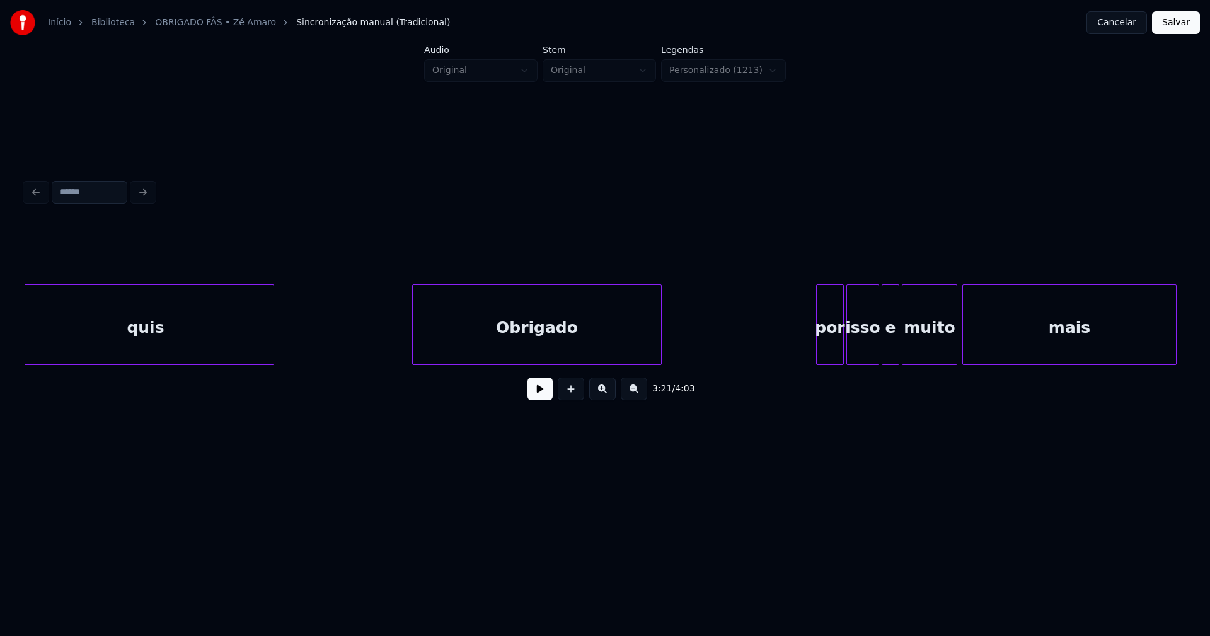
click at [636, 348] on div "Obrigado" at bounding box center [537, 328] width 248 height 86
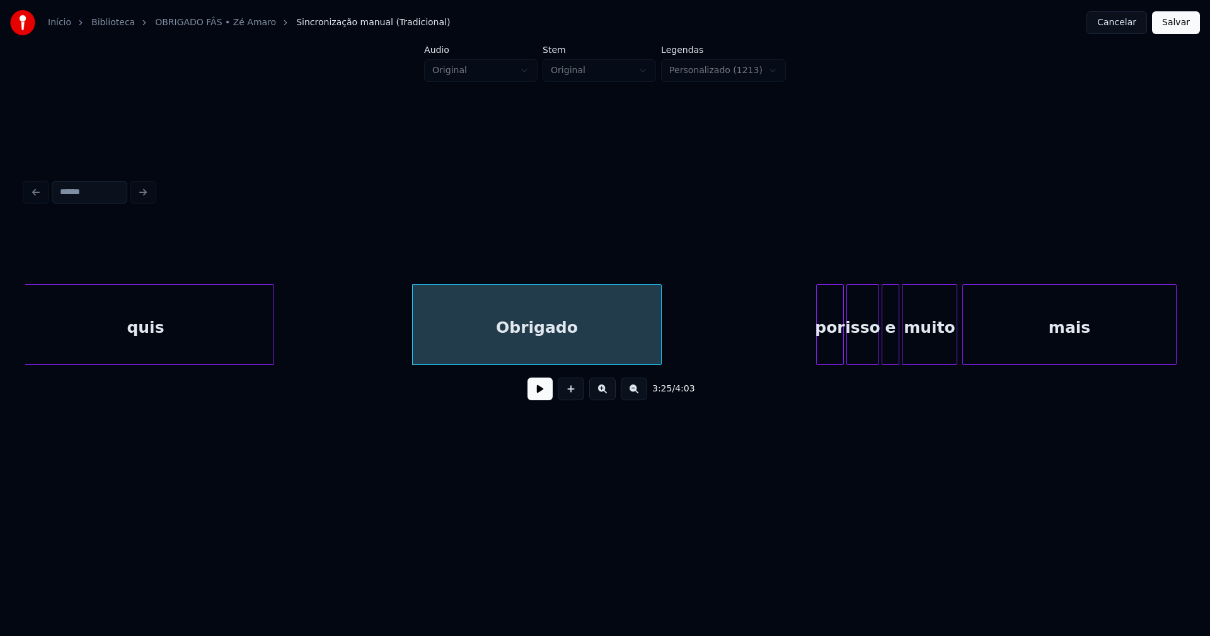
click at [833, 350] on div "por" at bounding box center [829, 328] width 26 height 86
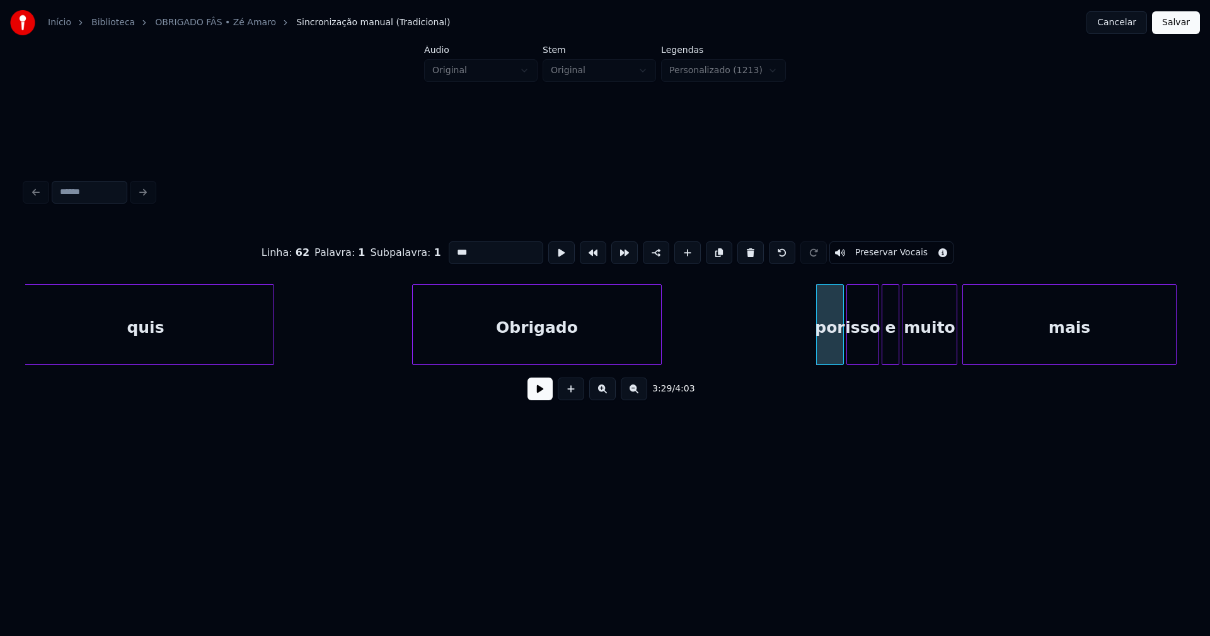
click at [450, 248] on input "***" at bounding box center [496, 252] width 94 height 23
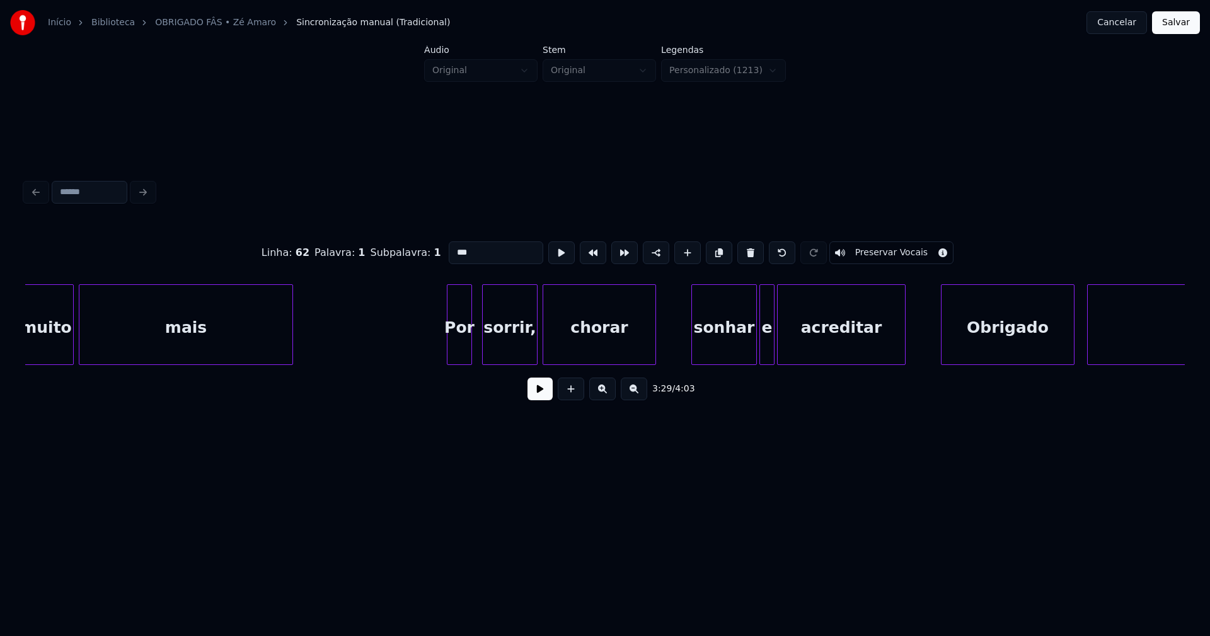
scroll to position [0, 26467]
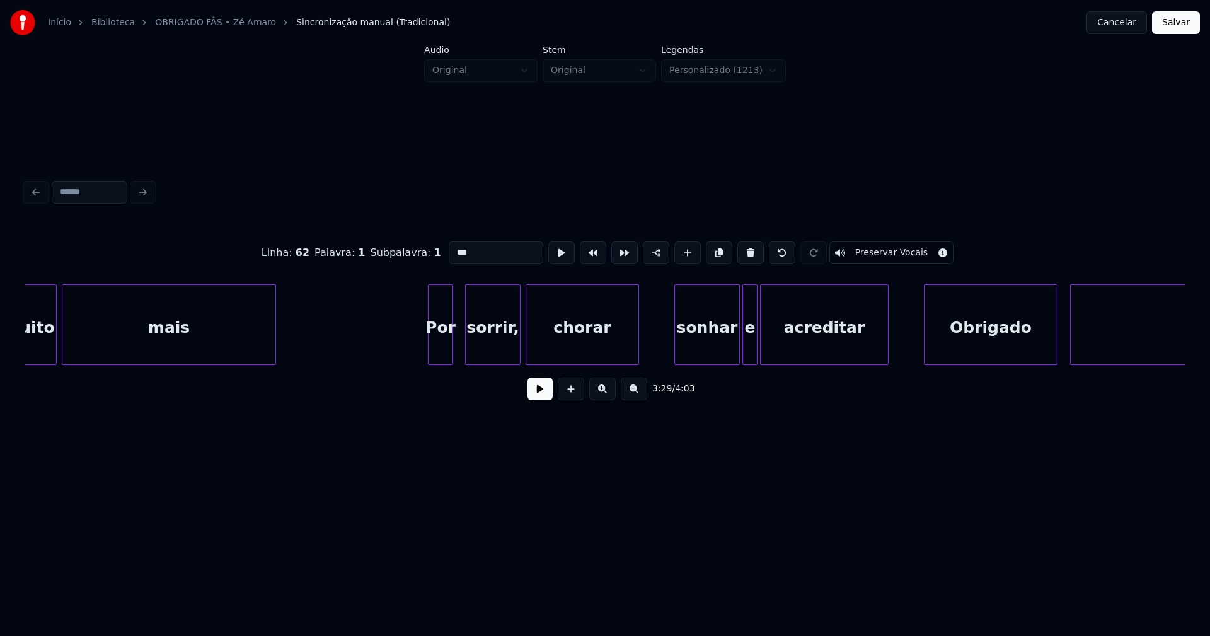
click at [443, 348] on div "Por" at bounding box center [440, 328] width 24 height 86
click at [703, 348] on div "sonhar" at bounding box center [700, 328] width 64 height 86
click at [739, 352] on div at bounding box center [738, 324] width 4 height 79
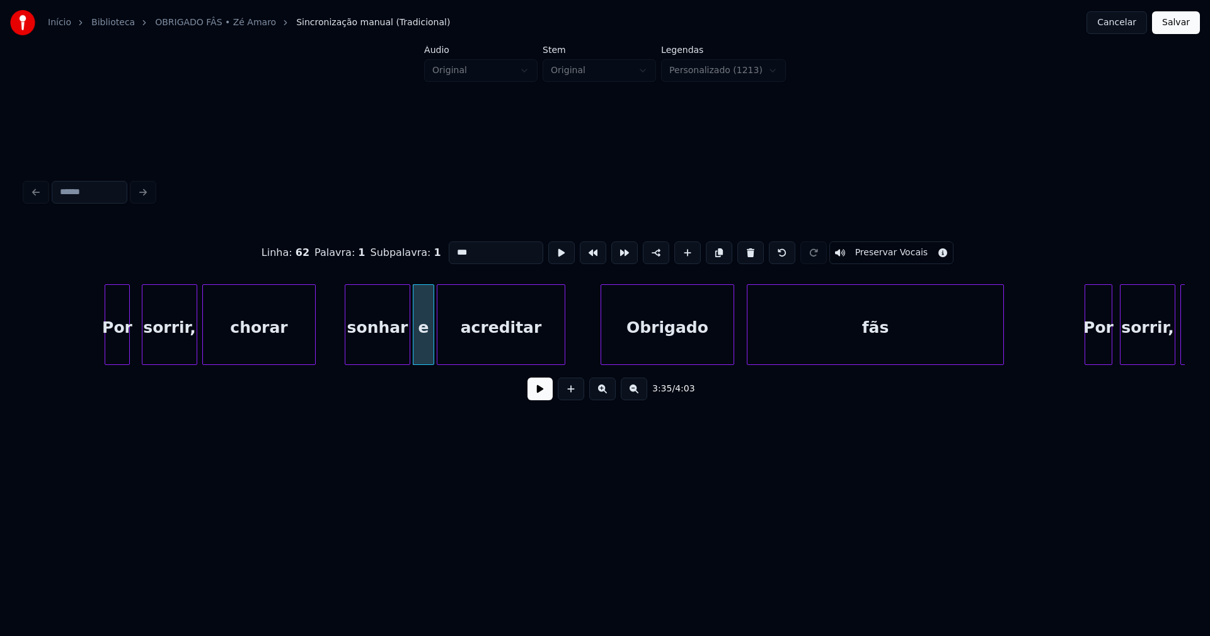
scroll to position [0, 26841]
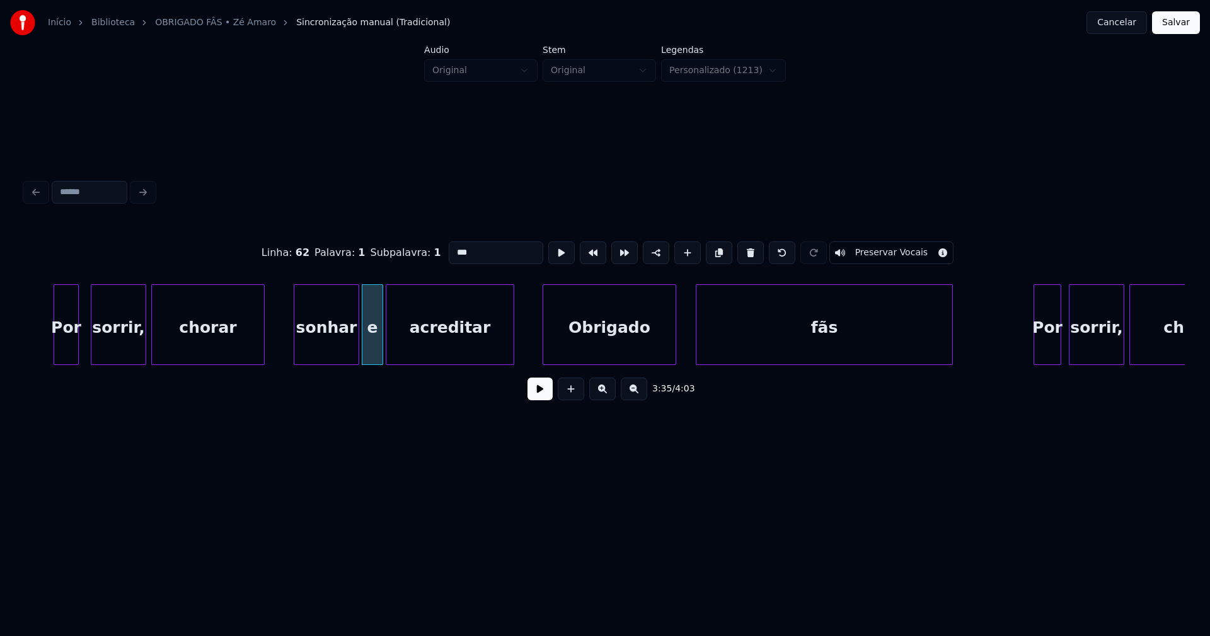
click at [629, 348] on div "Obrigado" at bounding box center [609, 328] width 132 height 86
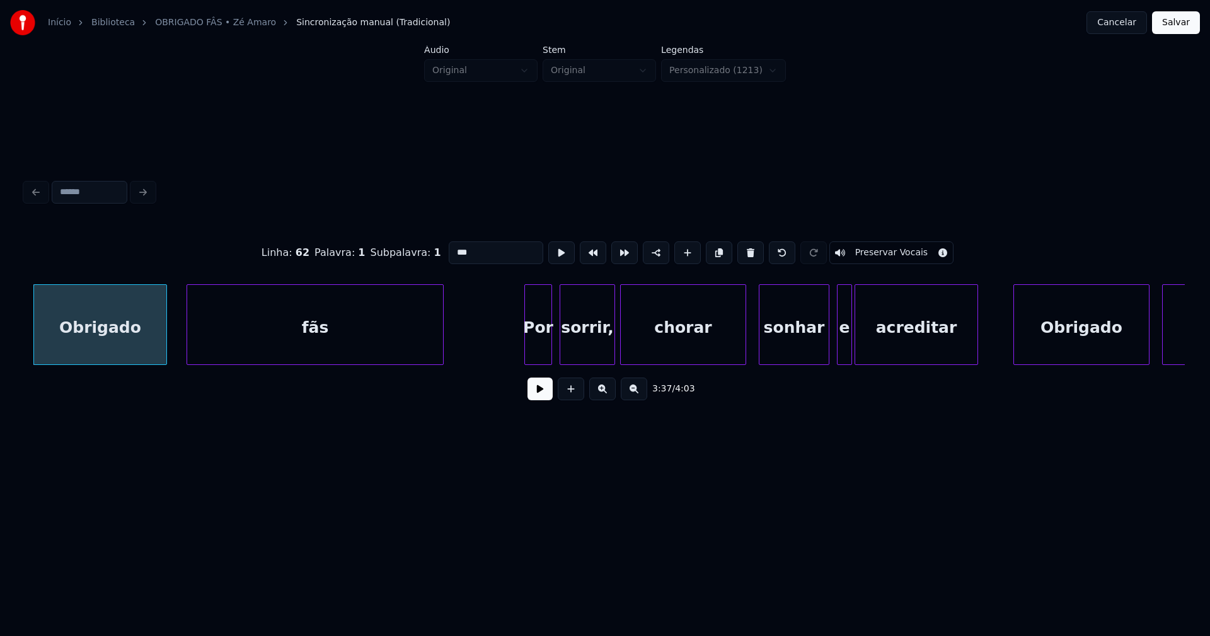
scroll to position [0, 27385]
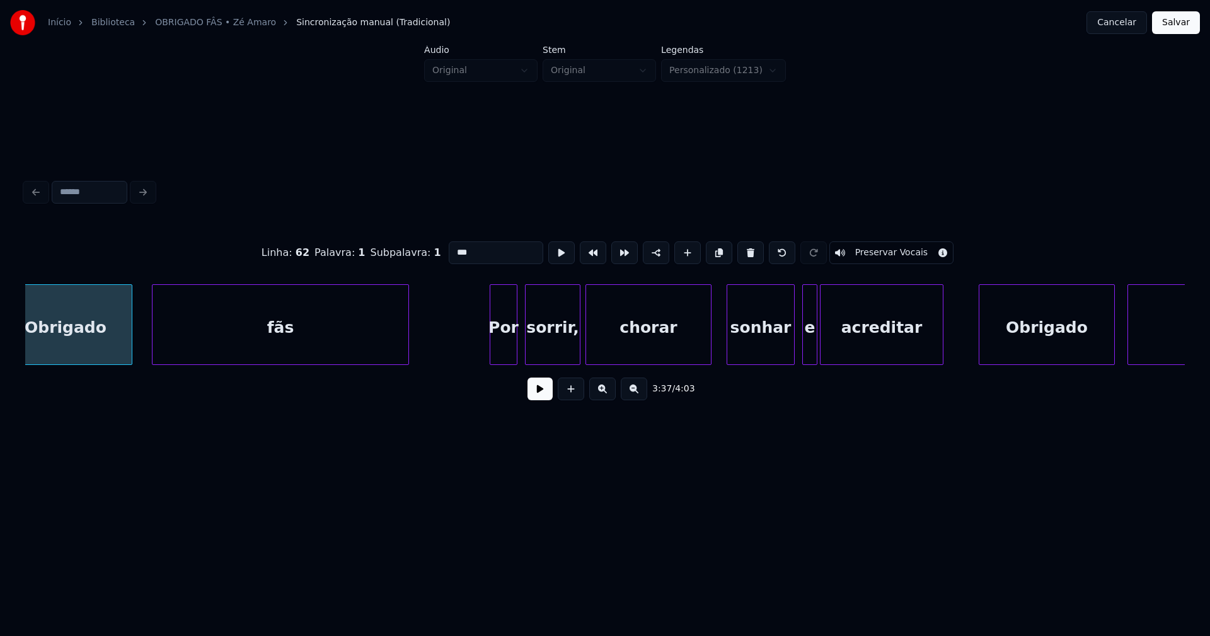
click at [728, 340] on div at bounding box center [729, 324] width 4 height 79
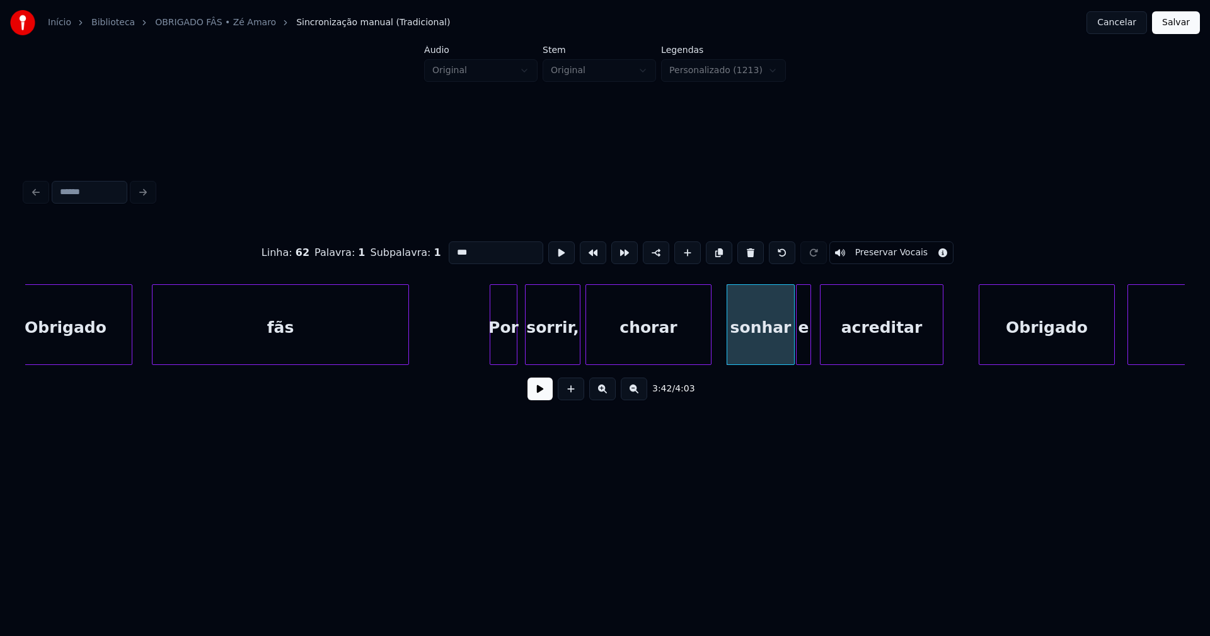
click at [803, 348] on div "e" at bounding box center [803, 328] width 14 height 86
click at [782, 352] on div at bounding box center [783, 324] width 4 height 79
click at [790, 348] on div at bounding box center [791, 324] width 4 height 79
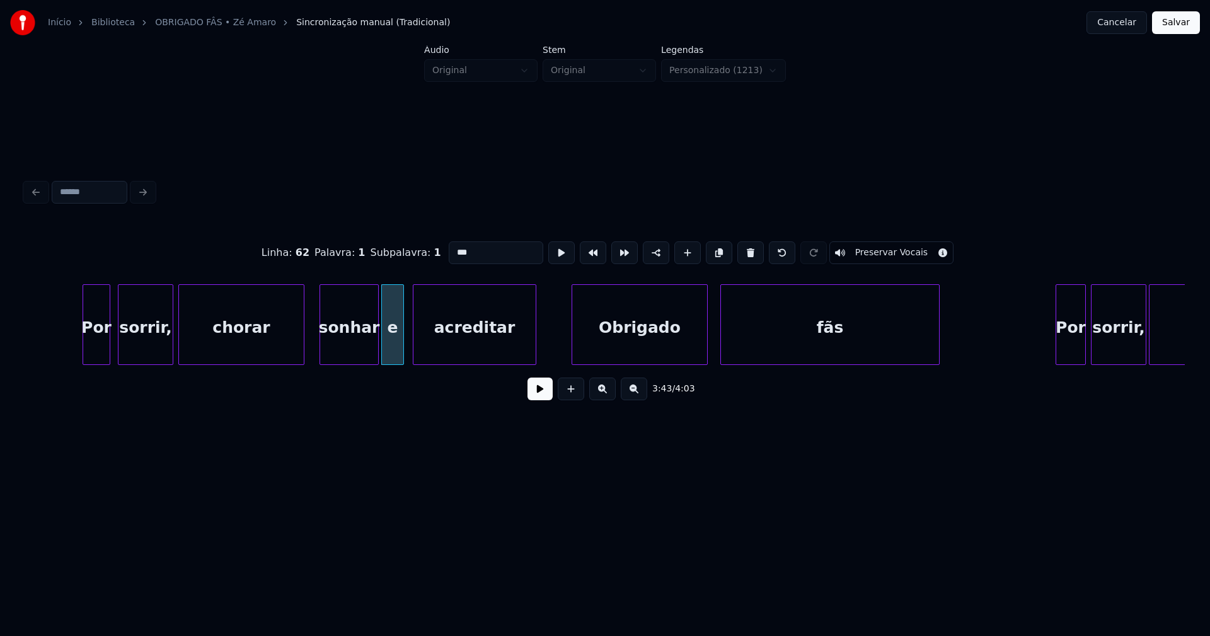
scroll to position [0, 27809]
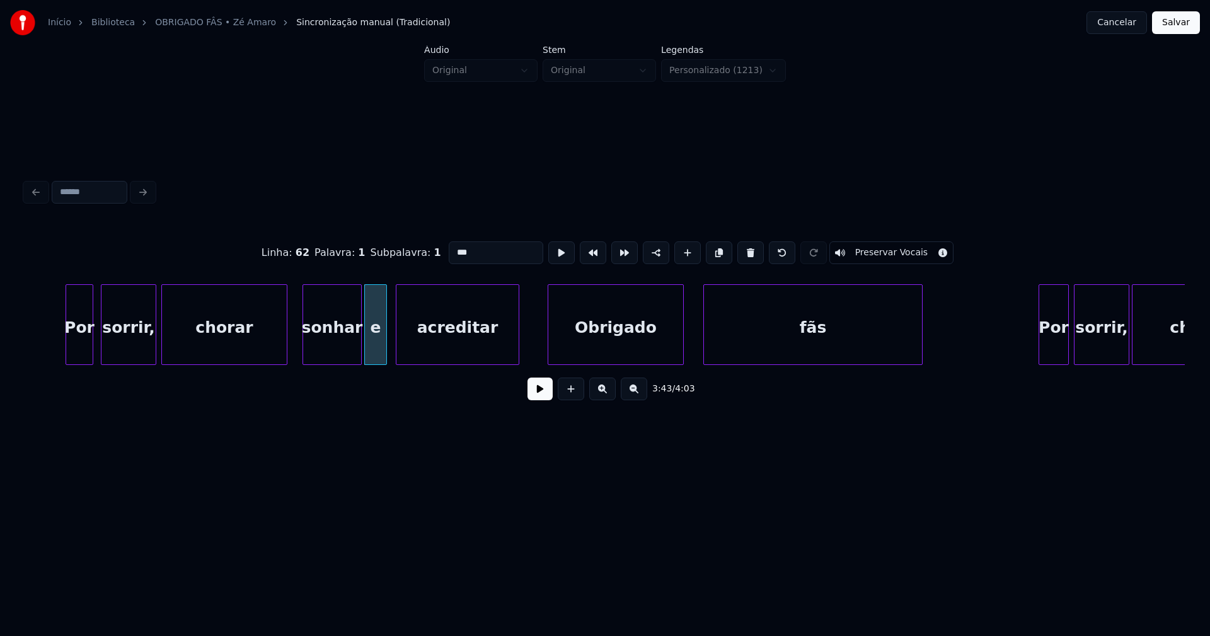
click at [619, 355] on div "Obrigado" at bounding box center [615, 328] width 135 height 86
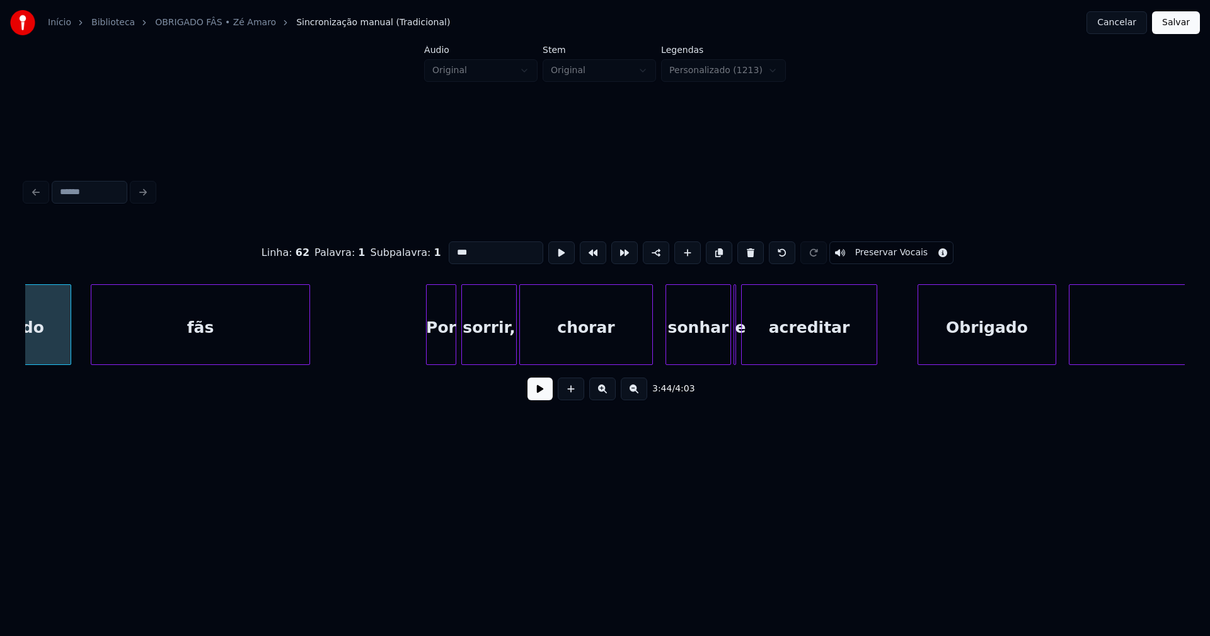
scroll to position [0, 28437]
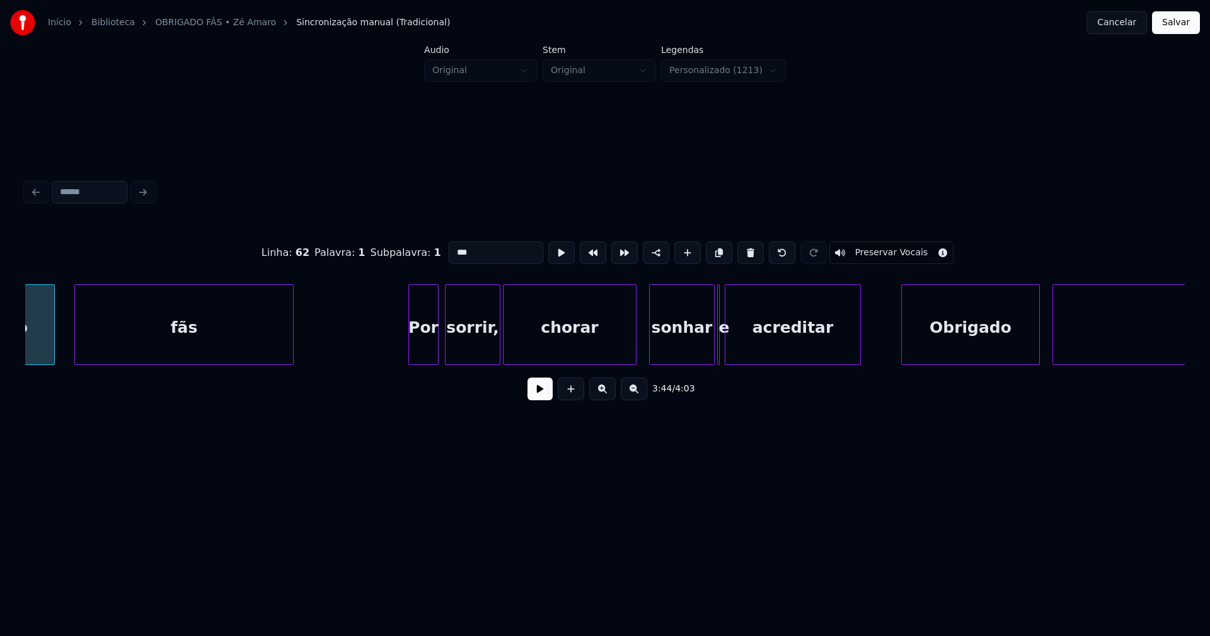
click at [422, 350] on div "Por" at bounding box center [423, 328] width 29 height 86
click at [627, 352] on div at bounding box center [628, 324] width 4 height 79
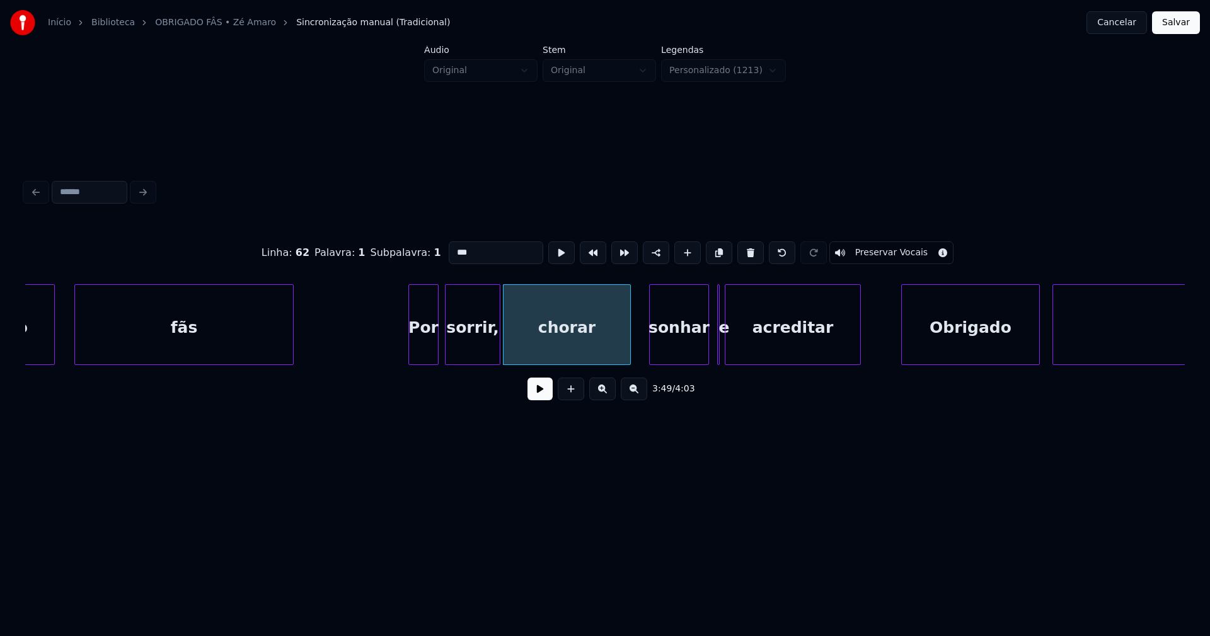
click at [706, 352] on div at bounding box center [706, 324] width 4 height 79
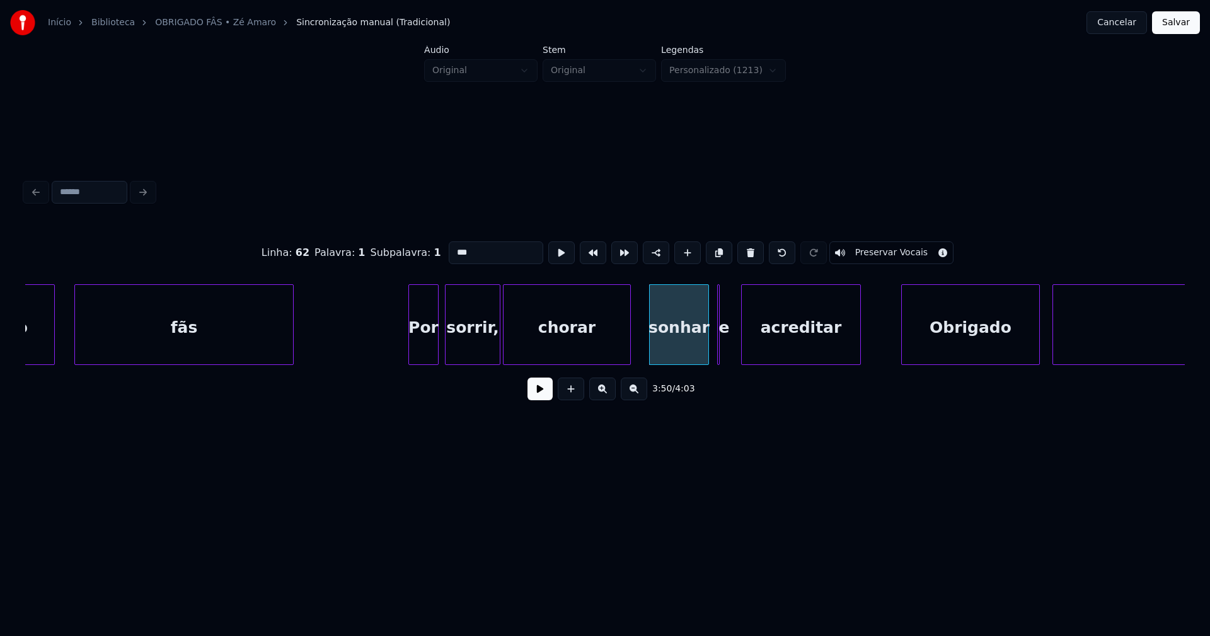
click at [743, 342] on div at bounding box center [743, 324] width 4 height 79
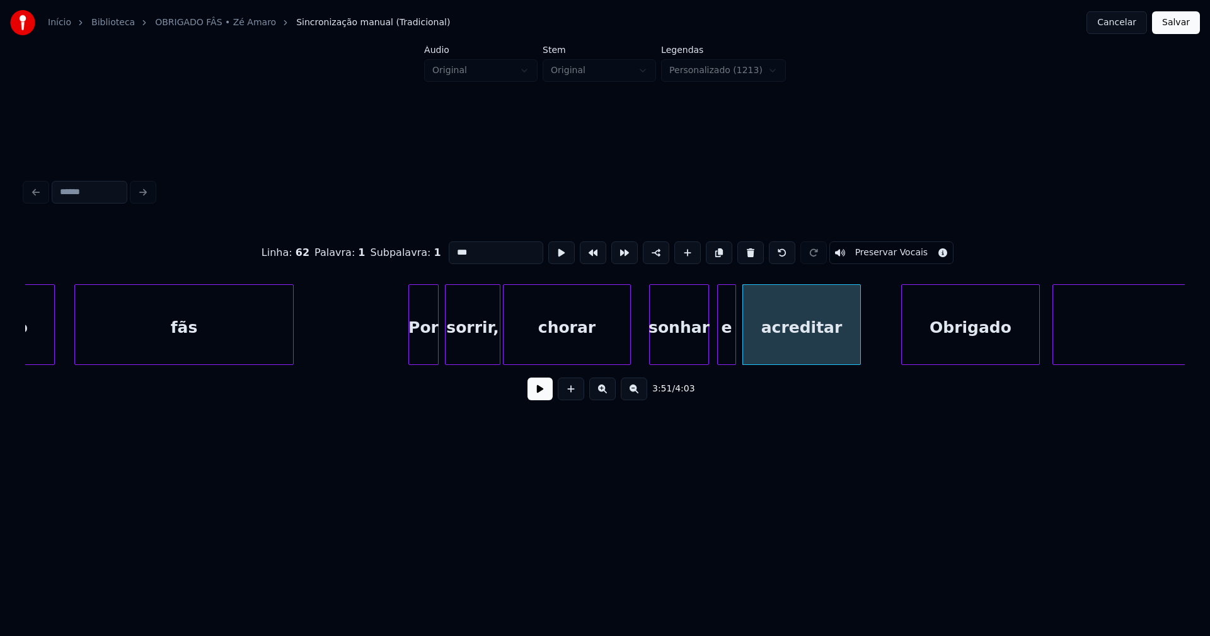
click at [734, 343] on div at bounding box center [733, 324] width 4 height 79
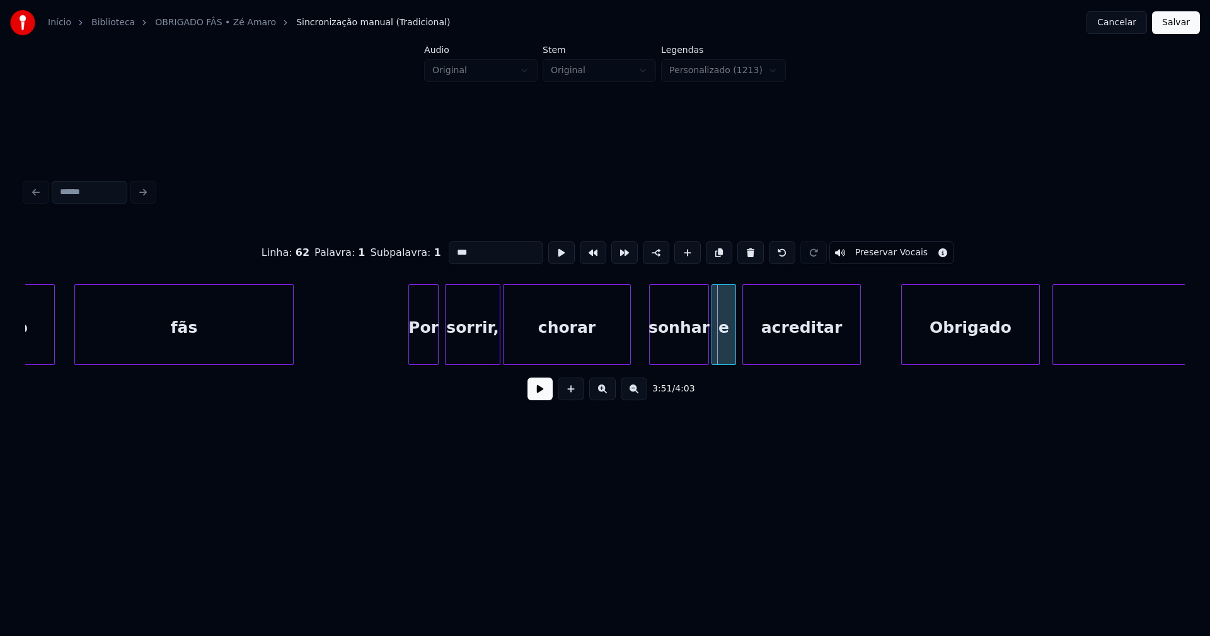
click at [713, 348] on div at bounding box center [714, 324] width 4 height 79
click at [945, 344] on div "Obrigado" at bounding box center [965, 328] width 137 height 86
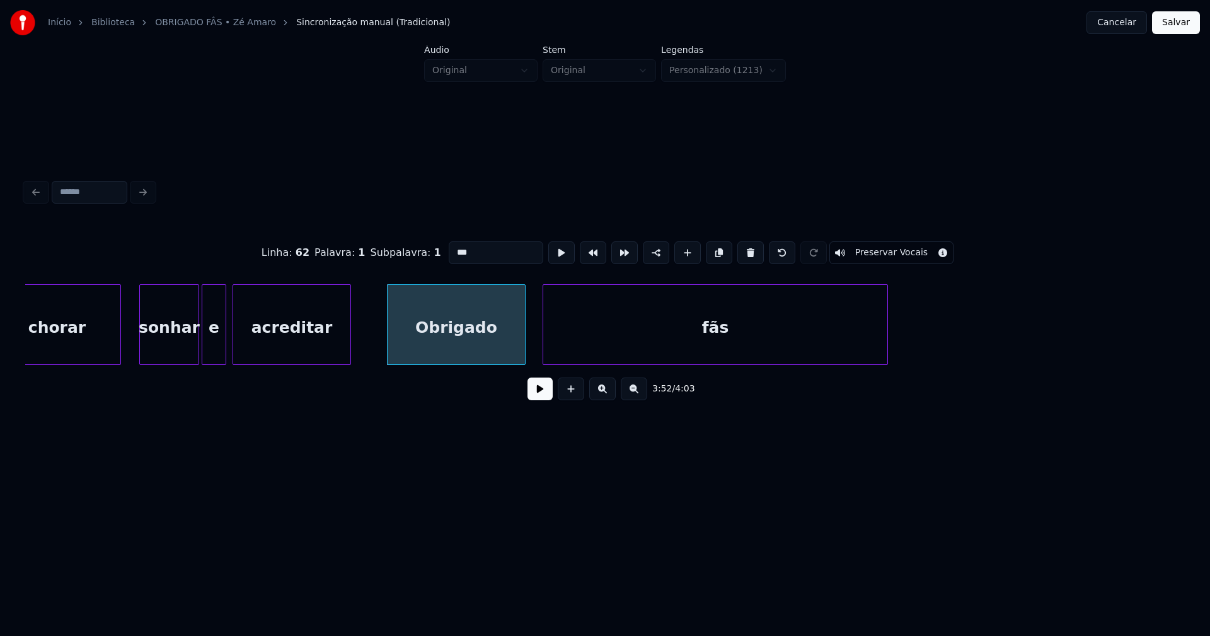
scroll to position [0, 29015]
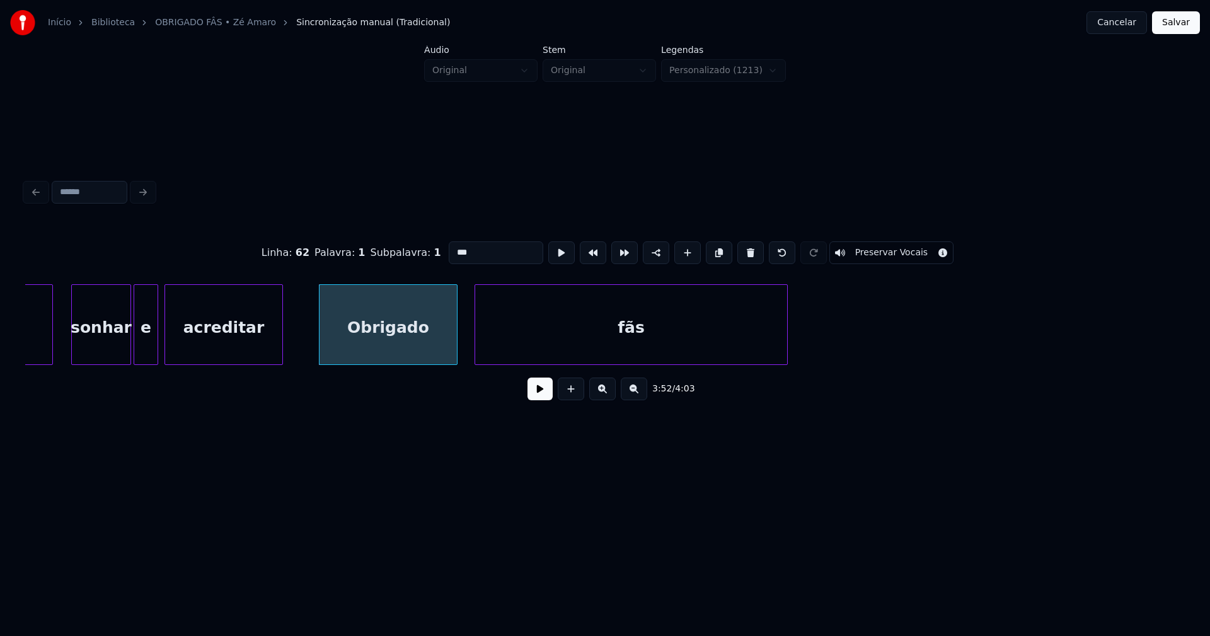
click at [783, 353] on div at bounding box center [785, 324] width 4 height 79
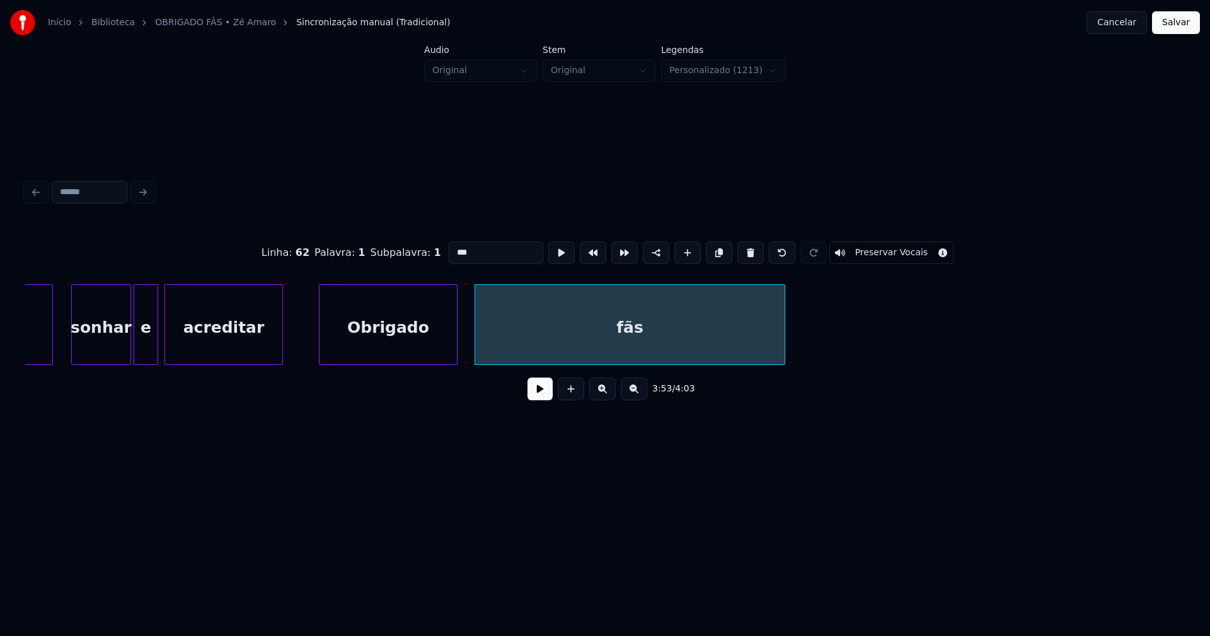
type input "***"
click at [1172, 26] on button "Salvar" at bounding box center [1176, 22] width 48 height 23
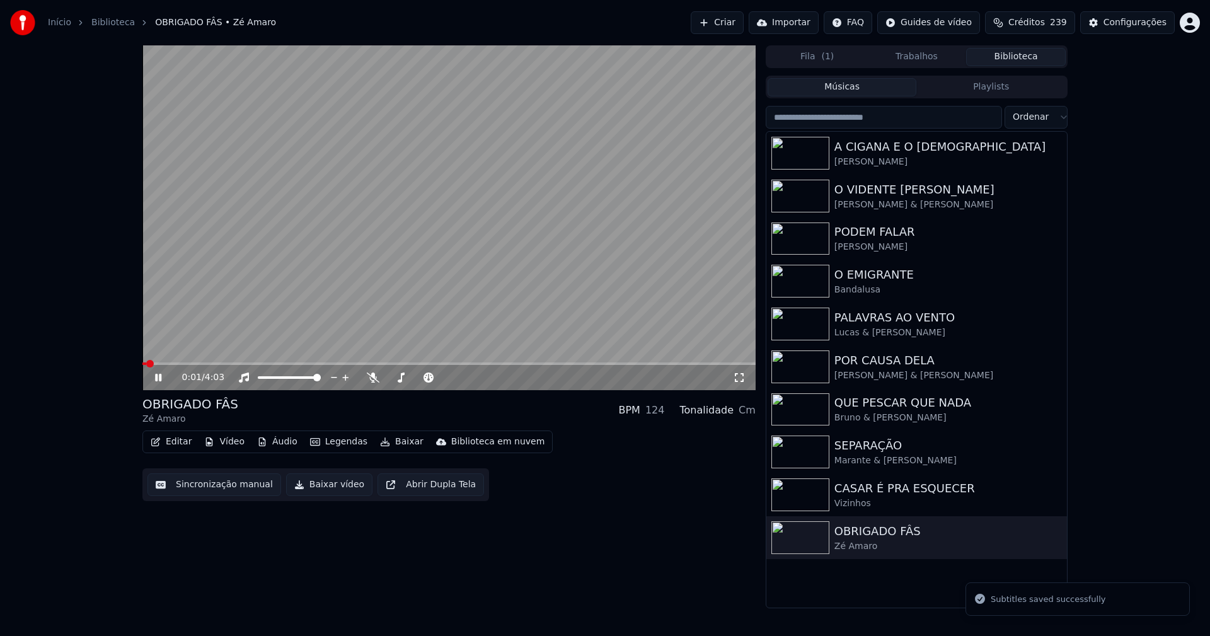
click at [159, 380] on icon at bounding box center [158, 378] width 6 height 8
click at [157, 379] on icon at bounding box center [158, 377] width 8 height 9
click at [1127, 18] on div "Configurações" at bounding box center [1134, 22] width 63 height 13
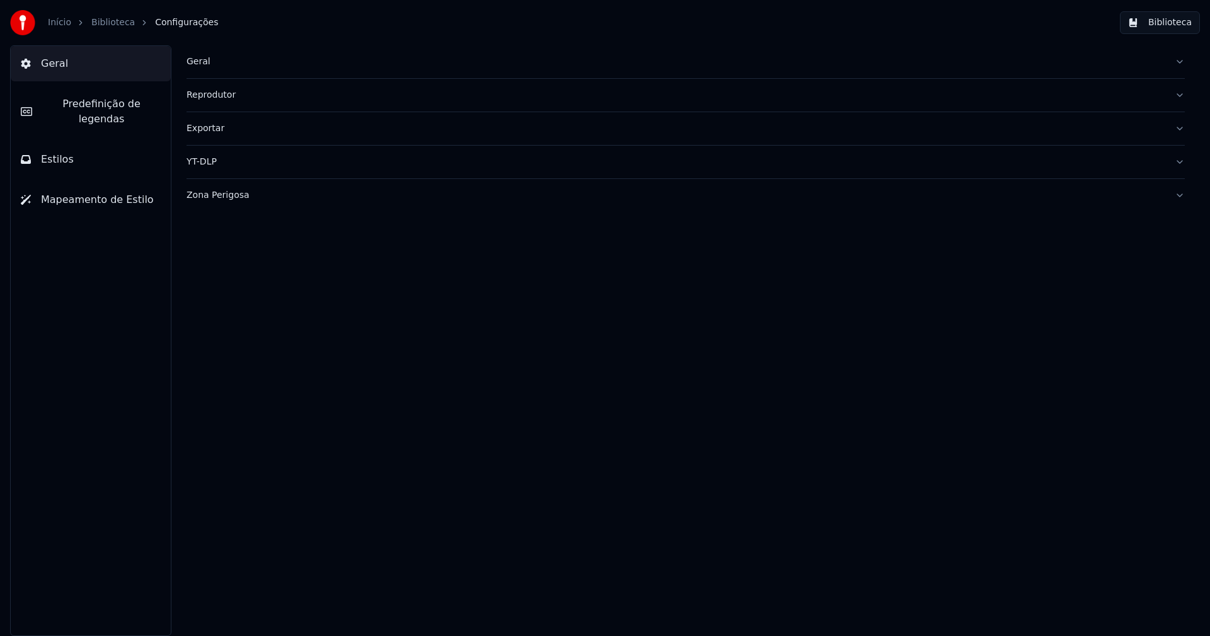
click at [121, 109] on span "Predefinição de legendas" at bounding box center [101, 111] width 118 height 30
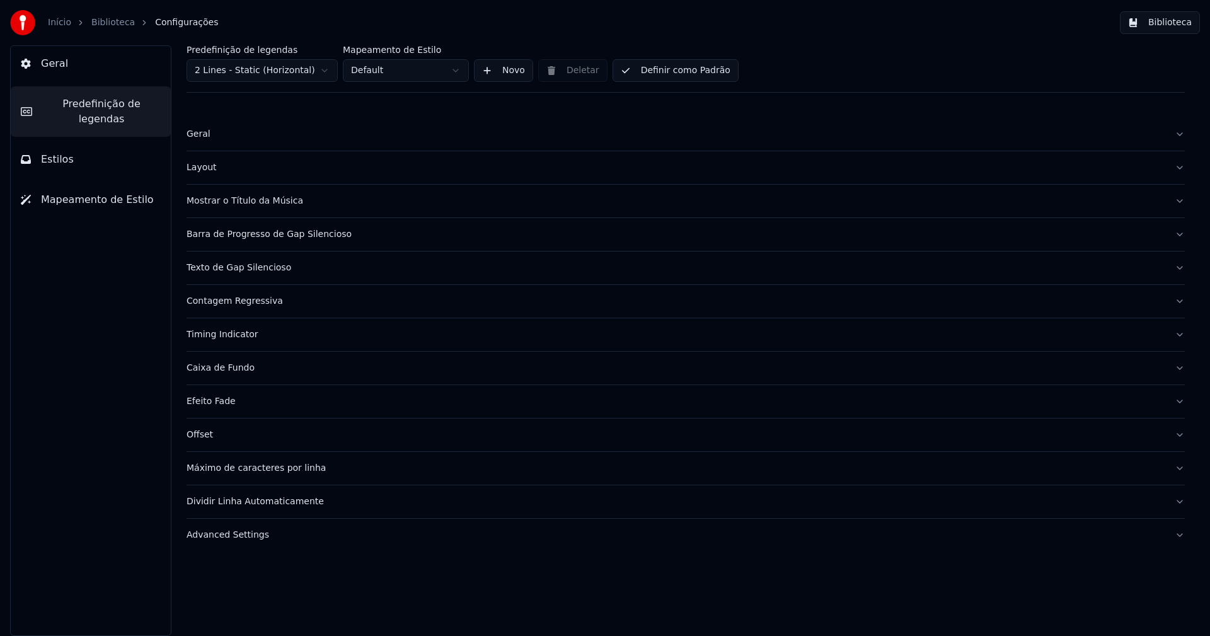
click at [231, 529] on div "Advanced Settings" at bounding box center [675, 535] width 978 height 13
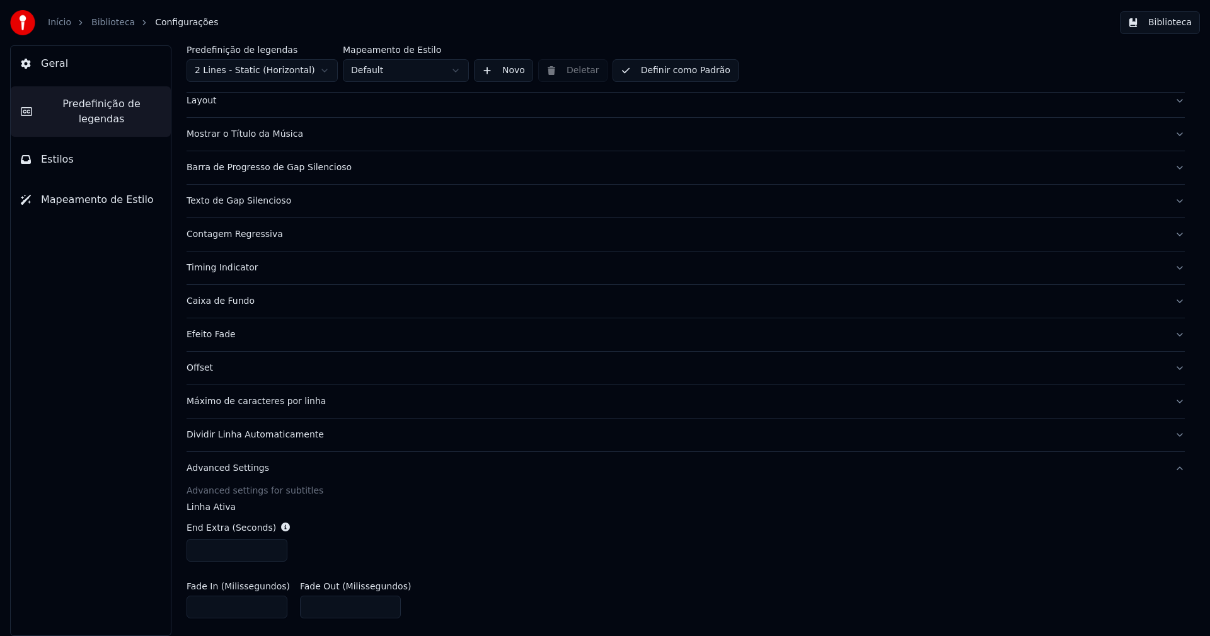
scroll to position [189, 0]
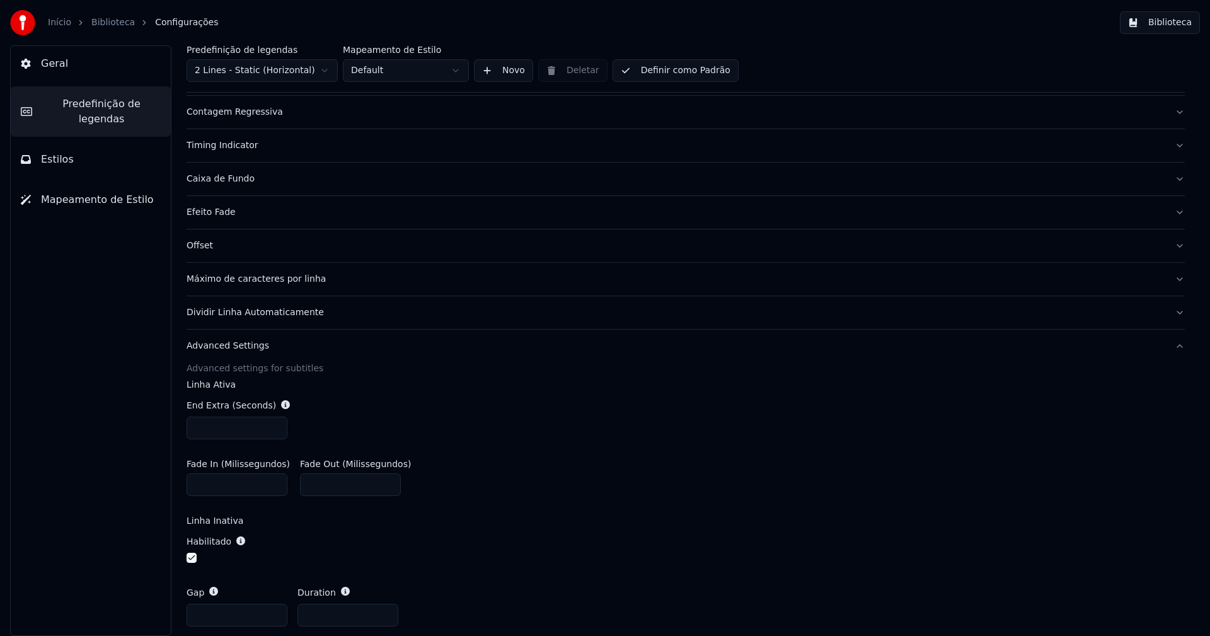
click at [219, 432] on input "***" at bounding box center [236, 427] width 101 height 23
type input "***"
click at [598, 409] on div "End Extra (Seconds) ***" at bounding box center [685, 419] width 998 height 60
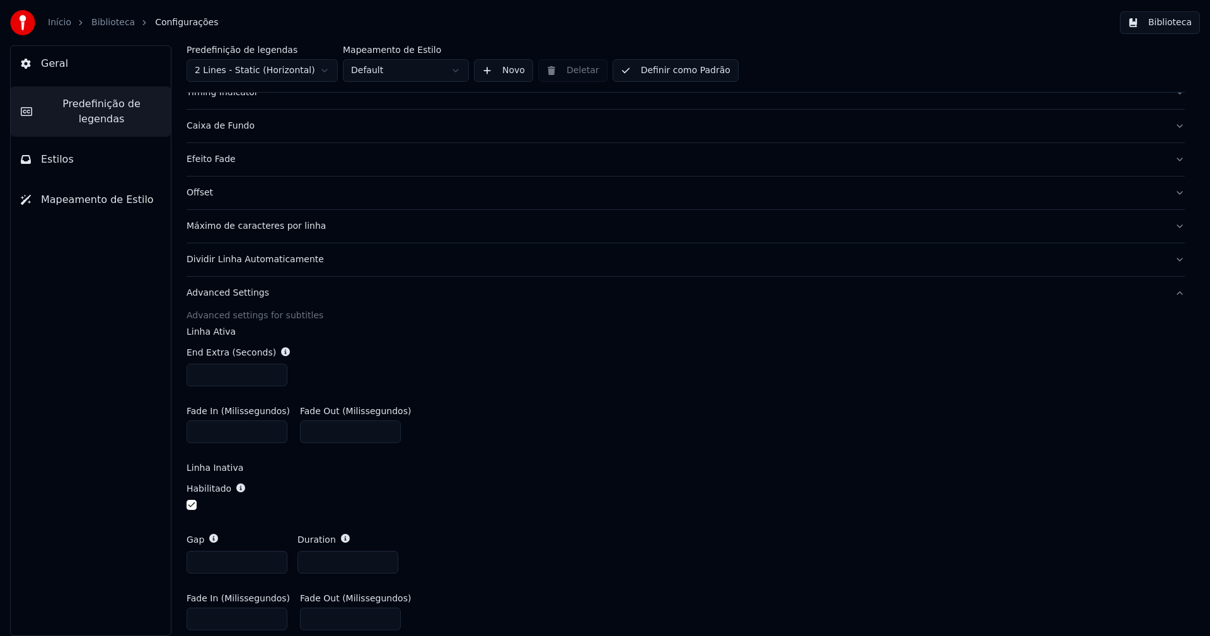
scroll to position [294, 0]
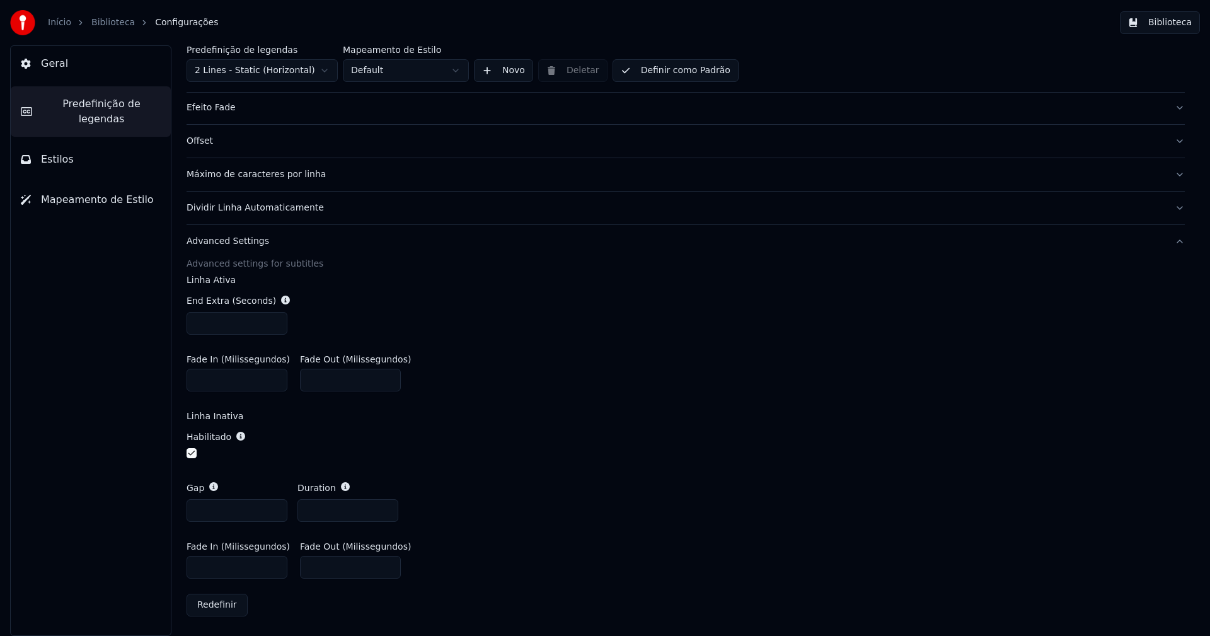
click at [202, 567] on input "***" at bounding box center [236, 567] width 101 height 23
type input "***"
drag, startPoint x: 678, startPoint y: 432, endPoint x: 690, endPoint y: 496, distance: 64.7
click at [678, 432] on div "Habilitado" at bounding box center [685, 445] width 998 height 51
click at [1169, 21] on button "Biblioteca" at bounding box center [1159, 22] width 80 height 23
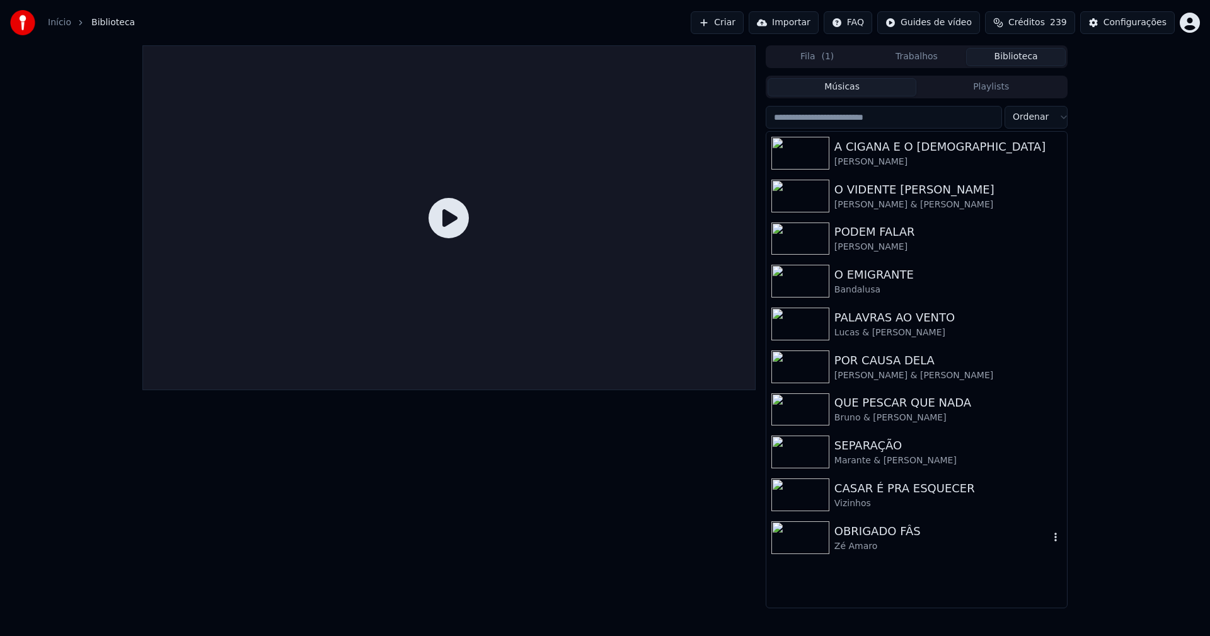
click at [870, 534] on div "OBRIGADO FÂS" at bounding box center [941, 531] width 215 height 18
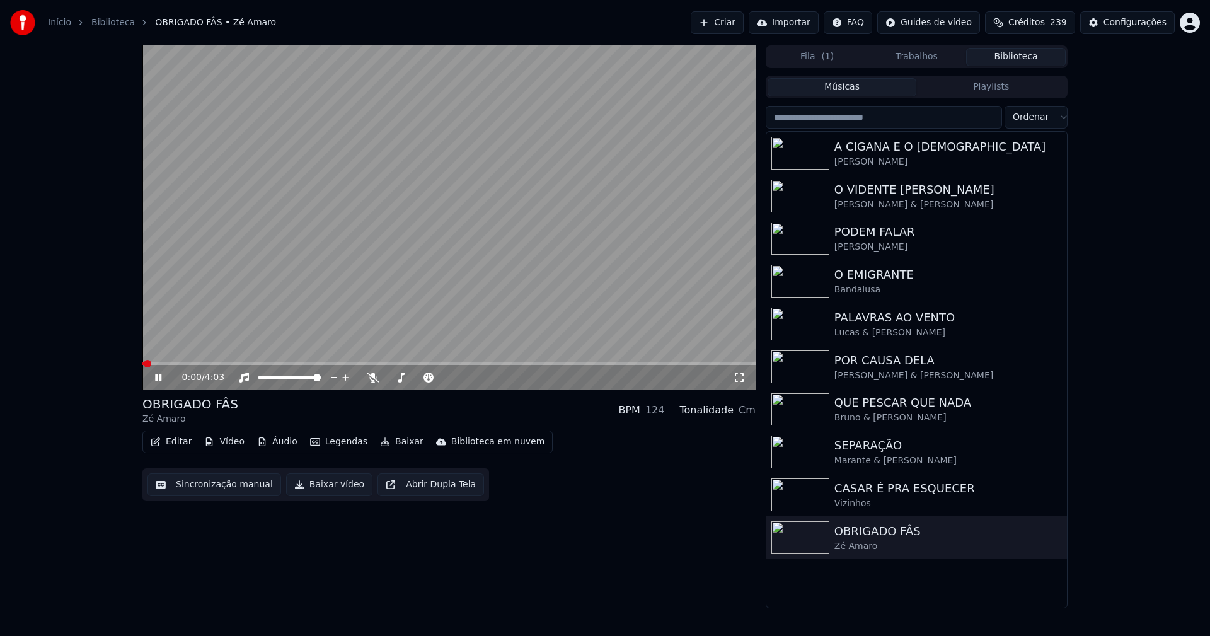
click at [236, 363] on span at bounding box center [448, 363] width 613 height 3
click at [739, 375] on icon at bounding box center [739, 377] width 13 height 10
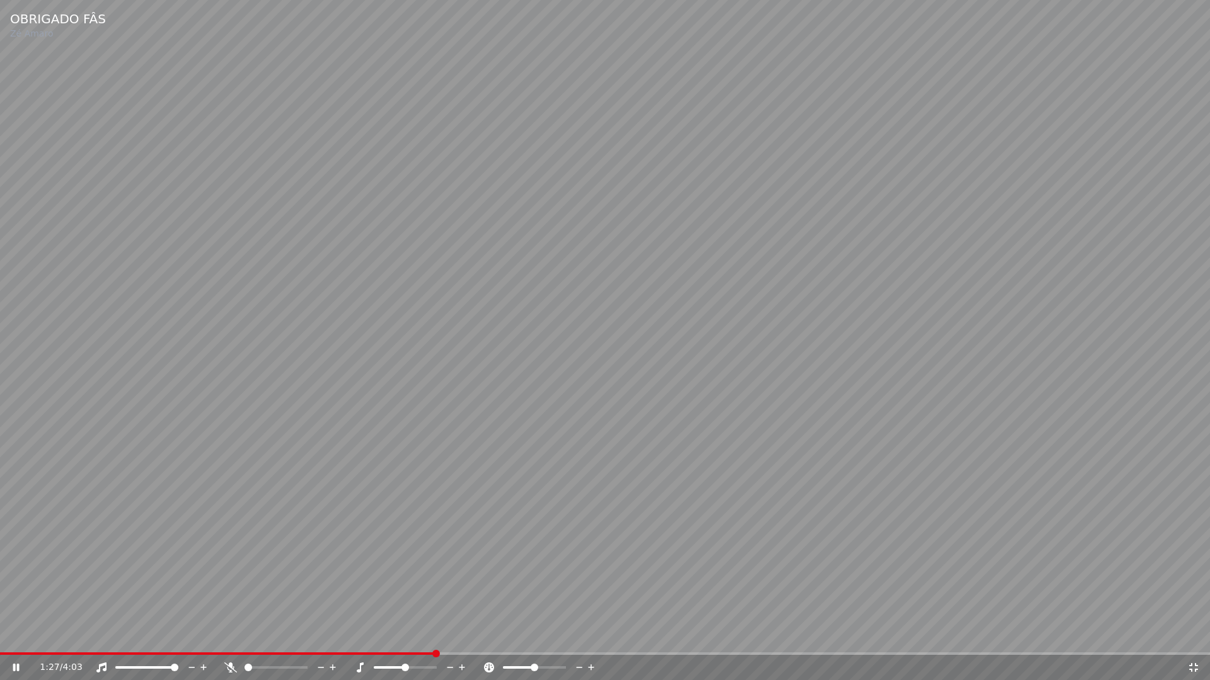
click at [1192, 635] on icon at bounding box center [1193, 668] width 13 height 10
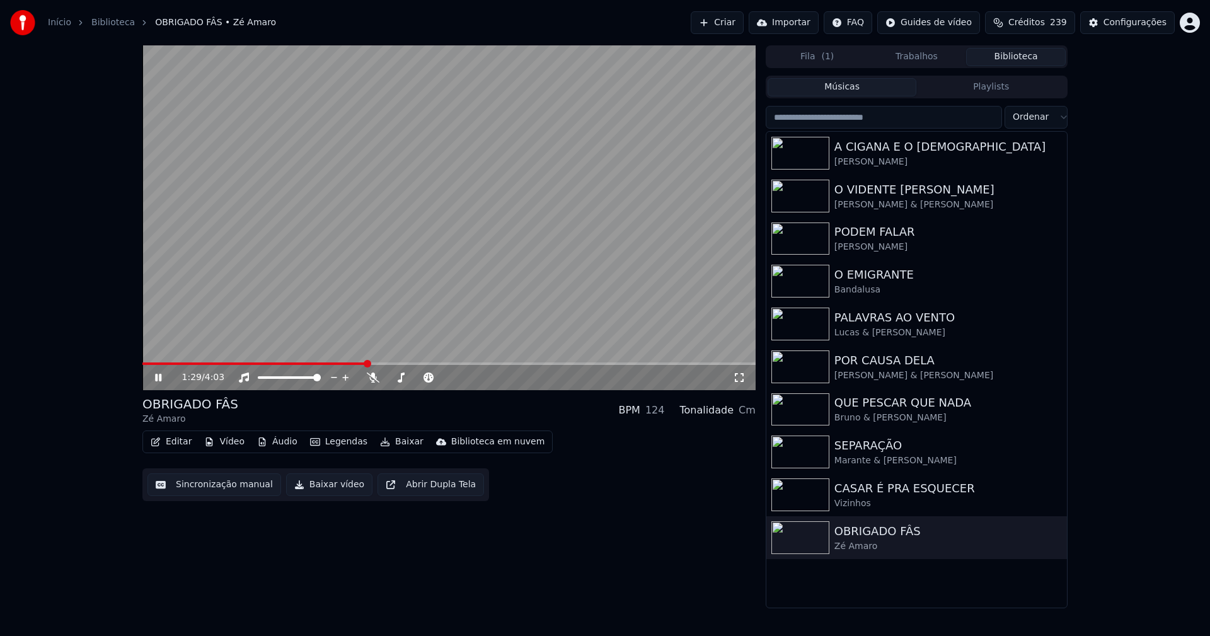
click at [160, 374] on icon at bounding box center [158, 378] width 6 height 8
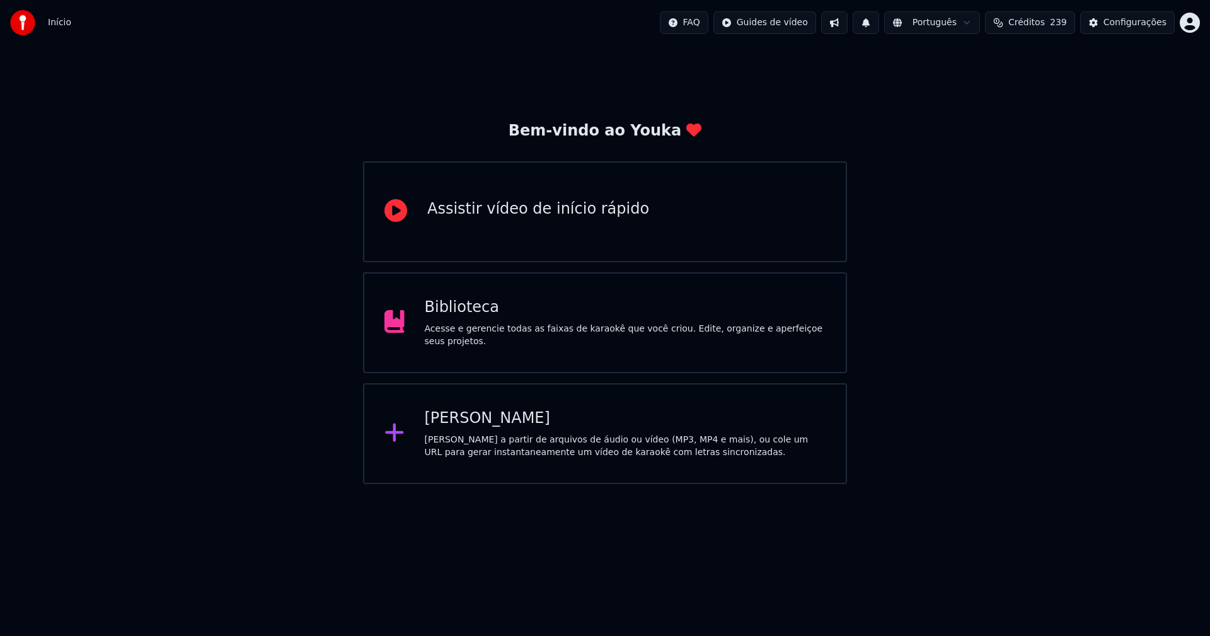
click at [464, 317] on div "Biblioteca" at bounding box center [625, 307] width 401 height 20
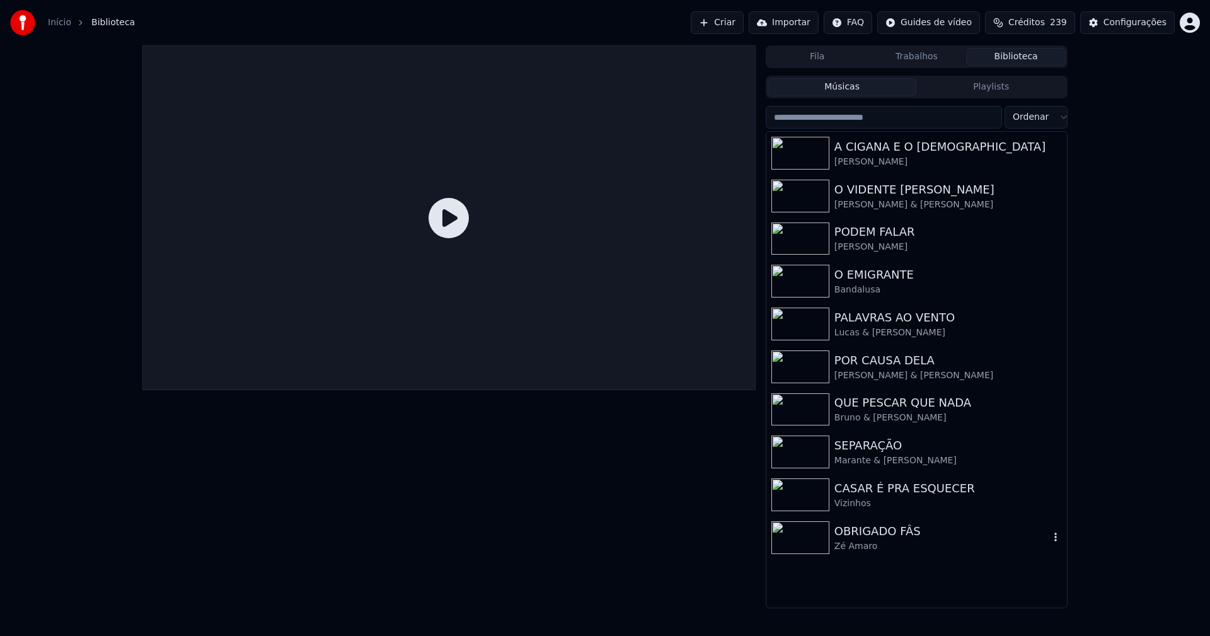
click at [884, 525] on div "OBRIGADO FÂS" at bounding box center [941, 531] width 215 height 18
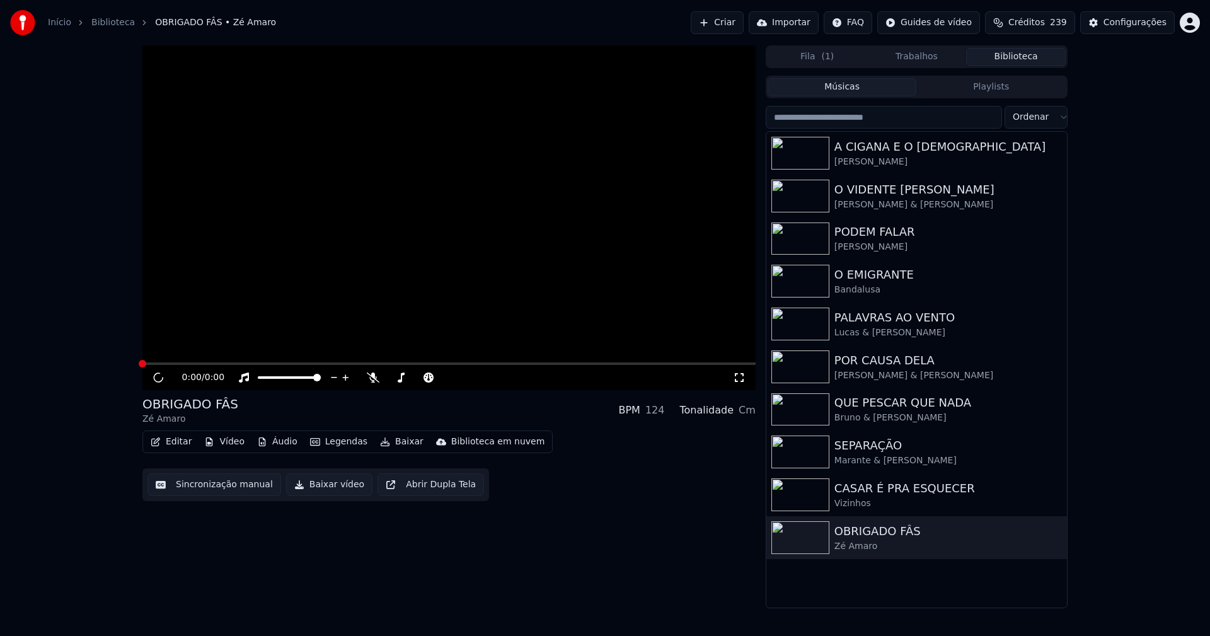
click at [185, 443] on button "Editar" at bounding box center [171, 442] width 51 height 18
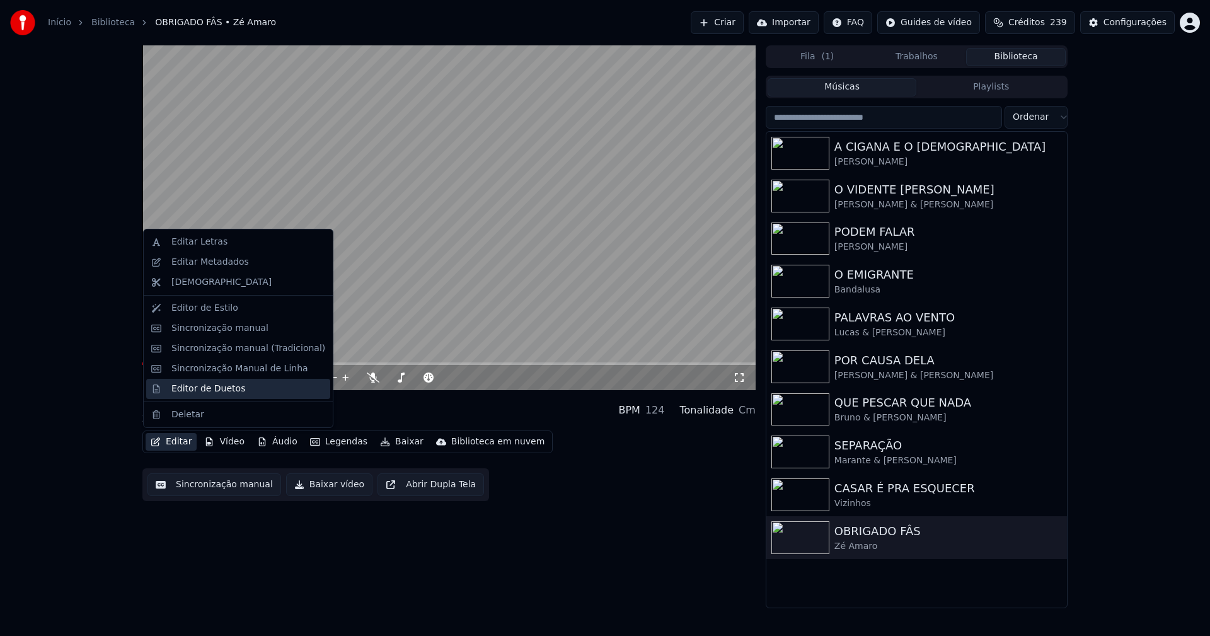
click at [202, 394] on div "Editor de Duetos" at bounding box center [208, 388] width 74 height 13
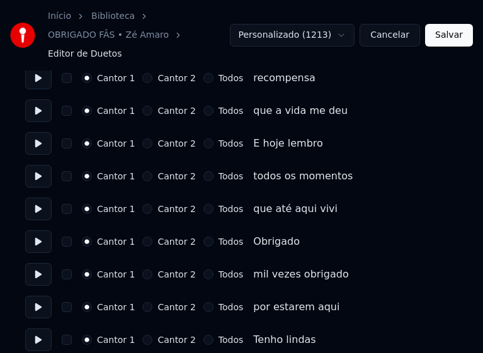
scroll to position [252, 0]
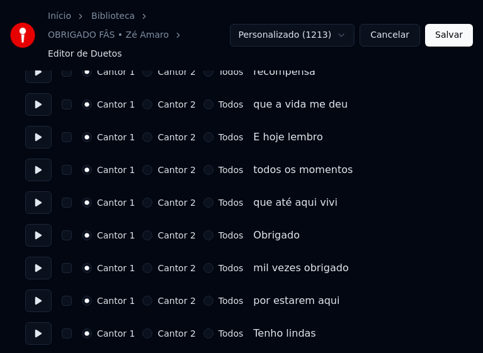
click at [203, 132] on button "Todos" at bounding box center [208, 137] width 10 height 10
click at [203, 165] on button "Todos" at bounding box center [208, 170] width 10 height 10
click at [203, 198] on button "Todos" at bounding box center [208, 203] width 10 height 10
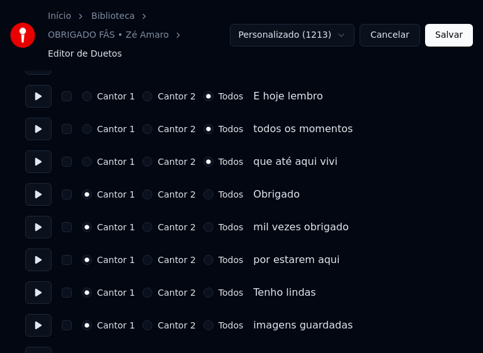
scroll to position [315, 0]
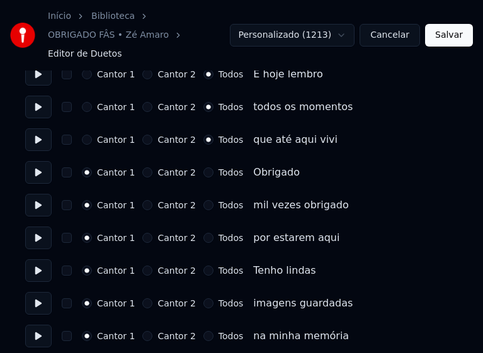
click at [203, 168] on button "Todos" at bounding box center [208, 173] width 10 height 10
click at [203, 200] on button "Todos" at bounding box center [208, 205] width 10 height 10
click at [203, 233] on button "Todos" at bounding box center [208, 238] width 10 height 10
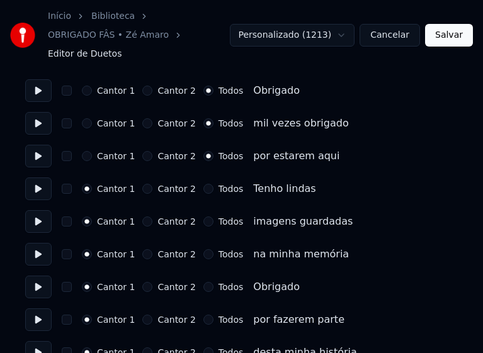
scroll to position [441, 0]
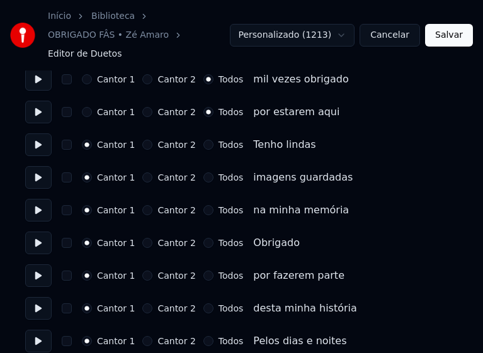
click at [203, 205] on button "Todos" at bounding box center [208, 210] width 10 height 10
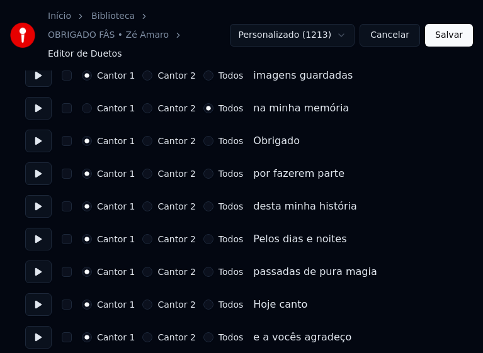
scroll to position [567, 0]
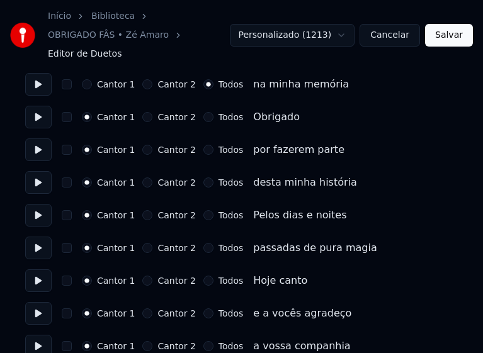
click at [203, 178] on button "Todos" at bounding box center [208, 183] width 10 height 10
click at [203, 210] on button "Todos" at bounding box center [208, 215] width 10 height 10
click at [203, 243] on button "Todos" at bounding box center [208, 248] width 10 height 10
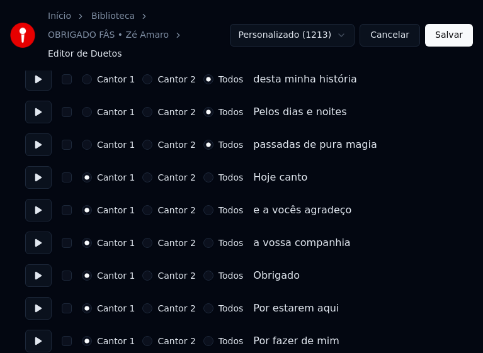
scroll to position [693, 0]
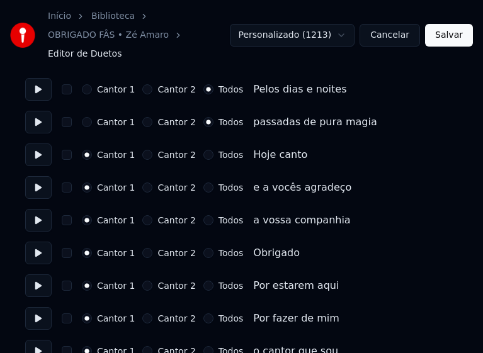
click at [203, 150] on button "Todos" at bounding box center [208, 155] width 10 height 10
click at [203, 183] on button "Todos" at bounding box center [208, 188] width 10 height 10
click at [203, 215] on button "Todos" at bounding box center [208, 220] width 10 height 10
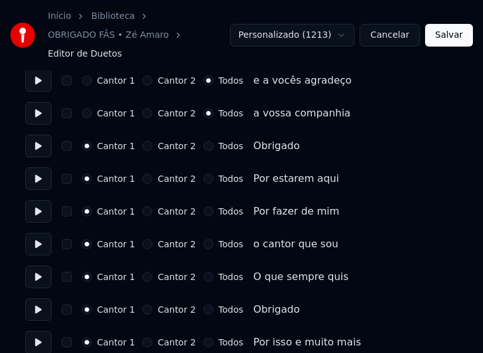
scroll to position [819, 0]
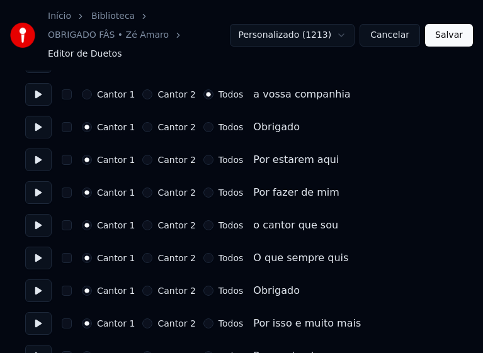
click at [203, 122] on button "Todos" at bounding box center [208, 127] width 10 height 10
click at [203, 155] on button "Todos" at bounding box center [208, 160] width 10 height 10
click at [203, 188] on button "Todos" at bounding box center [208, 193] width 10 height 10
click at [203, 220] on button "Todos" at bounding box center [208, 225] width 10 height 10
click at [203, 253] on button "Todos" at bounding box center [208, 258] width 10 height 10
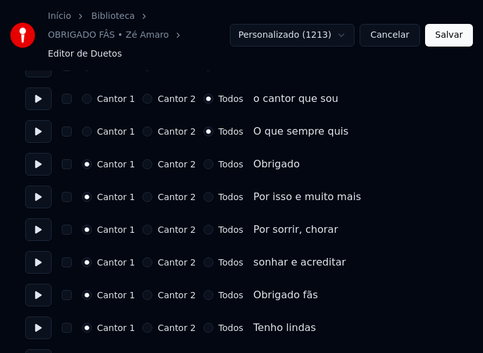
scroll to position [945, 0]
click at [203, 160] on button "Todos" at bounding box center [208, 165] width 10 height 10
click at [203, 193] on button "Todos" at bounding box center [208, 198] width 10 height 10
click at [203, 226] on button "Todos" at bounding box center [208, 231] width 10 height 10
click at [203, 258] on button "Todos" at bounding box center [208, 263] width 10 height 10
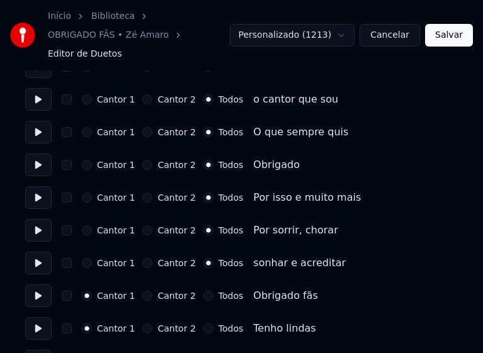
click at [203, 291] on button "Todos" at bounding box center [208, 296] width 10 height 10
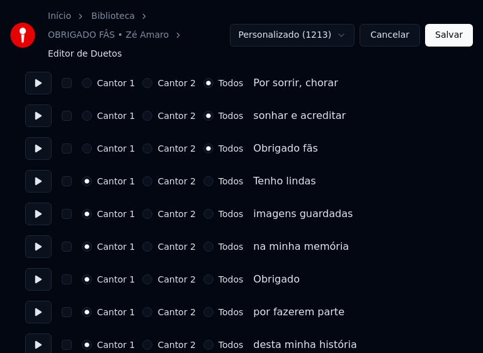
scroll to position [1134, 0]
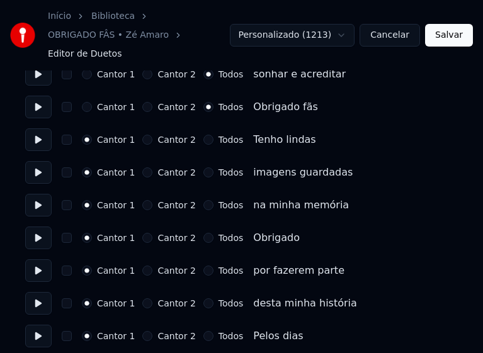
click at [203, 200] on button "Todos" at bounding box center [208, 205] width 10 height 10
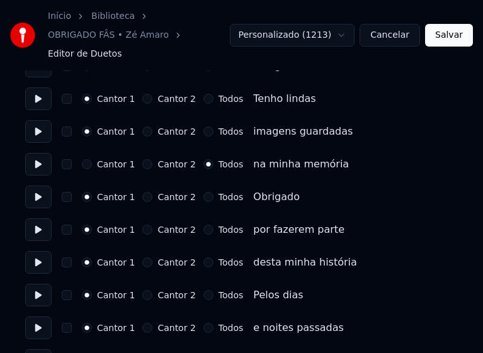
scroll to position [1197, 0]
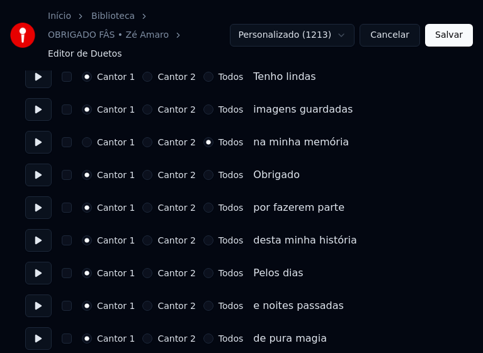
click at [203, 236] on button "Todos" at bounding box center [208, 241] width 10 height 10
click at [203, 301] on button "Todos" at bounding box center [208, 306] width 10 height 10
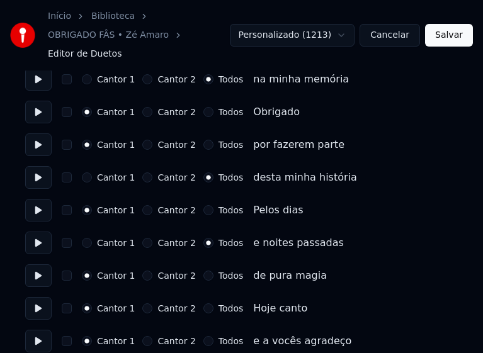
scroll to position [1323, 0]
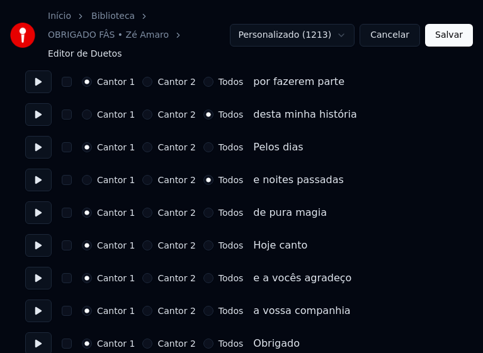
click at [203, 142] on button "Todos" at bounding box center [208, 147] width 10 height 10
click at [203, 208] on button "Todos" at bounding box center [208, 213] width 10 height 10
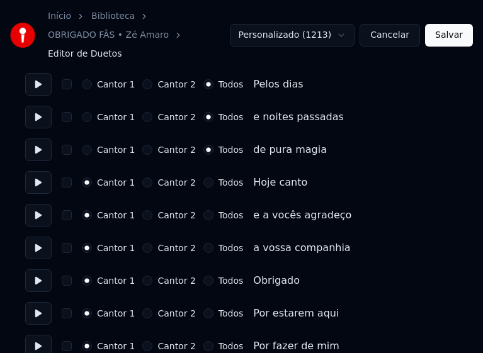
scroll to position [1449, 0]
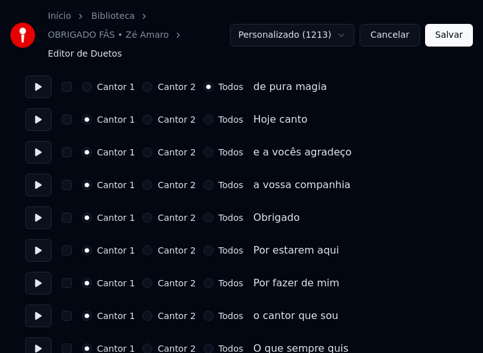
click at [203, 115] on button "Todos" at bounding box center [208, 120] width 10 height 10
click at [203, 147] on button "Todos" at bounding box center [208, 152] width 10 height 10
click at [203, 180] on button "Todos" at bounding box center [208, 185] width 10 height 10
click at [203, 213] on button "Todos" at bounding box center [208, 218] width 10 height 10
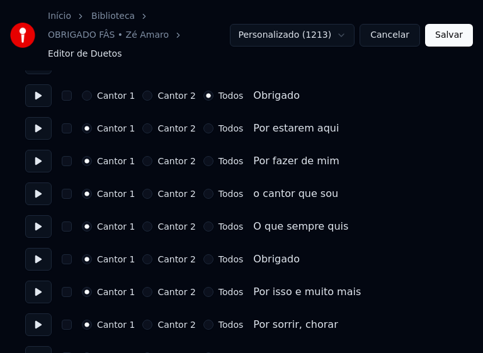
scroll to position [1575, 0]
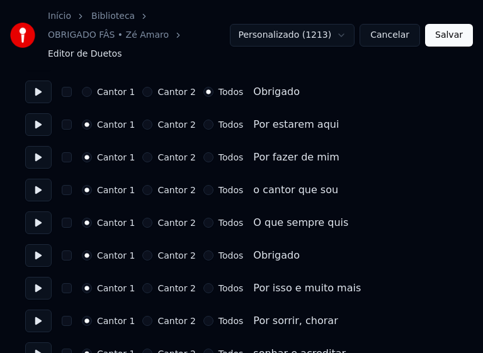
click at [203, 120] on button "Todos" at bounding box center [208, 125] width 10 height 10
click at [203, 152] on button "Todos" at bounding box center [208, 157] width 10 height 10
click at [203, 185] on button "Todos" at bounding box center [208, 190] width 10 height 10
click at [203, 218] on button "Todos" at bounding box center [208, 223] width 10 height 10
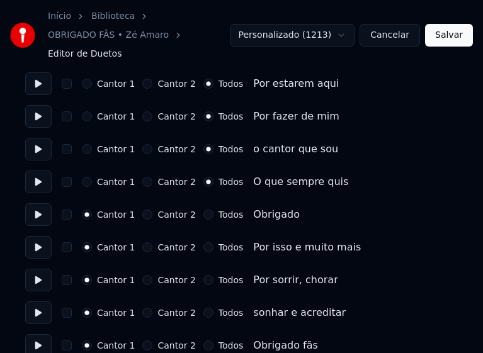
scroll to position [1638, 0]
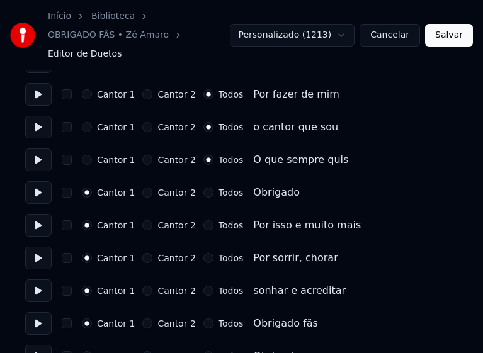
click at [203, 188] on button "Todos" at bounding box center [208, 193] width 10 height 10
click at [203, 220] on button "Todos" at bounding box center [208, 225] width 10 height 10
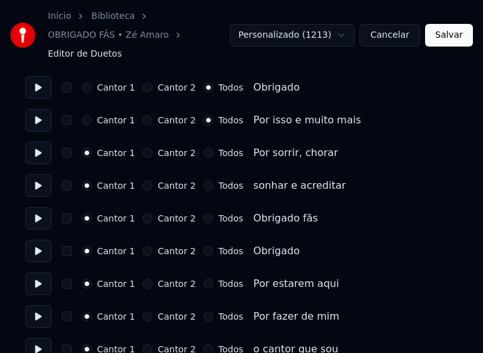
scroll to position [1764, 0]
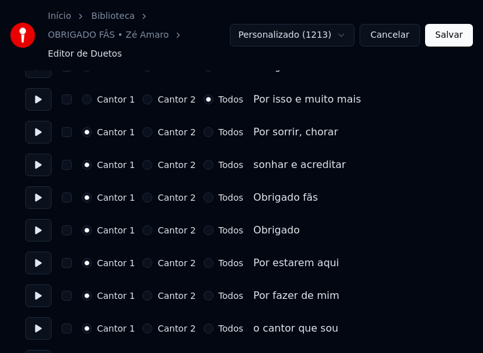
click at [203, 127] on button "Todos" at bounding box center [208, 132] width 10 height 10
click at [203, 160] on button "Todos" at bounding box center [208, 165] width 10 height 10
click at [203, 193] on button "Todos" at bounding box center [208, 198] width 10 height 10
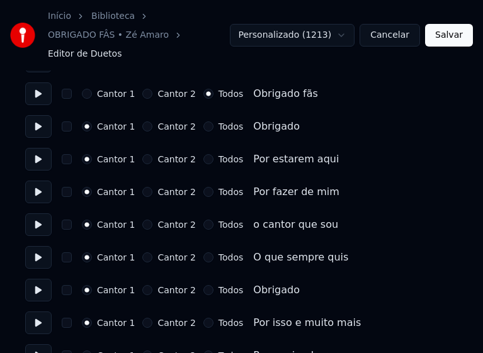
scroll to position [1890, 0]
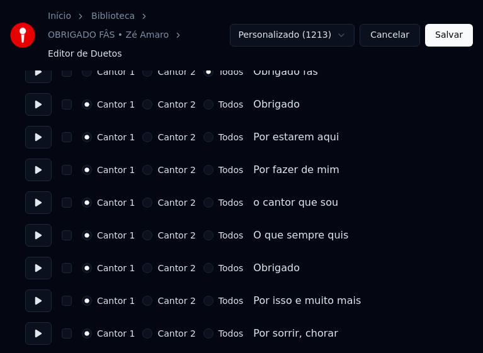
click at [203, 100] on button "Todos" at bounding box center [208, 105] width 10 height 10
click at [203, 132] on button "Todos" at bounding box center [208, 137] width 10 height 10
click at [203, 165] on button "Todos" at bounding box center [208, 170] width 10 height 10
click at [203, 198] on button "Todos" at bounding box center [208, 203] width 10 height 10
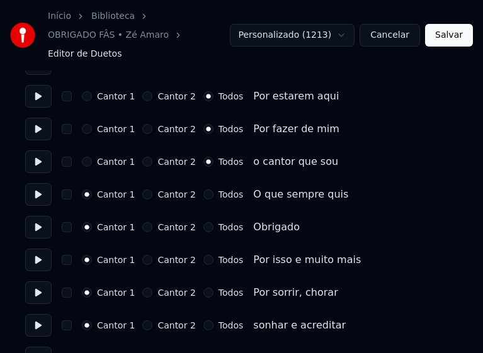
scroll to position [1953, 0]
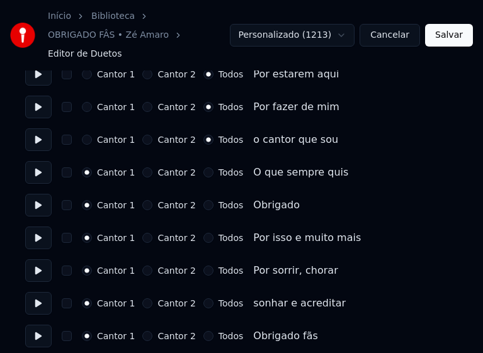
click at [203, 168] on button "Todos" at bounding box center [208, 173] width 10 height 10
click at [203, 200] on button "Todos" at bounding box center [208, 205] width 10 height 10
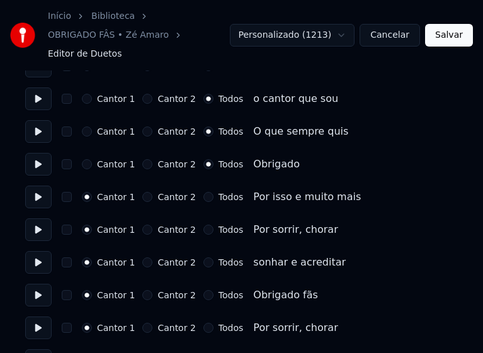
scroll to position [2079, 0]
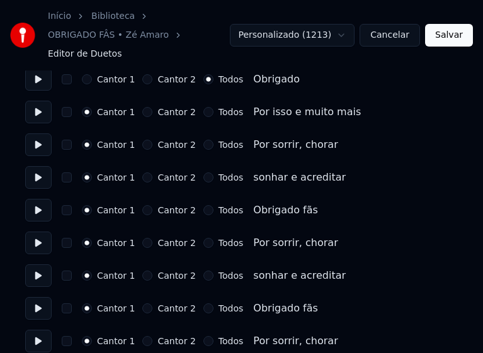
click at [203, 107] on button "Todos" at bounding box center [208, 112] width 10 height 10
click at [203, 140] on button "Todos" at bounding box center [208, 145] width 10 height 10
click at [203, 173] on button "Todos" at bounding box center [208, 178] width 10 height 10
click at [203, 205] on button "Todos" at bounding box center [208, 210] width 10 height 10
click at [203, 238] on button "Todos" at bounding box center [208, 243] width 10 height 10
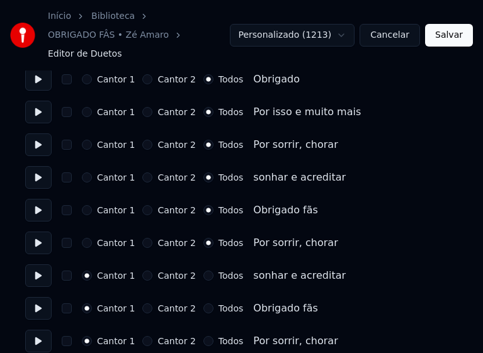
click at [203, 271] on button "Todos" at bounding box center [208, 276] width 10 height 10
click at [203, 304] on button "Todos" at bounding box center [208, 309] width 10 height 10
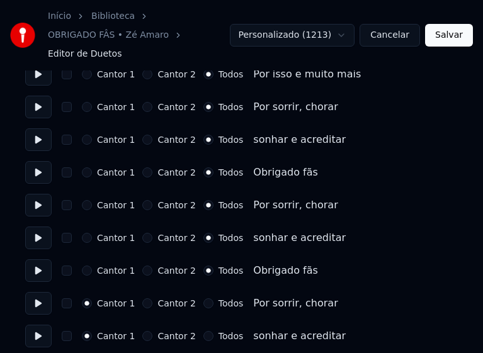
scroll to position [2137, 0]
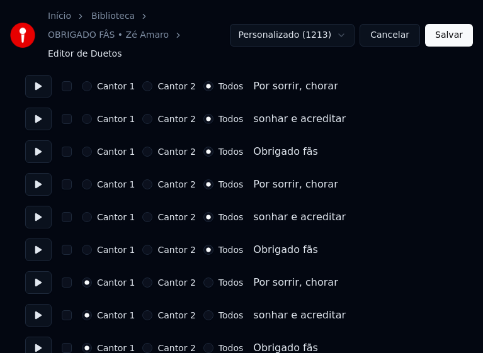
click at [203, 278] on button "Todos" at bounding box center [208, 283] width 10 height 10
click at [203, 311] on button "Todos" at bounding box center [208, 316] width 10 height 10
drag, startPoint x: 198, startPoint y: 328, endPoint x: 233, endPoint y: 331, distance: 35.4
click at [203, 343] on button "Todos" at bounding box center [208, 348] width 10 height 10
click at [449, 24] on button "Salvar" at bounding box center [449, 35] width 48 height 23
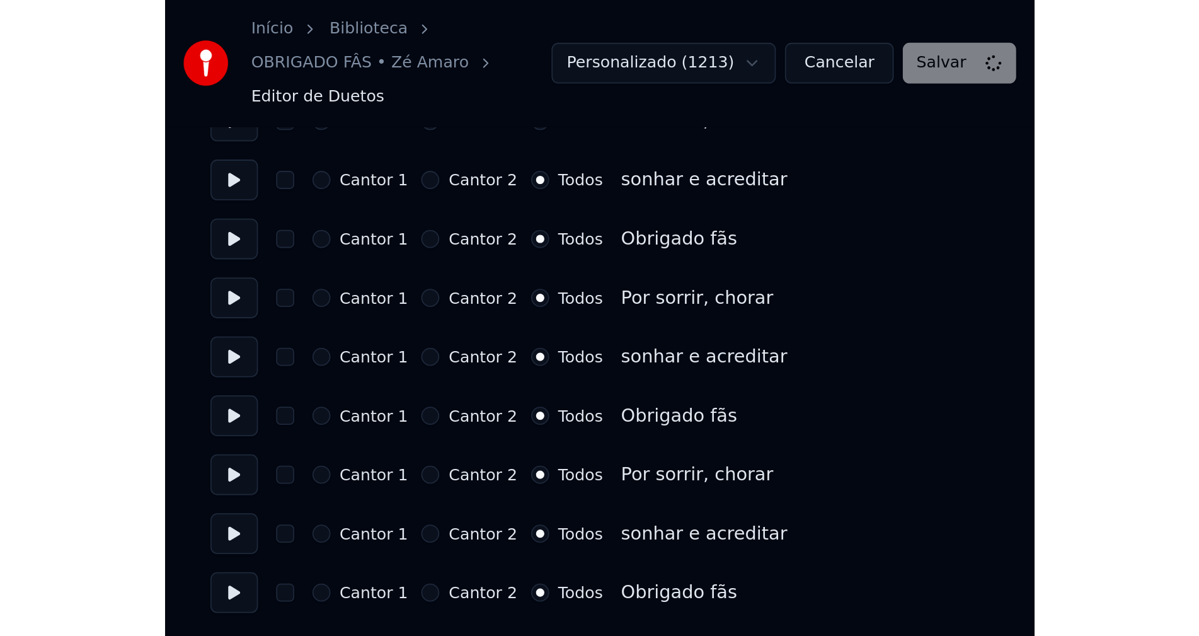
scroll to position [1849, 0]
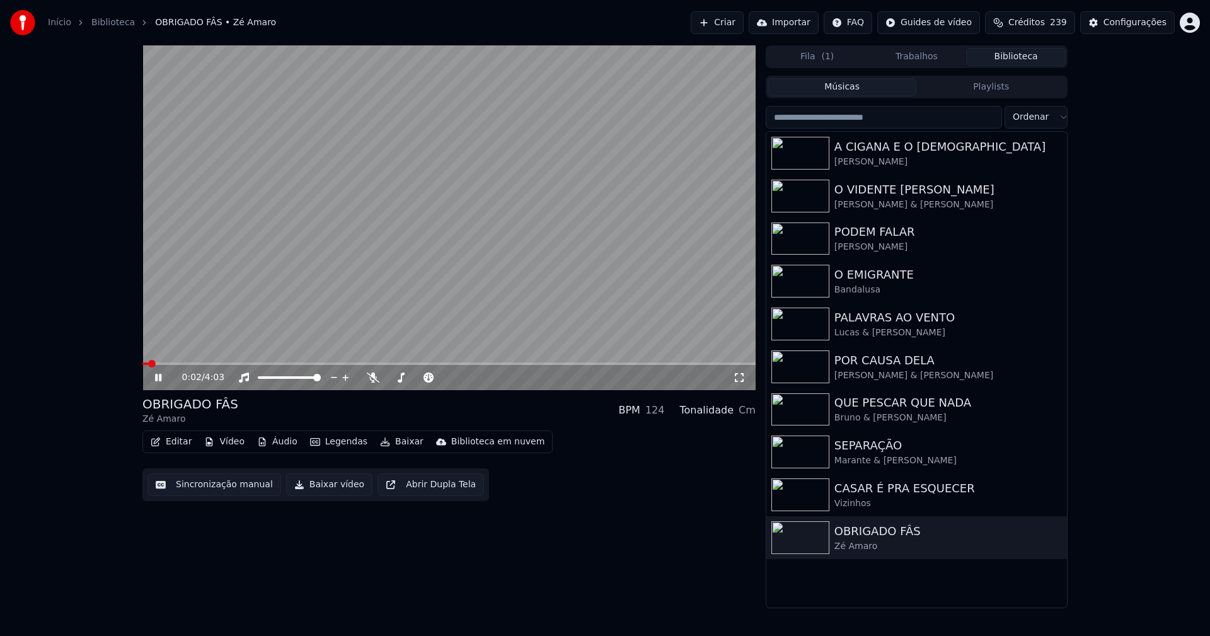
click at [229, 364] on span at bounding box center [448, 363] width 613 height 3
click at [741, 374] on icon at bounding box center [739, 377] width 9 height 9
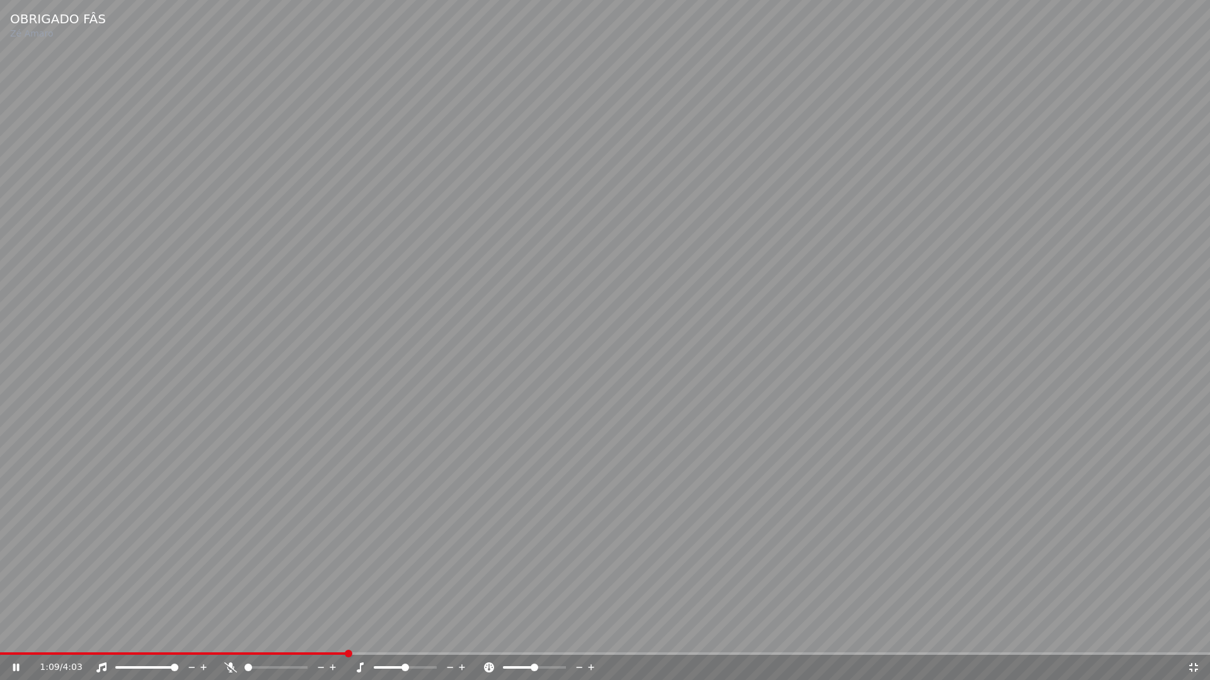
click at [1196, 635] on icon at bounding box center [1193, 667] width 9 height 9
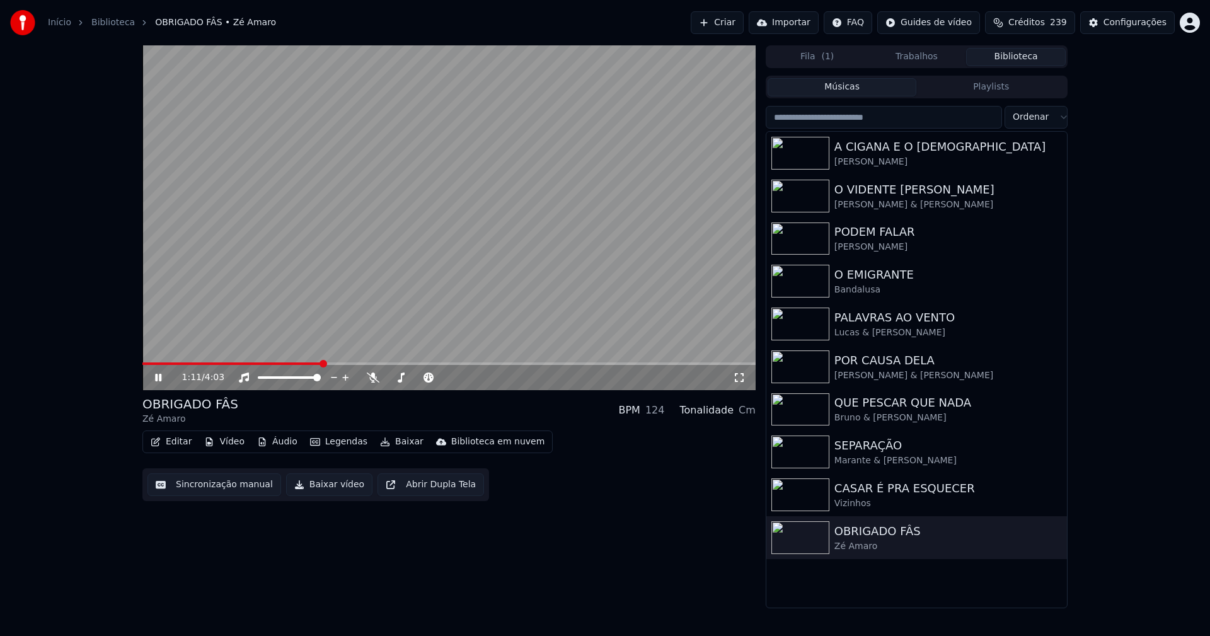
click at [159, 381] on icon at bounding box center [167, 377] width 30 height 10
click at [319, 487] on button "Baixar vídeo" at bounding box center [329, 484] width 86 height 23
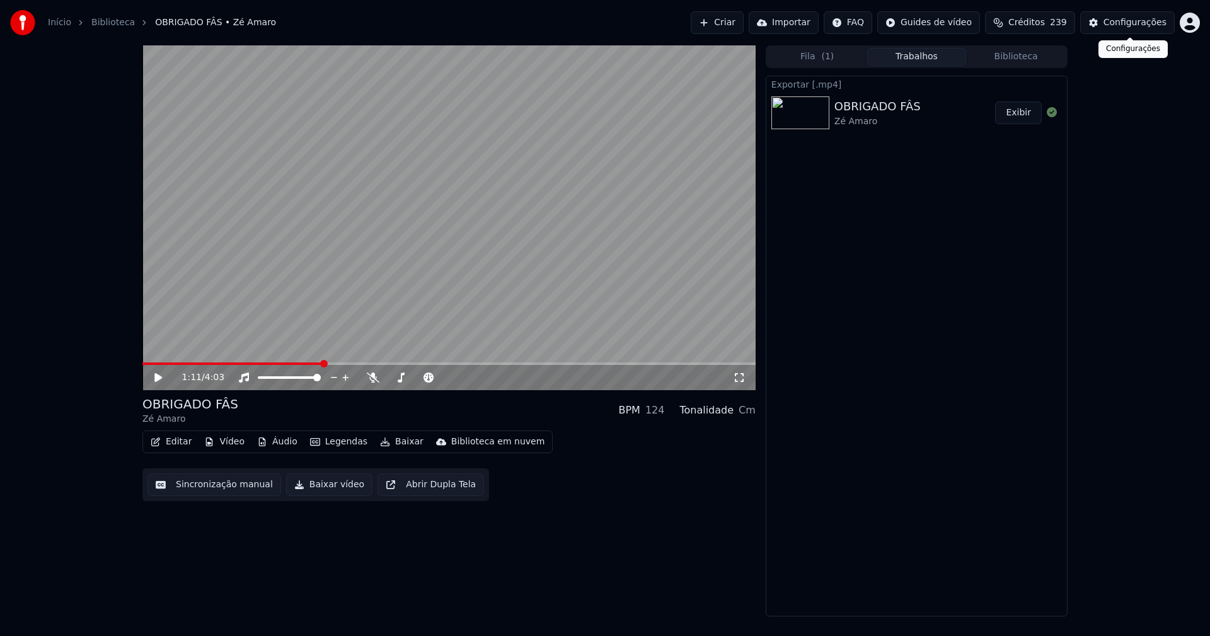
click at [1133, 27] on div "Configurações" at bounding box center [1134, 22] width 63 height 13
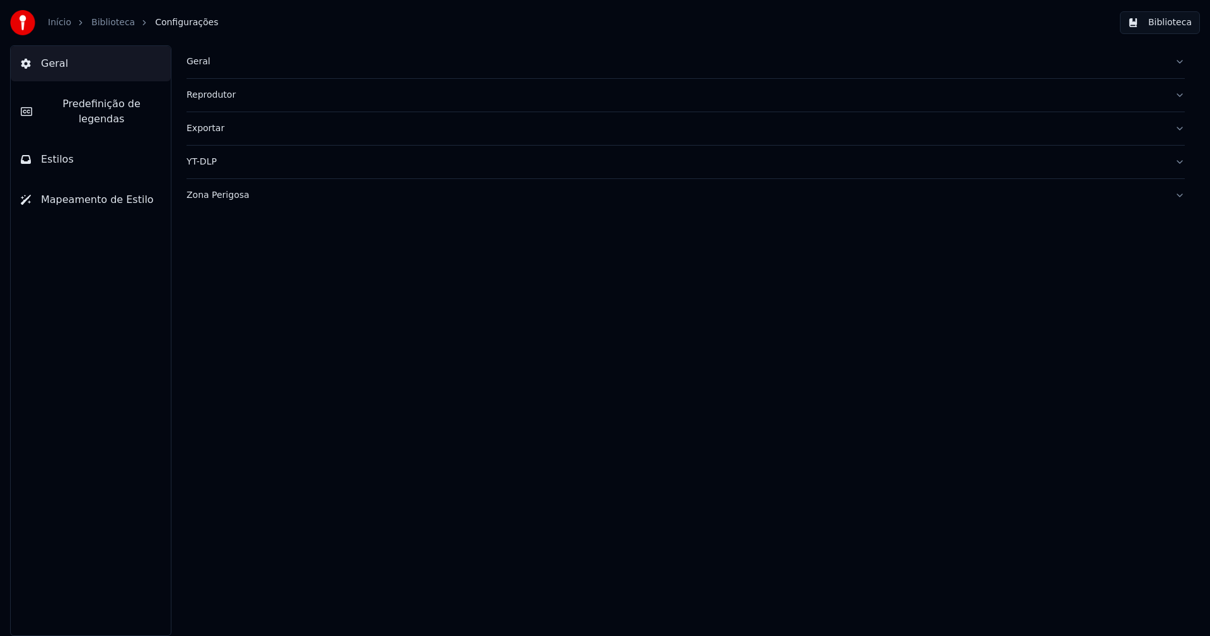
click at [94, 147] on button "Estilos" at bounding box center [91, 159] width 160 height 35
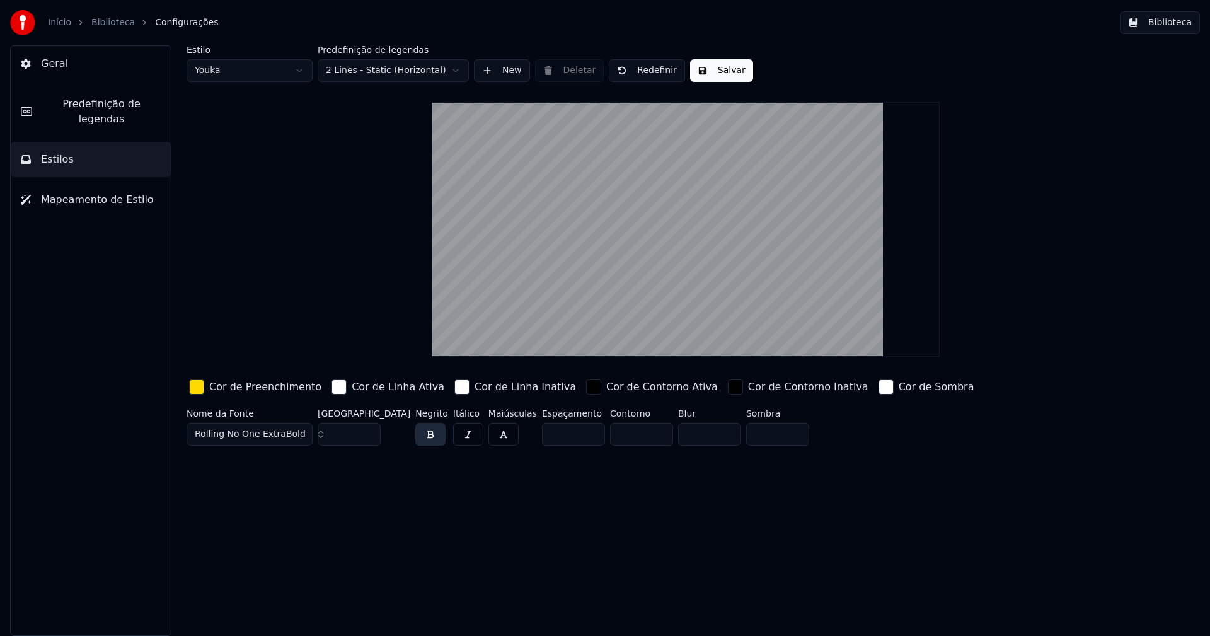
click at [123, 105] on span "Predefinição de legendas" at bounding box center [101, 111] width 118 height 30
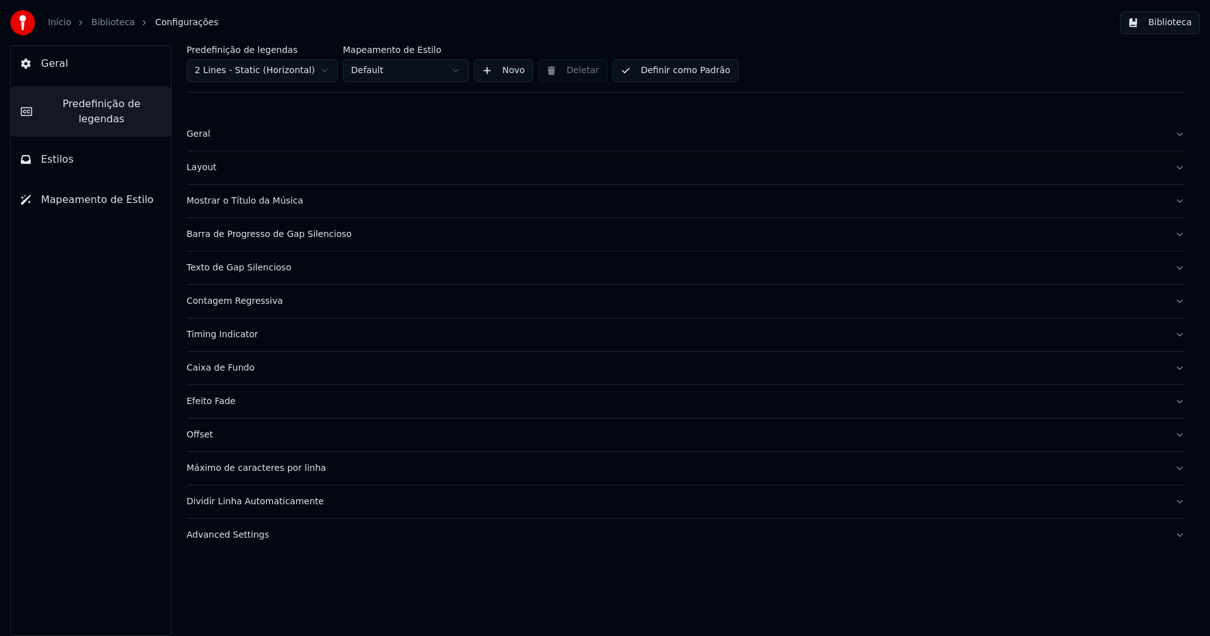
click at [295, 467] on div "Máximo de caracteres por linha" at bounding box center [675, 468] width 978 height 13
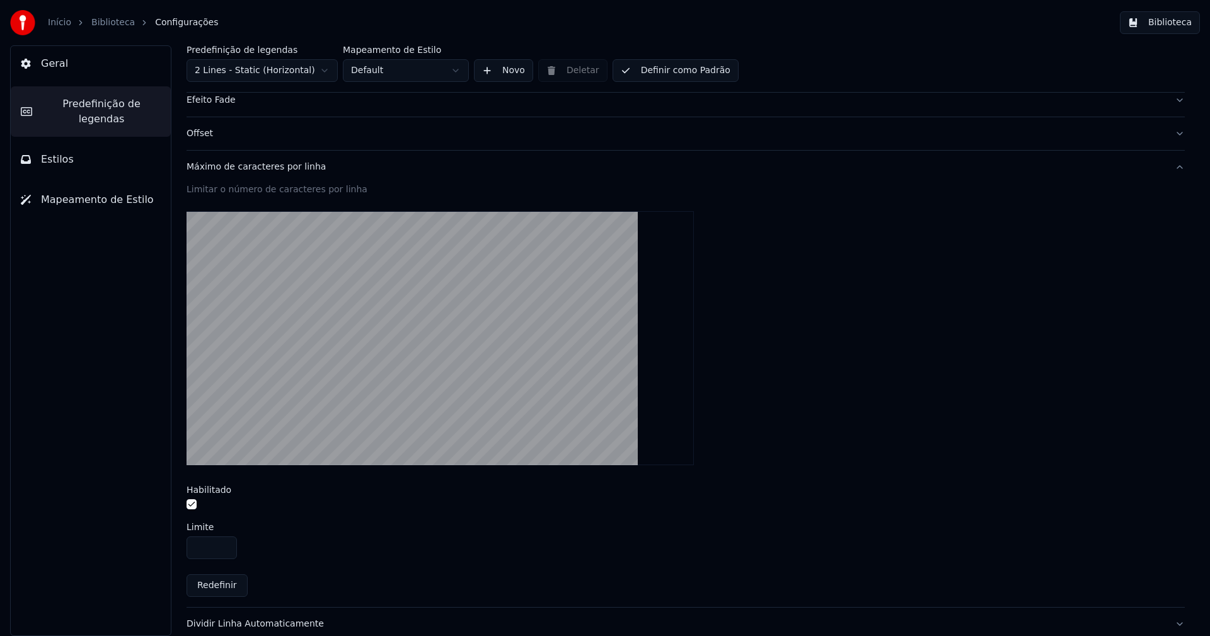
scroll to position [348, 0]
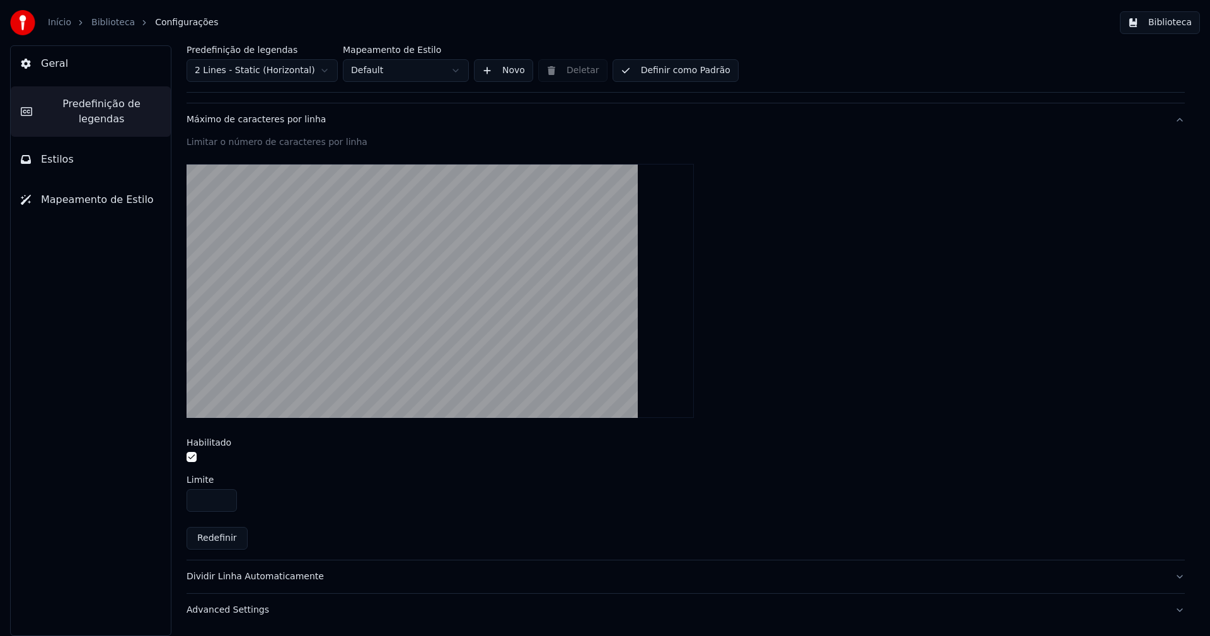
click at [259, 614] on div "Advanced Settings" at bounding box center [675, 609] width 978 height 13
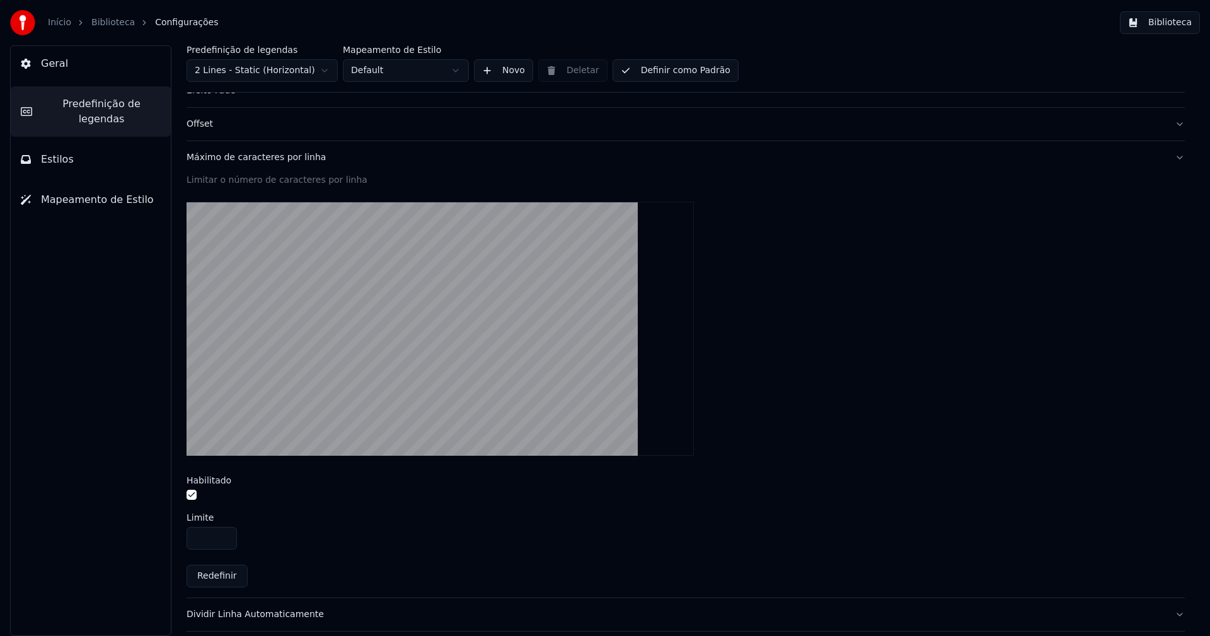
scroll to position [294, 0]
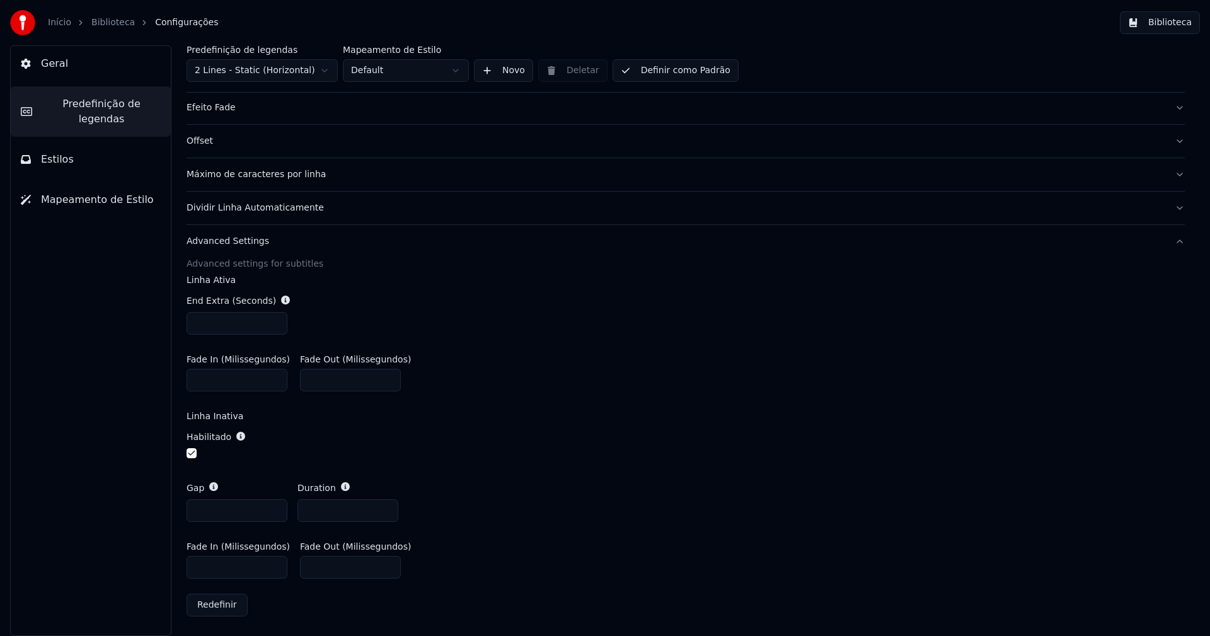
click at [219, 321] on input "***" at bounding box center [236, 323] width 101 height 23
type input "***"
click at [449, 312] on div "End Extra (Seconds) ***" at bounding box center [685, 314] width 998 height 60
click at [1174, 16] on button "Biblioteca" at bounding box center [1159, 22] width 80 height 23
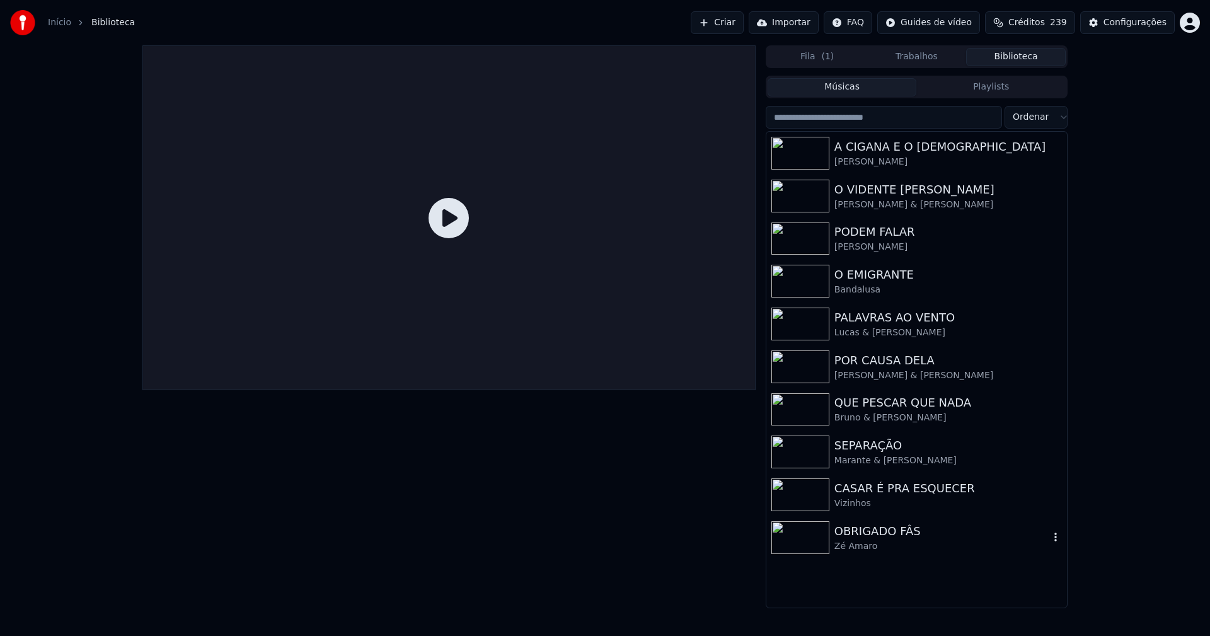
click at [895, 535] on div "OBRIGADO FÂS" at bounding box center [941, 531] width 215 height 18
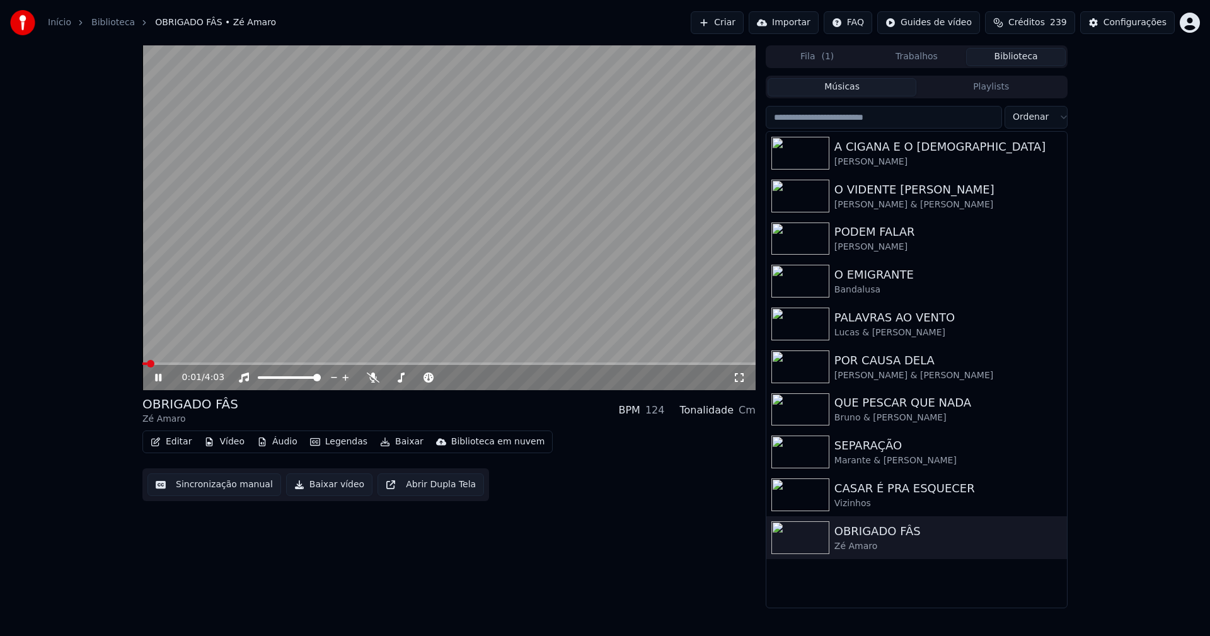
click at [318, 363] on span at bounding box center [448, 363] width 613 height 3
click at [160, 377] on icon at bounding box center [158, 378] width 6 height 8
drag, startPoint x: 326, startPoint y: 489, endPoint x: 428, endPoint y: 513, distance: 104.7
click at [328, 489] on button "Baixar vídeo" at bounding box center [329, 484] width 86 height 23
